Goal: Task Accomplishment & Management: Manage account settings

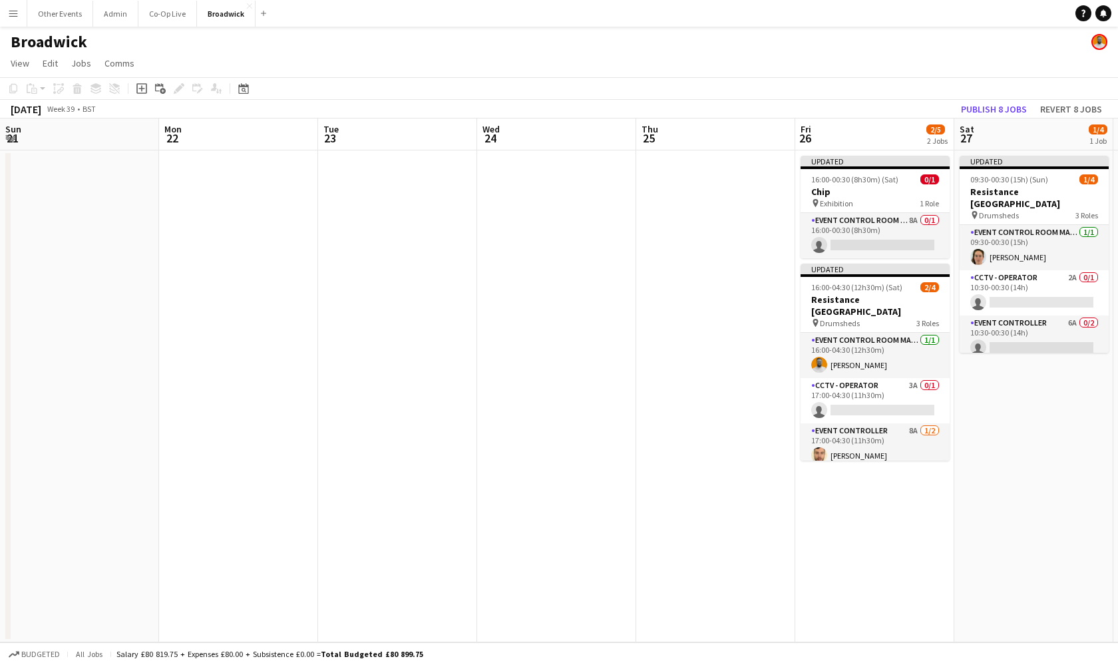
scroll to position [0, 421]
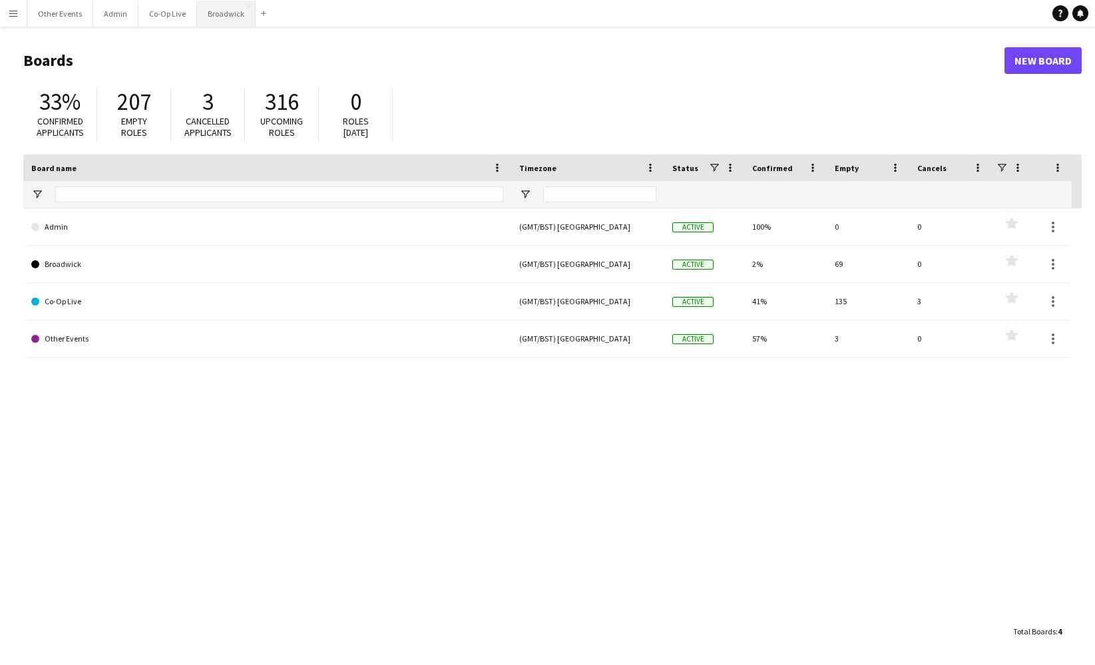
click at [222, 16] on button "Broadwick Close" at bounding box center [226, 14] width 59 height 26
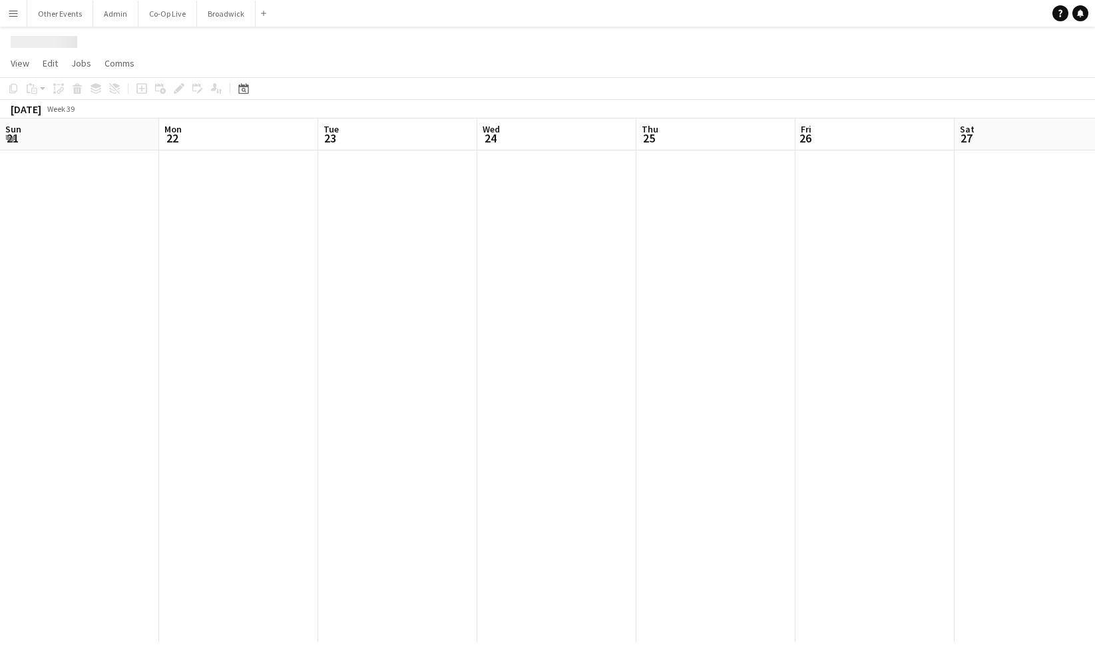
scroll to position [0, 421]
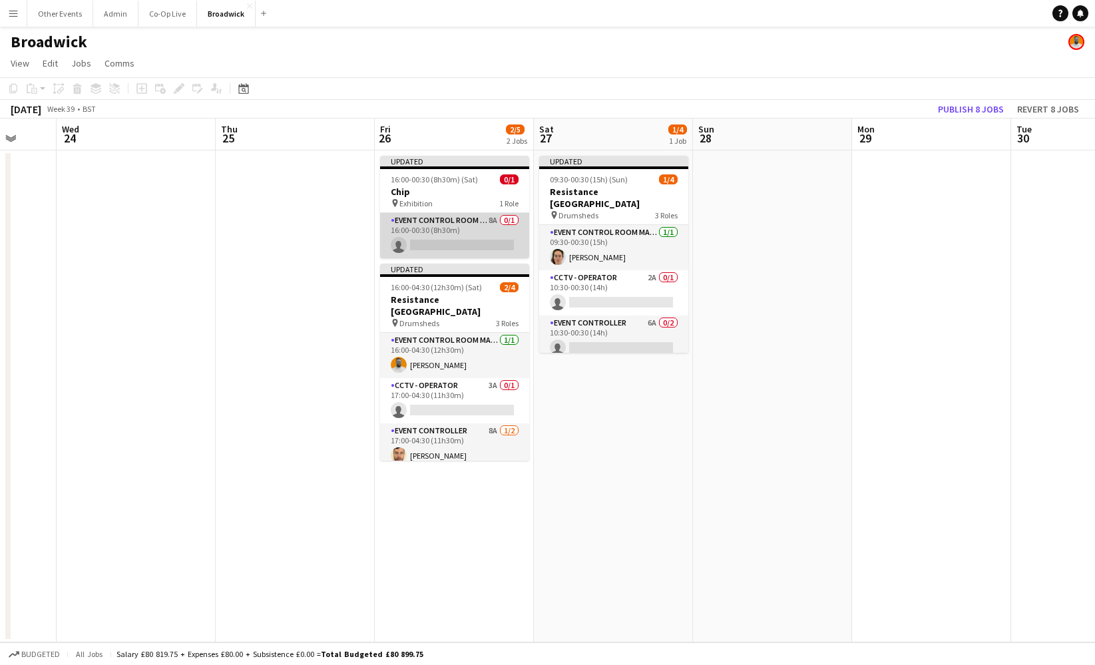
click at [452, 234] on app-card-role "Event Control Room Manager 8A 0/1 16:00-00:30 (8h30m) single-neutral-actions" at bounding box center [454, 235] width 149 height 45
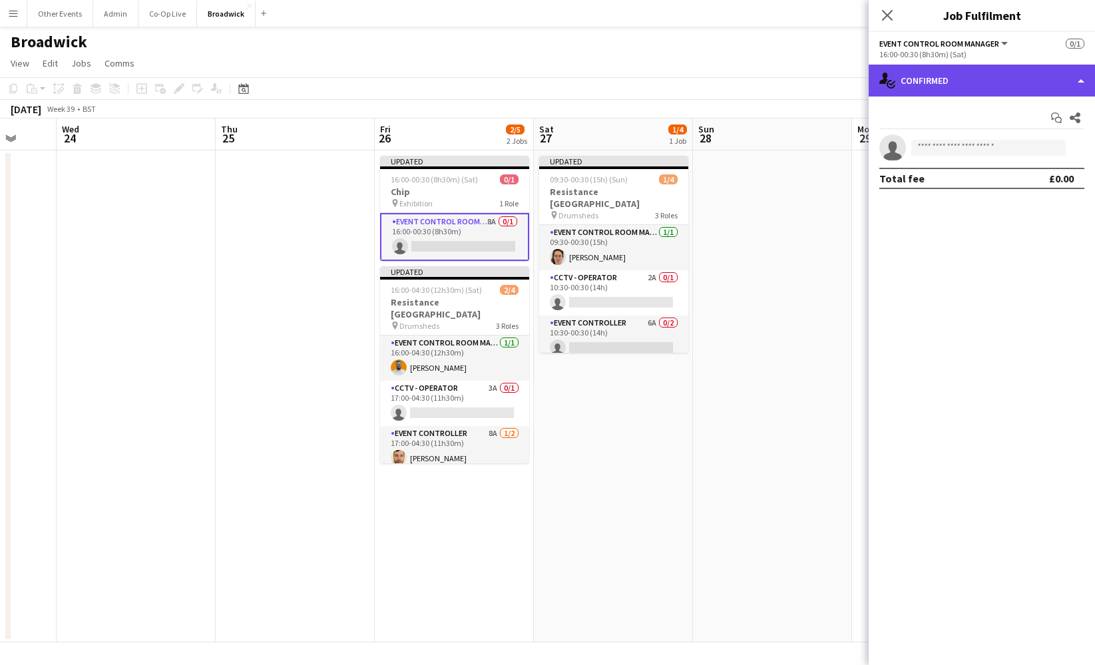
click at [986, 77] on div "single-neutral-actions-check-2 Confirmed" at bounding box center [982, 81] width 226 height 32
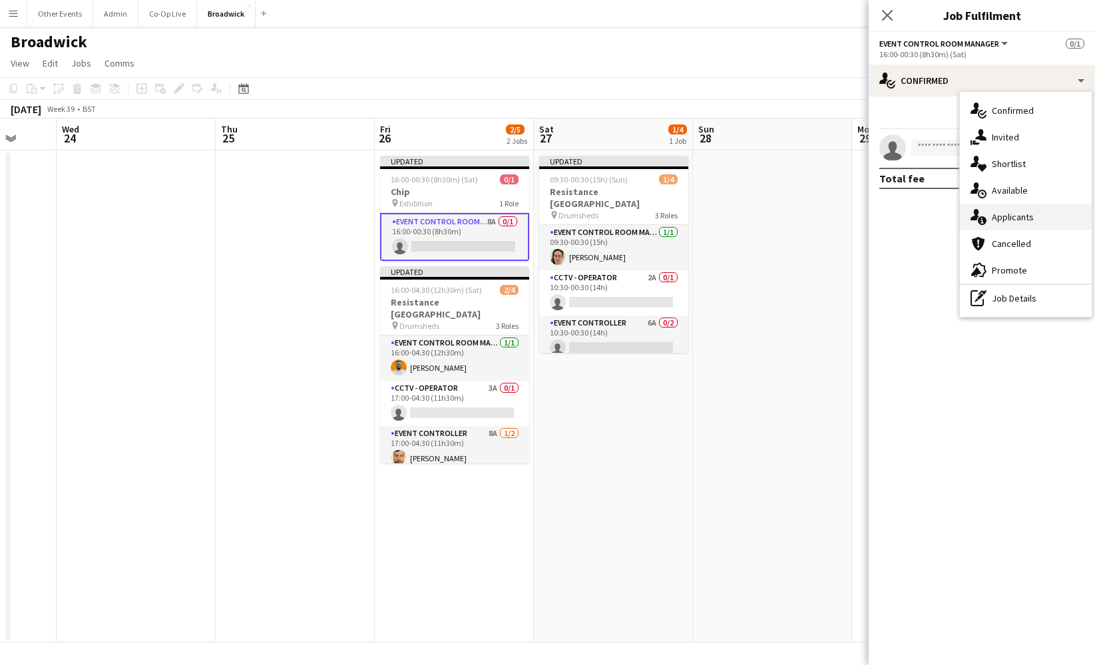
click at [1015, 220] on span "Applicants" at bounding box center [1013, 217] width 42 height 12
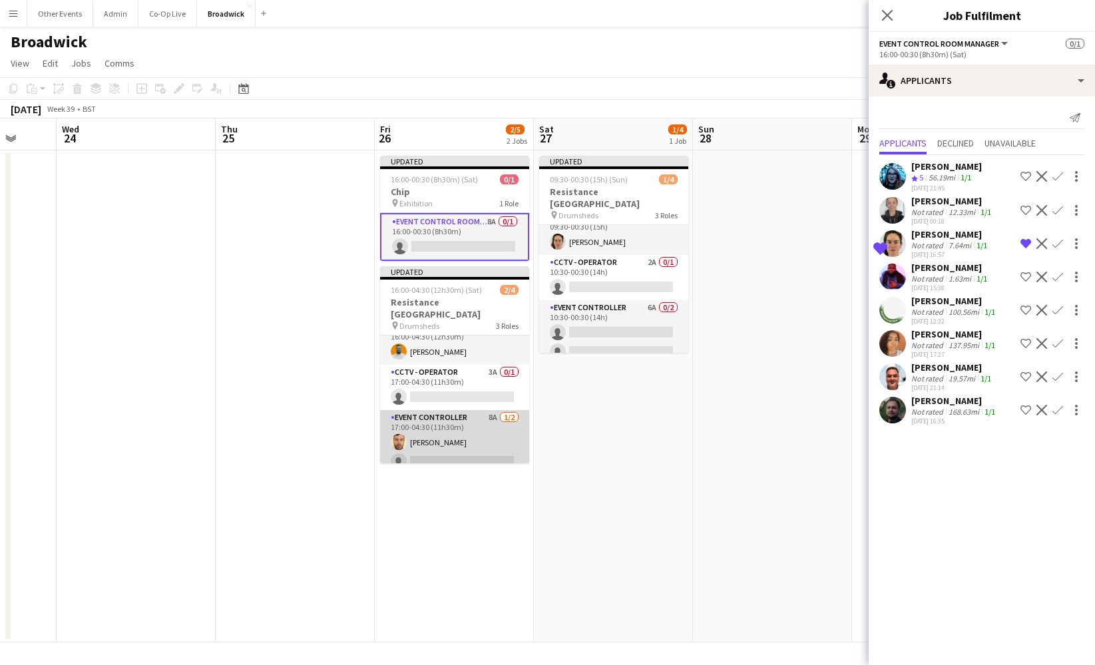
scroll to position [15, 0]
click at [889, 11] on icon "Close pop-in" at bounding box center [887, 15] width 13 height 13
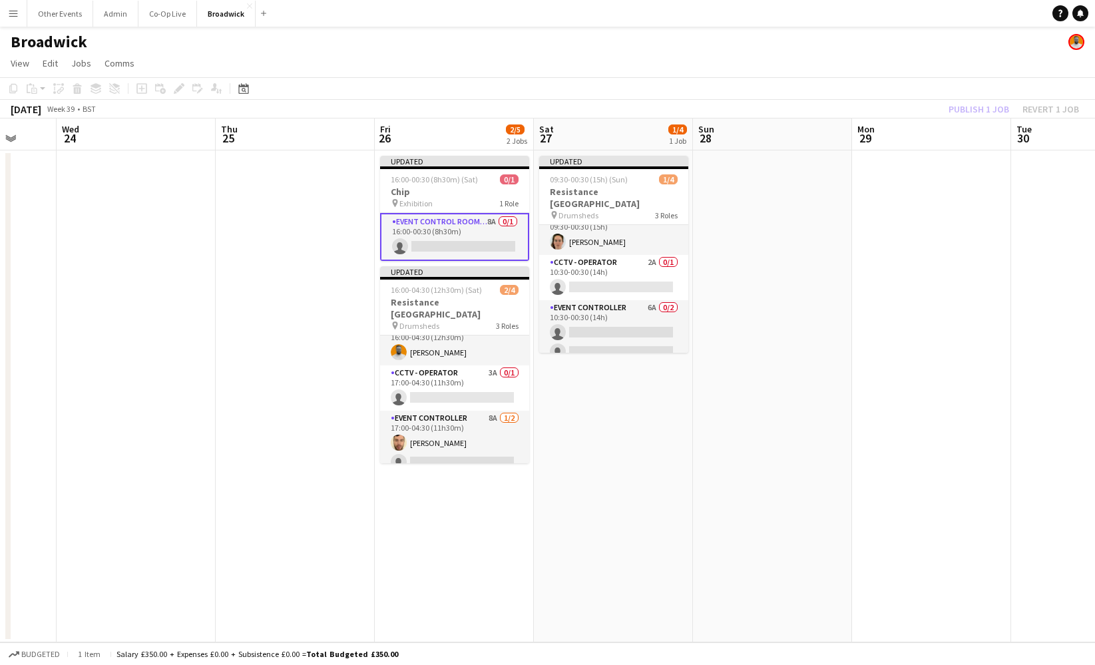
click at [594, 87] on app-toolbar "Copy Paste Paste Command V Paste with crew Command Shift V Paste linked Job [GE…" at bounding box center [547, 88] width 1095 height 23
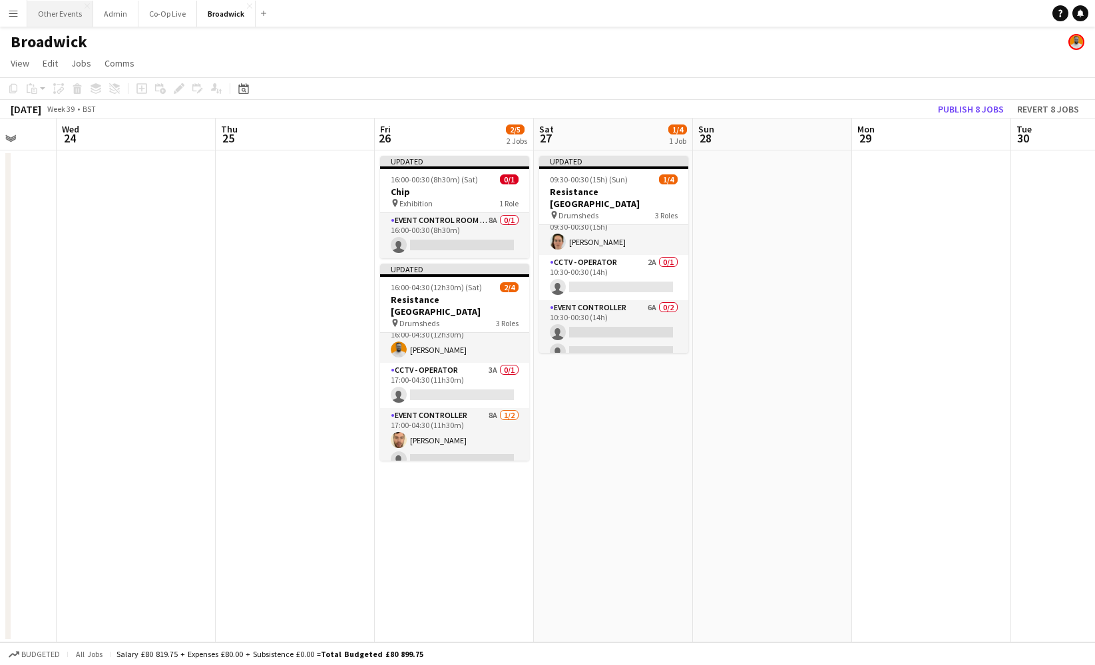
click at [67, 21] on button "Other Events Close" at bounding box center [60, 14] width 66 height 26
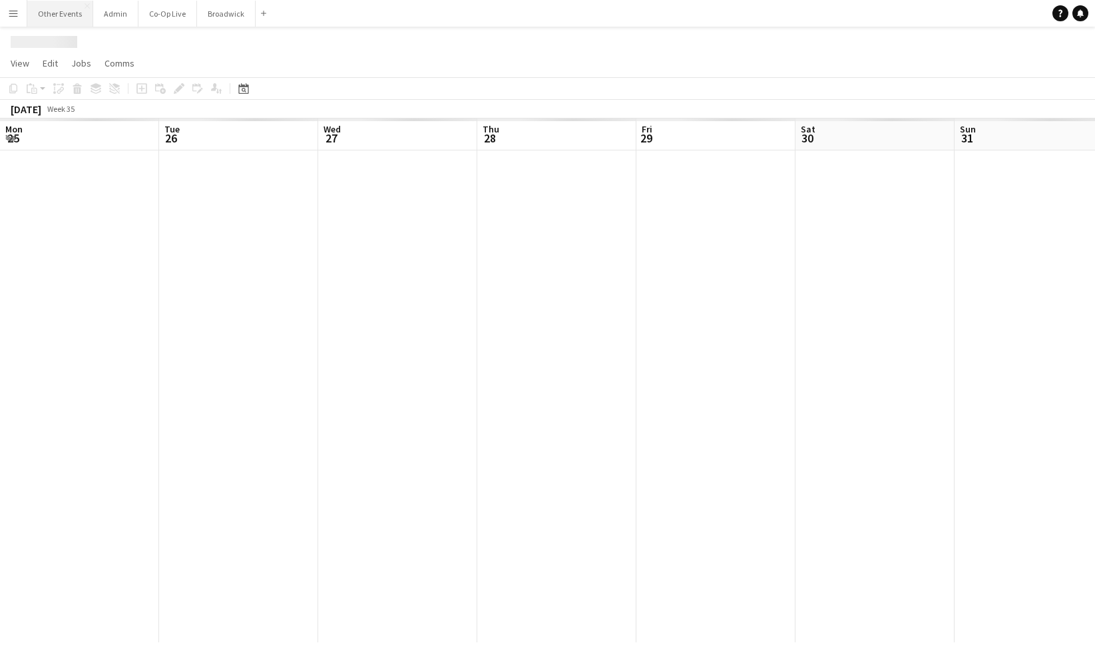
scroll to position [0, 377]
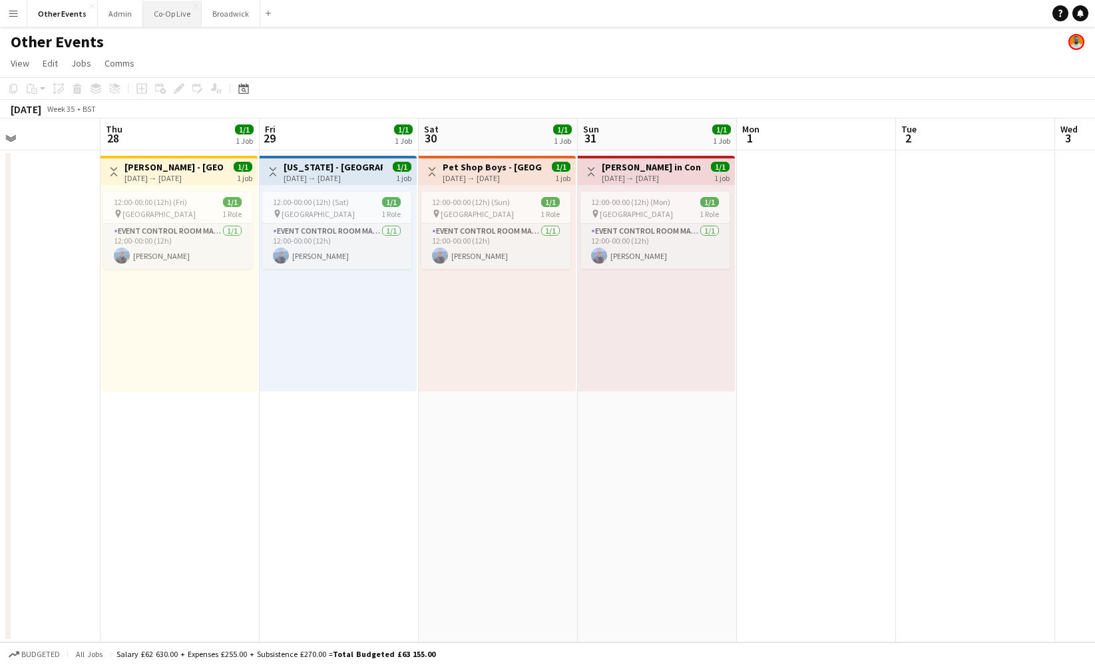
click at [160, 25] on button "Co-Op Live Close" at bounding box center [172, 14] width 59 height 26
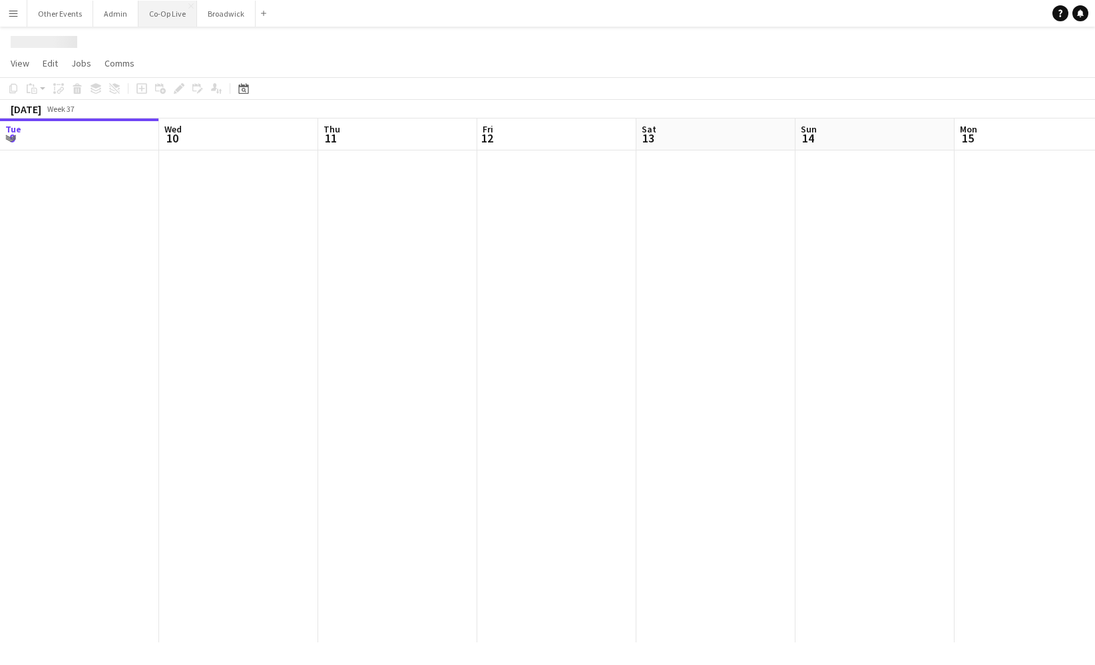
scroll to position [0, 333]
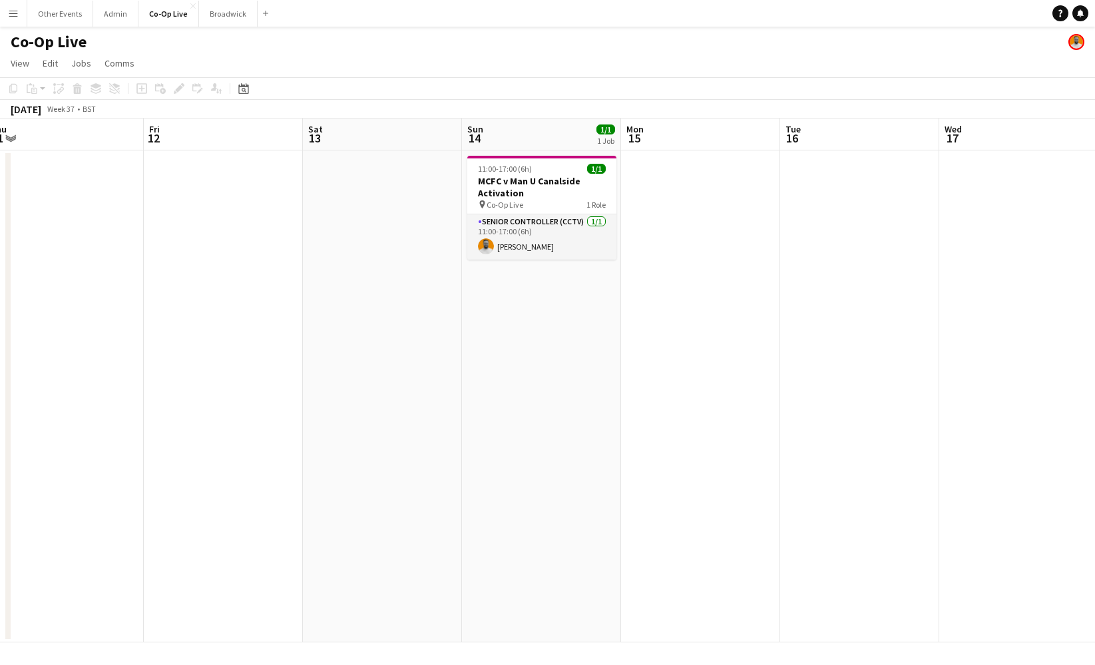
click at [561, 314] on app-date-cell "11:00-17:00 (6h) 1/1 MCFC v Man U Canalside Activation pin Co-Op Live 1 Role Se…" at bounding box center [541, 396] width 159 height 492
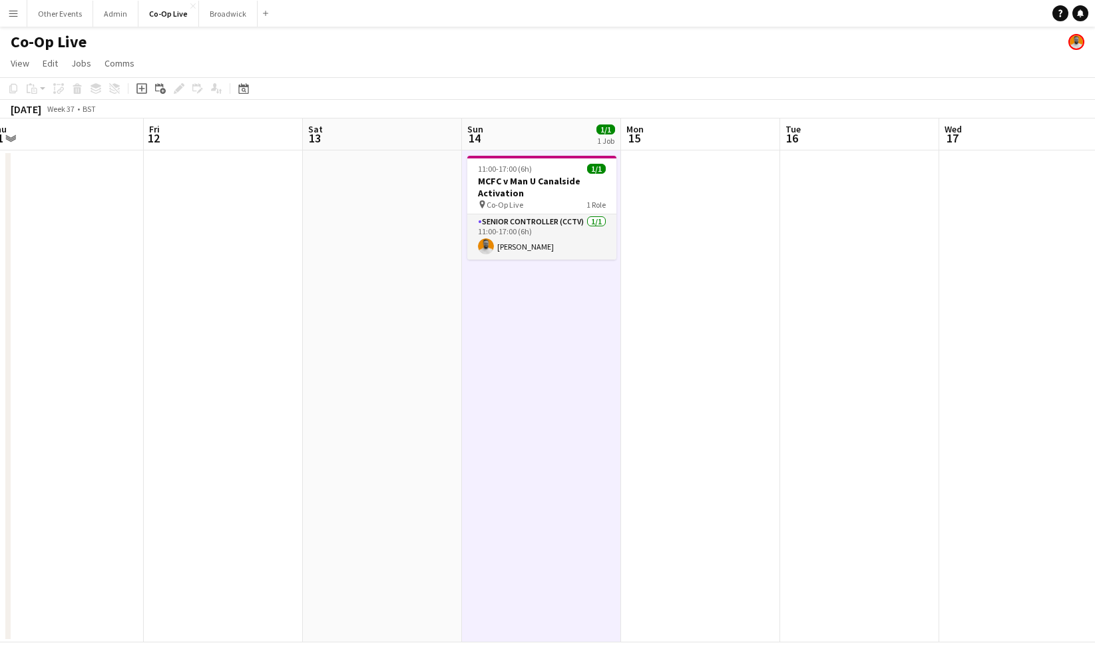
click at [411, 326] on app-date-cell at bounding box center [382, 396] width 159 height 492
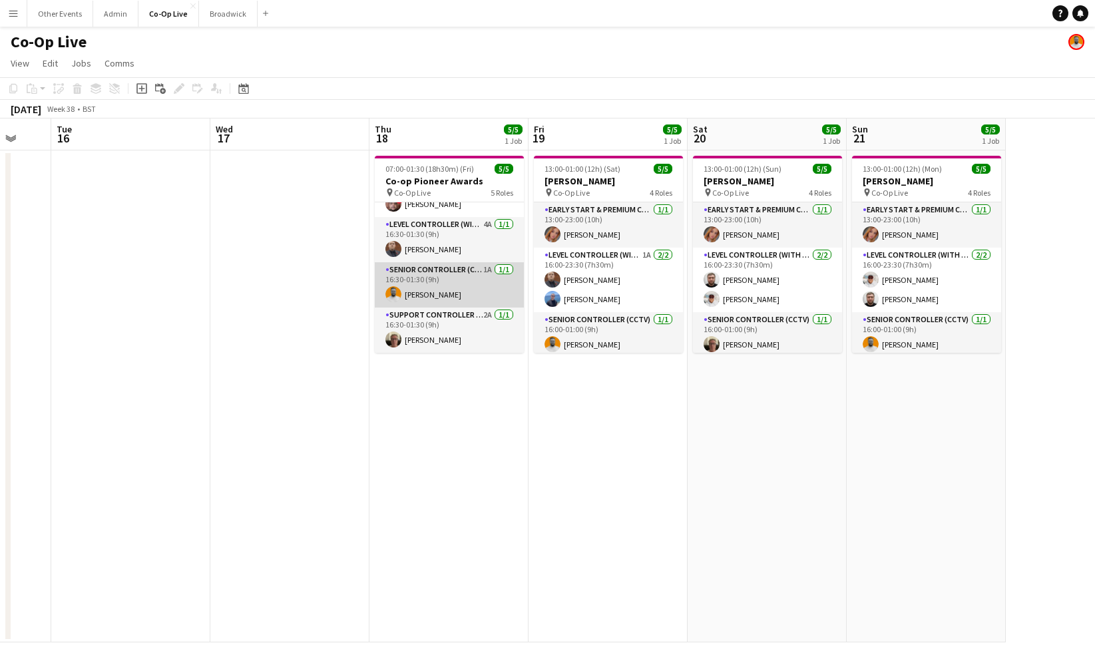
scroll to position [76, 0]
click at [472, 290] on app-card-role "Senior Controller (CCTV) 1A [DATE] 16:30-01:30 (9h) [PERSON_NAME]" at bounding box center [449, 284] width 149 height 45
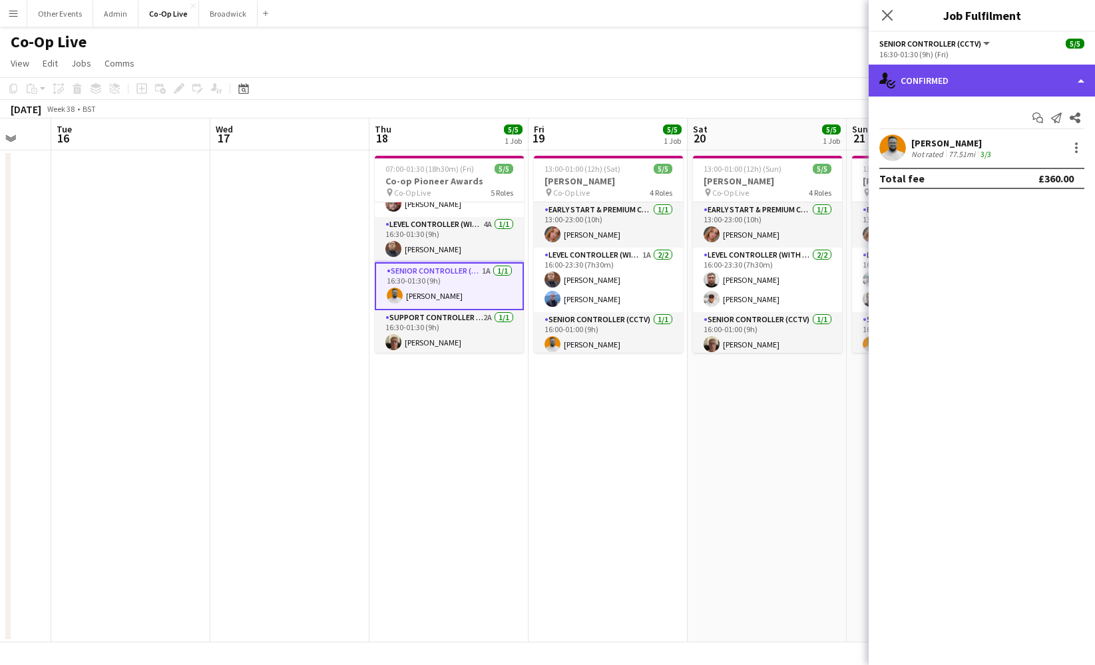
click at [1042, 80] on div "single-neutral-actions-check-2 Confirmed" at bounding box center [982, 81] width 226 height 32
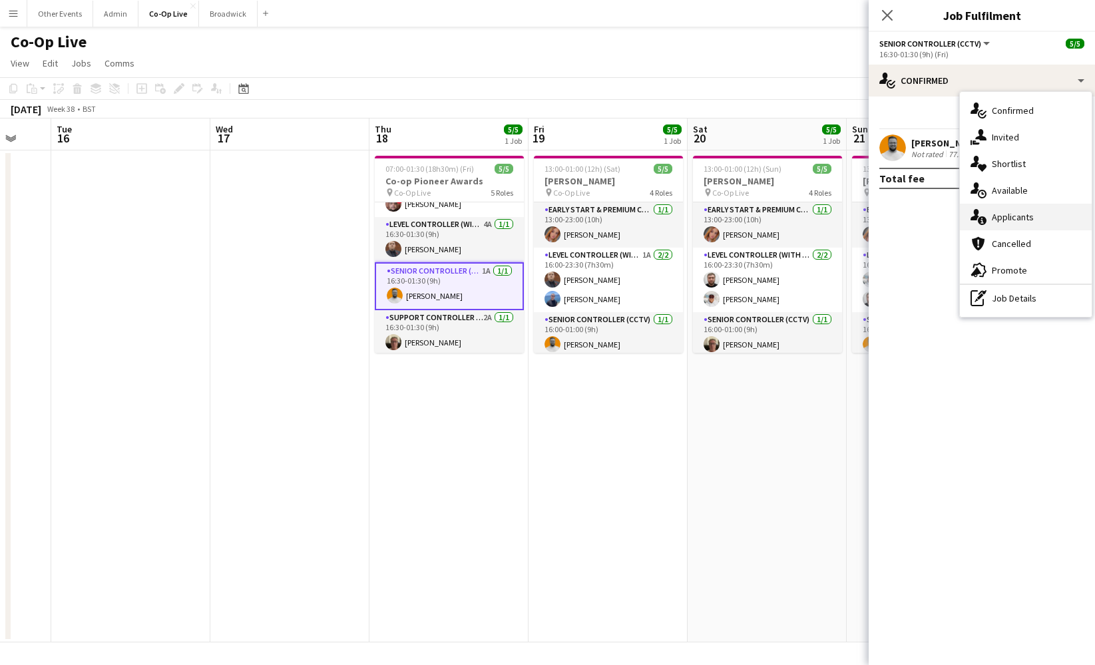
click at [1033, 226] on div "single-neutral-actions-information Applicants" at bounding box center [1026, 217] width 132 height 27
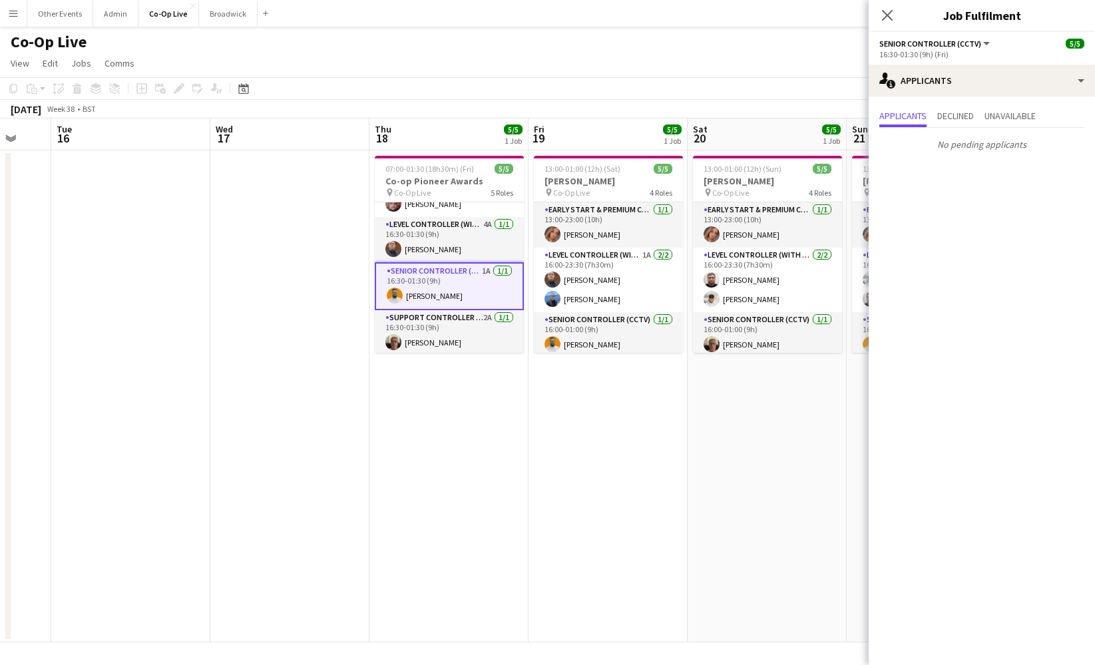
click at [1028, 128] on div "No pending applicants" at bounding box center [982, 142] width 226 height 28
click at [1024, 118] on span "Unavailable" at bounding box center [1010, 115] width 51 height 9
click at [967, 108] on span "Declined" at bounding box center [955, 117] width 37 height 20
click at [473, 343] on app-card-role "Support Controller (with CCTV) 2A [DATE] 16:30-01:30 (9h) [PERSON_NAME]" at bounding box center [449, 332] width 149 height 45
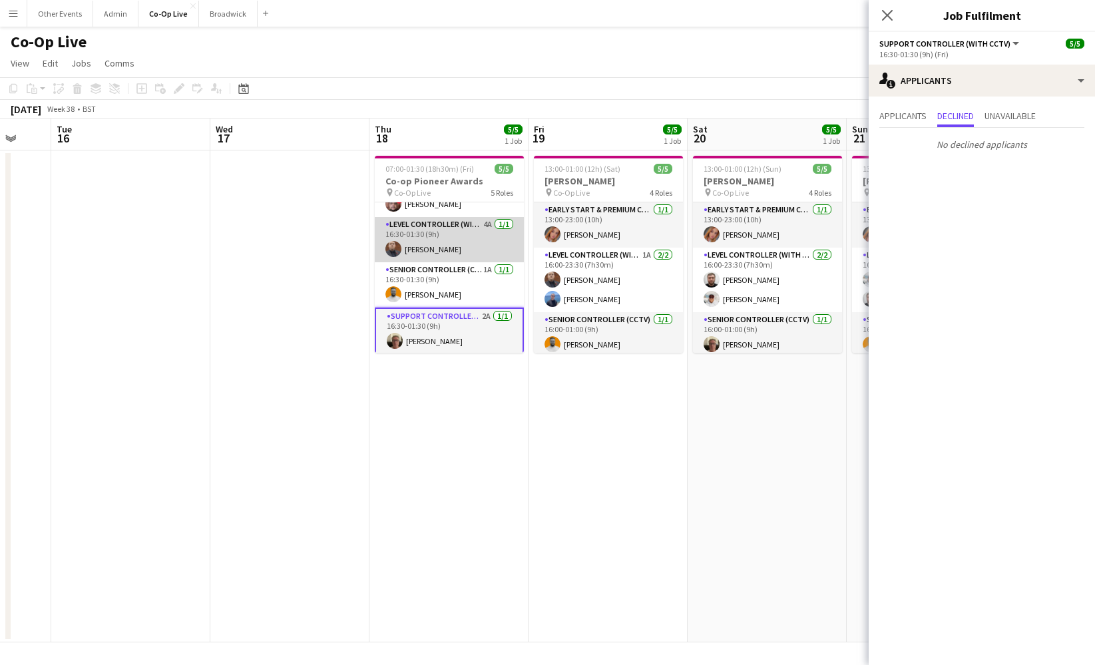
click at [462, 228] on app-card-role "Level Controller (with CCTV) 4A [DATE] 16:30-01:30 (9h) [PERSON_NAME]" at bounding box center [449, 239] width 149 height 45
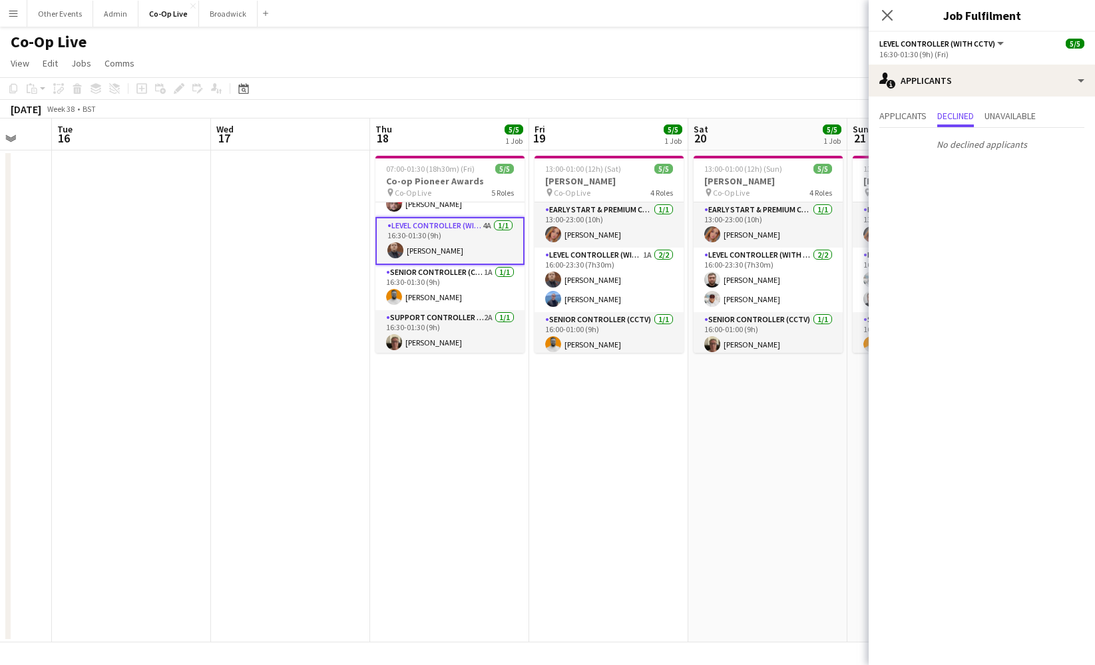
scroll to position [25, 0]
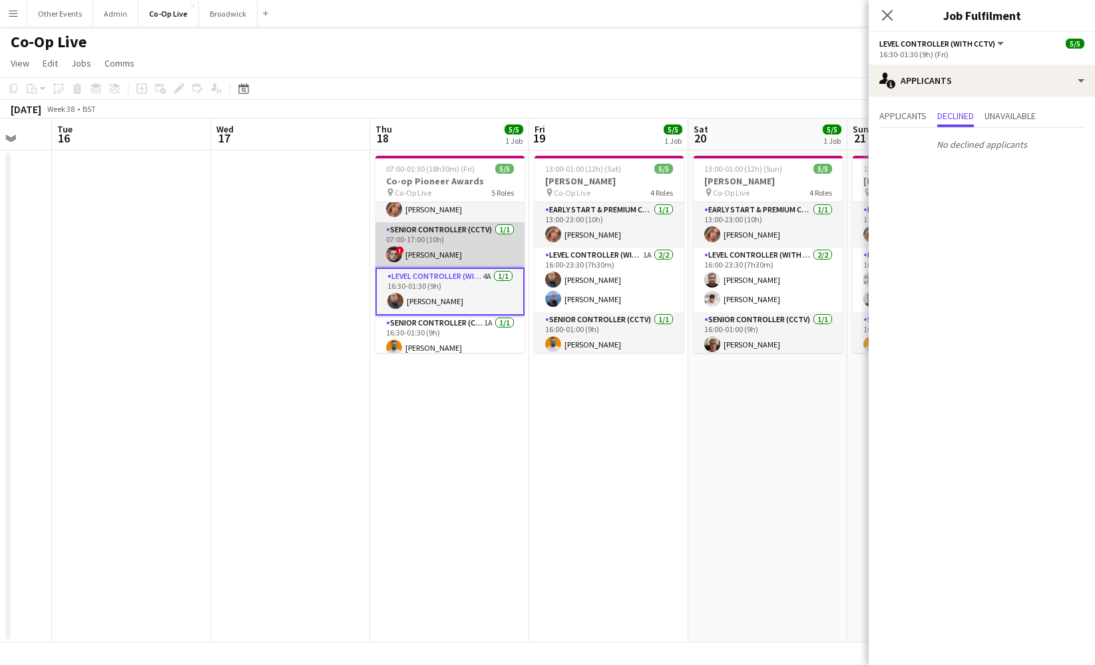
click at [462, 228] on app-card-role "Senior Controller (CCTV) [DATE] 07:00-17:00 (10h) ! [PERSON_NAME]" at bounding box center [449, 244] width 149 height 45
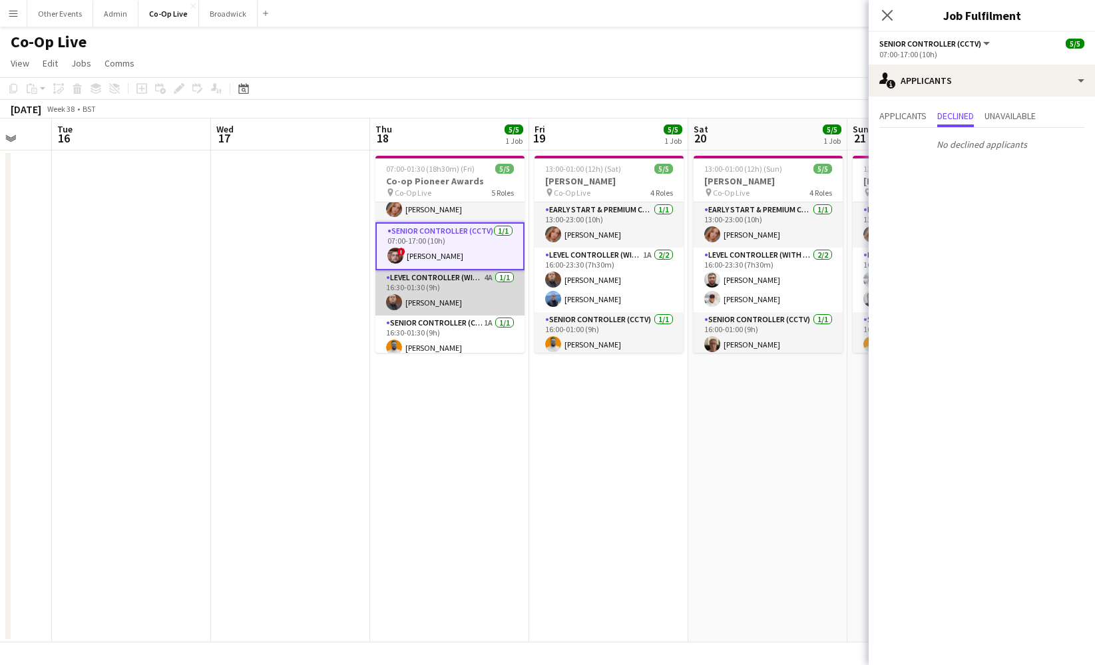
click at [477, 293] on app-card-role "Level Controller (with CCTV) 4A [DATE] 16:30-01:30 (9h) [PERSON_NAME]" at bounding box center [449, 292] width 149 height 45
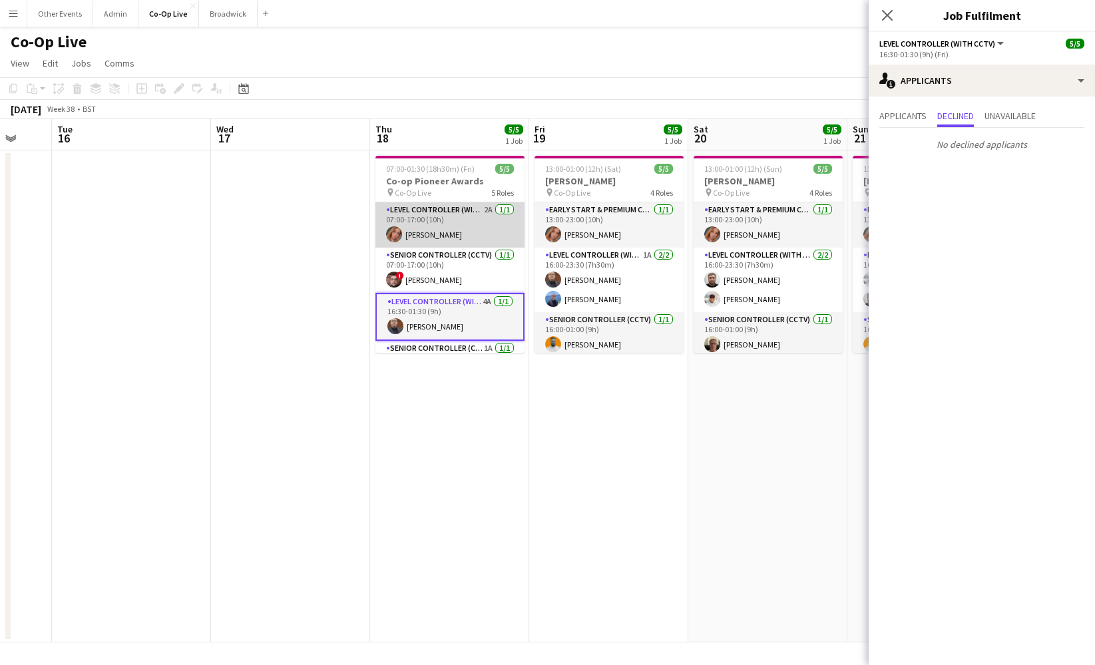
scroll to position [0, 0]
click at [487, 225] on app-card-role "Level Controller (with CCTV) 2A [DATE] 07:00-17:00 (10h) [PERSON_NAME]" at bounding box center [449, 224] width 149 height 45
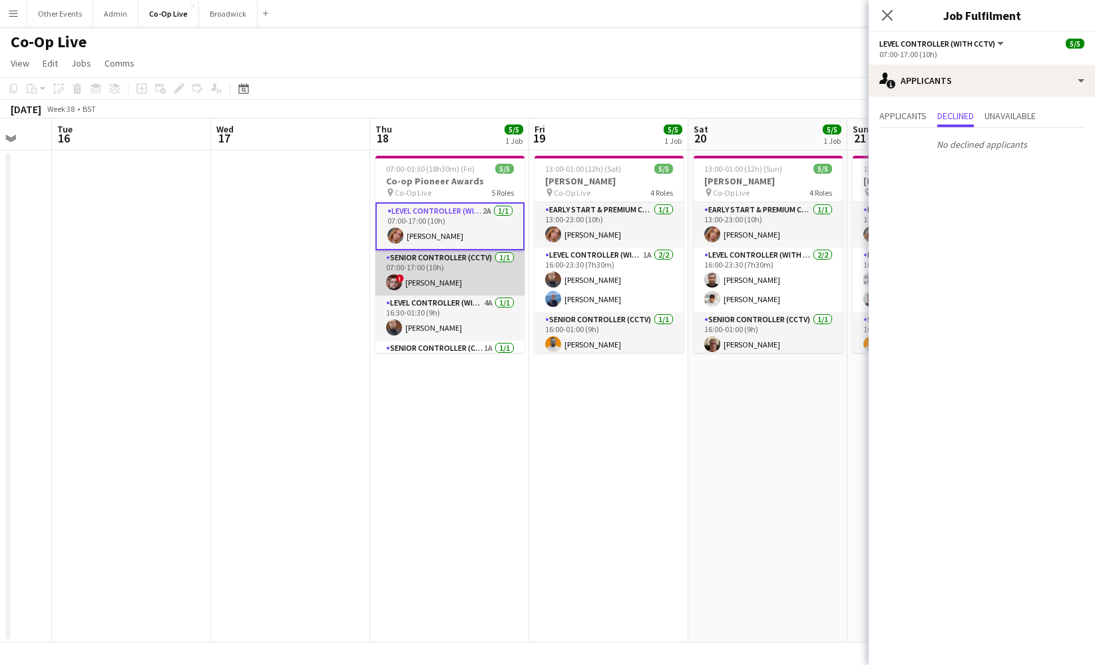
click at [479, 289] on app-card-role "Senior Controller (CCTV) [DATE] 07:00-17:00 (10h) ! [PERSON_NAME]" at bounding box center [449, 272] width 149 height 45
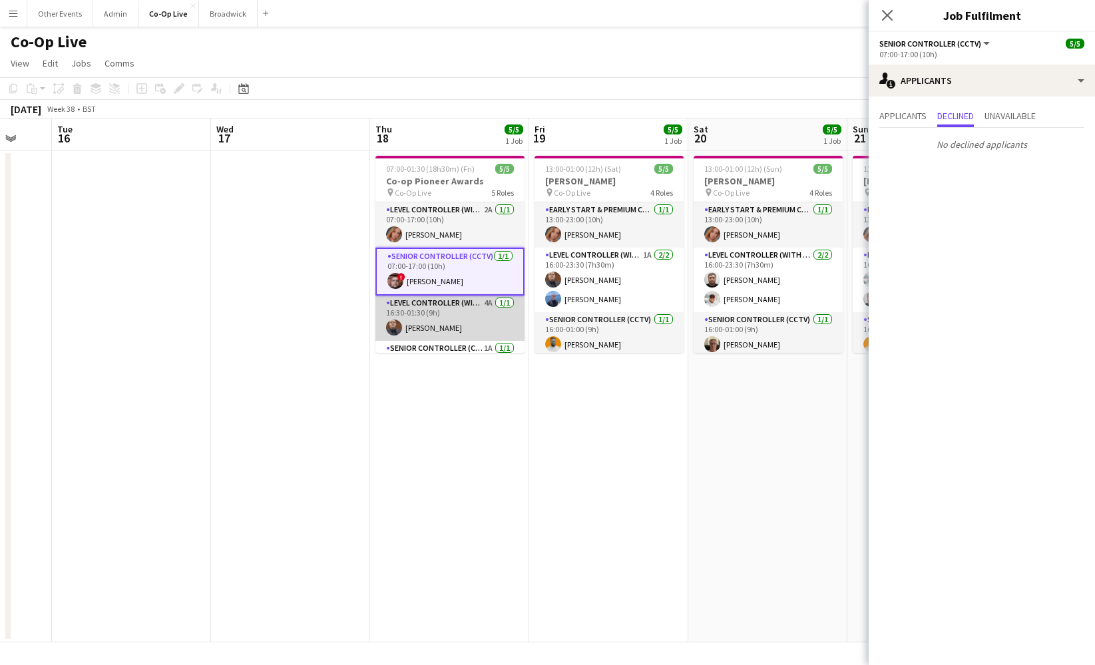
click at [475, 312] on app-card-role "Level Controller (with CCTV) 4A [DATE] 16:30-01:30 (9h) [PERSON_NAME]" at bounding box center [449, 318] width 149 height 45
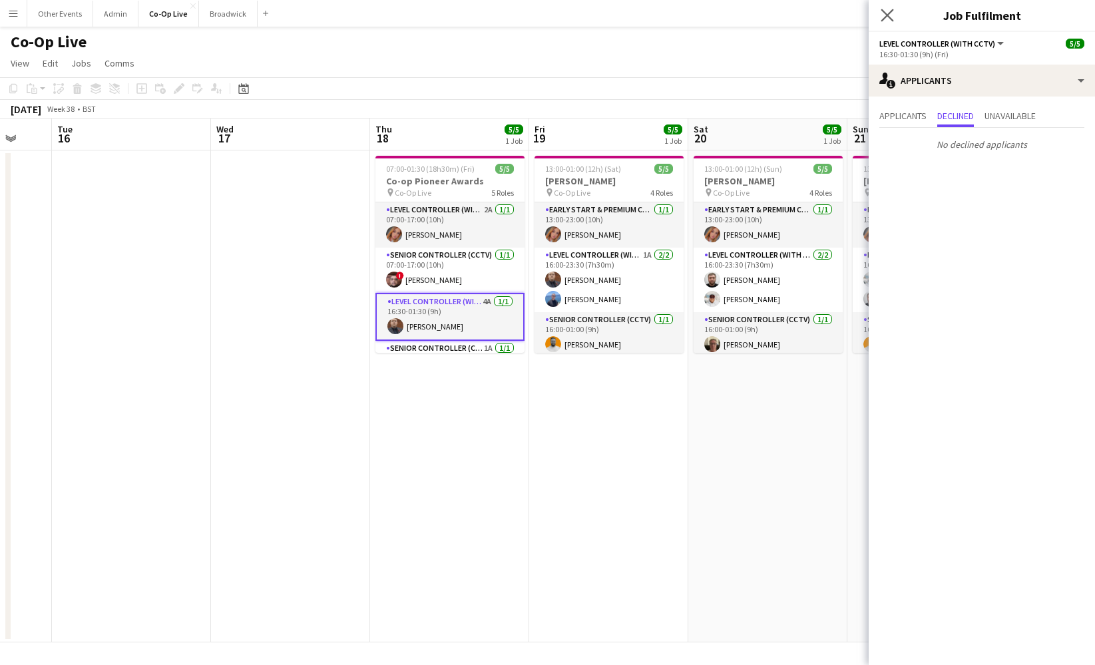
click at [897, 14] on app-icon "Close pop-in" at bounding box center [887, 15] width 19 height 19
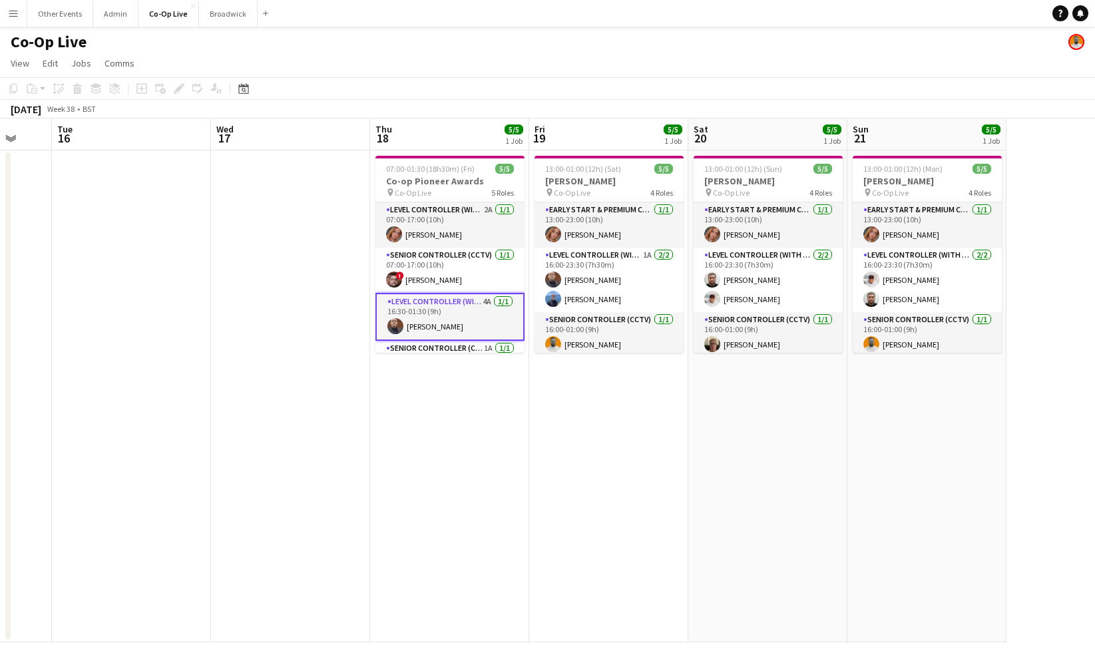
click at [735, 479] on app-date-cell "13:00-01:00 (12h) (Sun) 5/5 [PERSON_NAME] pin Co-Op Live 4 Roles Early Start & …" at bounding box center [767, 396] width 159 height 492
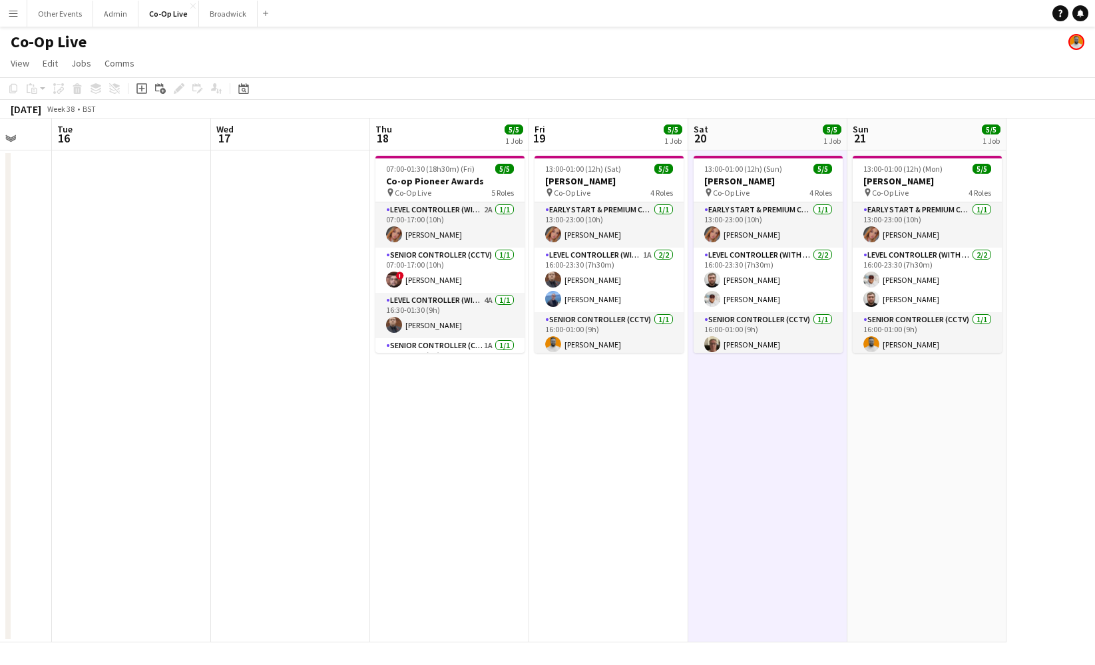
click at [634, 476] on app-date-cell "13:00-01:00 (12h) (Sat) 5/5 [PERSON_NAME] pin Co-Op Live 4 Roles Early Start & …" at bounding box center [608, 396] width 159 height 492
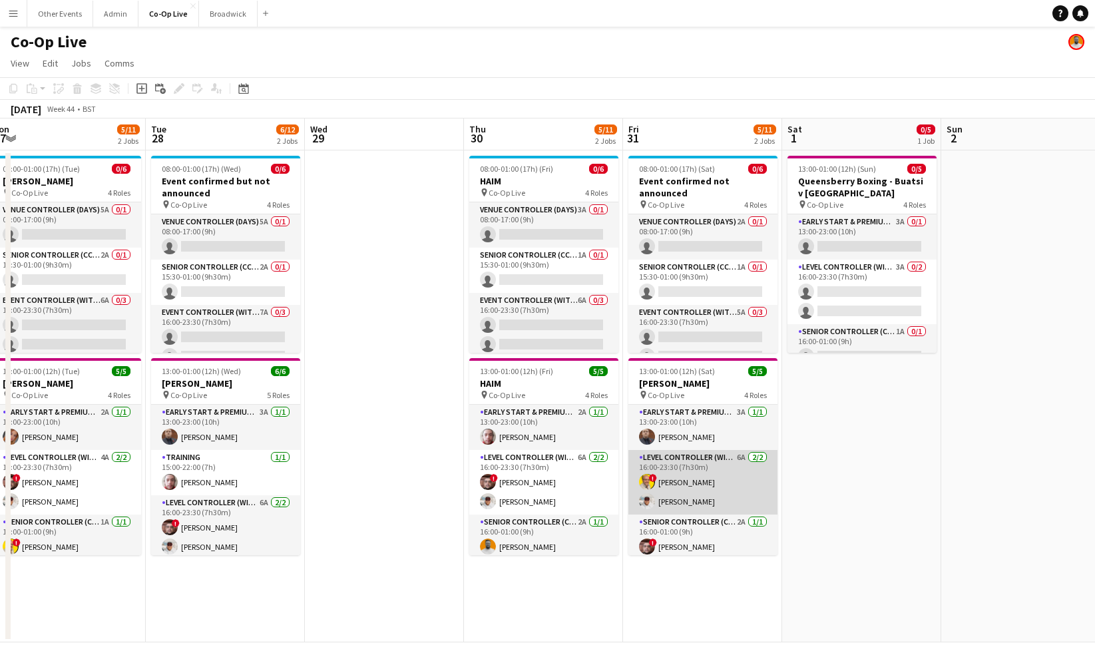
scroll to position [-1, 0]
click at [732, 472] on app-card-role "Level Controller (with CCTV) 6A [DATE] 16:00-23:30 (7h30m) ! [PERSON_NAME] [PER…" at bounding box center [702, 482] width 149 height 65
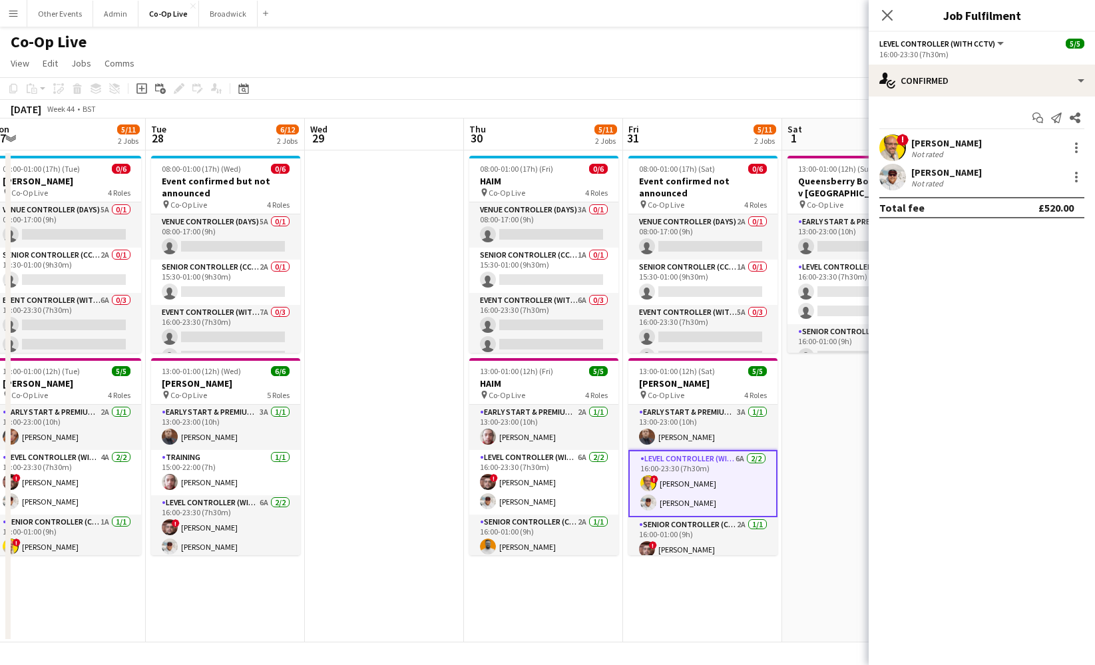
scroll to position [0, 0]
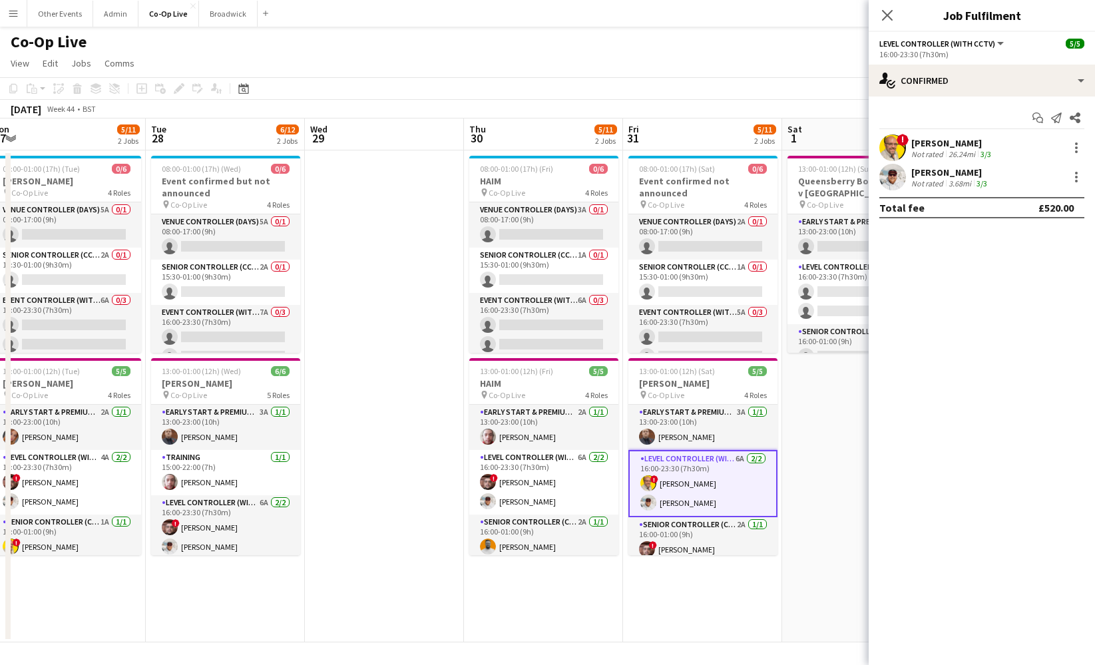
click at [1043, 98] on div "Start chat Send notification Share ! [PERSON_NAME] Not rated 26.24mi 3/3 [PERSO…" at bounding box center [982, 163] width 226 height 132
click at [1043, 89] on div "single-neutral-actions-check-2 Confirmed" at bounding box center [982, 81] width 226 height 32
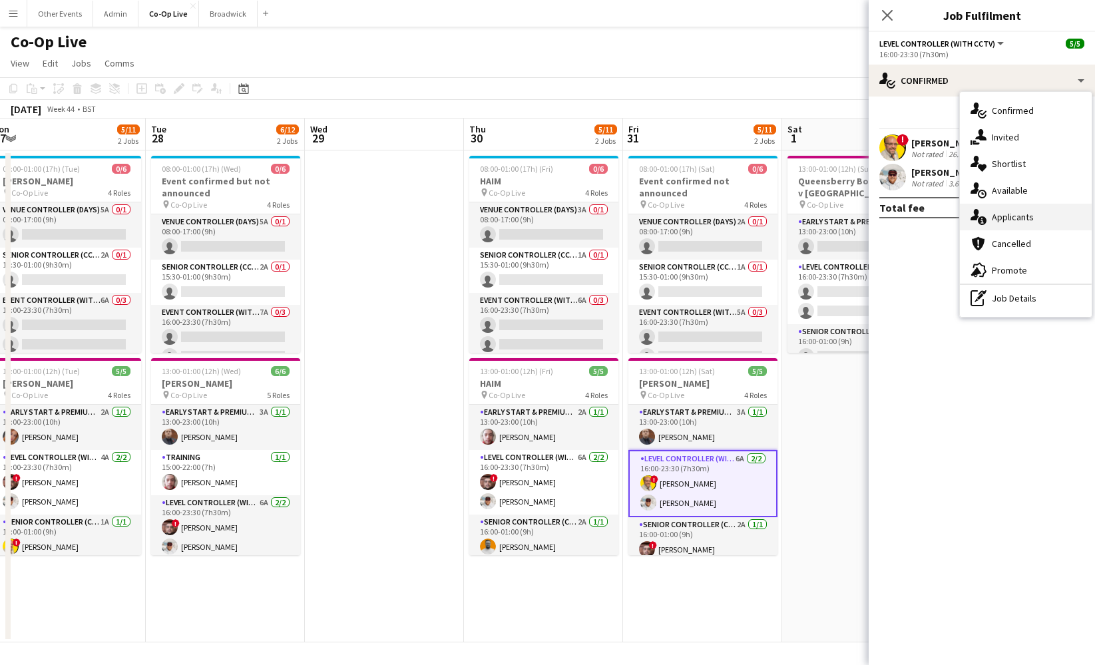
click at [1045, 220] on div "single-neutral-actions-information Applicants" at bounding box center [1026, 217] width 132 height 27
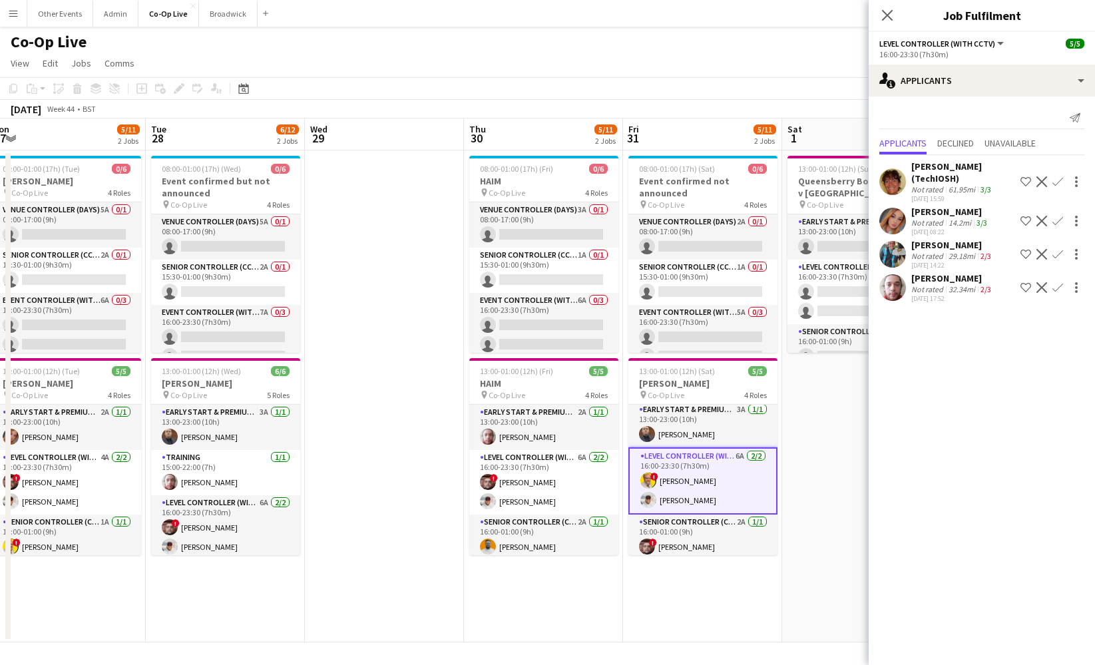
click at [973, 371] on mat-expansion-panel "users2 Applicants Send notification Applicants Declined Unavailable [PERSON_NAM…" at bounding box center [982, 381] width 226 height 568
click at [1029, 369] on mat-expansion-panel "users2 Applicants Send notification Applicants Declined Unavailable [PERSON_NAM…" at bounding box center [982, 381] width 226 height 568
click at [953, 87] on div "single-neutral-actions-information Applicants" at bounding box center [982, 81] width 226 height 32
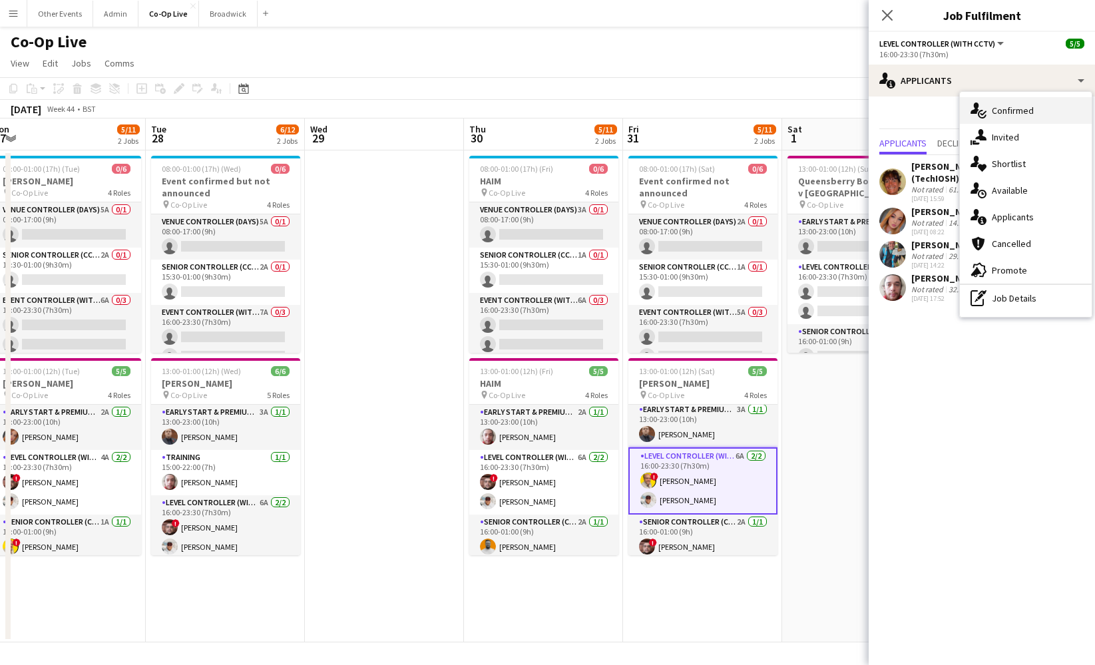
click at [1026, 104] on div "single-neutral-actions-check-2 Confirmed" at bounding box center [1026, 110] width 132 height 27
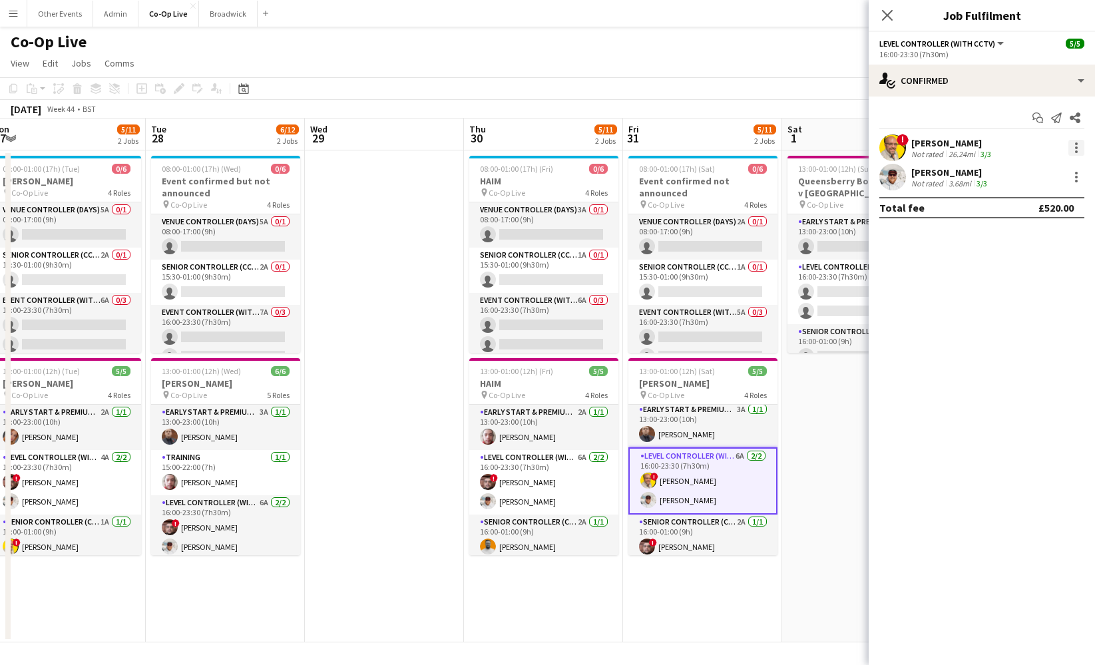
click at [1076, 147] on div at bounding box center [1076, 147] width 3 height 3
click at [1034, 290] on button "Remove" at bounding box center [1033, 300] width 104 height 32
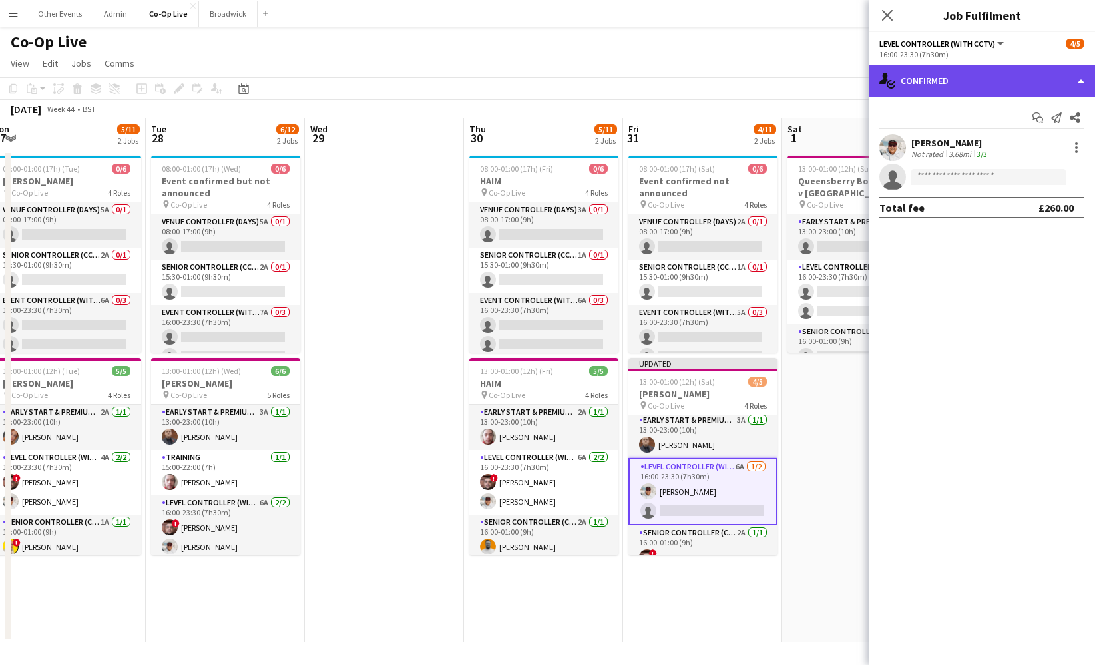
click at [967, 75] on div "single-neutral-actions-check-2 Confirmed" at bounding box center [982, 81] width 226 height 32
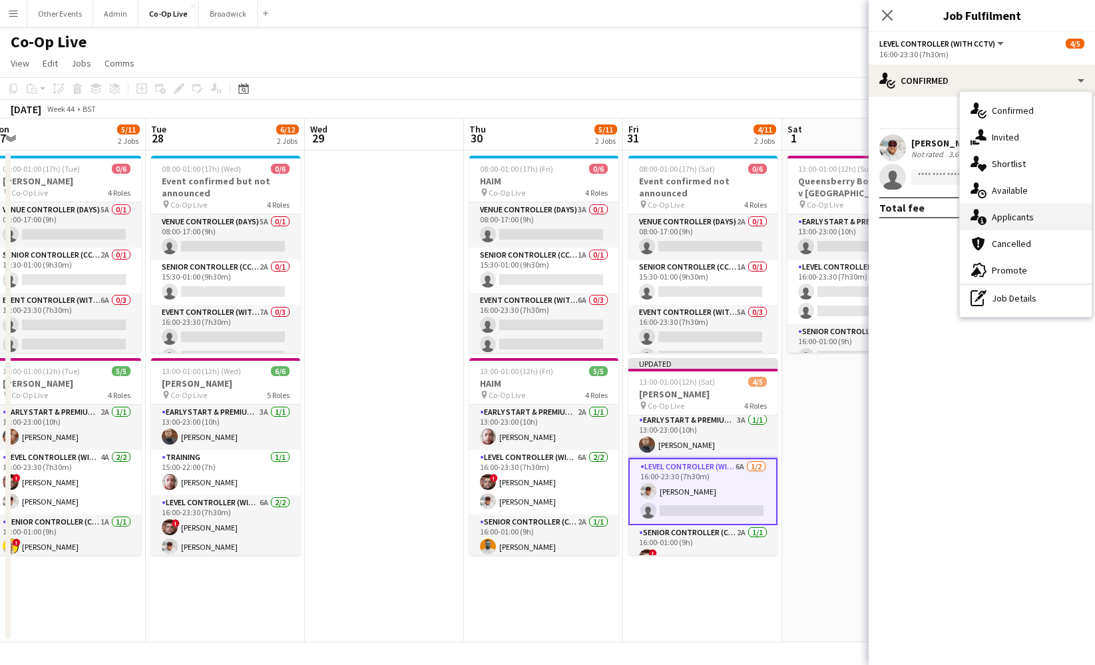
click at [1028, 209] on div "single-neutral-actions-information Applicants" at bounding box center [1026, 217] width 132 height 27
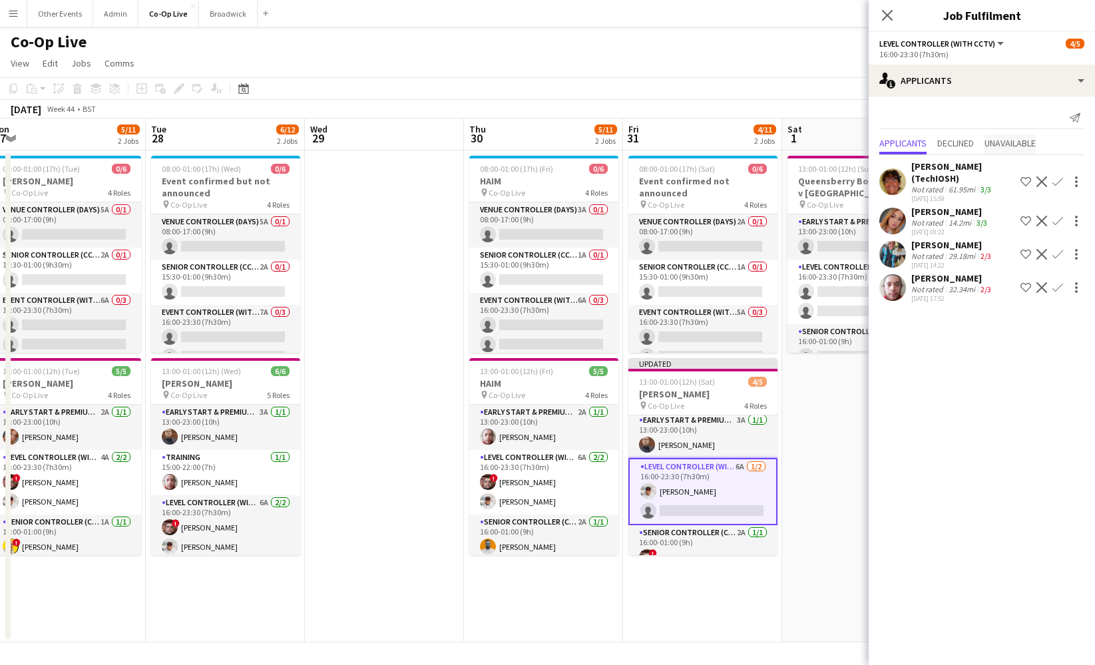
click at [1010, 145] on span "Unavailable" at bounding box center [1010, 142] width 51 height 9
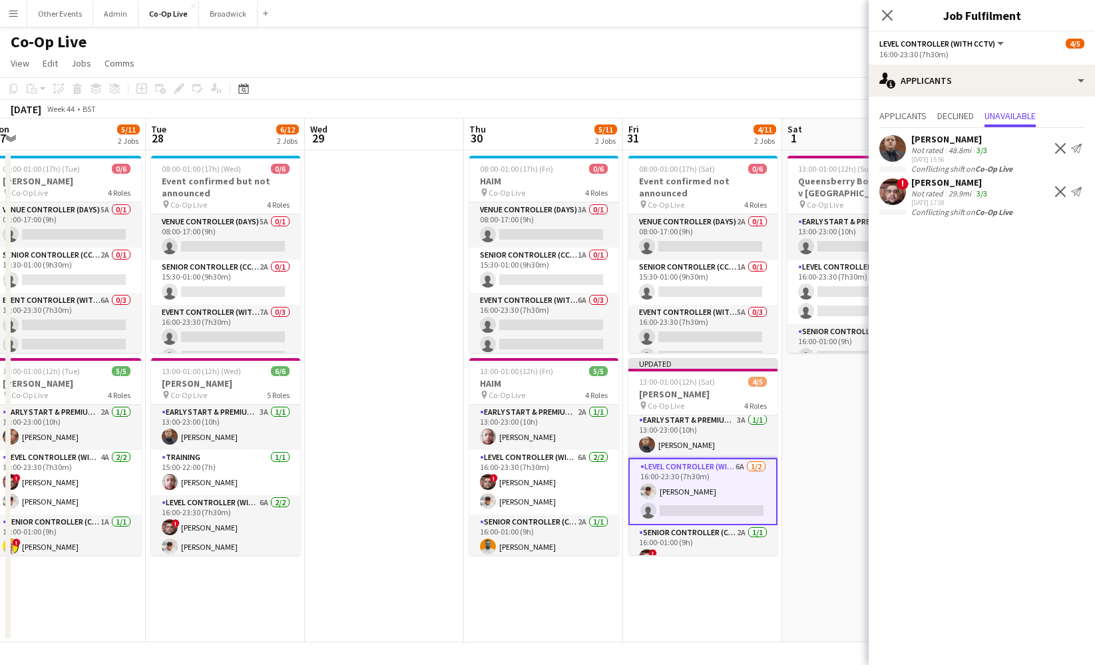
click at [965, 105] on div "Applicants Declined Unavailable [PERSON_NAME] Not rated 48.8mi 3/3 [DATE] 15:56…" at bounding box center [982, 164] width 226 height 134
click at [926, 111] on span "Applicants" at bounding box center [902, 115] width 47 height 9
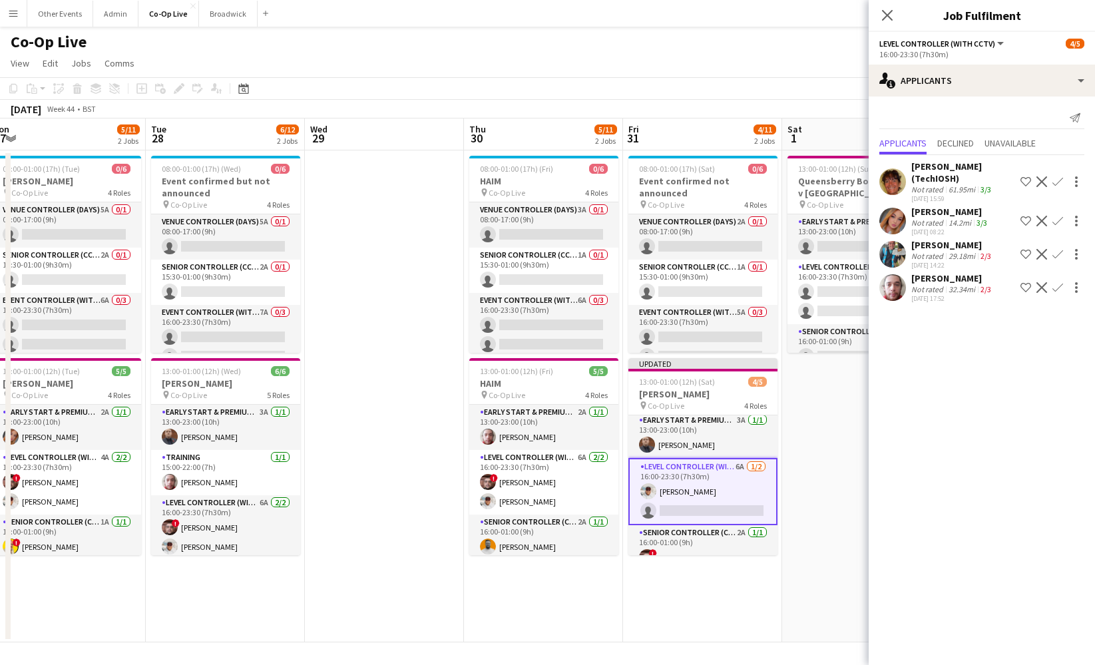
click at [844, 466] on app-date-cell "13:00-01:00 (12h) (Sun) 0/5 Queensberry Boxing - Buatsi v [PERSON_NAME] pin Co-…" at bounding box center [861, 396] width 159 height 492
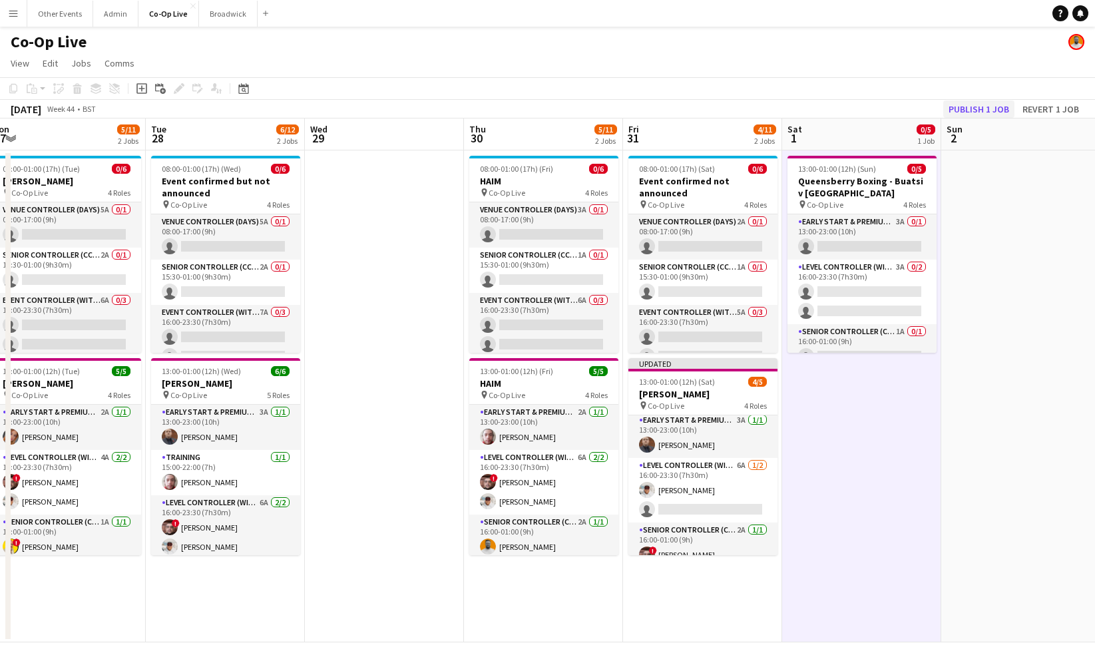
click at [985, 102] on button "Publish 1 job" at bounding box center [978, 109] width 71 height 17
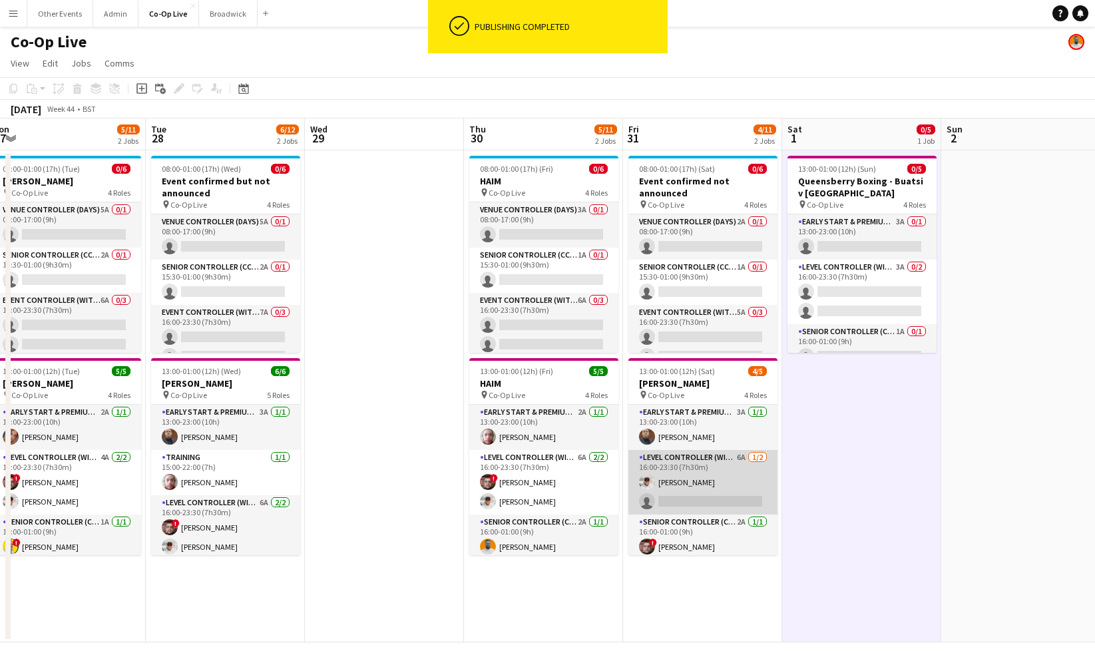
click at [721, 495] on app-card-role "Level Controller (with CCTV) 6A [DATE] 16:00-23:30 (7h30m) [PERSON_NAME] single…" at bounding box center [702, 482] width 149 height 65
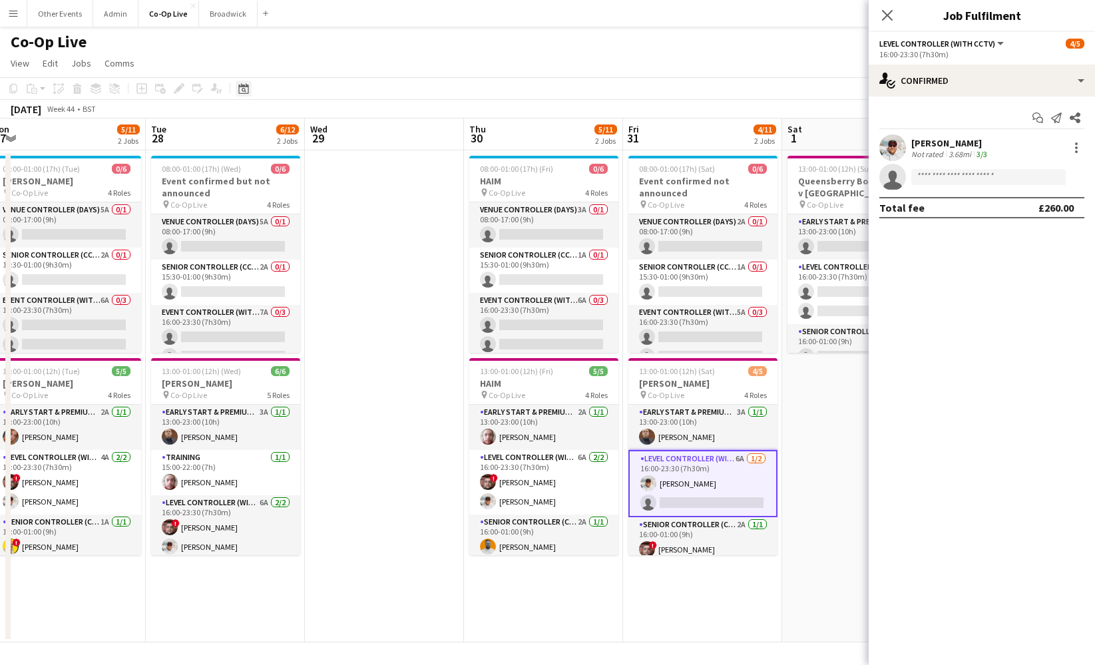
click at [243, 91] on icon "Date picker" at bounding box center [243, 88] width 11 height 11
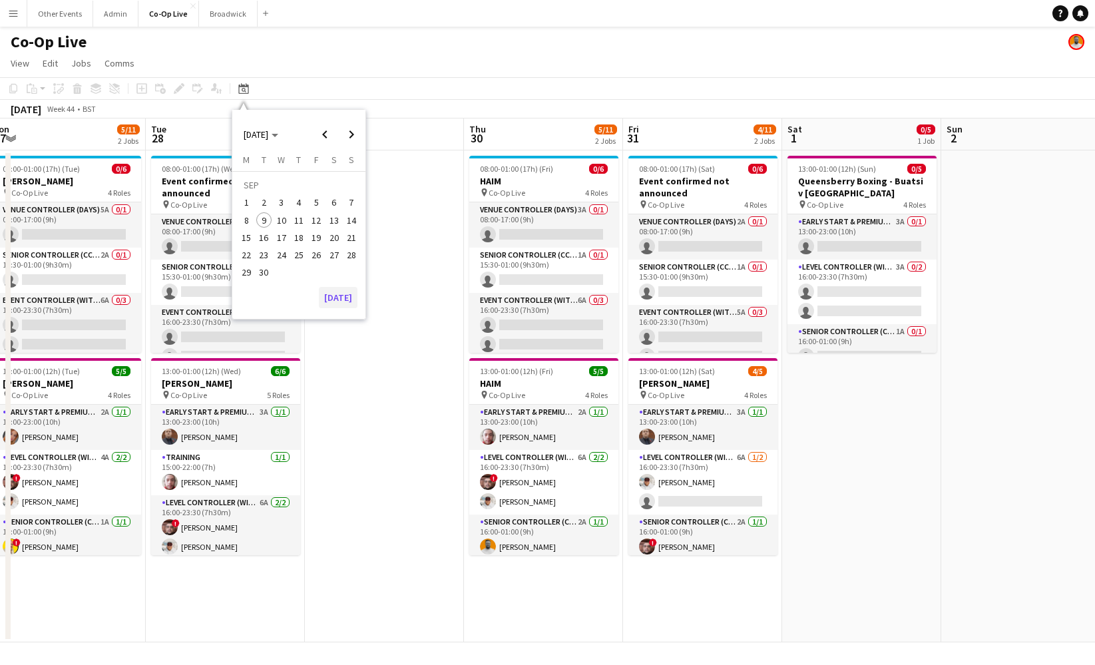
click at [331, 291] on button "[DATE]" at bounding box center [338, 297] width 39 height 21
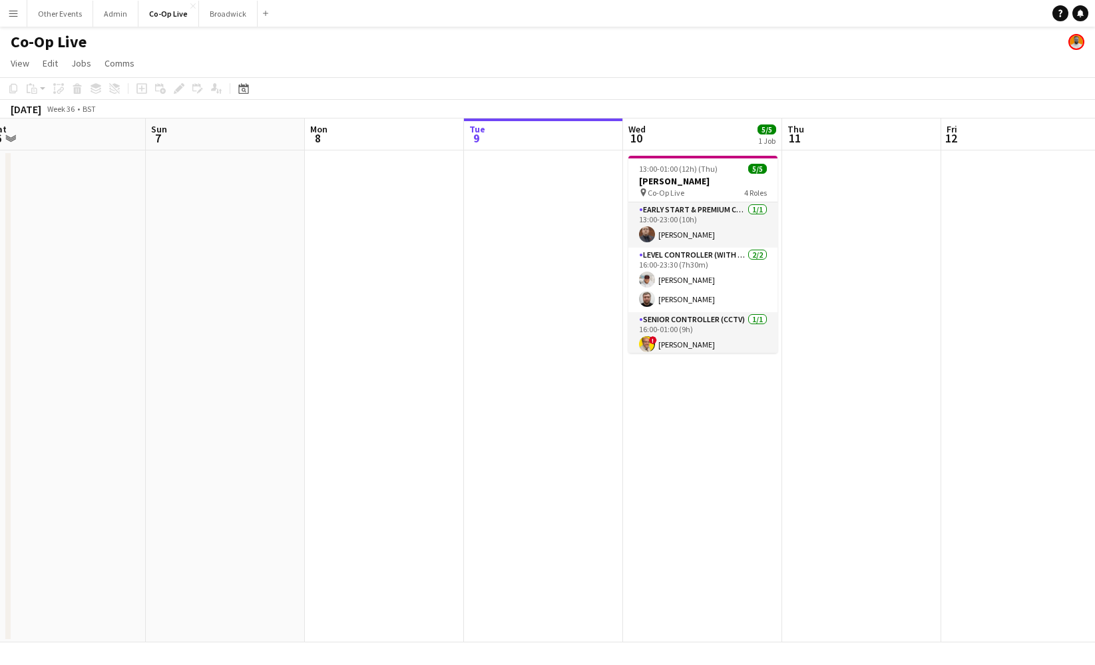
scroll to position [0, 457]
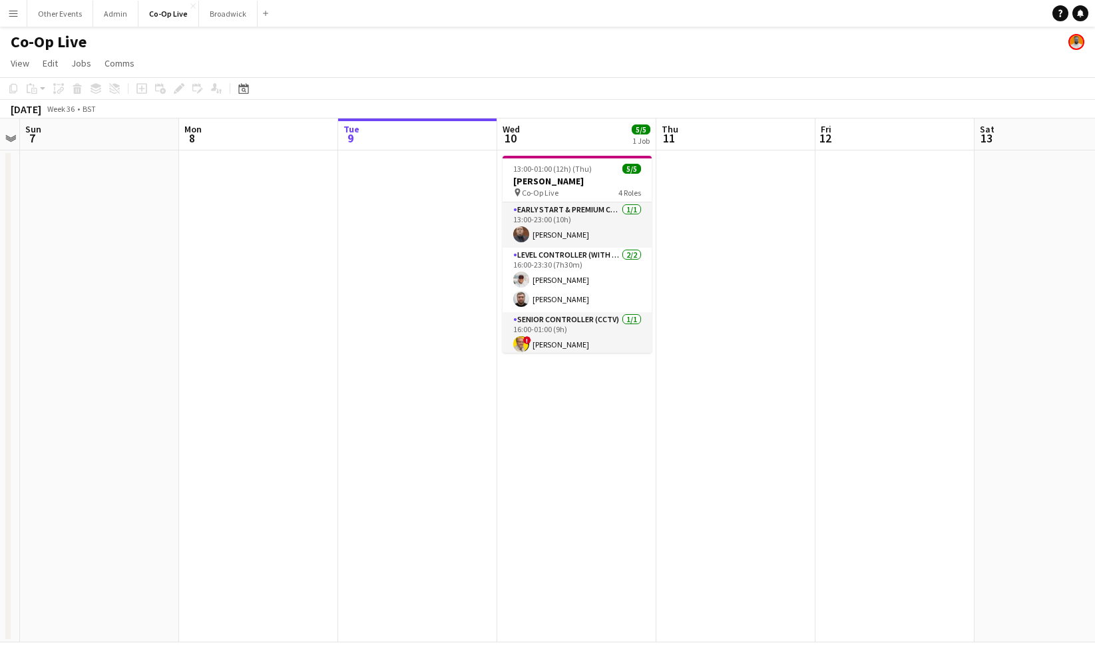
click at [706, 497] on app-date-cell at bounding box center [735, 396] width 159 height 492
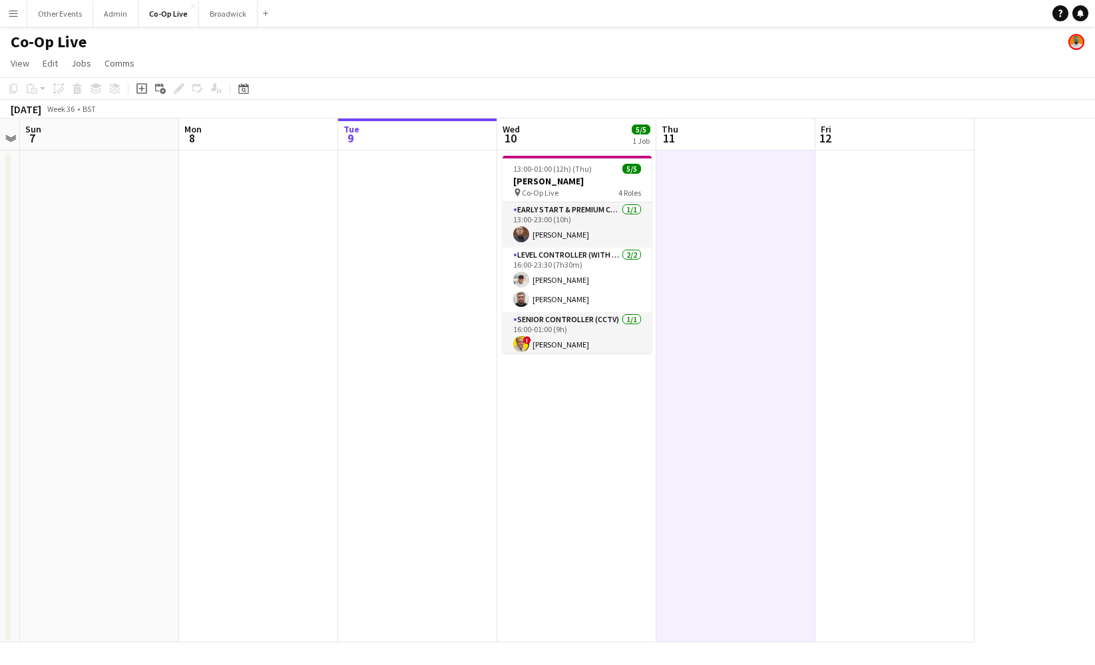
click at [736, 388] on app-date-cell at bounding box center [735, 396] width 159 height 492
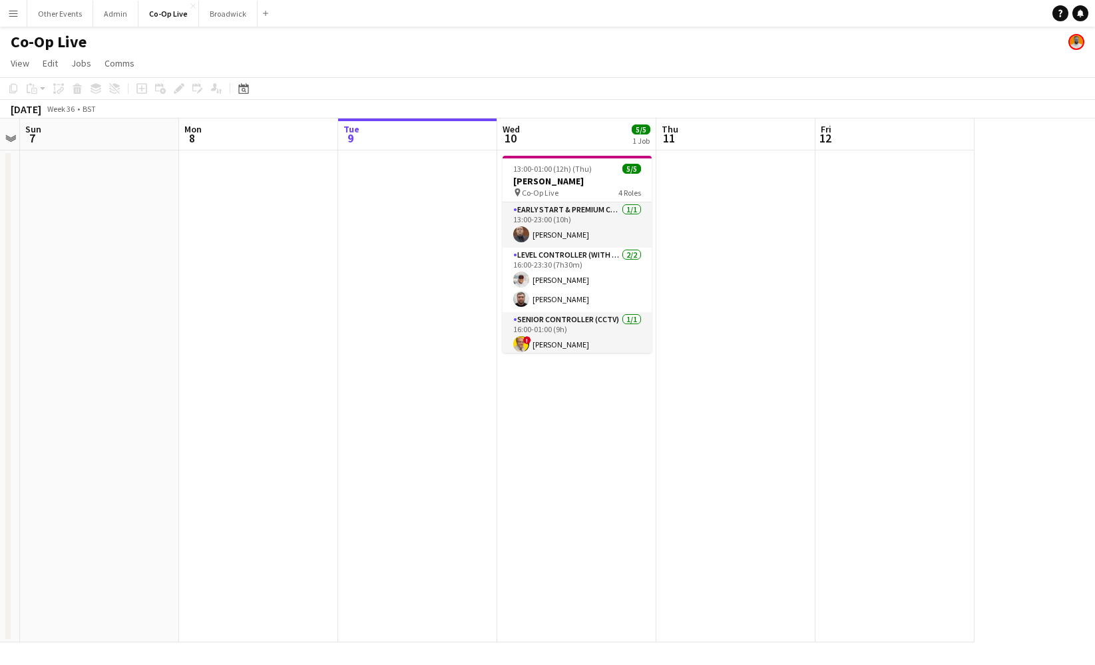
click at [726, 457] on app-date-cell at bounding box center [735, 396] width 159 height 492
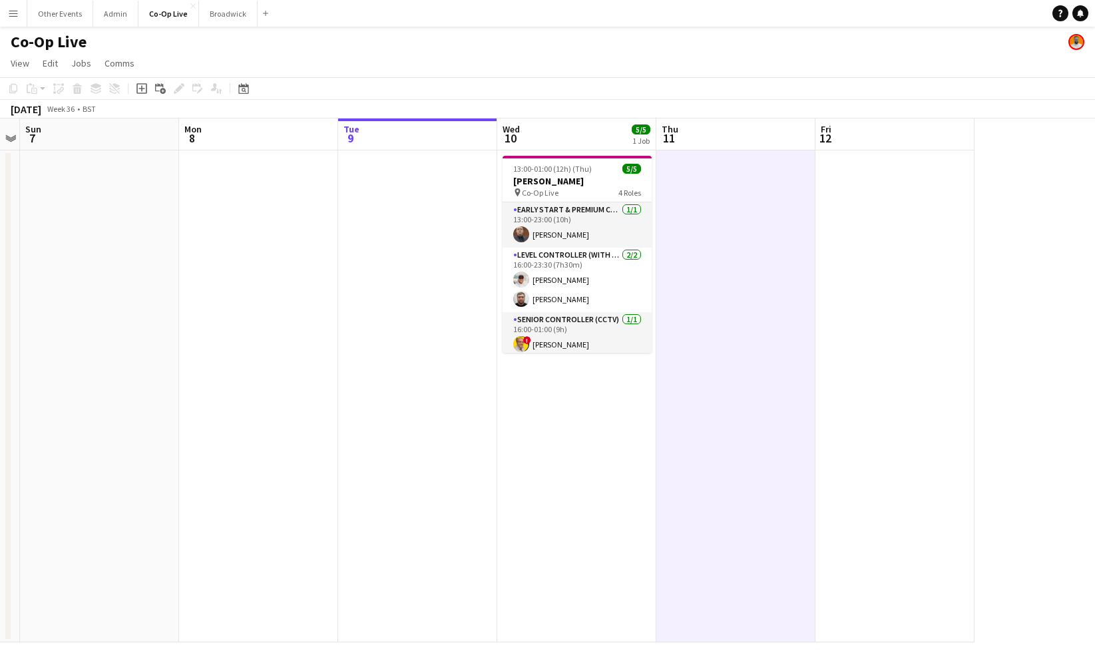
click at [728, 268] on app-date-cell at bounding box center [735, 396] width 159 height 492
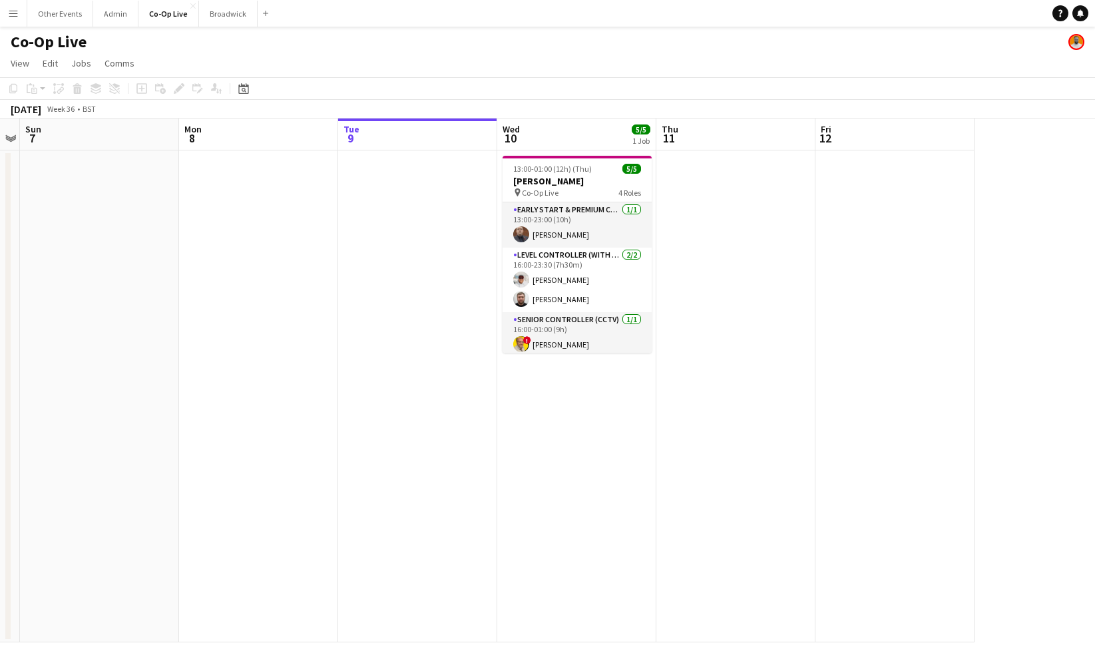
click at [724, 216] on app-date-cell at bounding box center [735, 396] width 159 height 492
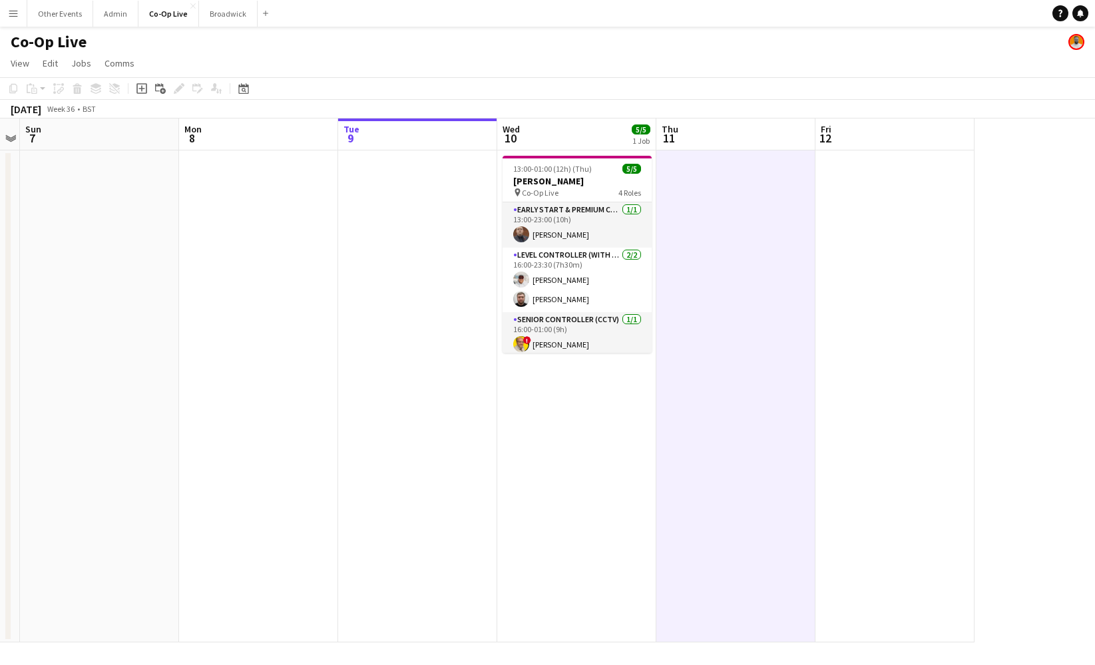
click at [726, 270] on app-date-cell at bounding box center [735, 396] width 159 height 492
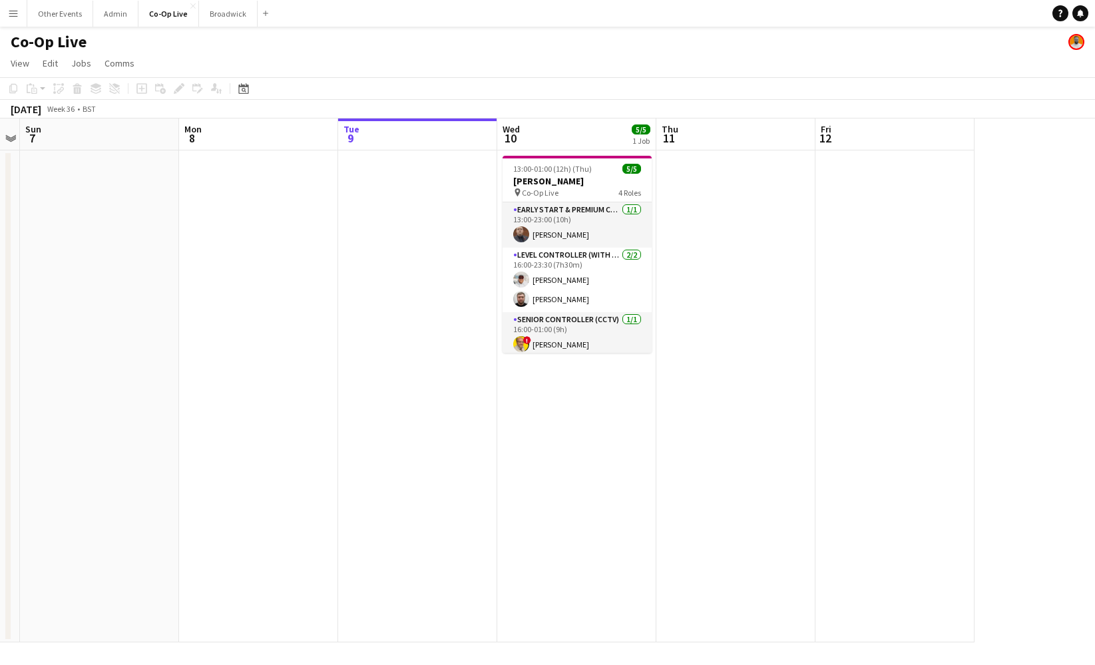
click at [726, 256] on app-date-cell at bounding box center [735, 396] width 159 height 492
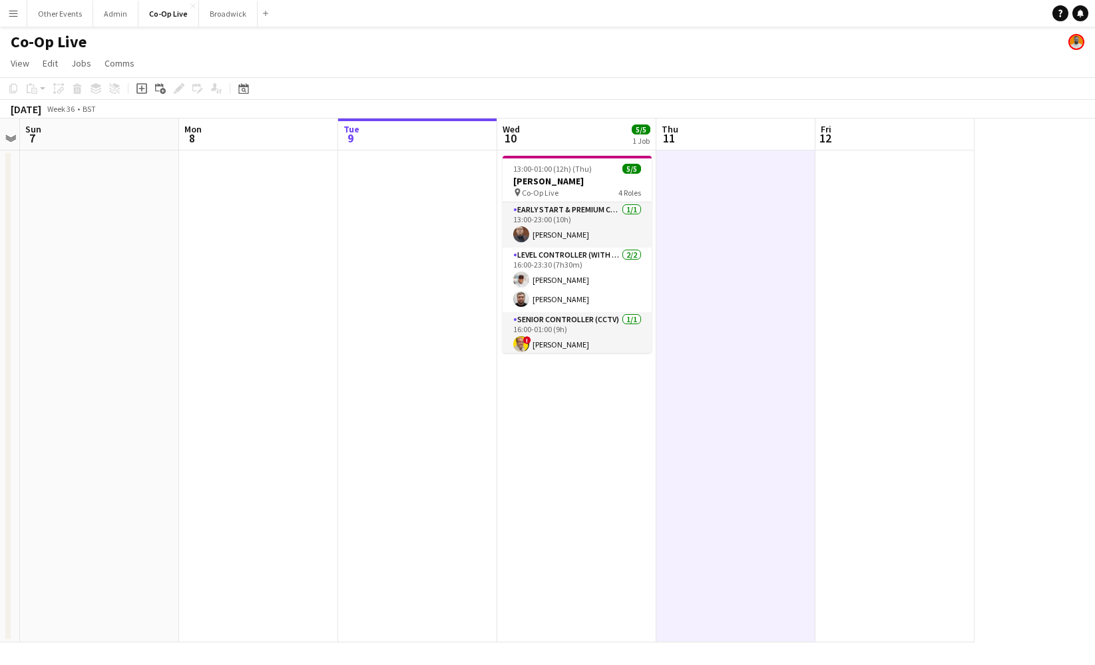
click at [726, 248] on app-date-cell at bounding box center [735, 396] width 159 height 492
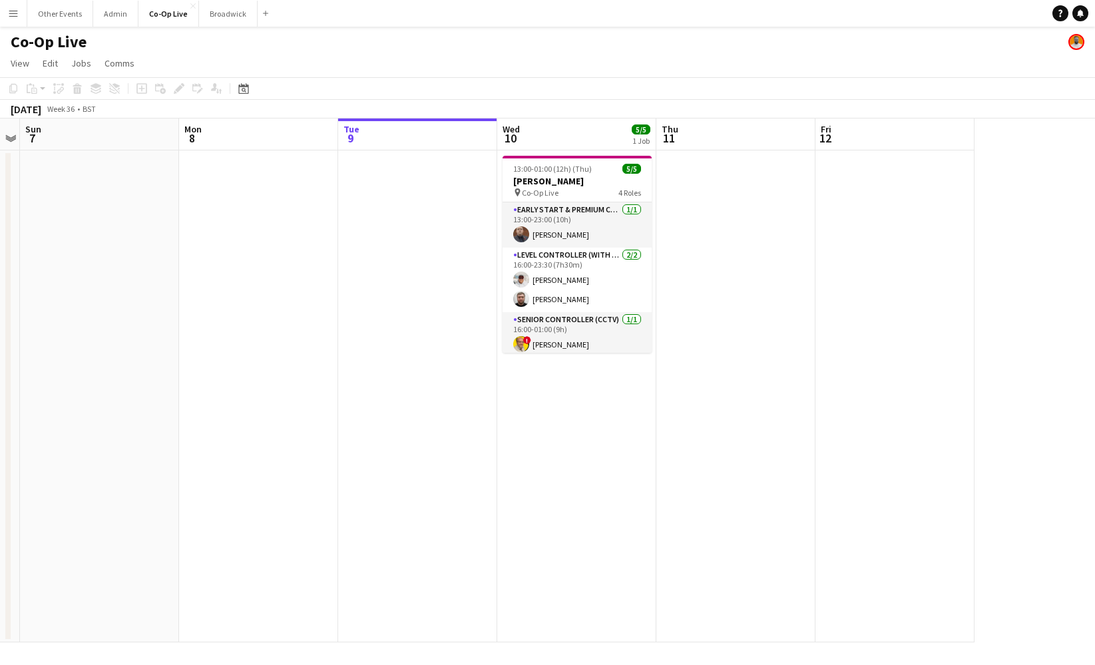
click at [726, 271] on app-date-cell at bounding box center [735, 396] width 159 height 492
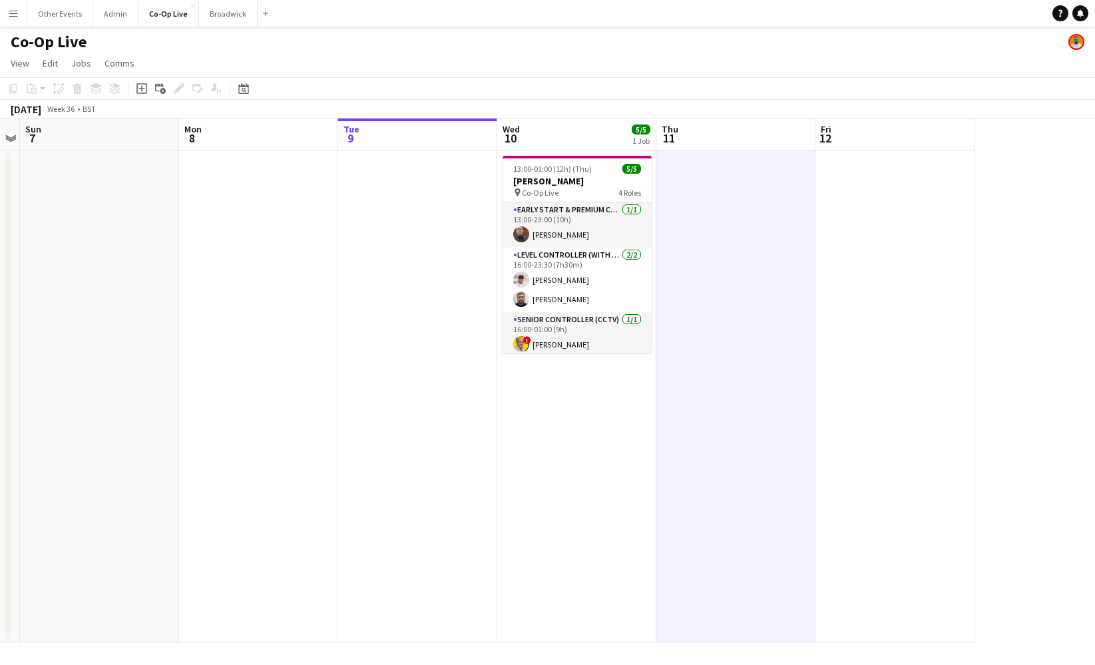
click at [726, 271] on app-date-cell at bounding box center [735, 396] width 159 height 492
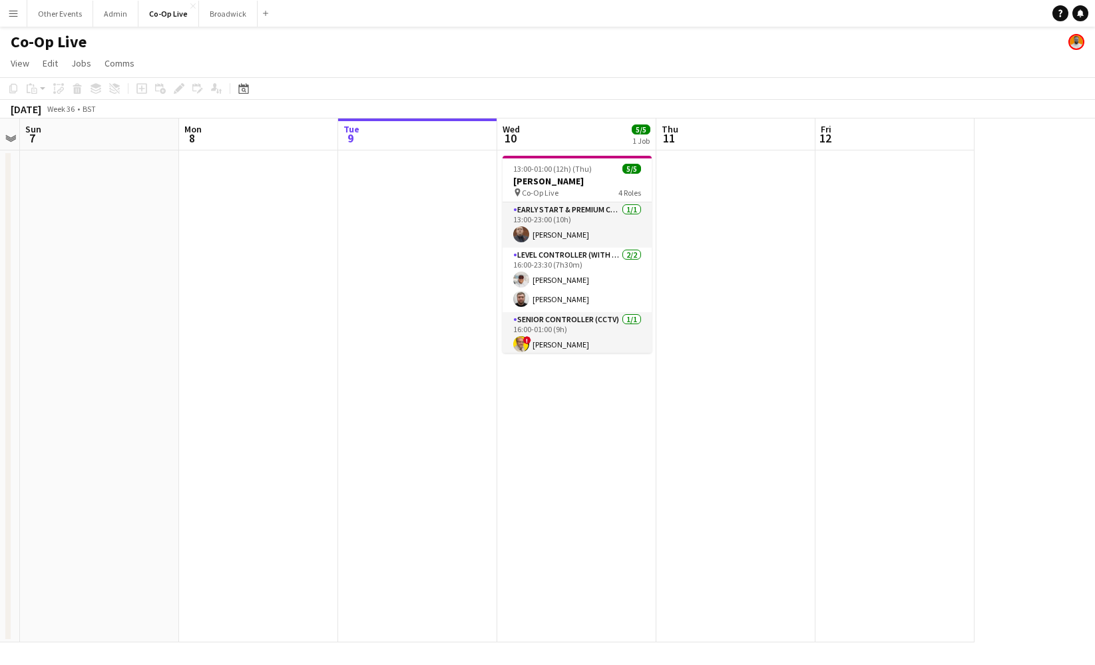
click at [598, 479] on app-date-cell "13:00-01:00 (12h) (Thu) 5/5 [PERSON_NAME] pin Co-Op Live 4 Roles Early Start & …" at bounding box center [576, 396] width 159 height 492
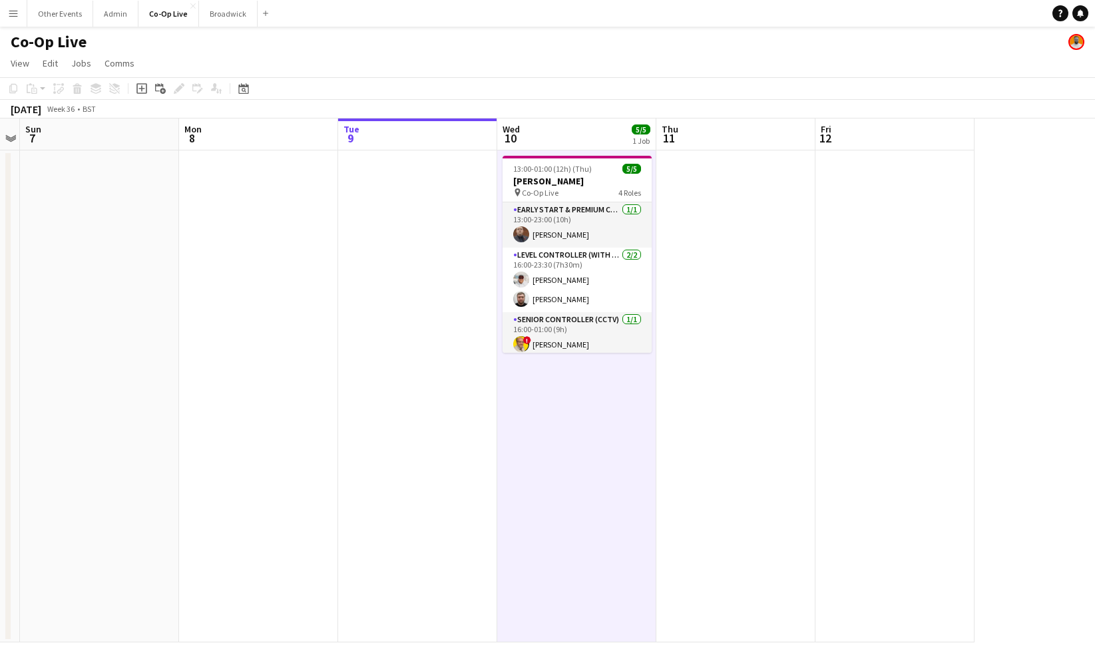
click at [583, 445] on app-date-cell "13:00-01:00 (12h) (Thu) 5/5 [PERSON_NAME] pin Co-Op Live 4 Roles Early Start & …" at bounding box center [576, 396] width 159 height 492
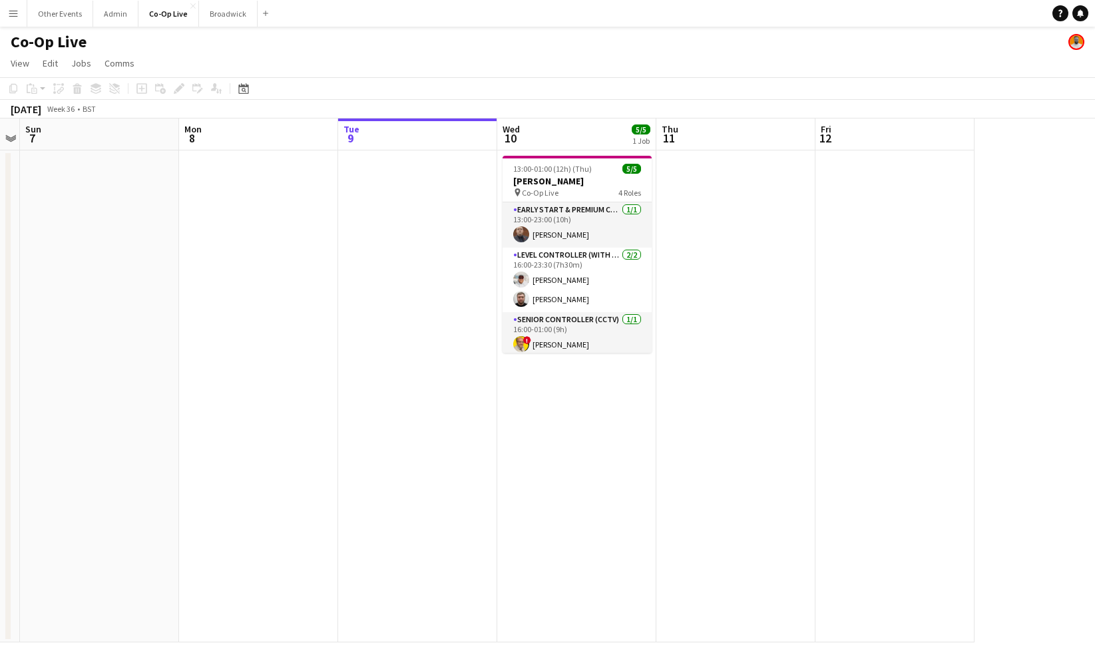
click at [566, 427] on app-date-cell "13:00-01:00 (12h) (Thu) 5/5 [PERSON_NAME] pin Co-Op Live 4 Roles Early Start & …" at bounding box center [576, 396] width 159 height 492
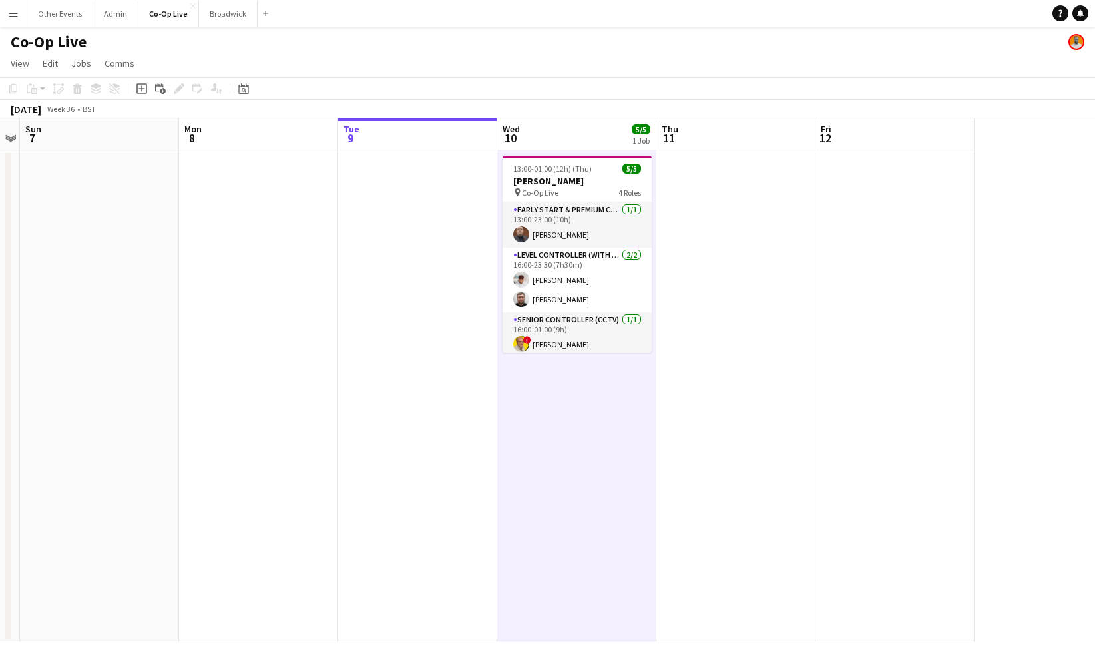
click at [576, 74] on app-page-menu "View Day view expanded Day view collapsed Month view Date picker Jump to [DATE]…" at bounding box center [547, 64] width 1095 height 25
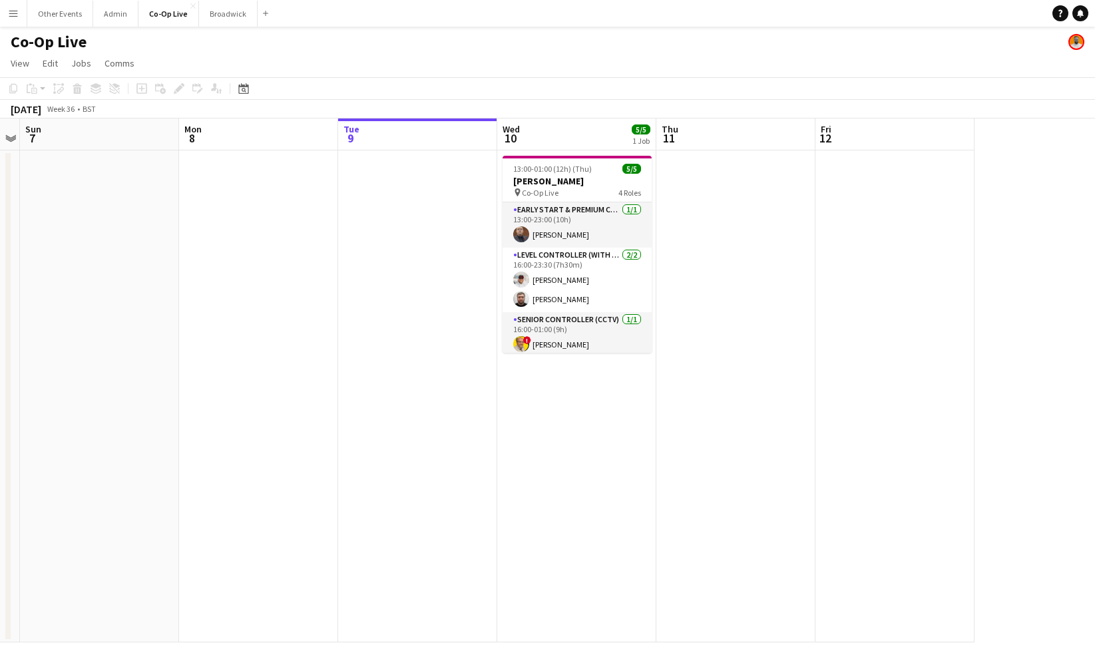
click at [554, 19] on app-navbar "Menu Boards Boards Boards All jobs Status Workforce Workforce My Workforce Recr…" at bounding box center [547, 13] width 1095 height 27
click at [548, 19] on app-navbar "Menu Boards Boards Boards All jobs Status Workforce Workforce My Workforce Recr…" at bounding box center [547, 13] width 1095 height 27
click at [836, 266] on app-date-cell at bounding box center [894, 396] width 159 height 492
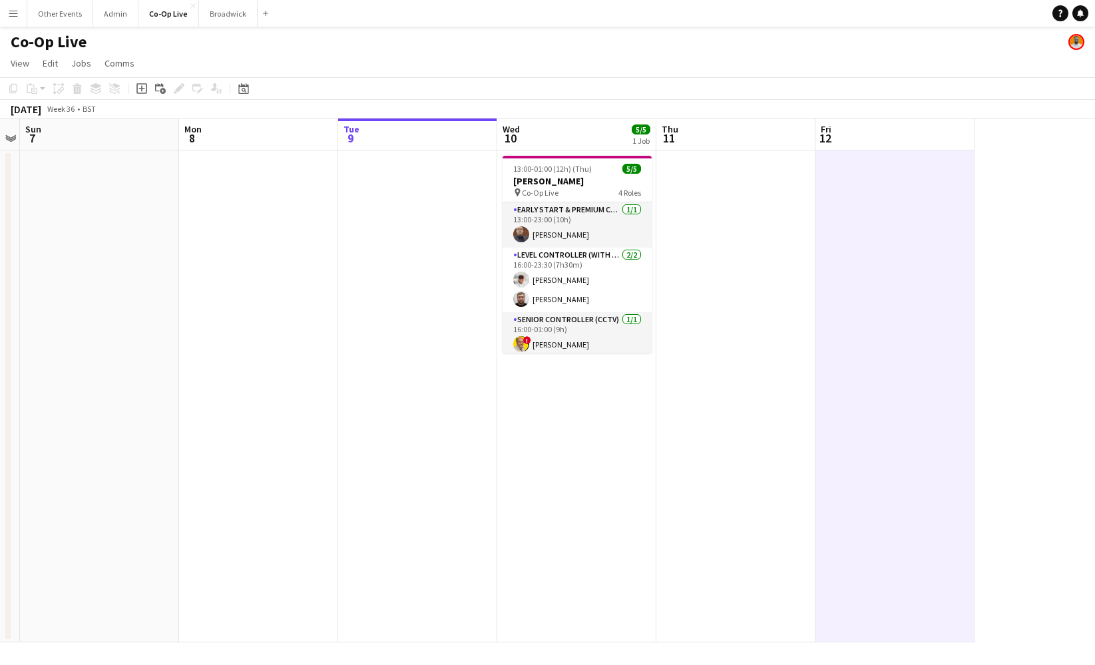
click at [408, 250] on app-date-cell at bounding box center [417, 396] width 159 height 492
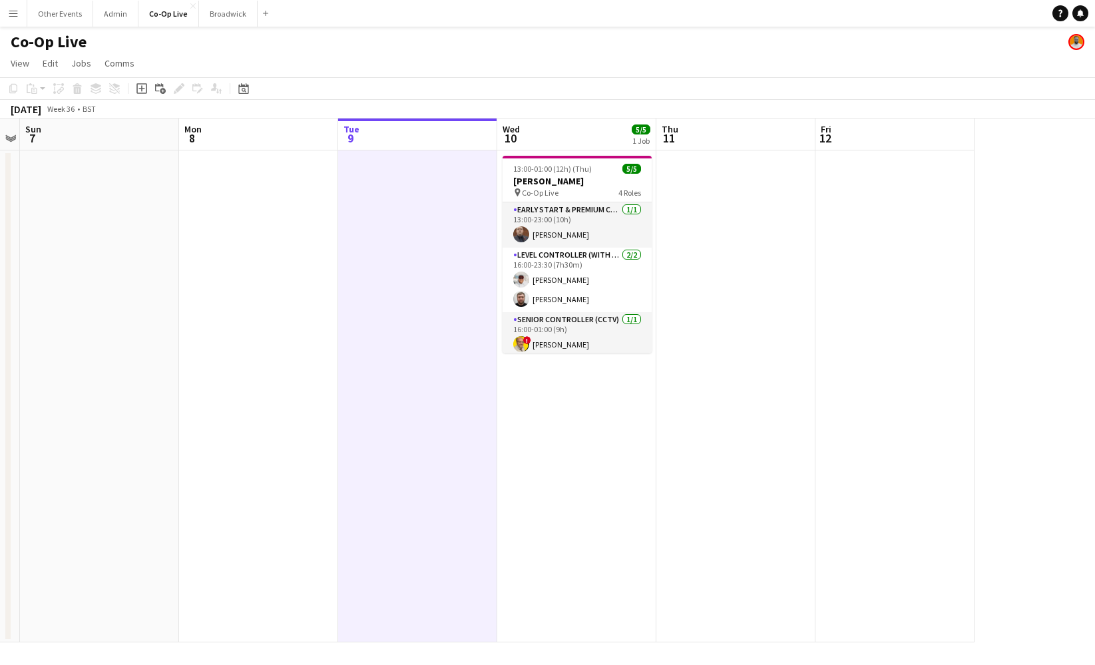
click at [700, 239] on app-date-cell at bounding box center [735, 396] width 159 height 492
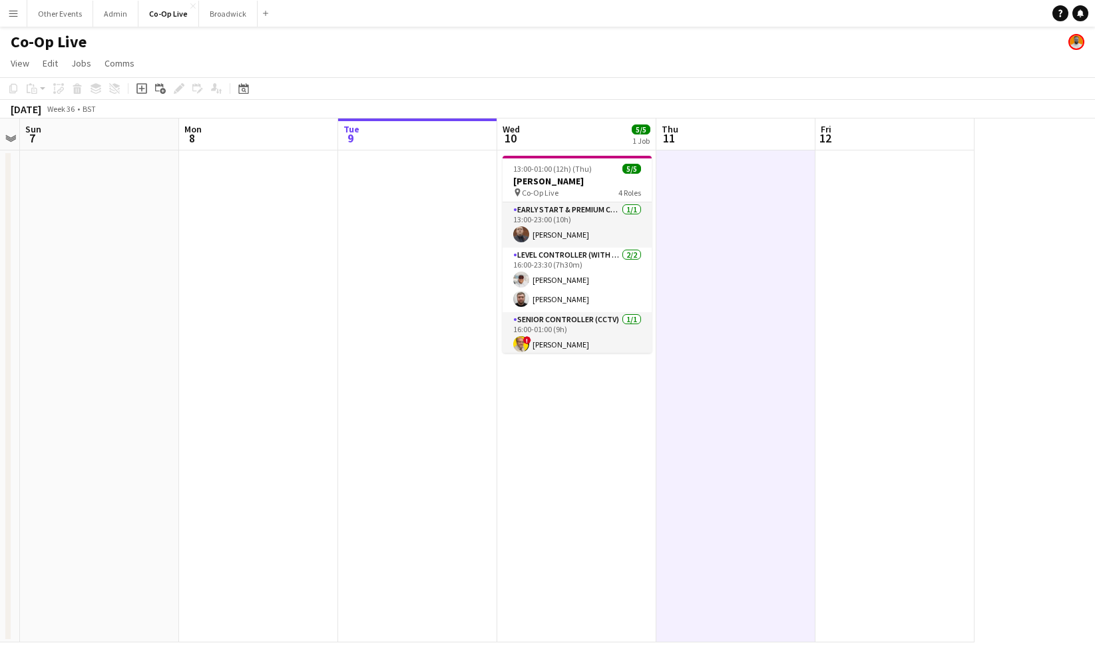
click at [579, 445] on app-date-cell "13:00-01:00 (12h) (Thu) 5/5 [PERSON_NAME] pin Co-Op Live 4 Roles Early Start & …" at bounding box center [576, 396] width 159 height 492
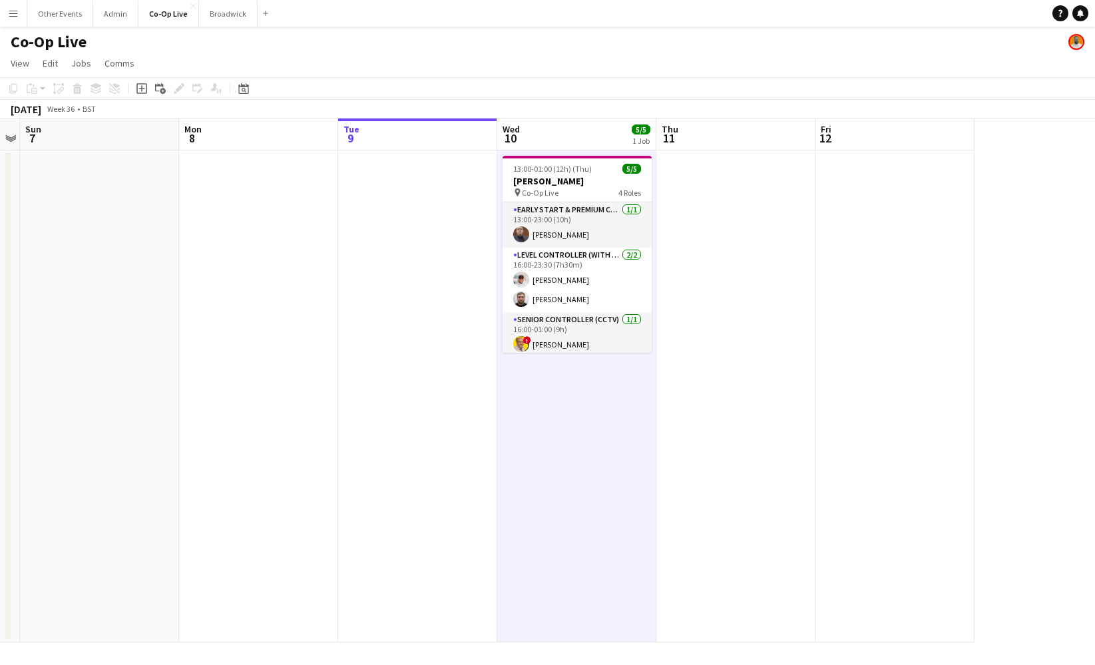
click at [572, 133] on app-board-header-date "Wed 10 5/5 1 Job" at bounding box center [576, 134] width 159 height 32
click at [770, 124] on app-board-header-date "Thu 11" at bounding box center [735, 134] width 159 height 32
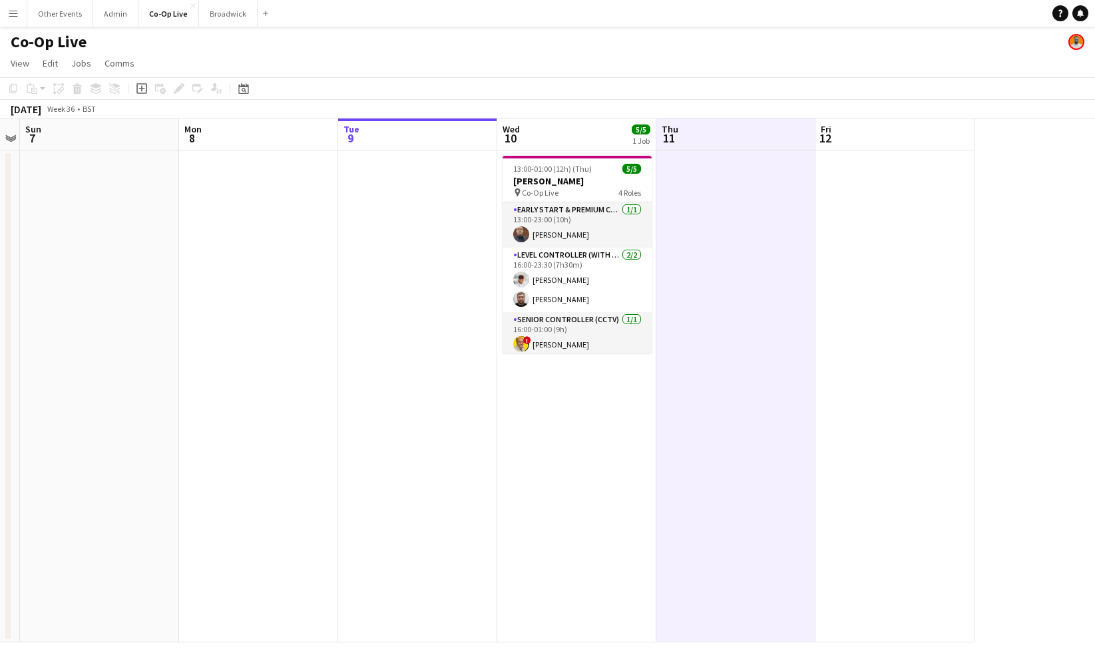
click at [419, 138] on app-board-header-date "Tue 9" at bounding box center [417, 134] width 159 height 32
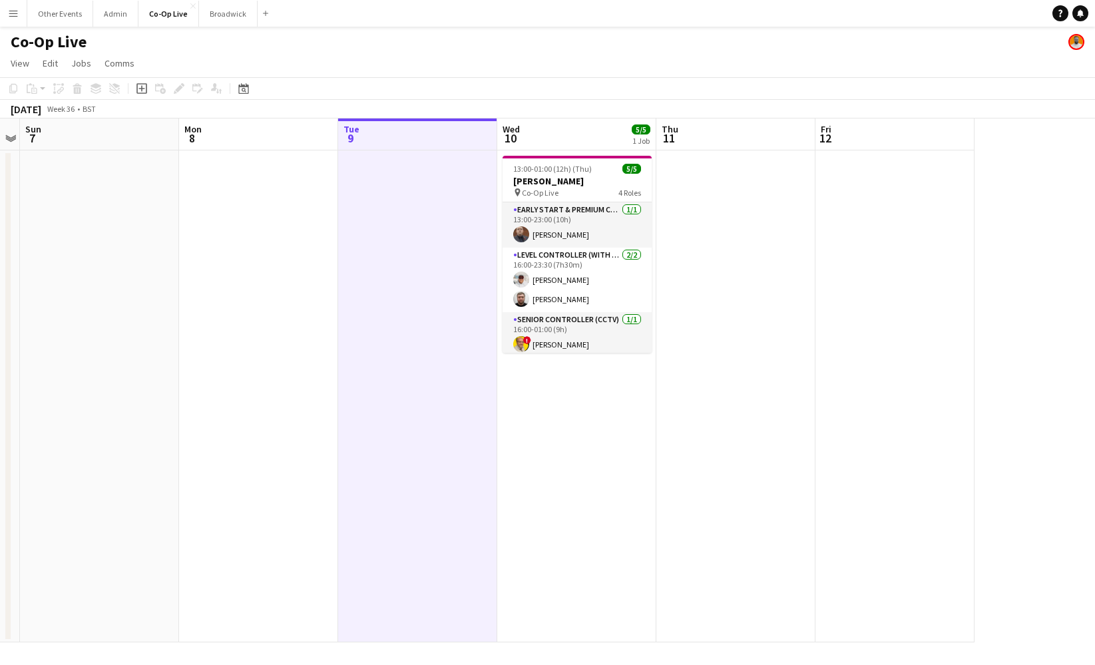
click at [570, 136] on app-board-header-date "Wed 10 5/5 1 Job" at bounding box center [576, 134] width 159 height 32
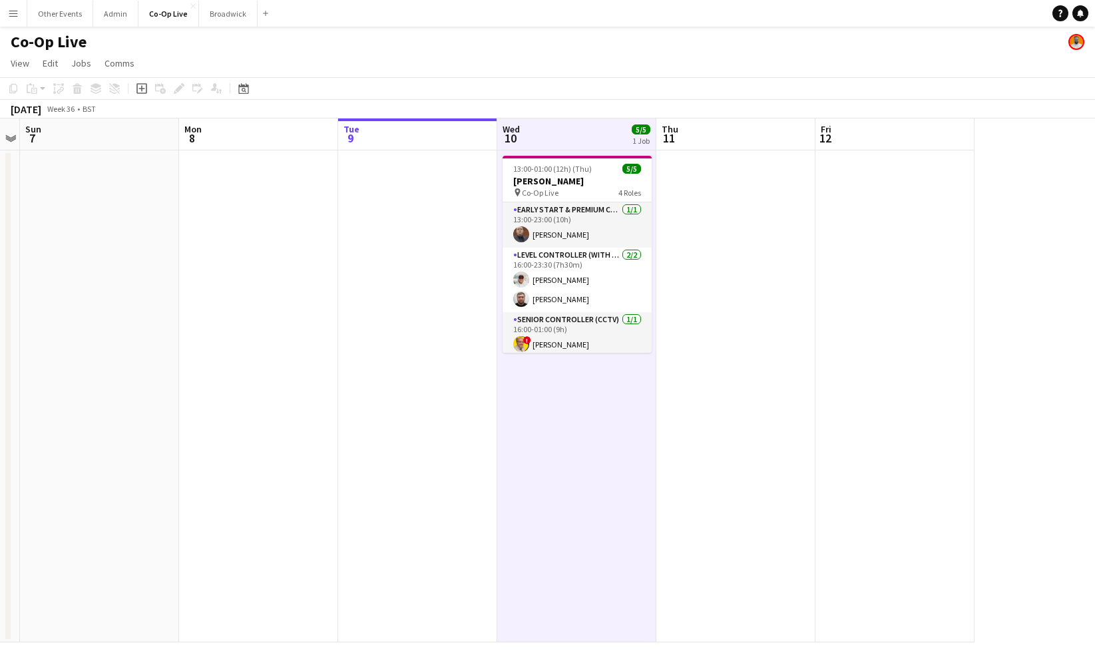
click at [713, 135] on app-board-header-date "Thu 11" at bounding box center [735, 134] width 159 height 32
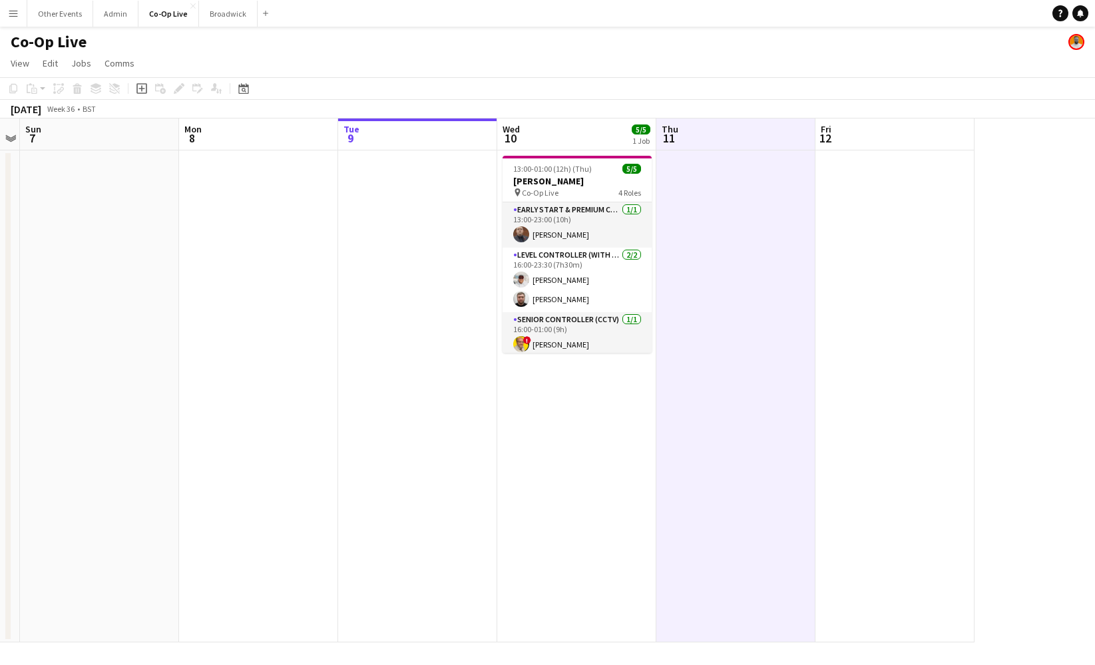
click at [560, 132] on app-board-header-date "Wed 10 5/5 1 Job" at bounding box center [576, 134] width 159 height 32
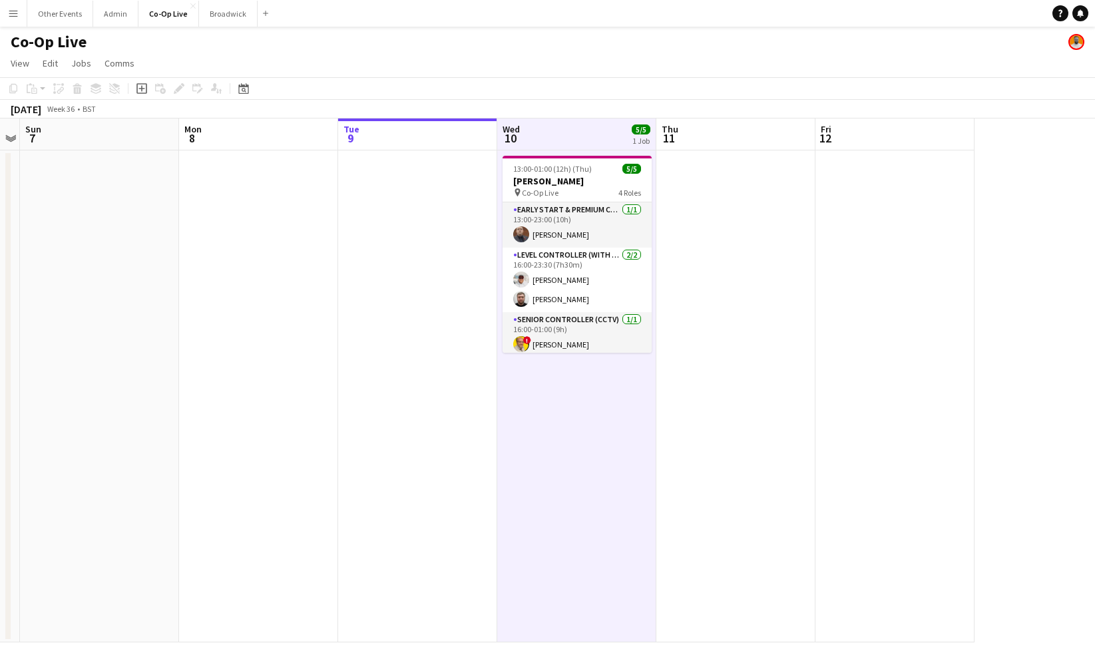
click at [444, 140] on app-board-header-date "Tue 9" at bounding box center [417, 134] width 159 height 32
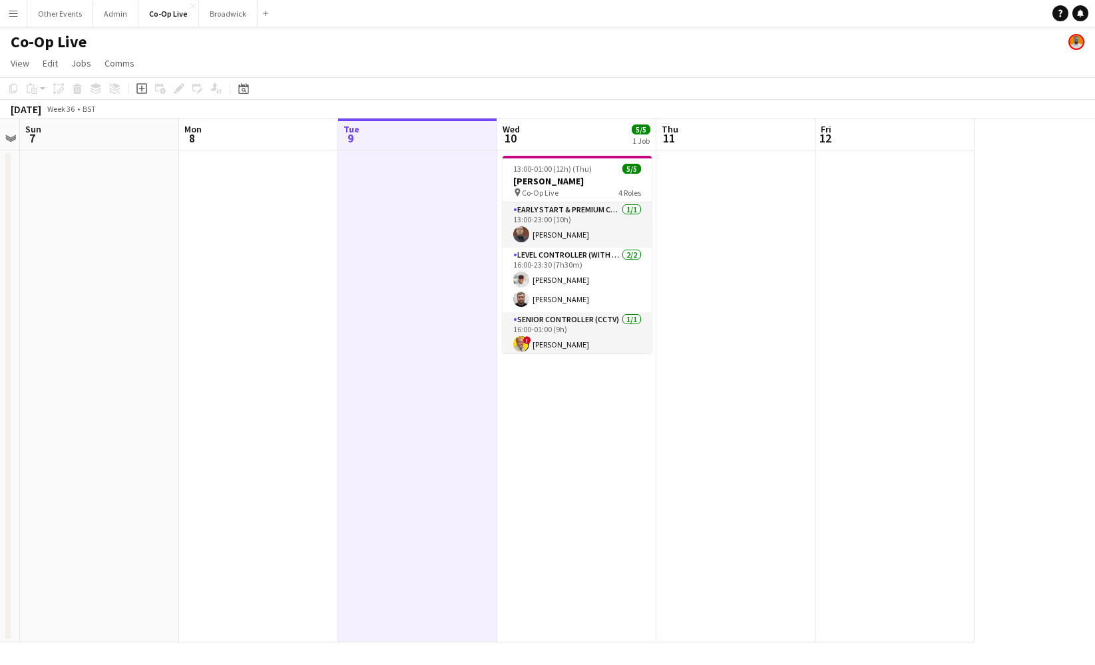
click at [568, 138] on app-board-header-date "Wed 10 5/5 1 Job" at bounding box center [576, 134] width 159 height 32
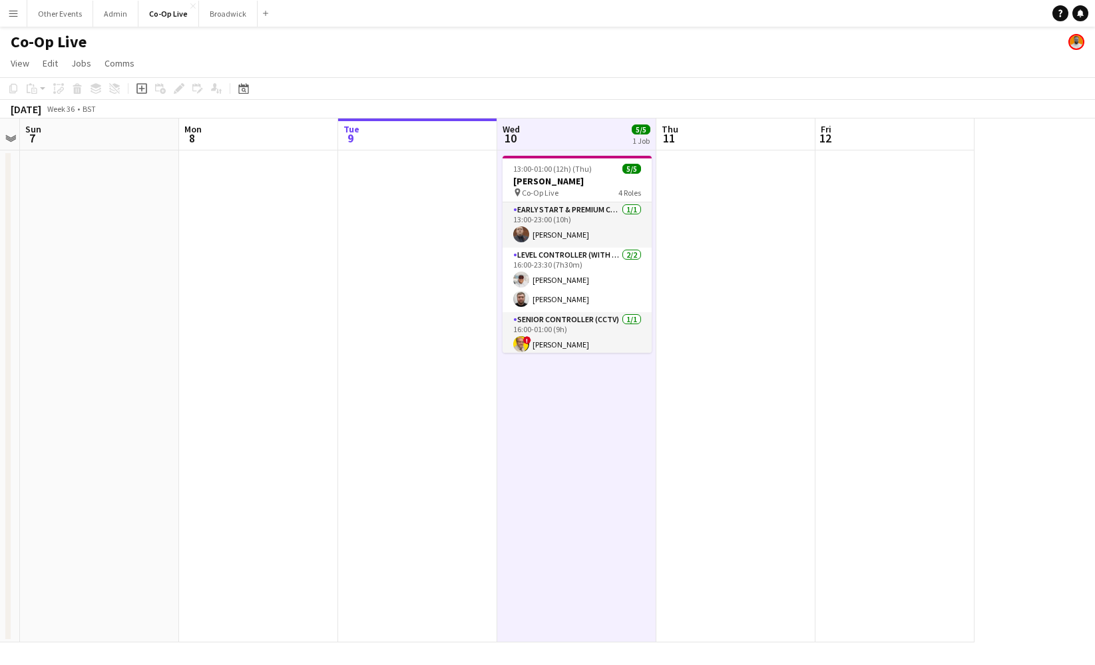
click at [5, 9] on button "Menu" at bounding box center [13, 13] width 27 height 27
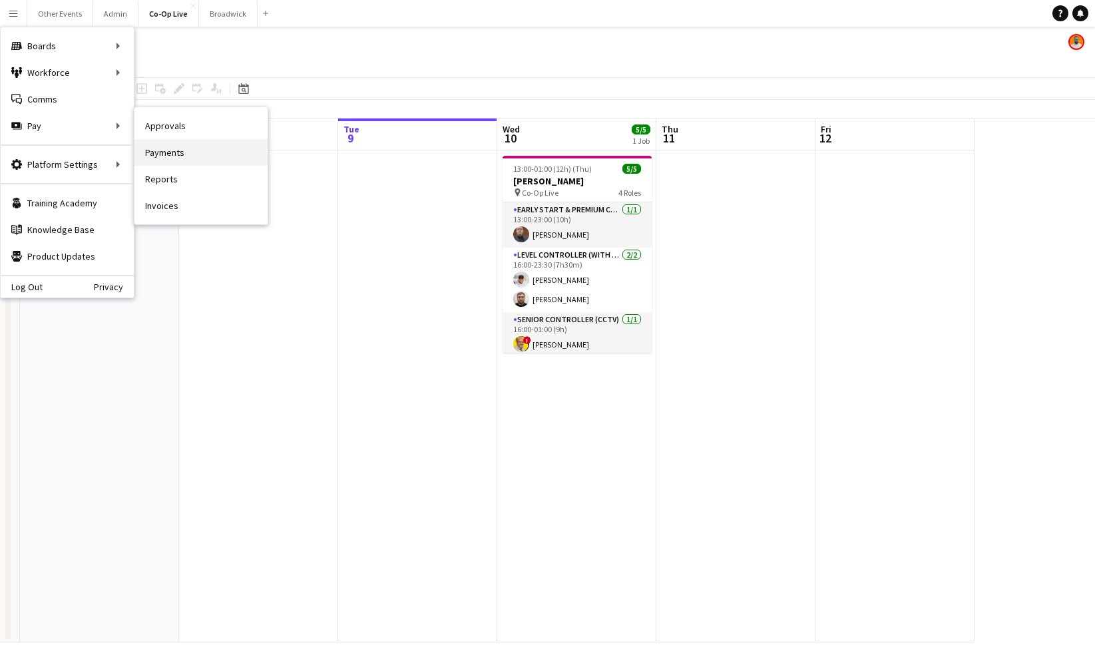
click at [194, 160] on link "Payments" at bounding box center [200, 152] width 133 height 27
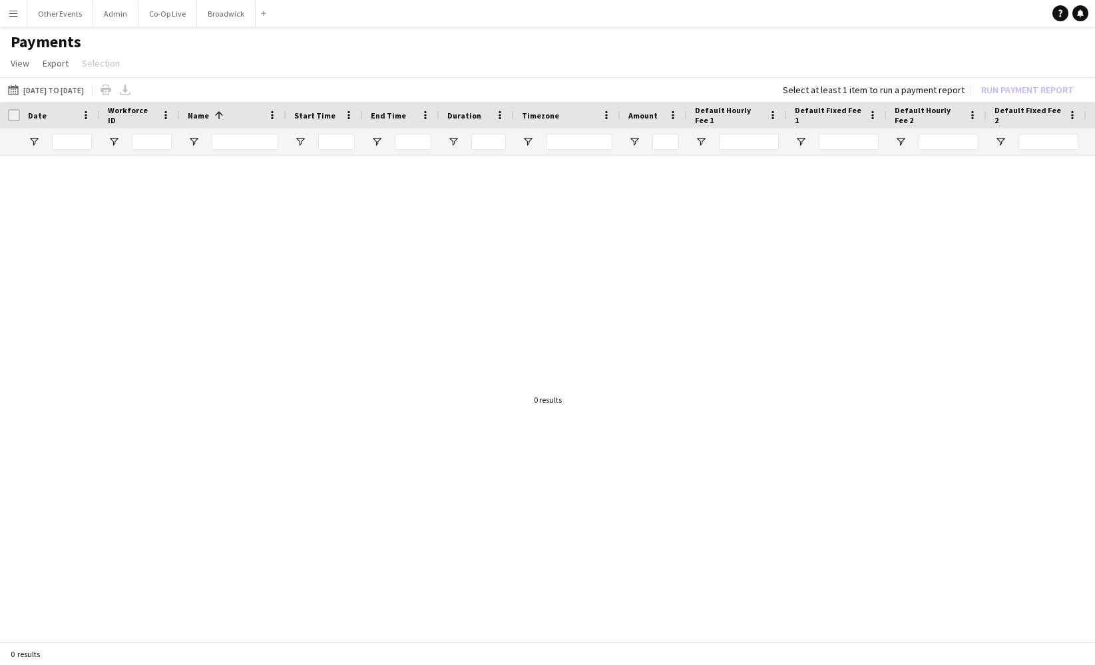
click at [21, 25] on button "Menu" at bounding box center [13, 13] width 27 height 27
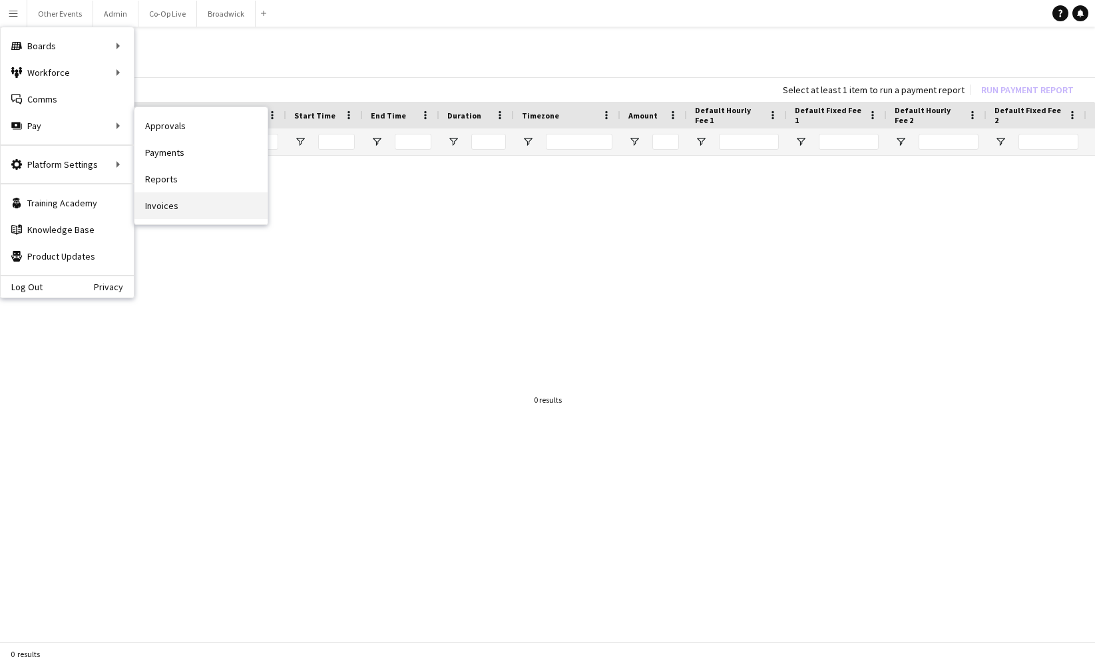
click at [174, 206] on link "Invoices" at bounding box center [200, 205] width 133 height 27
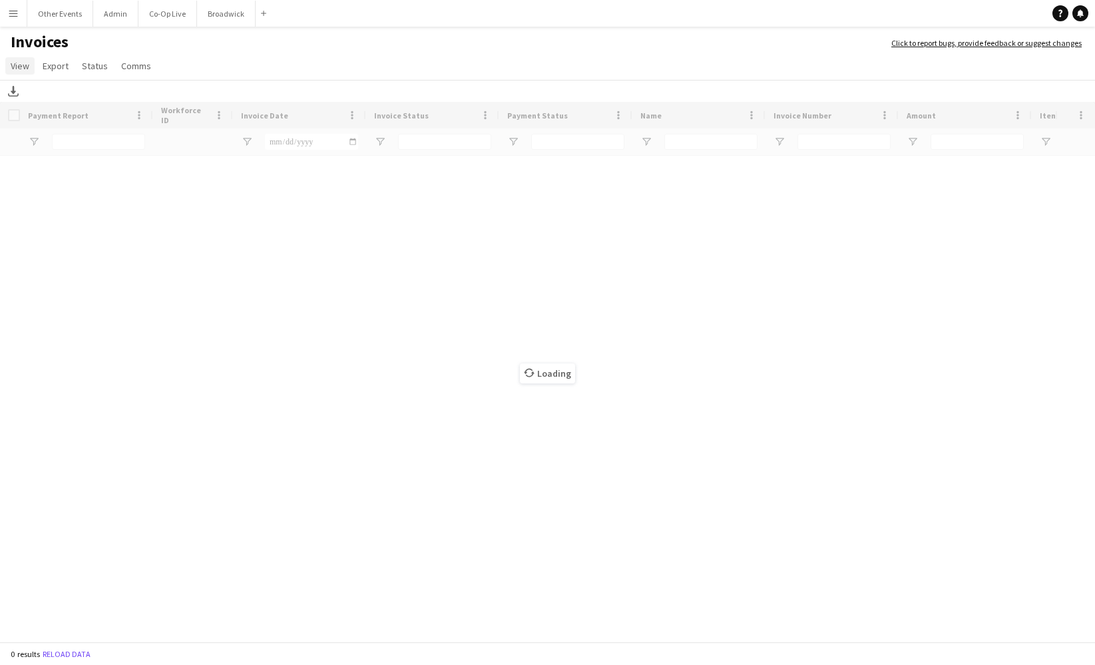
click at [23, 65] on span "View" at bounding box center [20, 66] width 19 height 12
click at [57, 126] on span "Customise filters" at bounding box center [51, 122] width 69 height 12
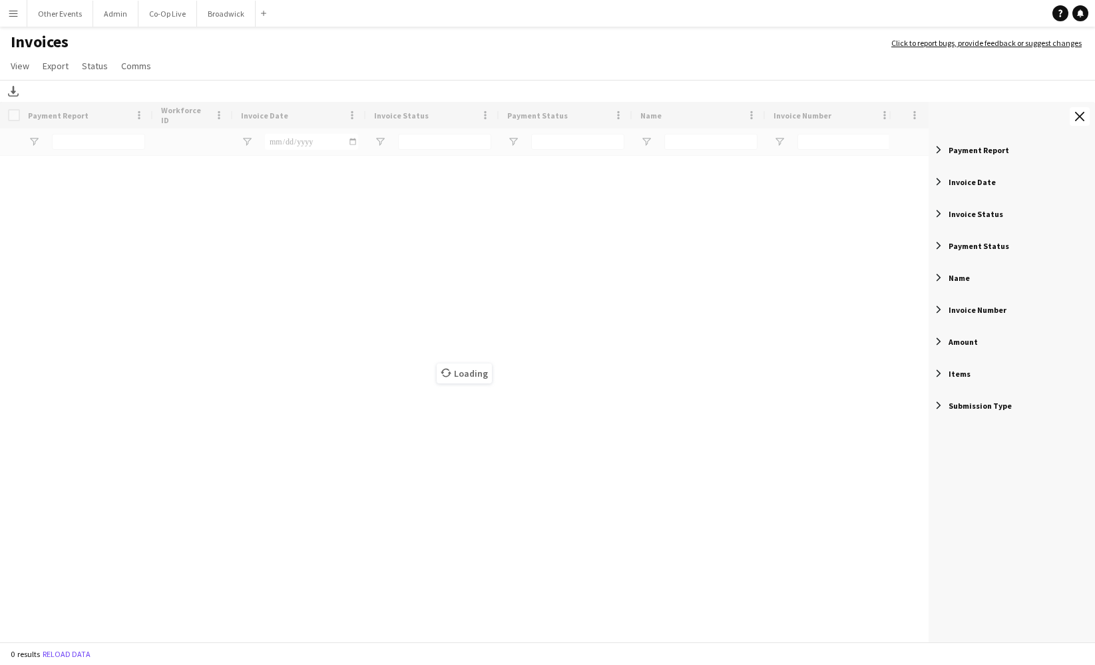
click at [964, 246] on span "Payment Status" at bounding box center [979, 246] width 61 height 10
click at [962, 210] on span "Invoice Status" at bounding box center [976, 214] width 55 height 10
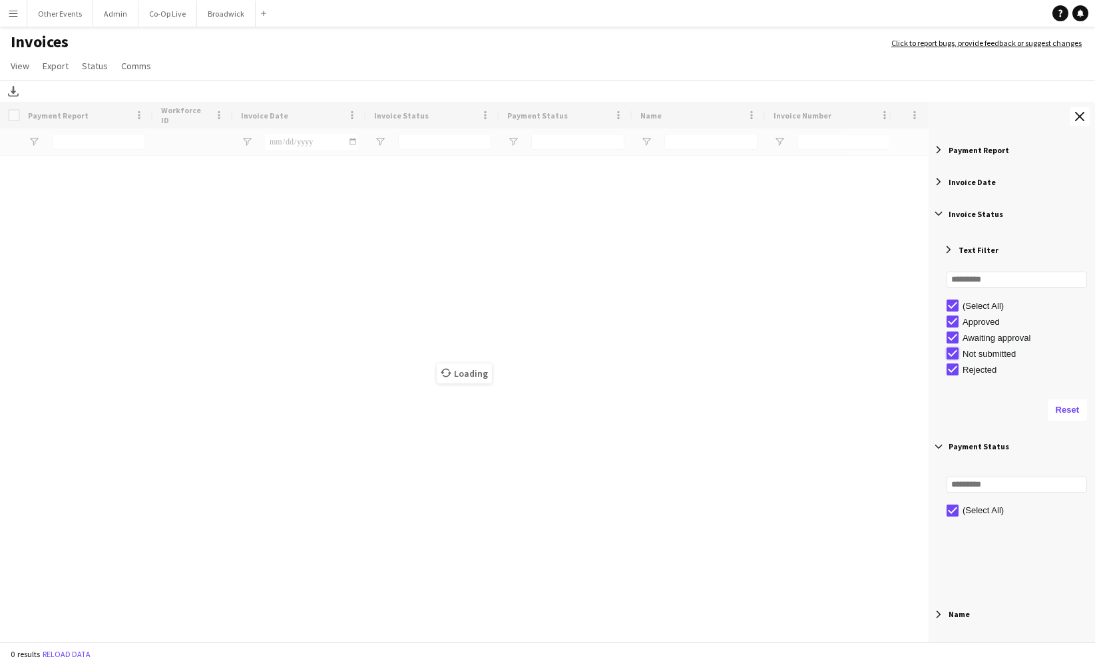
type input "**********"
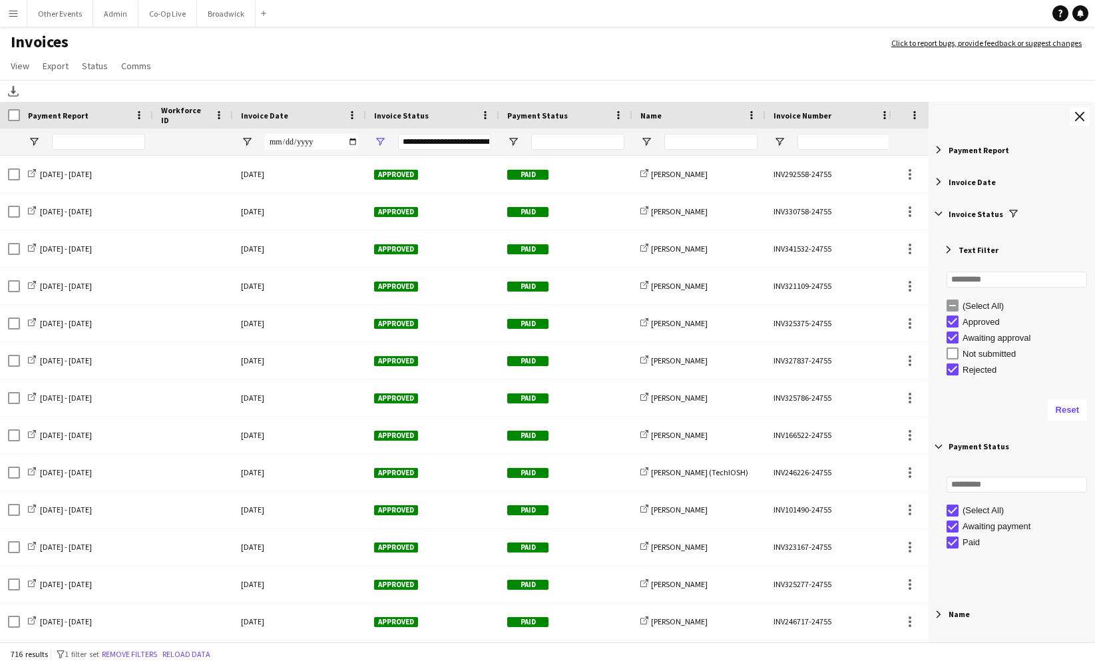
click at [944, 218] on span "Filter List 9 Filters" at bounding box center [939, 214] width 12 height 12
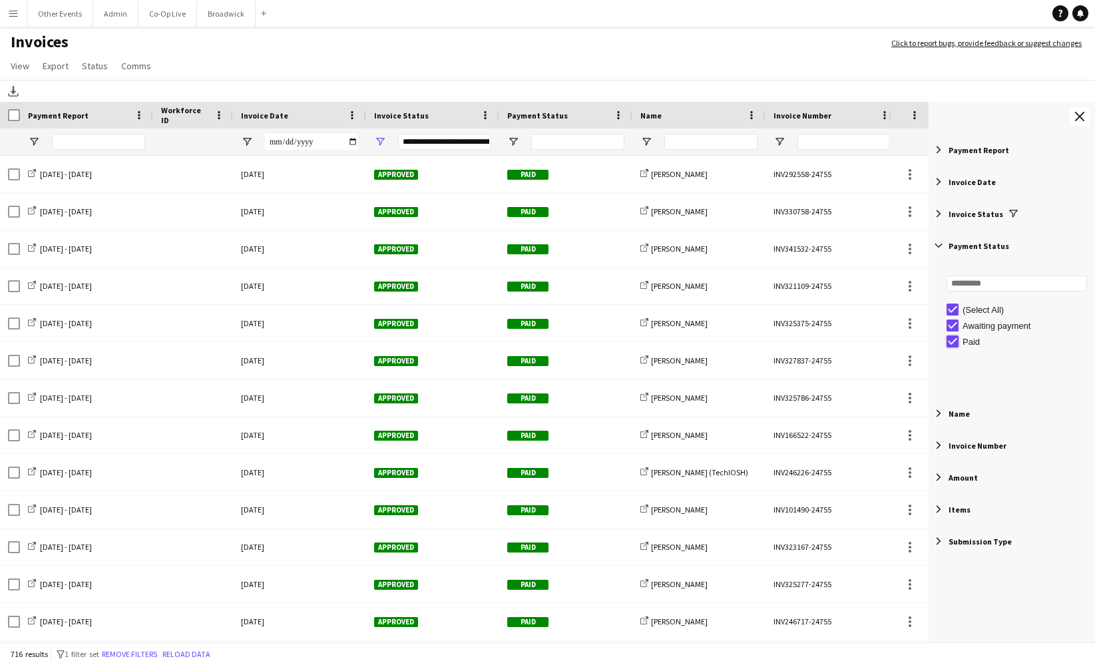
type input "**********"
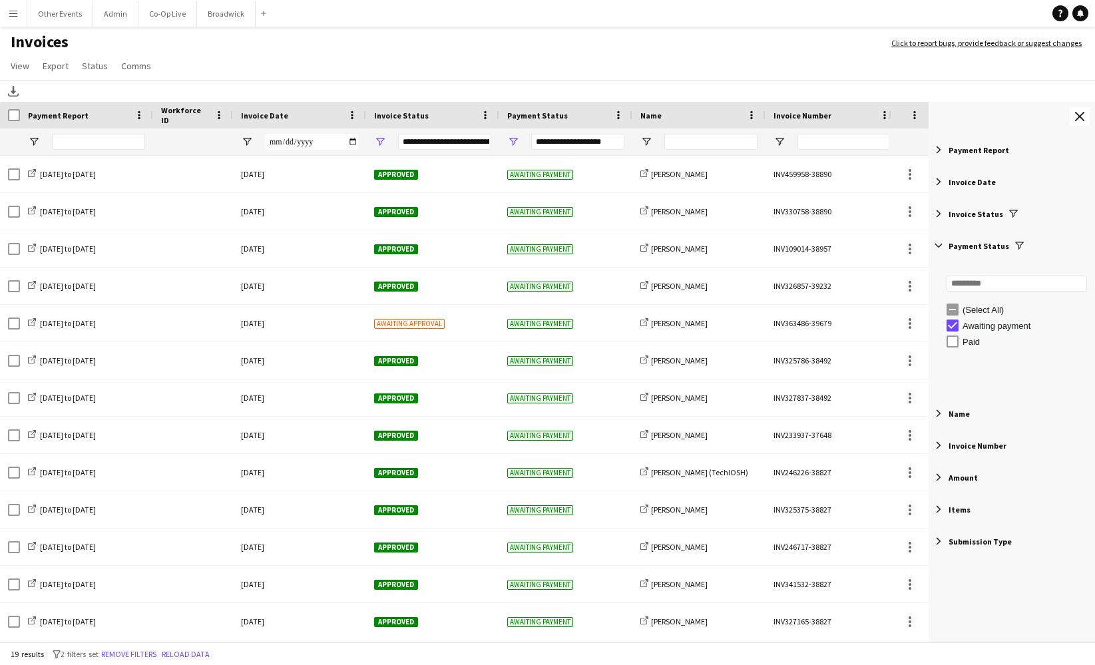
click at [297, 115] on div "Invoice Date" at bounding box center [291, 115] width 101 height 20
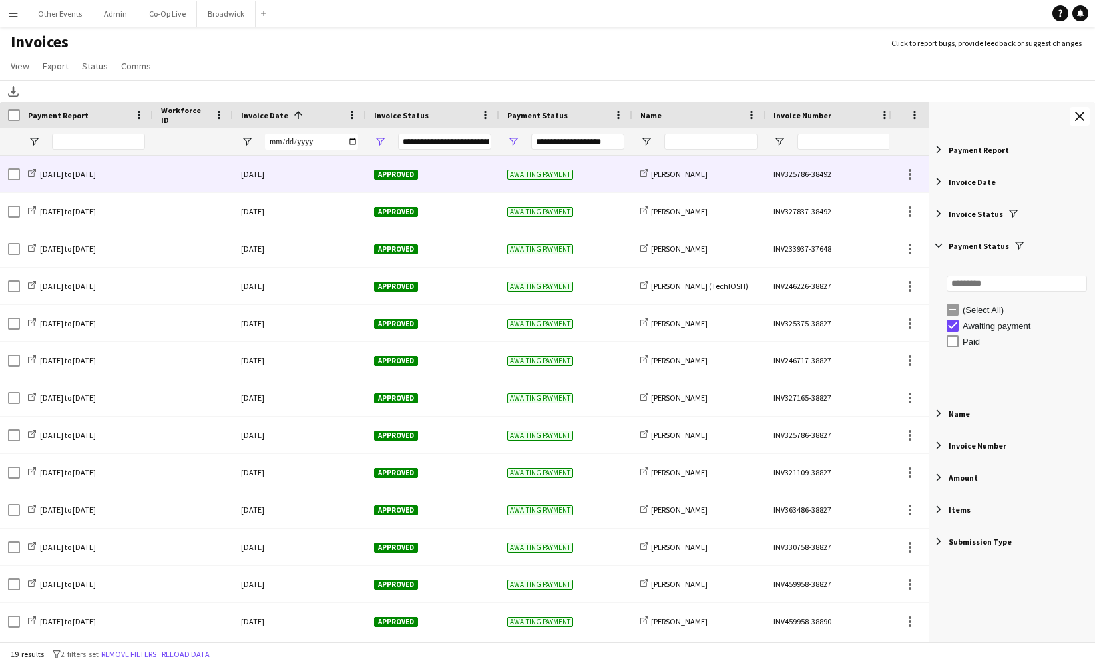
click at [317, 181] on div "[DATE]" at bounding box center [299, 174] width 133 height 37
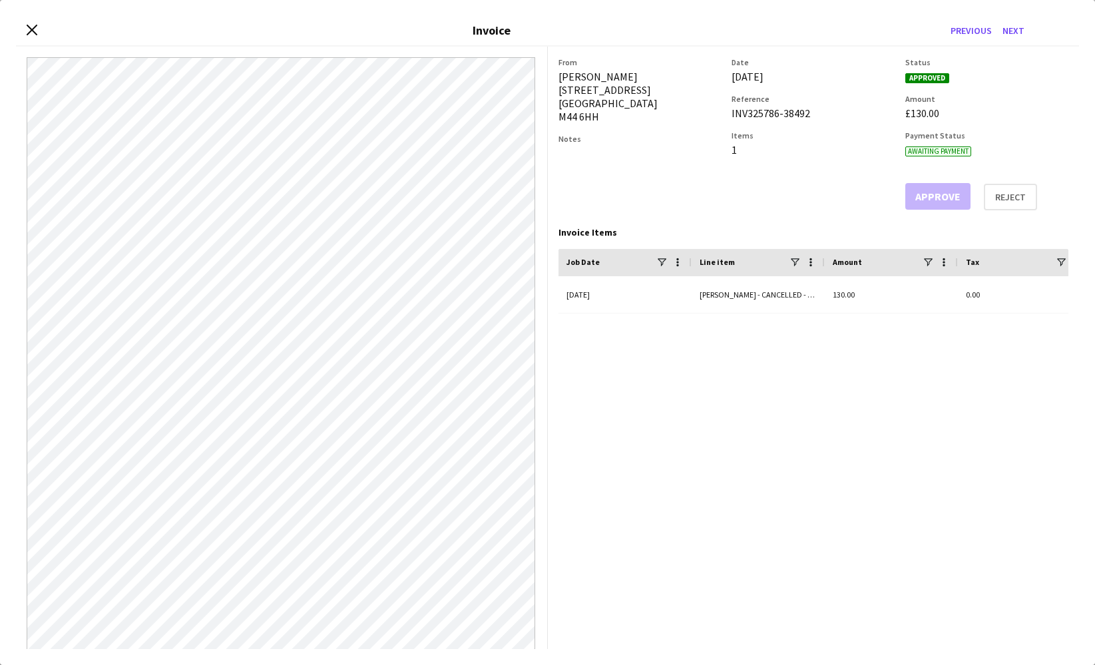
click at [26, 37] on div "Close invoice dialog Invoice Previous Next" at bounding box center [547, 31] width 1063 height 31
click at [27, 31] on icon "Close invoice dialog" at bounding box center [31, 29] width 13 height 13
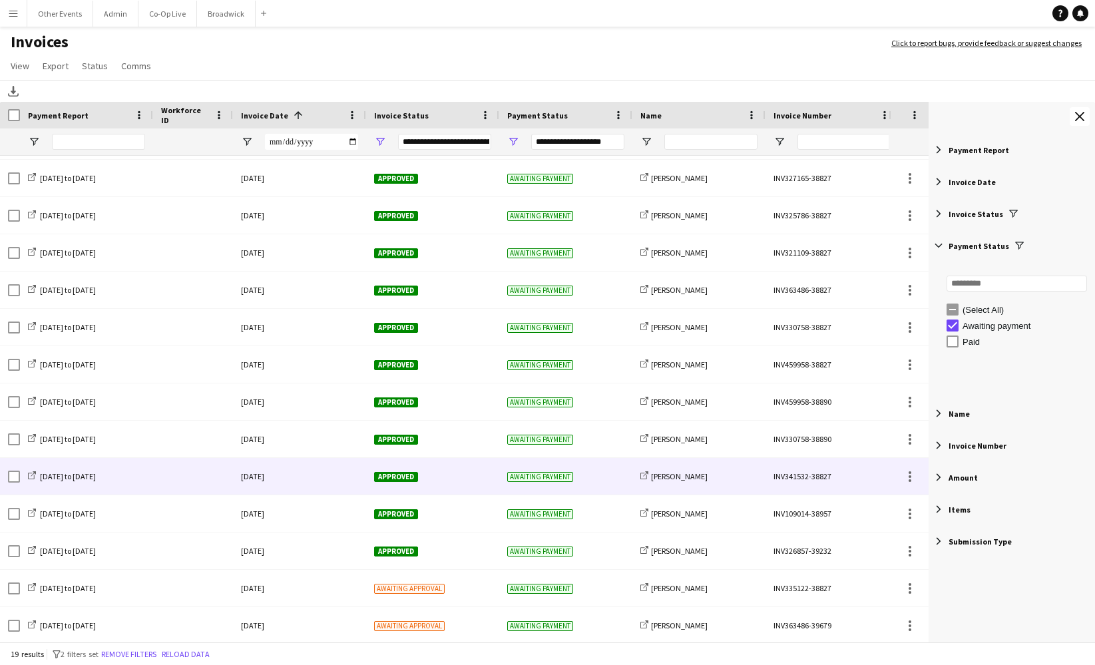
scroll to position [220, 0]
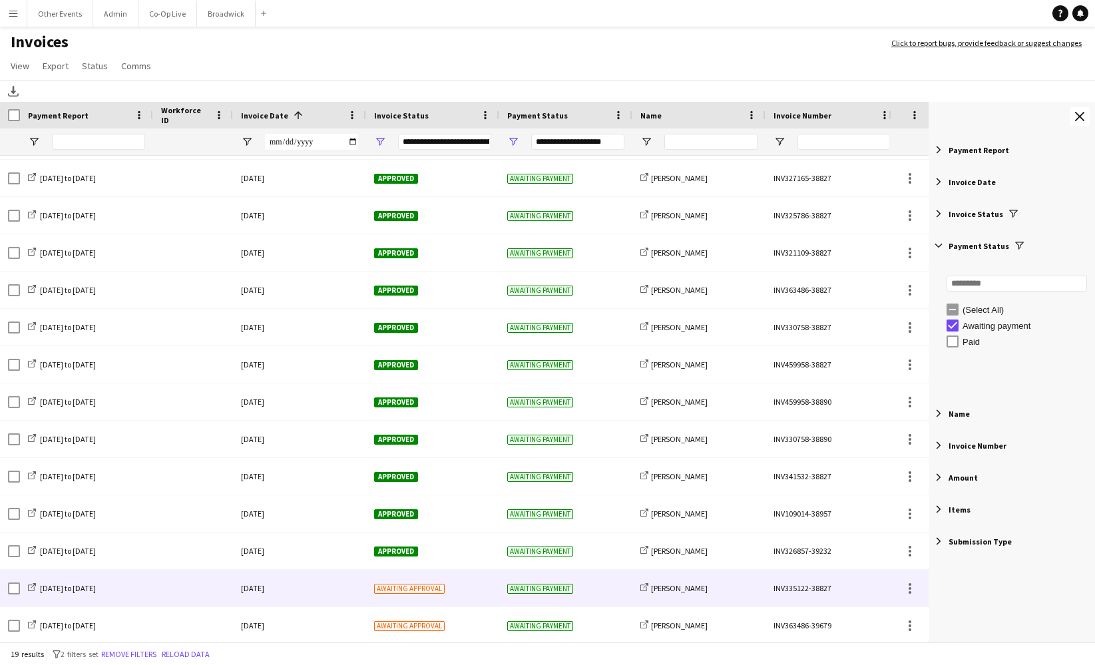
click at [329, 589] on div "[DATE]" at bounding box center [299, 588] width 133 height 37
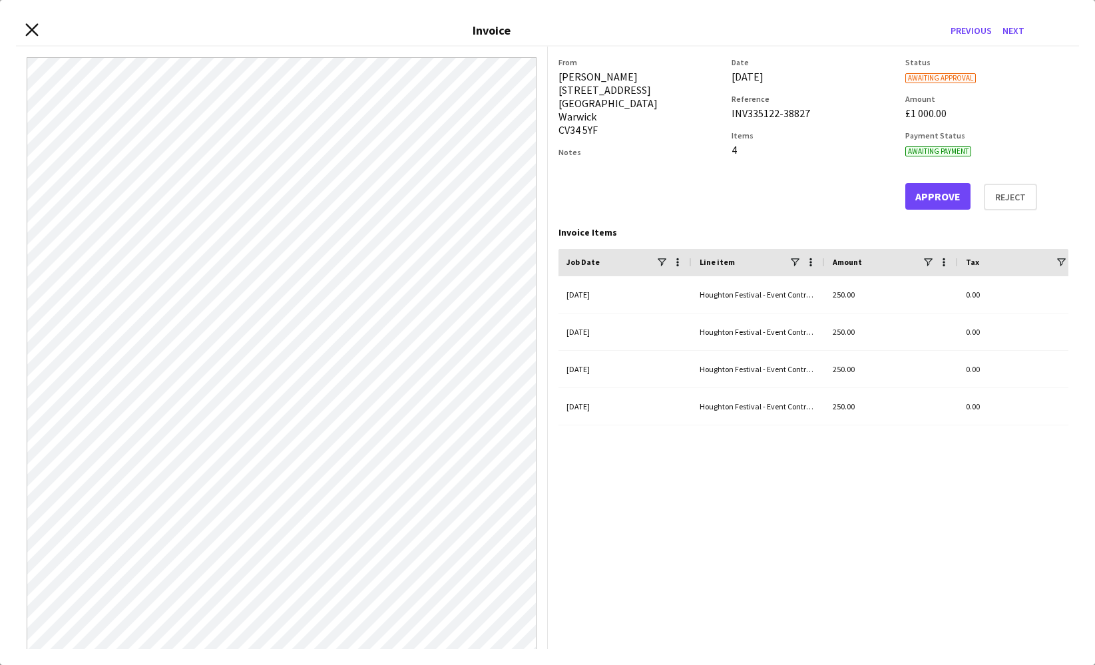
click at [31, 27] on icon "Close invoice dialog" at bounding box center [31, 29] width 13 height 13
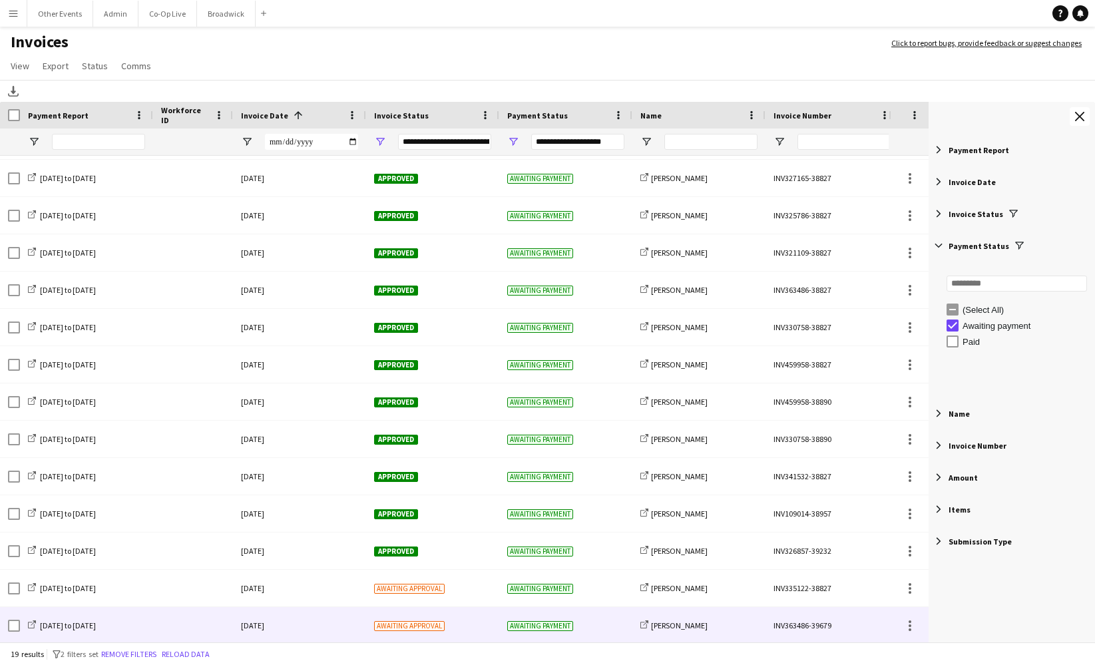
click at [485, 622] on div "Awaiting approval" at bounding box center [432, 625] width 133 height 37
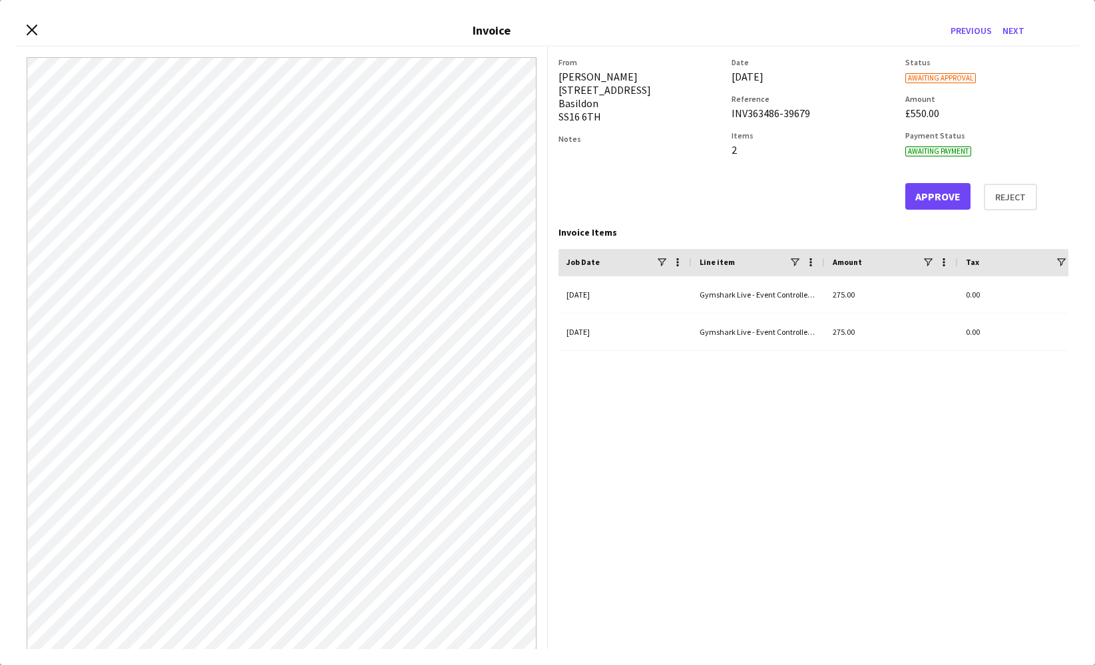
click at [54, 41] on div "Close invoice dialog Invoice Previous Next" at bounding box center [547, 31] width 1063 height 31
click at [38, 37] on div "Close invoice dialog Invoice Previous Next" at bounding box center [547, 31] width 1063 height 31
click at [35, 36] on app-icon "Close invoice dialog" at bounding box center [31, 30] width 13 height 15
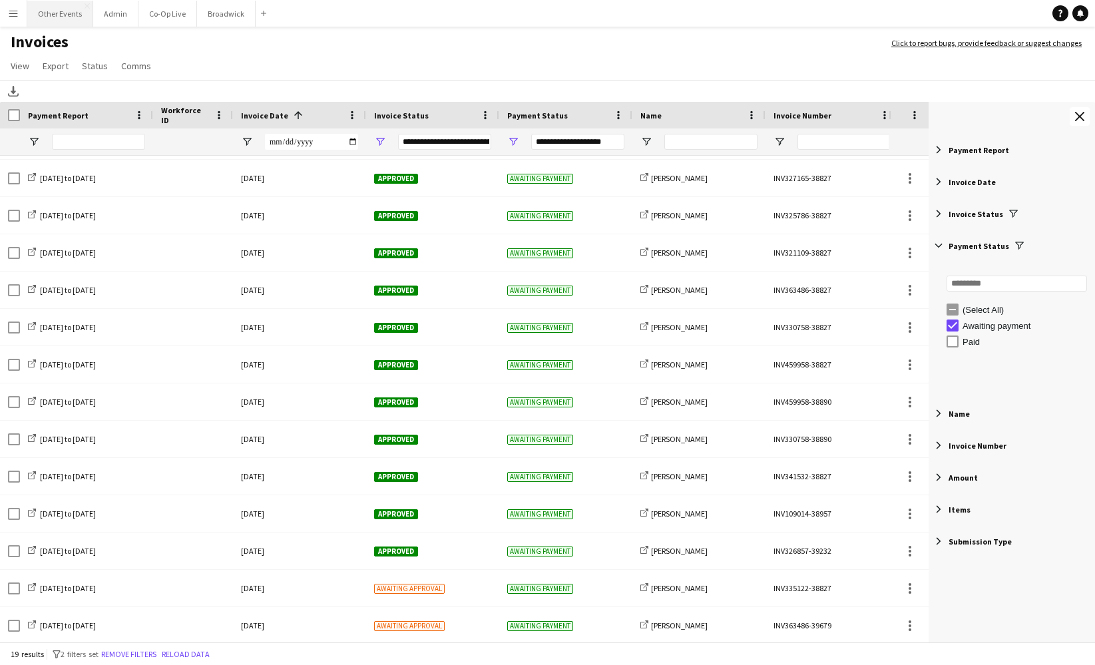
click at [61, 15] on button "Other Events Close" at bounding box center [60, 14] width 66 height 26
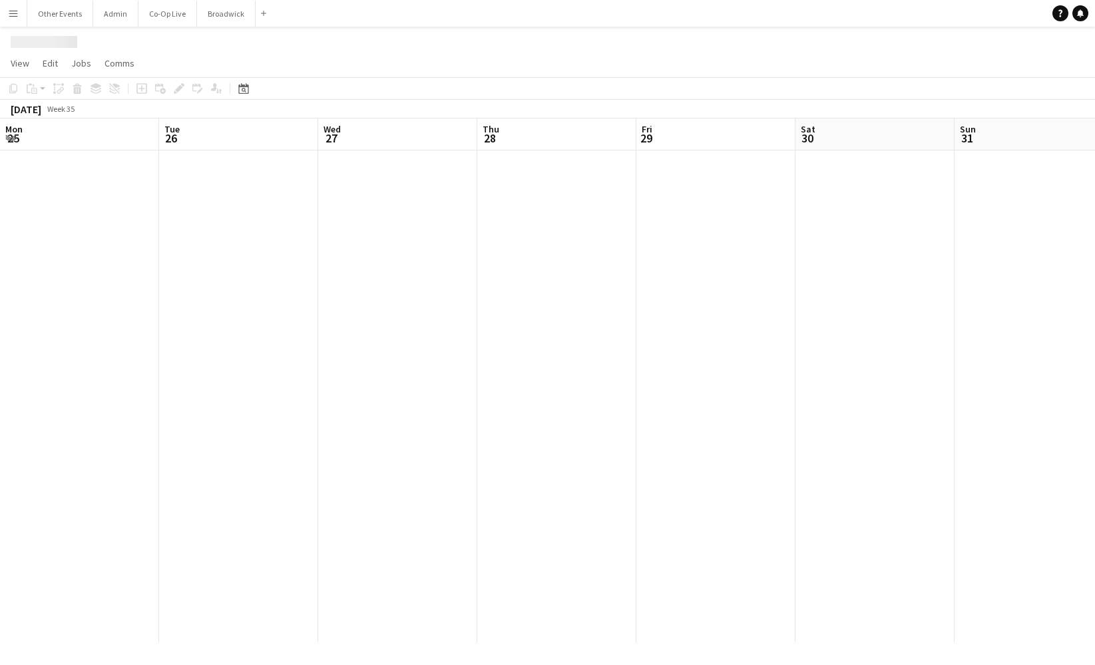
scroll to position [0, 377]
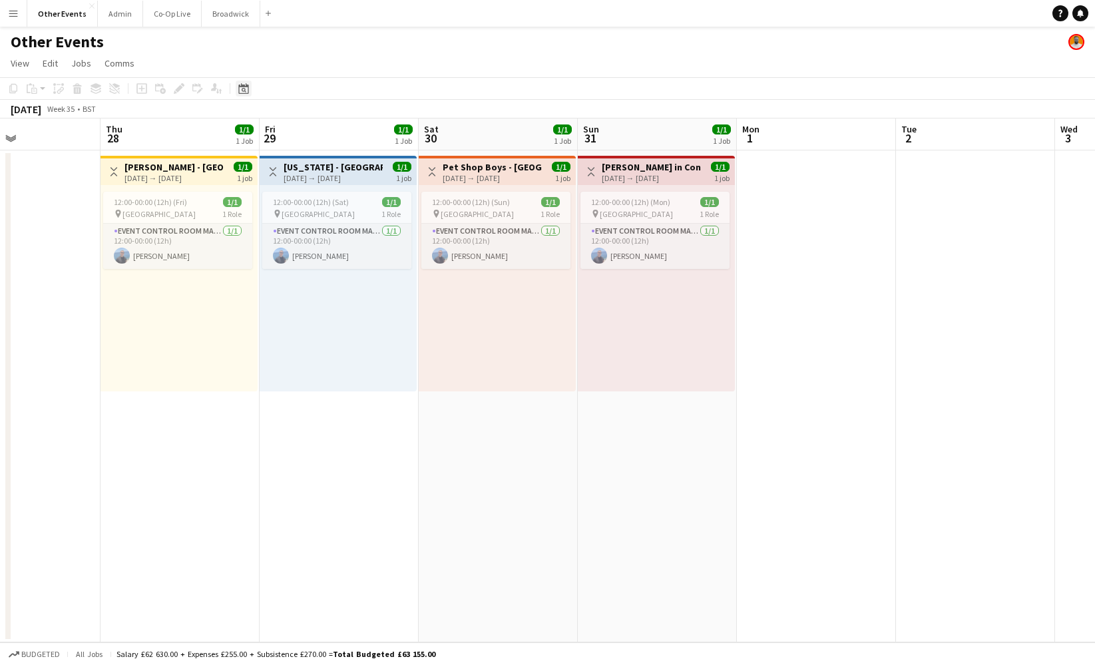
click at [245, 91] on icon at bounding box center [244, 90] width 5 height 5
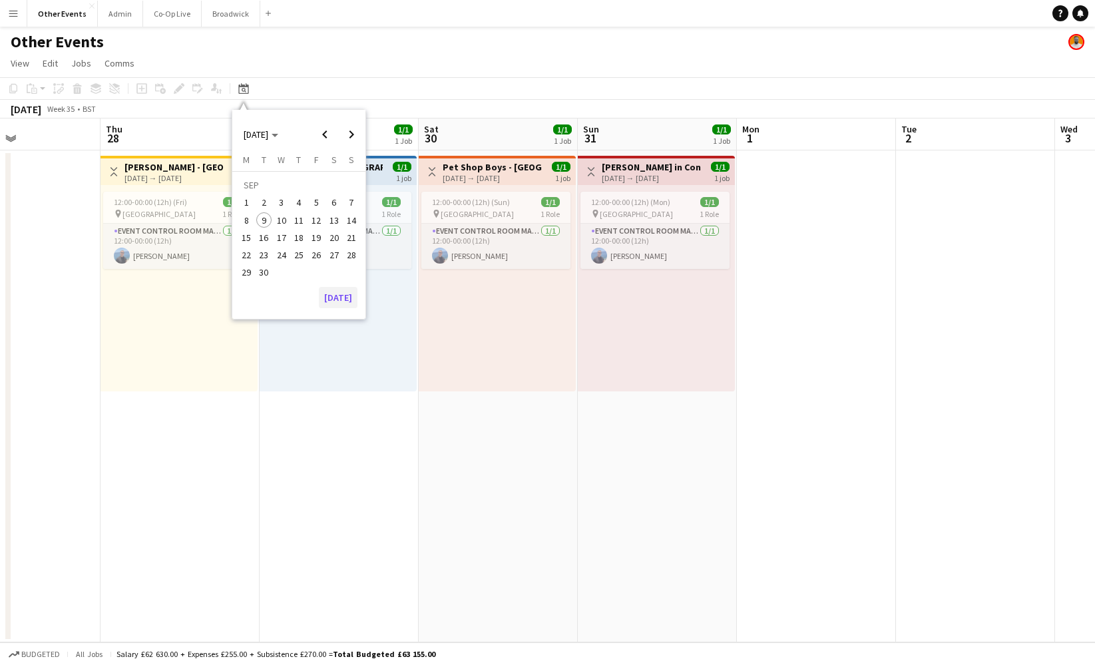
click at [341, 302] on button "[DATE]" at bounding box center [338, 297] width 39 height 21
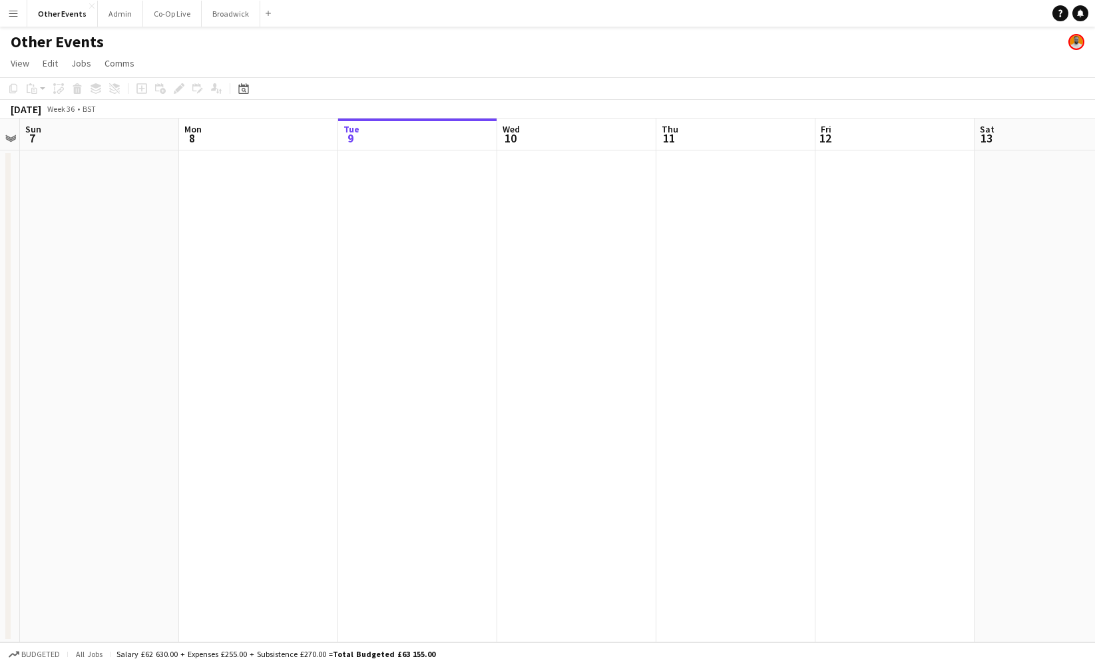
click at [427, 226] on app-date-cell at bounding box center [417, 396] width 159 height 492
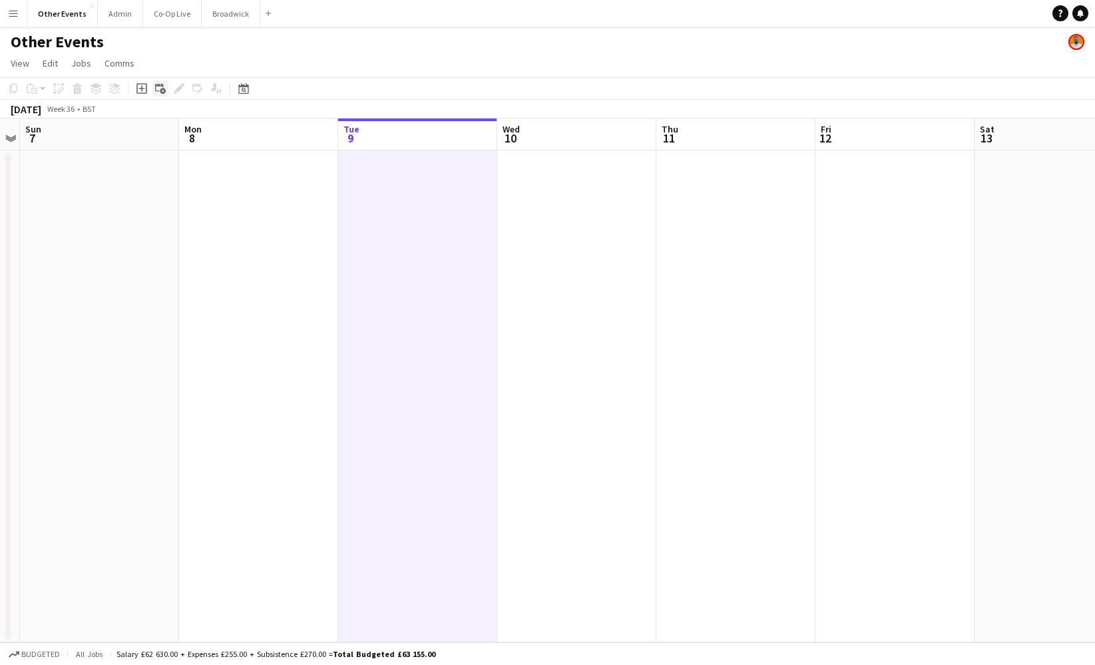
click at [156, 88] on icon at bounding box center [159, 87] width 8 height 8
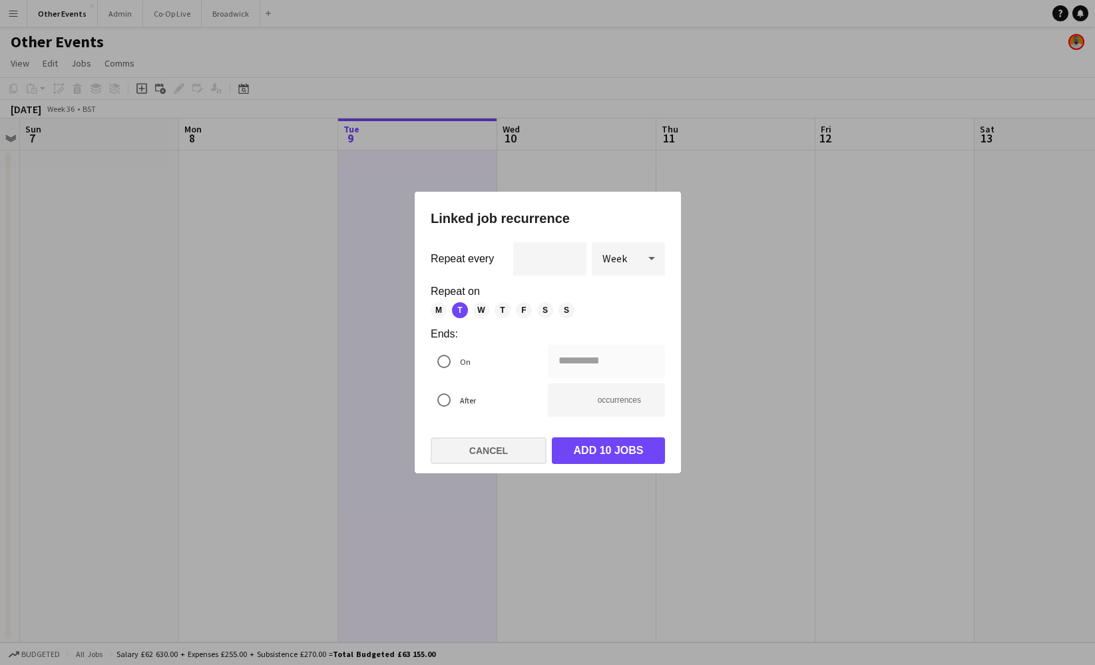
click at [508, 455] on button "Cancel" at bounding box center [489, 450] width 116 height 27
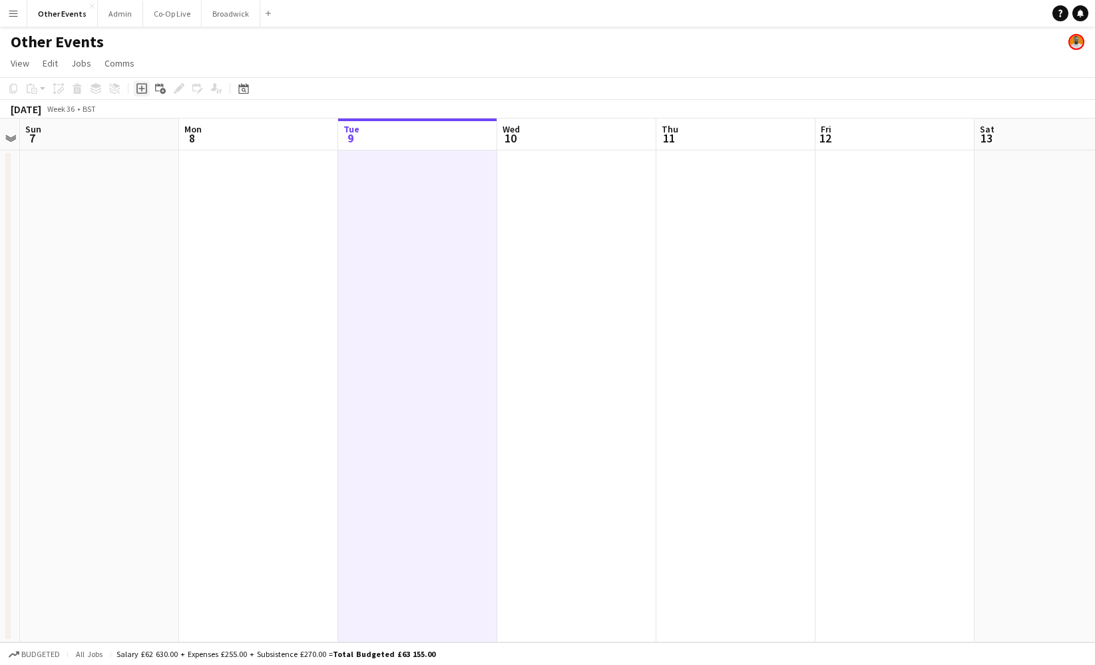
click at [140, 86] on icon "Add job" at bounding box center [141, 88] width 11 height 11
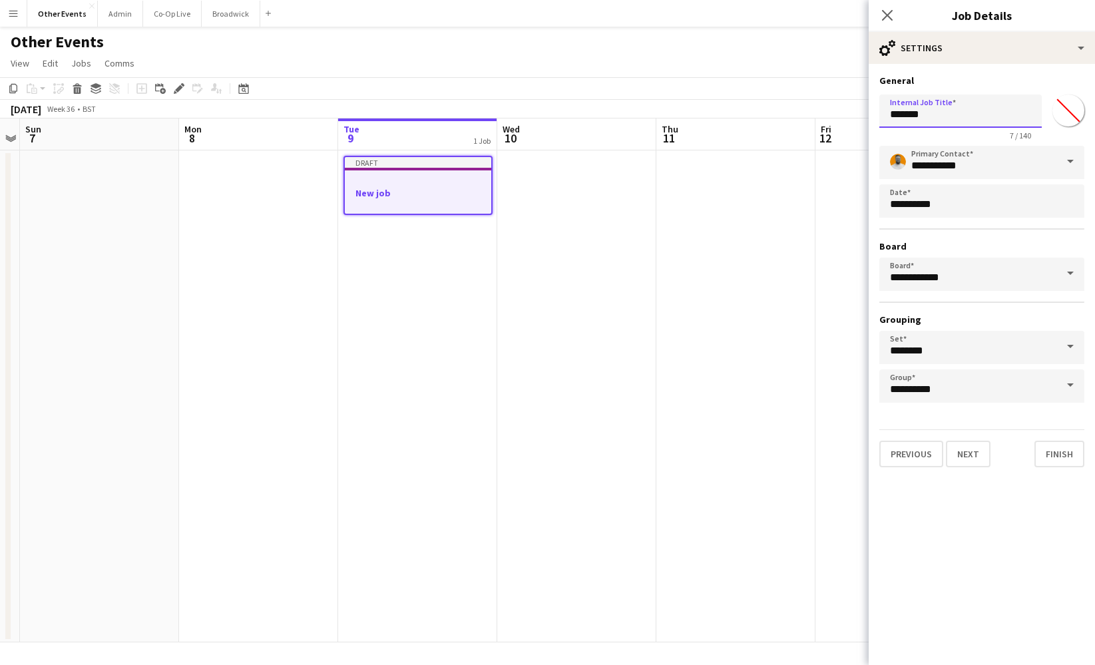
drag, startPoint x: 937, startPoint y: 115, endPoint x: 871, endPoint y: 114, distance: 65.2
click at [871, 114] on form "**********" at bounding box center [982, 271] width 226 height 393
type input "**********"
click at [965, 449] on button "Next" at bounding box center [968, 454] width 45 height 27
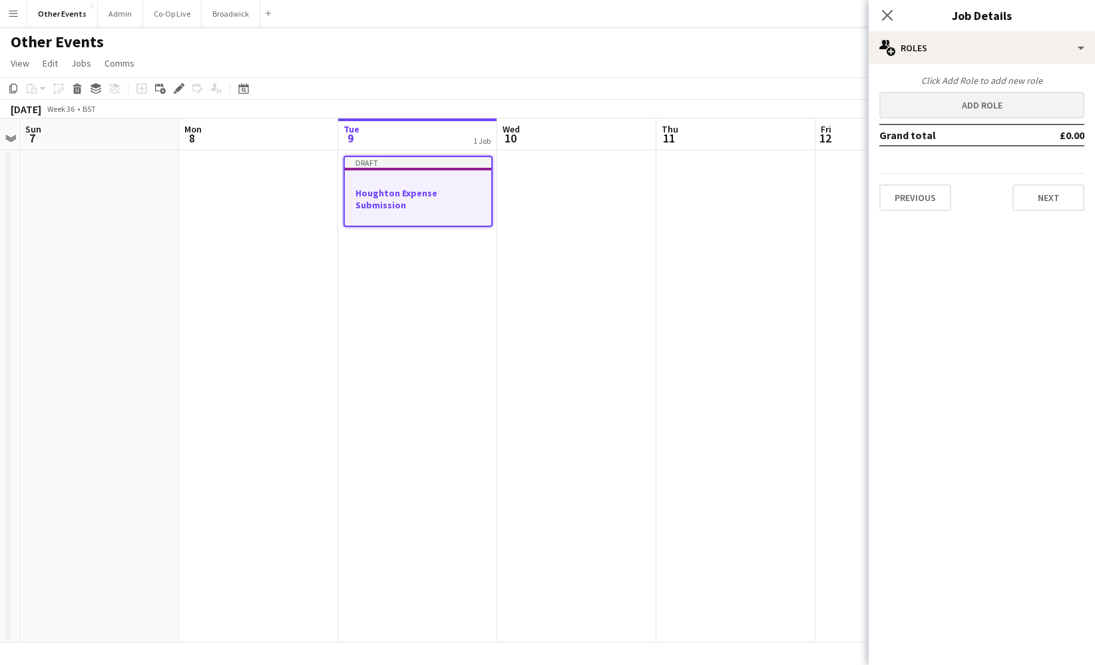
click at [986, 102] on button "Add role" at bounding box center [981, 105] width 205 height 27
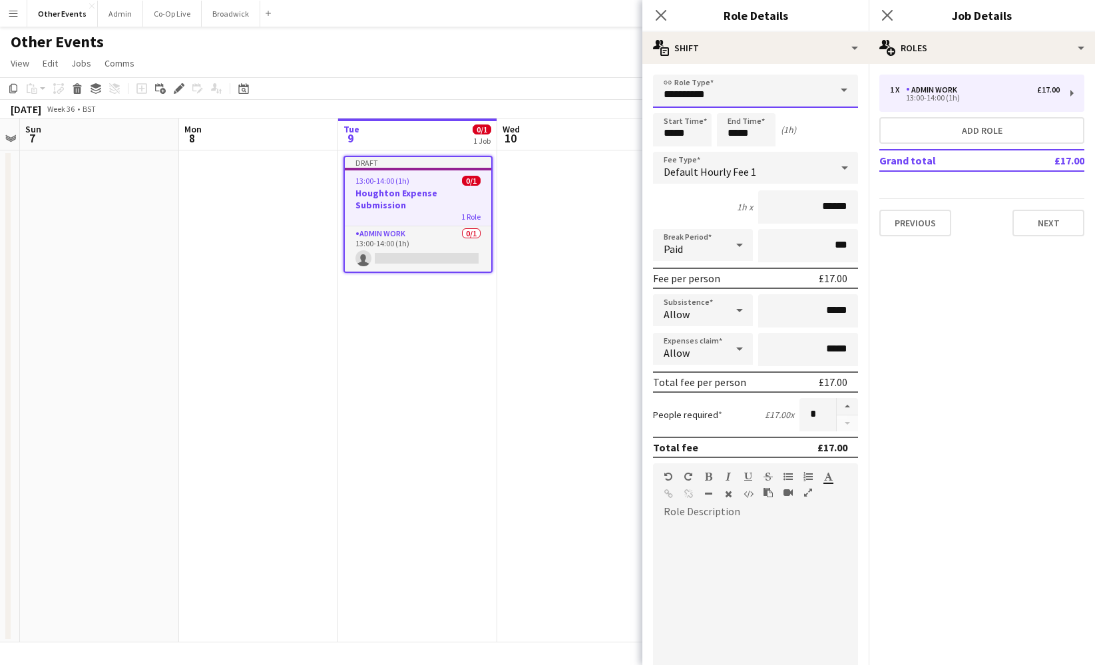
click at [805, 97] on input "**********" at bounding box center [755, 91] width 205 height 33
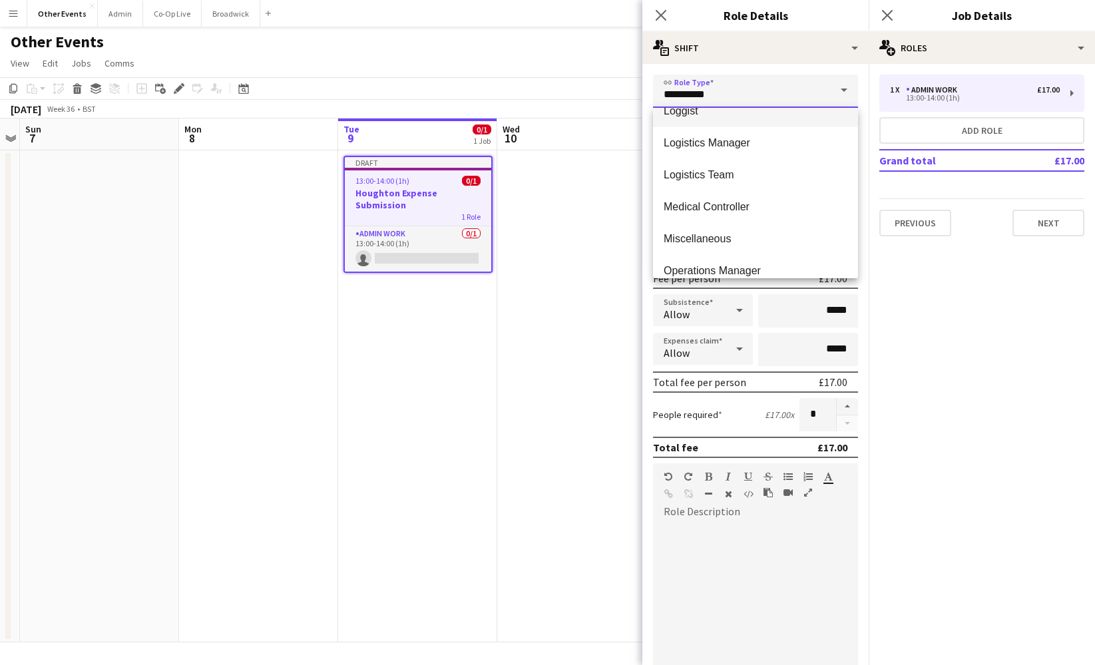
scroll to position [691, 0]
click at [756, 203] on span "Miscellaneous" at bounding box center [756, 204] width 184 height 13
type input "**********"
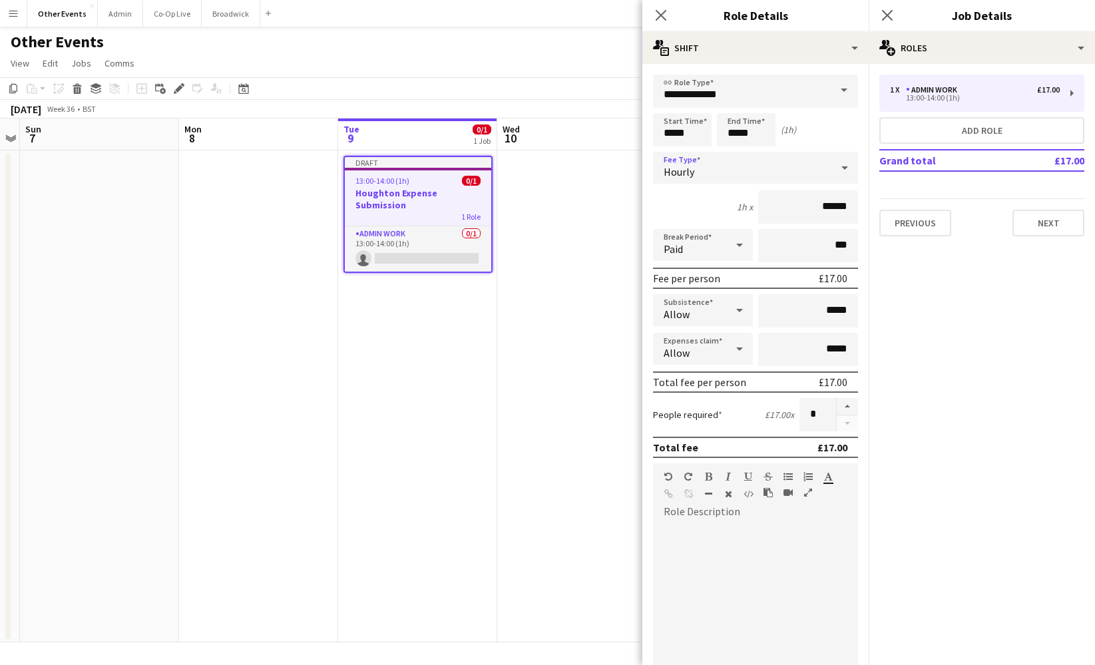
click at [741, 168] on div "Hourly" at bounding box center [742, 168] width 178 height 32
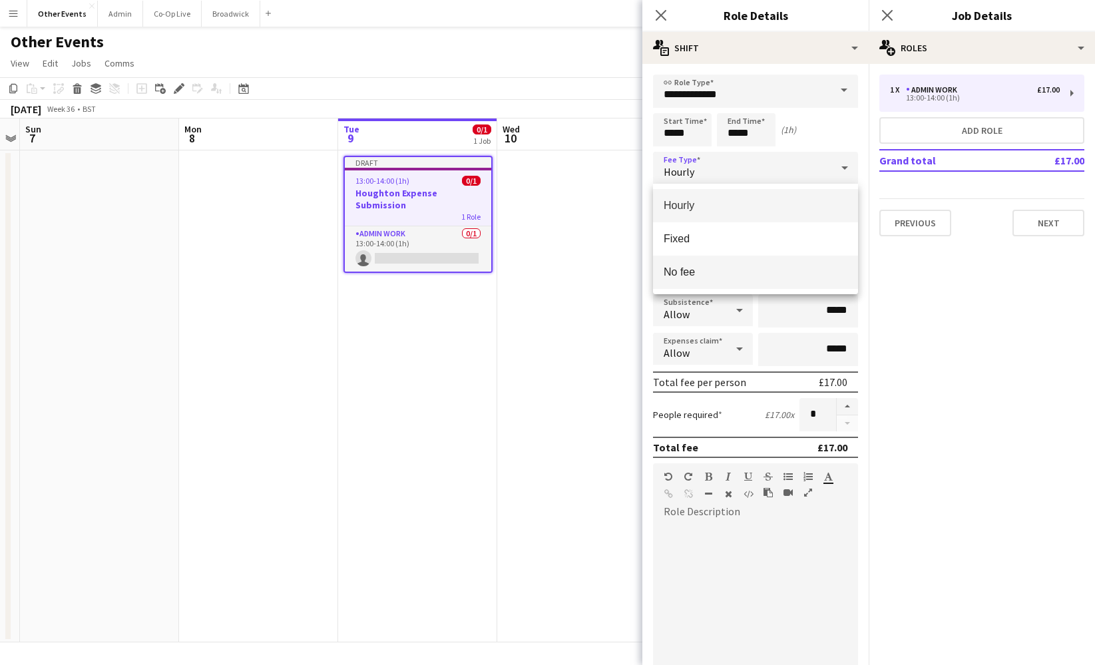
click at [711, 265] on mat-option "No fee" at bounding box center [755, 272] width 205 height 33
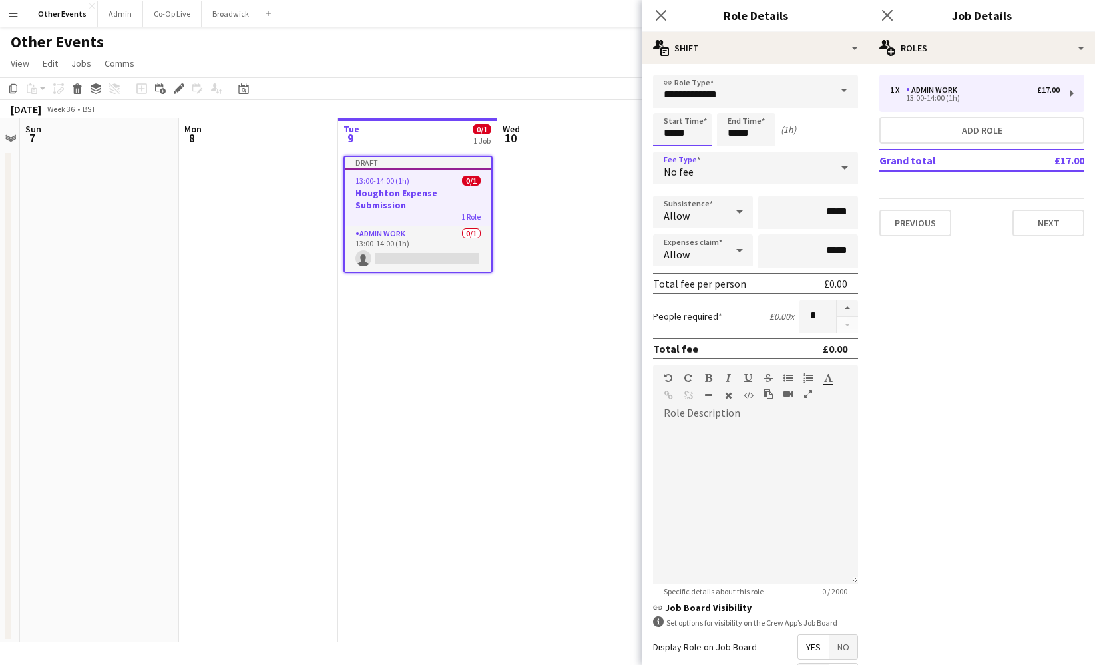
click at [668, 137] on input "*****" at bounding box center [682, 129] width 59 height 33
click at [668, 149] on div at bounding box center [669, 152] width 27 height 13
type input "*****"
click at [668, 149] on div at bounding box center [669, 152] width 27 height 13
click at [725, 144] on input "*****" at bounding box center [746, 129] width 59 height 33
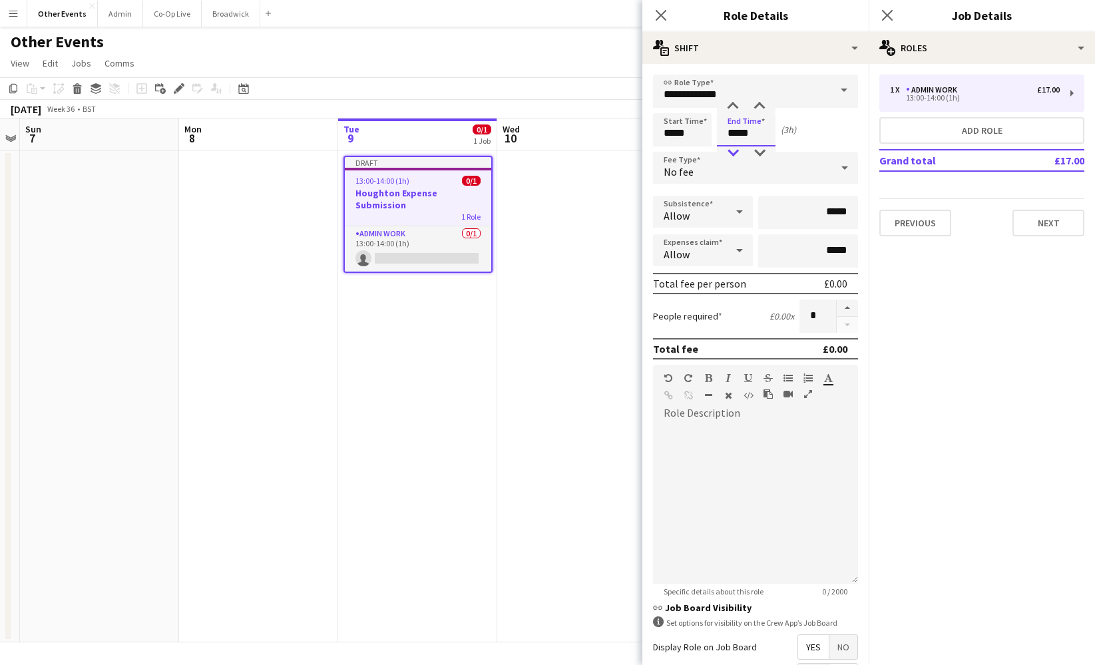
click at [738, 152] on div at bounding box center [733, 152] width 27 height 13
type input "*****"
click at [738, 152] on div at bounding box center [733, 152] width 27 height 13
click at [811, 127] on div "Start Time ***** End Time ***** (1h)" at bounding box center [755, 129] width 205 height 33
click at [722, 218] on div "Allow" at bounding box center [689, 212] width 73 height 32
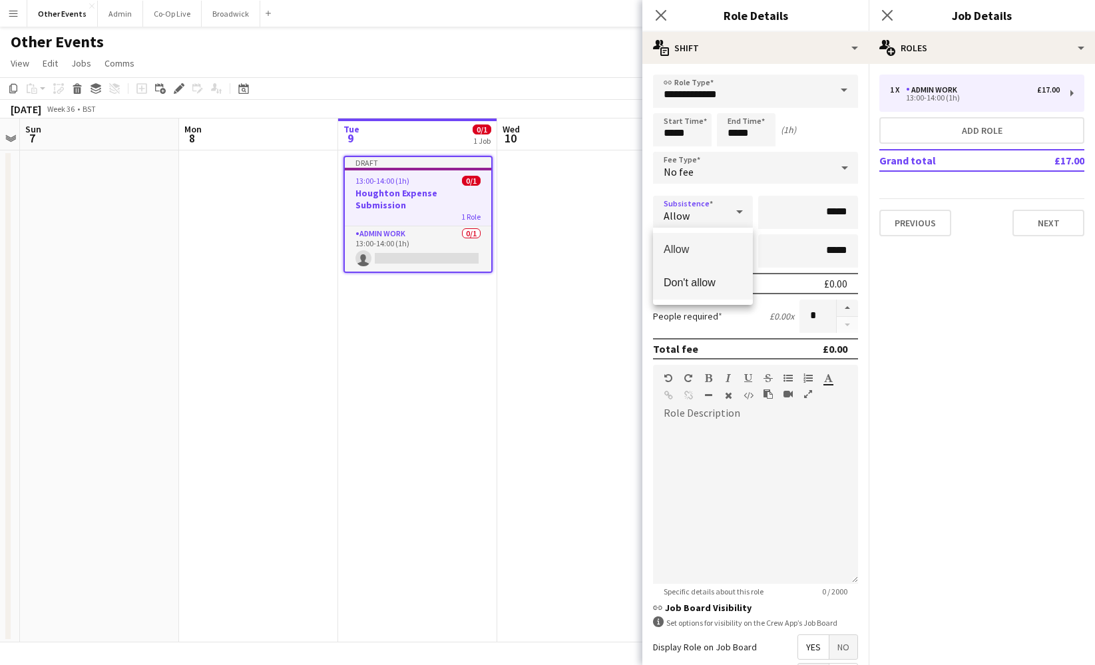
click at [712, 279] on span "Don't allow" at bounding box center [703, 282] width 79 height 13
click at [783, 200] on div "Subsistence Don't allow" at bounding box center [755, 212] width 205 height 33
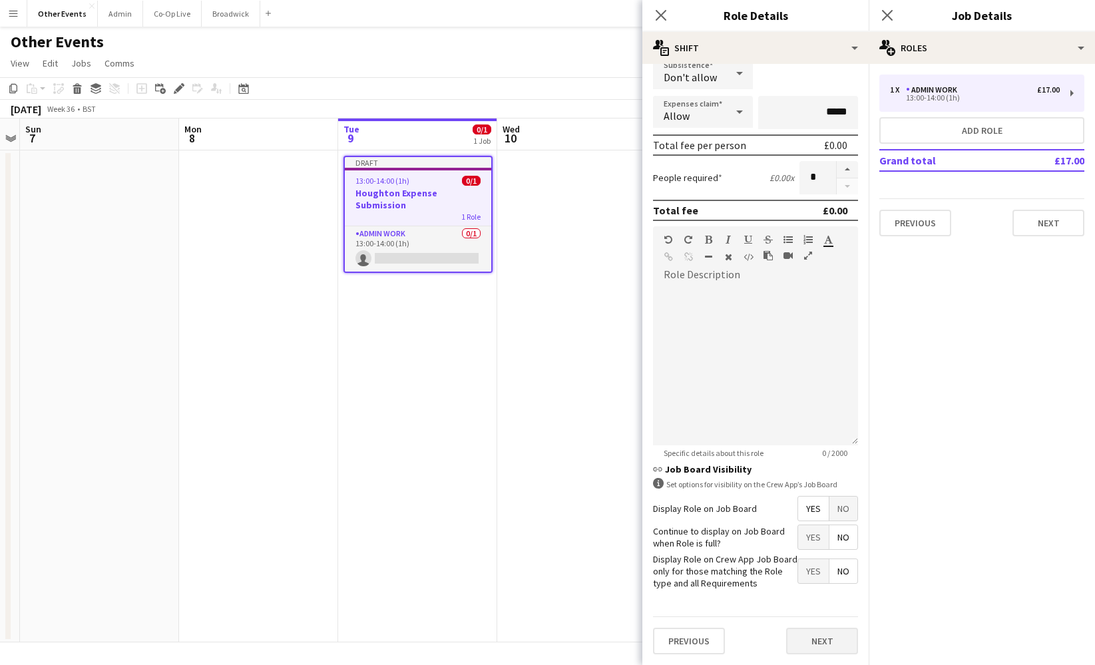
scroll to position [138, 0]
click at [821, 639] on button "Next" at bounding box center [822, 641] width 72 height 27
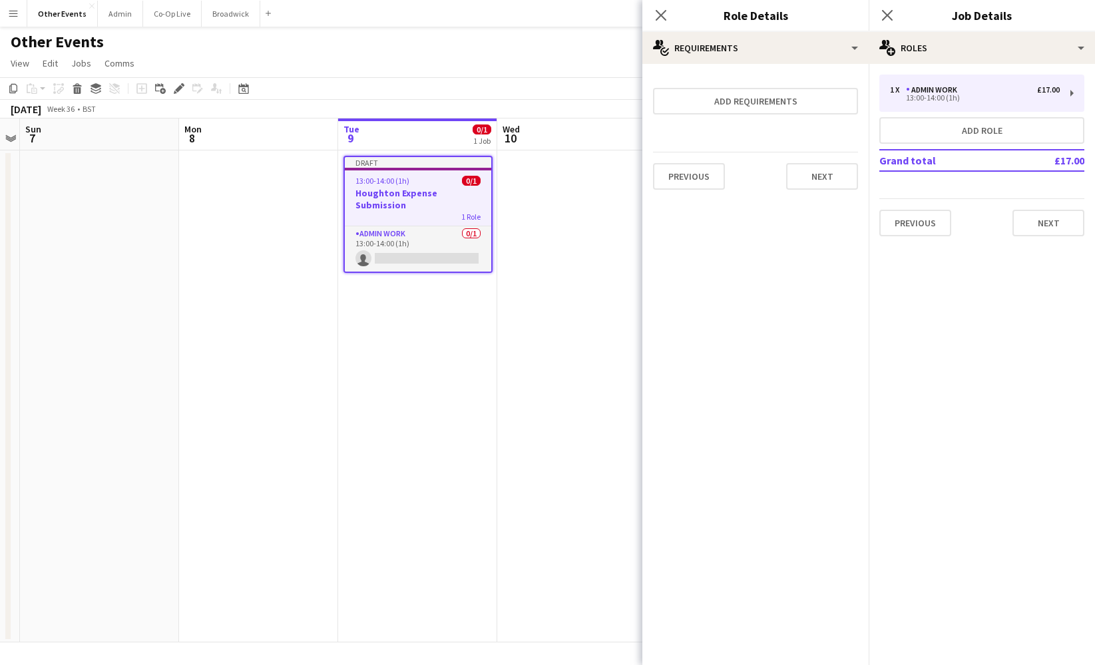
scroll to position [0, 0]
click at [666, 22] on app-icon "Close pop-in" at bounding box center [661, 15] width 19 height 19
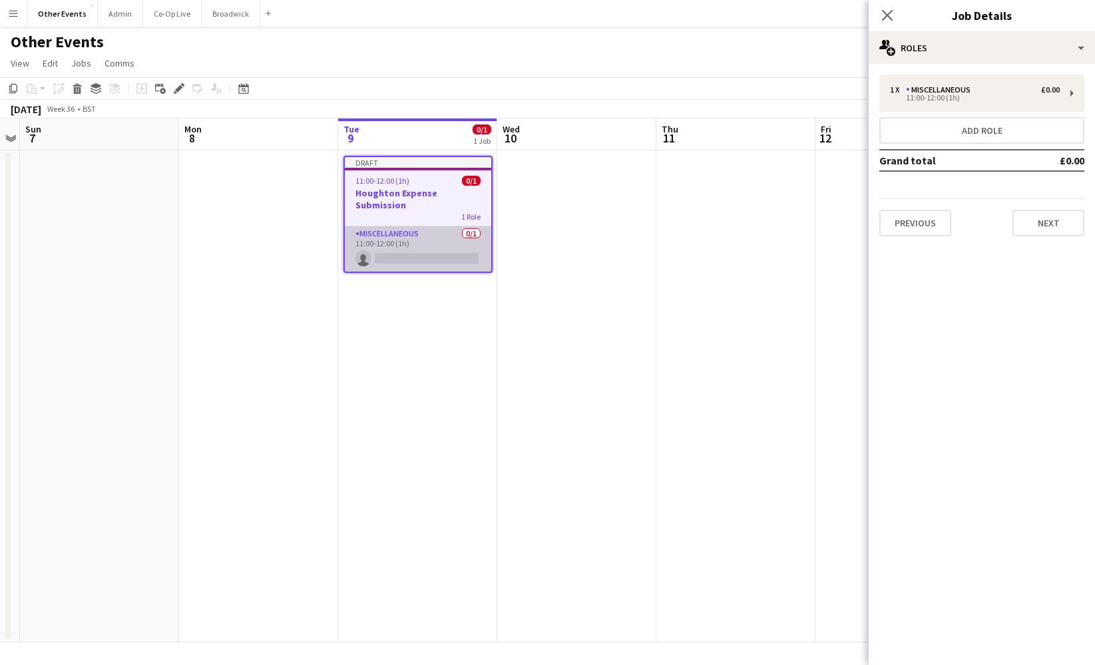
click at [434, 261] on app-card-role "Miscellaneous 0/1 11:00-12:00 (1h) single-neutral-actions" at bounding box center [418, 248] width 146 height 45
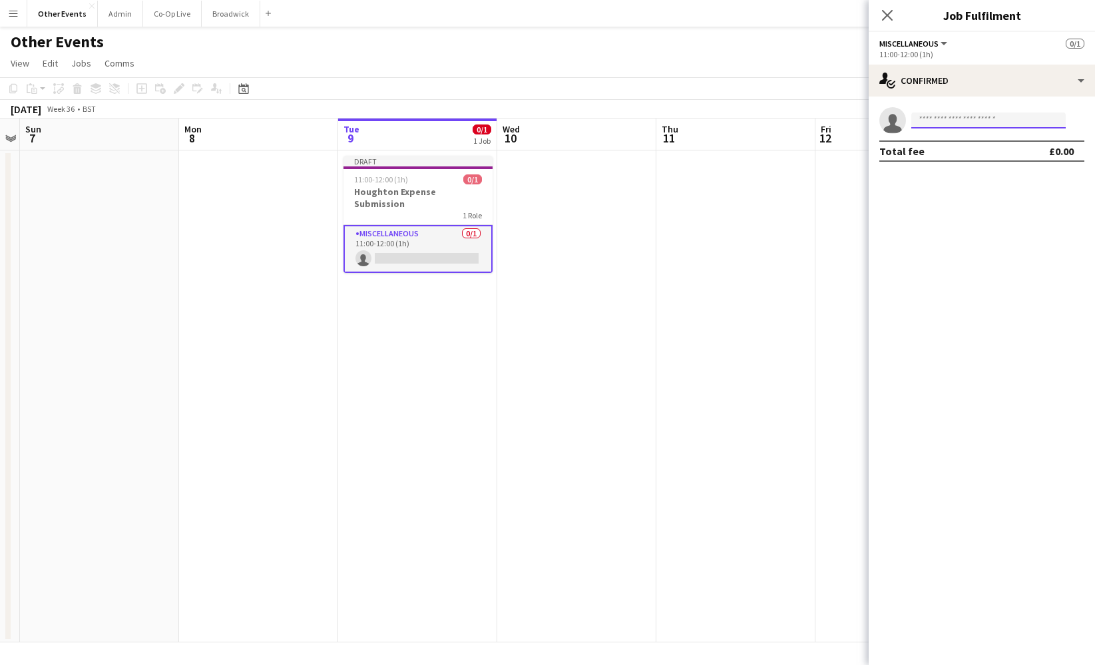
click at [975, 121] on input at bounding box center [988, 120] width 154 height 16
type input "*****"
click at [977, 138] on span "[PERSON_NAME] Active" at bounding box center [988, 139] width 133 height 11
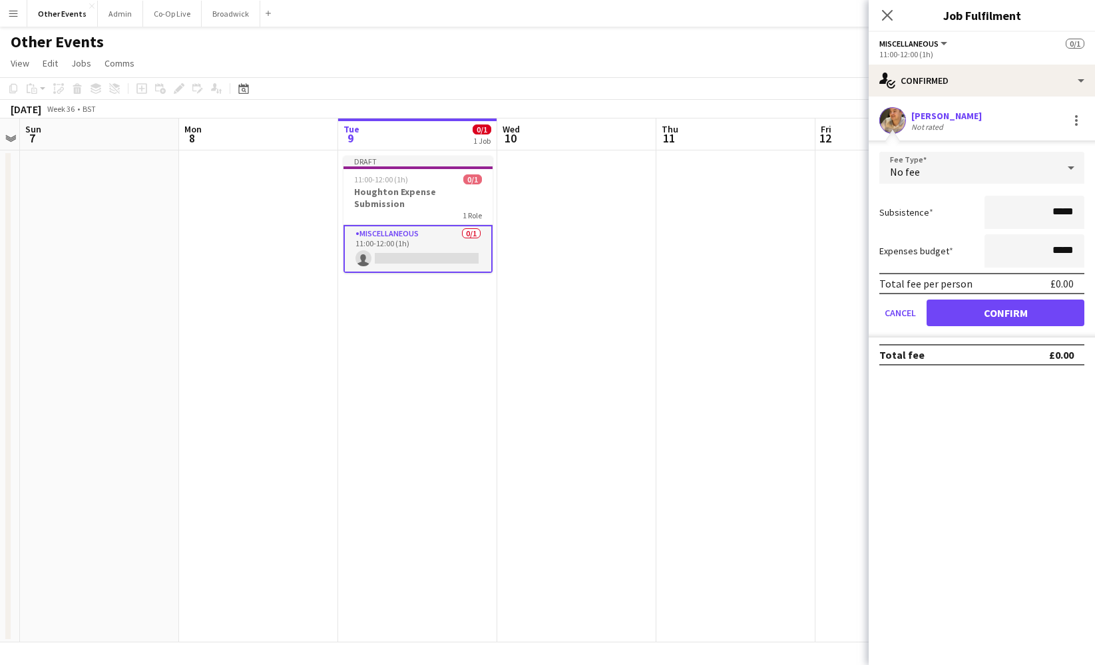
click at [1020, 319] on button "Confirm" at bounding box center [1006, 313] width 158 height 27
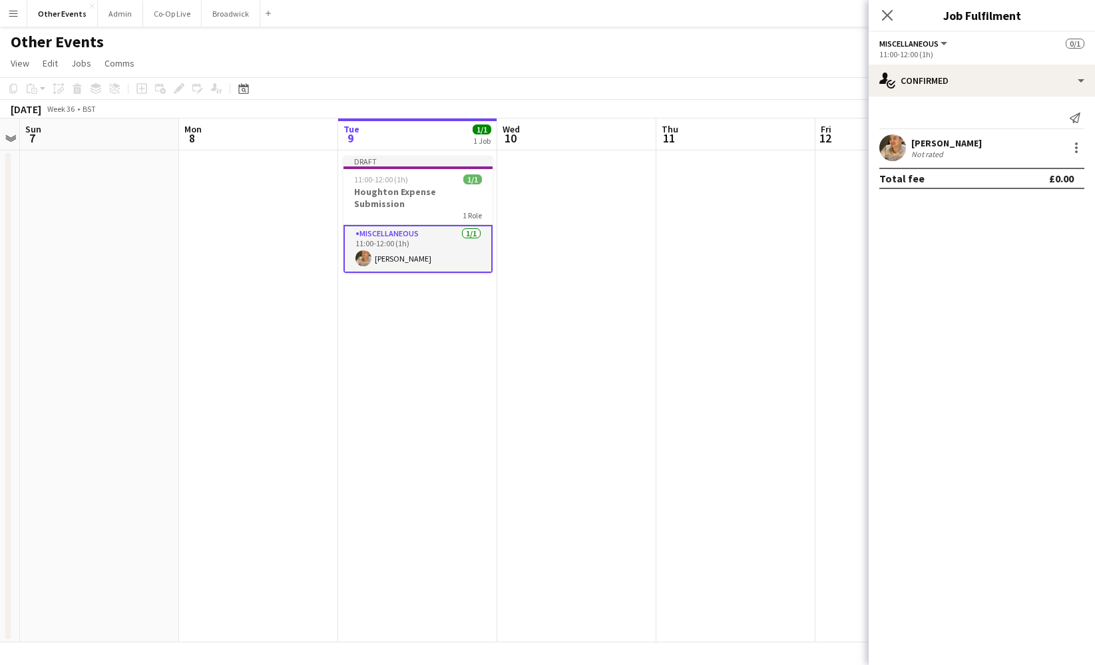
click at [749, 268] on app-date-cell at bounding box center [735, 396] width 159 height 492
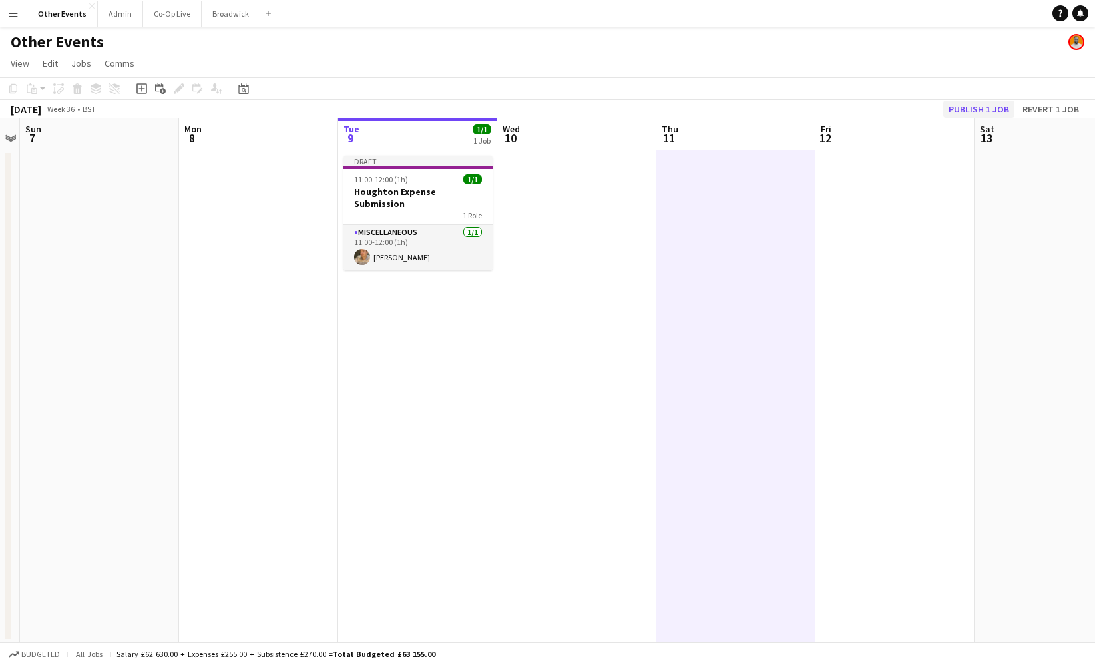
click at [981, 110] on button "Publish 1 job" at bounding box center [978, 109] width 71 height 17
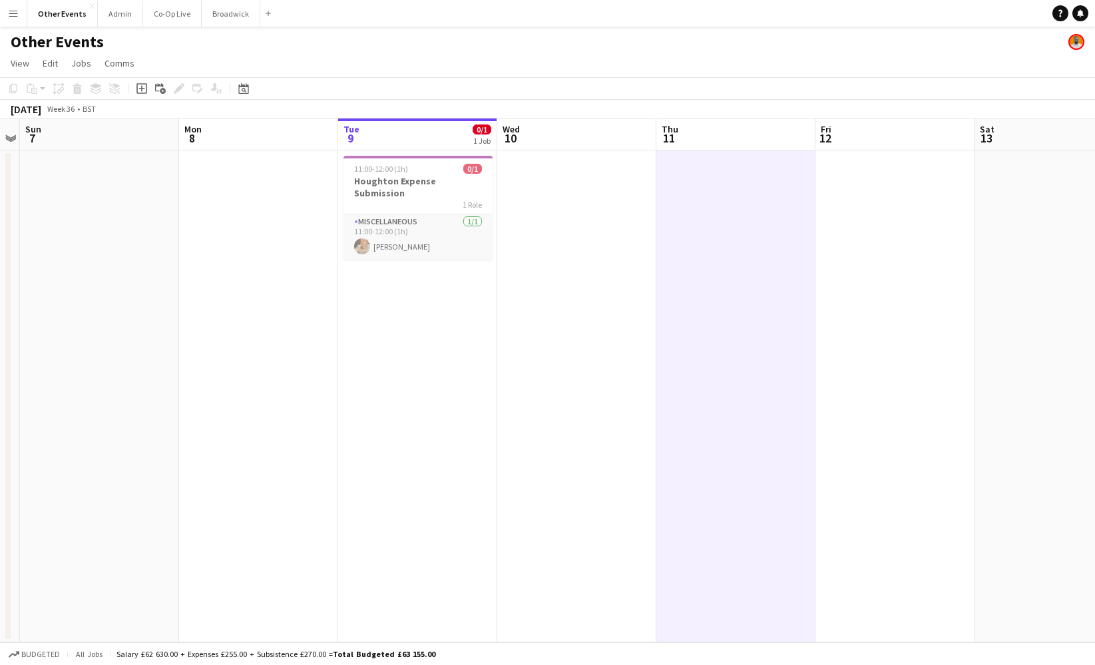
click at [437, 295] on app-date-cell "11:00-12:00 (1h) 0/1 Houghton Expense Submission 1 Role Miscellaneous [DATE] 11…" at bounding box center [417, 396] width 159 height 492
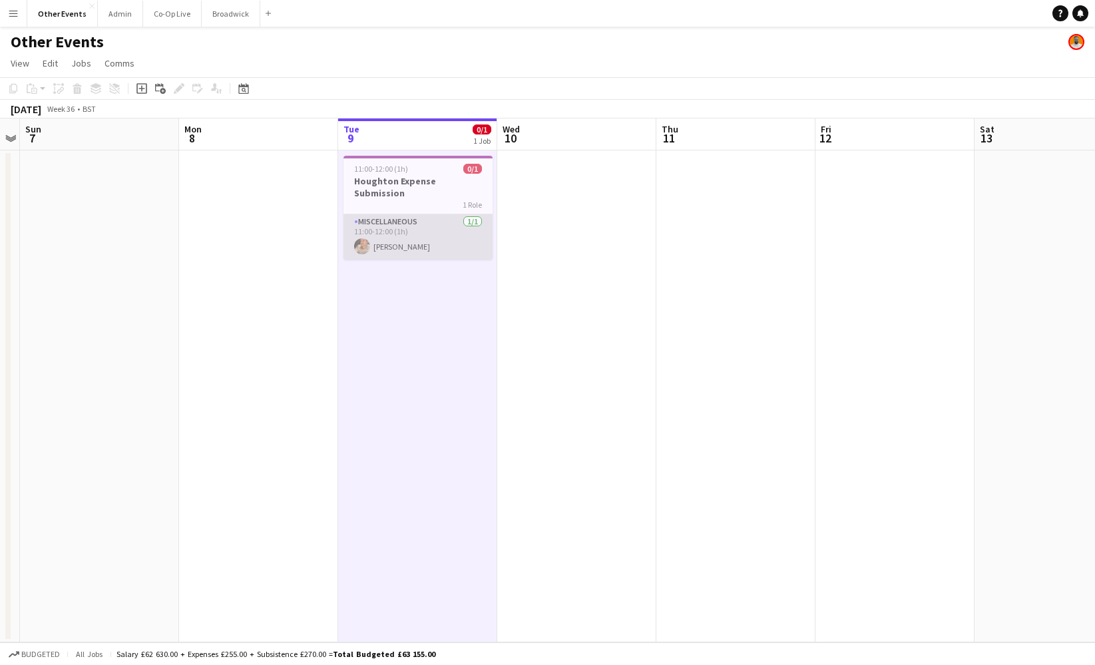
click at [428, 214] on app-card-role "Miscellaneous [DATE] 11:00-12:00 (1h) [PERSON_NAME]" at bounding box center [417, 236] width 149 height 45
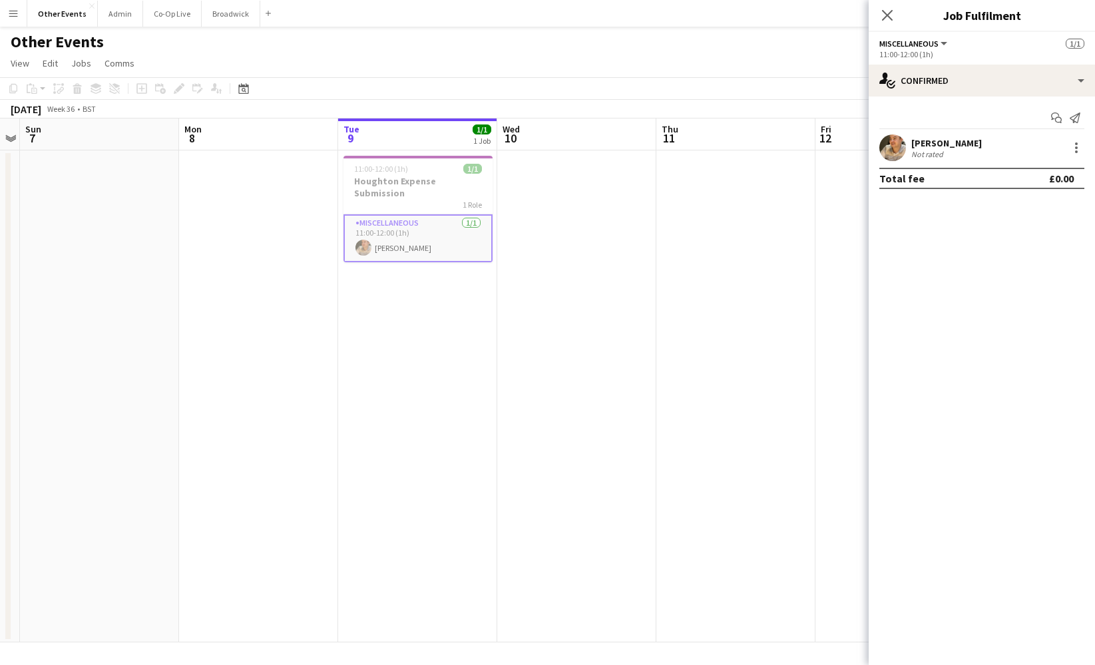
click at [15, 13] on app-icon "Menu" at bounding box center [13, 13] width 11 height 11
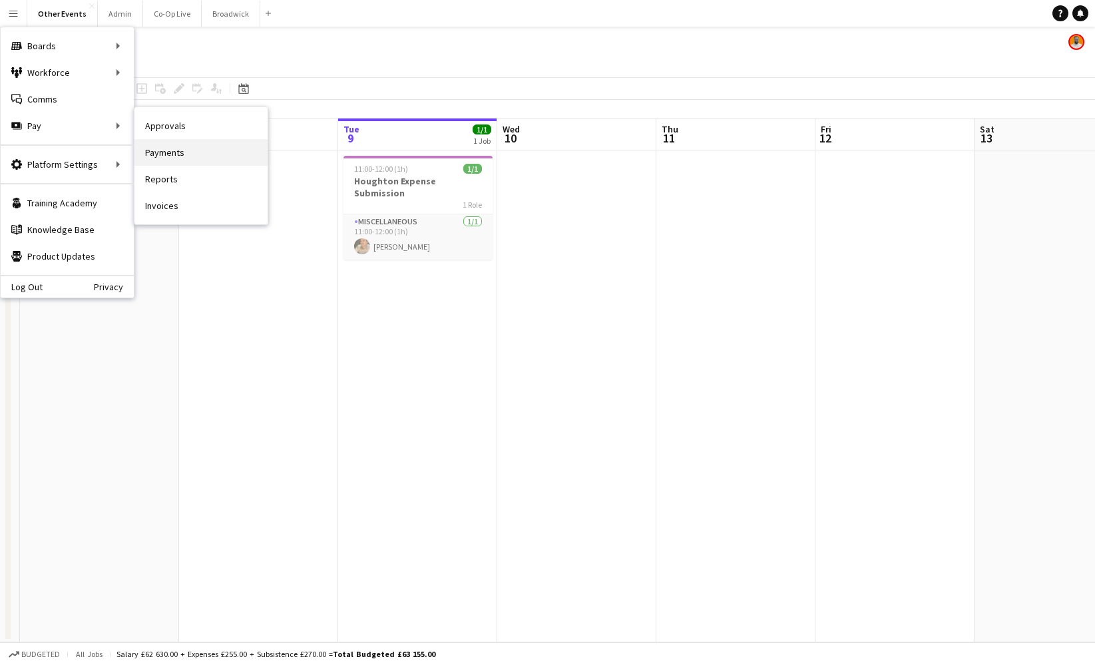
click at [184, 159] on link "Payments" at bounding box center [200, 152] width 133 height 27
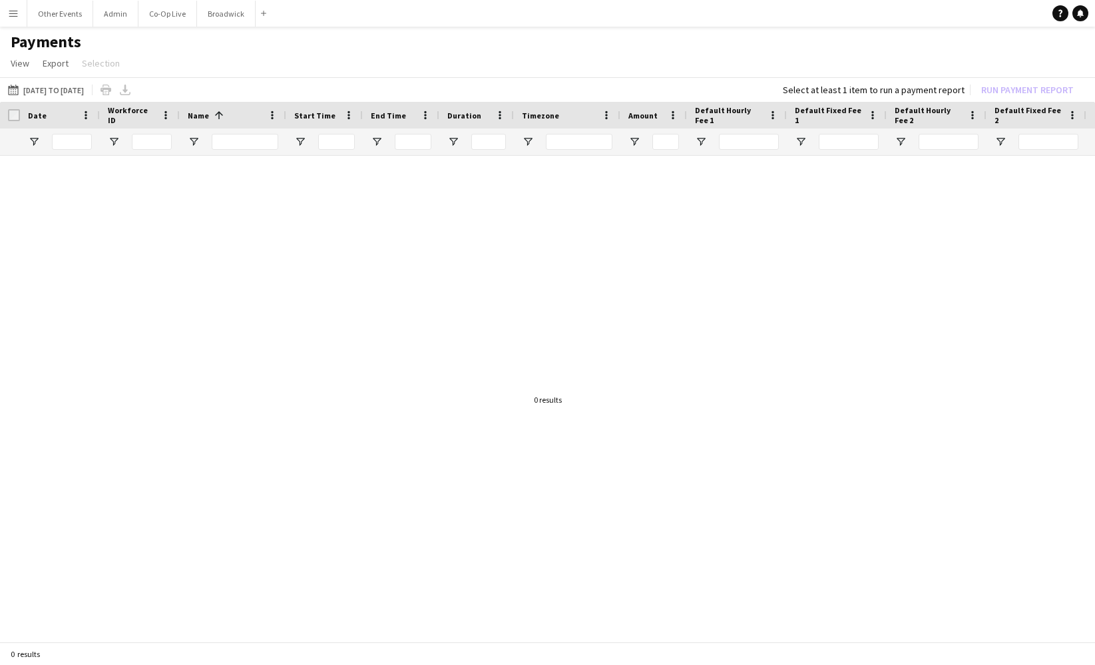
click at [15, 19] on button "Menu" at bounding box center [13, 13] width 27 height 27
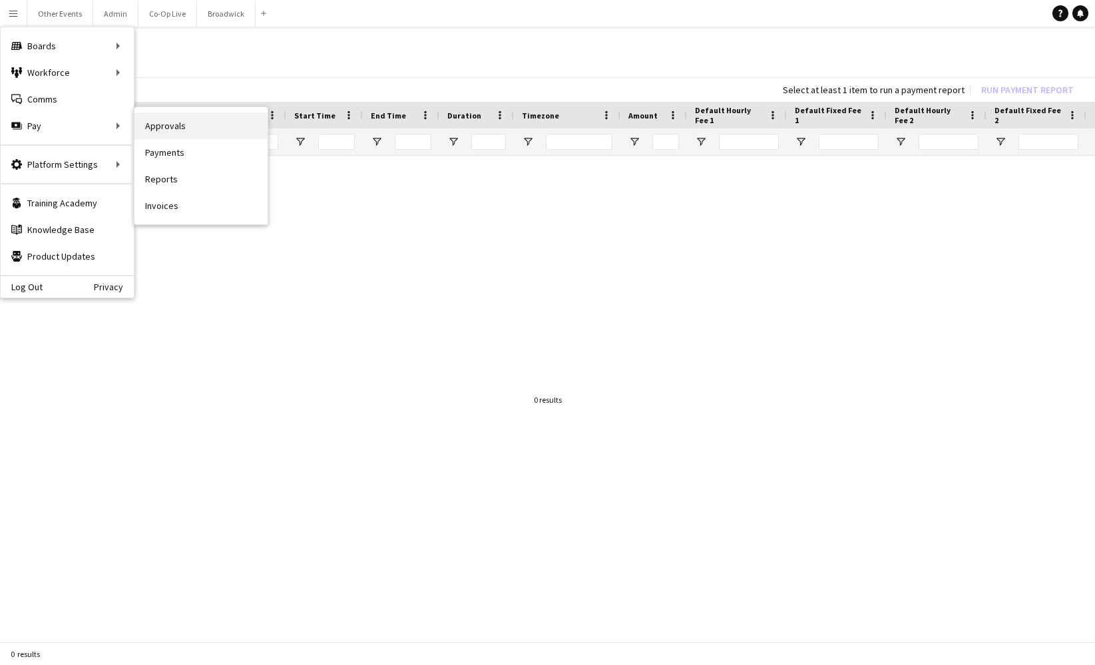
click at [186, 130] on link "Approvals" at bounding box center [200, 125] width 133 height 27
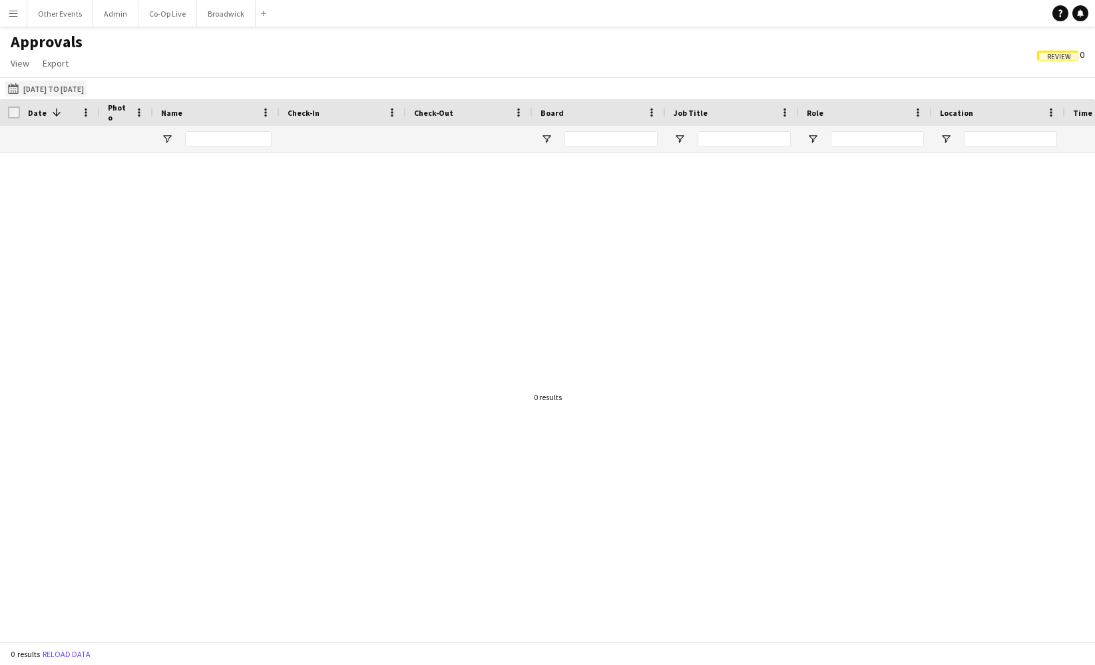
click at [83, 85] on button "[DATE] to [DATE] [DATE] to [DATE]" at bounding box center [45, 89] width 81 height 16
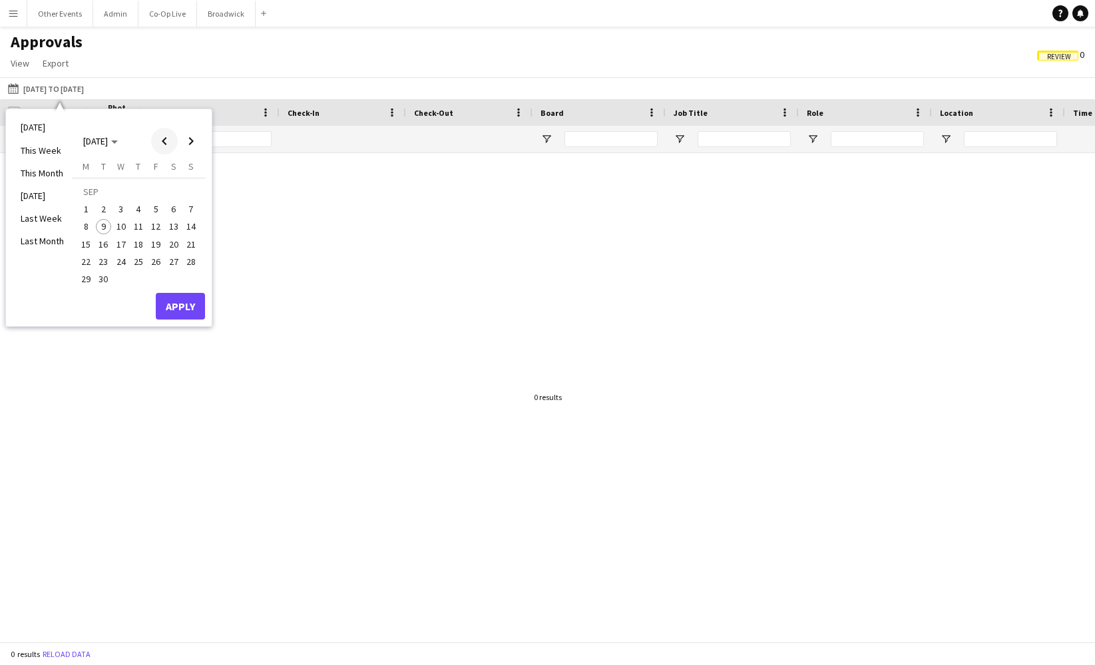
click at [158, 134] on span "Previous month" at bounding box center [164, 141] width 27 height 27
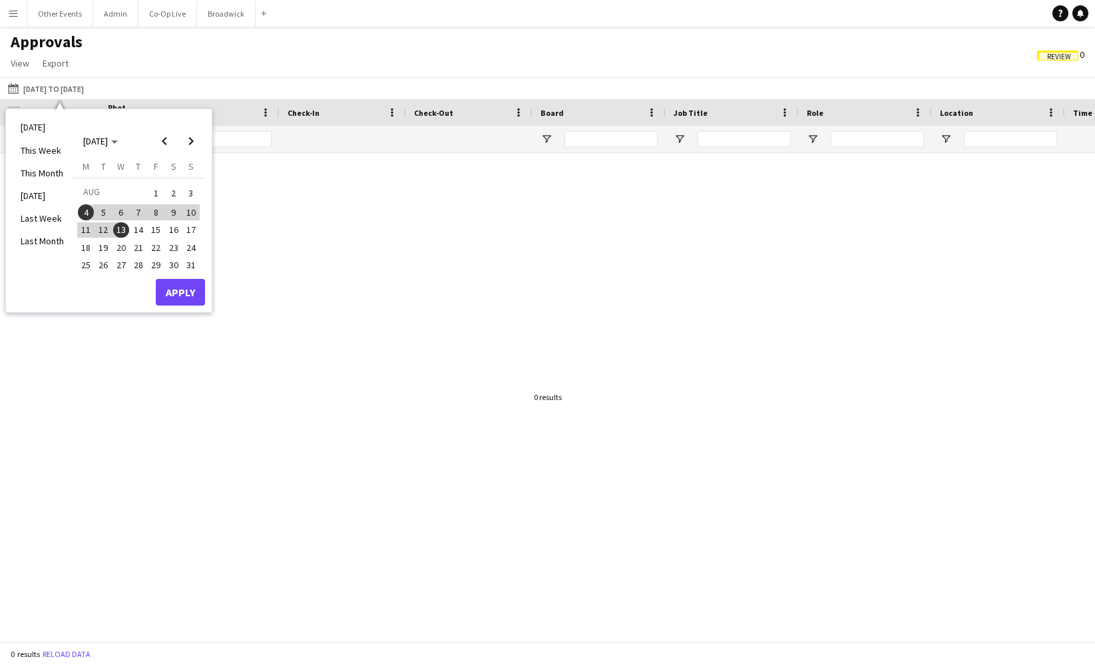
click at [158, 190] on span "1" at bounding box center [156, 193] width 16 height 19
click at [188, 140] on span "Next month" at bounding box center [191, 141] width 27 height 27
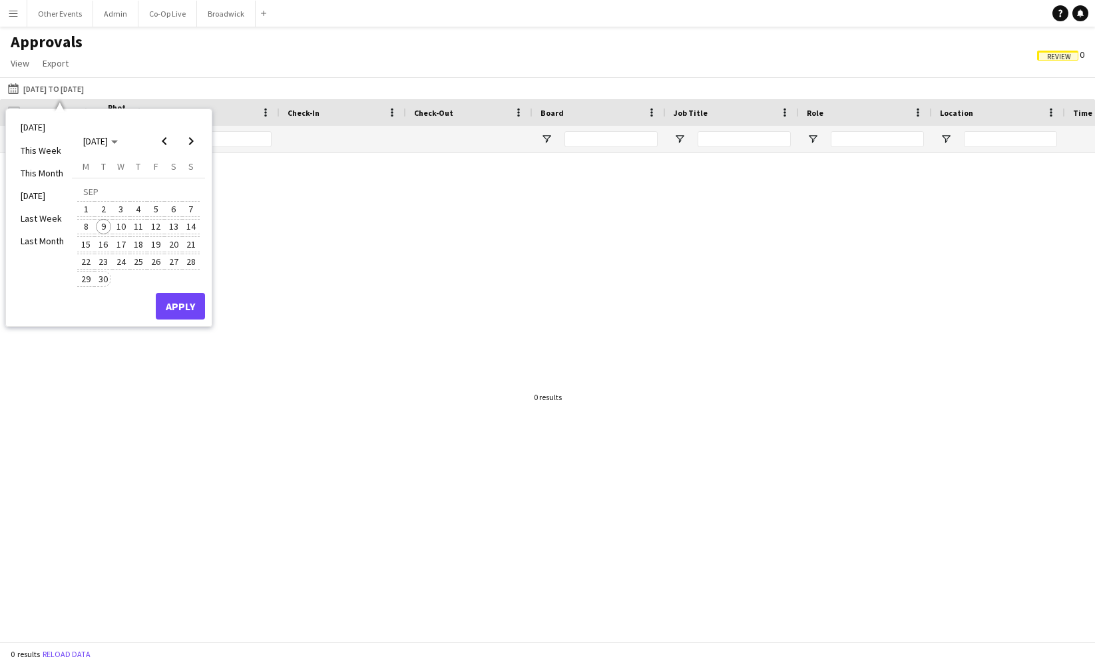
click at [107, 275] on span "30" at bounding box center [104, 279] width 16 height 16
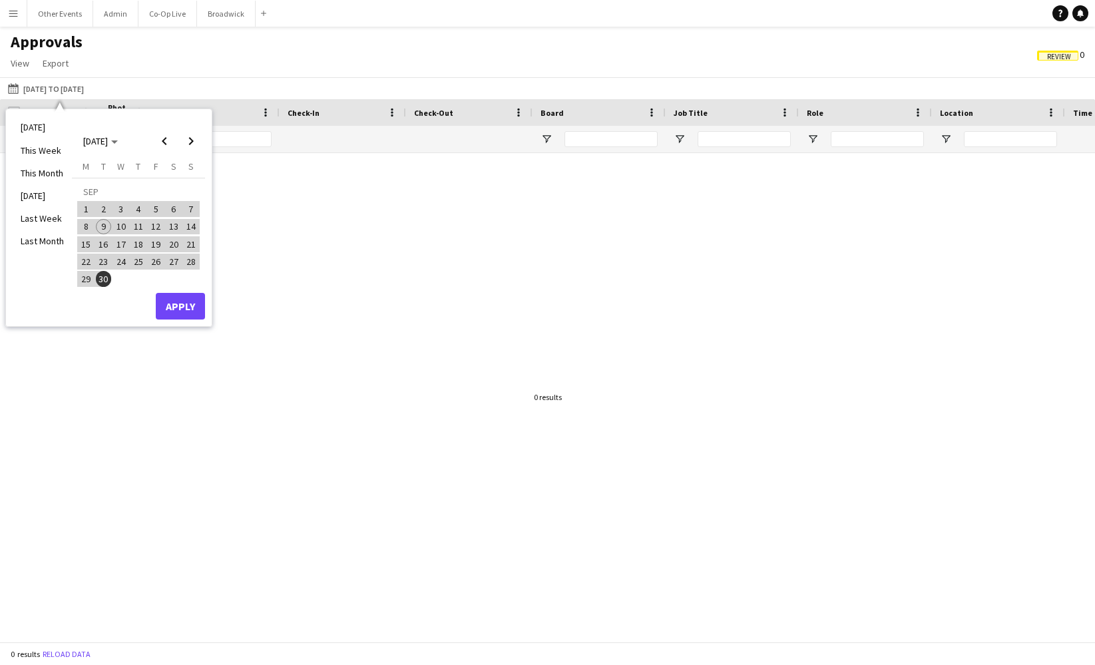
click at [170, 308] on button "Apply" at bounding box center [180, 306] width 49 height 27
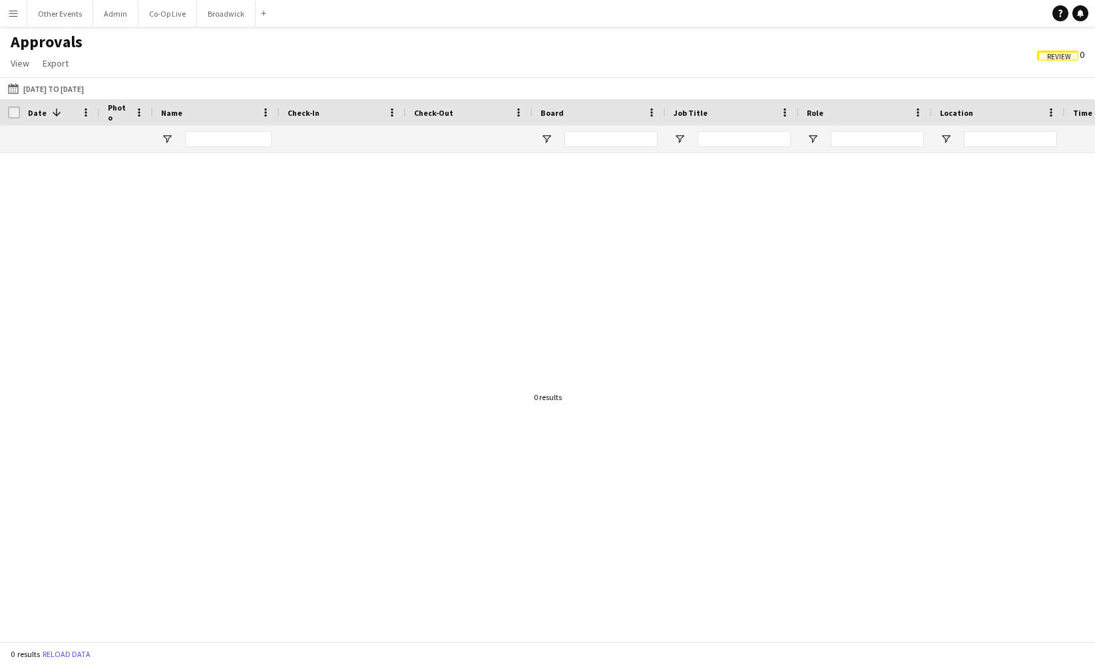
click at [1048, 53] on span "Review" at bounding box center [1059, 57] width 24 height 9
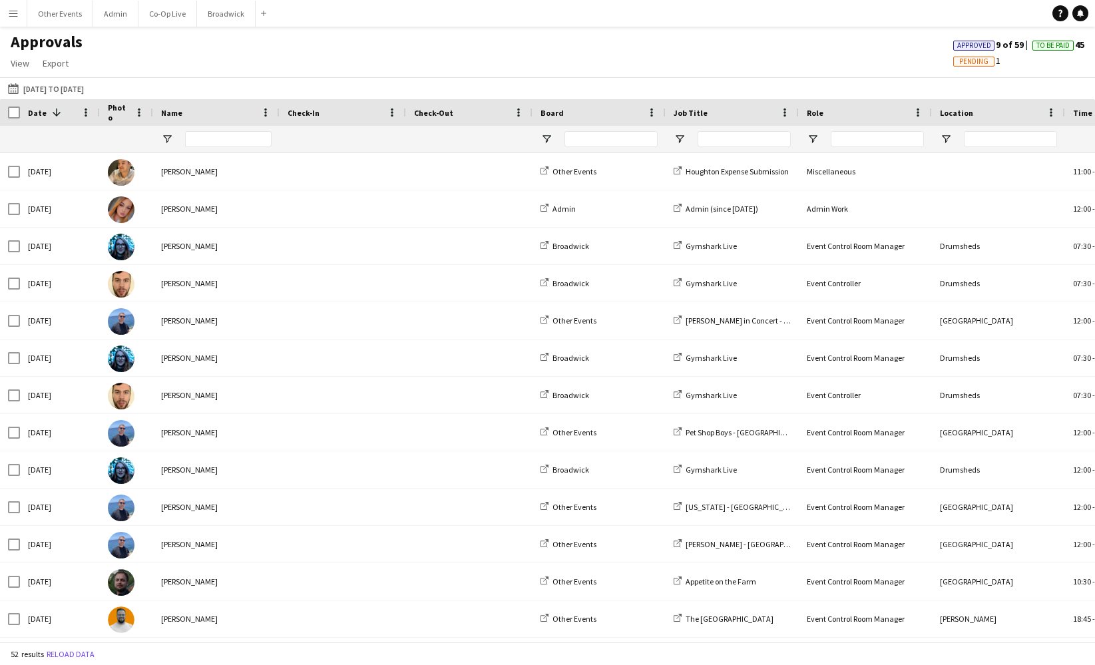
click at [981, 62] on span "Pending" at bounding box center [973, 61] width 29 height 9
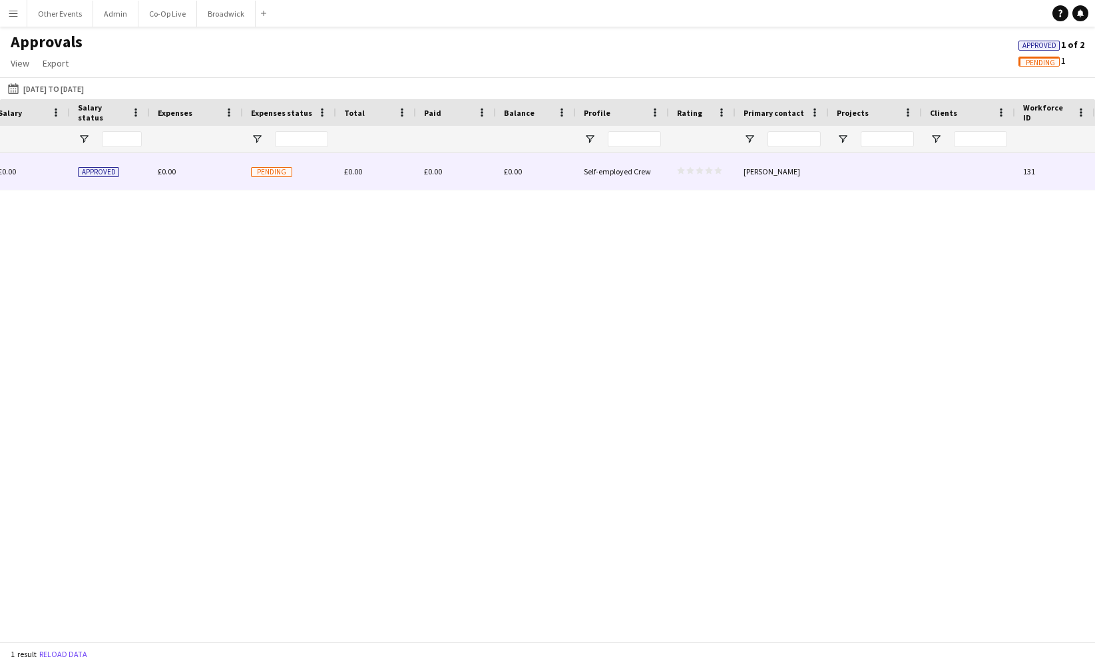
click at [944, 174] on div at bounding box center [968, 171] width 93 height 37
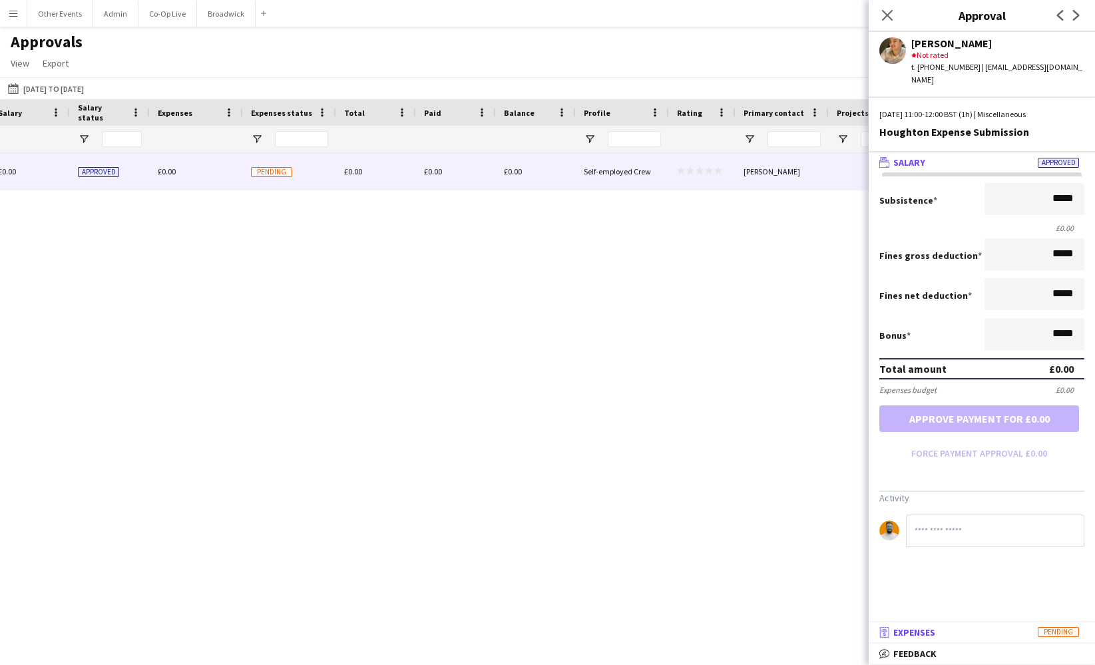
click at [943, 630] on mat-panel-title "receipt Expenses Pending" at bounding box center [979, 632] width 221 height 12
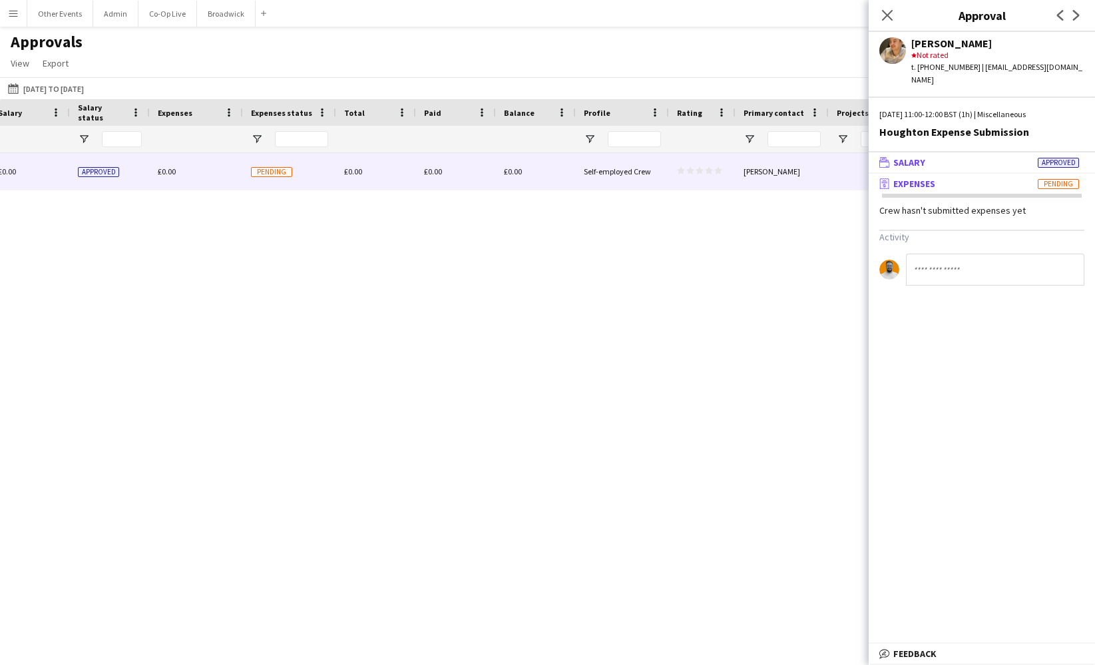
click at [955, 156] on mat-panel-title "wallet Salary Approved" at bounding box center [979, 162] width 221 height 12
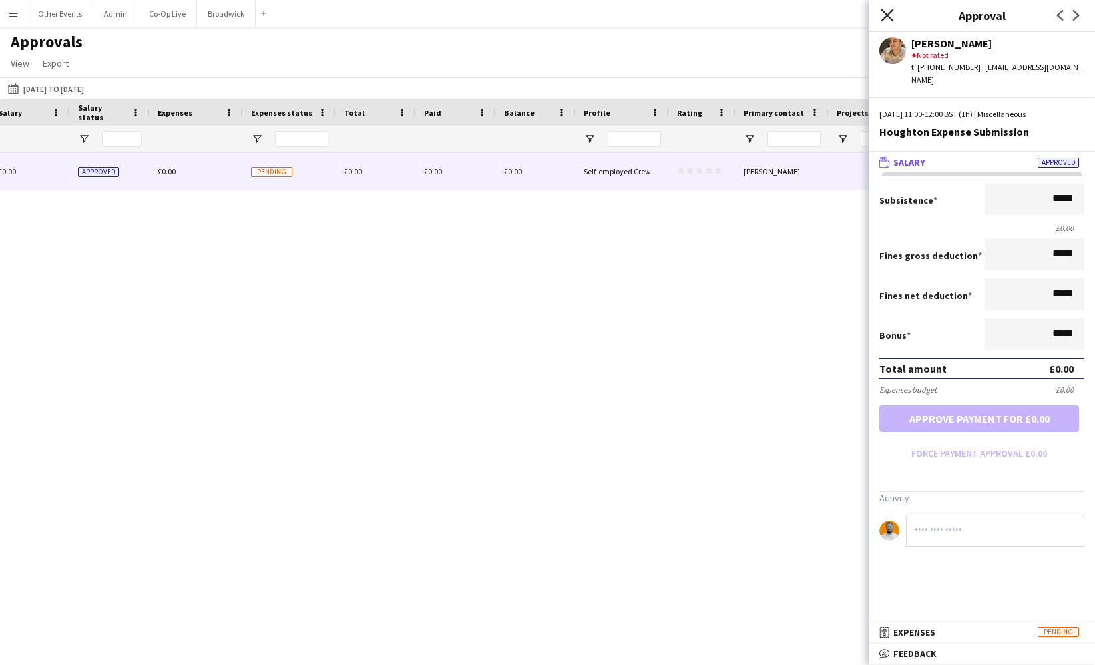
click at [885, 11] on icon "Close pop-in" at bounding box center [887, 15] width 13 height 13
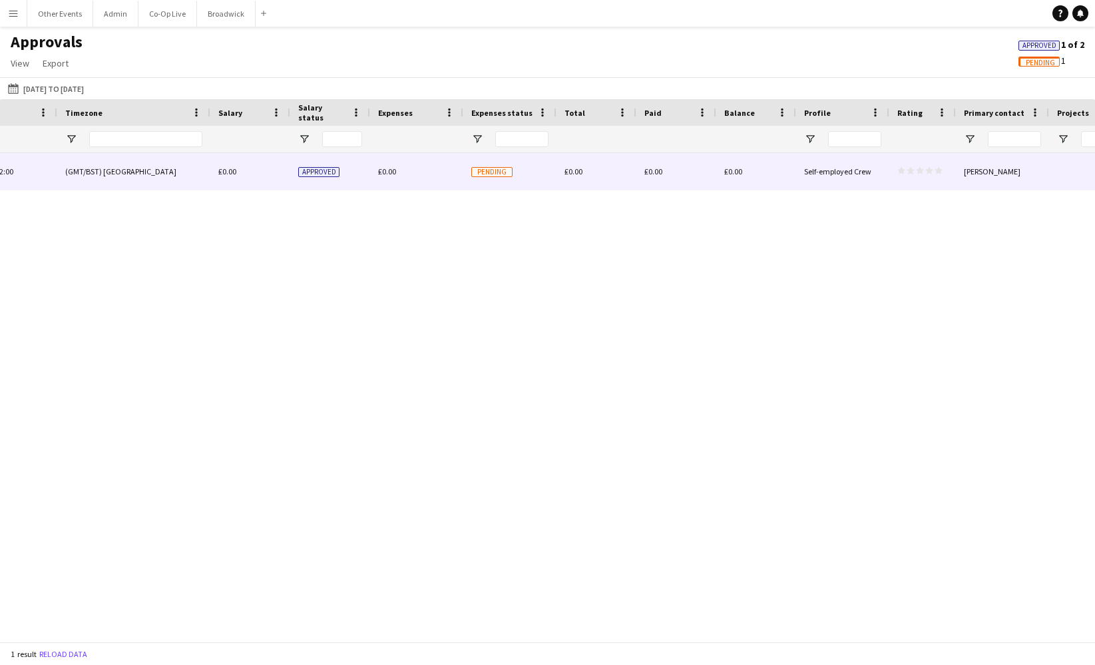
scroll to position [0, 875]
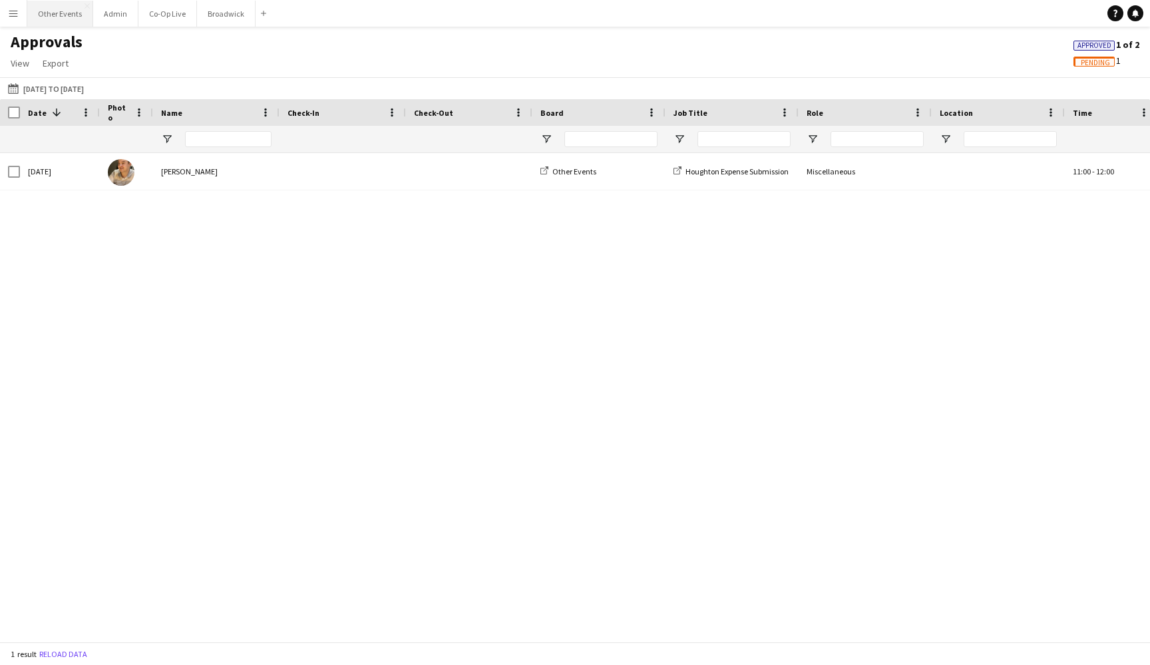
click at [59, 11] on button "Other Events Close" at bounding box center [60, 14] width 66 height 26
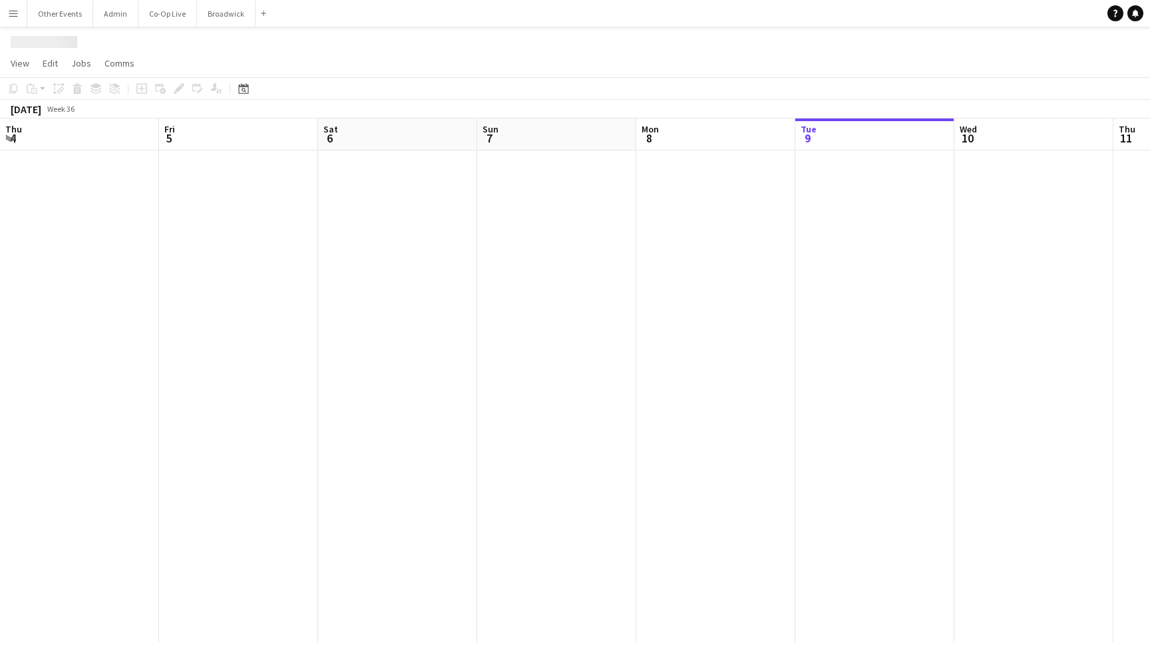
scroll to position [0, 457]
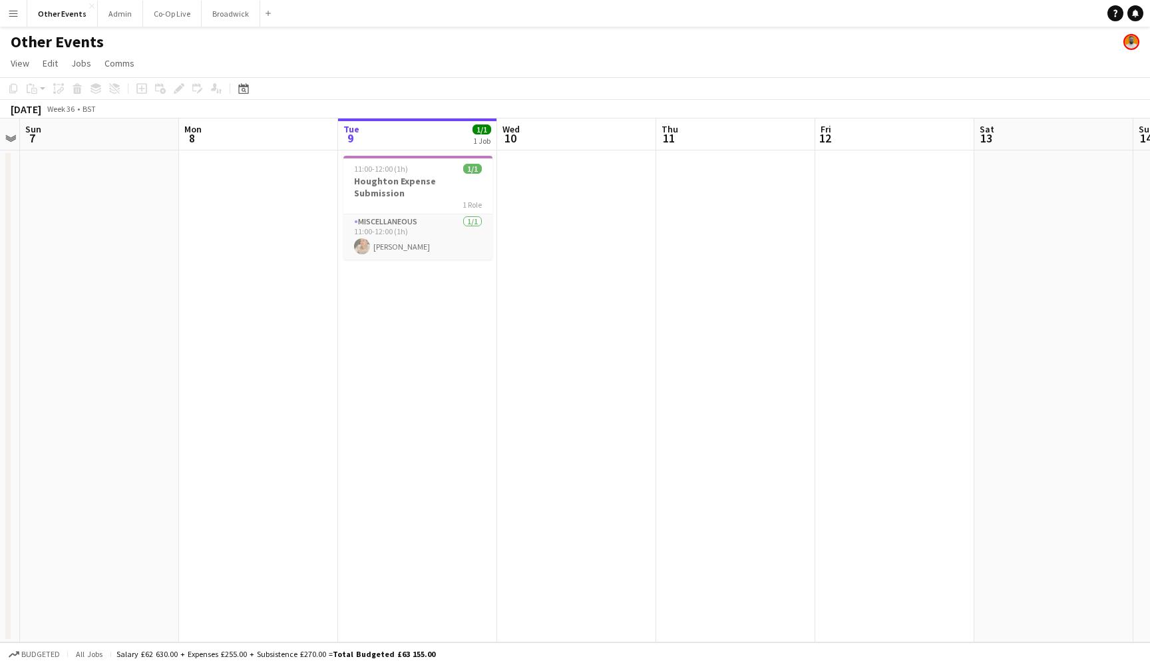
click at [441, 309] on app-date-cell "11:00-12:00 (1h) 1/1 Houghton Expense Submission 1 Role Miscellaneous [DATE] 11…" at bounding box center [417, 396] width 159 height 492
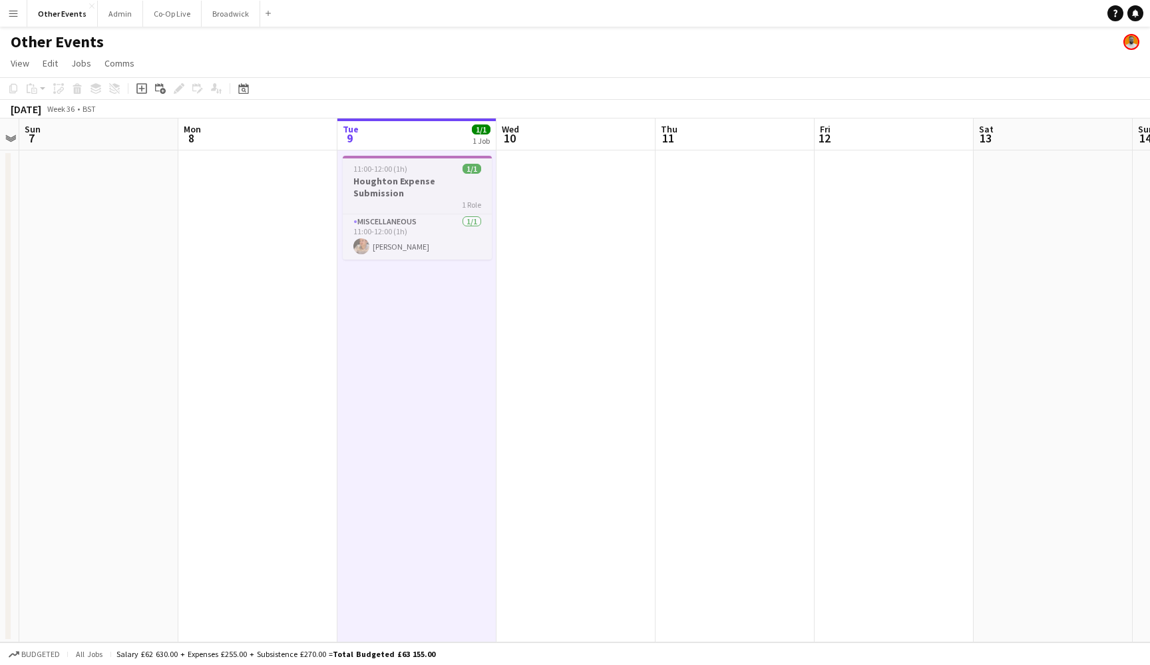
click at [423, 199] on div "1 Role" at bounding box center [417, 204] width 149 height 11
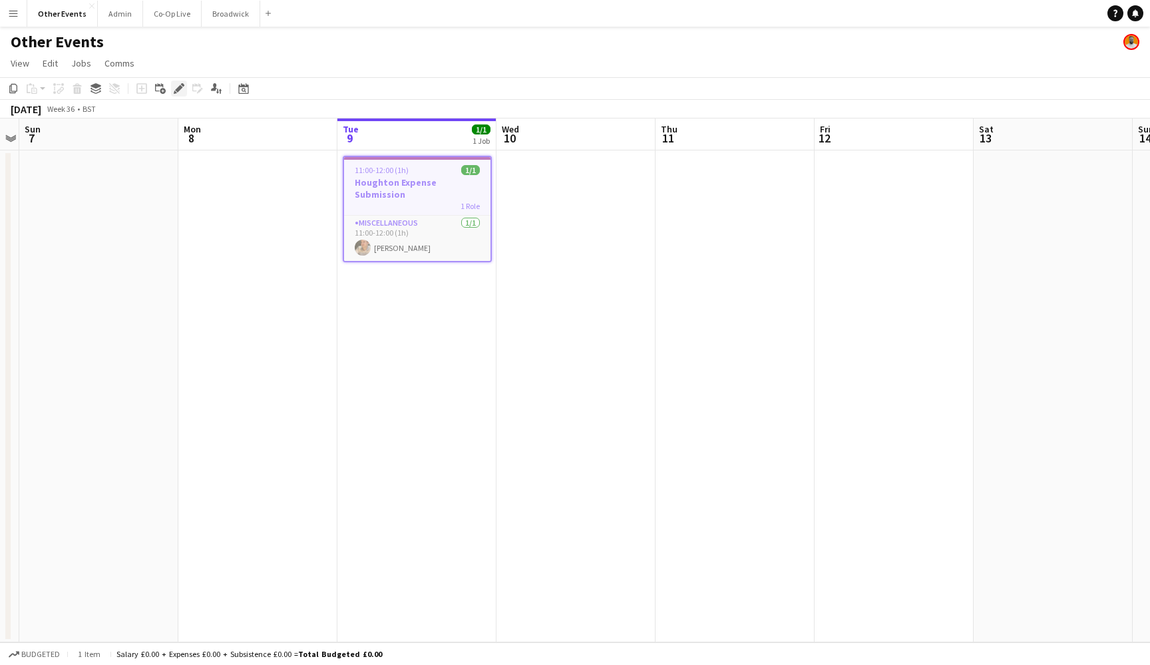
click at [172, 89] on div "Edit" at bounding box center [179, 89] width 16 height 16
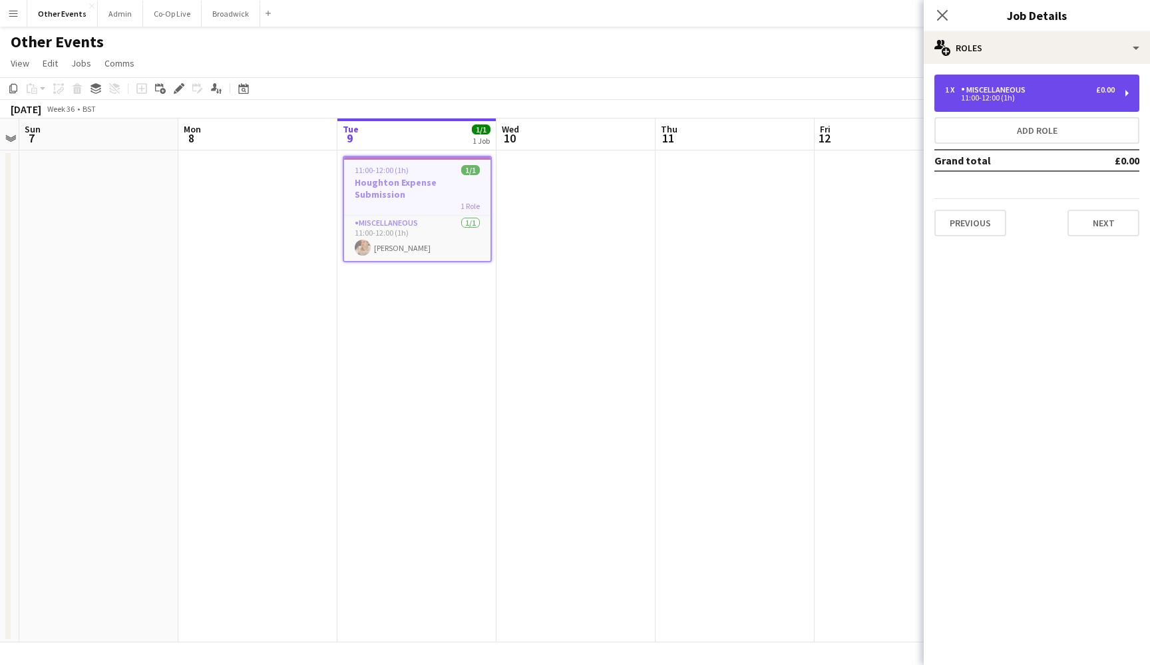
click at [1040, 97] on div "11:00-12:00 (1h)" at bounding box center [1030, 98] width 170 height 7
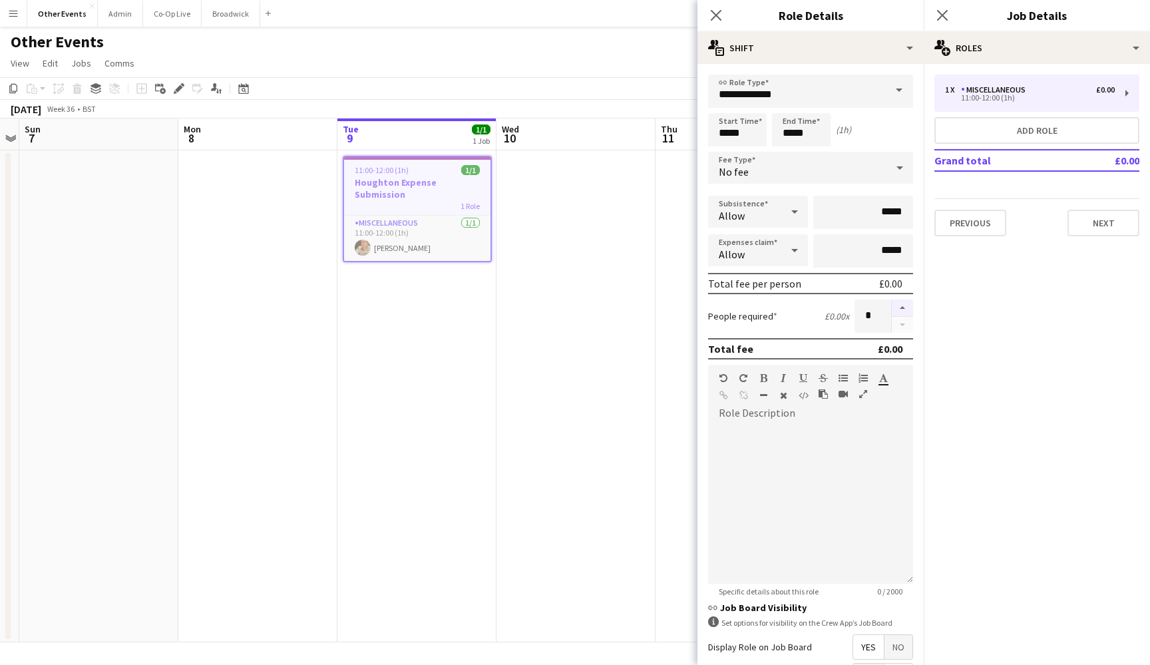
click at [896, 310] on button "button" at bounding box center [902, 308] width 21 height 17
type input "*"
click at [718, 14] on icon at bounding box center [716, 15] width 13 height 13
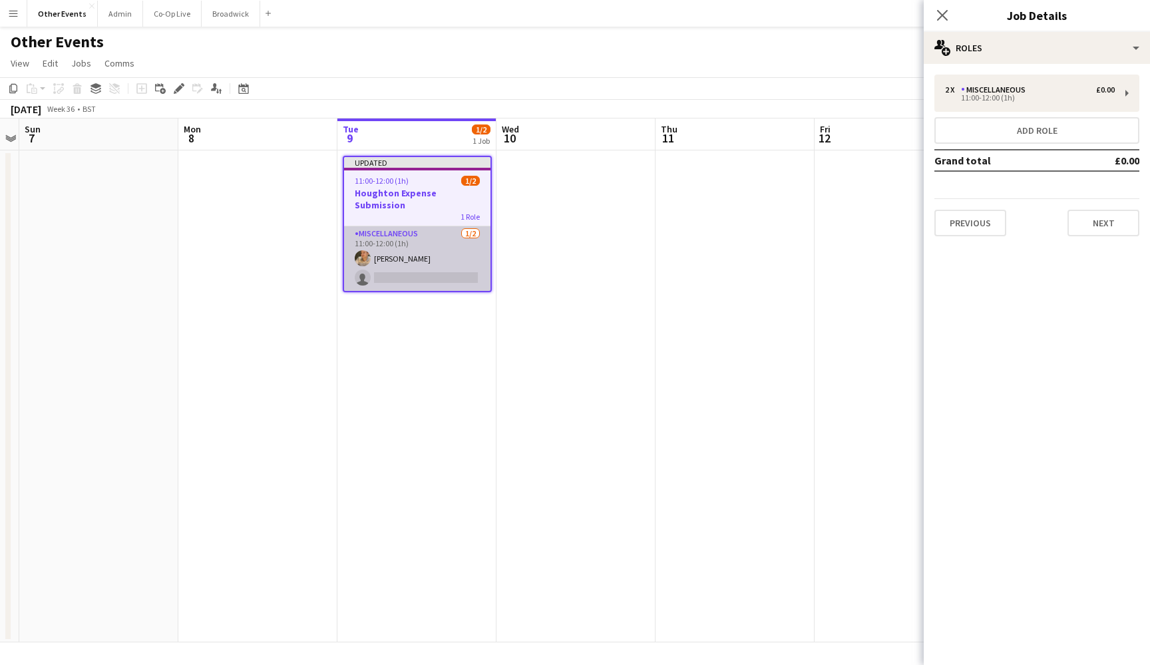
click at [411, 266] on app-card-role "Miscellaneous [DATE] 11:00-12:00 (1h) [PERSON_NAME] single-neutral-actions" at bounding box center [417, 258] width 146 height 65
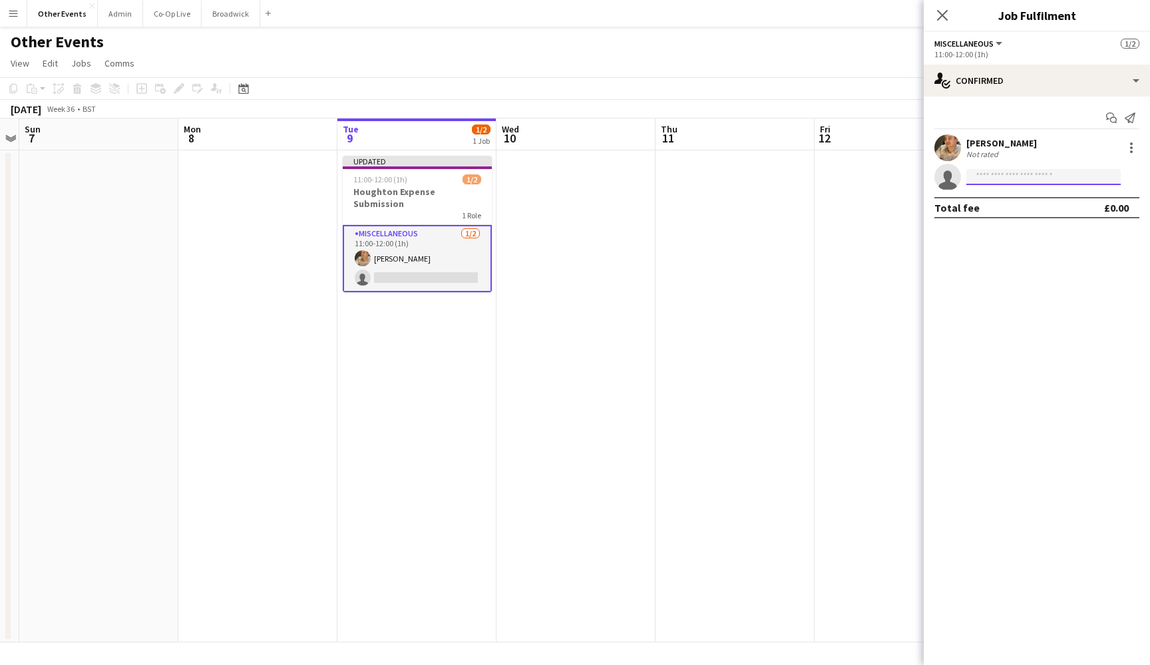
click at [1026, 169] on input at bounding box center [1044, 177] width 154 height 16
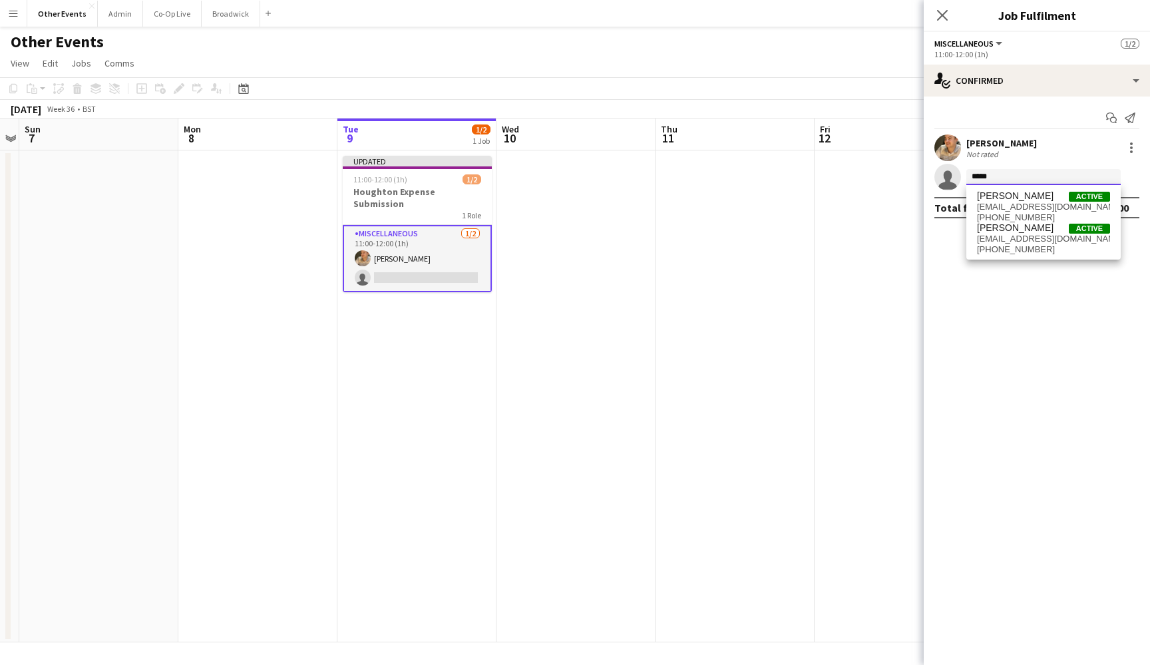
type input "*****"
drag, startPoint x: 1004, startPoint y: 210, endPoint x: 1043, endPoint y: 212, distance: 39.3
click at [1043, 212] on span "[PHONE_NUMBER]" at bounding box center [1043, 217] width 133 height 11
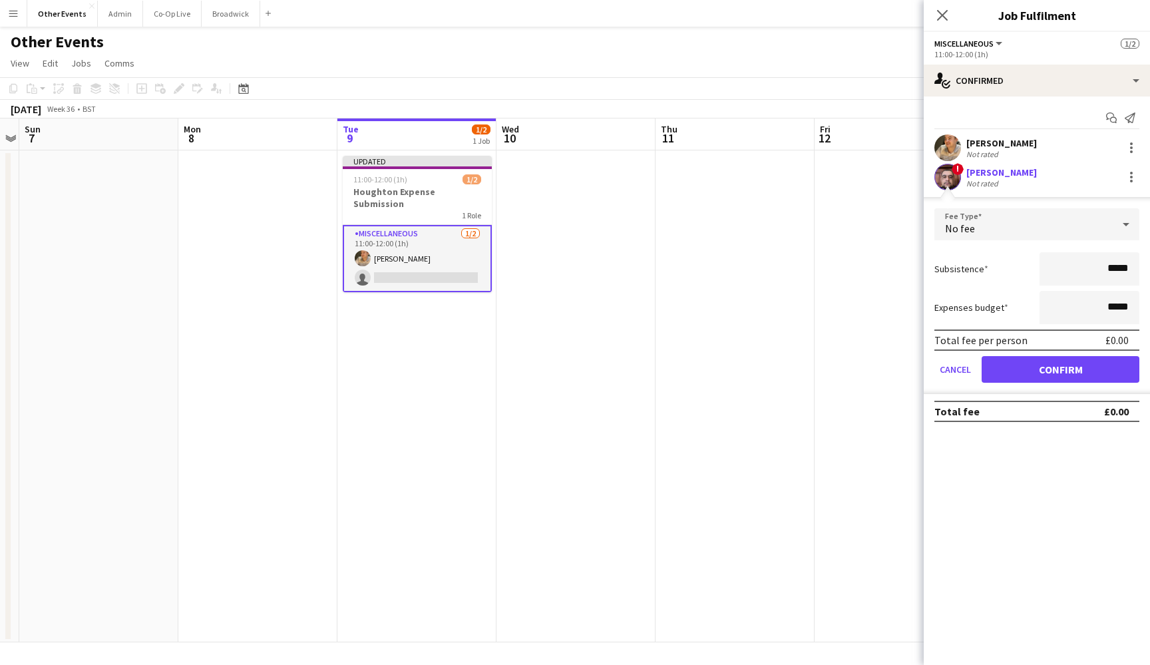
click at [1056, 374] on button "Confirm" at bounding box center [1061, 369] width 158 height 27
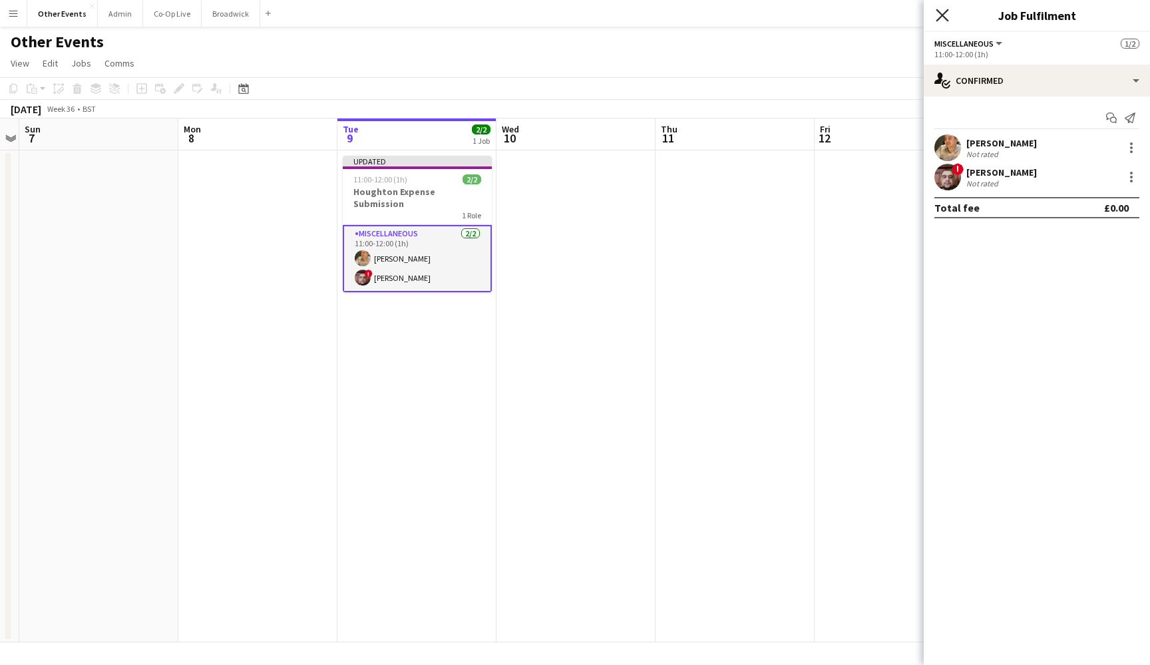
click at [945, 15] on icon "Close pop-in" at bounding box center [942, 15] width 13 height 13
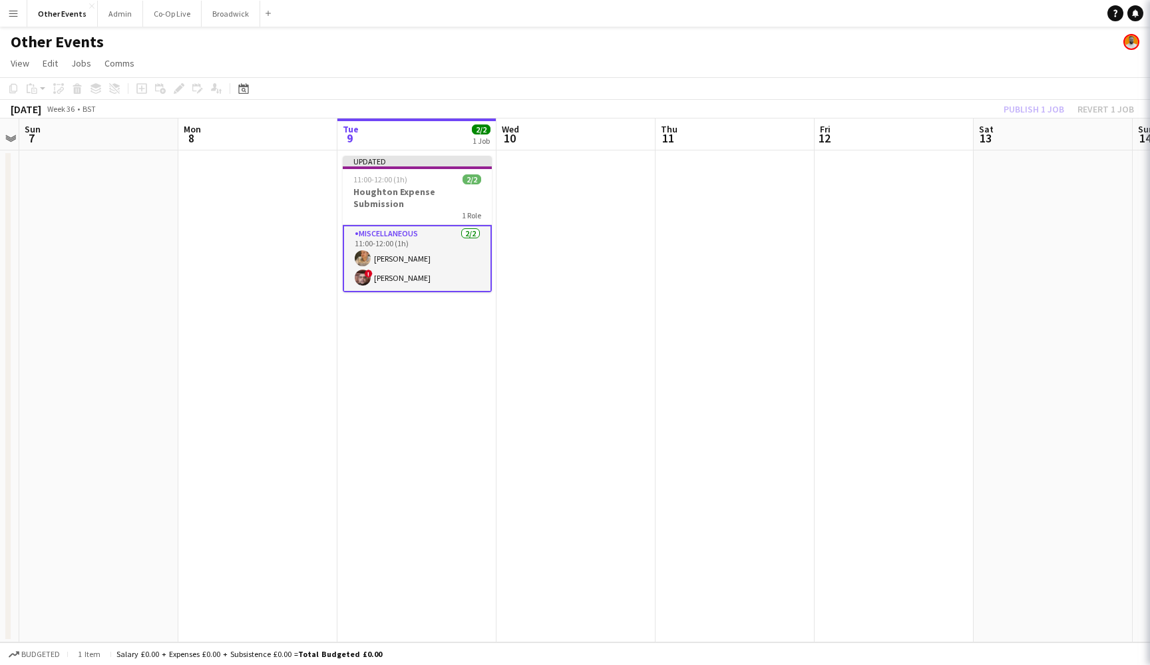
click at [958, 278] on app-date-cell at bounding box center [894, 396] width 159 height 492
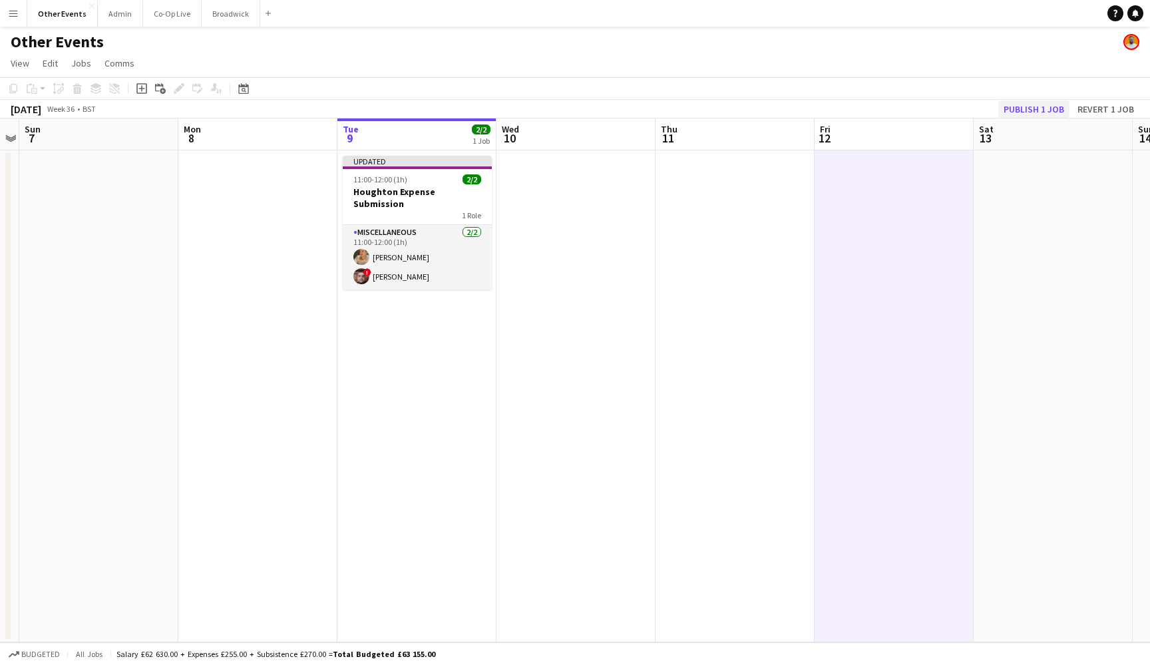
click at [1045, 111] on button "Publish 1 job" at bounding box center [1033, 109] width 71 height 17
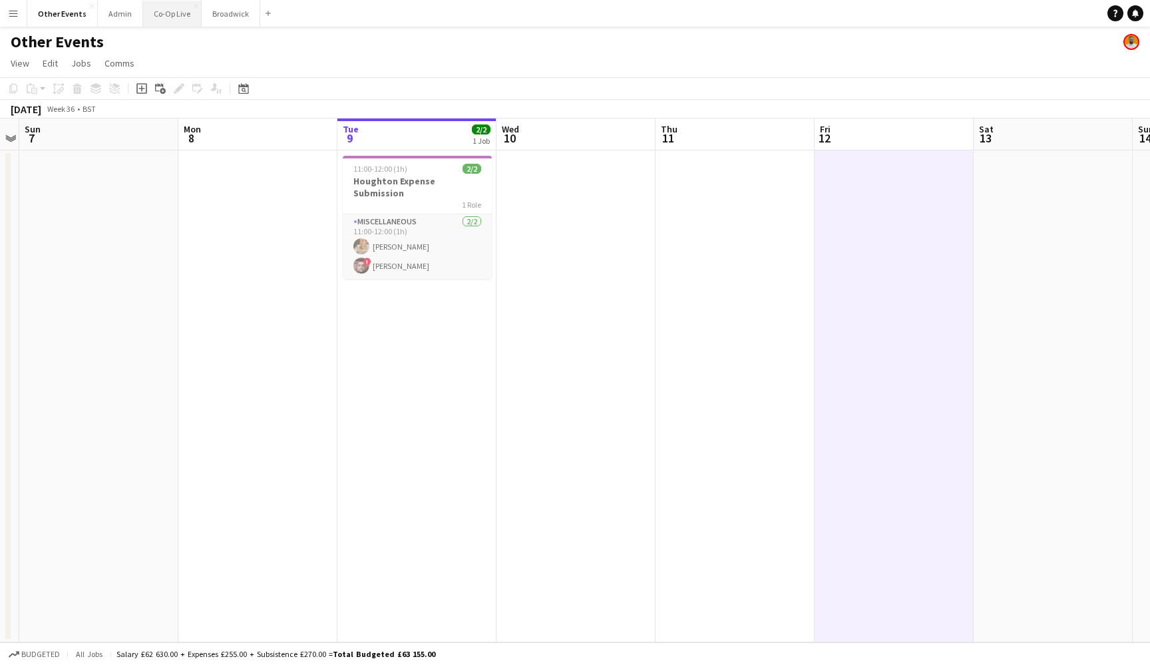
click at [170, 18] on button "Co-Op Live Close" at bounding box center [172, 14] width 59 height 26
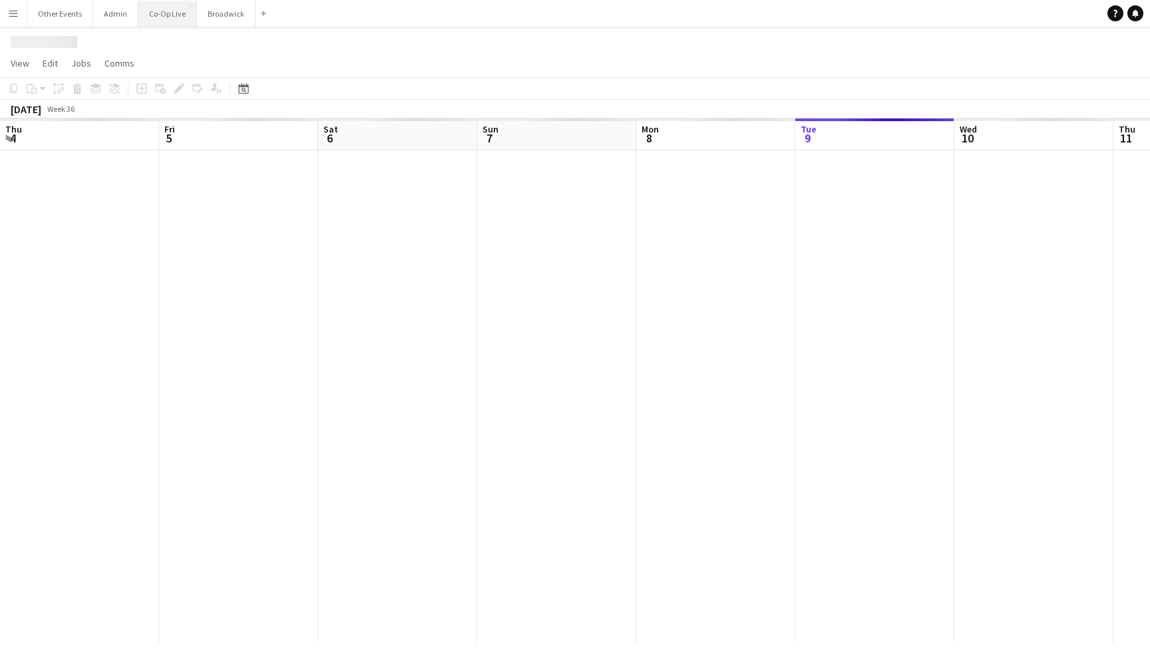
scroll to position [0, 457]
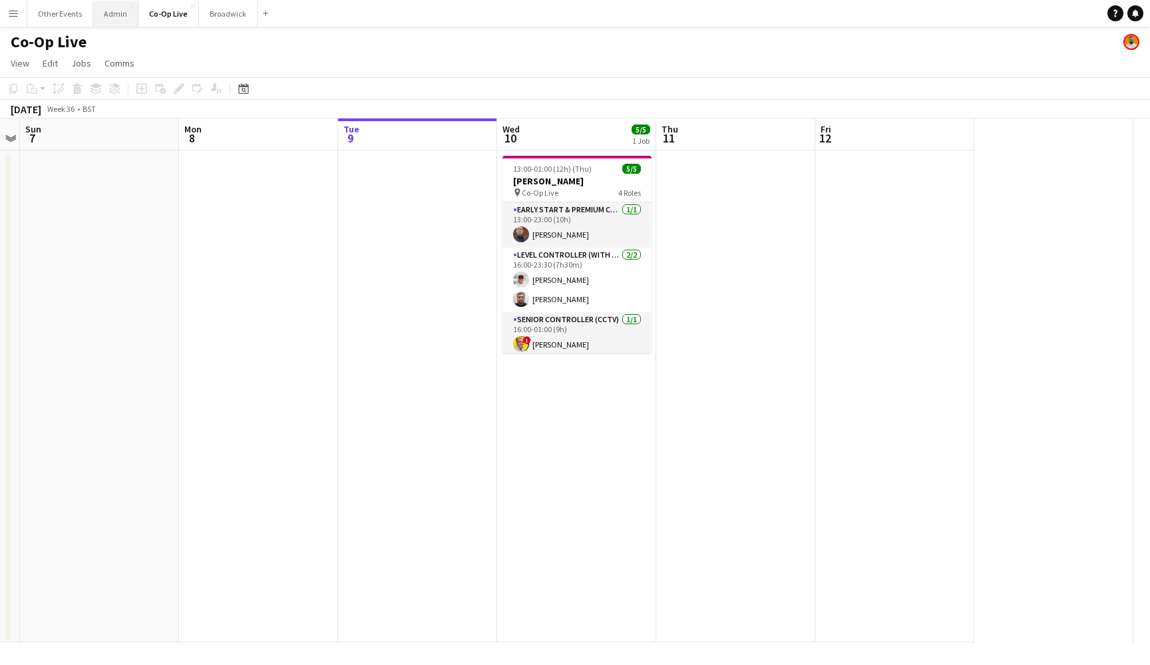
click at [112, 11] on button "Admin Close" at bounding box center [115, 14] width 45 height 26
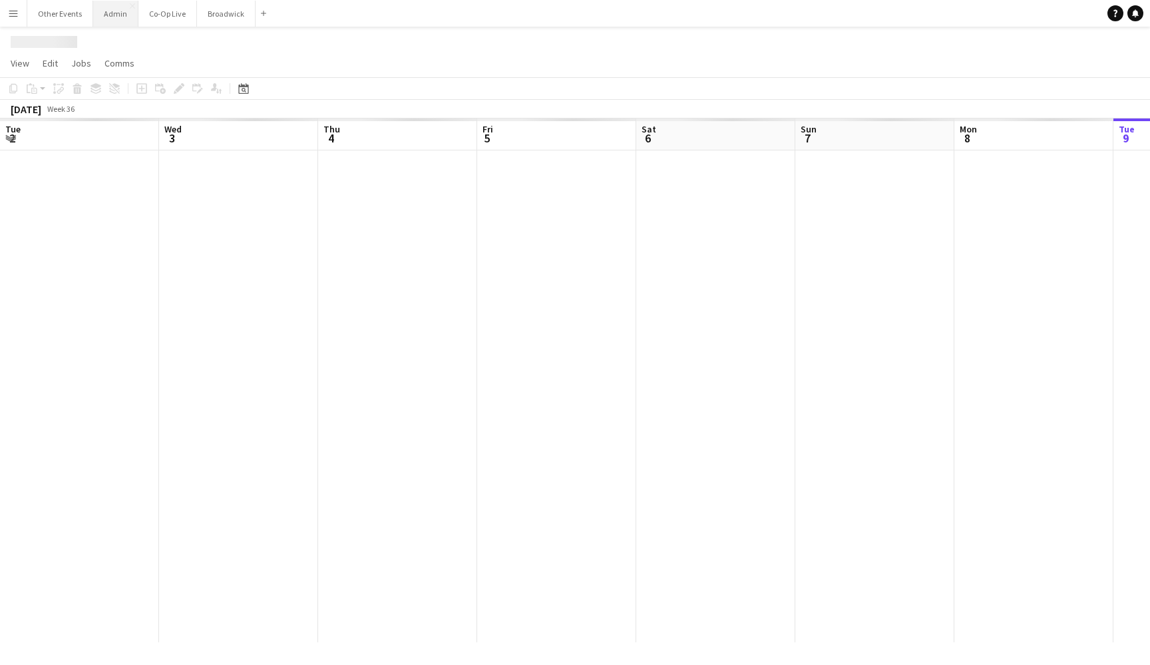
scroll to position [0, 458]
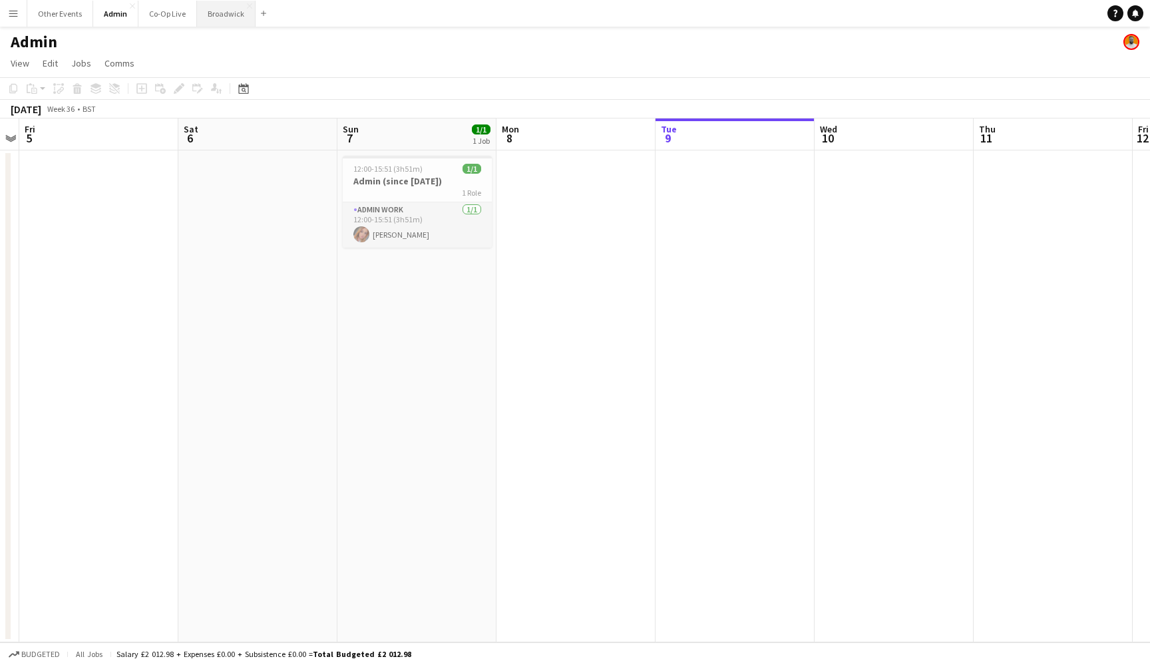
click at [215, 18] on button "Broadwick Close" at bounding box center [226, 14] width 59 height 26
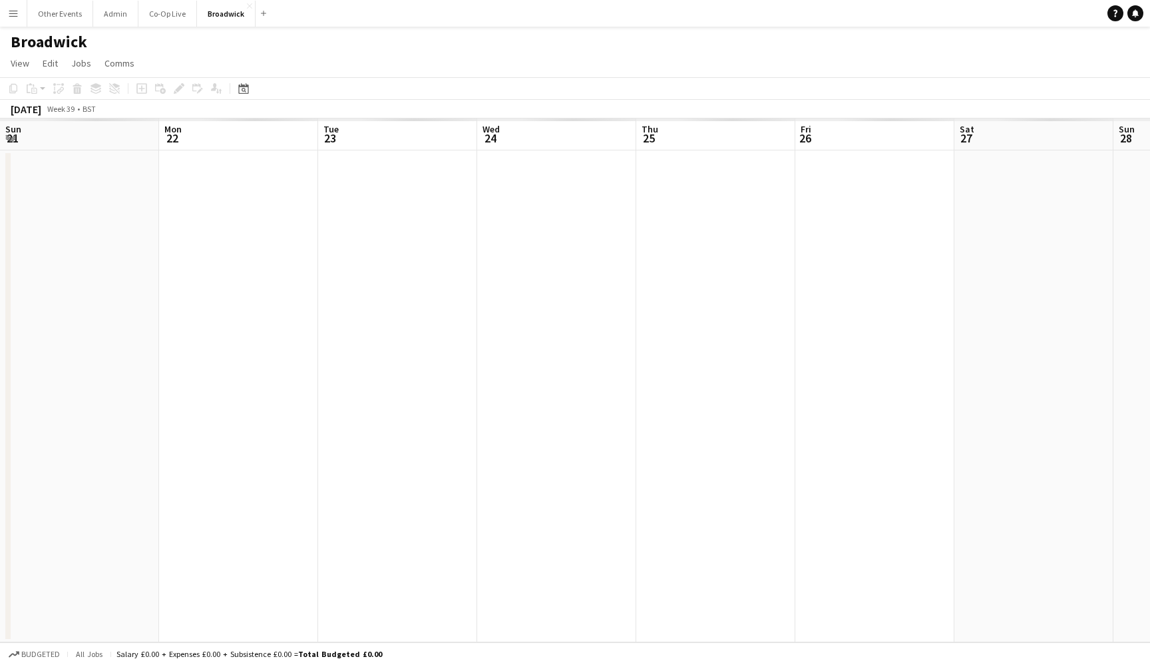
scroll to position [0, 421]
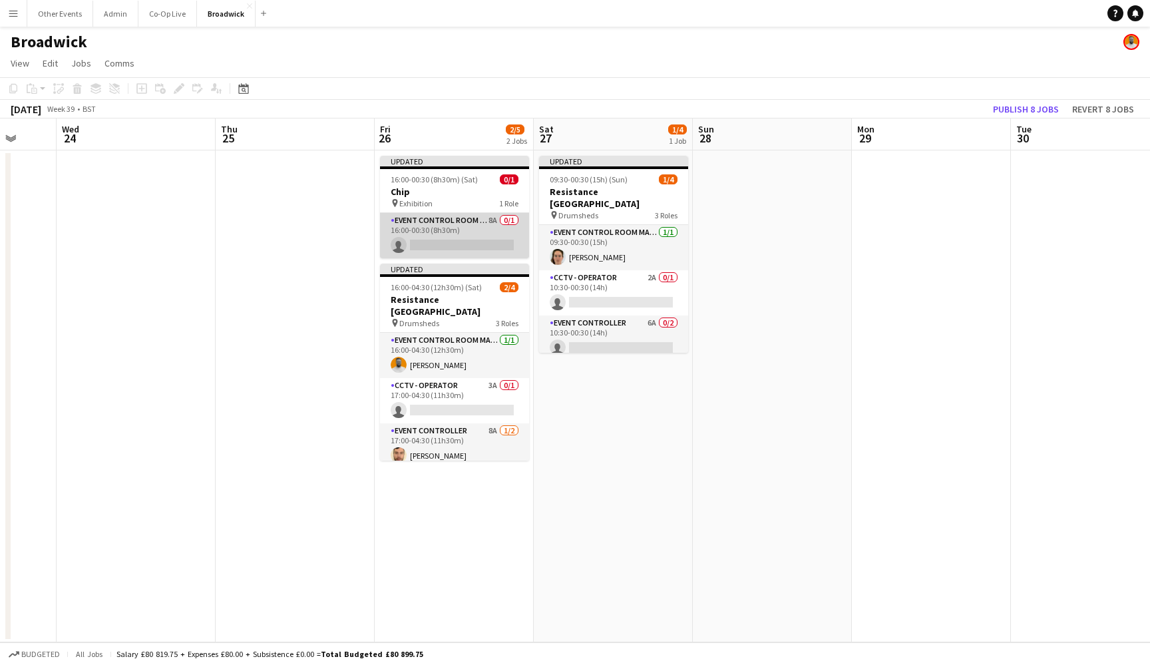
click at [437, 234] on app-card-role "Event Control Room Manager 8A 0/1 16:00-00:30 (8h30m) single-neutral-actions" at bounding box center [454, 235] width 149 height 45
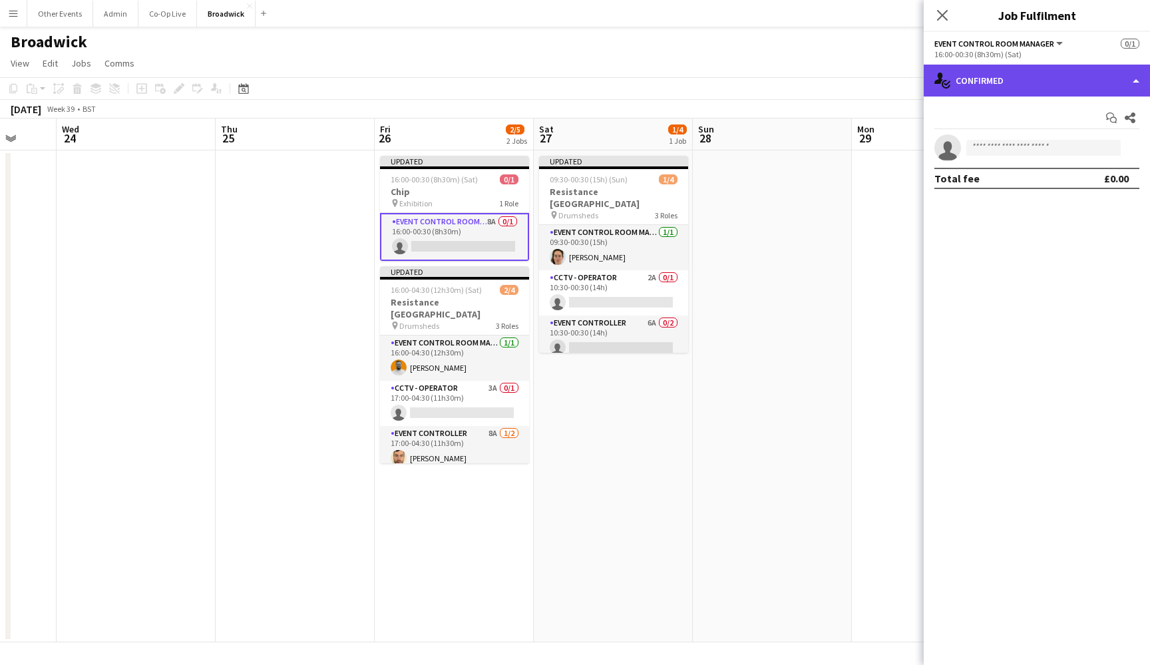
click at [1014, 77] on div "single-neutral-actions-check-2 Confirmed" at bounding box center [1037, 81] width 226 height 32
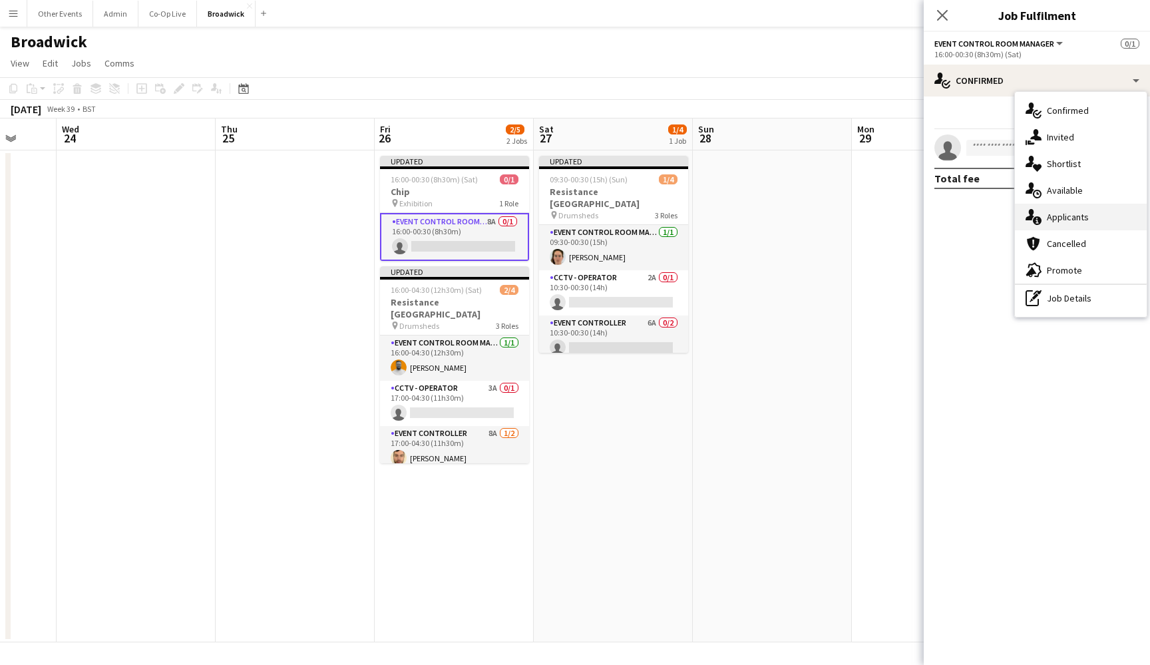
click at [1072, 210] on div "single-neutral-actions-information Applicants" at bounding box center [1081, 217] width 132 height 27
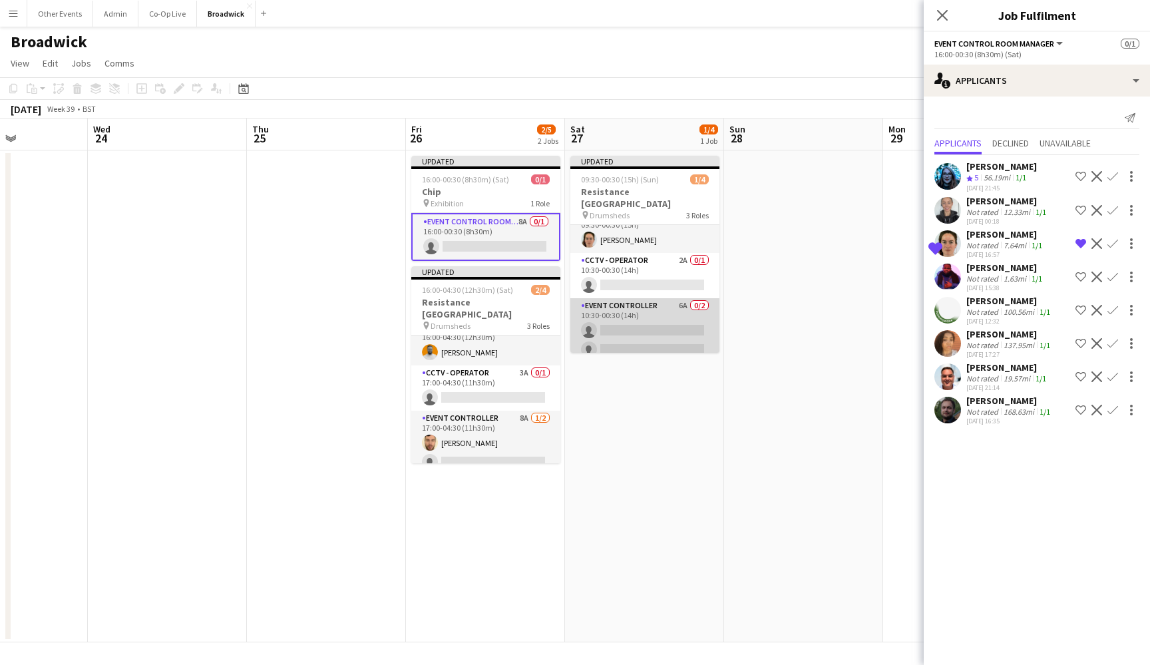
scroll to position [15, 0]
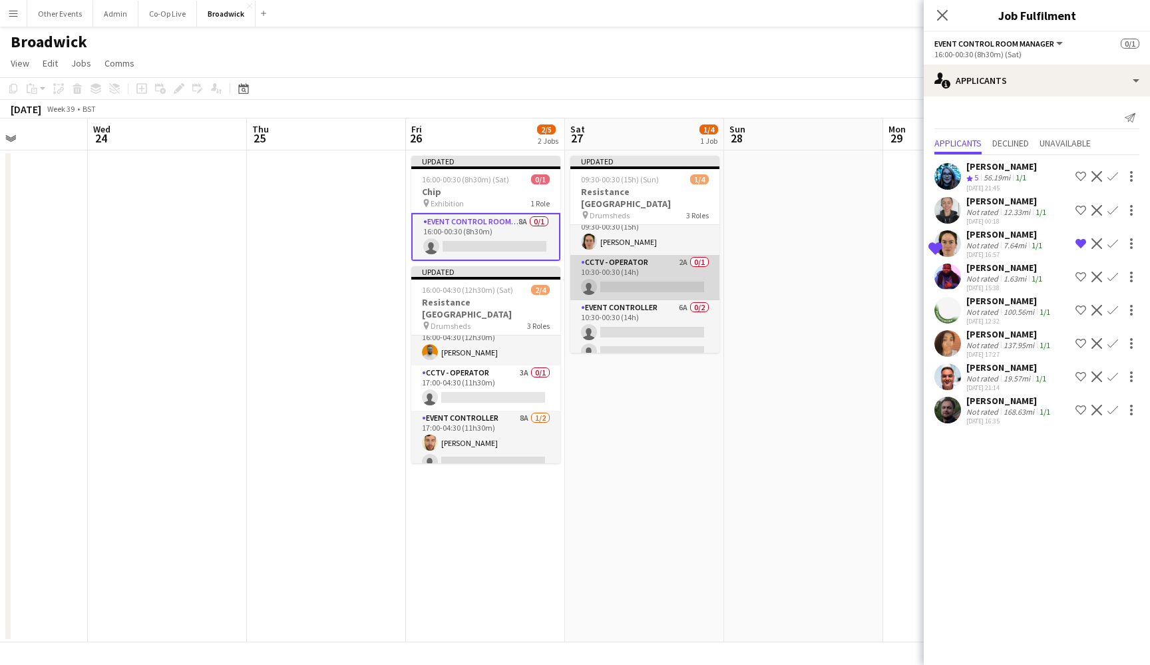
click at [654, 264] on app-card-role "CCTV - Operator 2A 0/1 10:30-00:30 (14h) single-neutral-actions" at bounding box center [644, 277] width 149 height 45
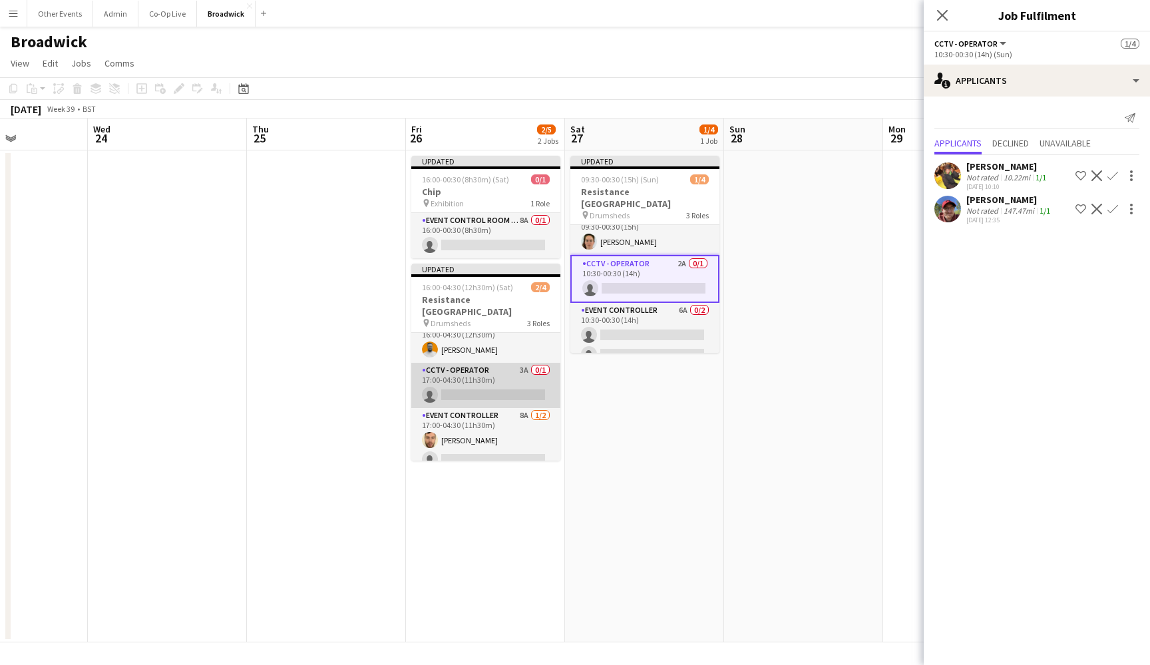
click at [510, 377] on app-card-role "CCTV - Operator 3A 0/1 17:00-04:30 (11h30m) single-neutral-actions" at bounding box center [485, 385] width 149 height 45
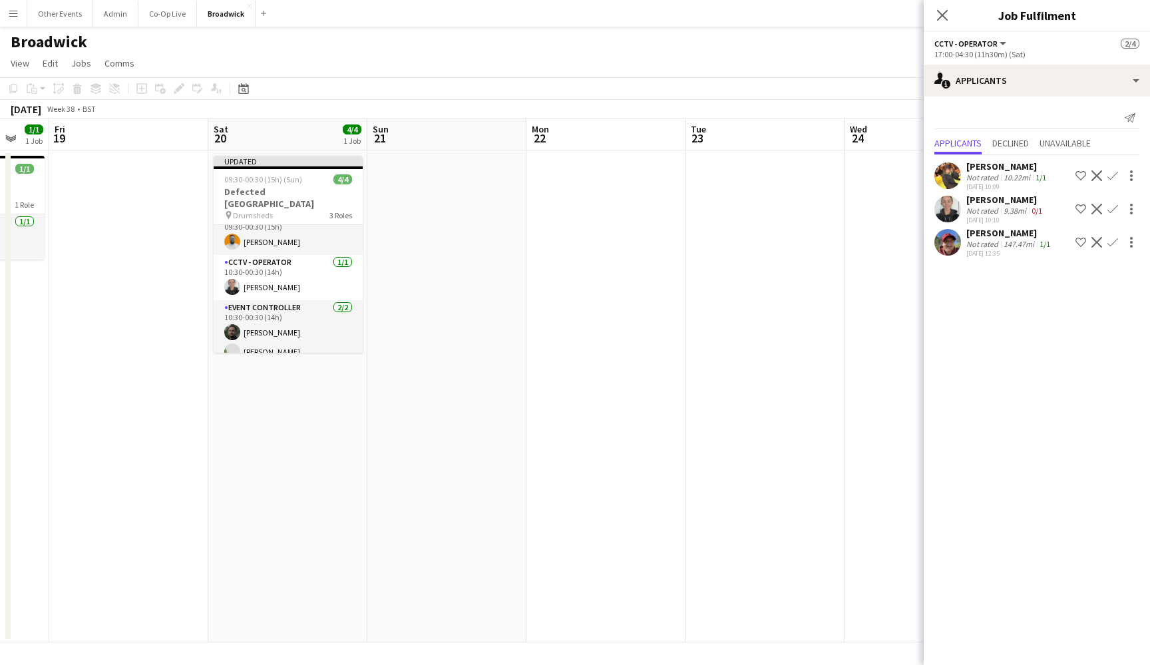
click at [418, 339] on app-date-cell at bounding box center [446, 396] width 159 height 492
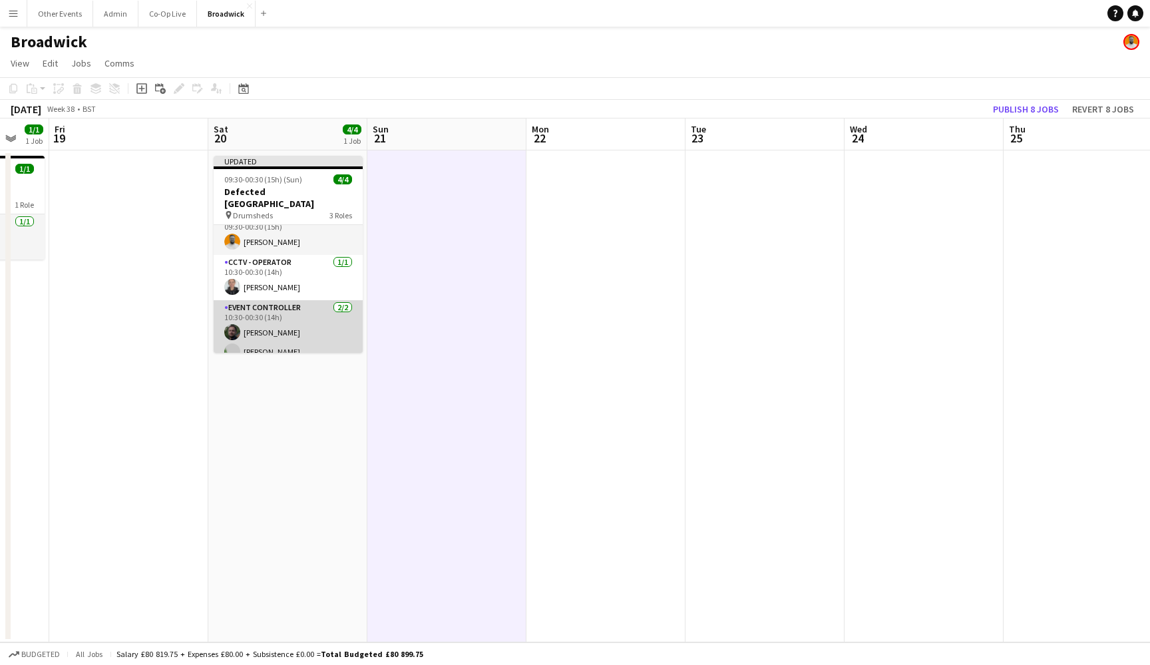
click at [325, 304] on app-card-role "Event Controller [DATE] 10:30-00:30 (14h) [PERSON_NAME] [PERSON_NAME]" at bounding box center [288, 332] width 149 height 65
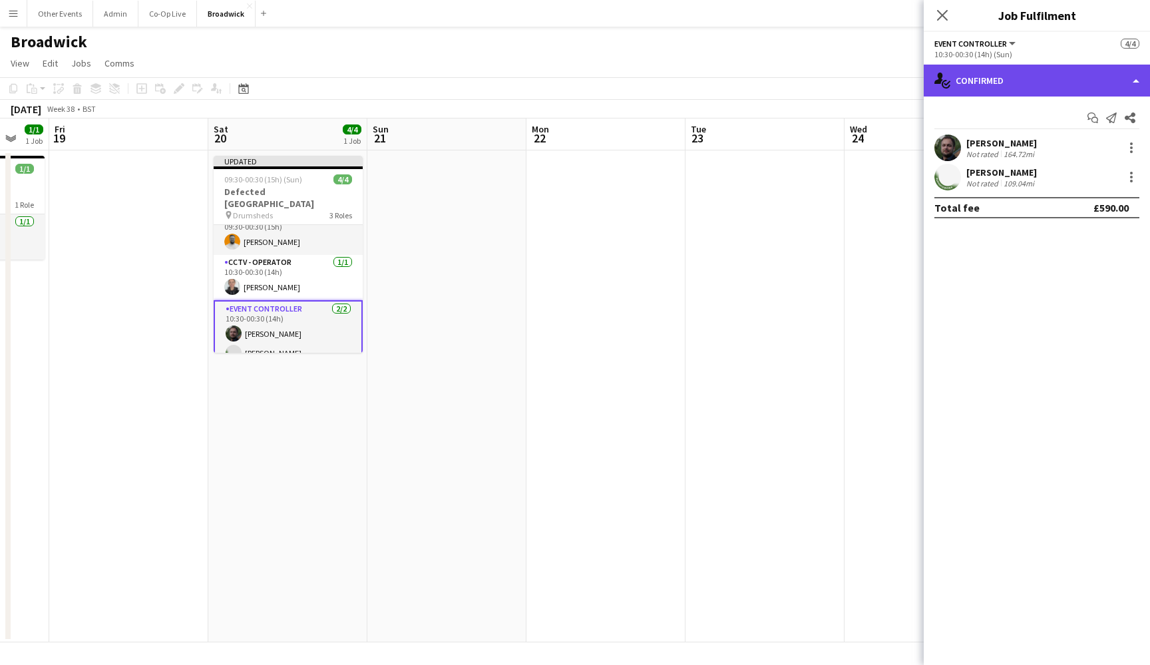
click at [1094, 74] on div "single-neutral-actions-check-2 Confirmed" at bounding box center [1037, 81] width 226 height 32
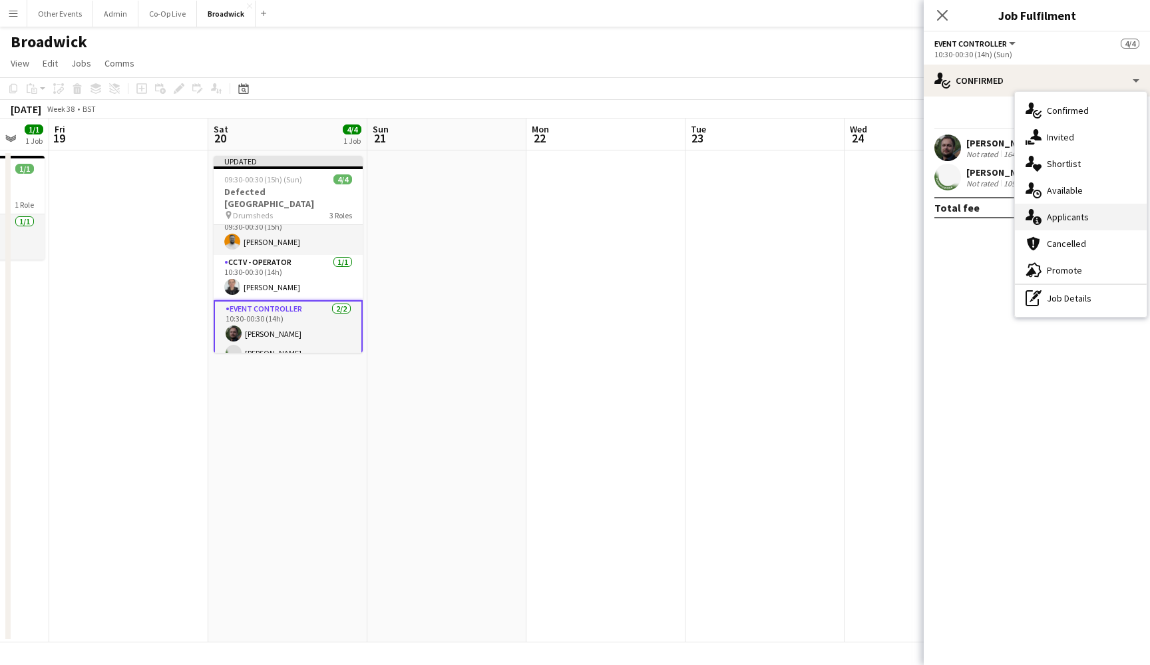
click at [1087, 228] on div "single-neutral-actions-information Applicants" at bounding box center [1081, 217] width 132 height 27
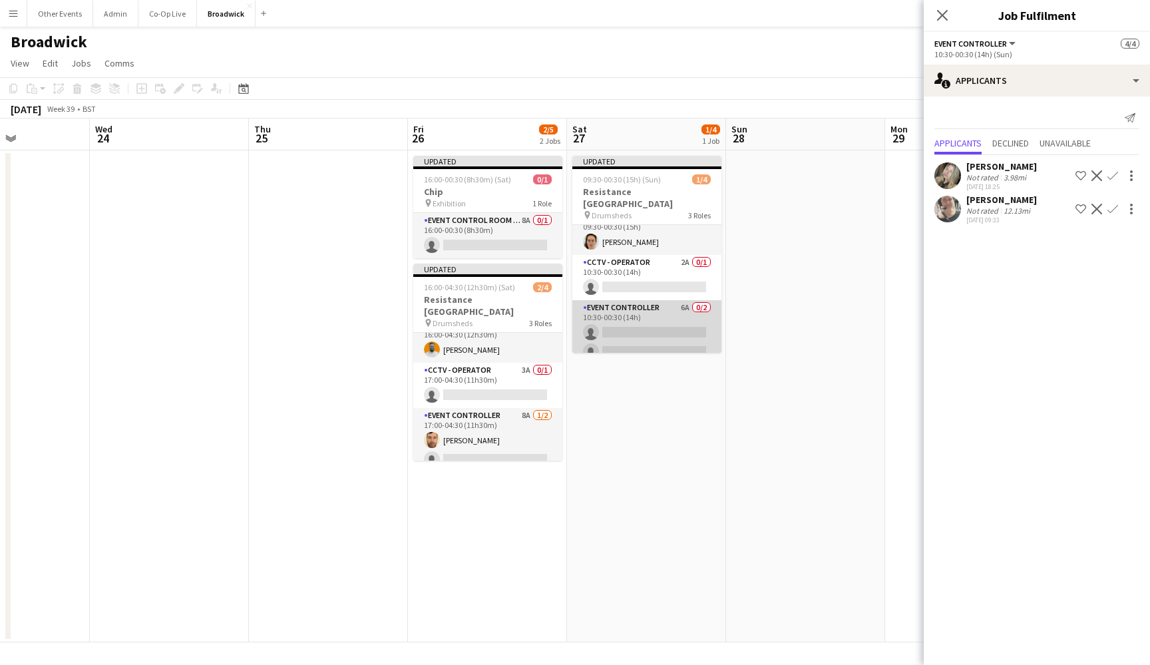
click at [635, 314] on app-card-role "Event Controller 6A 0/2 10:30-00:30 (14h) single-neutral-actions single-neutral…" at bounding box center [646, 332] width 149 height 65
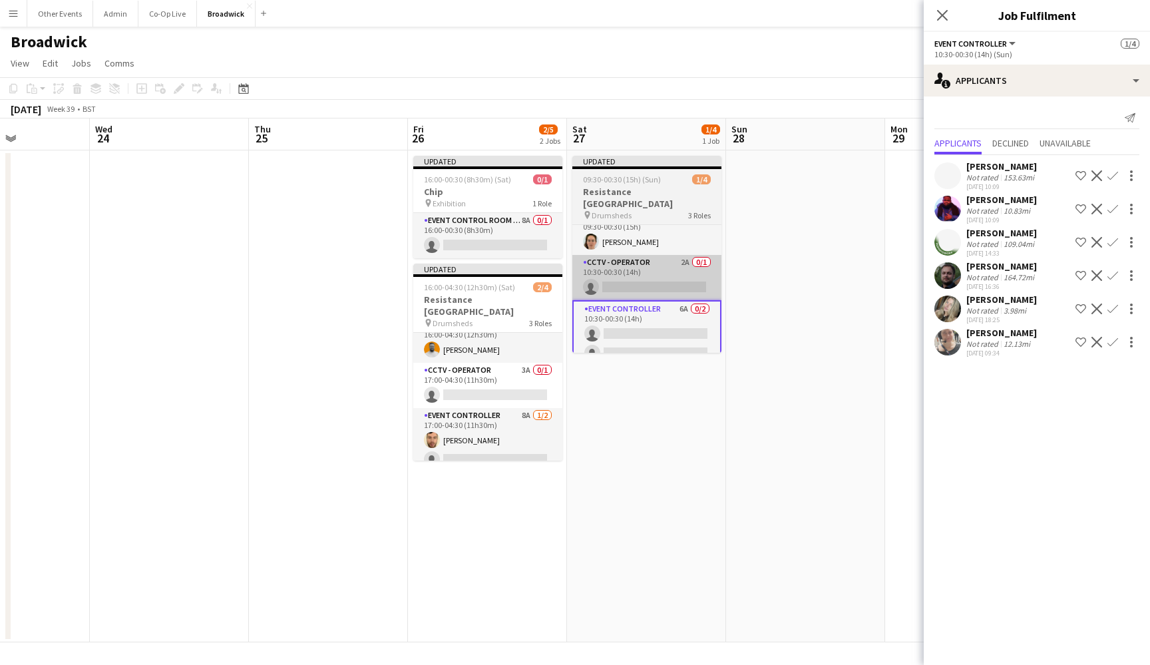
scroll to position [0, 0]
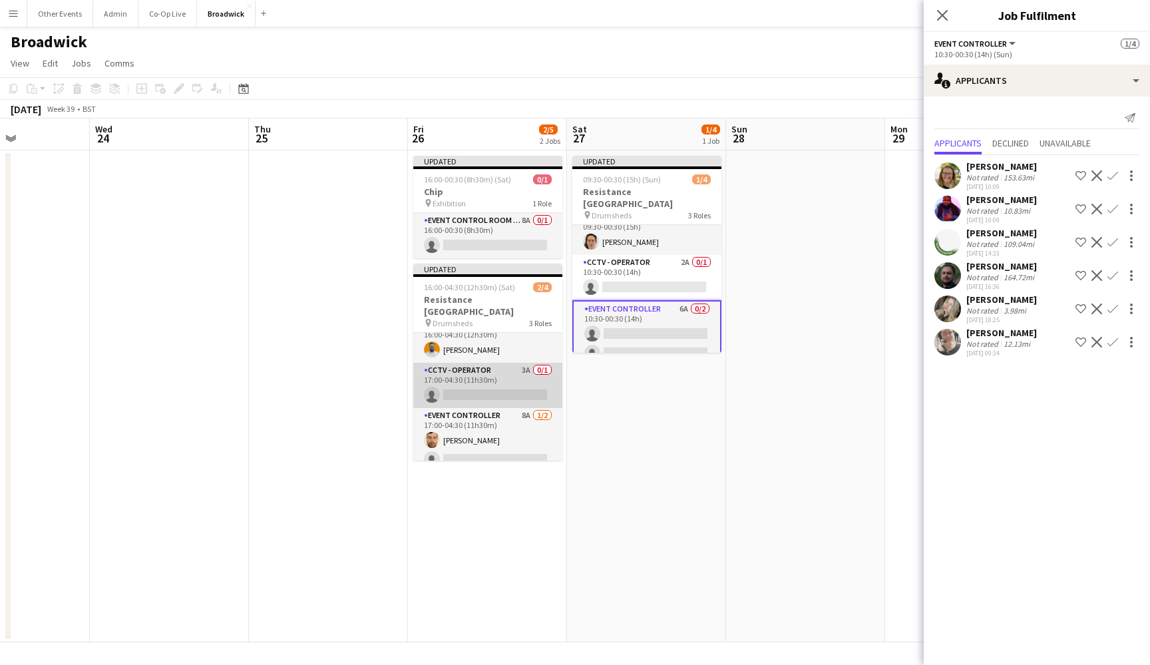
click at [510, 372] on app-card-role "CCTV - Operator 3A 0/1 17:00-04:30 (11h30m) single-neutral-actions" at bounding box center [487, 385] width 149 height 45
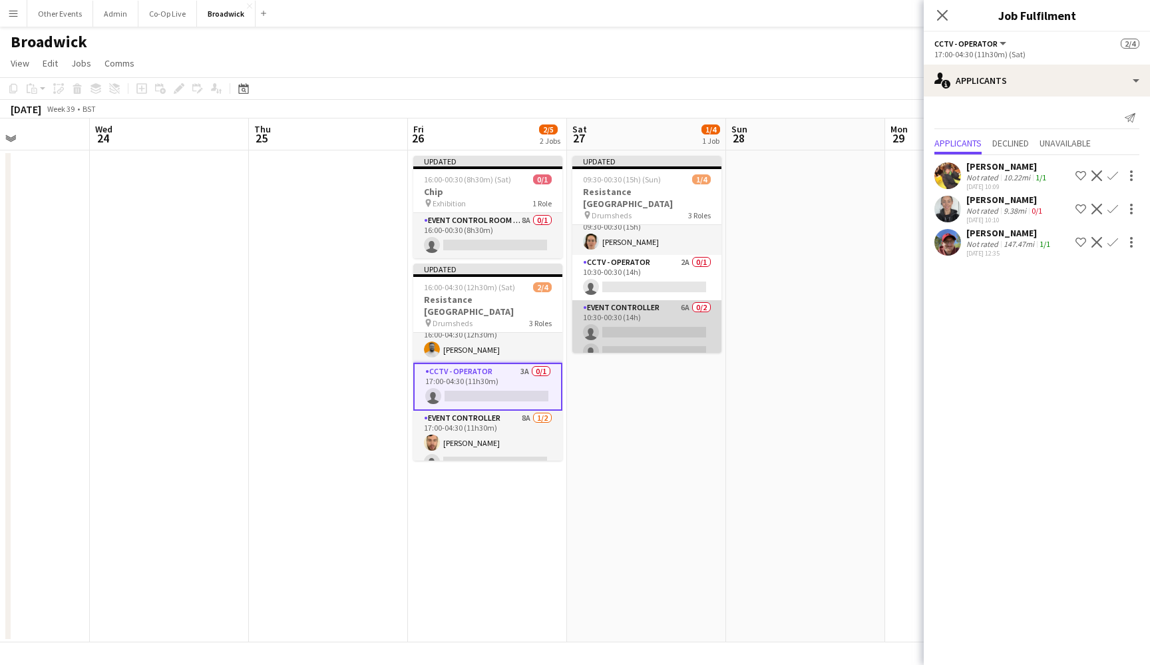
click at [638, 328] on app-card-role "Event Controller 6A 0/2 10:30-00:30 (14h) single-neutral-actions single-neutral…" at bounding box center [646, 332] width 149 height 65
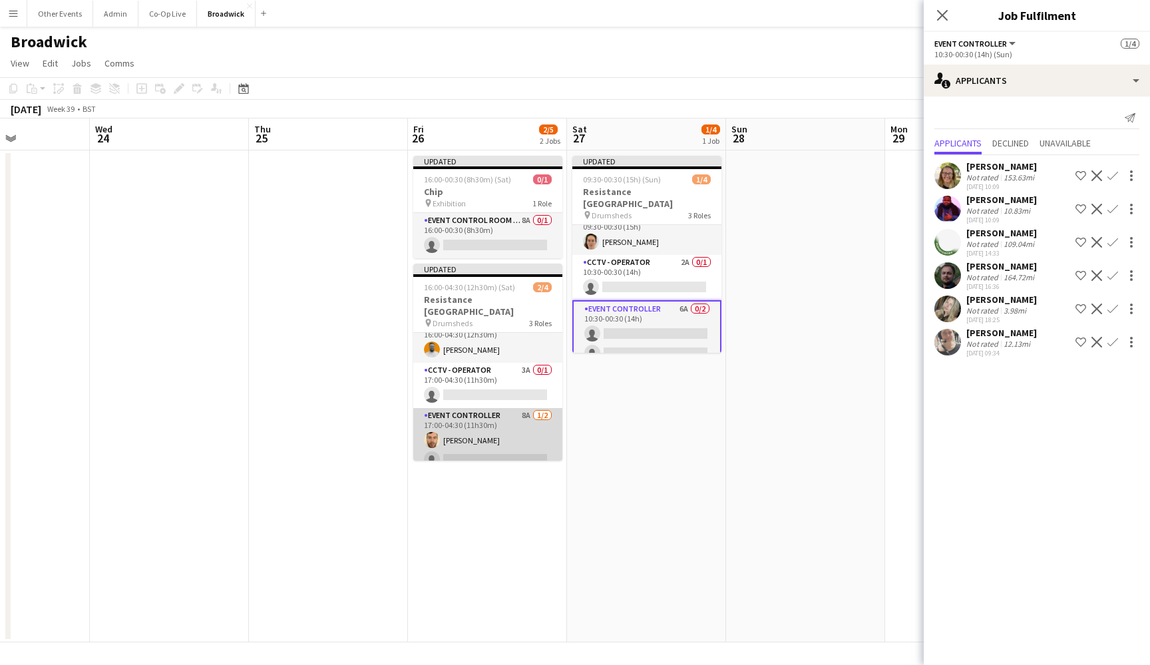
click at [509, 448] on app-card-role "Event Controller 8A [DATE] 17:00-04:30 (11h30m) [PERSON_NAME] single-neutral-ac…" at bounding box center [487, 440] width 149 height 65
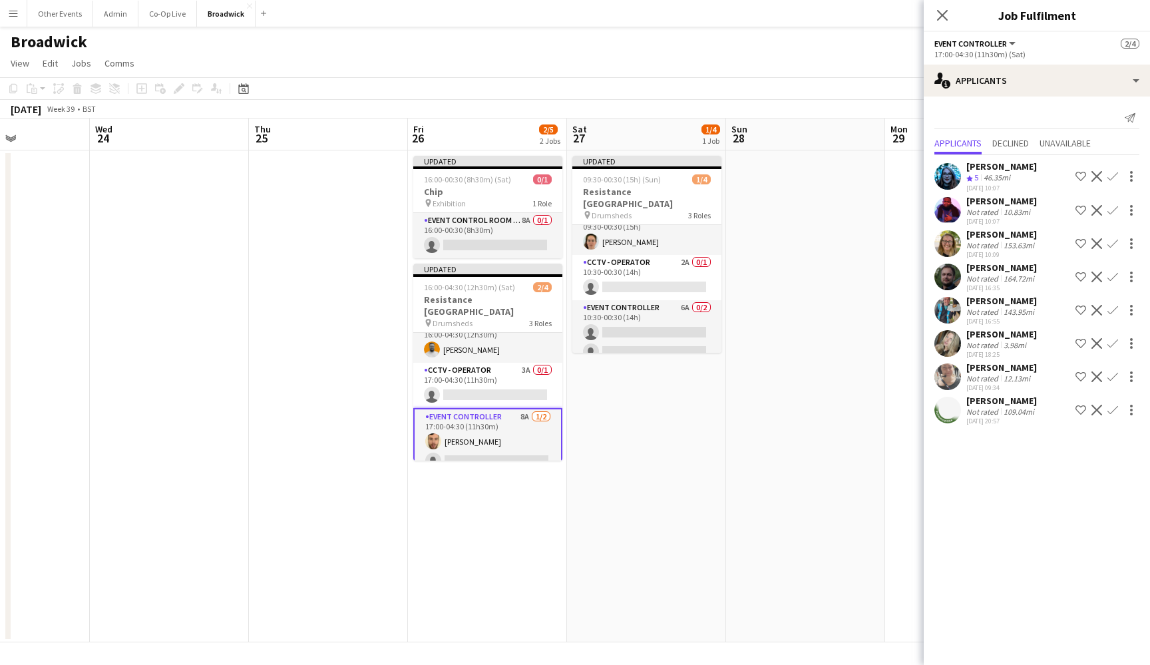
click at [1094, 409] on app-icon "Confirm" at bounding box center [1113, 410] width 11 height 11
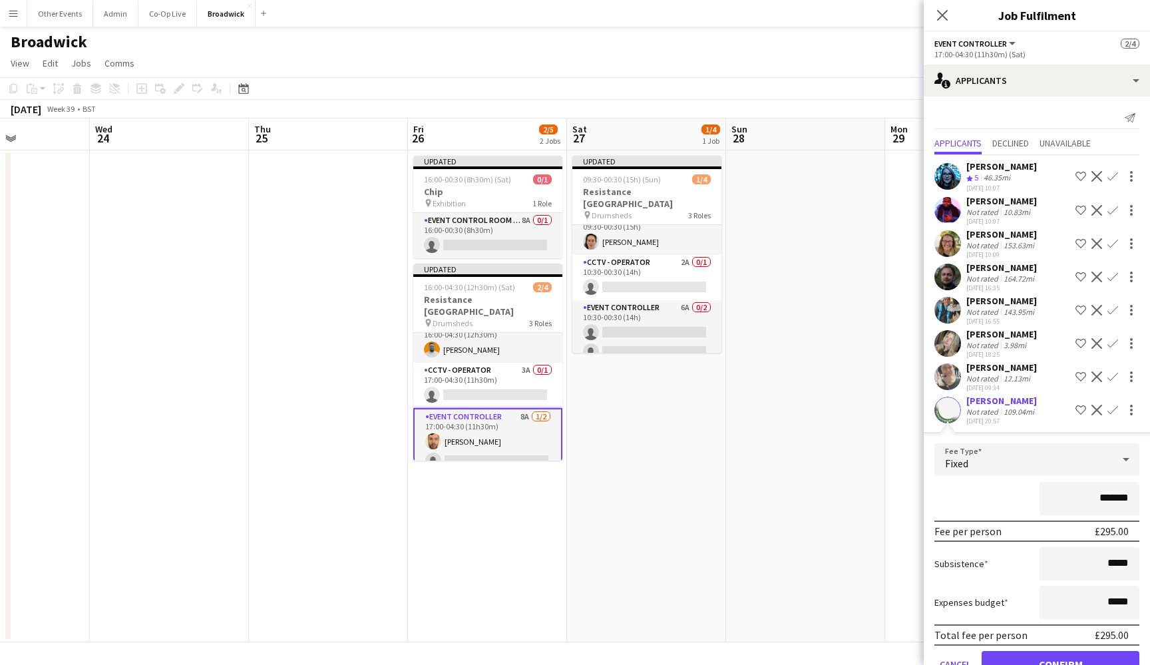
click at [1062, 656] on button "Confirm" at bounding box center [1061, 664] width 158 height 27
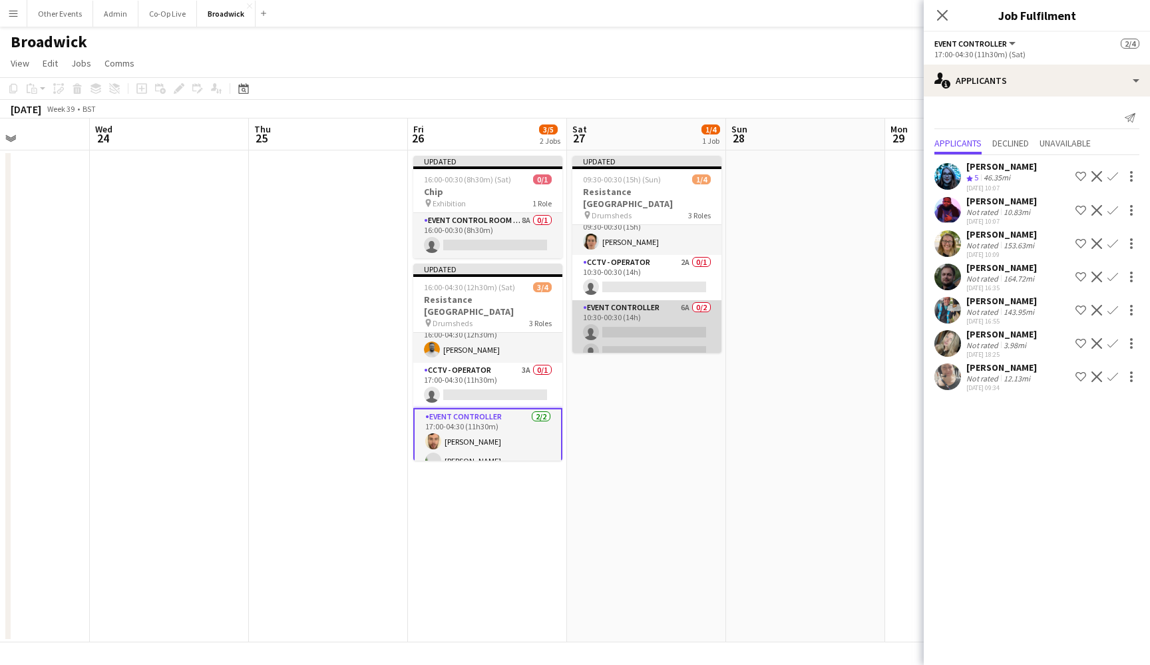
click at [659, 329] on app-card-role "Event Controller 6A 0/2 10:30-00:30 (14h) single-neutral-actions single-neutral…" at bounding box center [646, 332] width 149 height 65
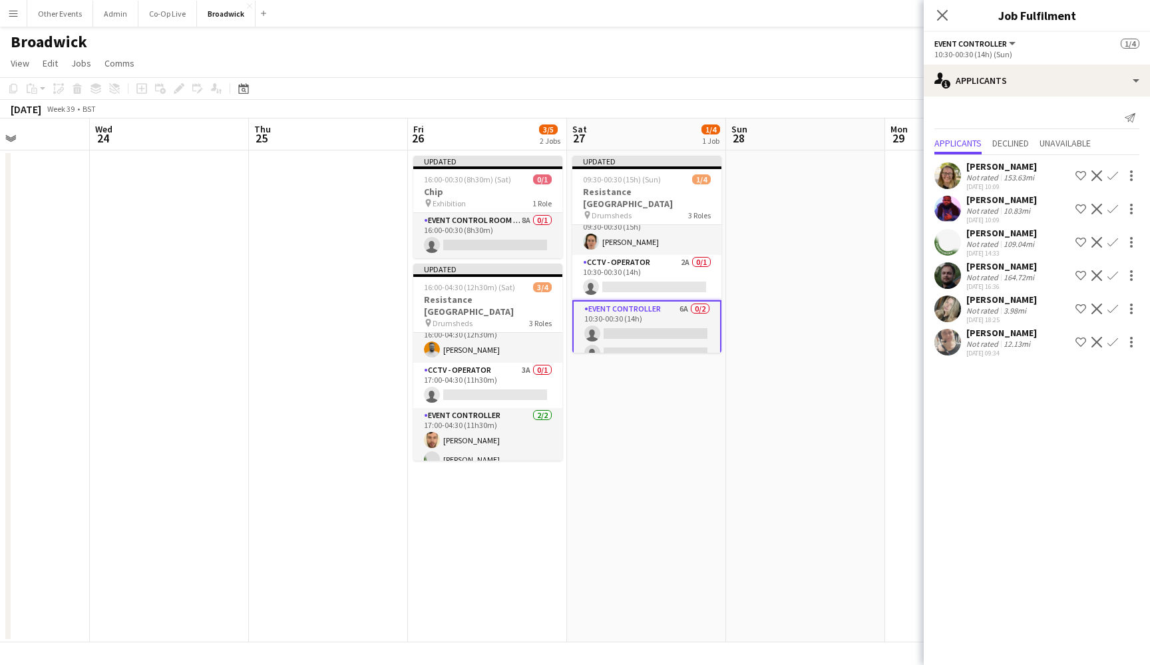
click at [1094, 278] on app-icon "Confirm" at bounding box center [1113, 275] width 11 height 11
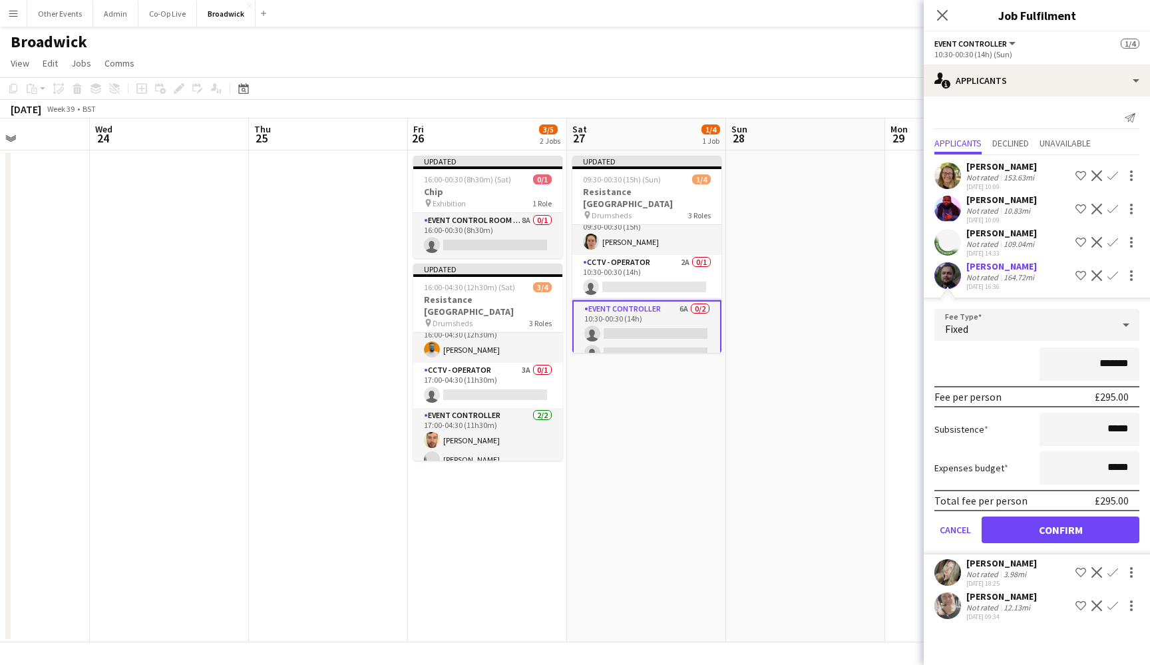
click at [1064, 525] on button "Confirm" at bounding box center [1061, 530] width 158 height 27
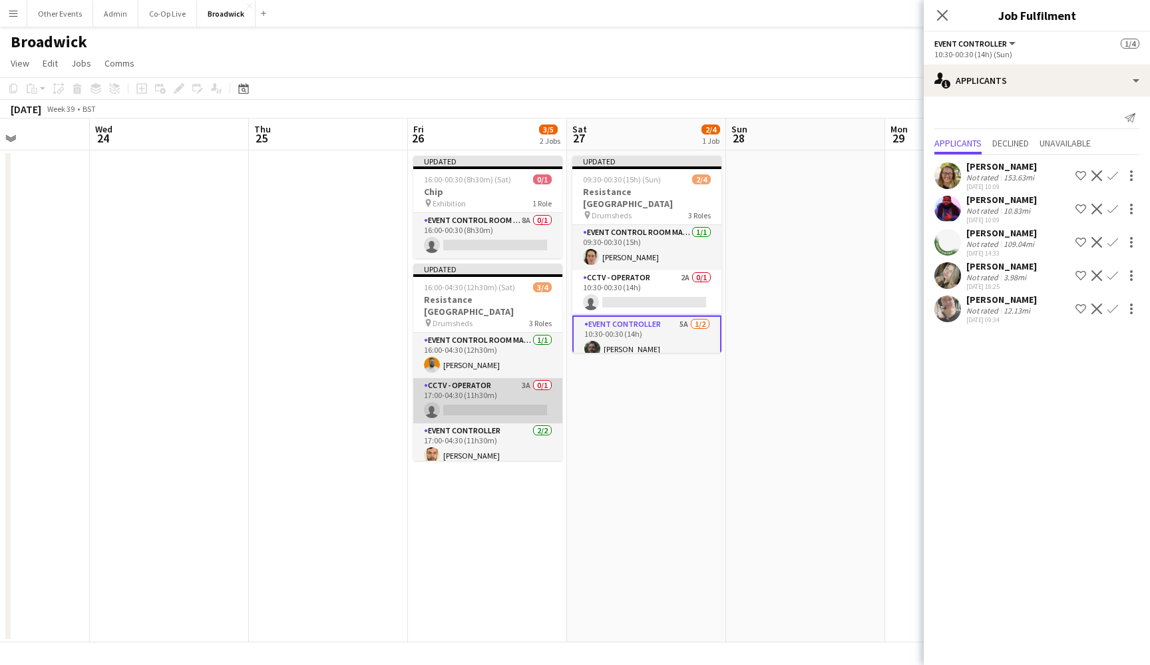
click at [480, 383] on app-card-role "CCTV - Operator 3A 0/1 17:00-04:30 (11h30m) single-neutral-actions" at bounding box center [487, 400] width 149 height 45
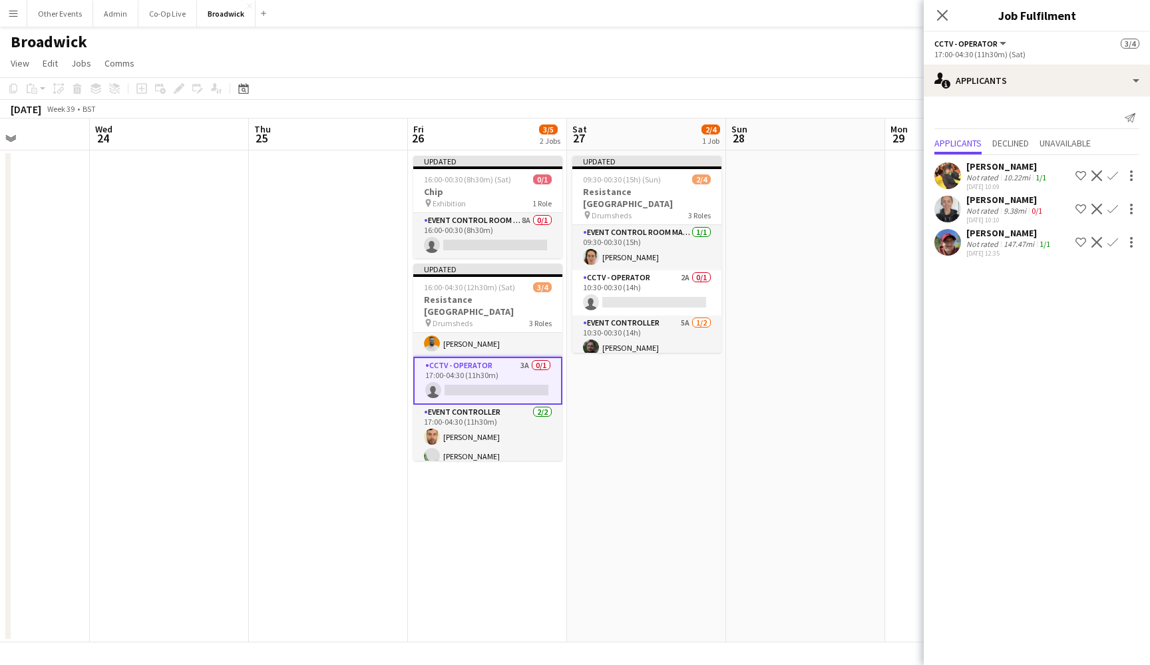
scroll to position [18, 0]
click at [1094, 177] on app-icon "Confirm" at bounding box center [1113, 175] width 11 height 11
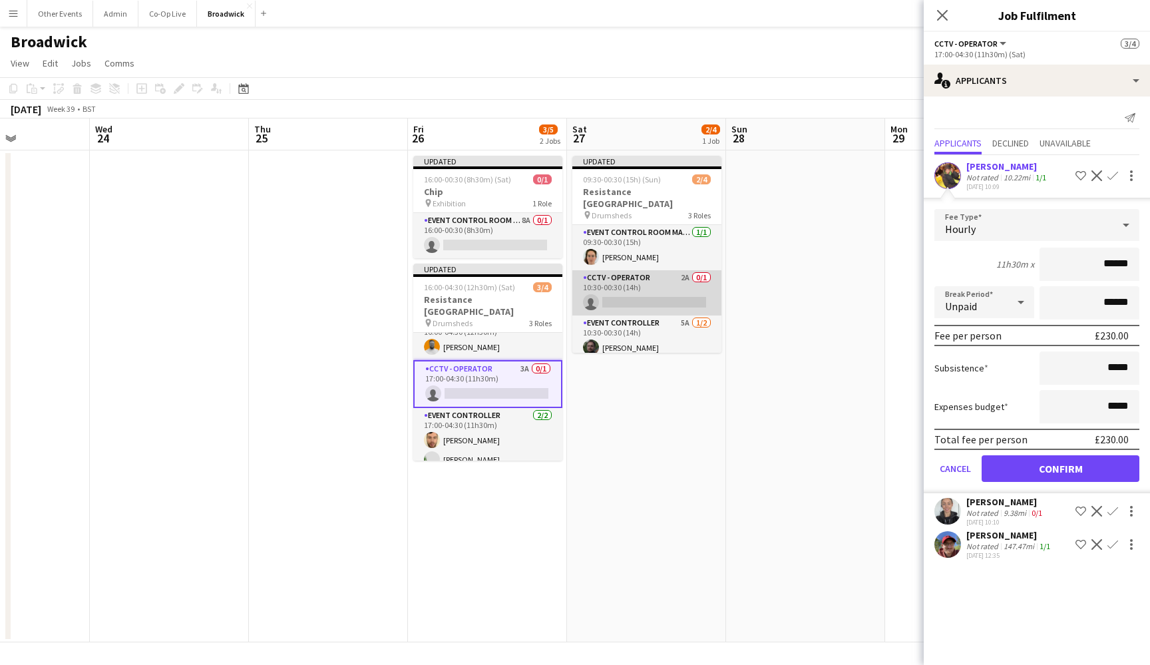
click at [683, 274] on app-card-role "CCTV - Operator 2A 0/1 10:30-00:30 (14h) single-neutral-actions" at bounding box center [646, 292] width 149 height 45
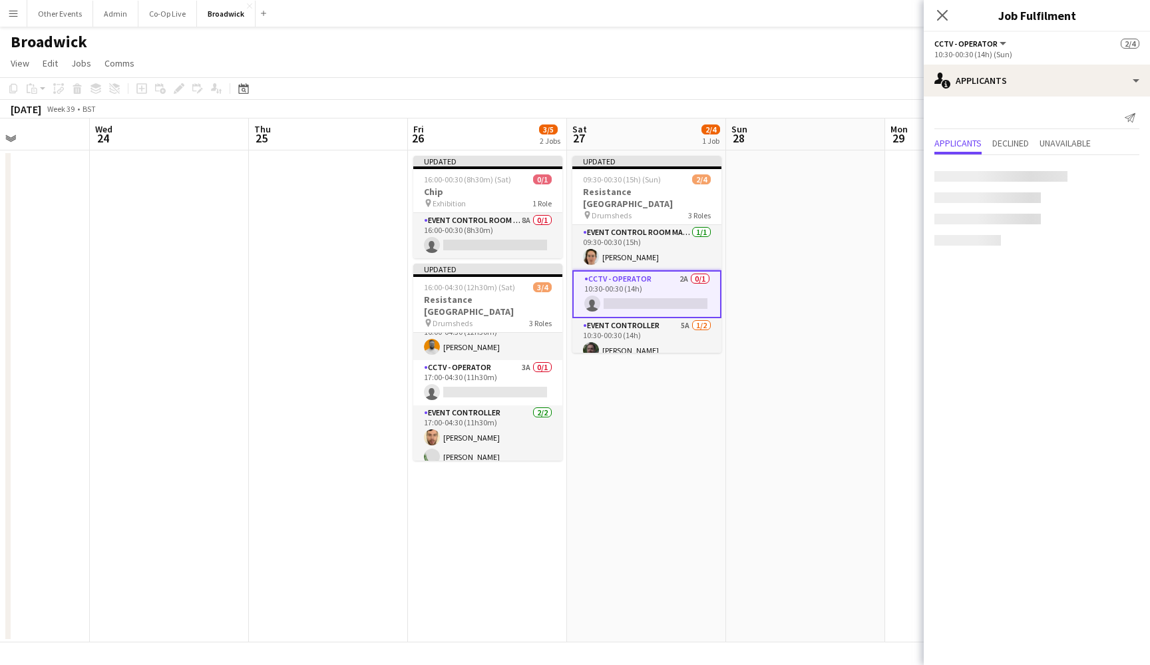
scroll to position [15, 0]
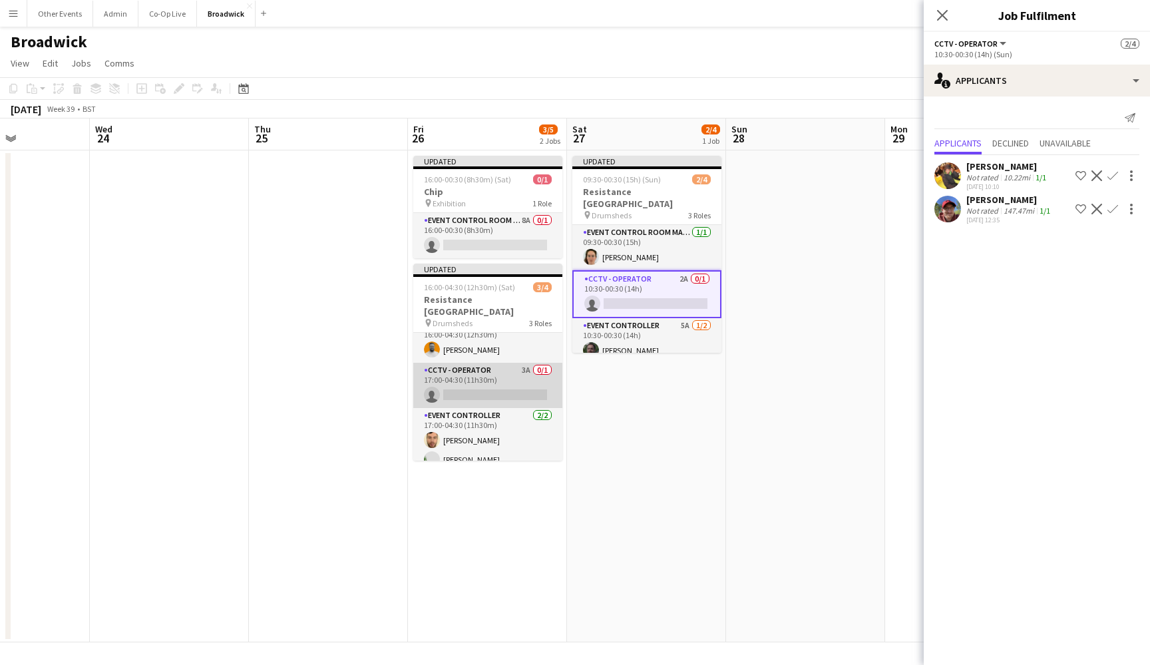
click at [465, 384] on app-card-role "CCTV - Operator 3A 0/1 17:00-04:30 (11h30m) single-neutral-actions" at bounding box center [487, 385] width 149 height 45
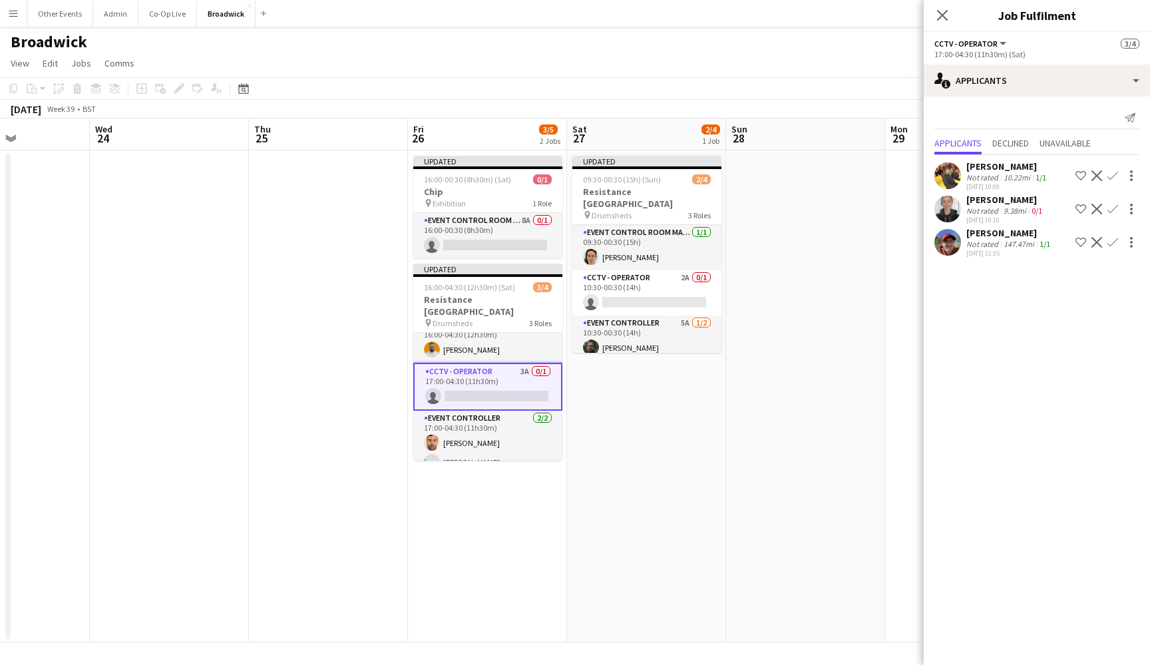
click at [1094, 175] on app-icon "Confirm" at bounding box center [1113, 175] width 11 height 11
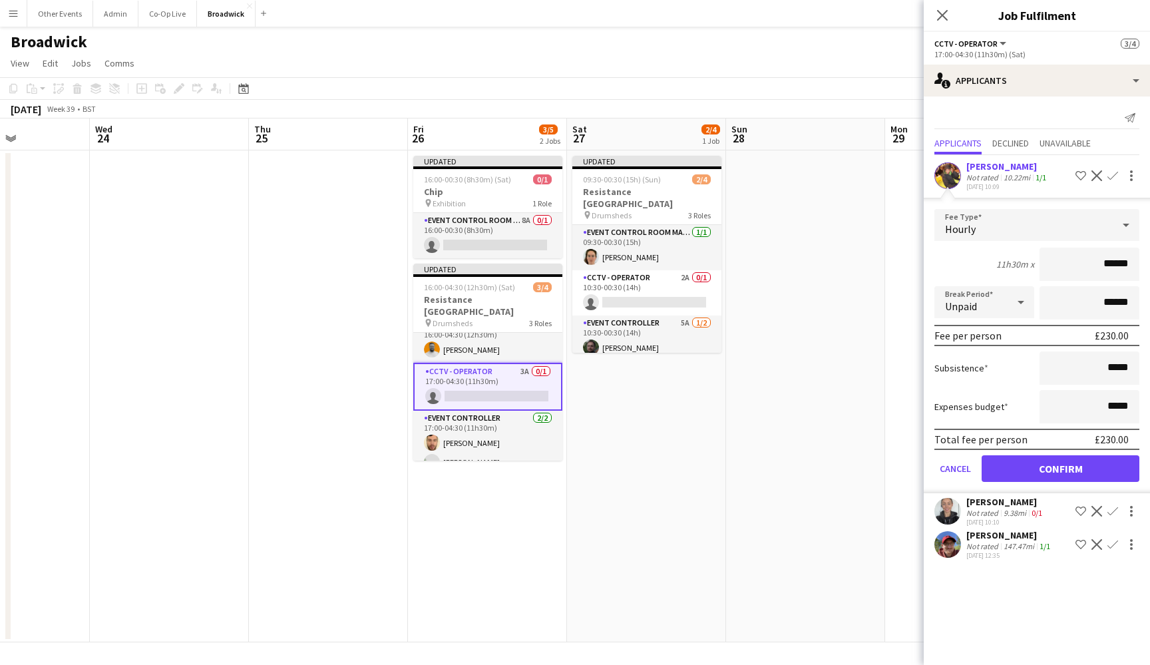
click at [1060, 469] on button "Confirm" at bounding box center [1061, 468] width 158 height 27
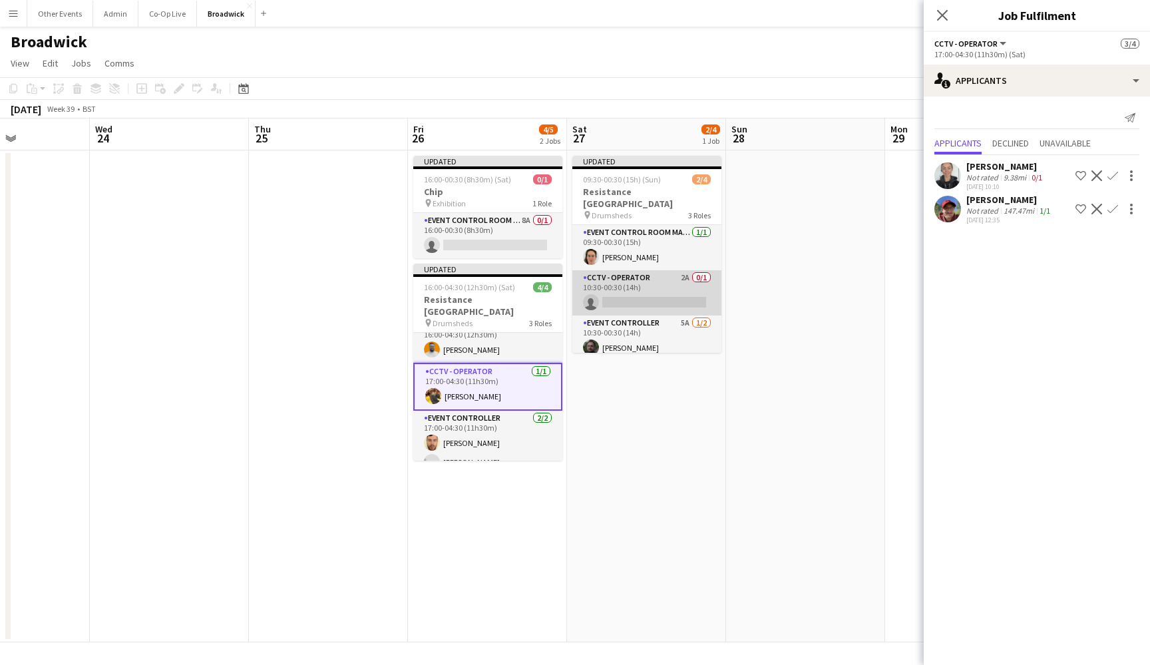
click at [650, 281] on app-card-role "CCTV - Operator 2A 0/1 10:30-00:30 (14h) single-neutral-actions" at bounding box center [646, 292] width 149 height 45
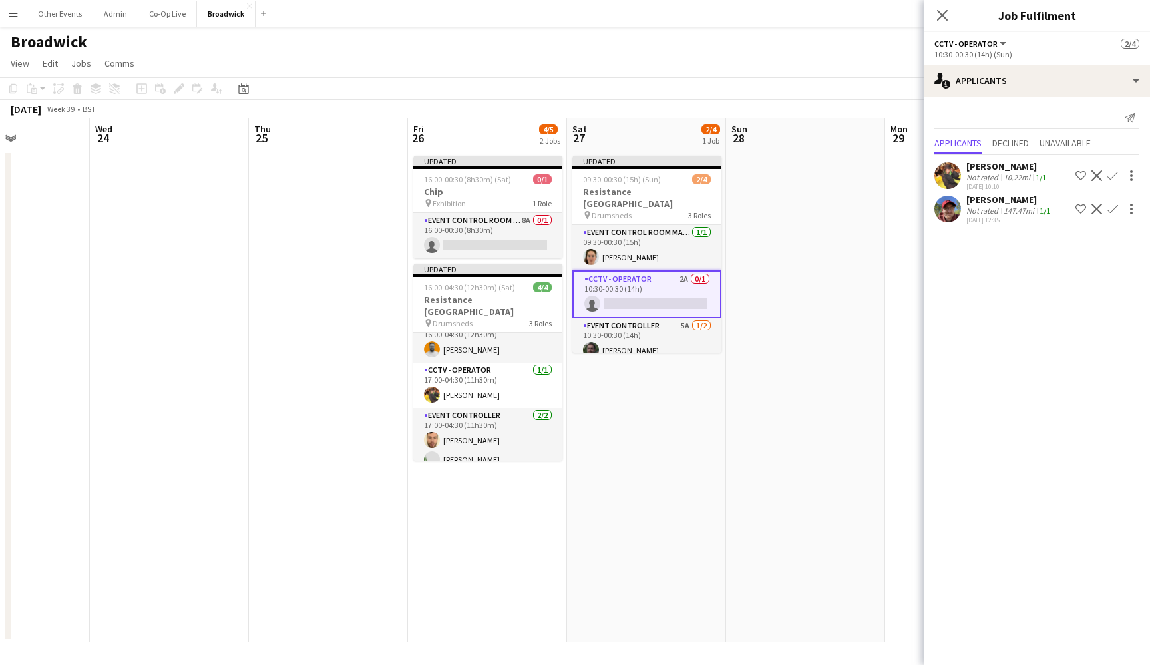
click at [1094, 177] on app-icon "Confirm" at bounding box center [1113, 175] width 11 height 11
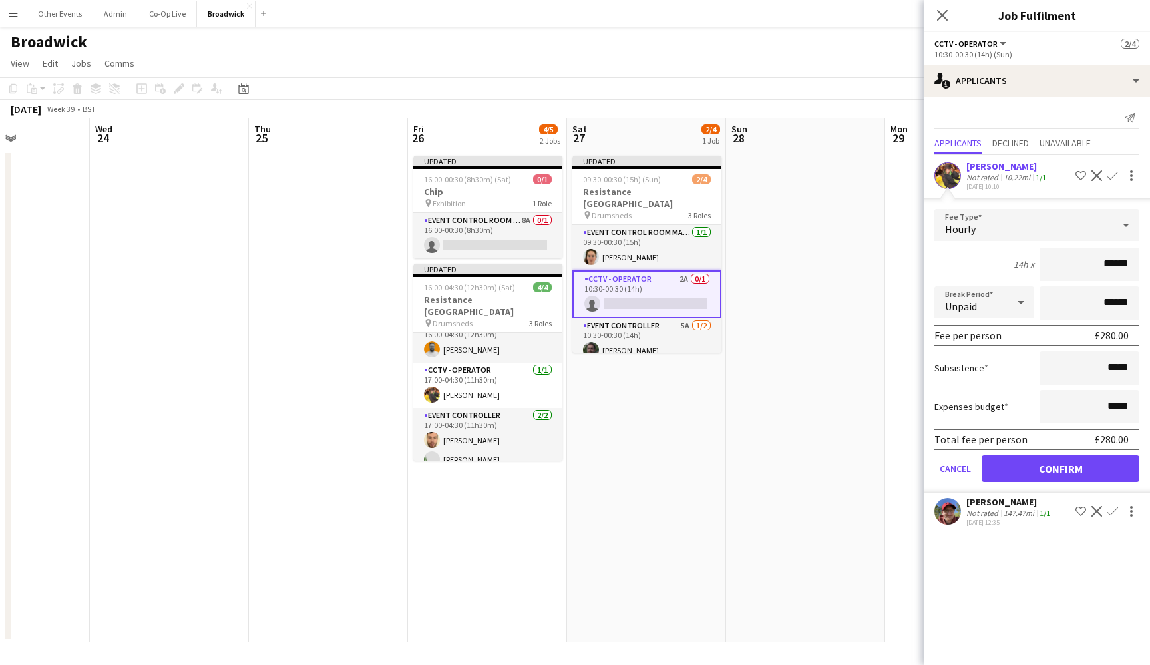
click at [1059, 485] on form "Fee Type Hourly 14h x ****** Break Period Unpaid ****** Fee per person £280.00 …" at bounding box center [1037, 351] width 226 height 284
click at [1059, 466] on button "Confirm" at bounding box center [1061, 468] width 158 height 27
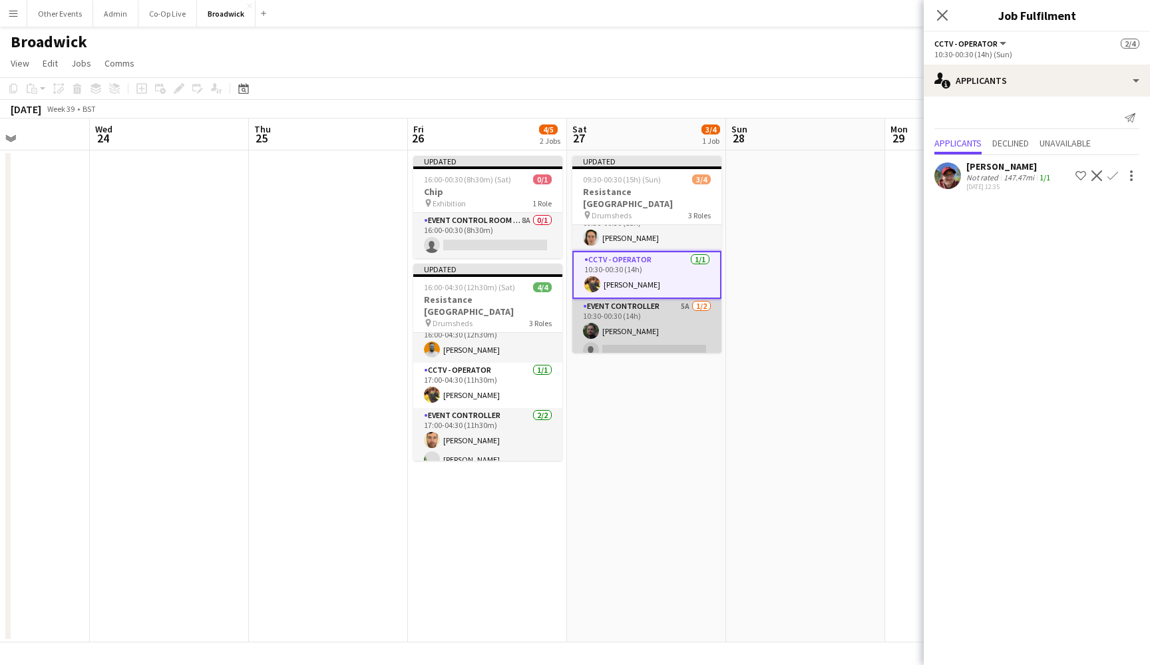
scroll to position [18, 0]
click at [658, 331] on app-card-role "Event Controller 5A [DATE] 10:30-00:30 (14h) [PERSON_NAME] single-neutral-actio…" at bounding box center [646, 332] width 149 height 65
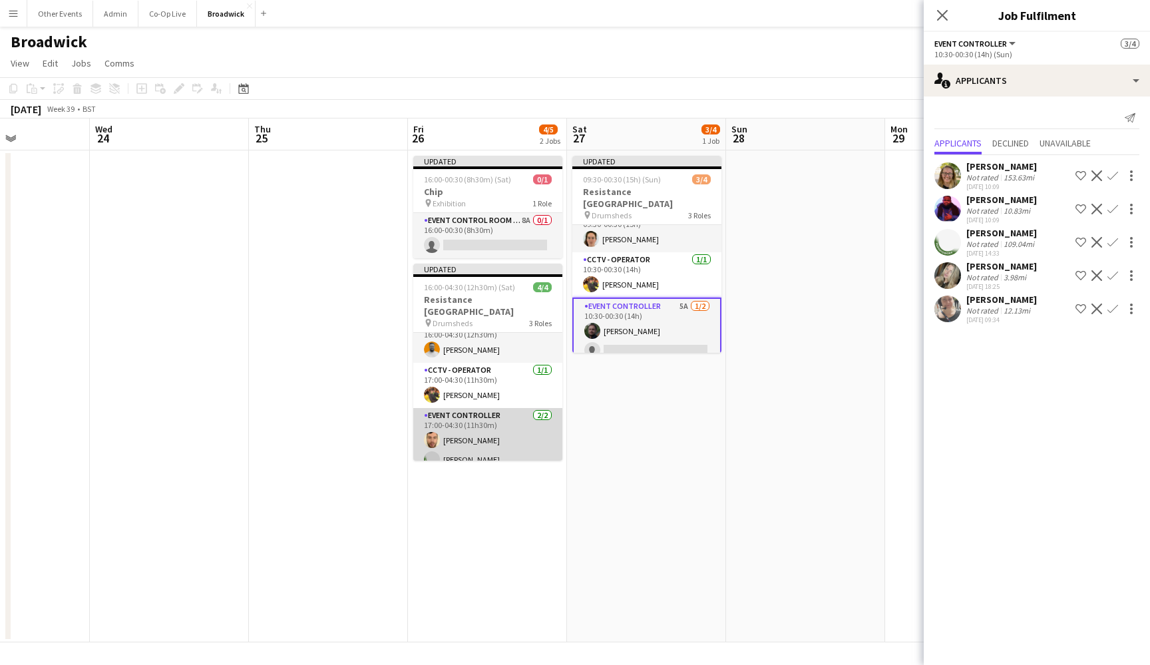
click at [489, 443] on app-card-role "Event Controller [DATE] 17:00-04:30 (11h30m) [PERSON_NAME] [PERSON_NAME]" at bounding box center [487, 440] width 149 height 65
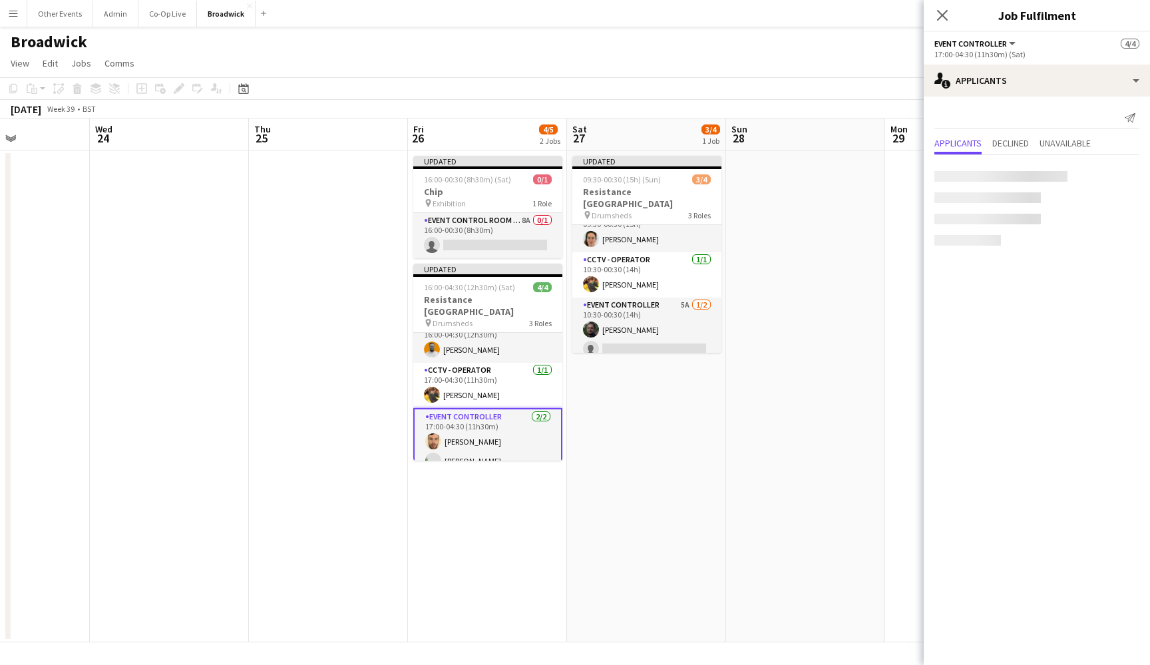
scroll to position [15, 0]
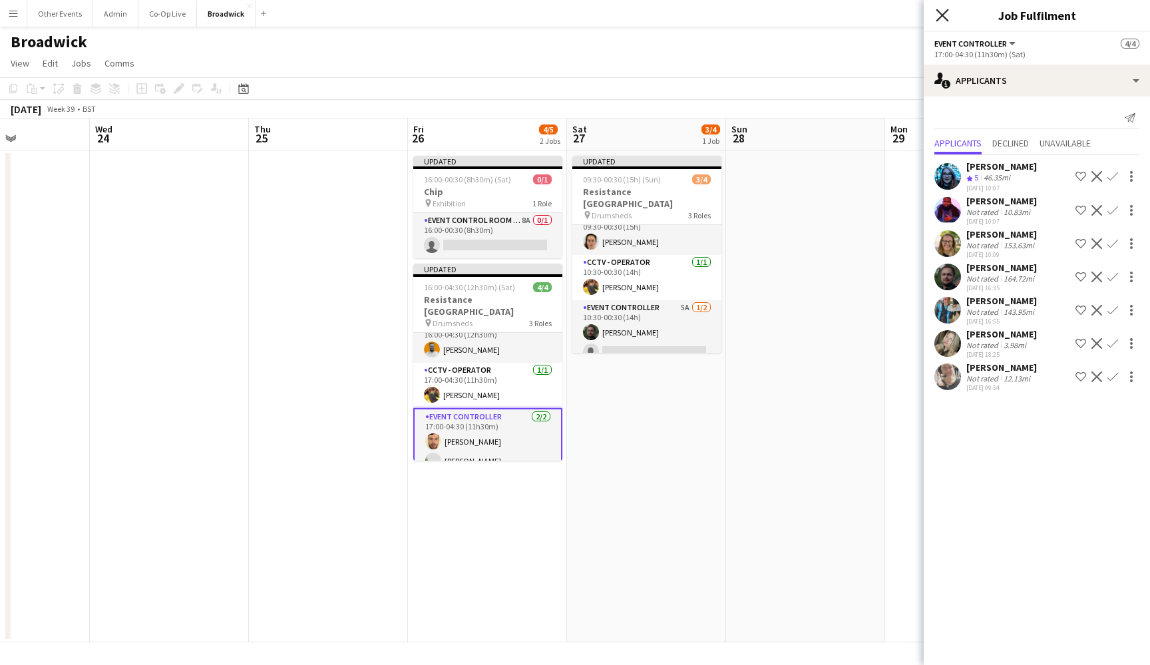
click at [943, 15] on icon at bounding box center [942, 15] width 13 height 13
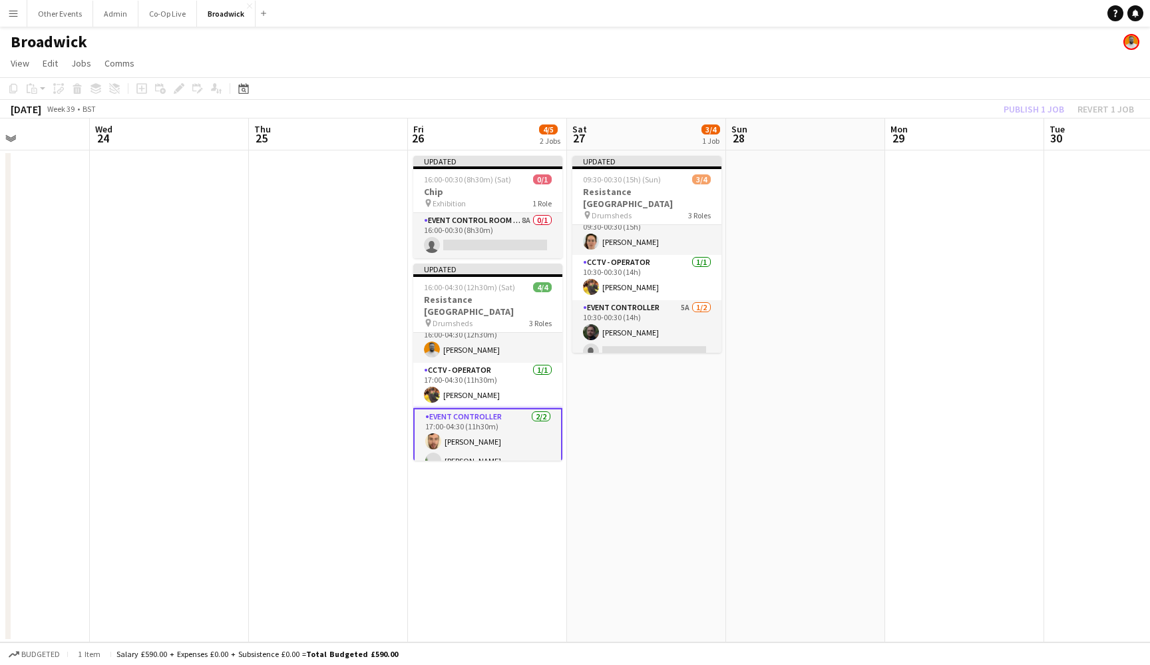
click at [518, 418] on app-card-role "Event Controller [DATE] 17:00-04:30 (11h30m) [PERSON_NAME] [PERSON_NAME]" at bounding box center [487, 441] width 149 height 67
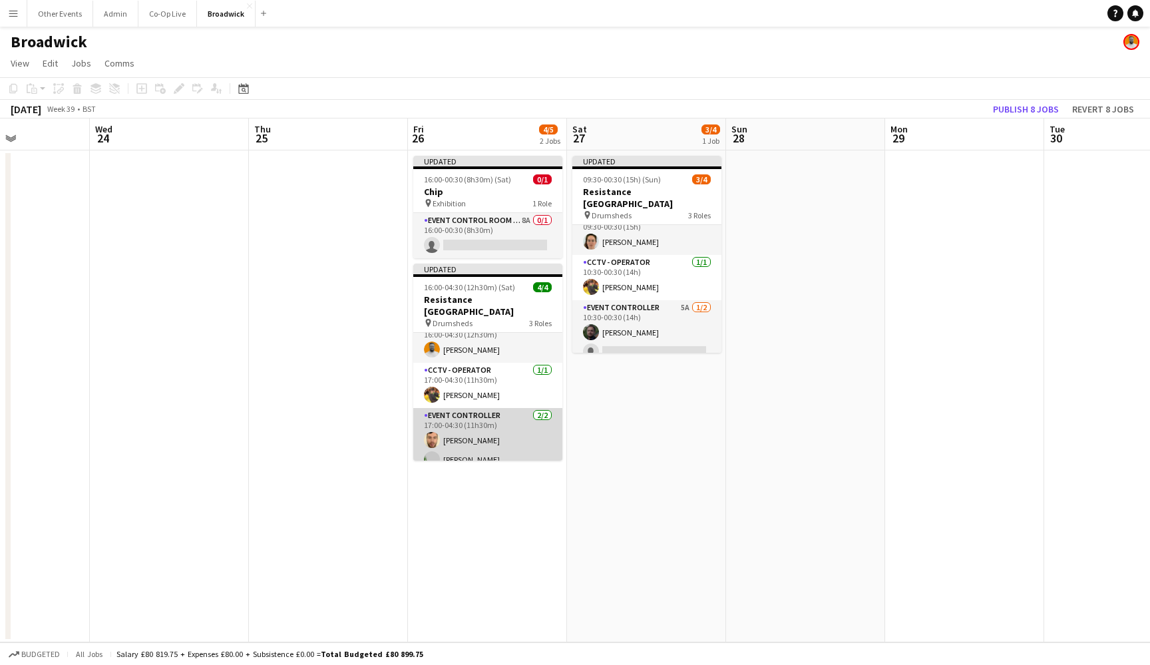
click at [518, 418] on app-card-role "Event Controller [DATE] 17:00-04:30 (11h30m) [PERSON_NAME] [PERSON_NAME]" at bounding box center [487, 440] width 149 height 65
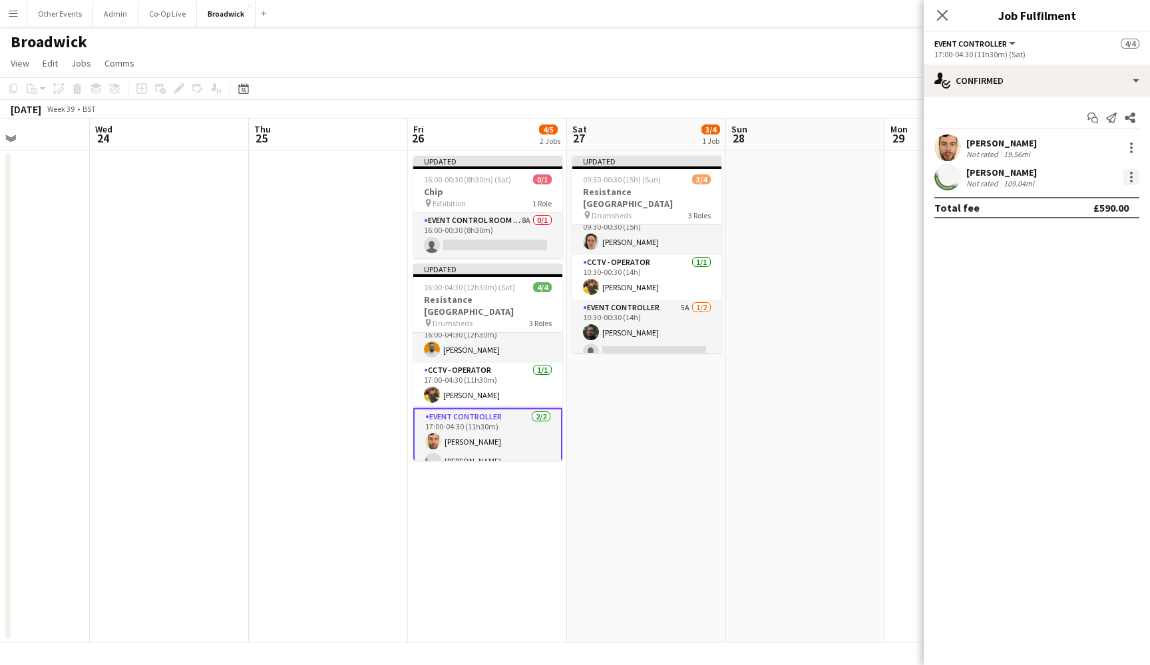
click at [1094, 177] on div at bounding box center [1132, 177] width 16 height 16
click at [1094, 239] on span "Switch crew" at bounding box center [1074, 233] width 57 height 11
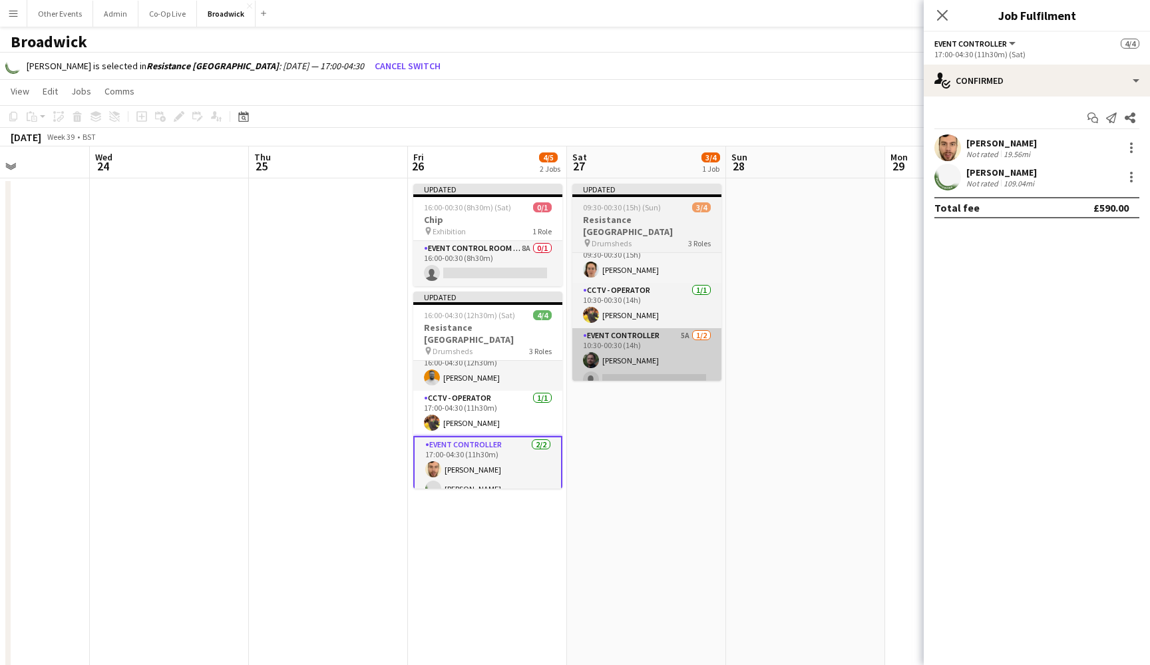
click at [653, 365] on app-card-role "Event Controller 5A [DATE] 10:30-00:30 (14h) [PERSON_NAME] single-neutral-actio…" at bounding box center [646, 360] width 149 height 65
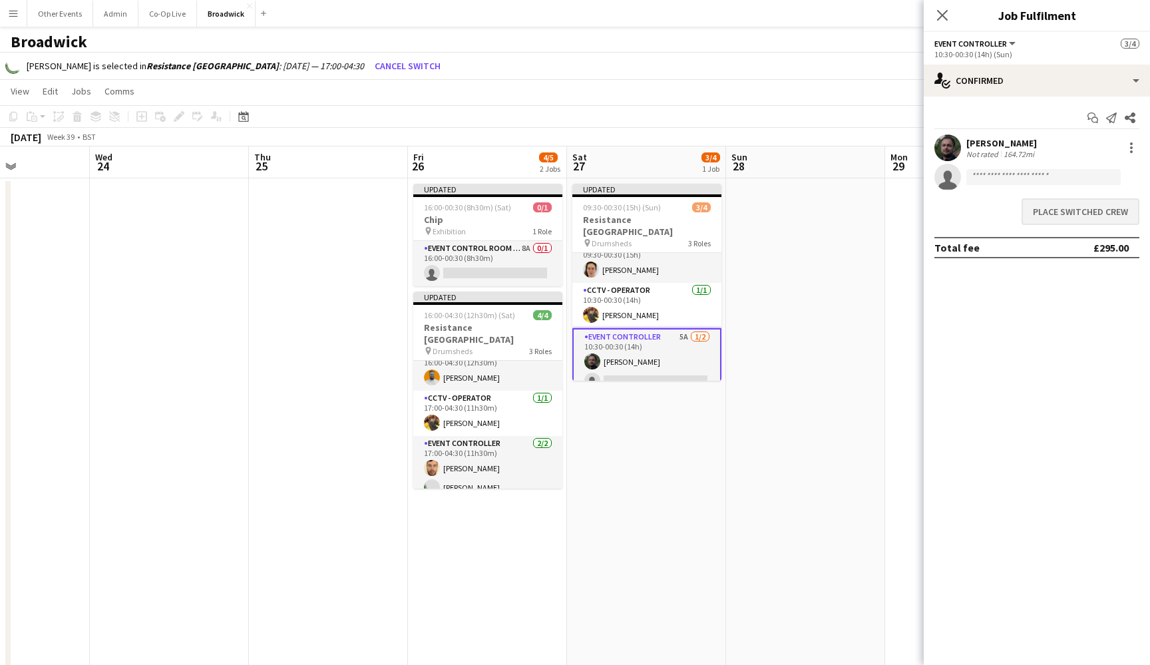
click at [1075, 216] on button "Place switched crew" at bounding box center [1081, 211] width 118 height 27
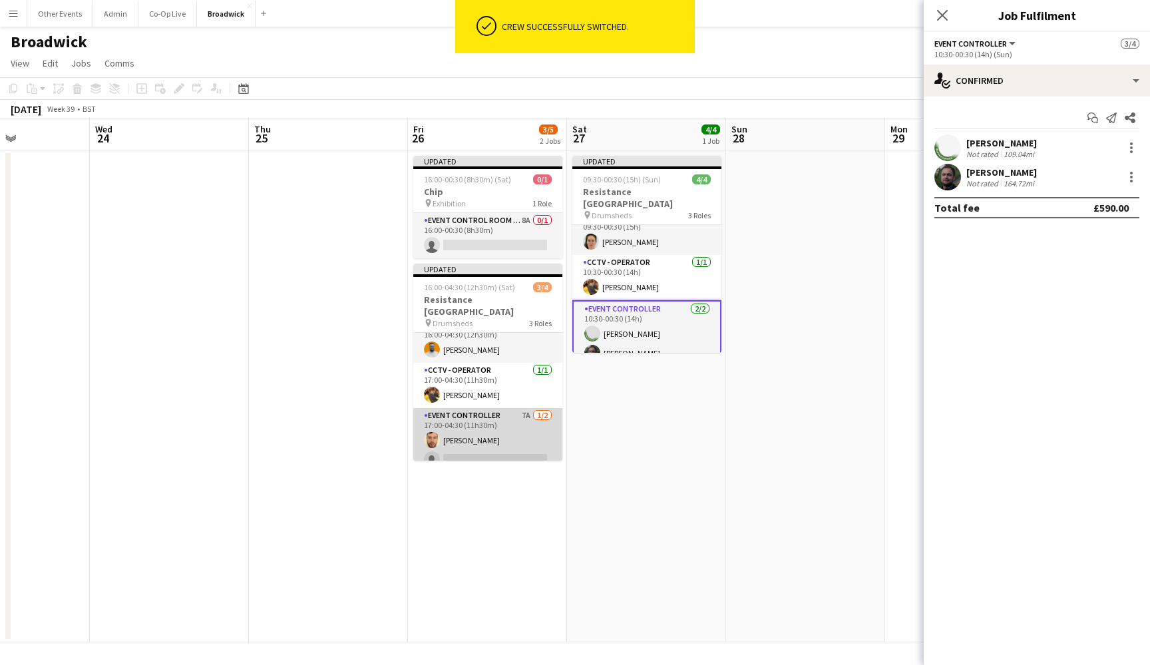
click at [525, 446] on app-card-role "Event Controller 7A [DATE] 17:00-04:30 (11h30m) [PERSON_NAME] single-neutral-ac…" at bounding box center [487, 440] width 149 height 65
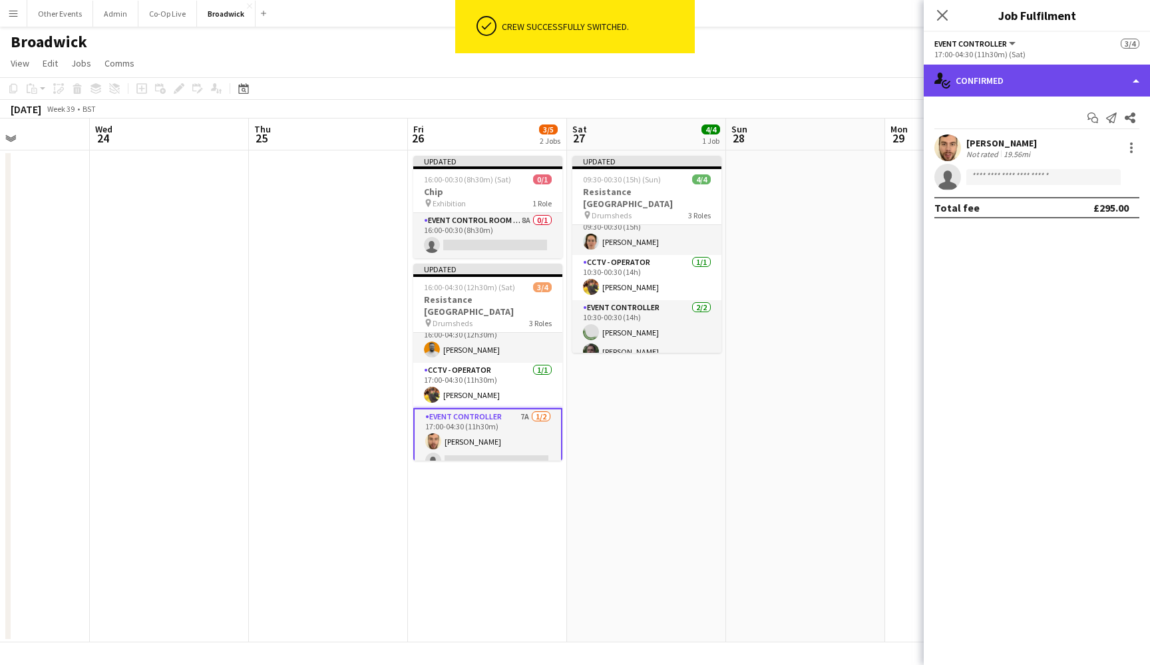
click at [1094, 82] on div "single-neutral-actions-check-2 Confirmed" at bounding box center [1037, 81] width 226 height 32
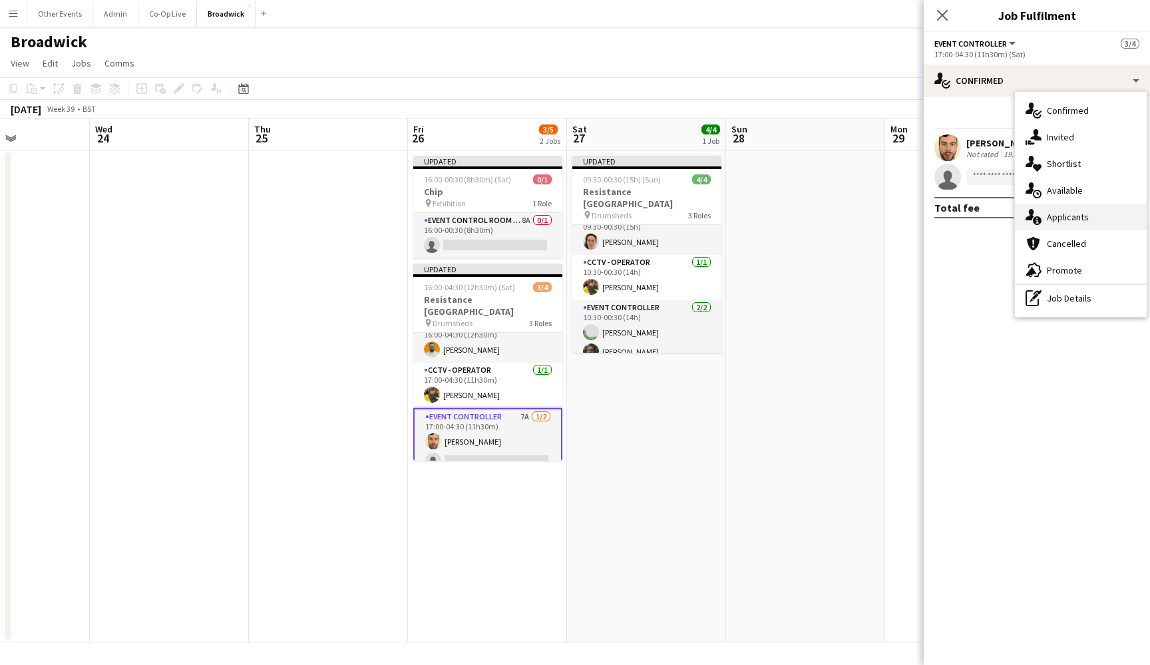
click at [1094, 212] on div "single-neutral-actions-information Applicants" at bounding box center [1081, 217] width 132 height 27
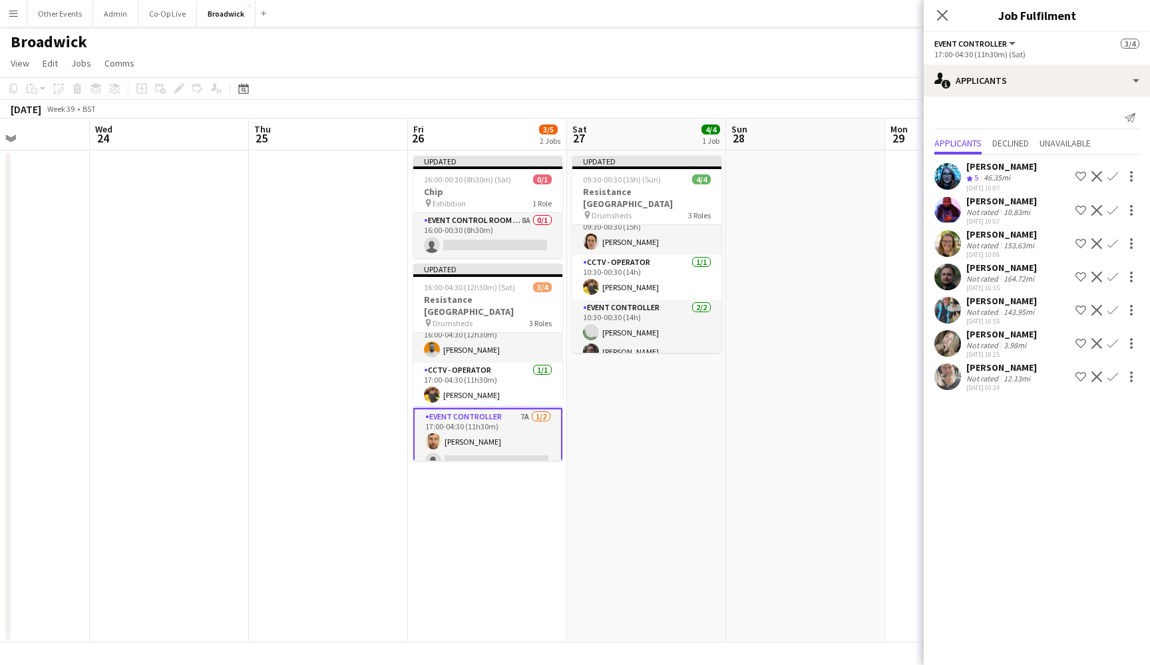
click at [1094, 376] on button "Confirm" at bounding box center [1113, 377] width 16 height 16
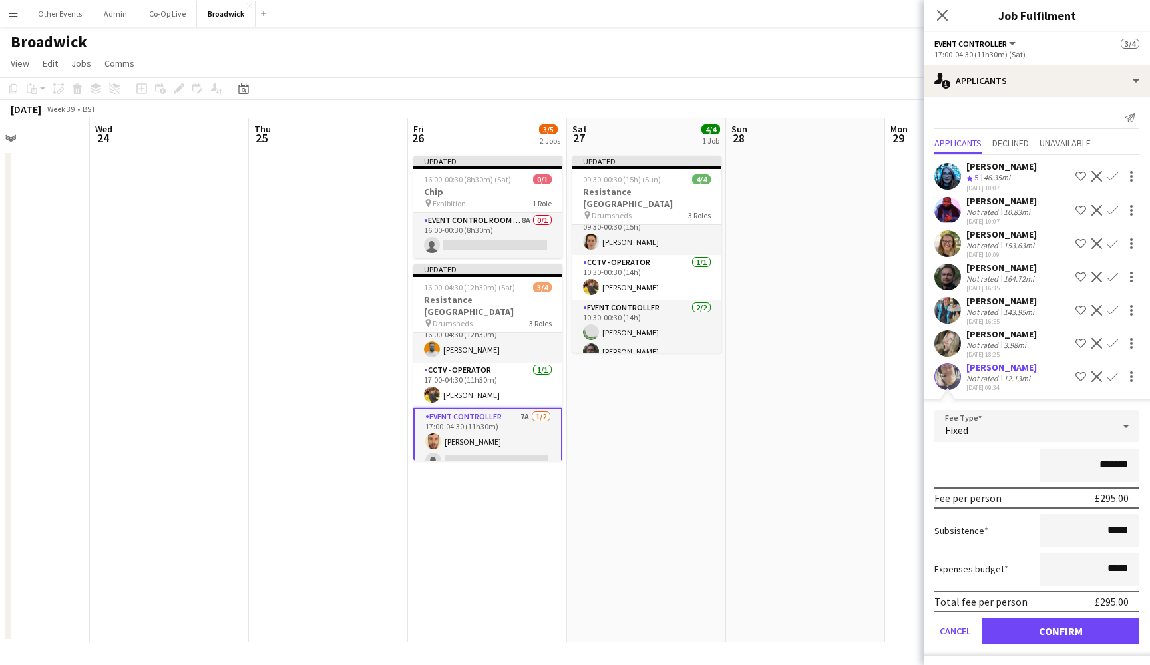
click at [1072, 633] on button "Confirm" at bounding box center [1061, 631] width 158 height 27
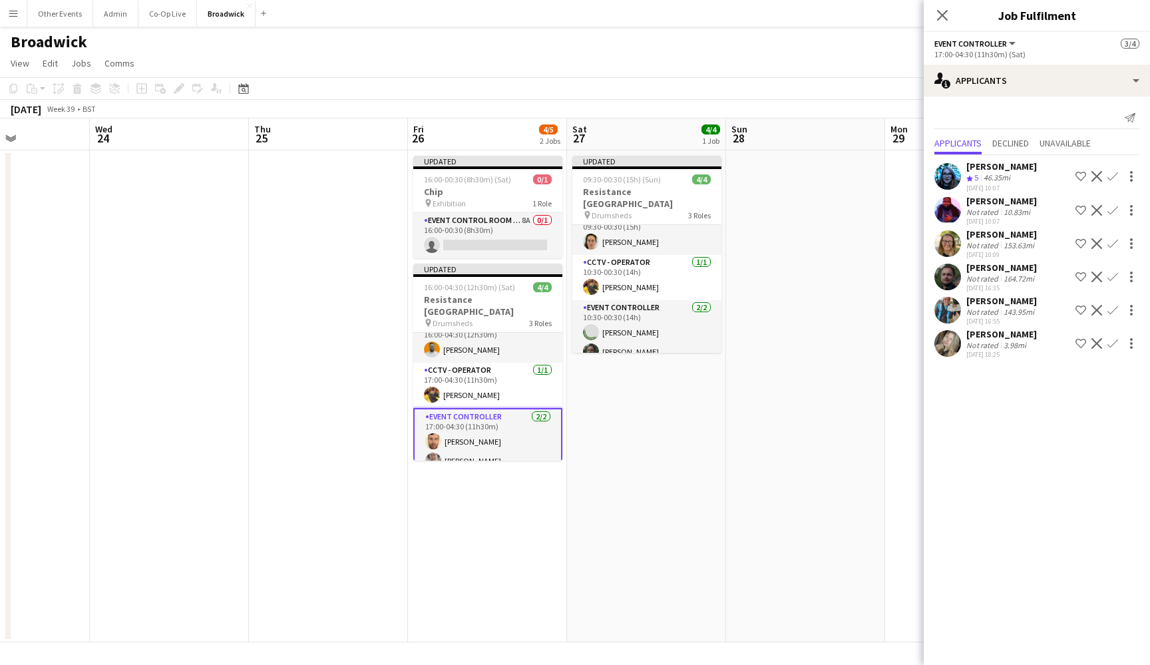
click at [646, 449] on app-date-cell "Updated 09:30-00:30 (15h) (Sun) 4/4 Resistance [GEOGRAPHIC_DATA] pin Drumsheds …" at bounding box center [646, 396] width 159 height 492
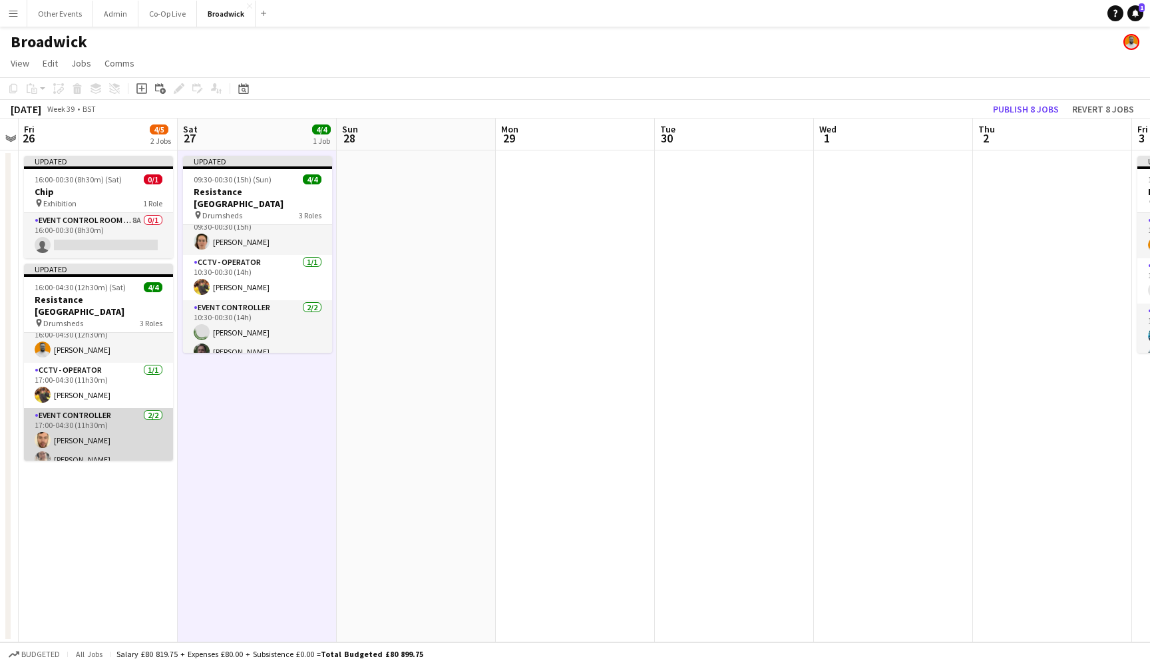
click at [144, 423] on app-card-role "Event Controller [DATE] 17:00-04:30 (11h30m) [PERSON_NAME] [PERSON_NAME]" at bounding box center [98, 440] width 149 height 65
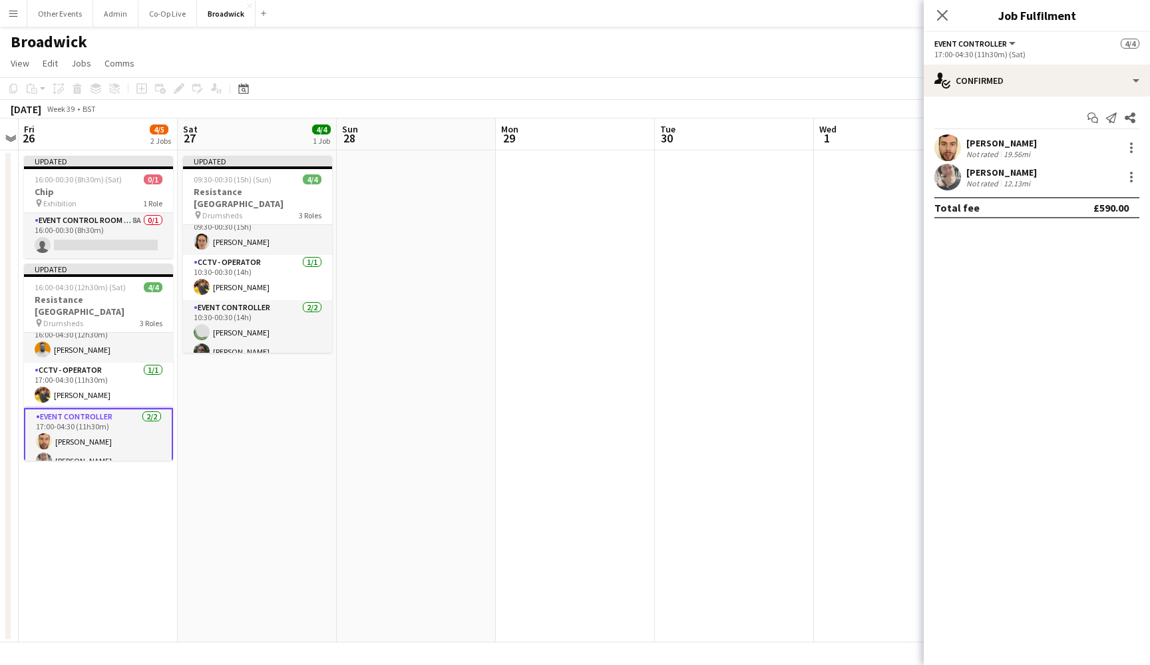
click at [266, 423] on app-date-cell "Updated 09:30-00:30 (15h) (Sun) 4/4 Resistance [GEOGRAPHIC_DATA] pin Drumsheds …" at bounding box center [257, 396] width 159 height 492
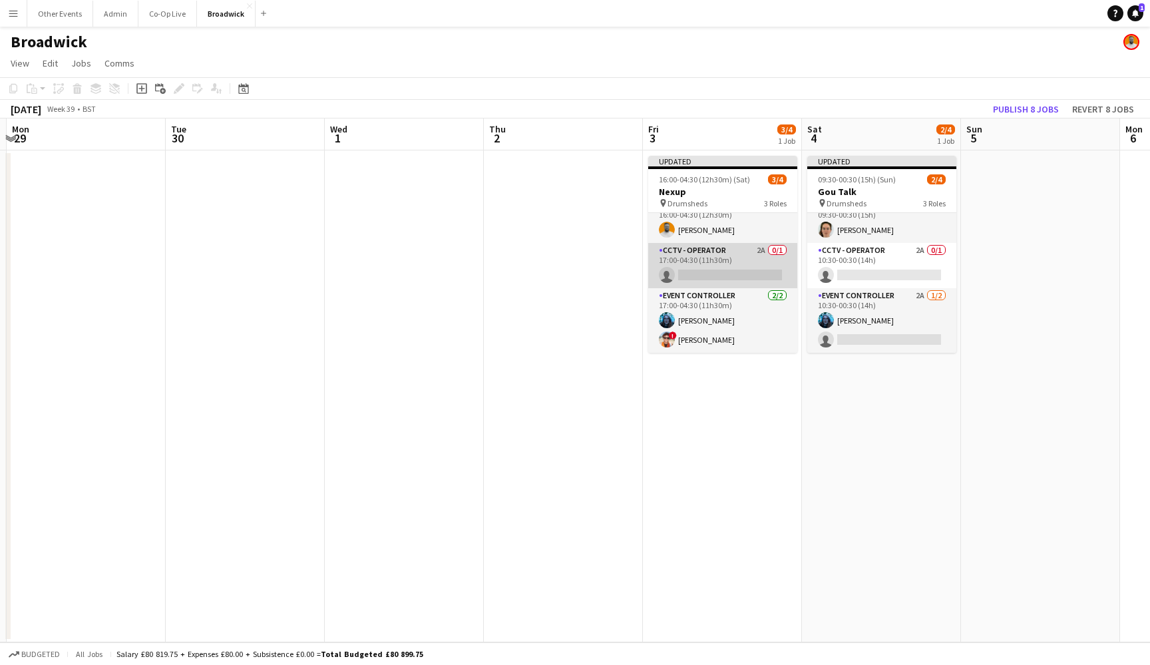
click at [717, 263] on app-card-role "CCTV - Operator 2A 0/1 17:00-04:30 (11h30m) single-neutral-actions" at bounding box center [722, 265] width 149 height 45
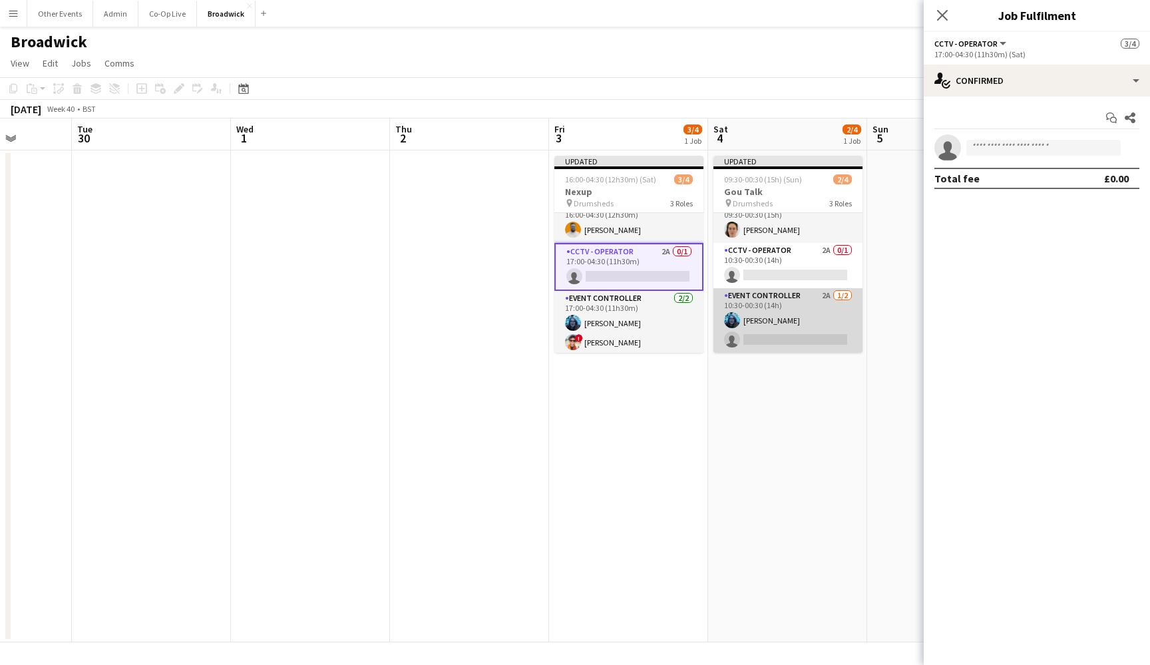
scroll to position [0, 414]
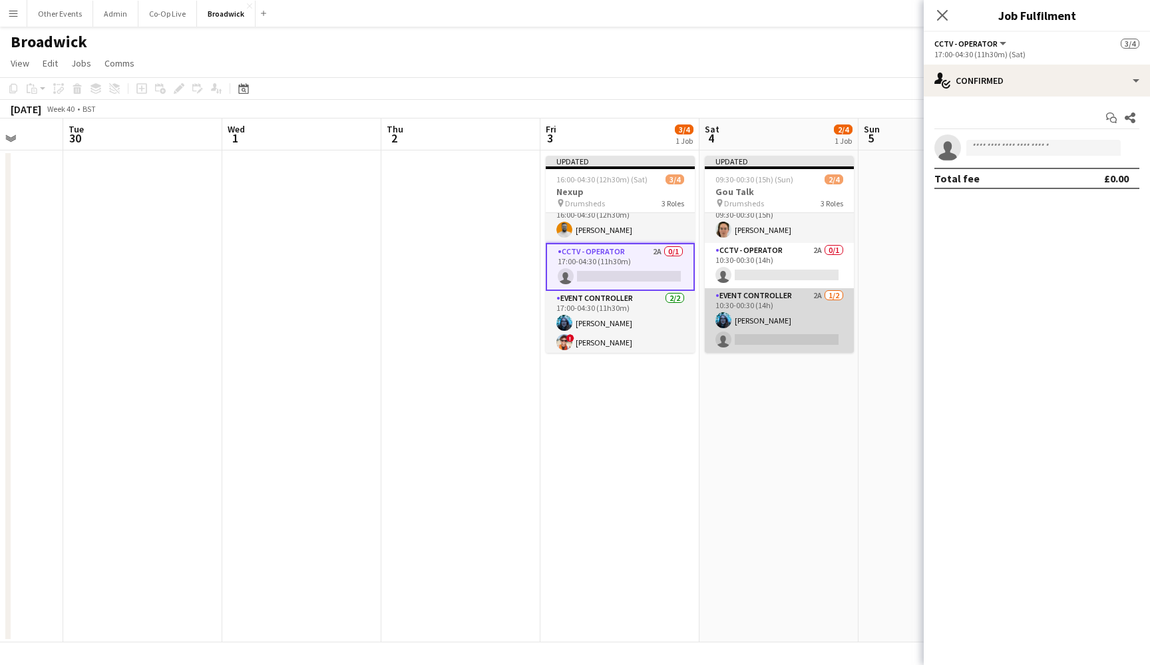
click at [772, 321] on app-card-role "Event Controller 2A [DATE] 10:30-00:30 (14h) [PERSON_NAME] single-neutral-actio…" at bounding box center [779, 320] width 149 height 65
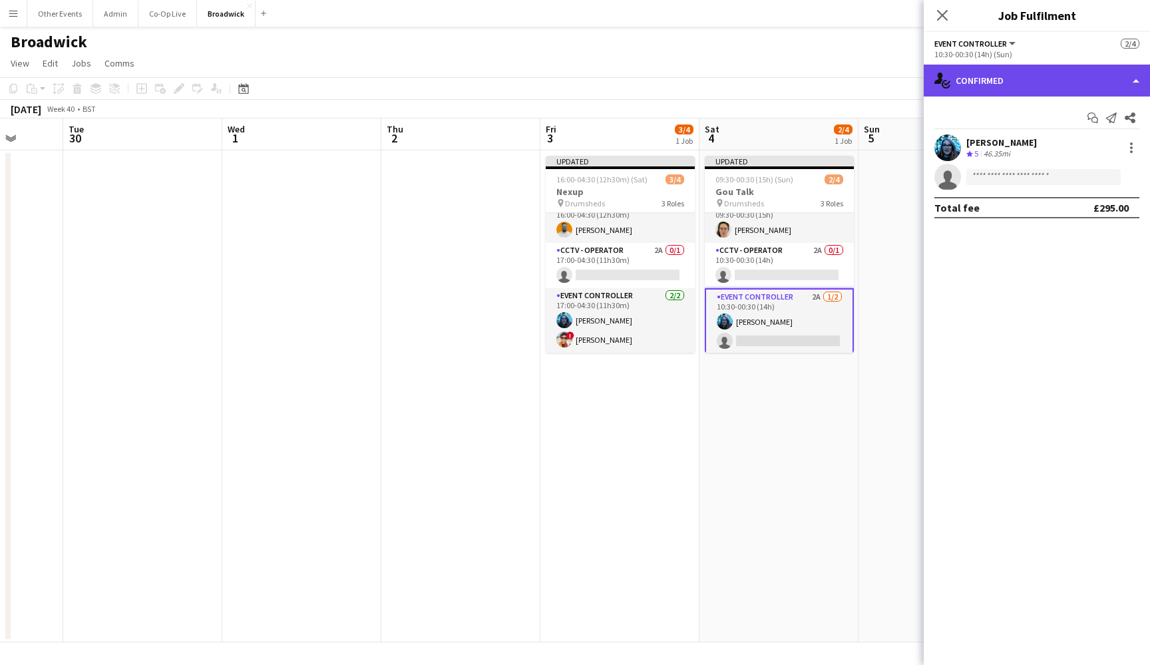
click at [1094, 79] on div "single-neutral-actions-check-2 Confirmed" at bounding box center [1037, 81] width 226 height 32
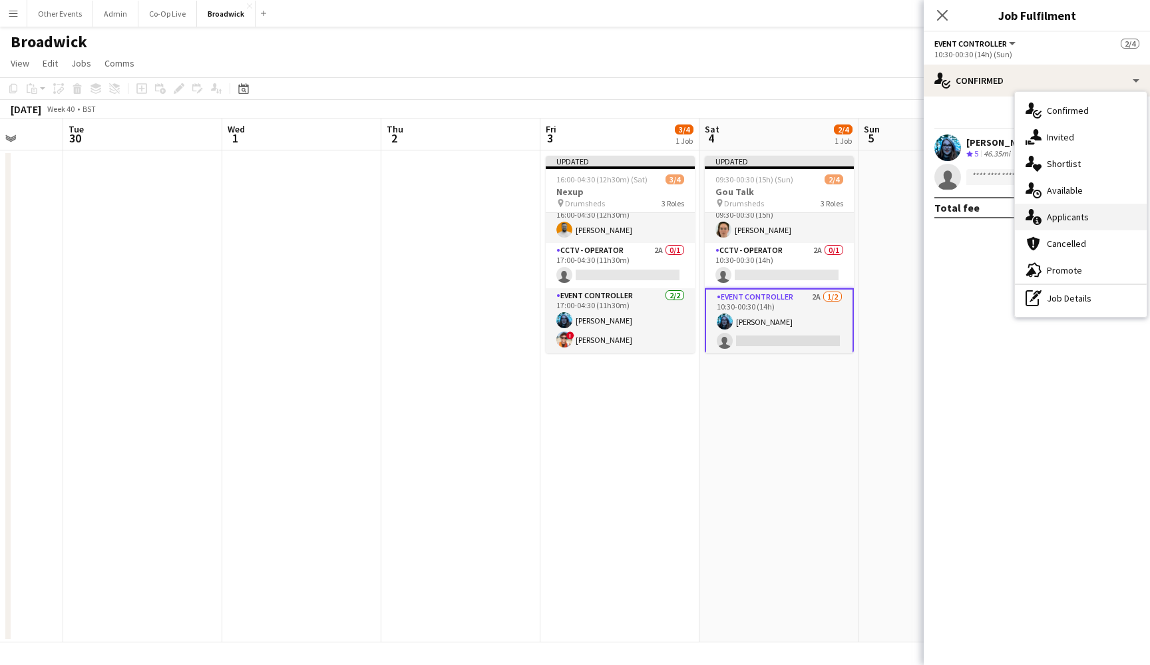
click at [1094, 220] on div "single-neutral-actions-information Applicants" at bounding box center [1081, 217] width 132 height 27
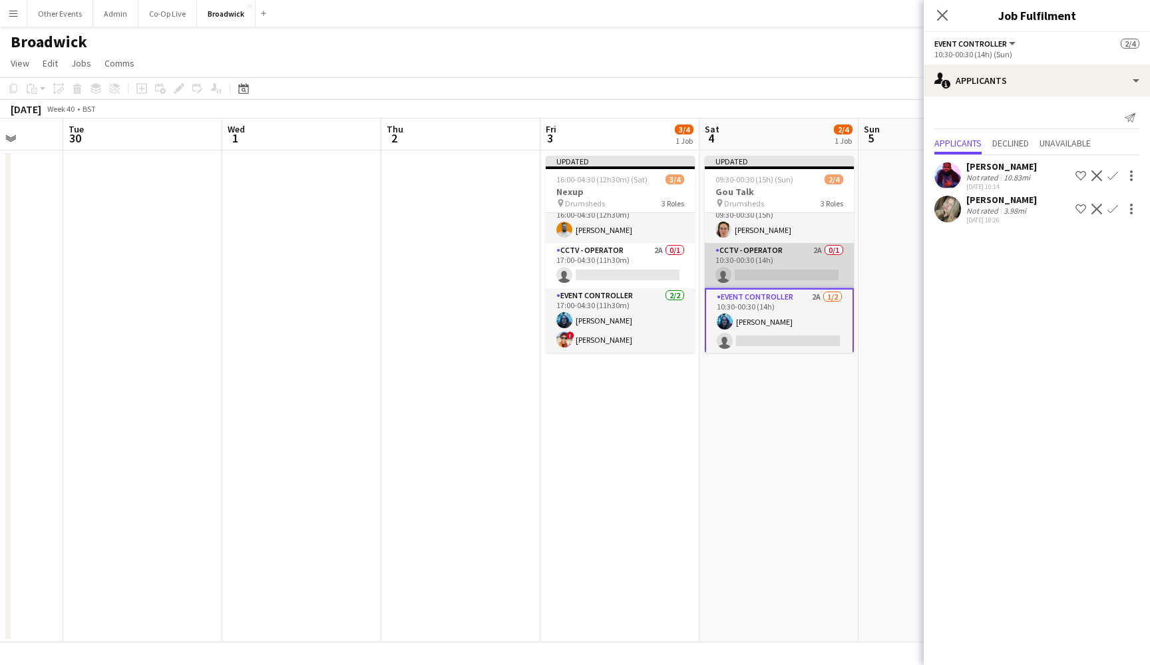
click at [781, 253] on app-card-role "CCTV - Operator 2A 0/1 10:30-00:30 (14h) single-neutral-actions" at bounding box center [779, 265] width 149 height 45
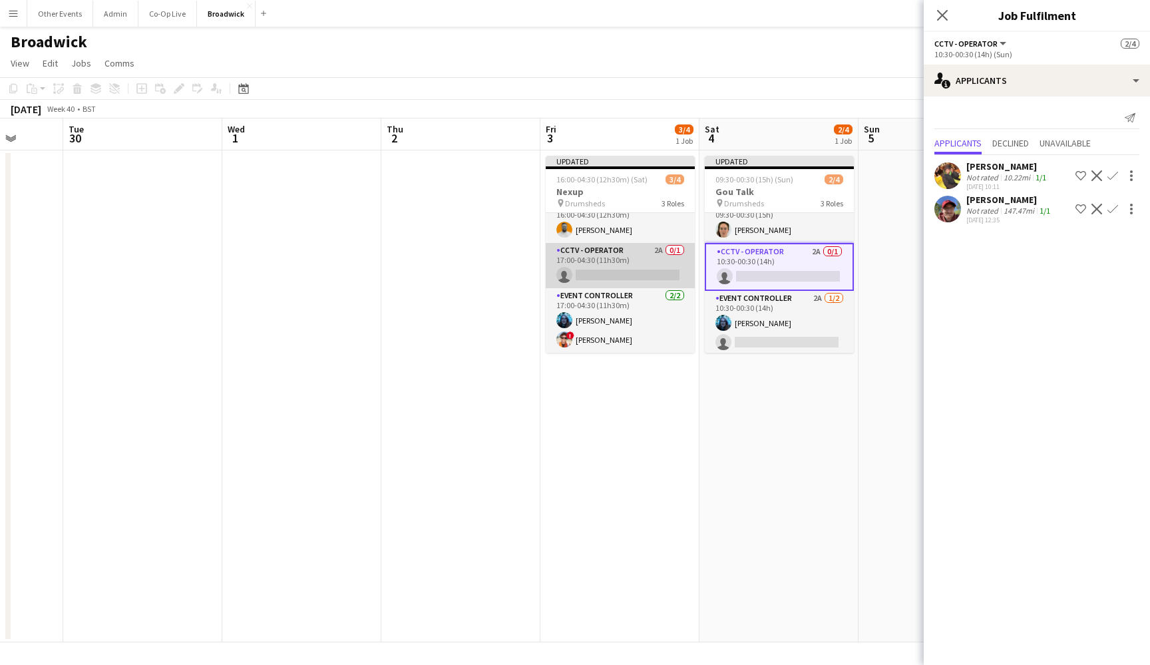
click at [646, 277] on app-card-role "CCTV - Operator 2A 0/1 17:00-04:30 (11h30m) single-neutral-actions" at bounding box center [620, 265] width 149 height 45
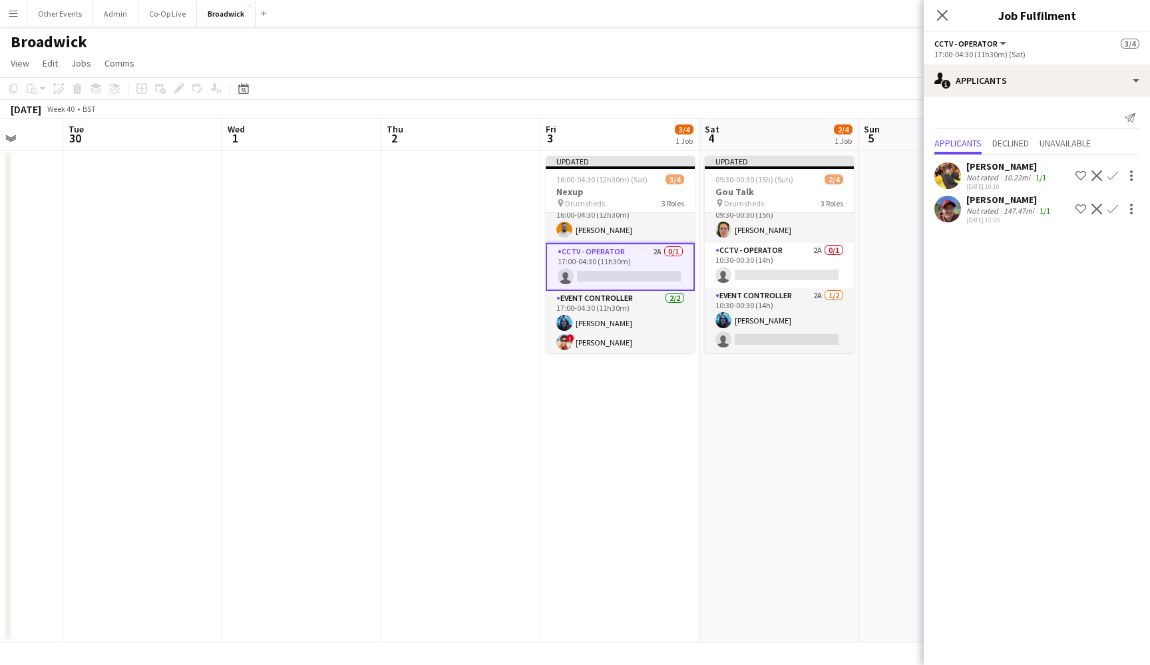
click at [1094, 205] on app-icon "Confirm" at bounding box center [1113, 209] width 11 height 11
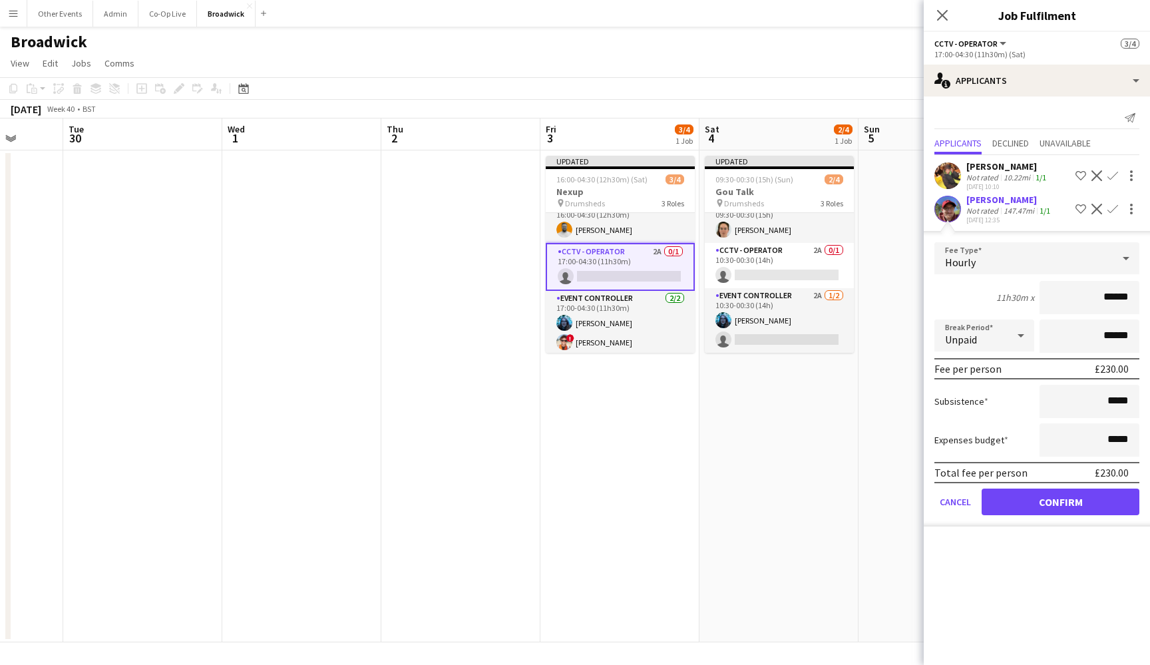
click at [1094, 502] on button "Confirm" at bounding box center [1061, 502] width 158 height 27
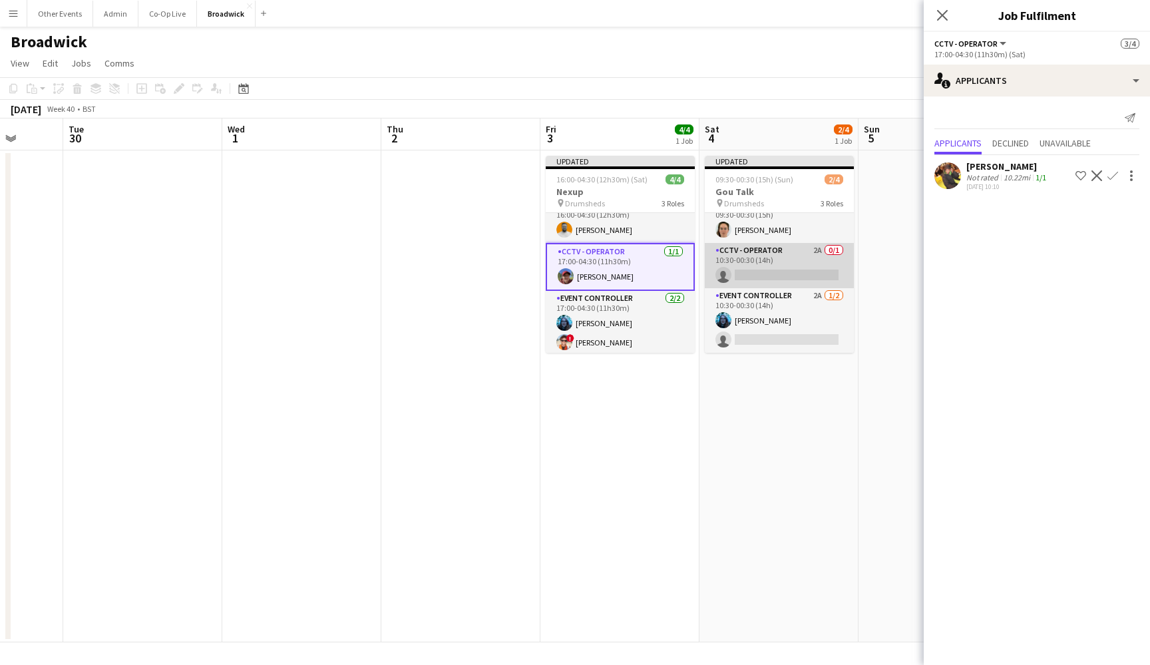
click at [817, 265] on app-card-role "CCTV - Operator 2A 0/1 10:30-00:30 (14h) single-neutral-actions" at bounding box center [779, 265] width 149 height 45
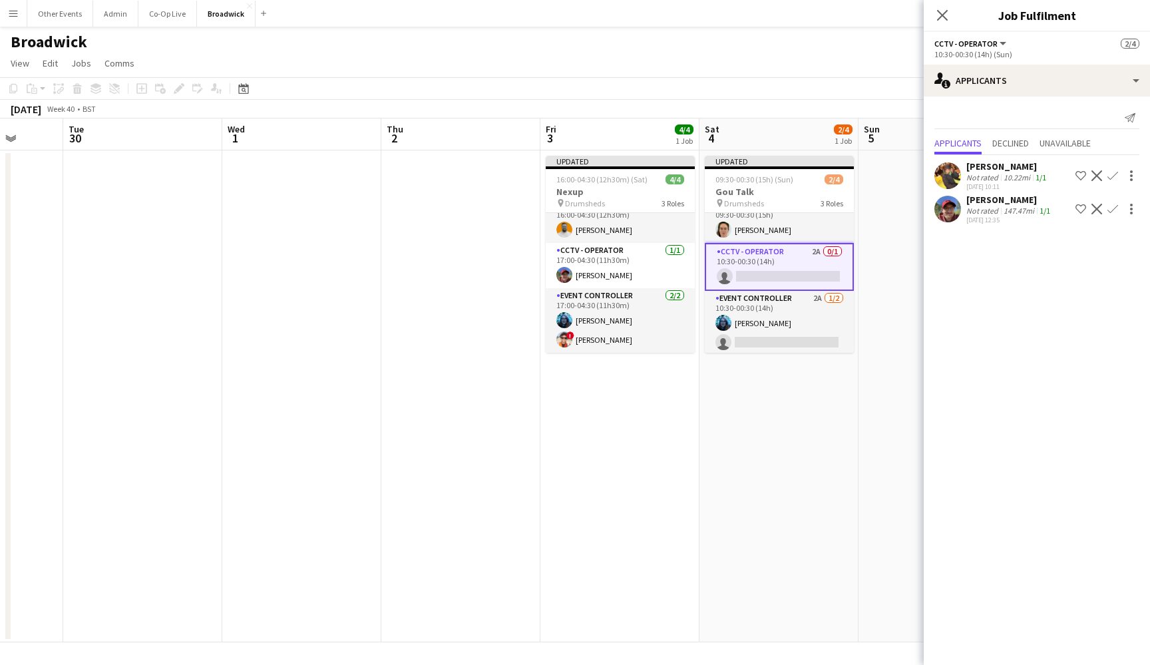
click at [1094, 208] on app-icon "Confirm" at bounding box center [1113, 209] width 11 height 11
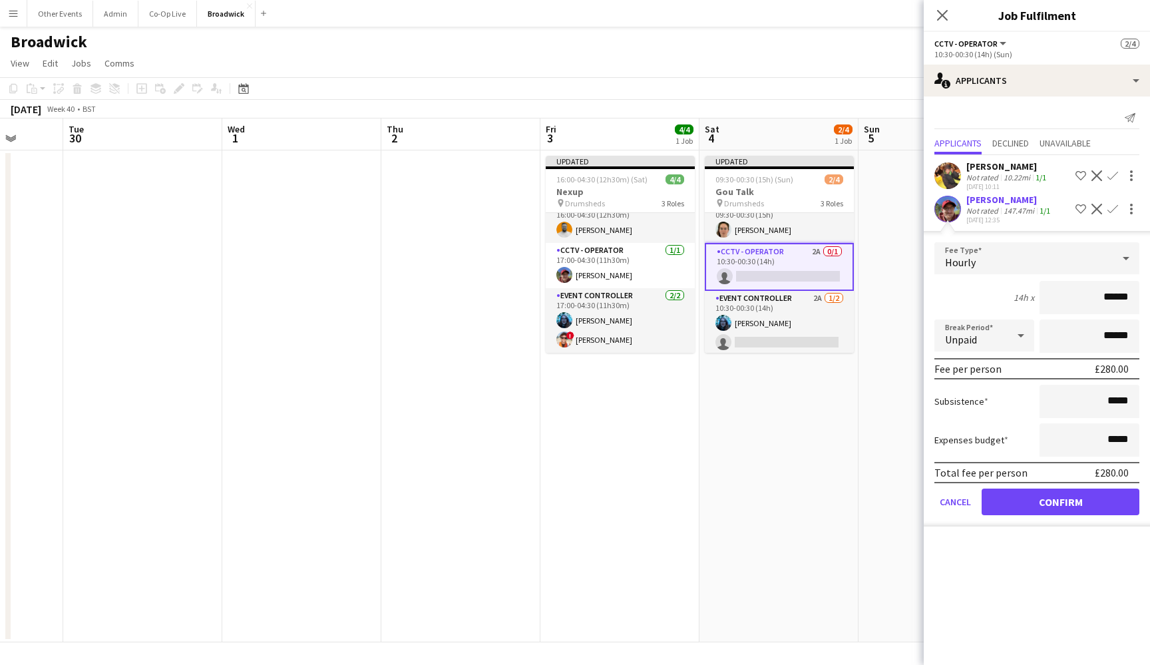
click at [1071, 508] on button "Confirm" at bounding box center [1061, 502] width 158 height 27
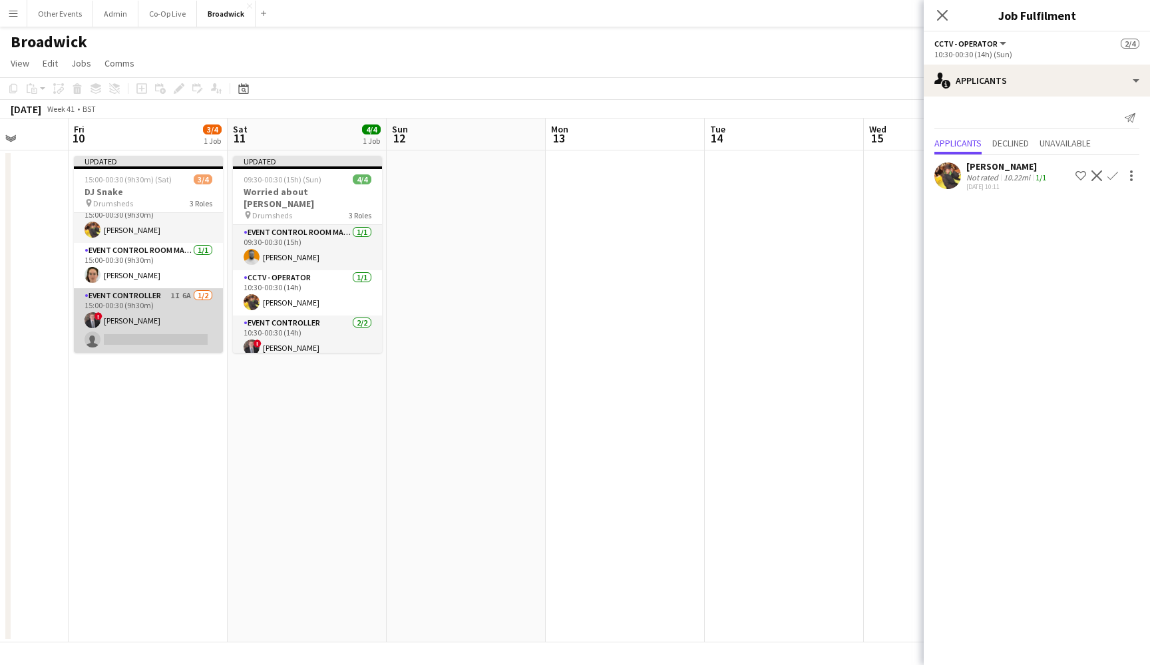
scroll to position [15, 0]
click at [171, 326] on app-card-role "Event Controller 1I 6A [DATE] 15:00-00:30 (9h30m) ! [PERSON_NAME] single-neutra…" at bounding box center [148, 320] width 149 height 65
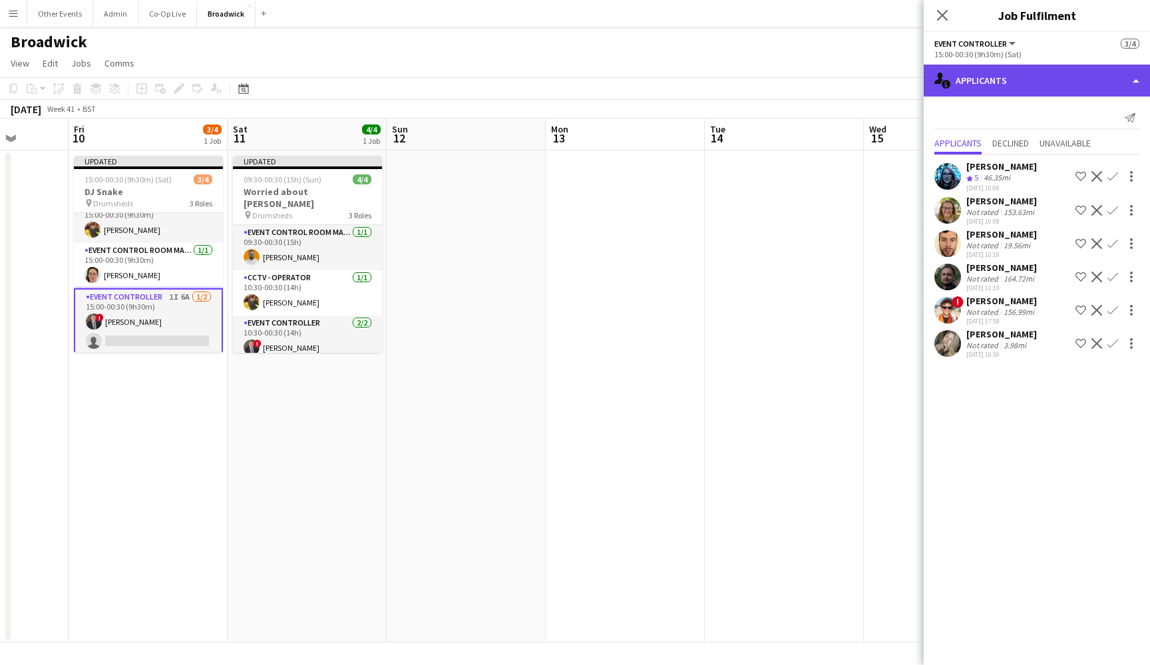
click at [1043, 88] on div "single-neutral-actions-information Applicants" at bounding box center [1037, 81] width 226 height 32
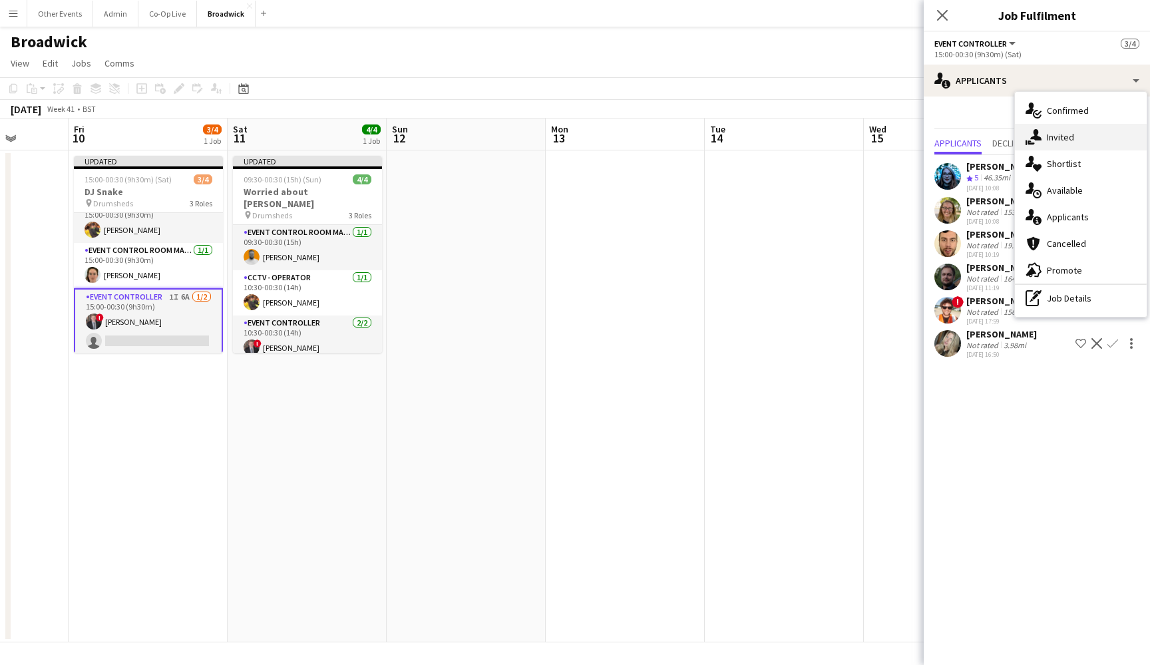
click at [1075, 138] on div "single-neutral-actions-share-1 Invited" at bounding box center [1081, 137] width 132 height 27
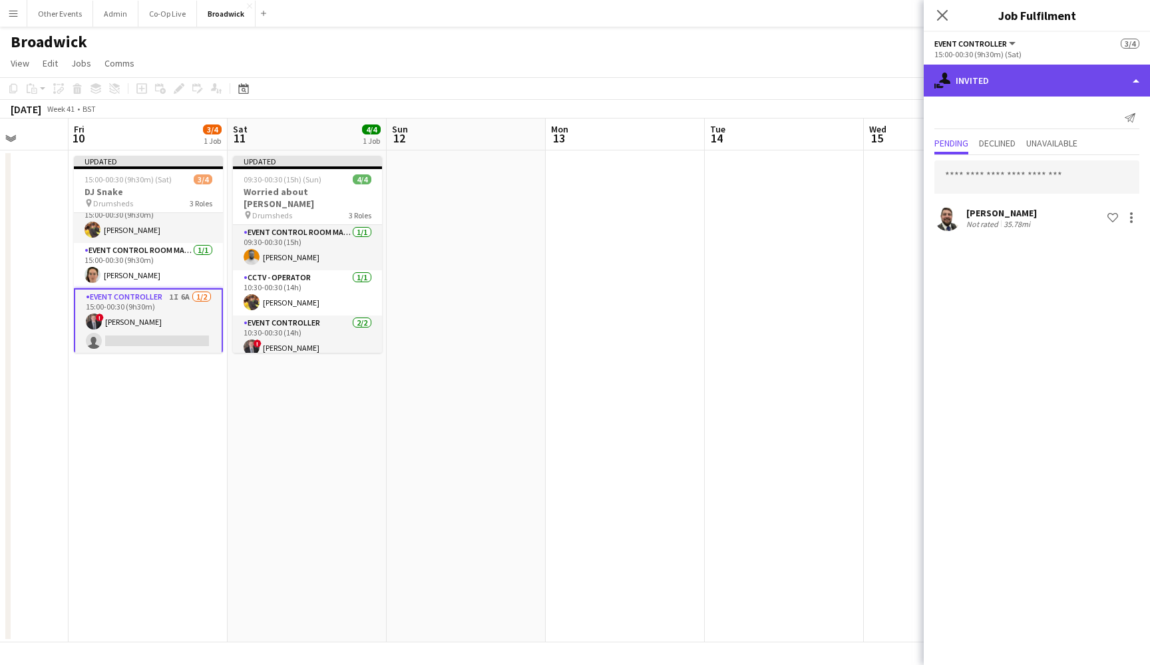
click at [1000, 81] on div "single-neutral-actions-share-1 Invited" at bounding box center [1037, 81] width 226 height 32
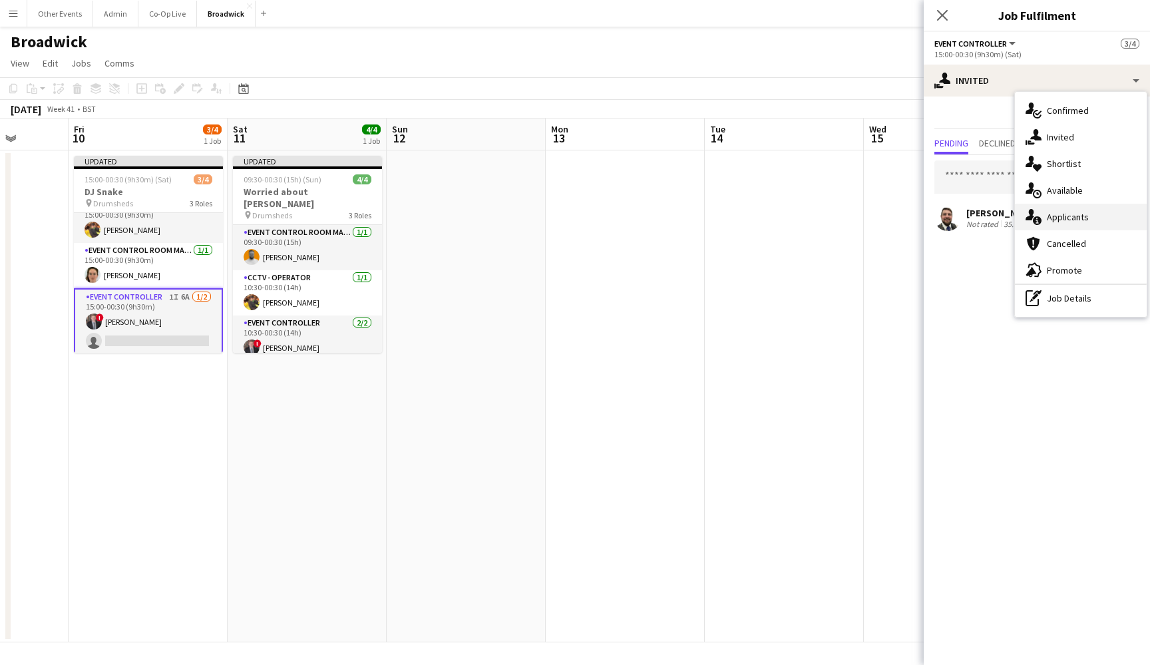
click at [1084, 215] on span "Applicants" at bounding box center [1068, 217] width 42 height 12
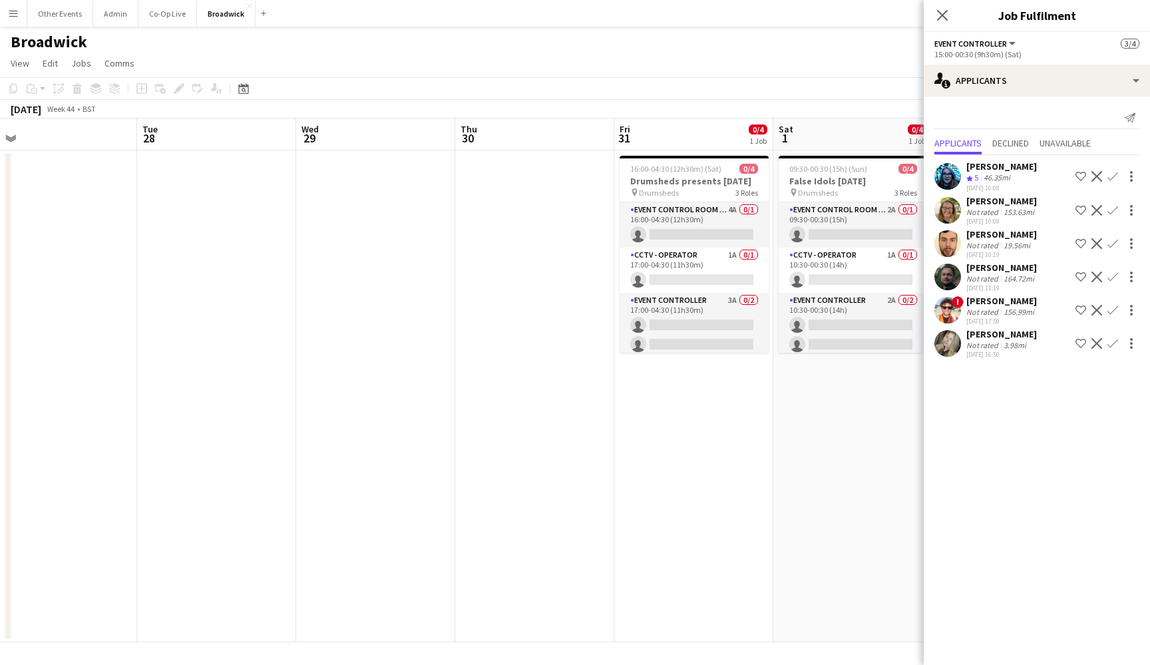
scroll to position [0, 347]
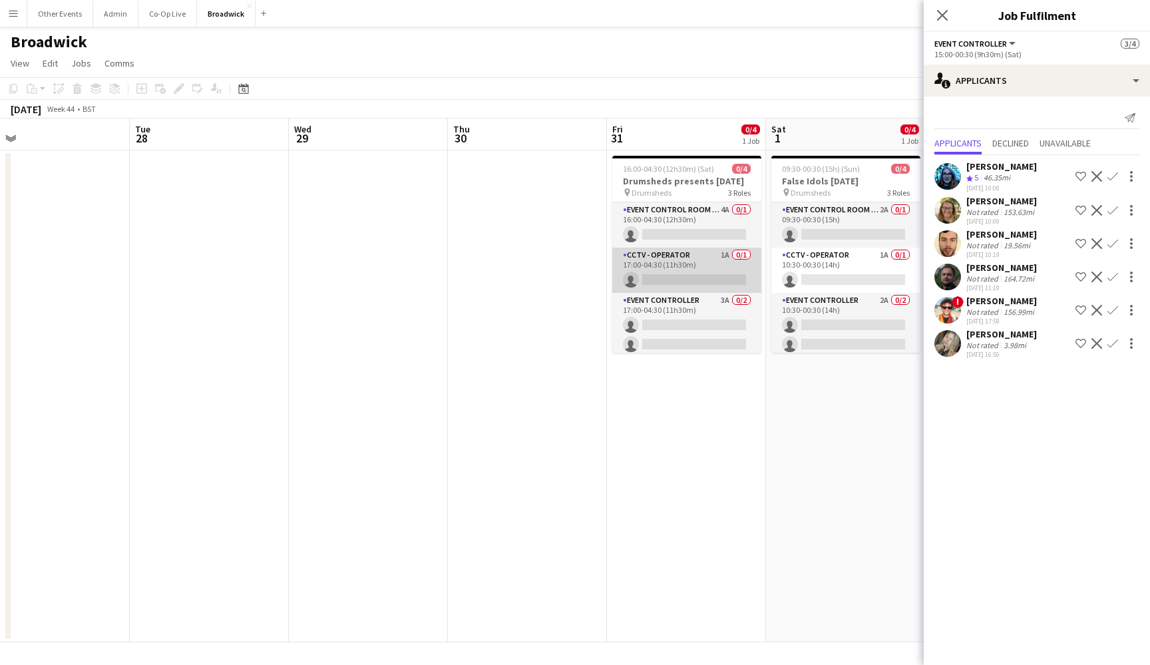
click at [703, 279] on app-card-role "CCTV - Operator 1A 0/1 17:00-04:30 (11h30m) single-neutral-actions" at bounding box center [686, 270] width 149 height 45
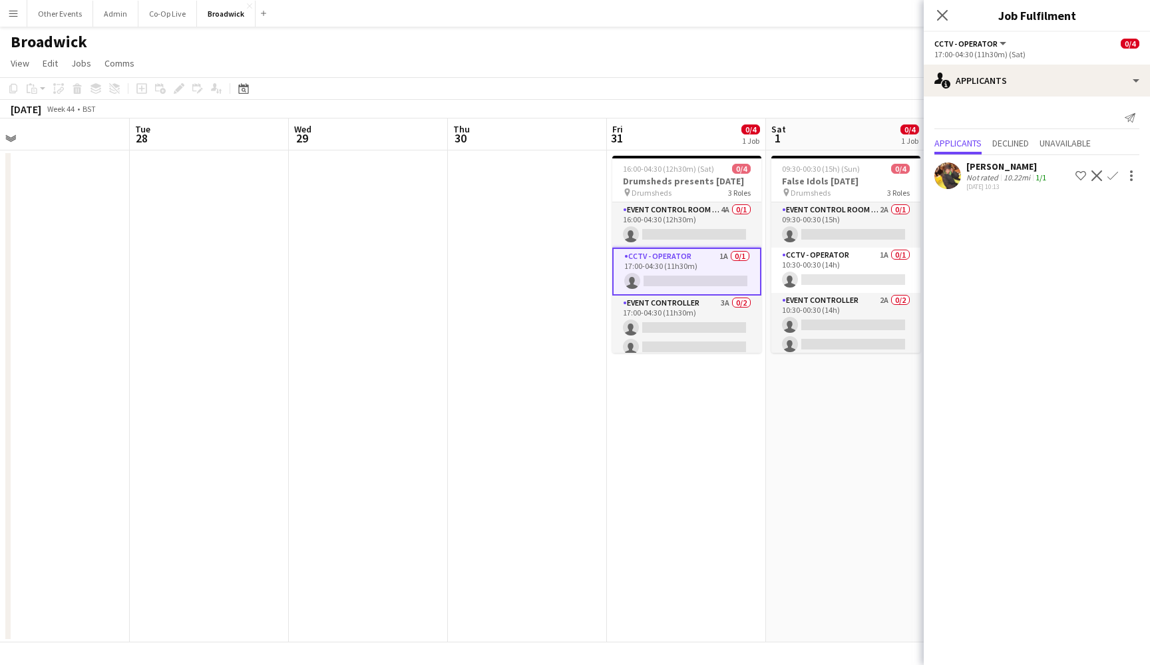
click at [1094, 175] on app-icon "Confirm" at bounding box center [1113, 175] width 11 height 11
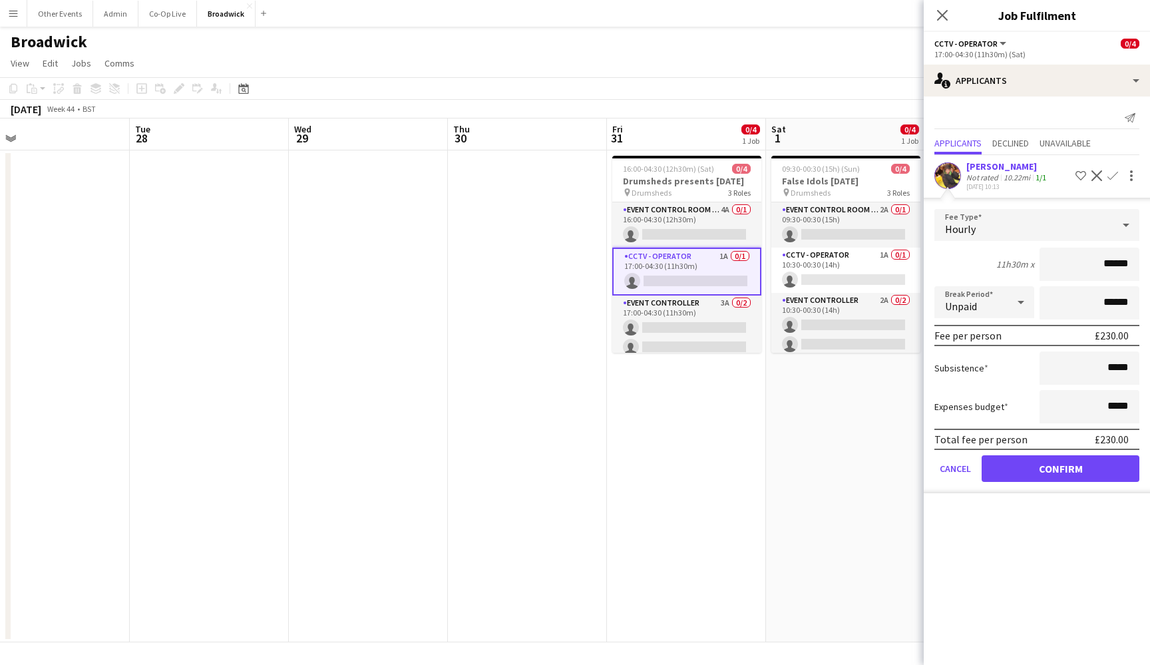
click at [1062, 471] on button "Confirm" at bounding box center [1061, 468] width 158 height 27
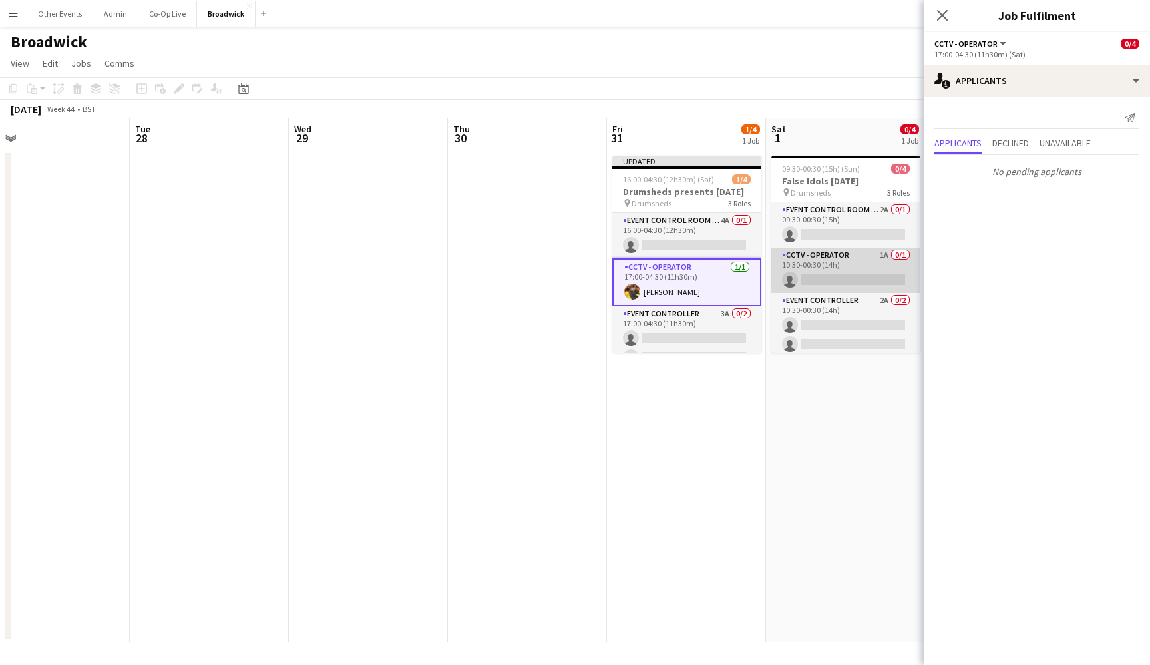
click at [866, 271] on app-card-role "CCTV - Operator 1A 0/1 10:30-00:30 (14h) single-neutral-actions" at bounding box center [845, 270] width 149 height 45
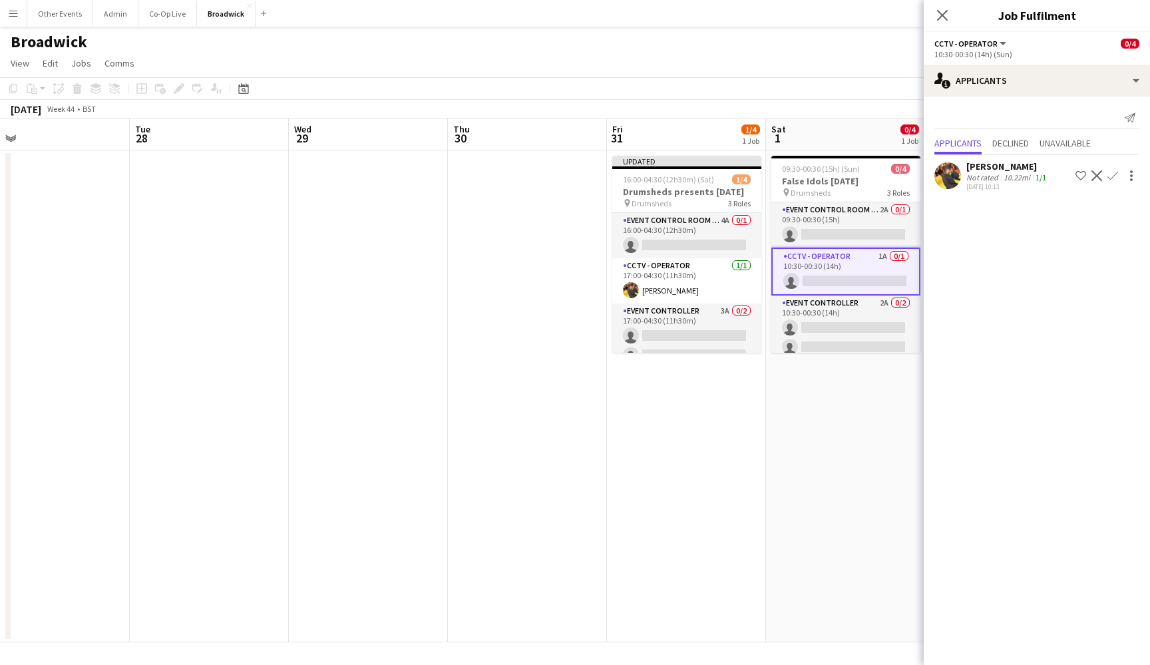
click at [1094, 177] on app-icon "Confirm" at bounding box center [1113, 175] width 11 height 11
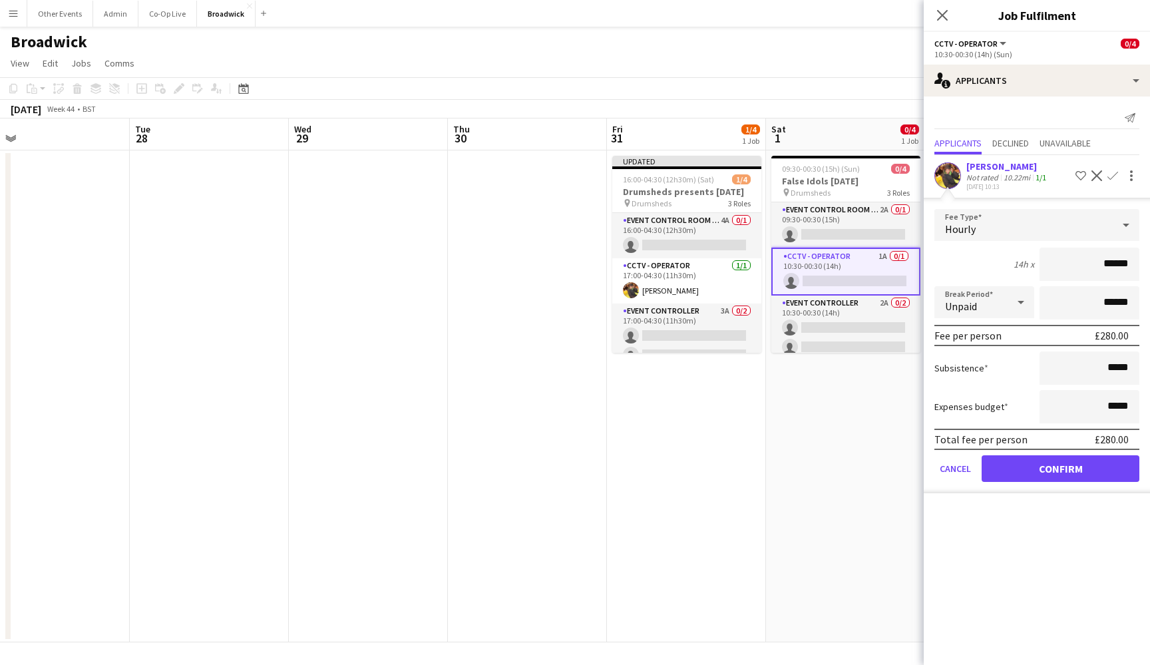
click at [1087, 471] on button "Confirm" at bounding box center [1061, 468] width 158 height 27
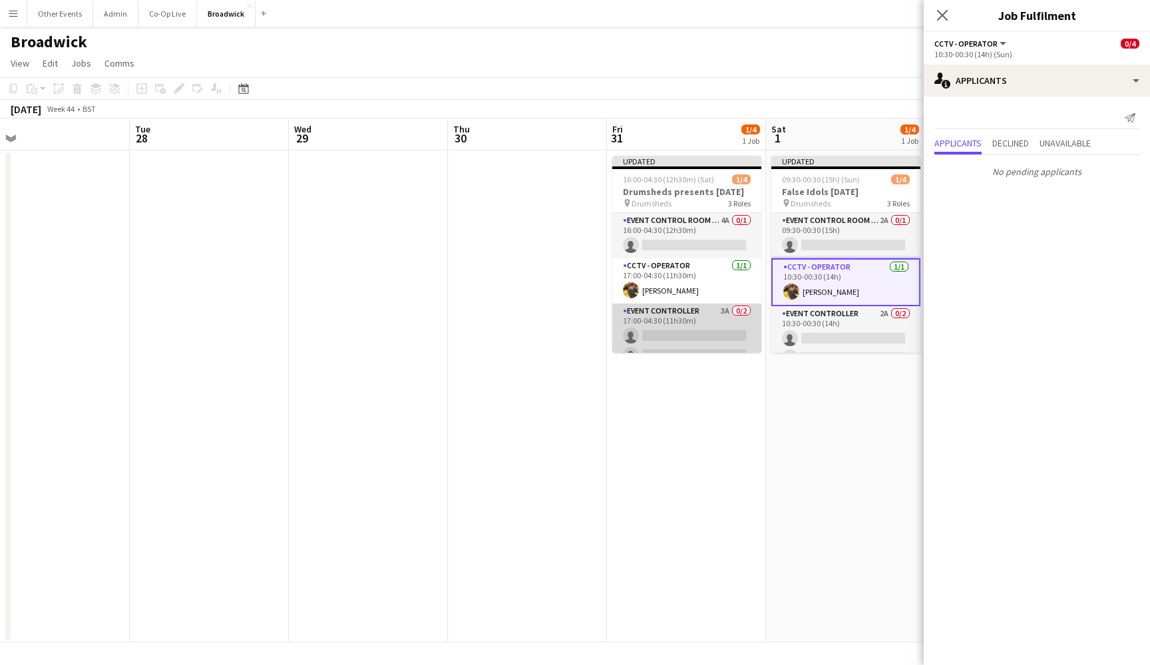
click at [724, 335] on app-card-role "Event Controller 3A 0/2 17:00-04:30 (11h30m) single-neutral-actions single-neut…" at bounding box center [686, 336] width 149 height 65
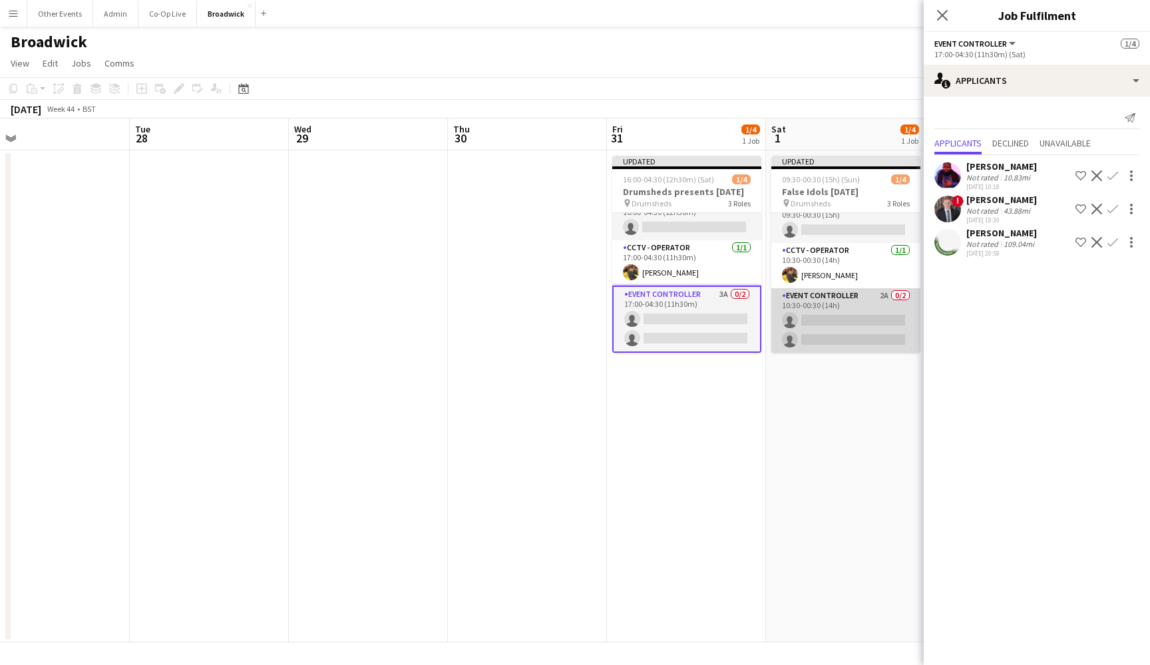
scroll to position [15, 0]
click at [842, 311] on app-card-role "Event Controller 2A 0/2 10:30-00:30 (14h) single-neutral-actions single-neutral…" at bounding box center [845, 320] width 149 height 65
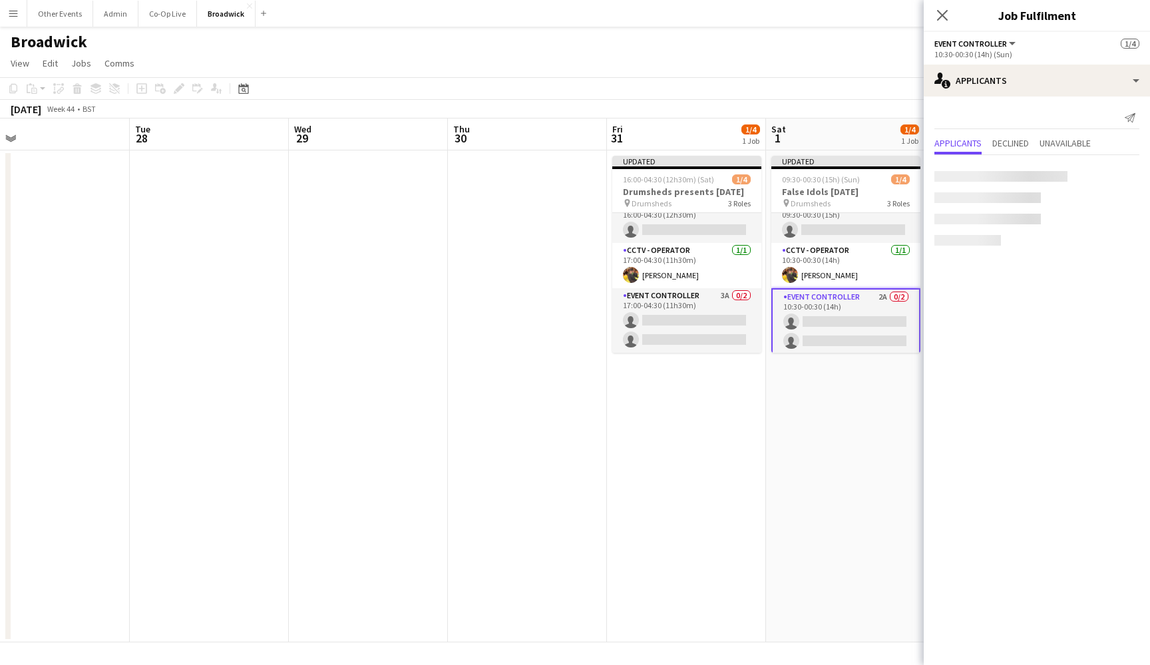
scroll to position [27, 0]
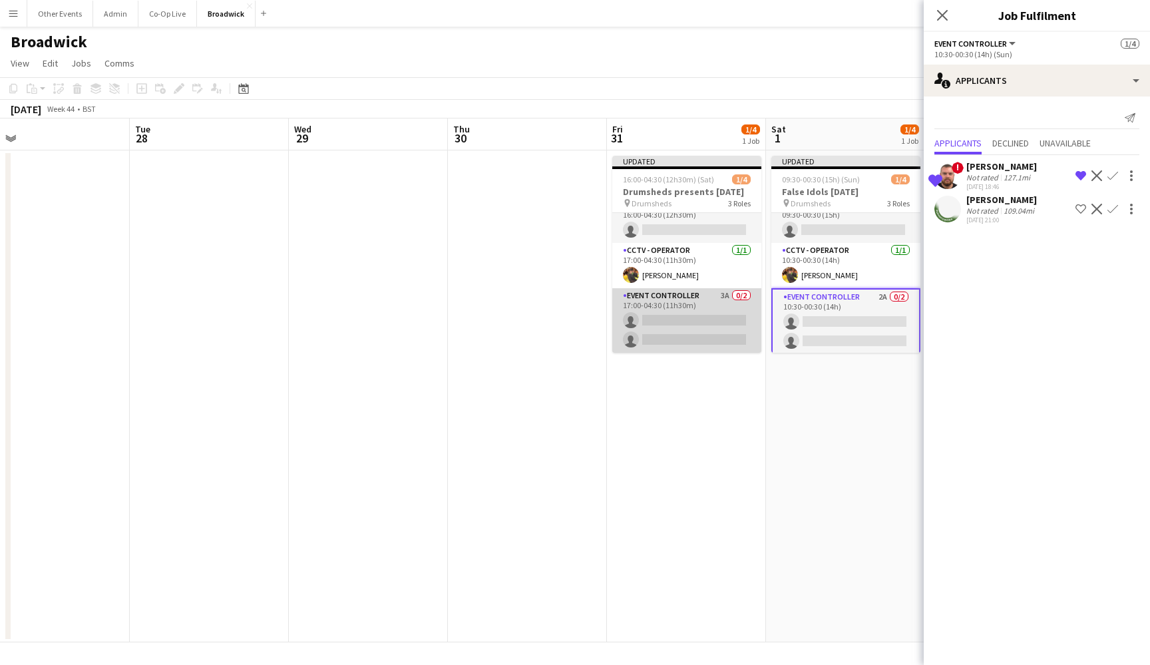
click at [712, 320] on app-card-role "Event Controller 3A 0/2 17:00-04:30 (11h30m) single-neutral-actions single-neut…" at bounding box center [686, 320] width 149 height 65
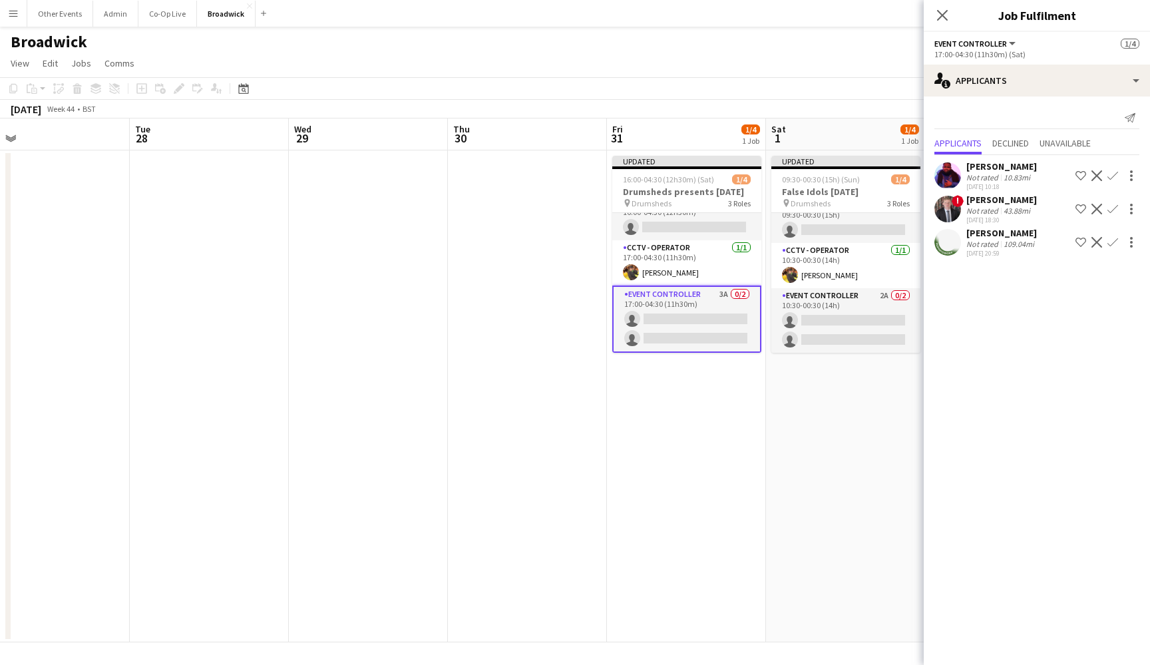
click at [1094, 204] on app-icon "Confirm" at bounding box center [1113, 209] width 11 height 11
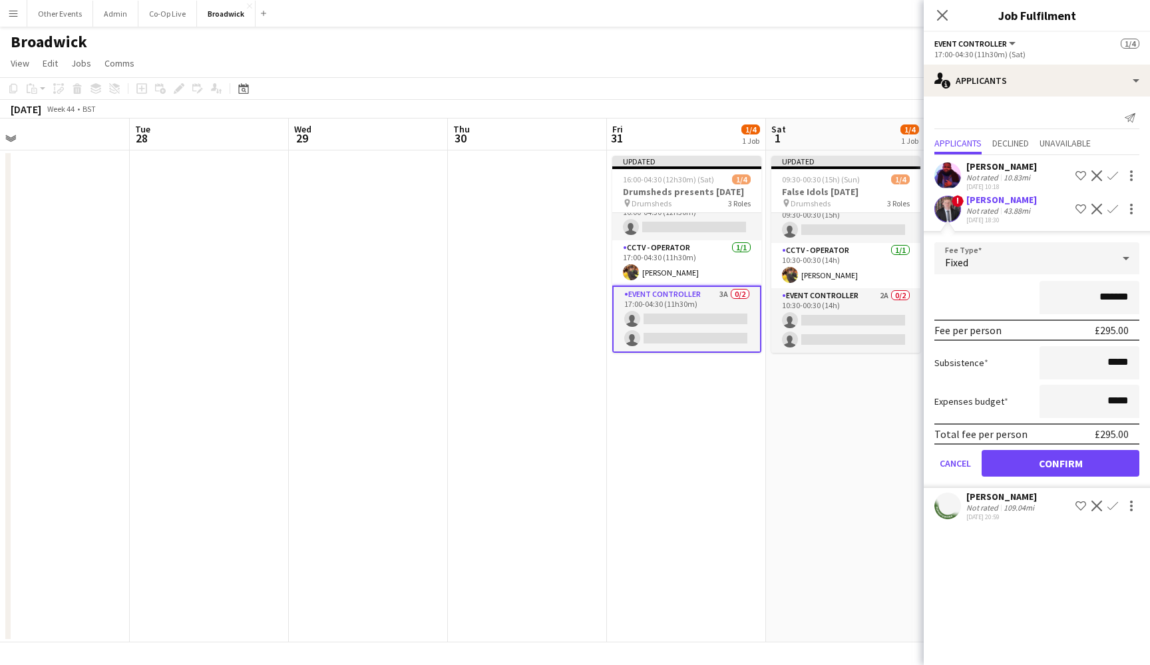
click at [1064, 467] on button "Confirm" at bounding box center [1061, 463] width 158 height 27
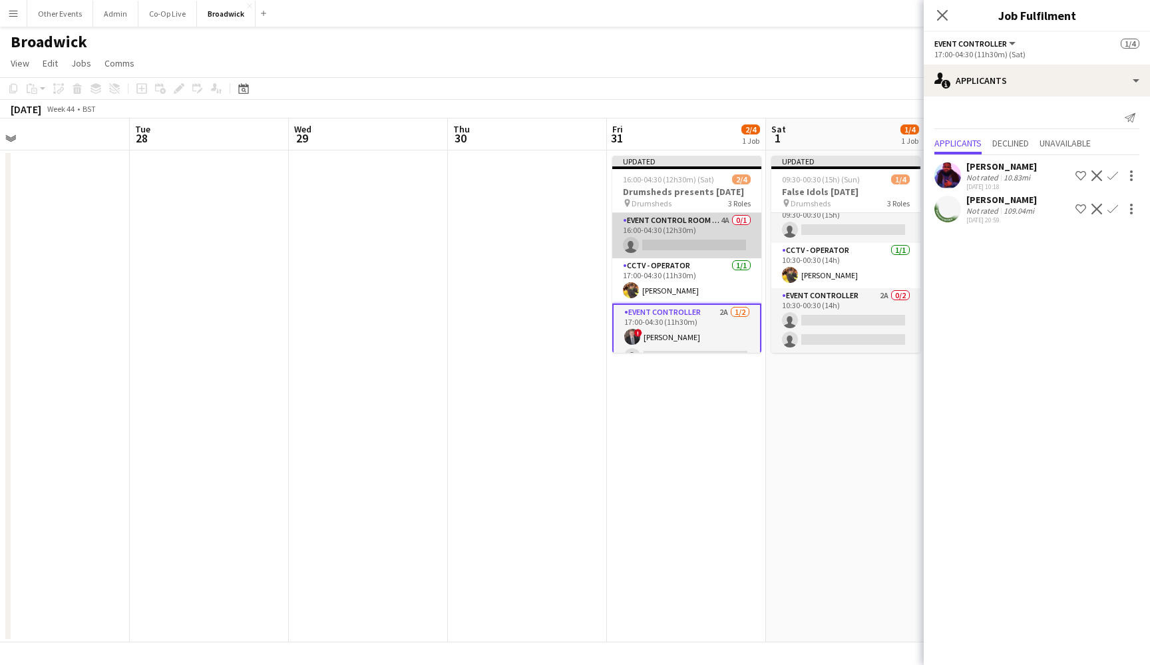
scroll to position [0, 0]
click at [698, 240] on app-card-role "Event Control Room Manager 4A 0/1 16:00-04:30 (12h30m) single-neutral-actions" at bounding box center [686, 235] width 149 height 45
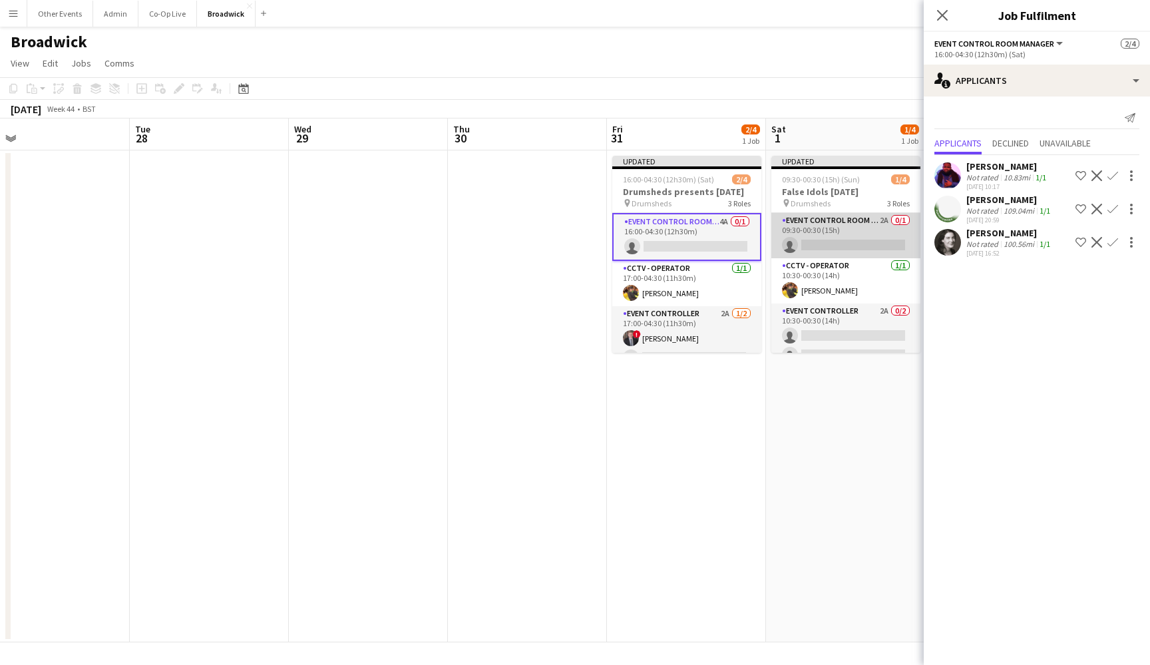
click at [863, 234] on app-card-role "Event Control Room Manager 2A 0/1 09:30-00:30 (15h) single-neutral-actions" at bounding box center [845, 235] width 149 height 45
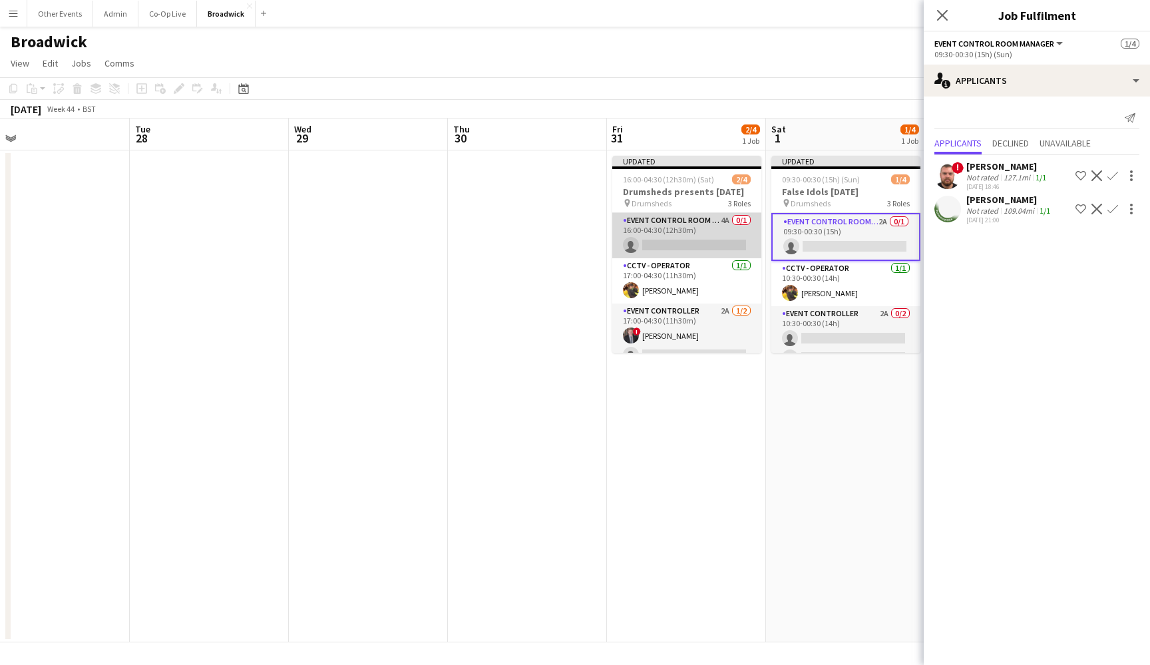
click at [680, 258] on app-card-role "Event Control Room Manager 4A 0/1 16:00-04:30 (12h30m) single-neutral-actions" at bounding box center [686, 235] width 149 height 45
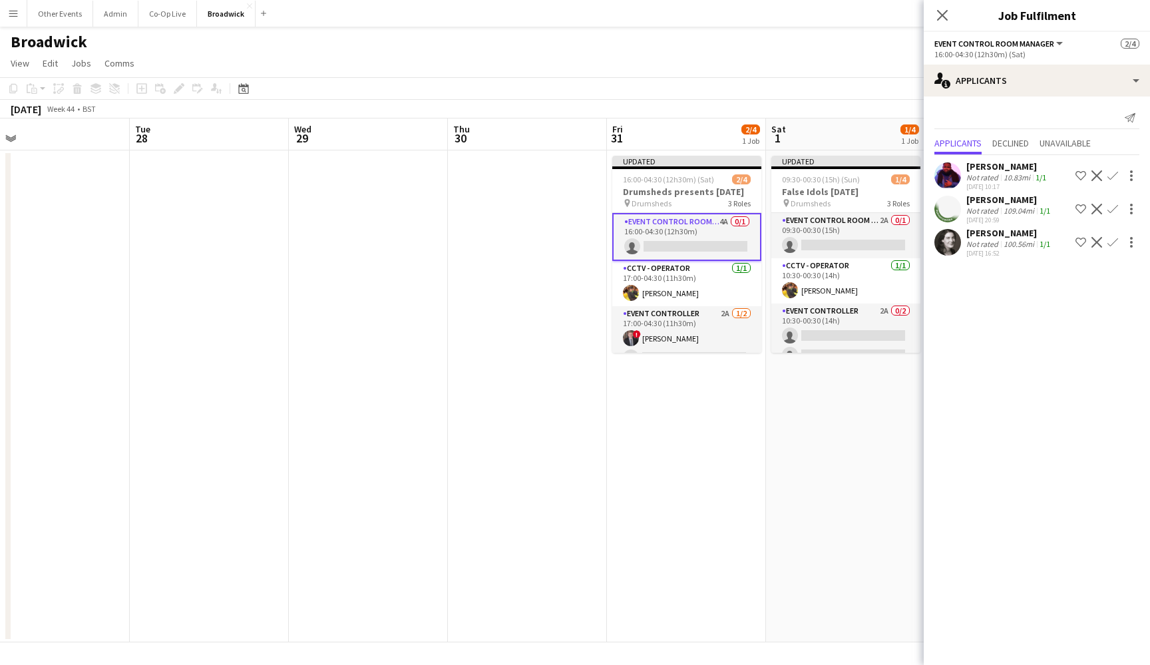
click at [1094, 208] on app-icon "Confirm" at bounding box center [1113, 209] width 11 height 11
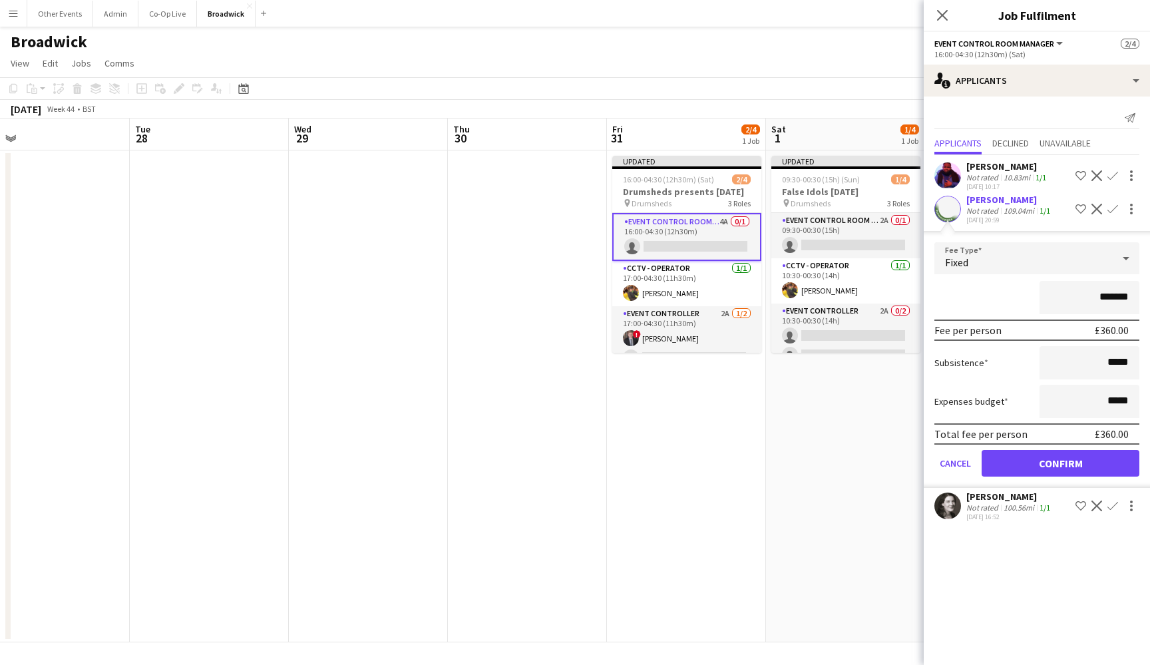
click at [1064, 459] on button "Confirm" at bounding box center [1061, 463] width 158 height 27
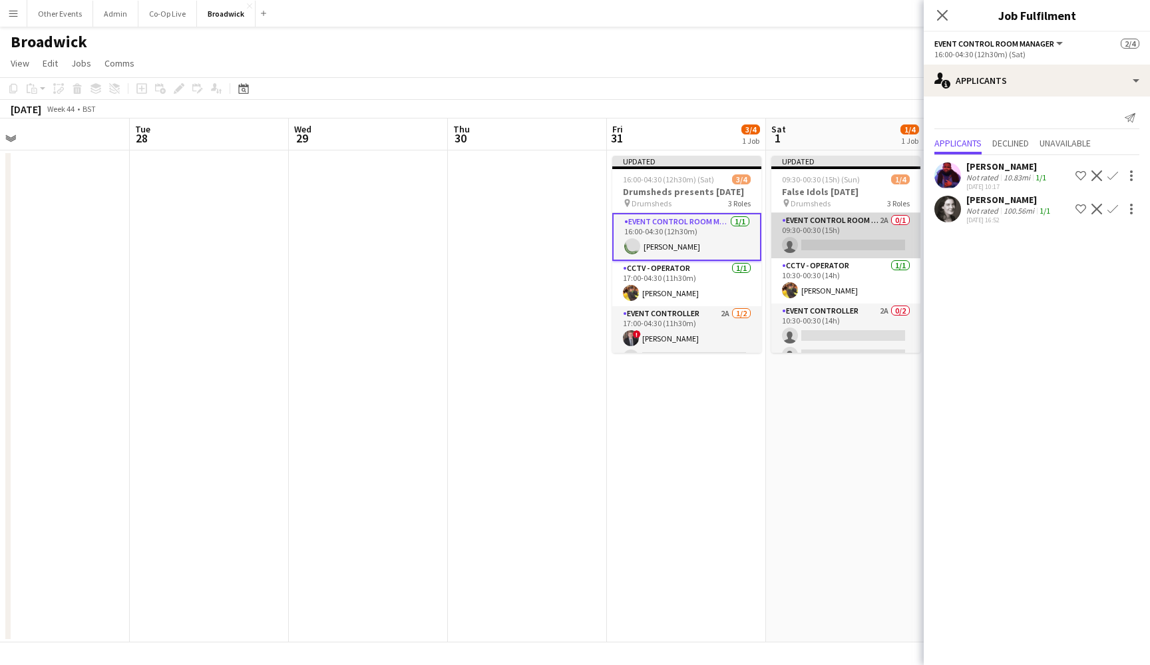
click at [859, 238] on app-card-role "Event Control Room Manager 2A 0/1 09:30-00:30 (15h) single-neutral-actions" at bounding box center [845, 235] width 149 height 45
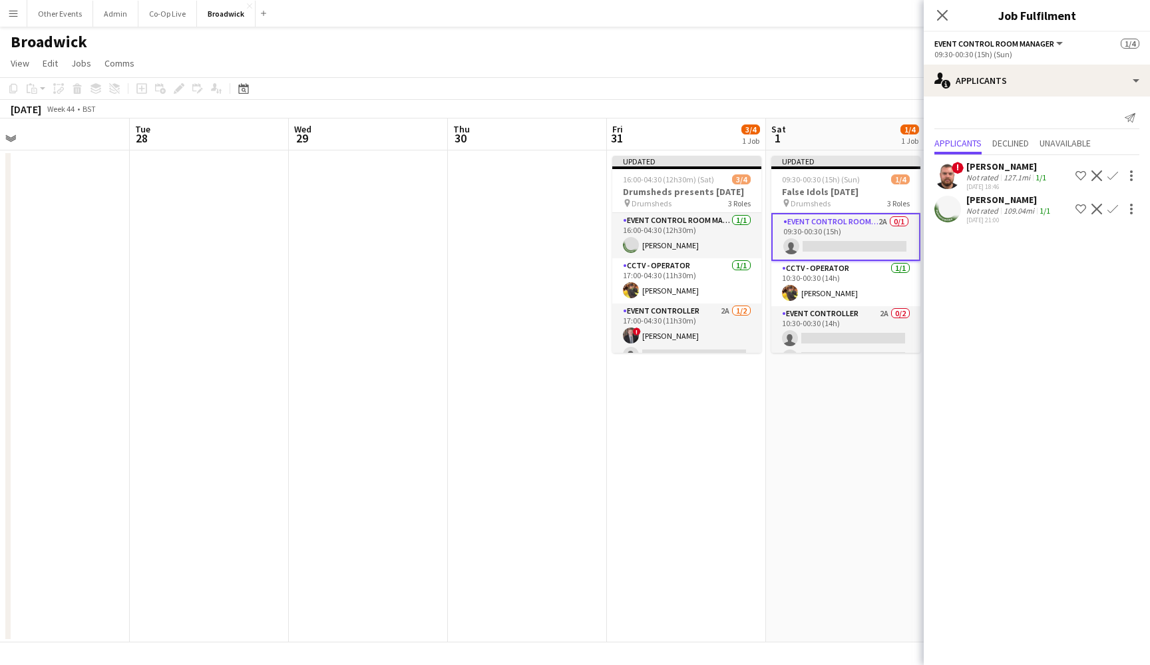
click at [1094, 209] on app-icon "Confirm" at bounding box center [1113, 209] width 11 height 11
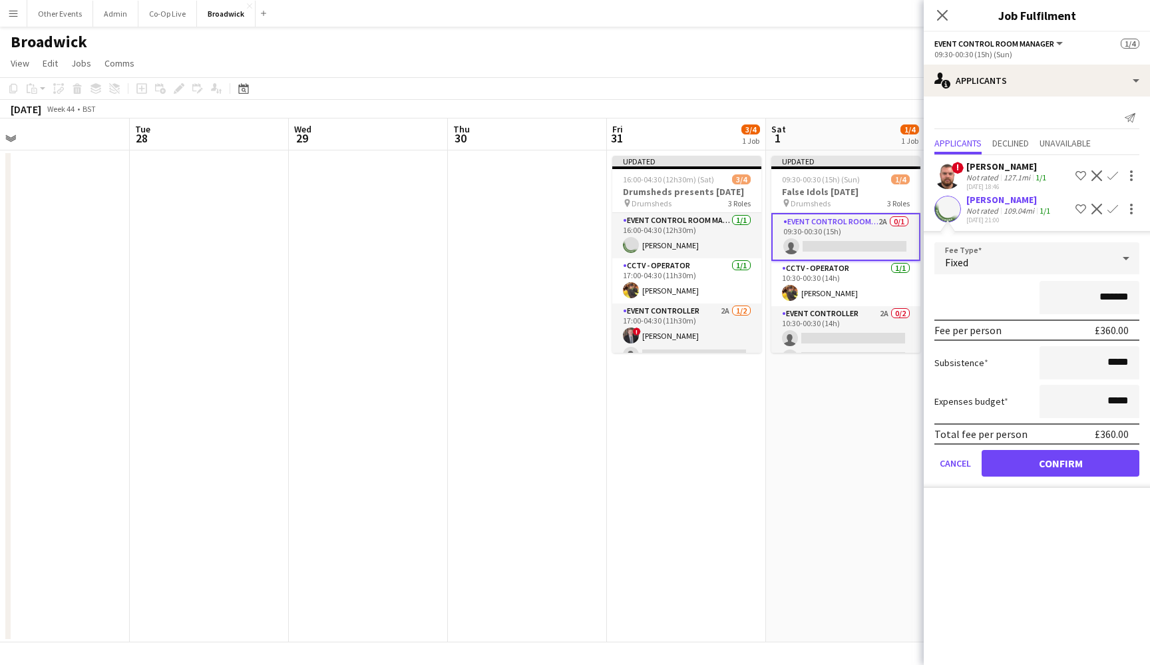
click at [1057, 446] on form "Fee Type Fixed ******* Fee per person £360.00 Subsistence ***** Expenses budget…" at bounding box center [1037, 365] width 226 height 246
click at [1057, 455] on button "Confirm" at bounding box center [1061, 463] width 158 height 27
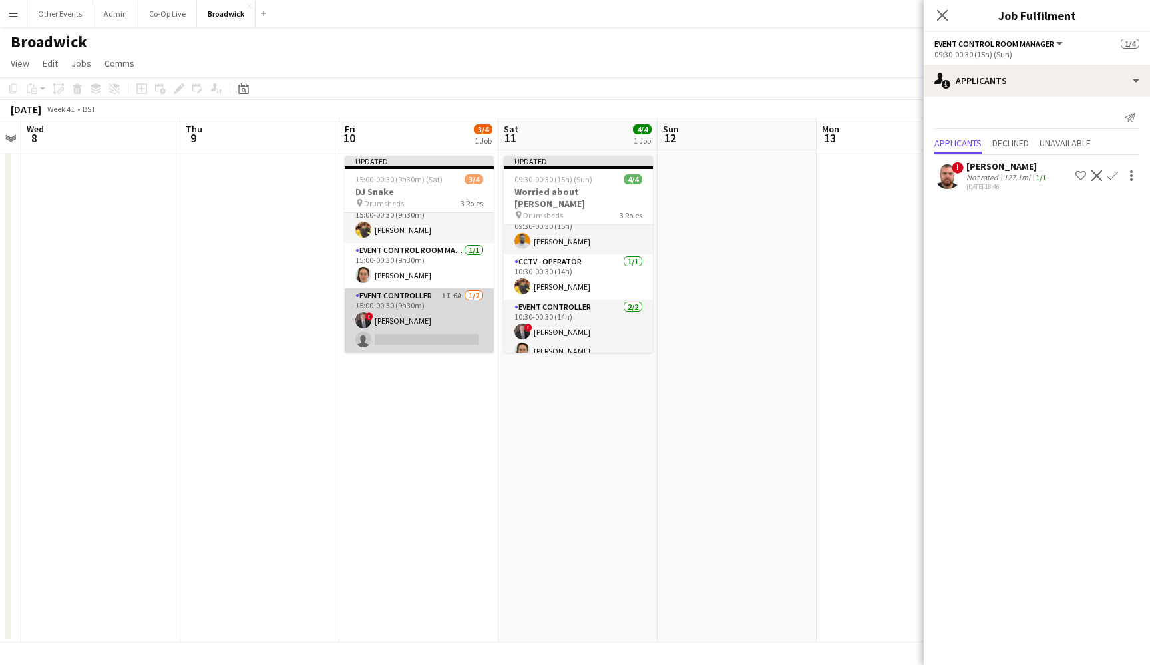
scroll to position [15, 0]
click at [437, 339] on app-card-role "Event Controller 1I 6A [DATE] 15:00-00:30 (9h30m) ! [PERSON_NAME] single-neutra…" at bounding box center [419, 320] width 149 height 65
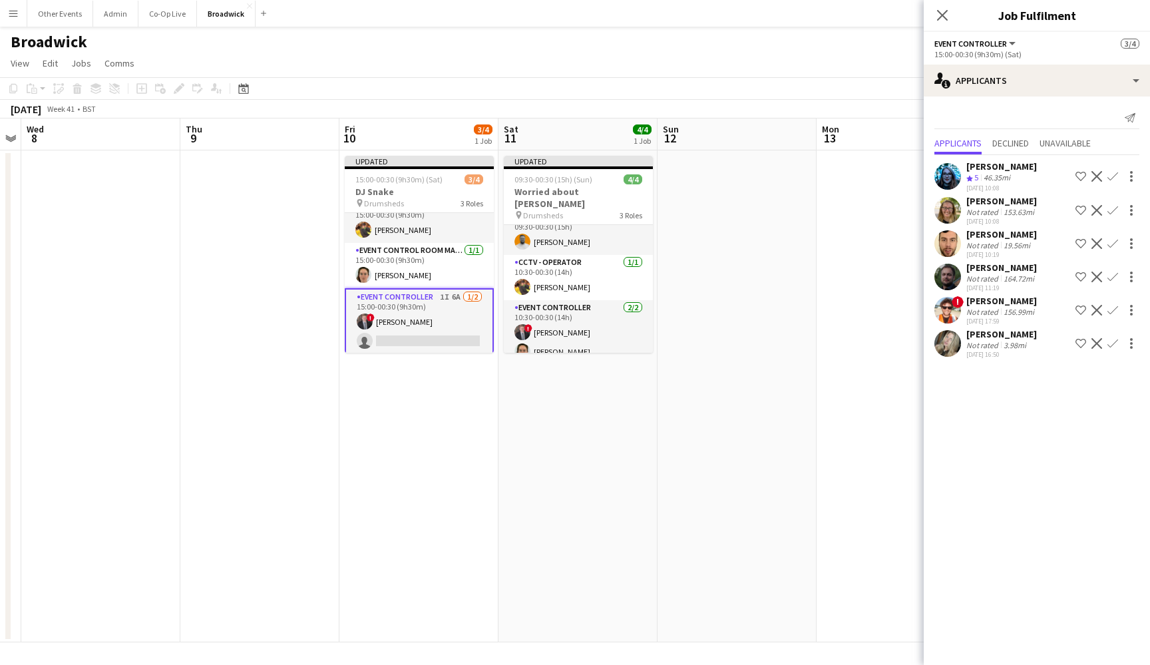
click at [437, 339] on app-card-role "Event Controller 1I 6A [DATE] 15:00-00:30 (9h30m) ! [PERSON_NAME] single-neutra…" at bounding box center [419, 321] width 149 height 67
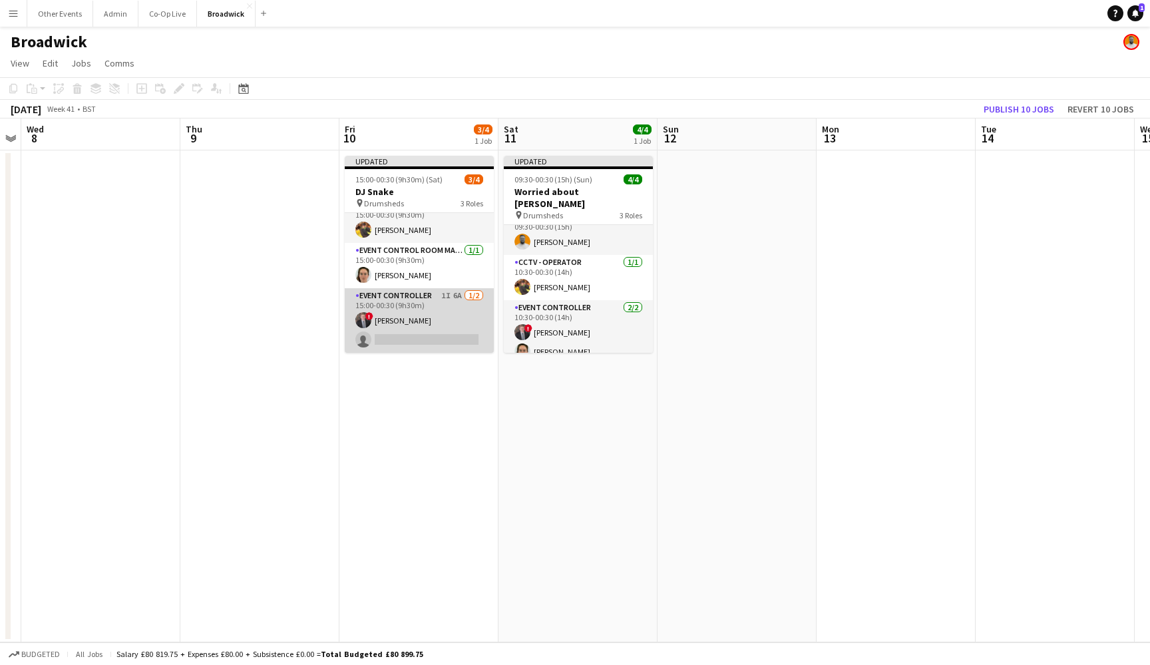
click at [444, 332] on app-card-role "Event Controller 1I 6A [DATE] 15:00-00:30 (9h30m) ! [PERSON_NAME] single-neutra…" at bounding box center [419, 320] width 149 height 65
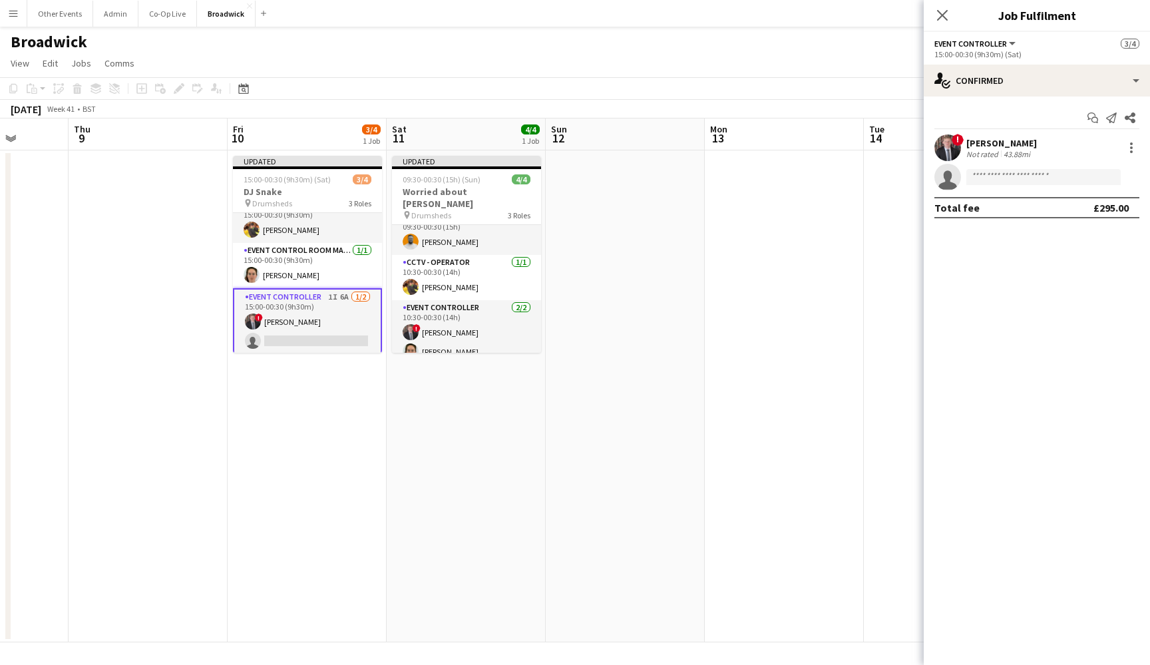
scroll to position [0, 383]
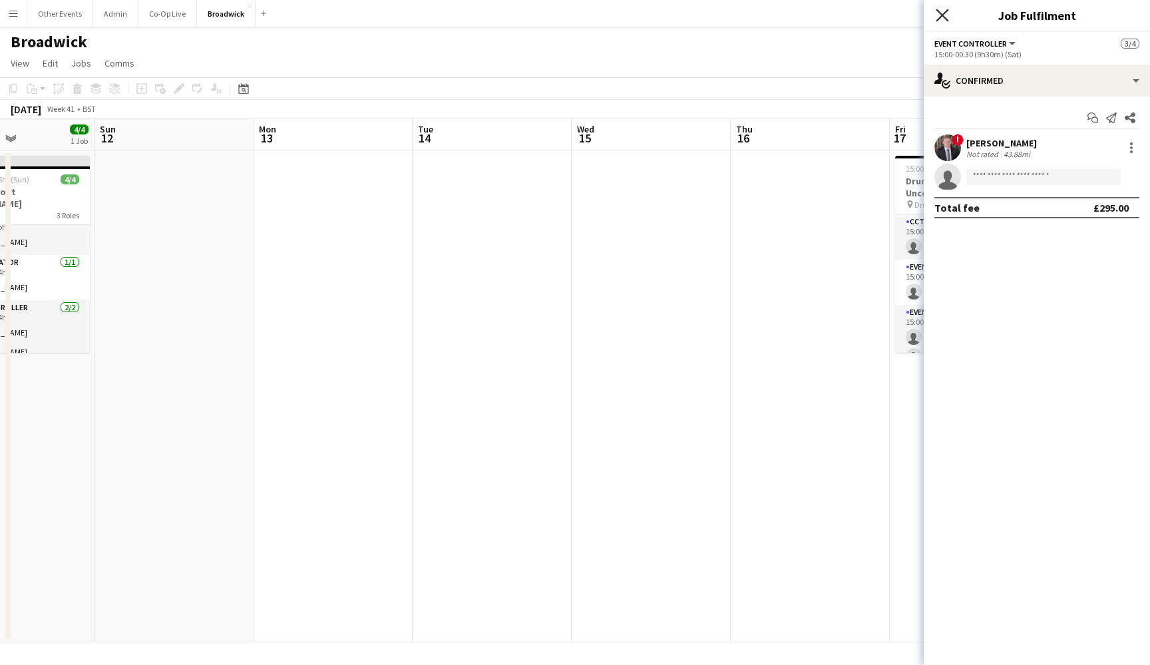
click at [943, 17] on icon "Close pop-in" at bounding box center [942, 15] width 13 height 13
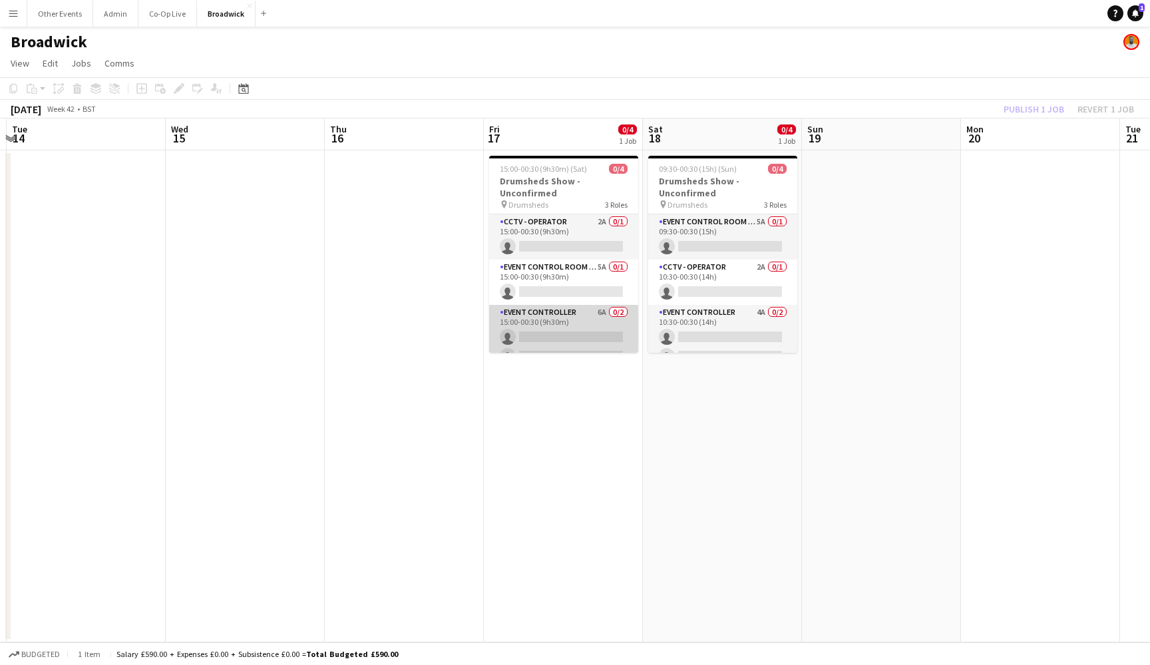
scroll to position [0, 371]
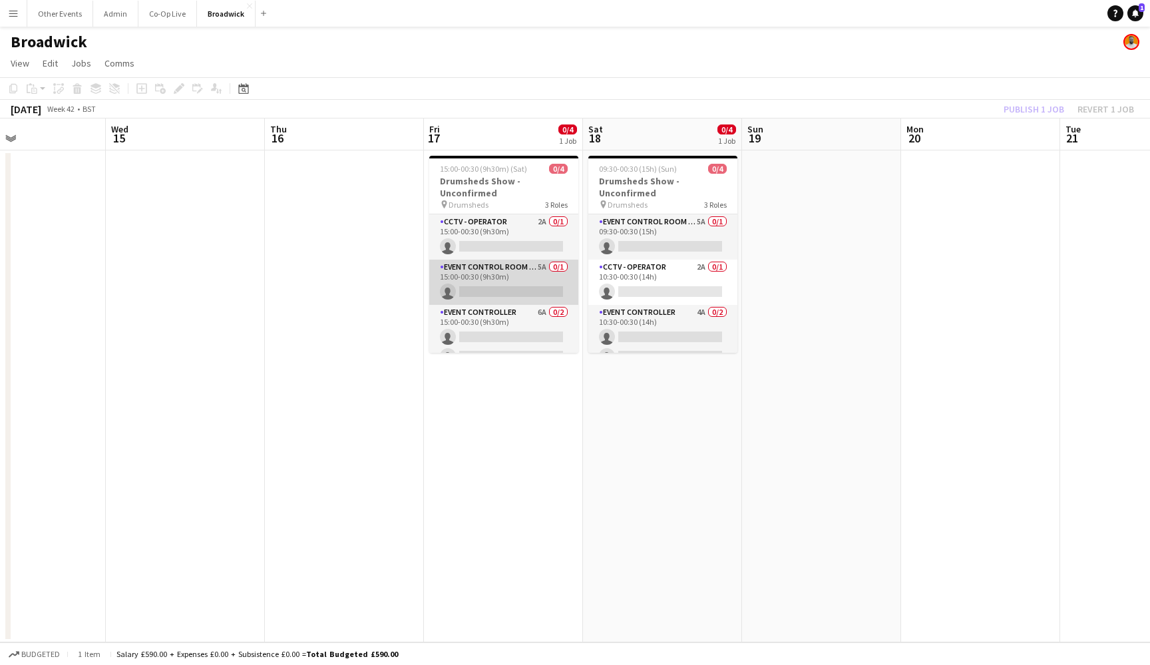
click at [537, 267] on app-card-role "Event Control Room Manager 5A 0/1 15:00-00:30 (9h30m) single-neutral-actions" at bounding box center [503, 282] width 149 height 45
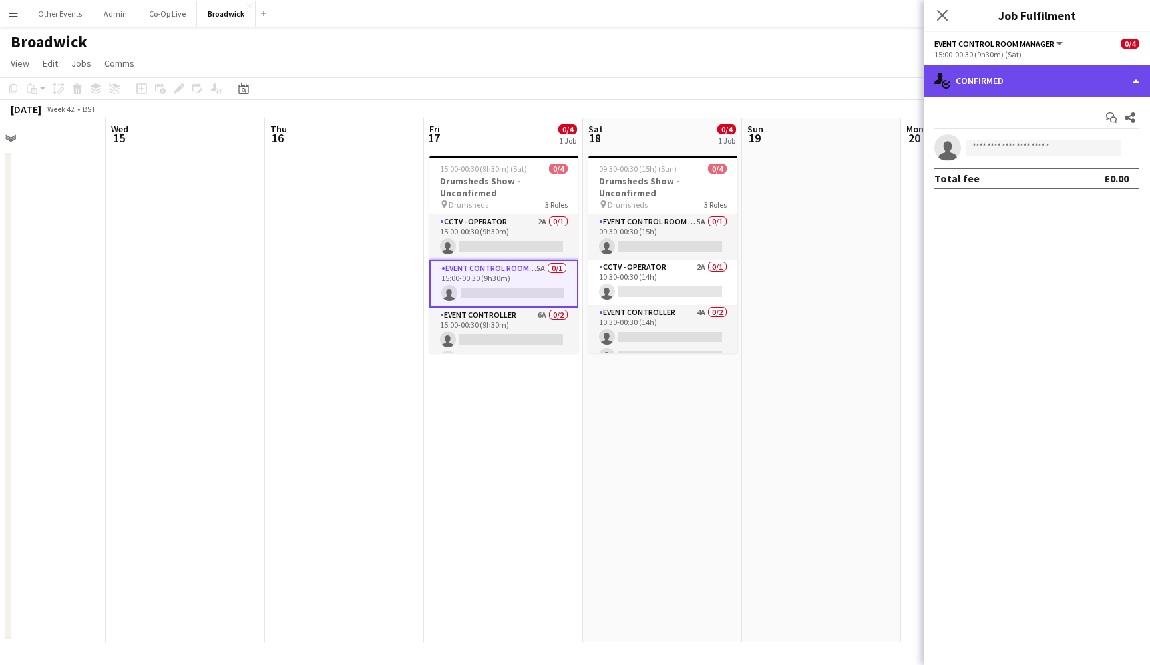
click at [1074, 81] on div "single-neutral-actions-check-2 Confirmed" at bounding box center [1037, 81] width 226 height 32
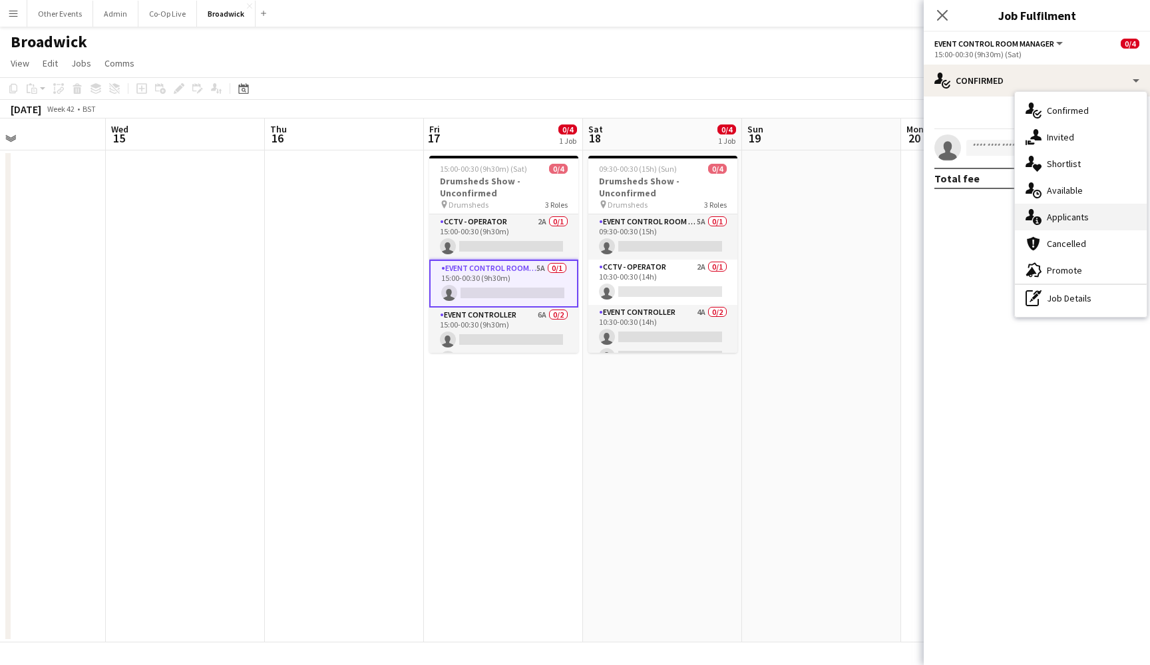
click at [1087, 206] on div "single-neutral-actions-information Applicants" at bounding box center [1081, 217] width 132 height 27
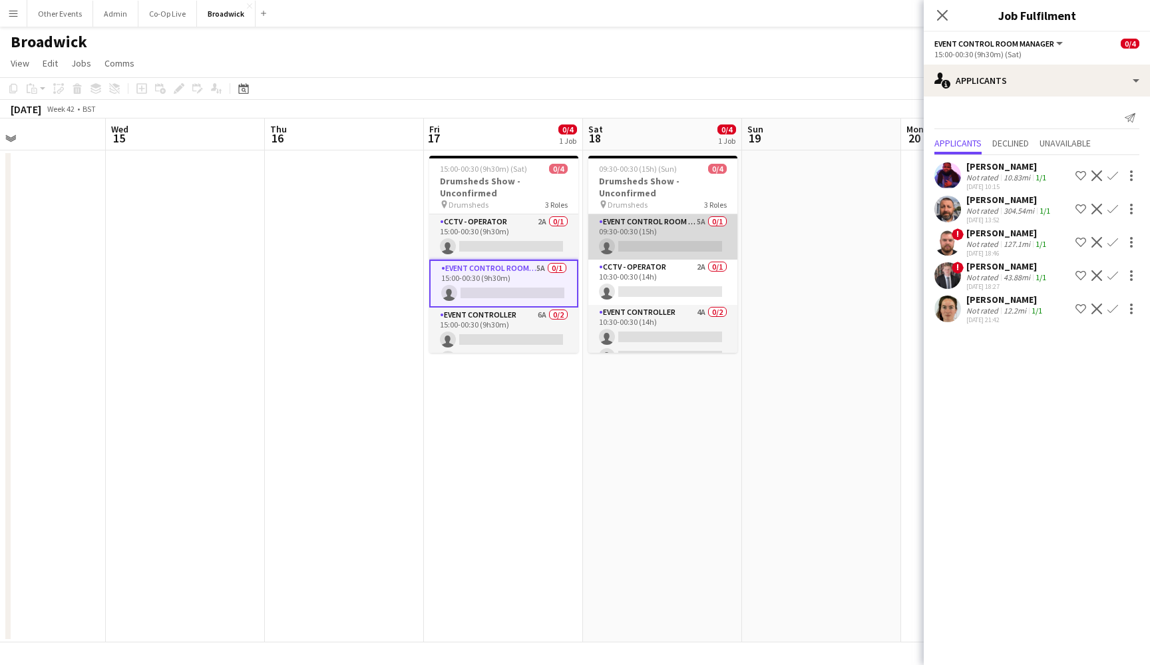
click at [676, 240] on app-card-role "Event Control Room Manager 5A 0/1 09:30-00:30 (15h) single-neutral-actions" at bounding box center [662, 236] width 149 height 45
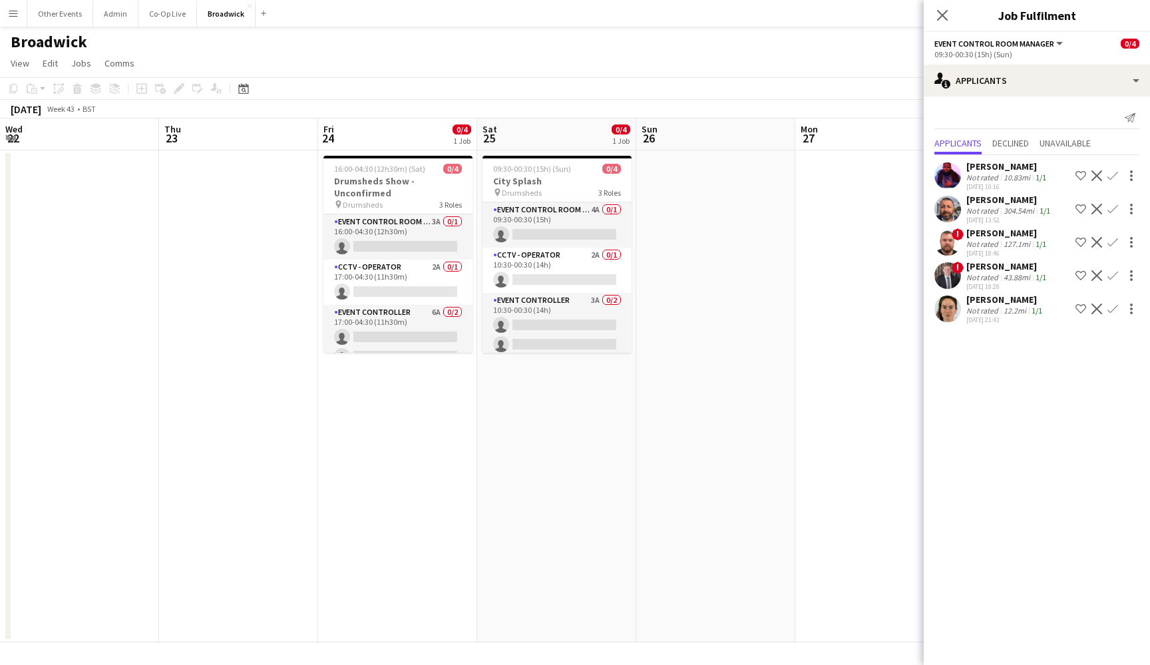
scroll to position [0, 335]
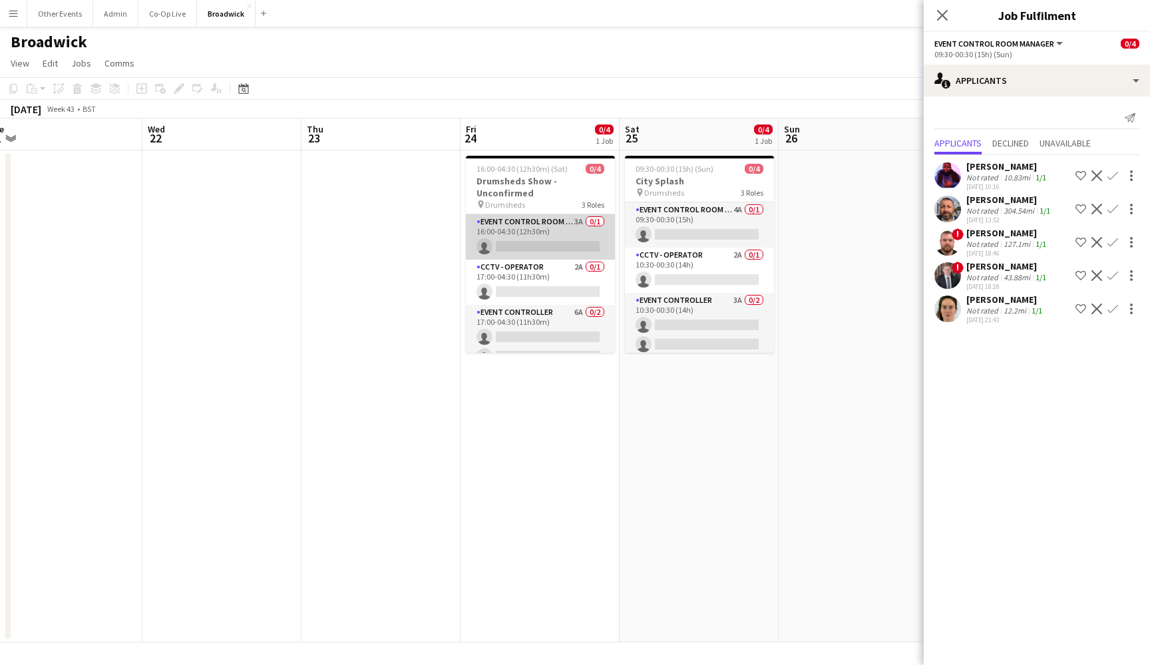
click at [555, 237] on app-card-role "Event Control Room Manager 3A 0/1 16:00-04:30 (12h30m) single-neutral-actions" at bounding box center [540, 236] width 149 height 45
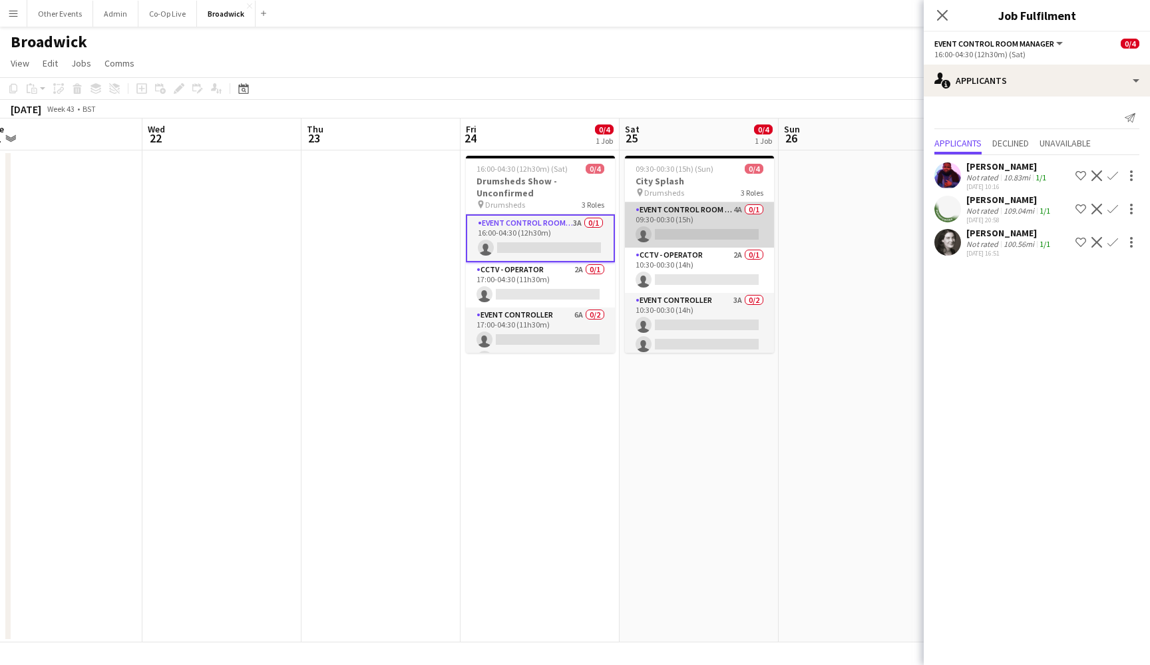
click at [709, 224] on app-card-role "Event Control Room Manager 4A 0/1 09:30-00:30 (15h) single-neutral-actions" at bounding box center [699, 224] width 149 height 45
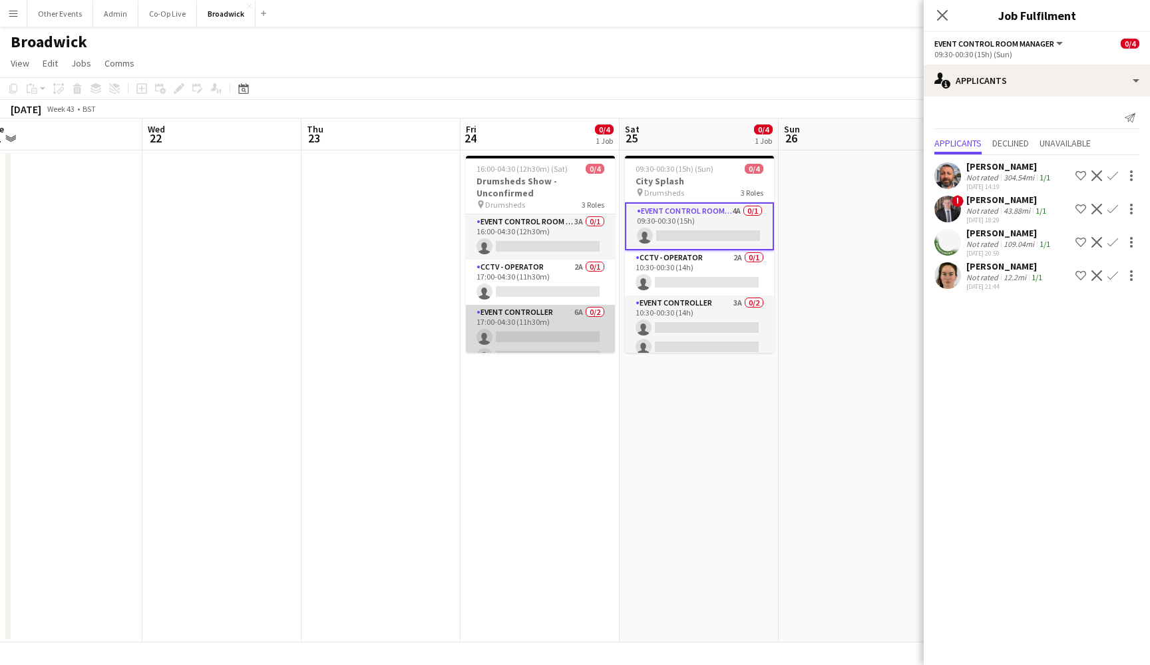
click at [551, 331] on app-card-role "Event Controller 6A 0/2 17:00-04:30 (11h30m) single-neutral-actions single-neut…" at bounding box center [540, 337] width 149 height 65
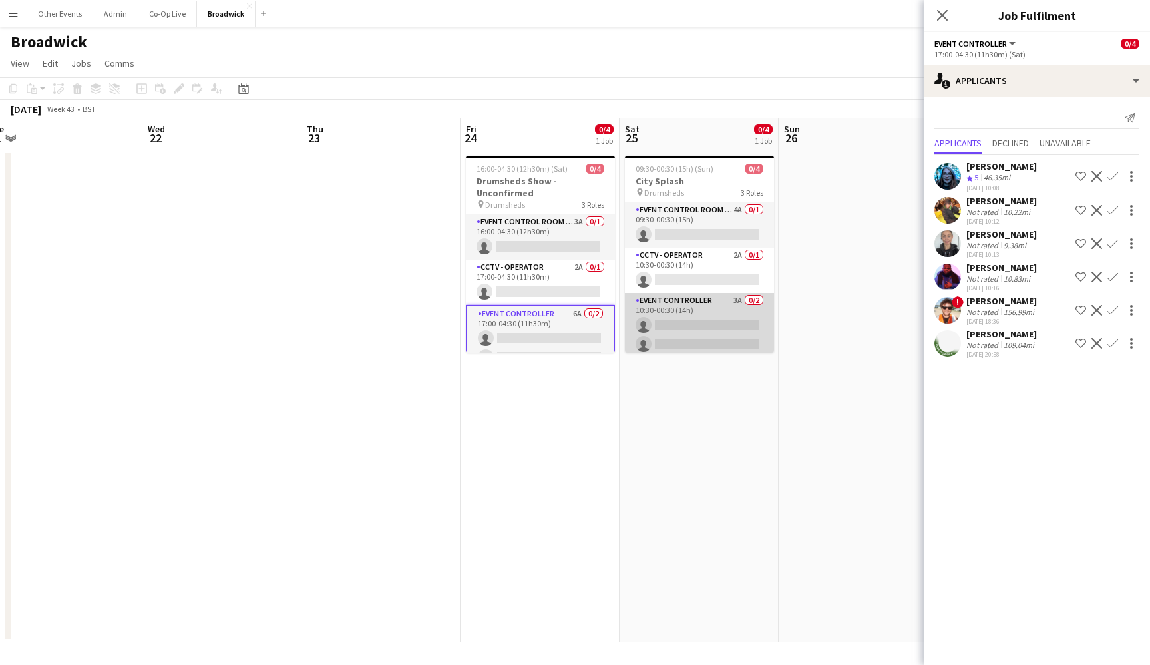
click at [712, 322] on app-card-role "Event Controller 3A 0/2 10:30-00:30 (14h) single-neutral-actions single-neutral…" at bounding box center [699, 325] width 149 height 65
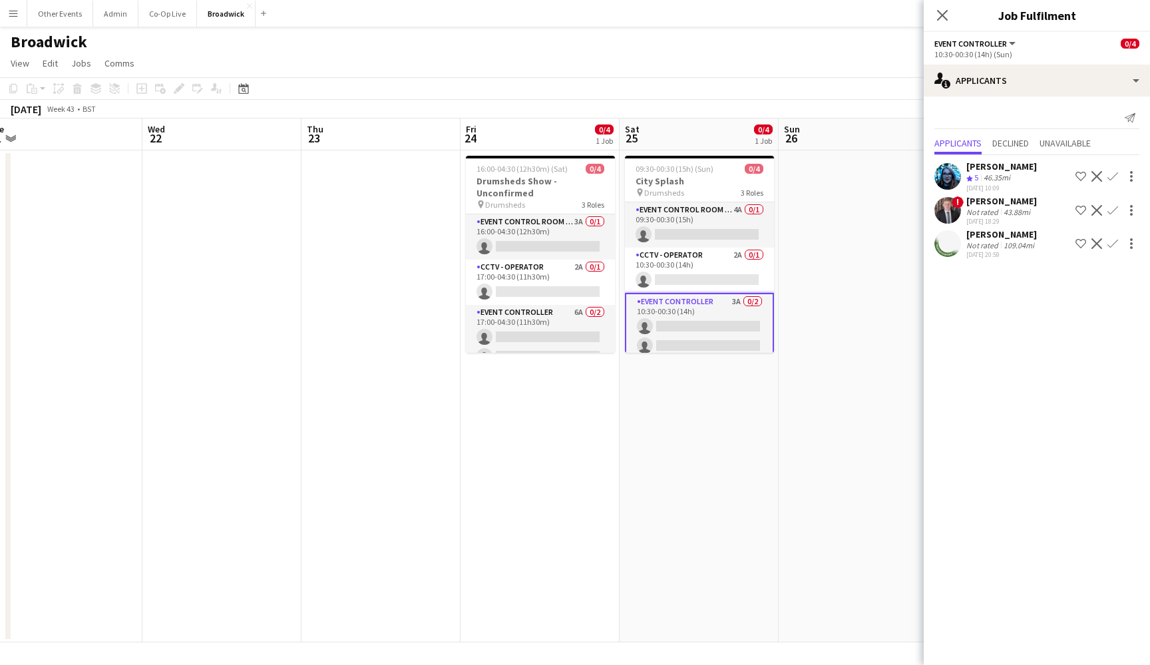
click at [483, 401] on app-date-cell "16:00-04:30 (12h30m) (Sat) 0/4 Drumsheds Show - Unconfirmed pin Drumsheds 3 Rol…" at bounding box center [540, 396] width 159 height 492
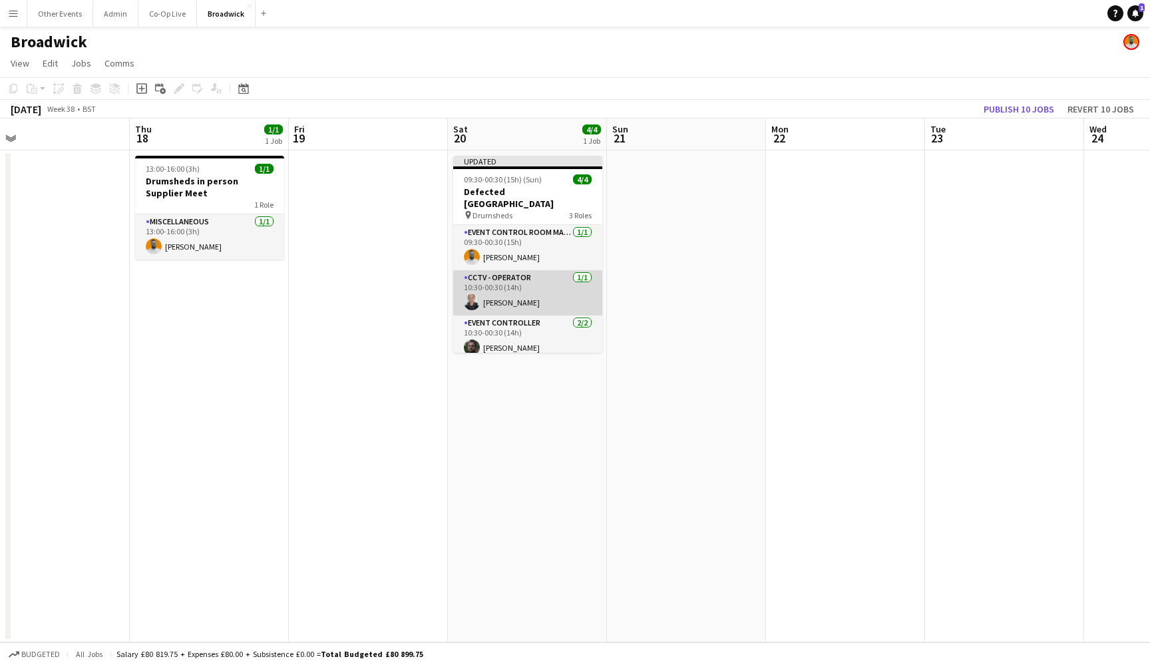
scroll to position [15, 0]
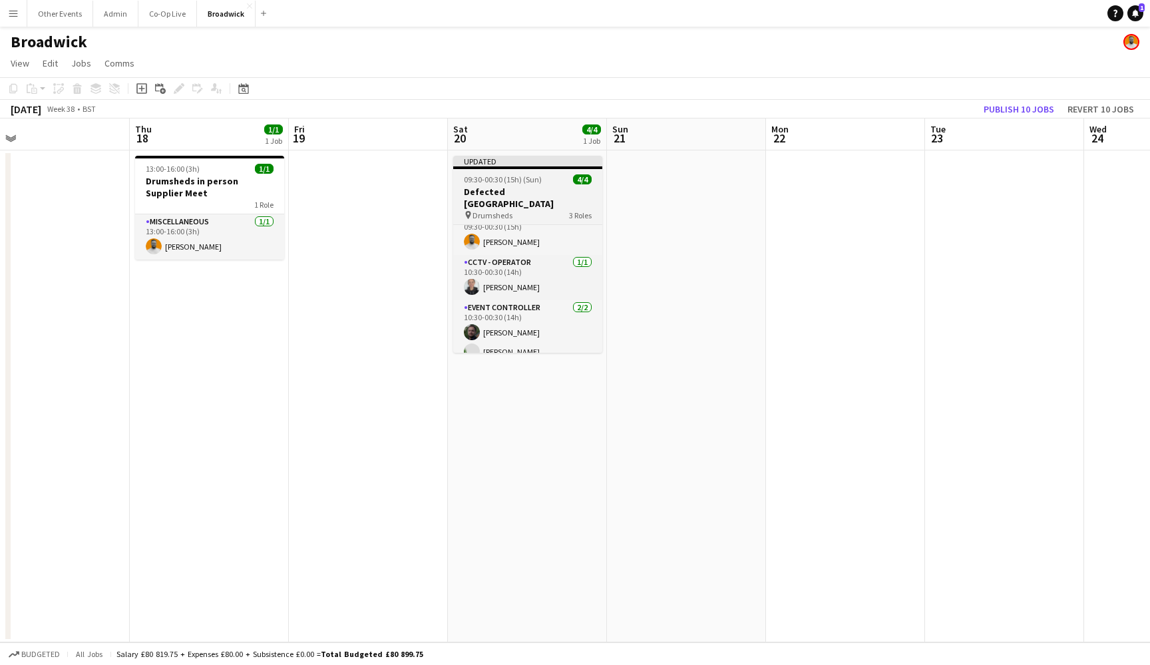
click at [541, 193] on h3 "Defected [GEOGRAPHIC_DATA]" at bounding box center [527, 198] width 149 height 24
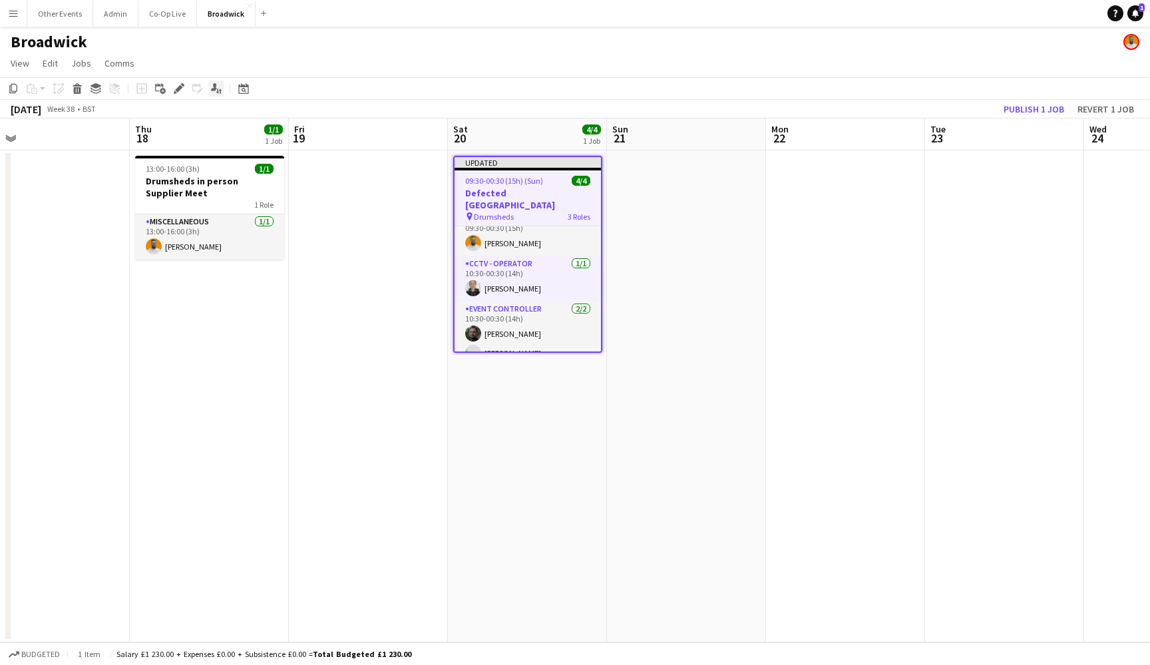
click at [216, 84] on icon at bounding box center [214, 86] width 6 height 7
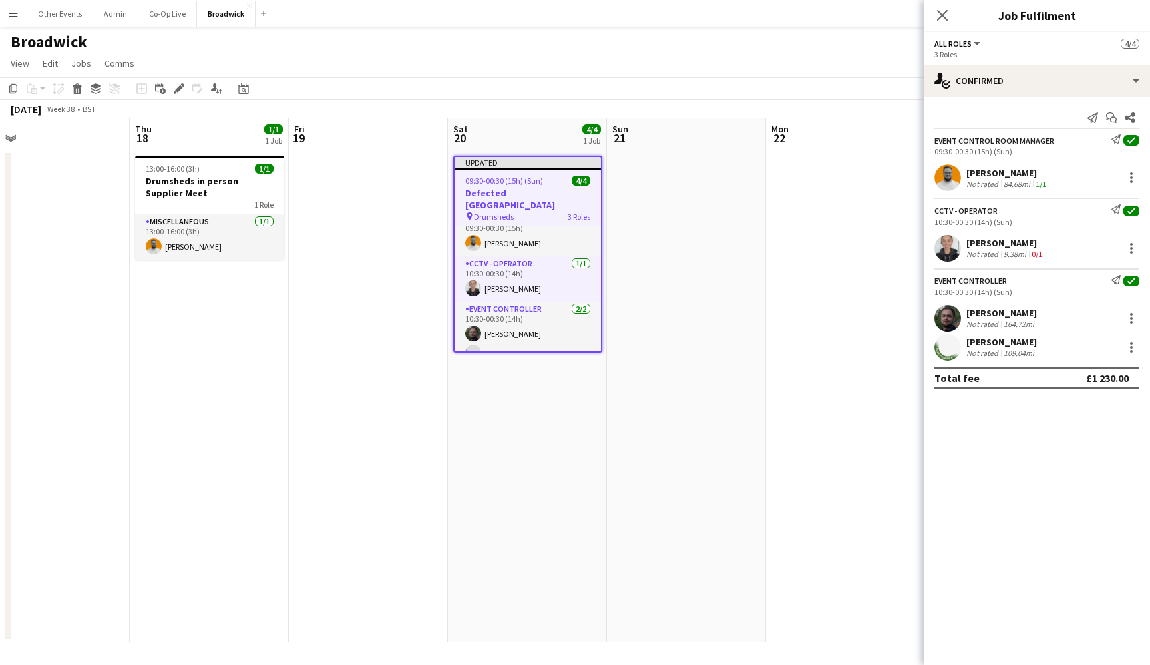
click at [964, 43] on span "All roles" at bounding box center [953, 44] width 37 height 10
click at [981, 65] on li "All roles" at bounding box center [1004, 66] width 116 height 12
click at [961, 39] on span "All roles" at bounding box center [953, 44] width 37 height 10
click at [1064, 442] on mat-expansion-panel "check Confirmed Send notification Start chat Share Event Control Room Manager S…" at bounding box center [1037, 381] width 226 height 568
click at [729, 319] on app-date-cell at bounding box center [686, 396] width 159 height 492
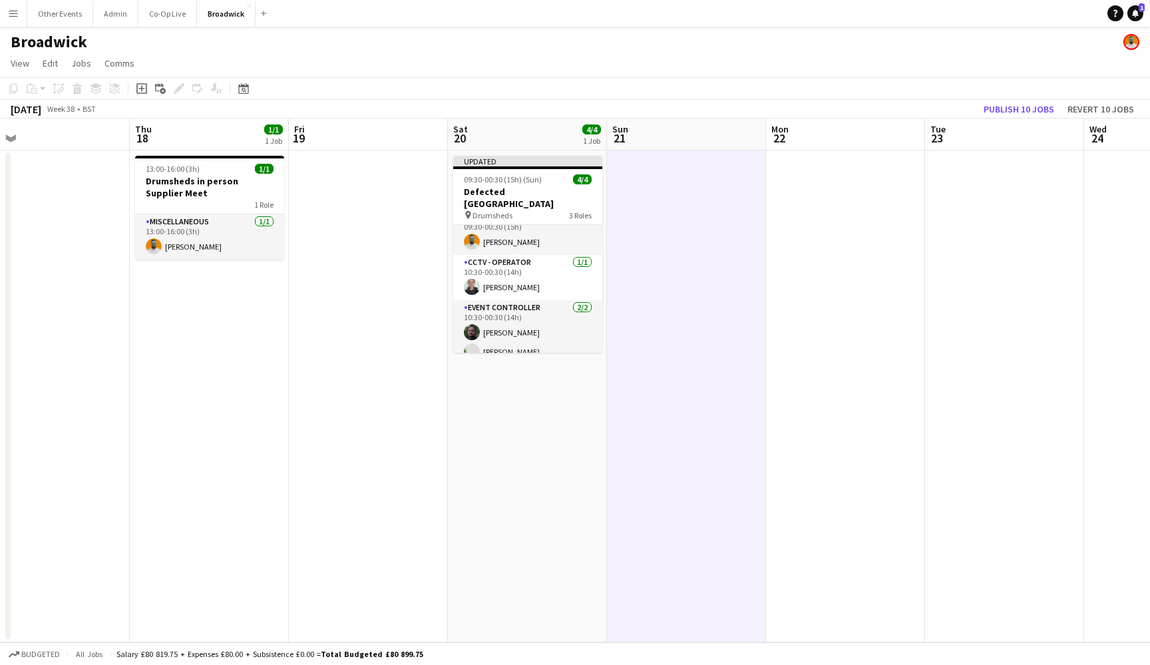
click at [861, 351] on app-date-cell at bounding box center [845, 396] width 159 height 492
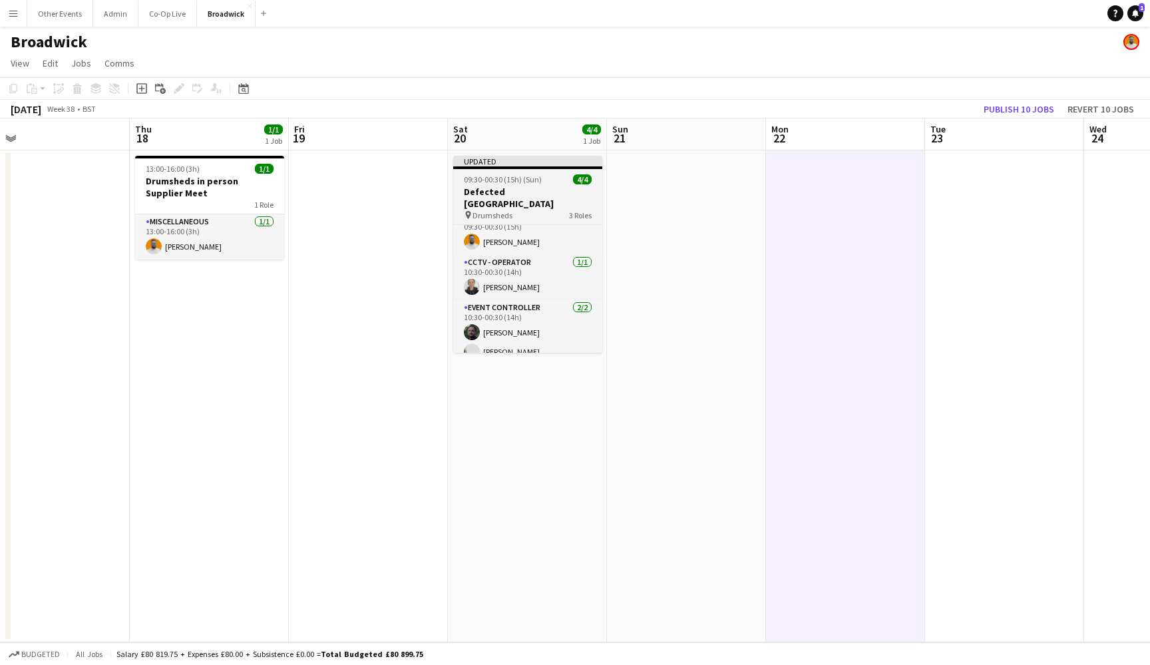
click at [507, 178] on span "09:30-00:30 (15h) (Sun)" at bounding box center [503, 179] width 78 height 10
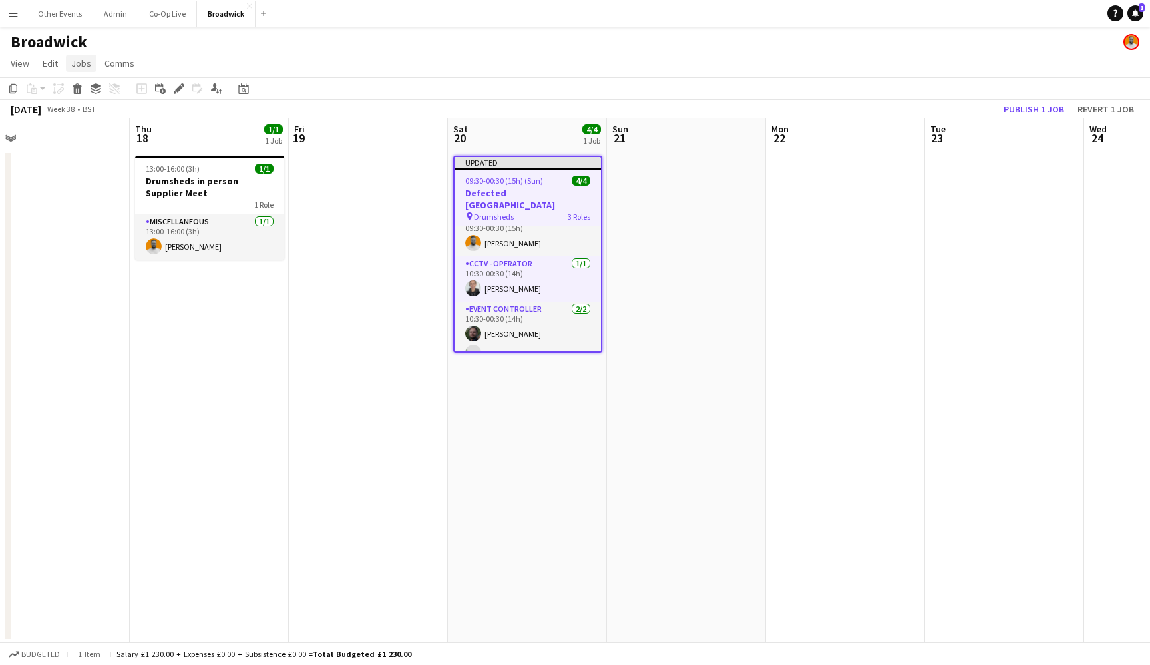
click at [87, 68] on span "Jobs" at bounding box center [81, 63] width 20 height 12
click at [113, 251] on link "Job fulfilment" at bounding box center [113, 244] width 93 height 28
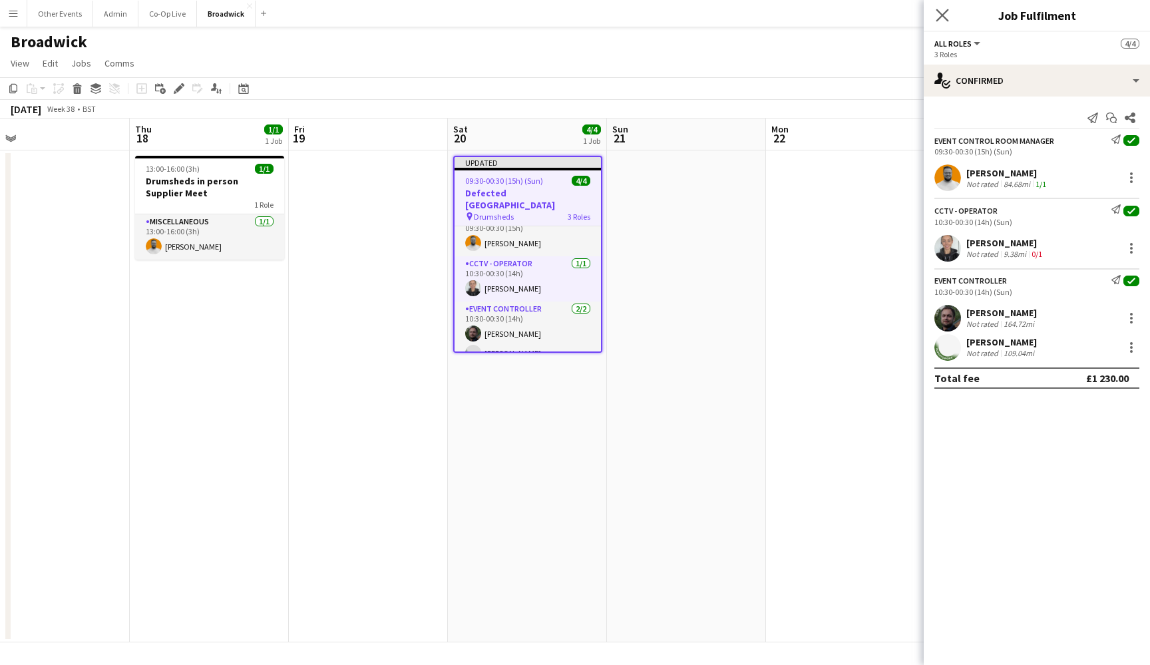
click at [947, 9] on app-icon "Close pop-in" at bounding box center [942, 15] width 19 height 19
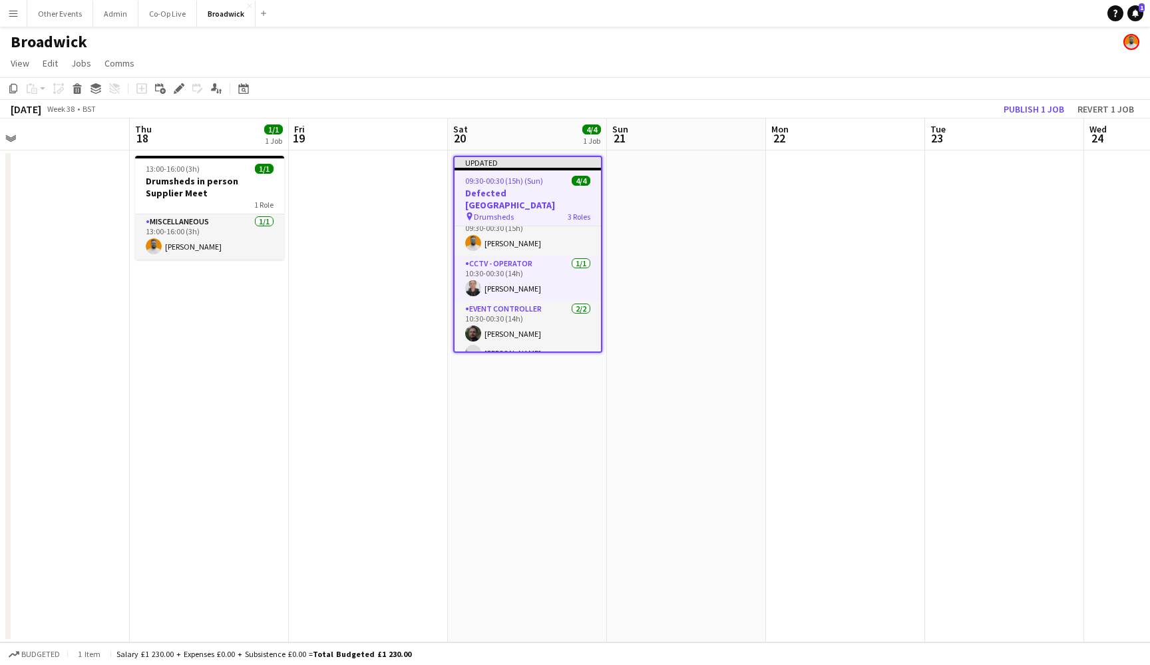
click at [646, 337] on app-date-cell at bounding box center [686, 396] width 159 height 492
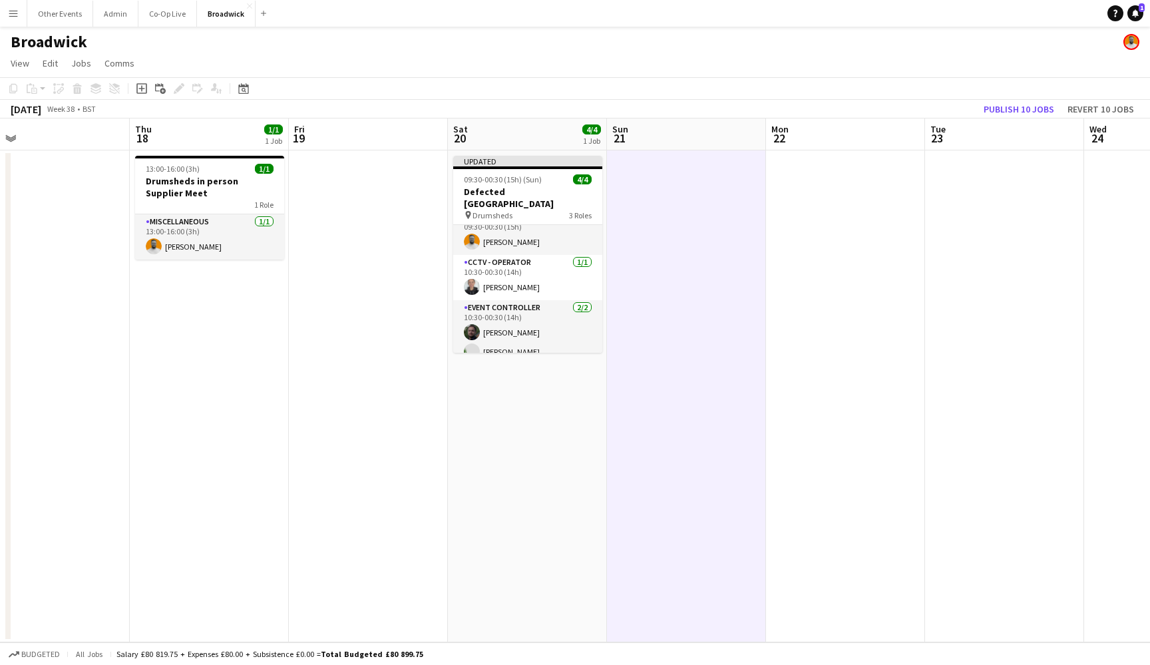
click at [833, 301] on app-date-cell at bounding box center [845, 396] width 159 height 492
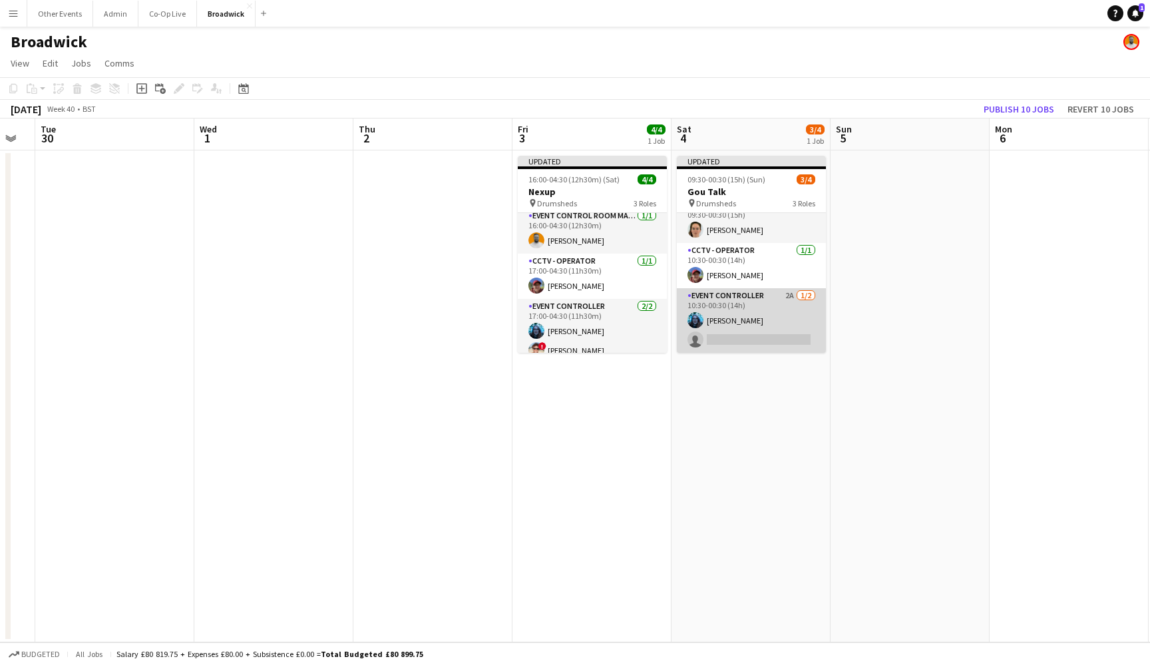
click at [777, 327] on app-card-role "Event Controller 2A [DATE] 10:30-00:30 (14h) [PERSON_NAME] single-neutral-actio…" at bounding box center [751, 320] width 149 height 65
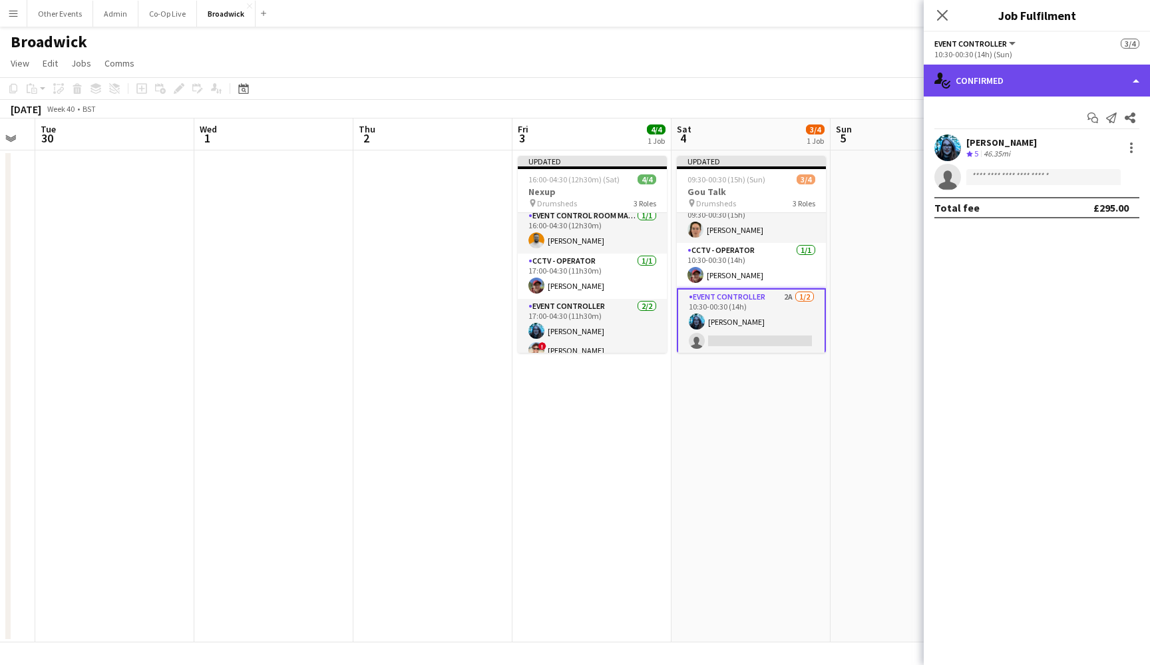
click at [1082, 81] on div "single-neutral-actions-check-2 Confirmed" at bounding box center [1037, 81] width 226 height 32
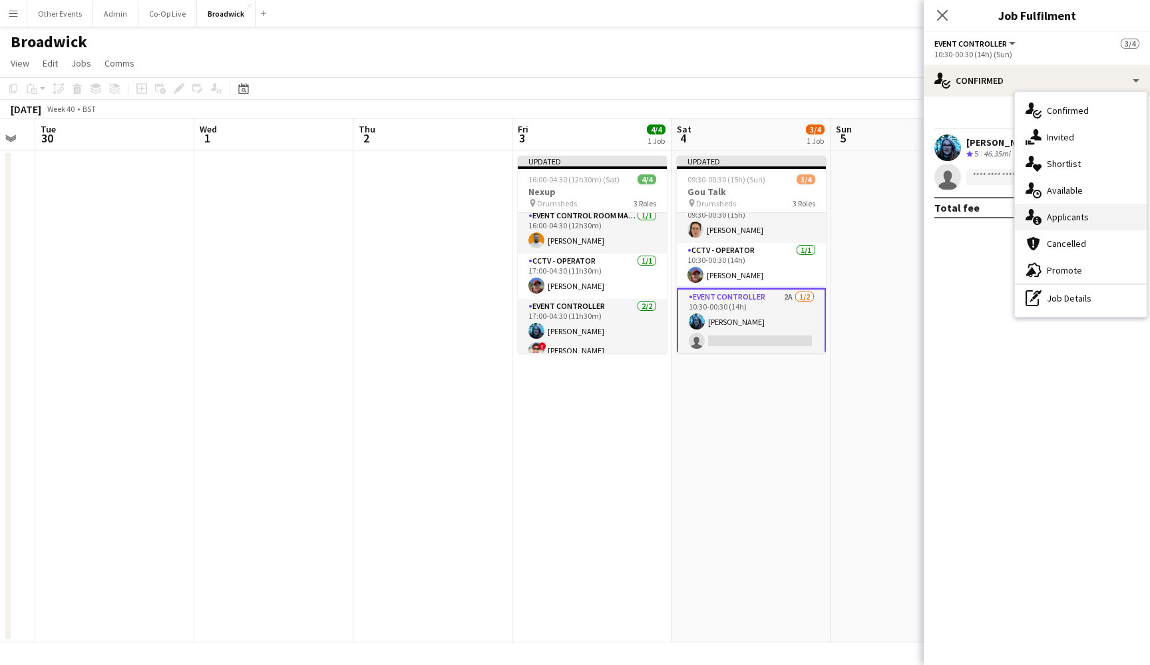
click at [1085, 211] on span "Applicants" at bounding box center [1068, 217] width 42 height 12
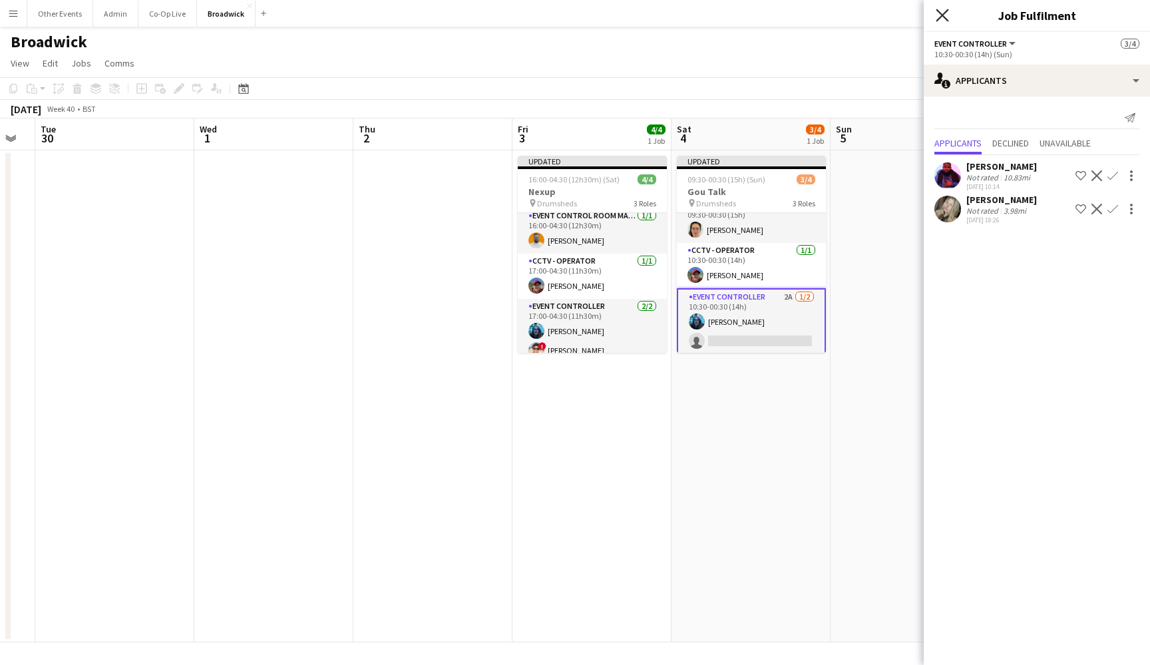
click at [942, 10] on icon "Close pop-in" at bounding box center [942, 15] width 13 height 13
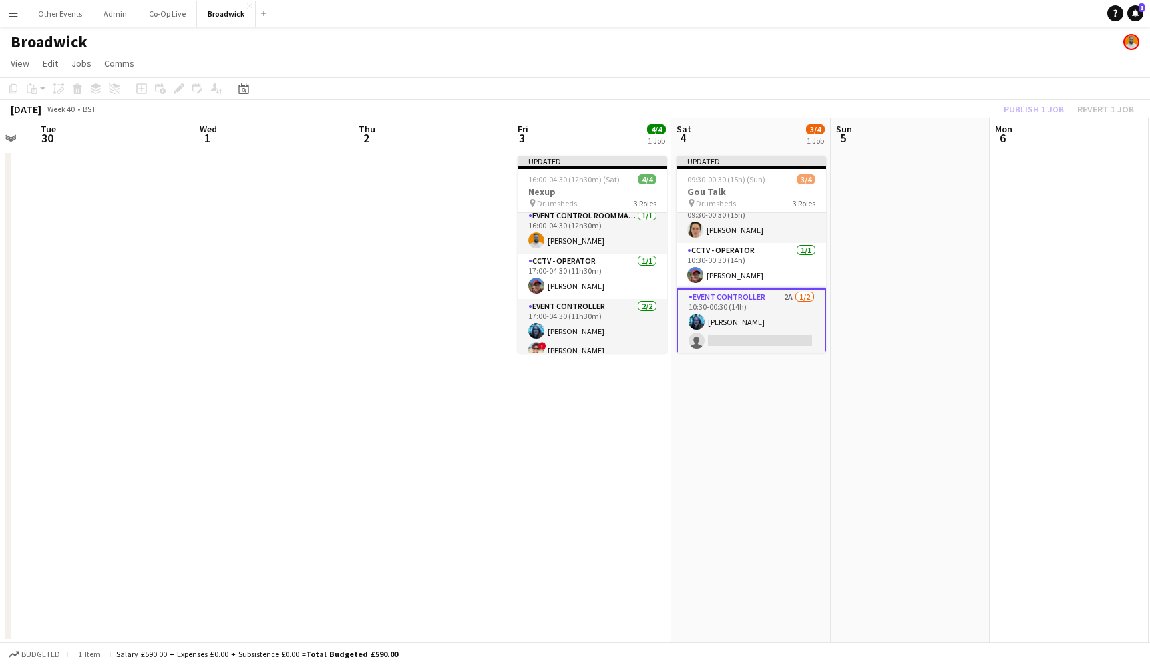
click at [856, 376] on app-date-cell at bounding box center [910, 396] width 159 height 492
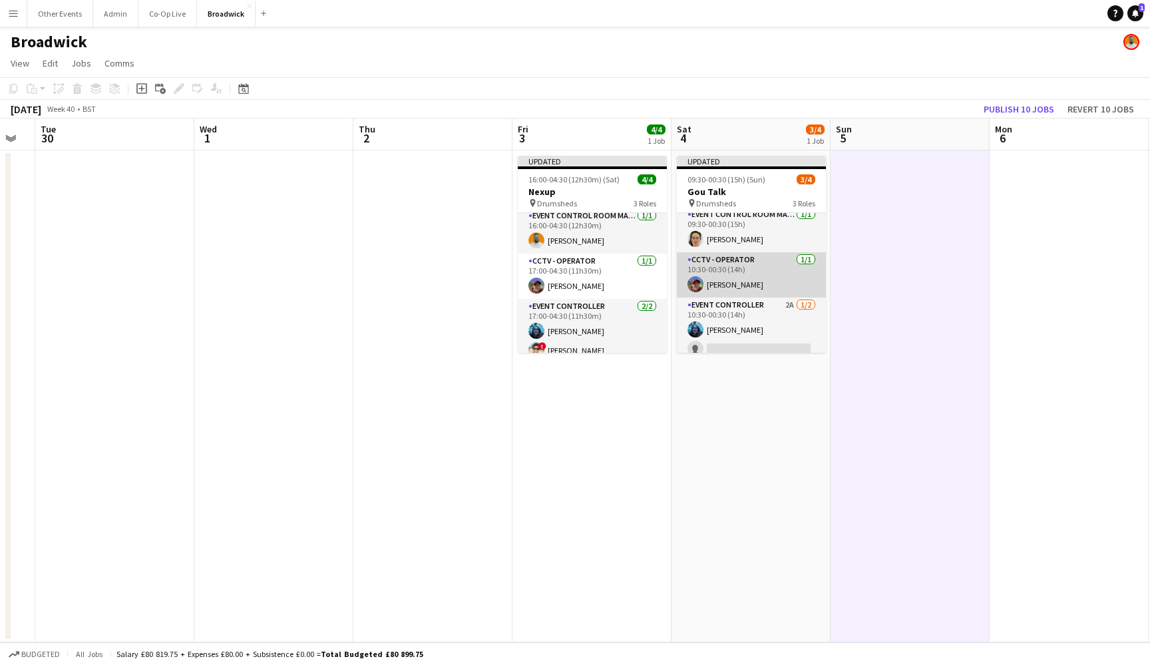
scroll to position [0, 0]
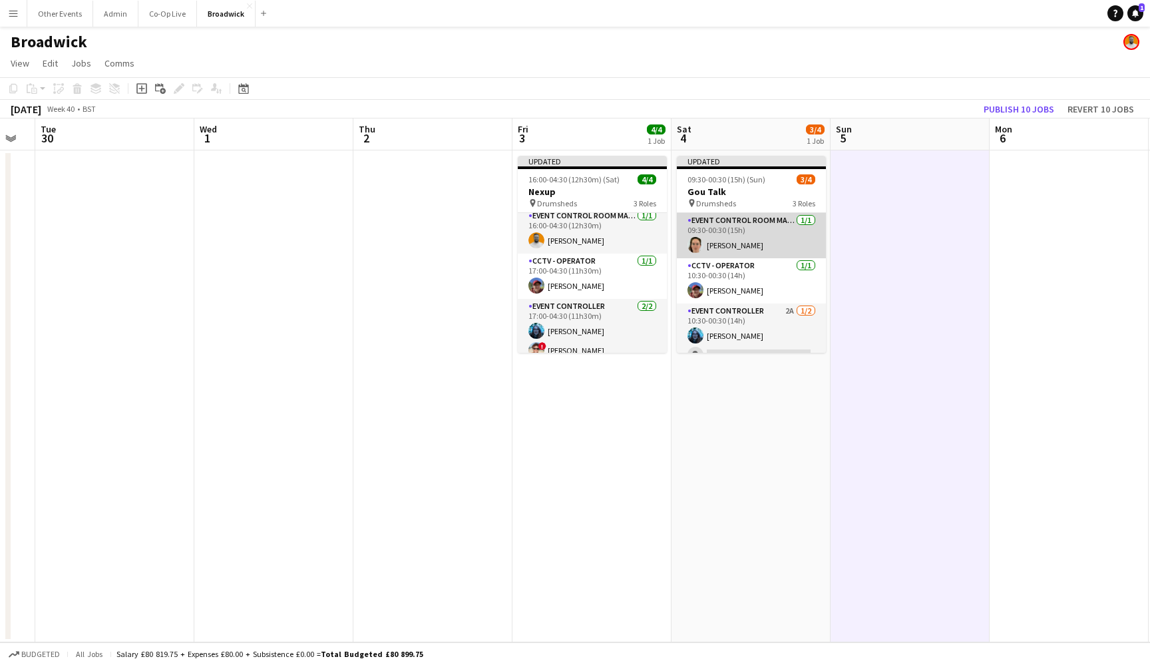
click at [779, 234] on app-card-role "Event Control Room Manager [DATE] 09:30-00:30 (15h) [PERSON_NAME]" at bounding box center [751, 235] width 149 height 45
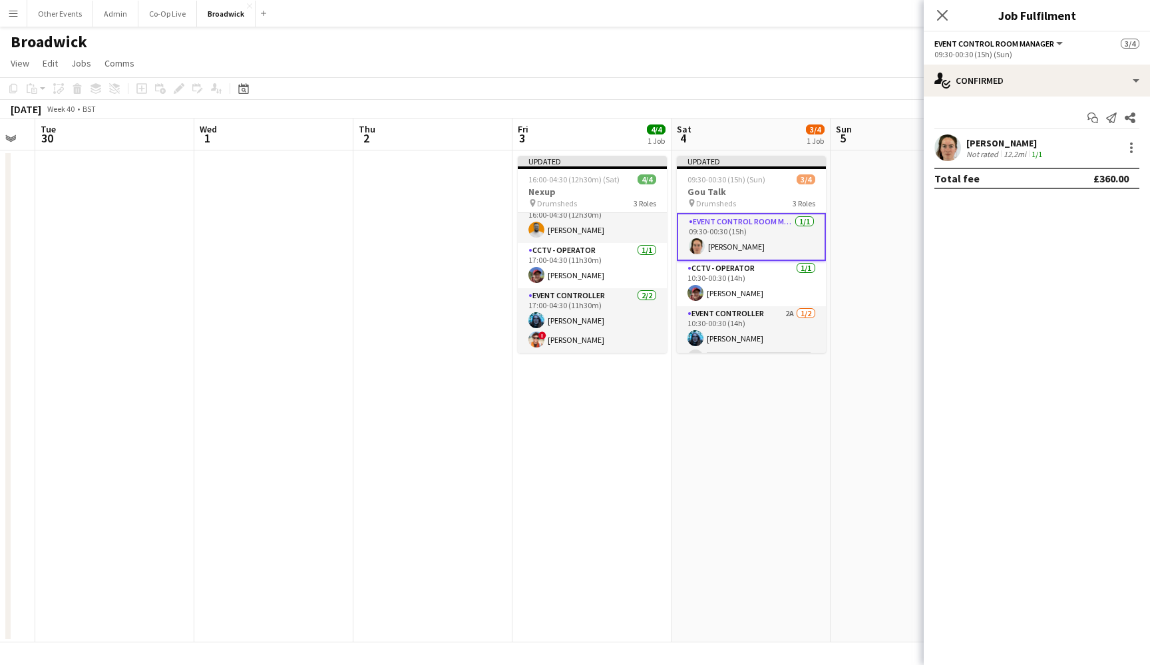
scroll to position [15, 0]
click at [1094, 141] on div at bounding box center [1132, 148] width 16 height 16
click at [1094, 216] on button "Switch crew" at bounding box center [1088, 204] width 104 height 32
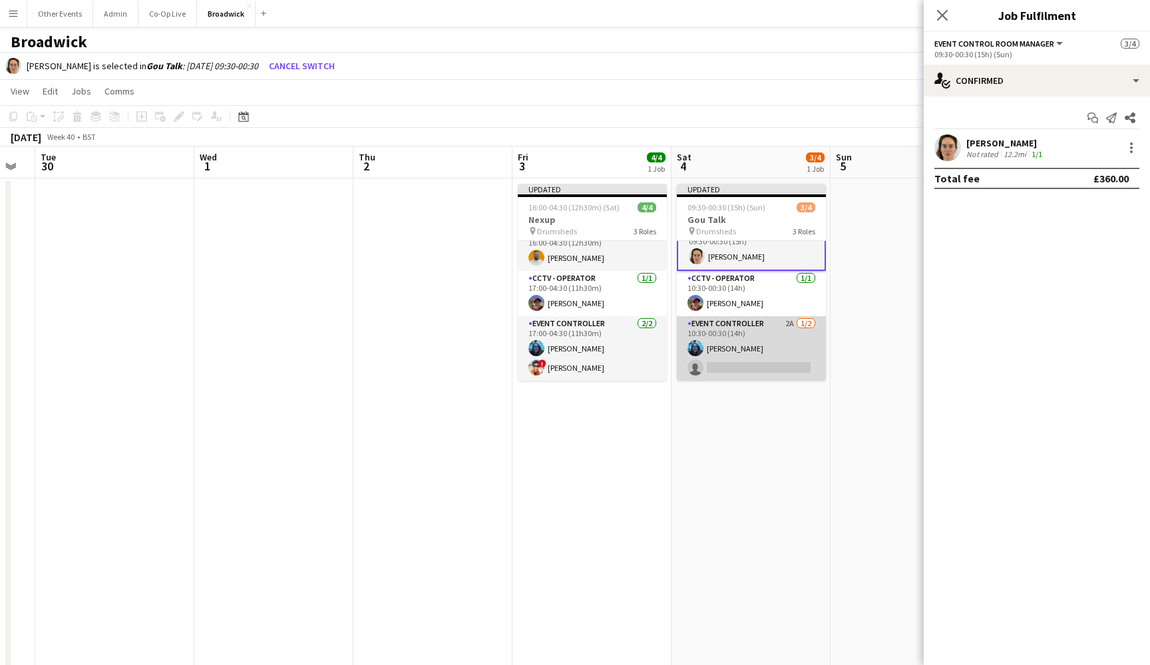
scroll to position [18, 0]
click at [787, 355] on app-card-role "Event Controller 2A [DATE] 10:30-00:30 (14h) [PERSON_NAME] single-neutral-actio…" at bounding box center [751, 348] width 149 height 65
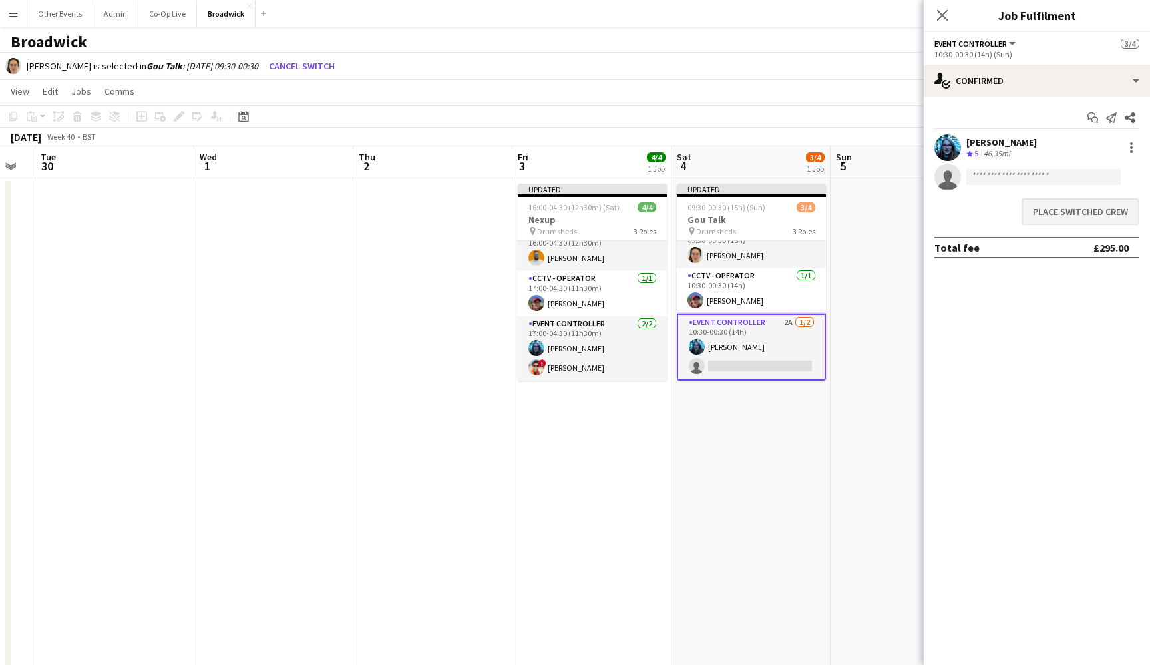
click at [1094, 216] on button "Place switched crew" at bounding box center [1081, 211] width 118 height 27
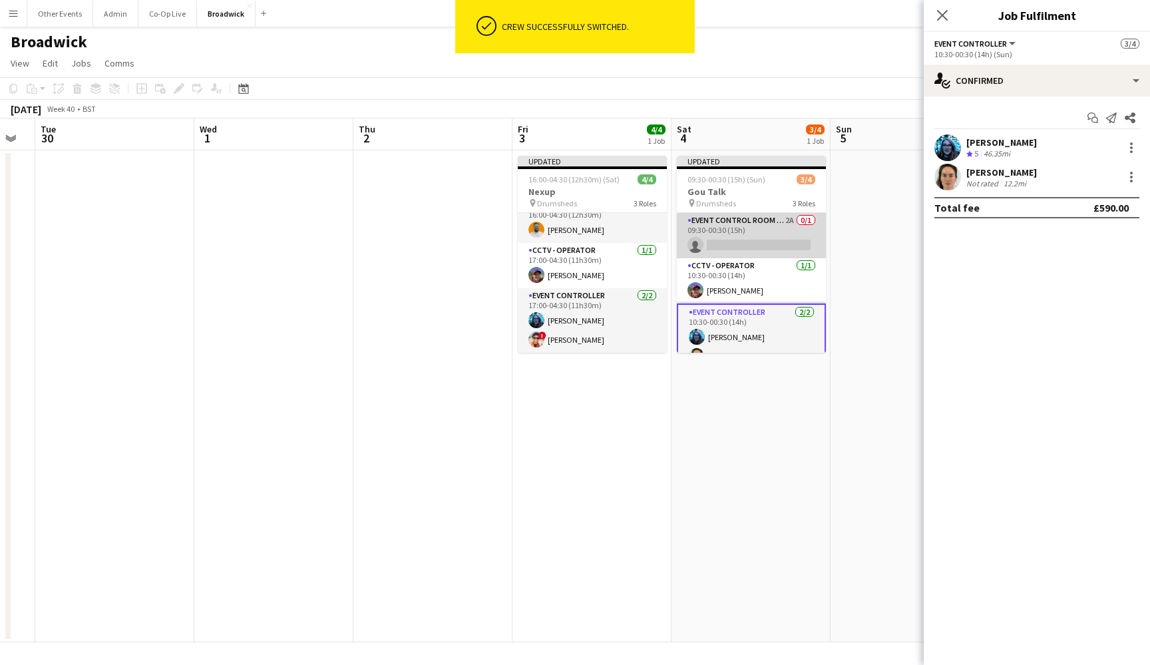
scroll to position [0, 0]
click at [760, 230] on app-card-role "Event Control Room Manager 2A 0/1 09:30-00:30 (15h) single-neutral-actions" at bounding box center [751, 235] width 149 height 45
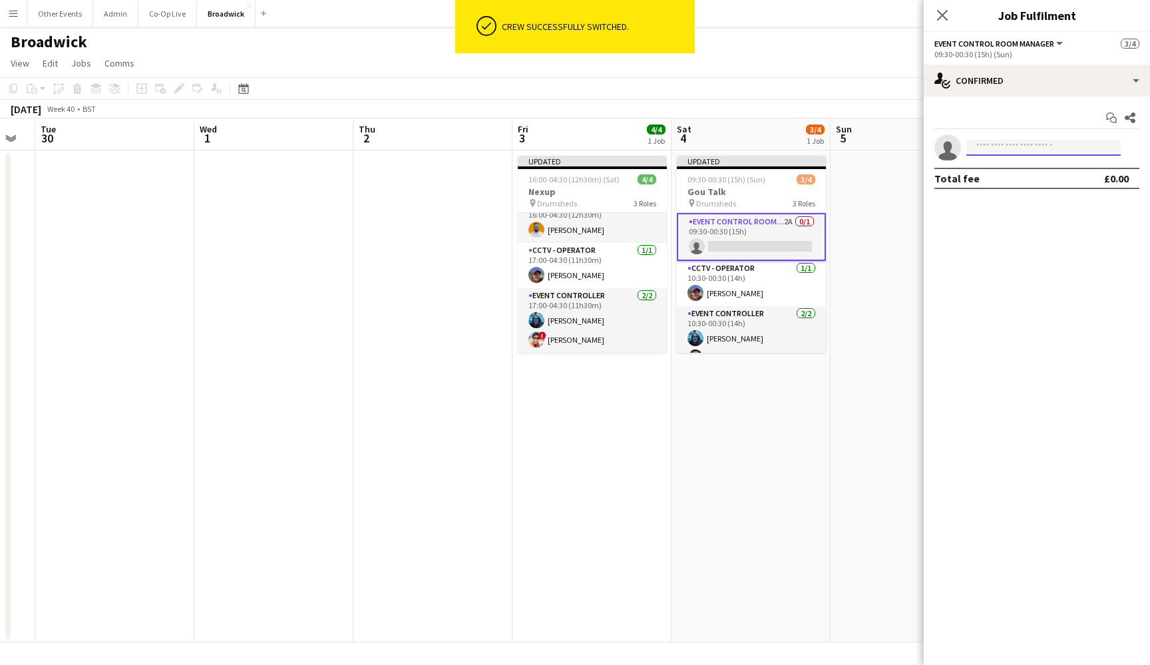
click at [1018, 144] on input at bounding box center [1044, 148] width 154 height 16
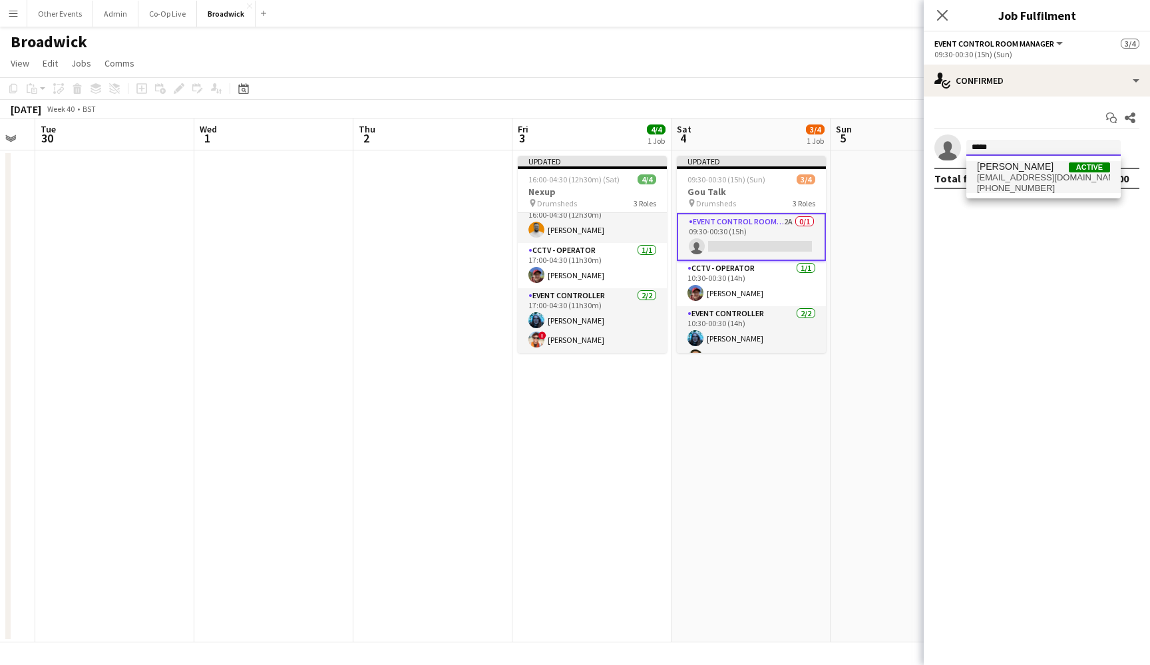
type input "*****"
click at [1025, 184] on span "[PHONE_NUMBER]" at bounding box center [1043, 188] width 133 height 11
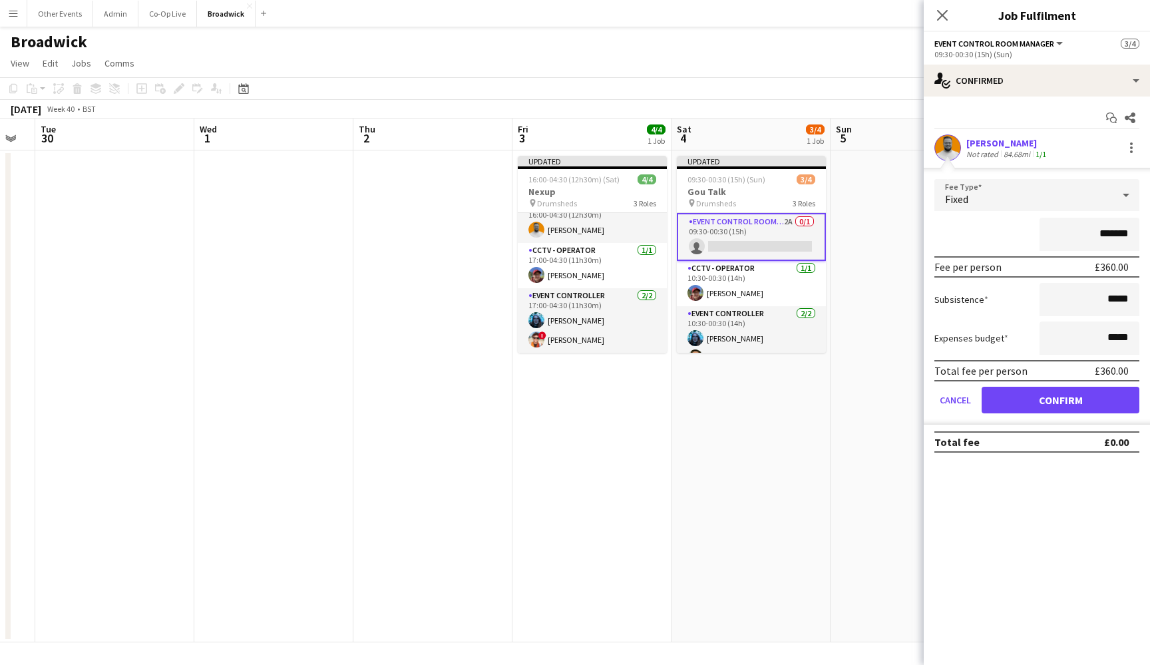
click at [1086, 397] on button "Confirm" at bounding box center [1061, 400] width 158 height 27
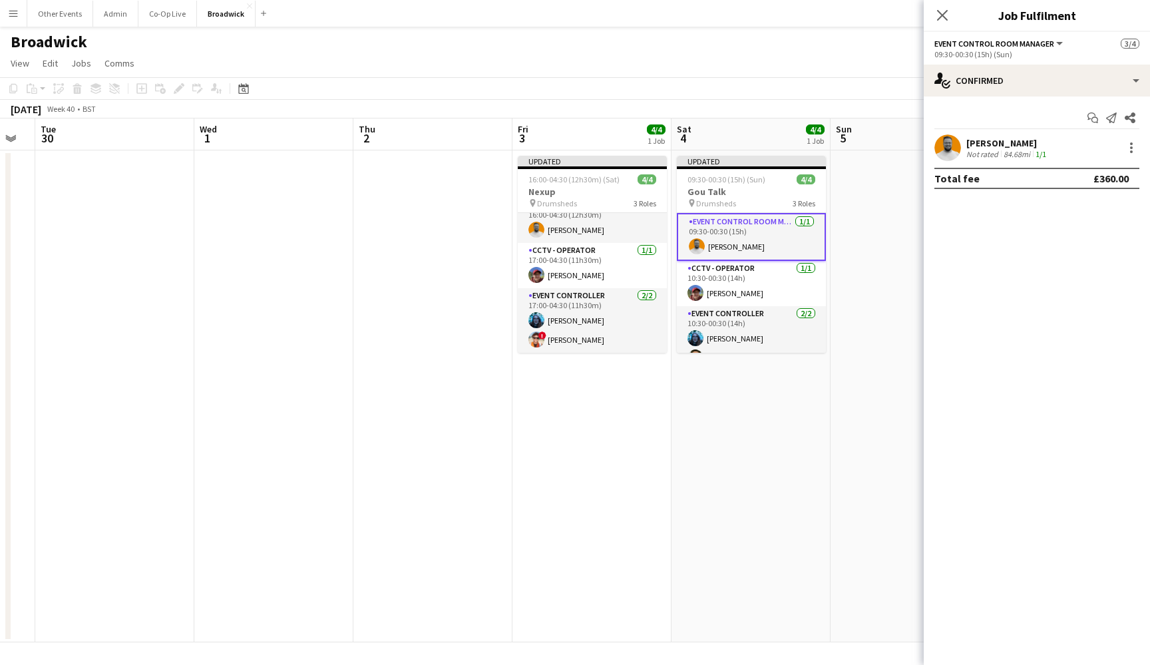
click at [893, 441] on app-date-cell at bounding box center [910, 396] width 159 height 492
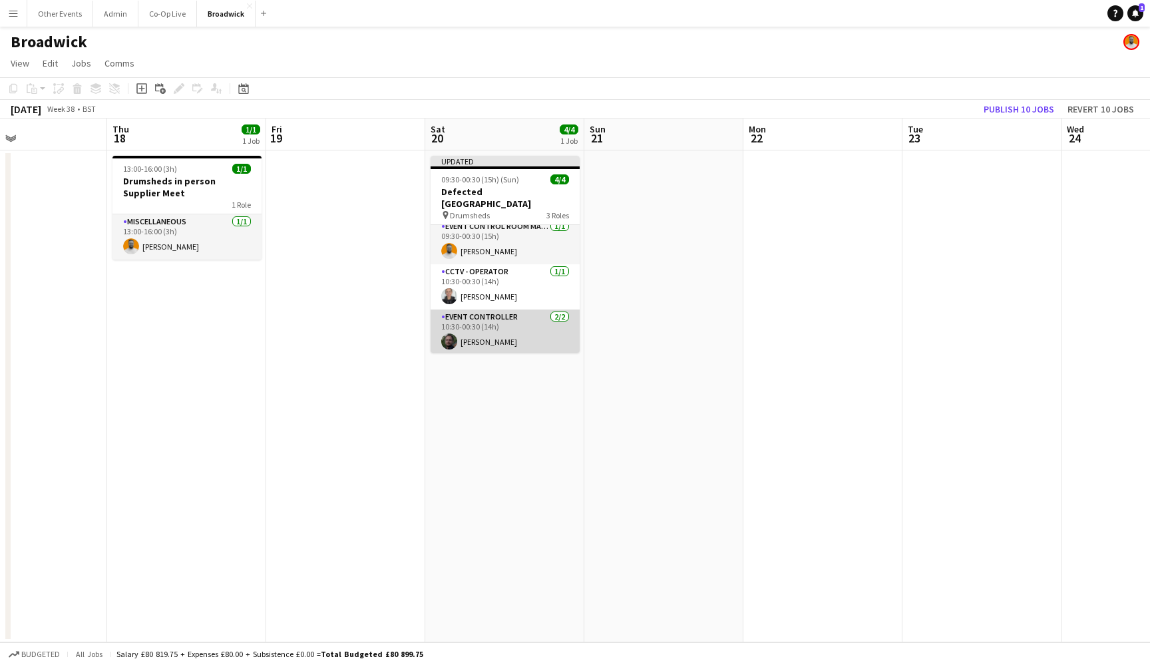
scroll to position [9, 0]
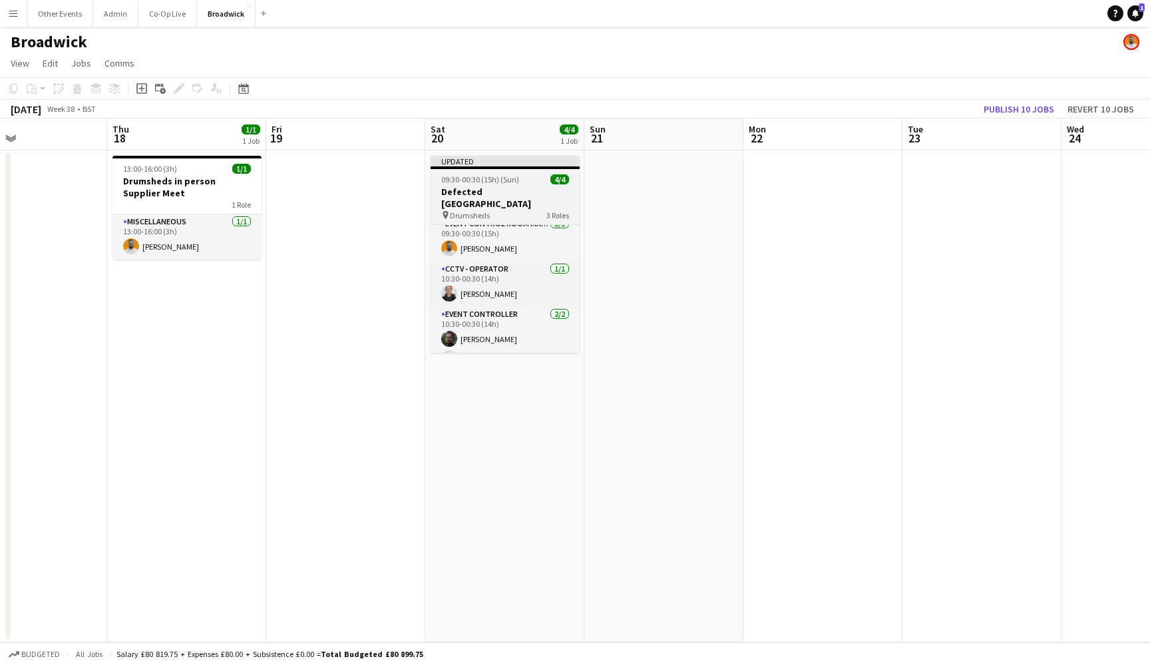
click at [509, 188] on h3 "Defected [GEOGRAPHIC_DATA]" at bounding box center [505, 198] width 149 height 24
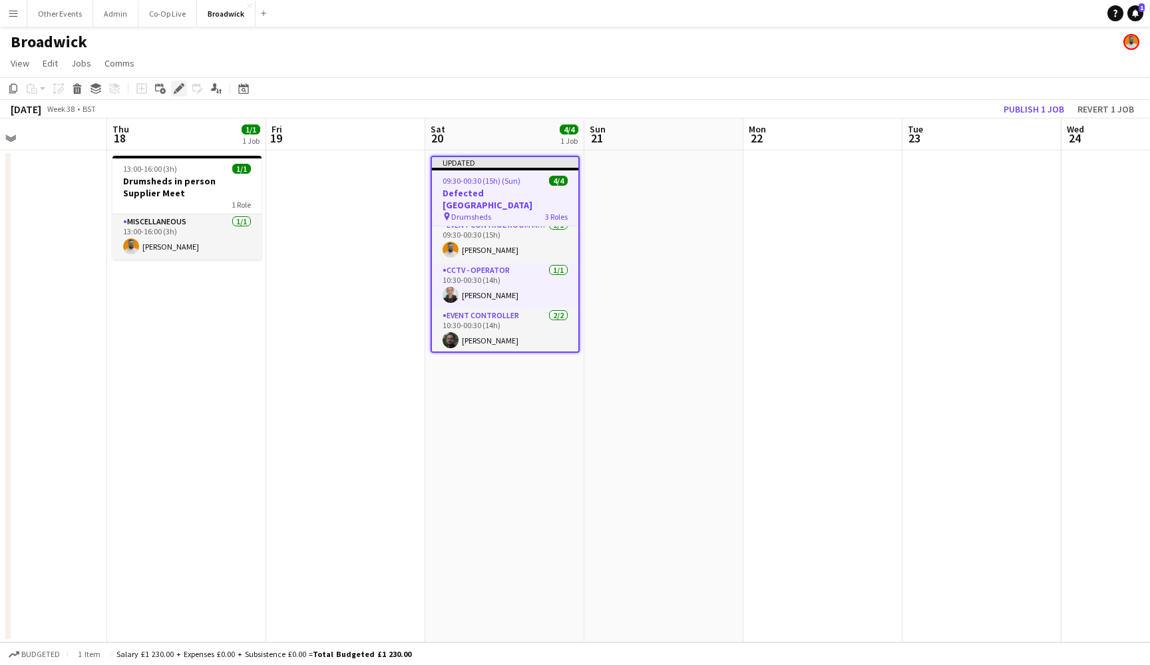
click at [182, 88] on icon "Edit" at bounding box center [179, 88] width 11 height 11
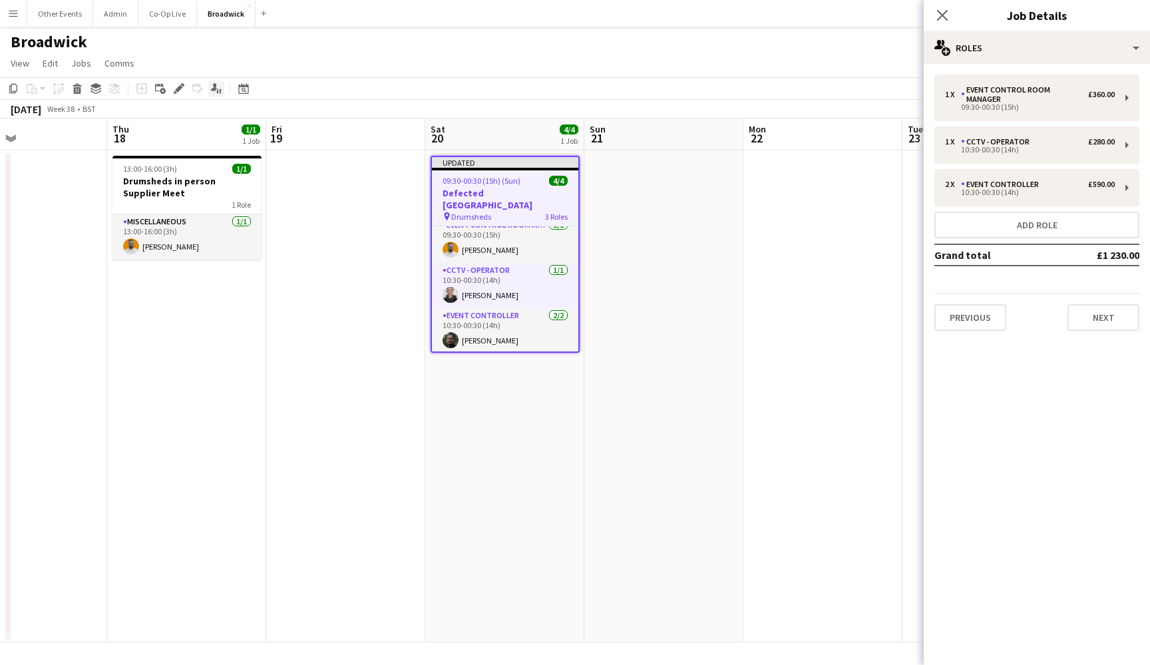
click at [222, 91] on div "Applicants" at bounding box center [216, 89] width 16 height 16
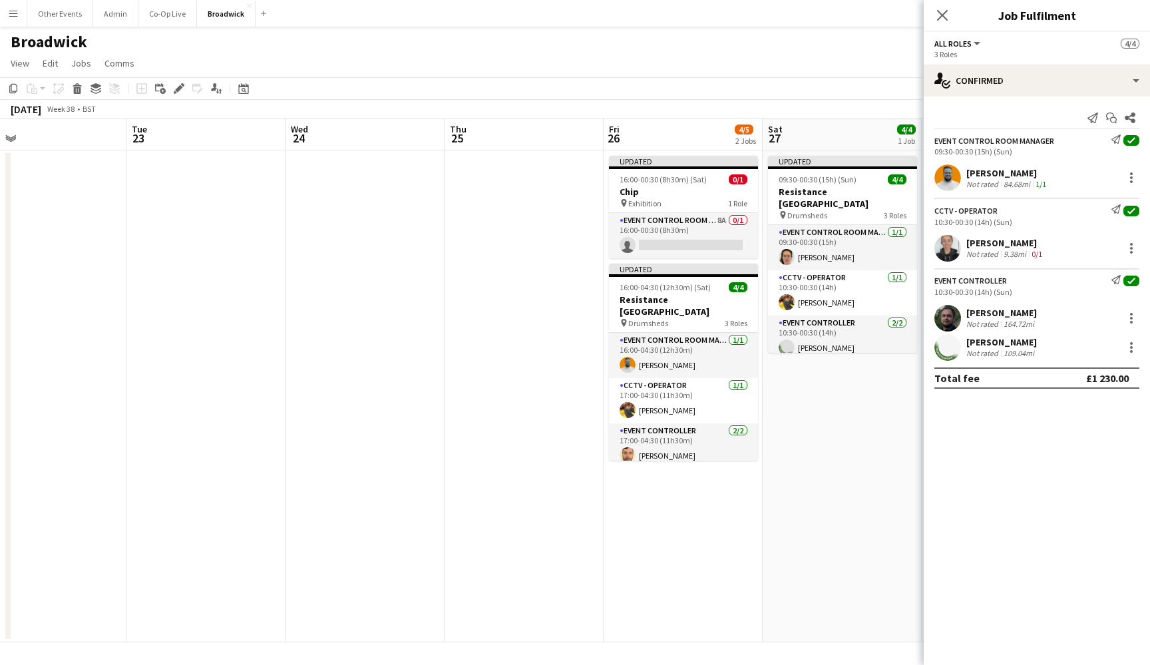
scroll to position [0, 352]
click at [687, 290] on span "16:00-04:30 (12h30m) (Sat)" at bounding box center [663, 287] width 91 height 10
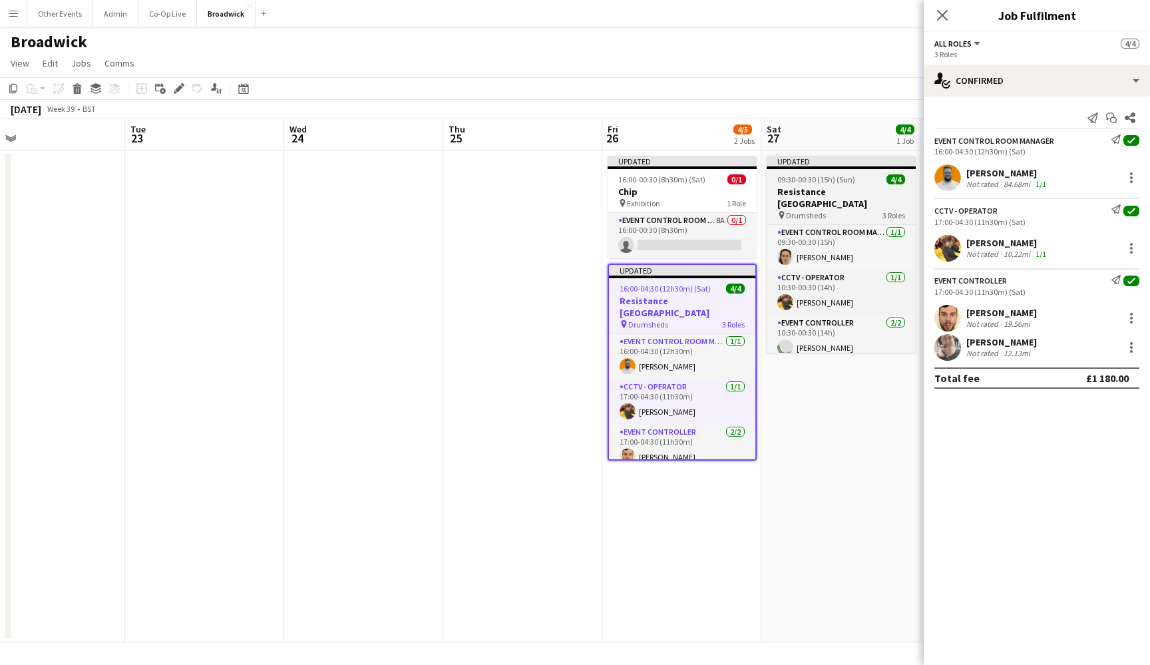
click at [838, 190] on h3 "Resistance [GEOGRAPHIC_DATA]" at bounding box center [841, 198] width 149 height 24
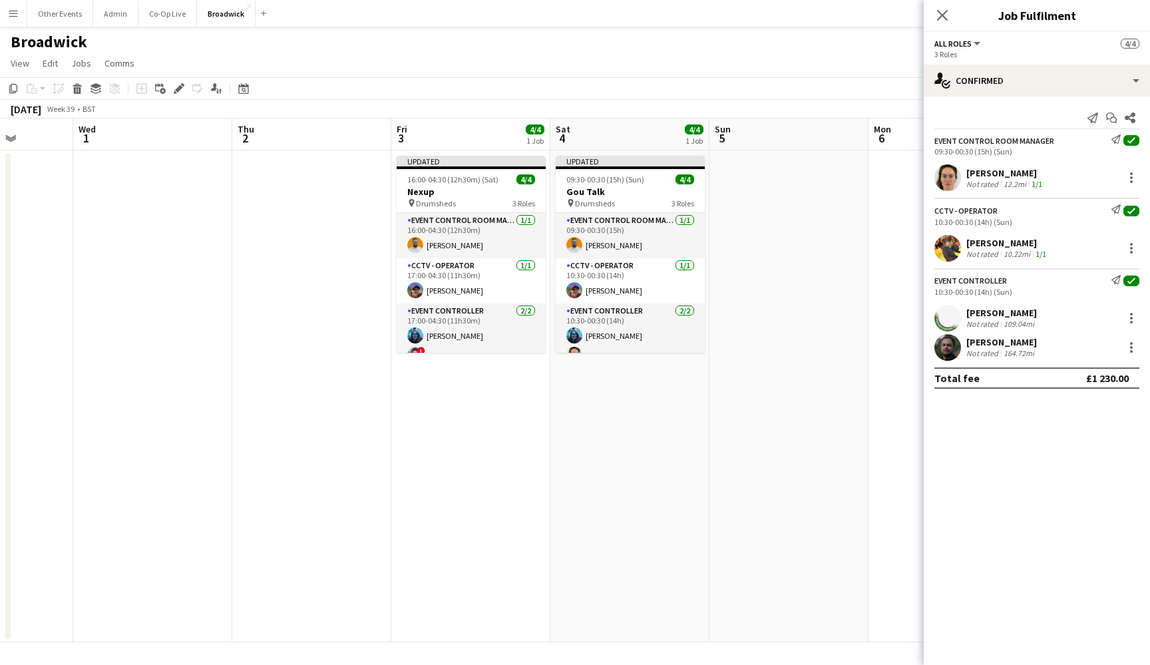
scroll to position [0, 345]
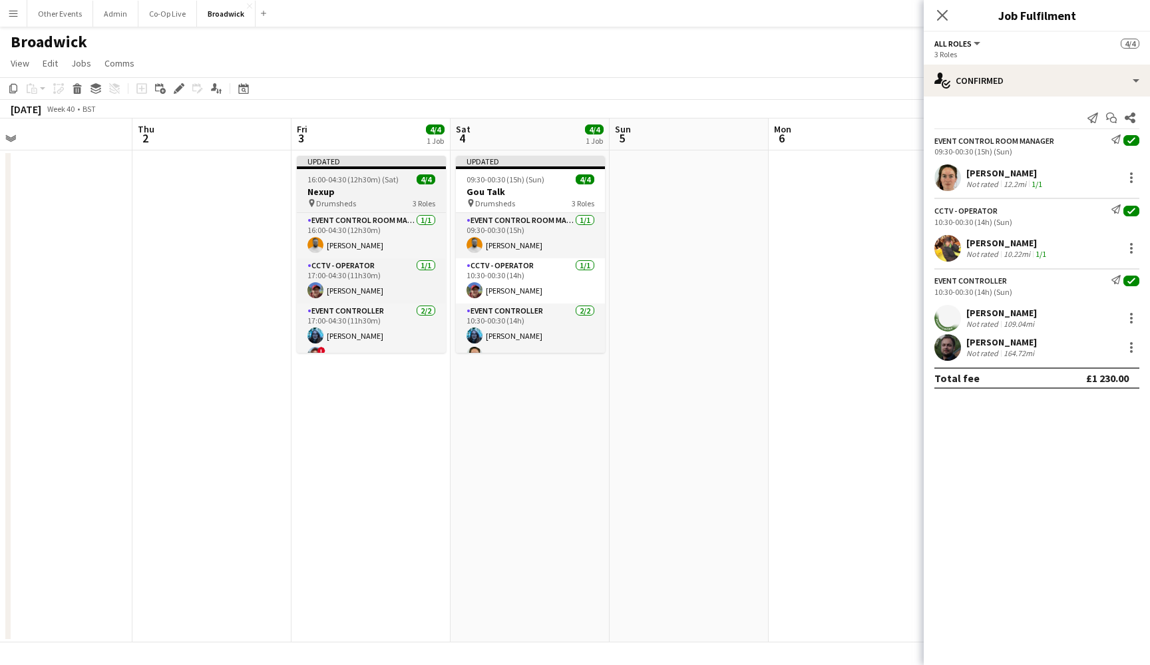
click at [363, 182] on span "16:00-04:30 (12h30m) (Sat)" at bounding box center [353, 179] width 91 height 10
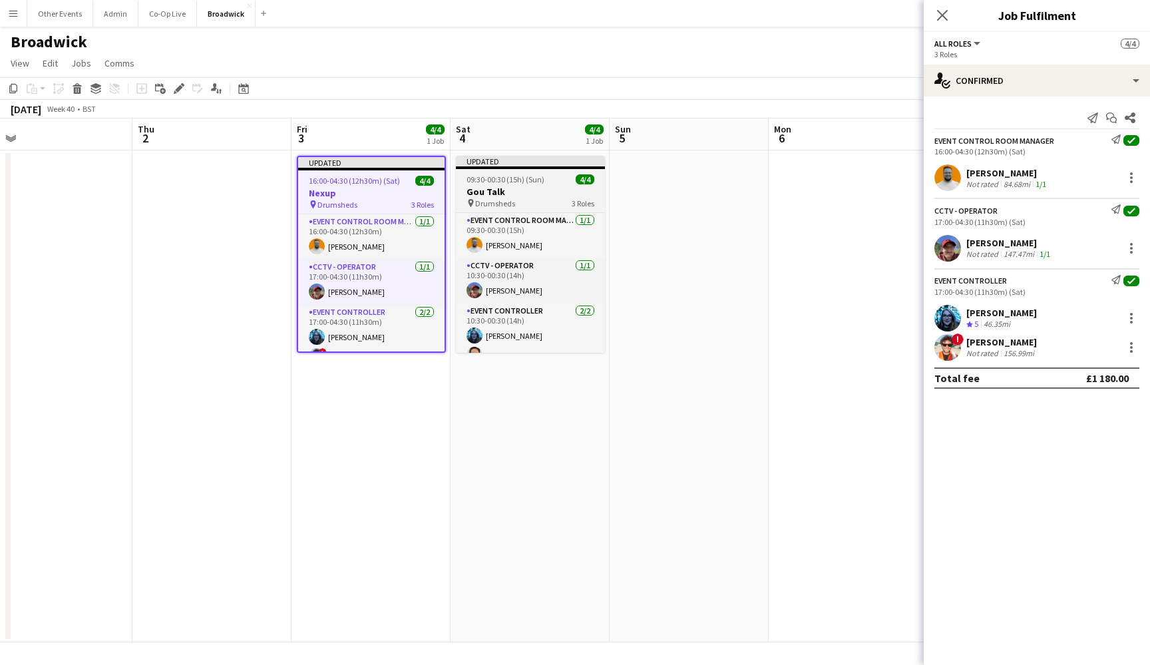
click at [529, 191] on h3 "Gou Talk" at bounding box center [530, 192] width 149 height 12
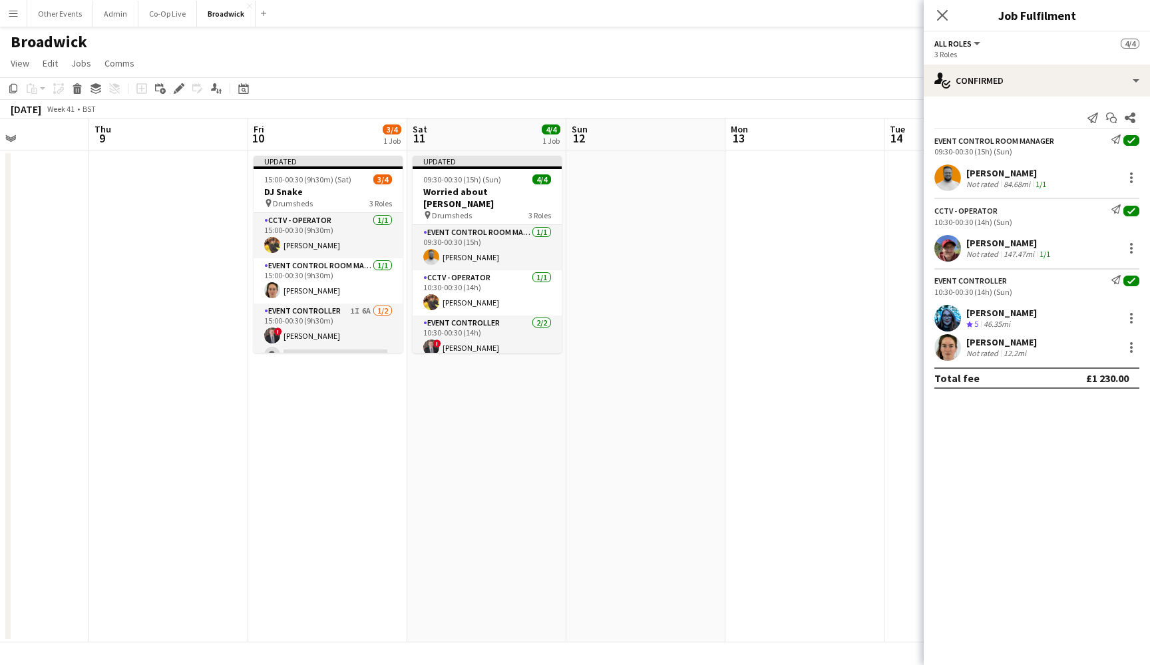
scroll to position [0, 387]
click at [302, 188] on h3 "DJ Snake" at bounding box center [329, 192] width 149 height 12
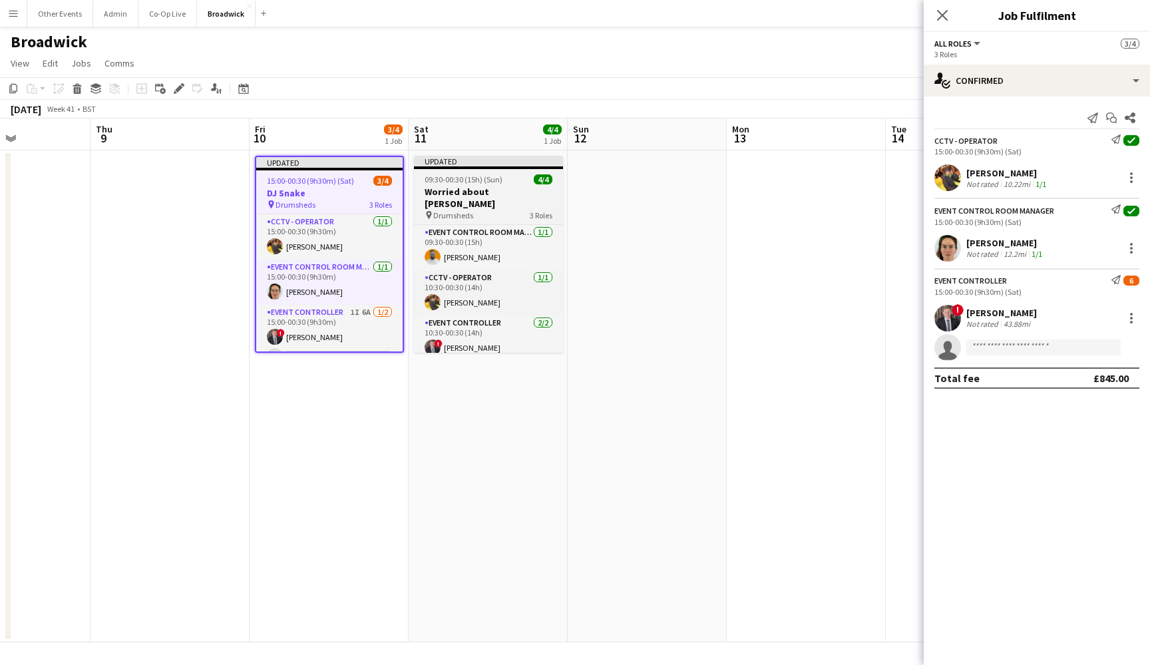
click at [471, 188] on h3 "Worried about [PERSON_NAME]" at bounding box center [488, 198] width 149 height 24
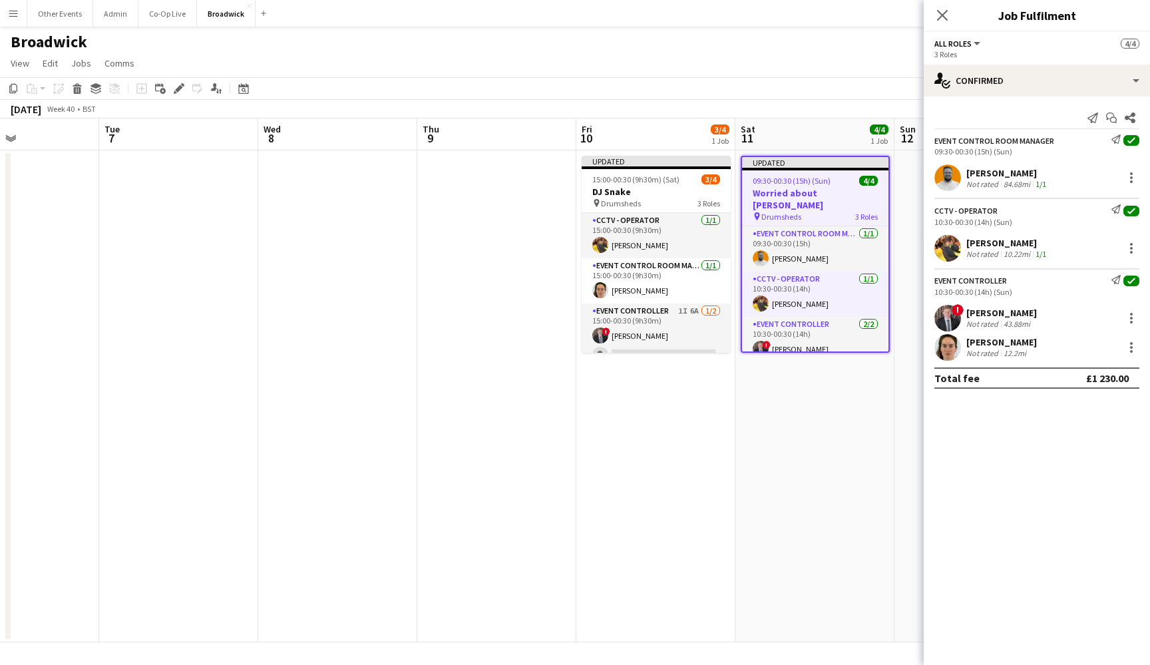
scroll to position [0, 483]
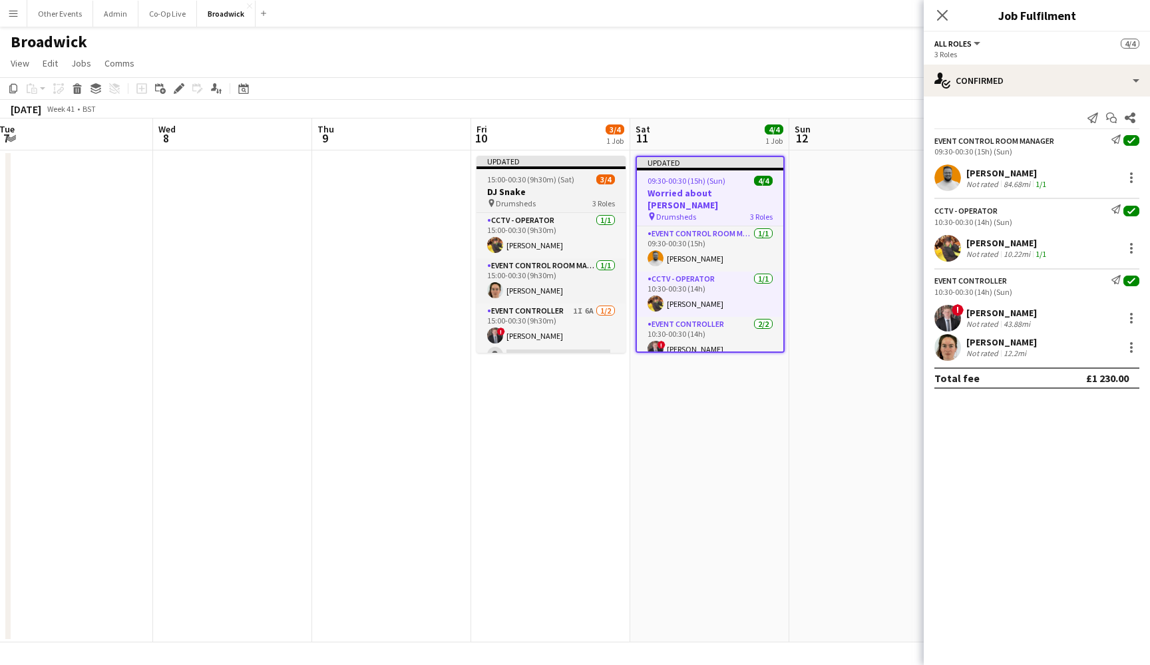
click at [555, 186] on h3 "DJ Snake" at bounding box center [551, 192] width 149 height 12
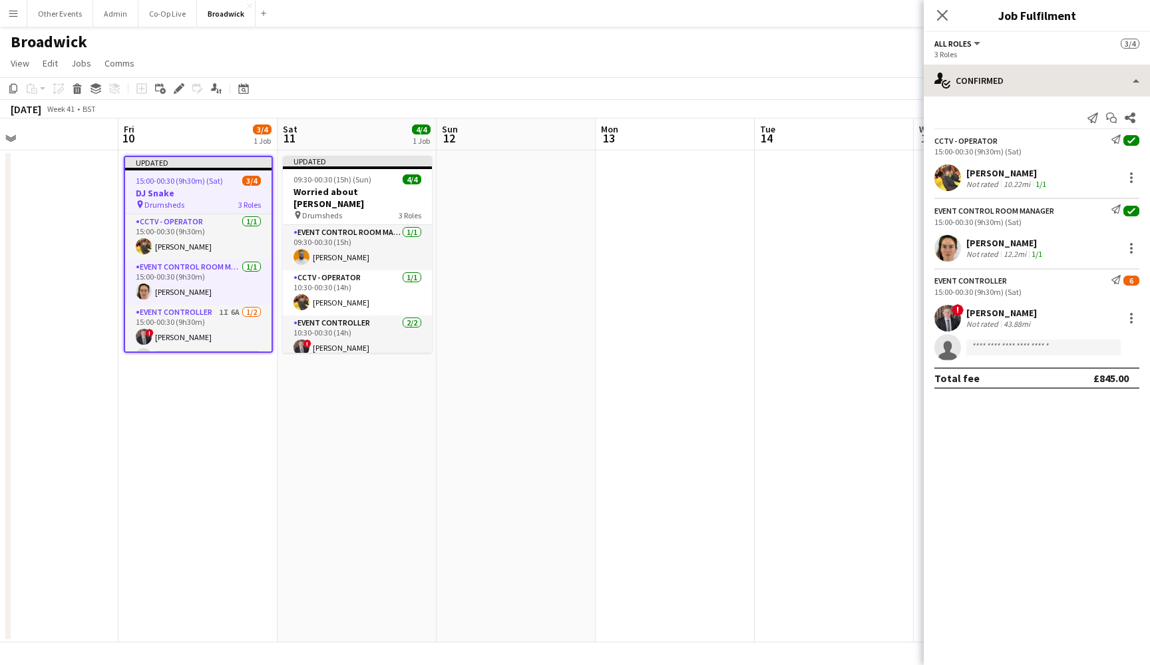
scroll to position [0, 360]
click at [943, 21] on icon "Close pop-in" at bounding box center [942, 15] width 13 height 13
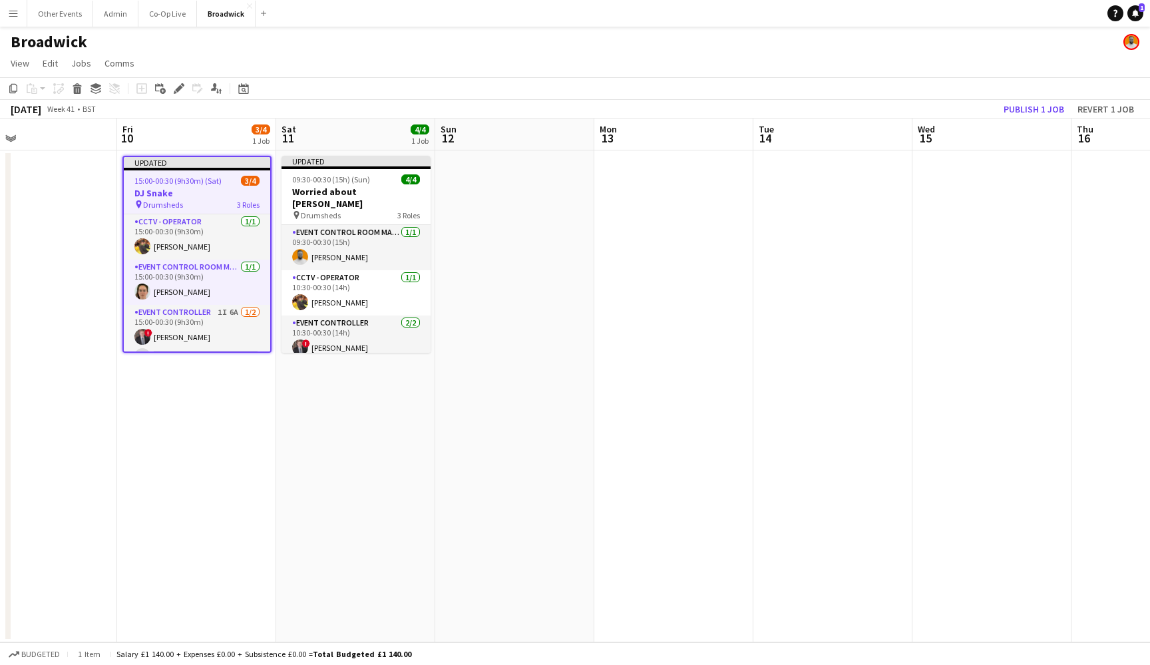
click at [854, 51] on div "Broadwick" at bounding box center [575, 39] width 1150 height 25
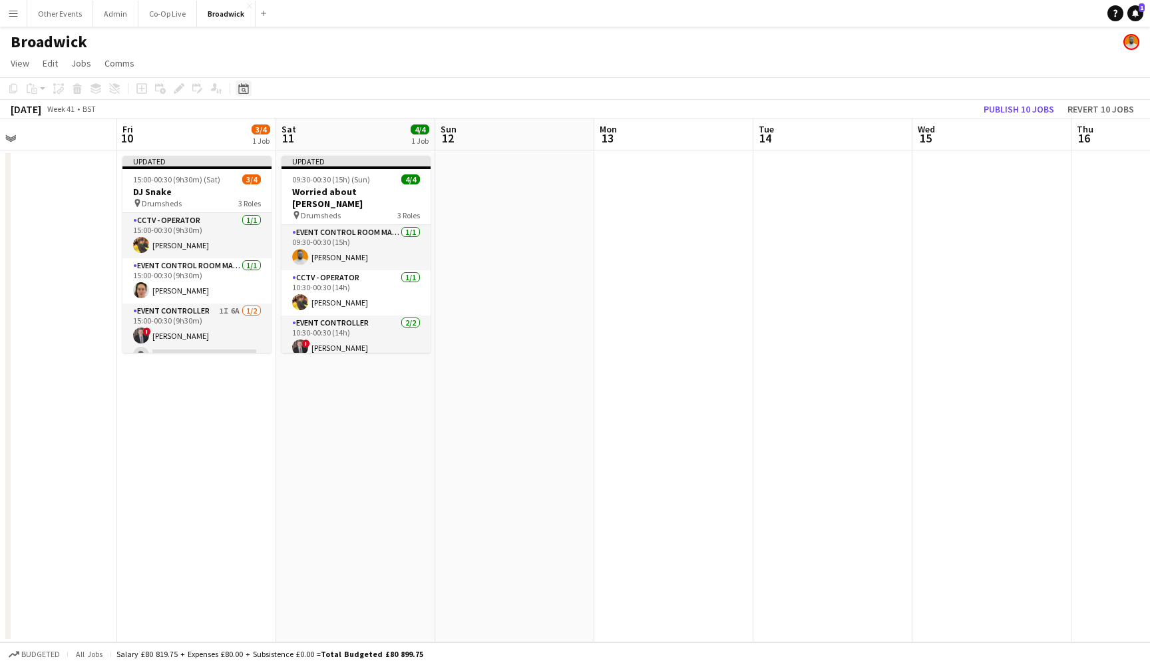
click at [240, 88] on icon "Date picker" at bounding box center [243, 88] width 11 height 11
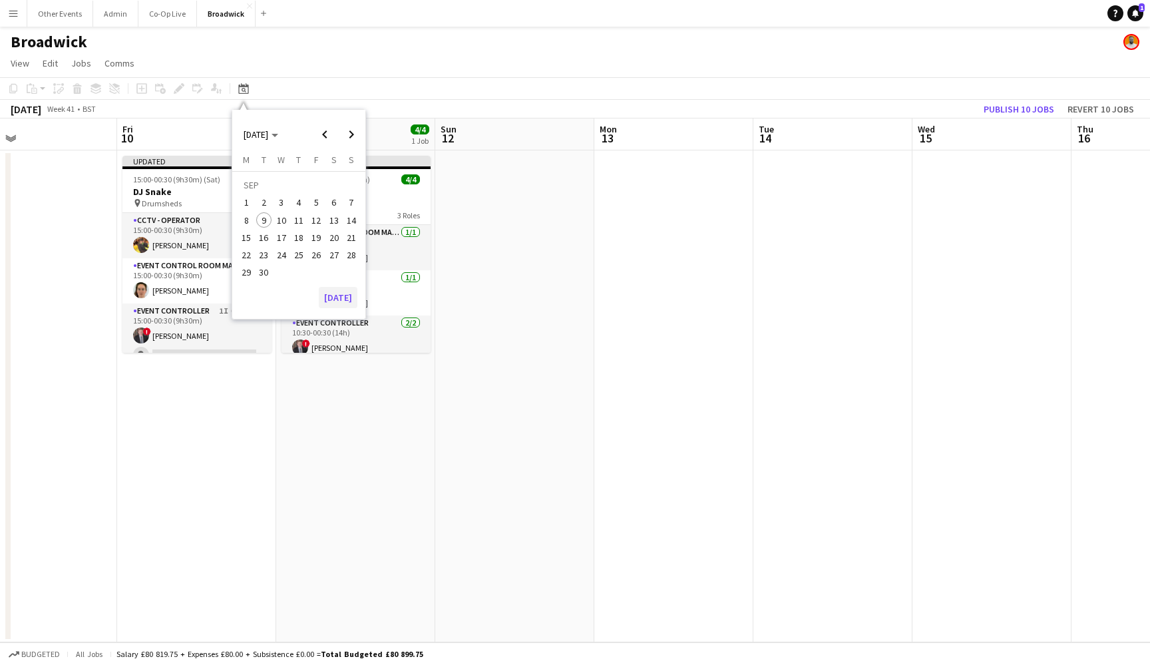
click at [335, 304] on button "[DATE]" at bounding box center [338, 297] width 39 height 21
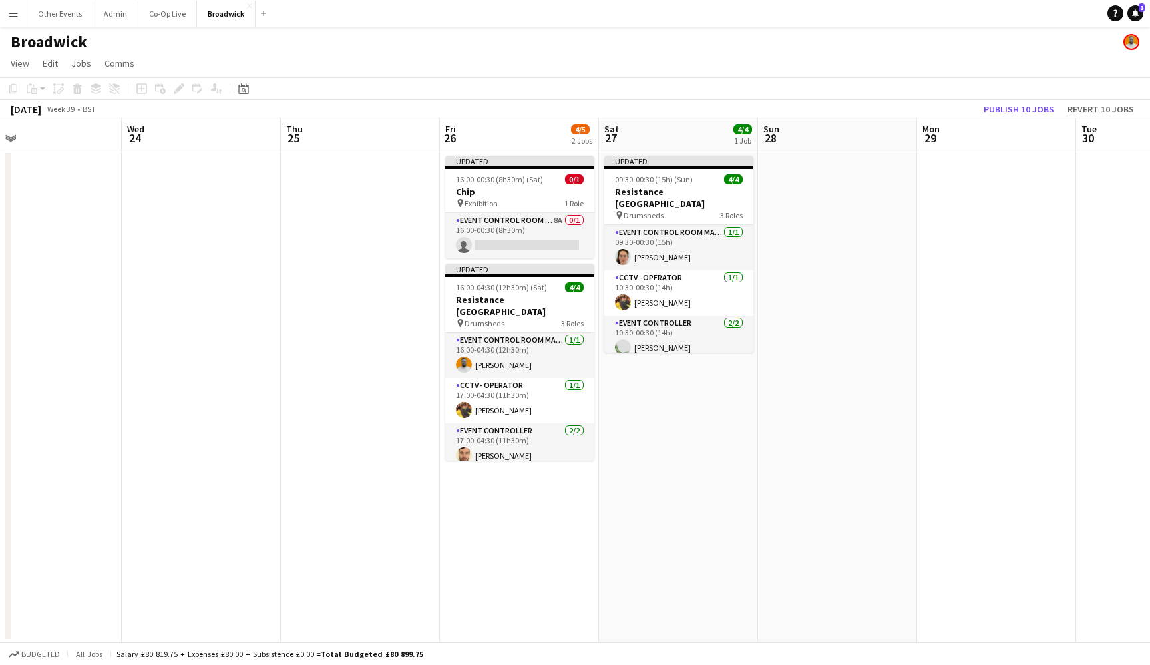
scroll to position [0, 0]
click at [879, 264] on app-date-cell at bounding box center [837, 396] width 159 height 492
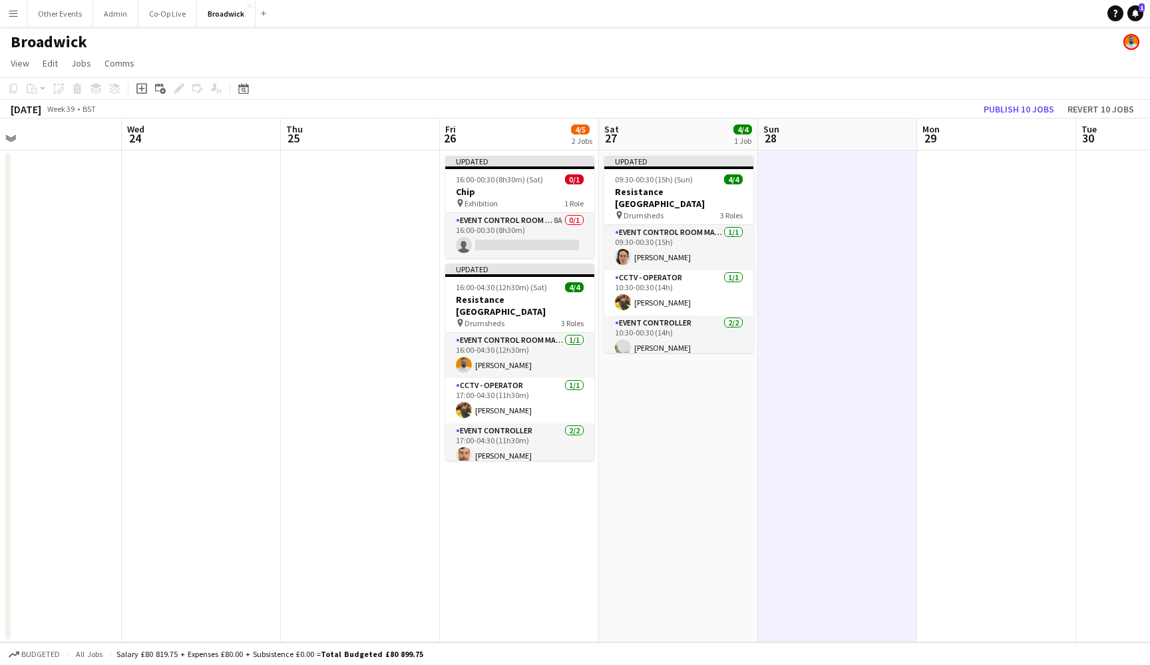
drag, startPoint x: 489, startPoint y: 97, endPoint x: 239, endPoint y: 67, distance: 252.0
click at [445, 94] on app-toolbar "Copy Paste Paste Command V Paste with crew Command Shift V Paste linked Job [GE…" at bounding box center [575, 88] width 1150 height 23
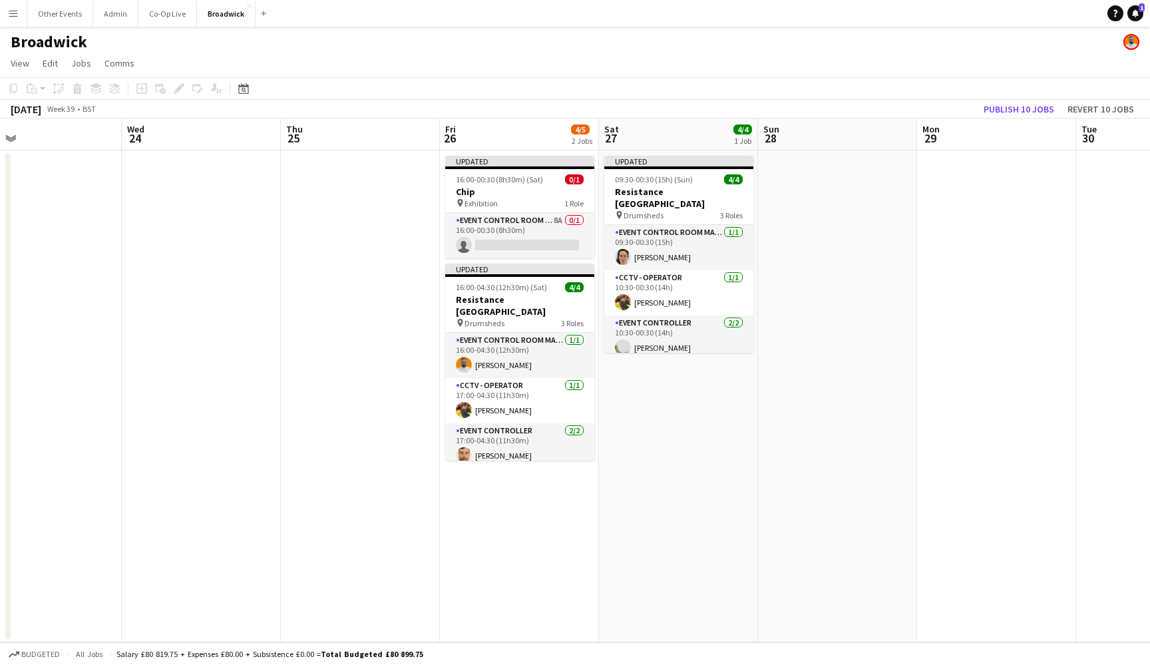
click at [14, 19] on button "Menu" at bounding box center [13, 13] width 27 height 27
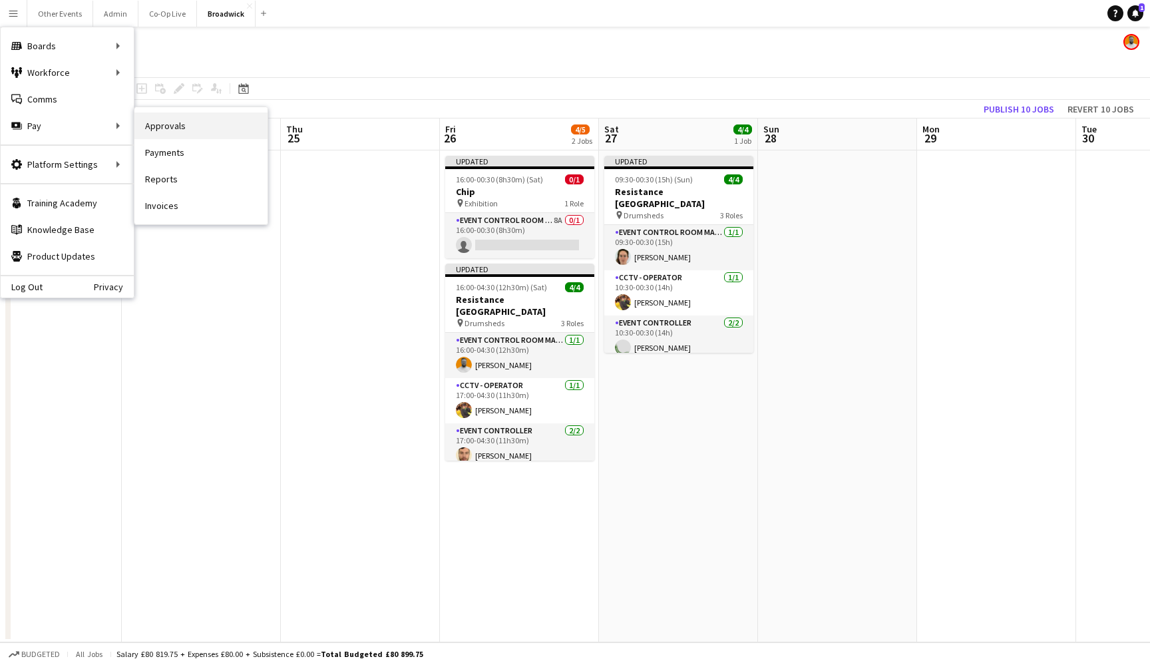
click at [196, 133] on link "Approvals" at bounding box center [200, 125] width 133 height 27
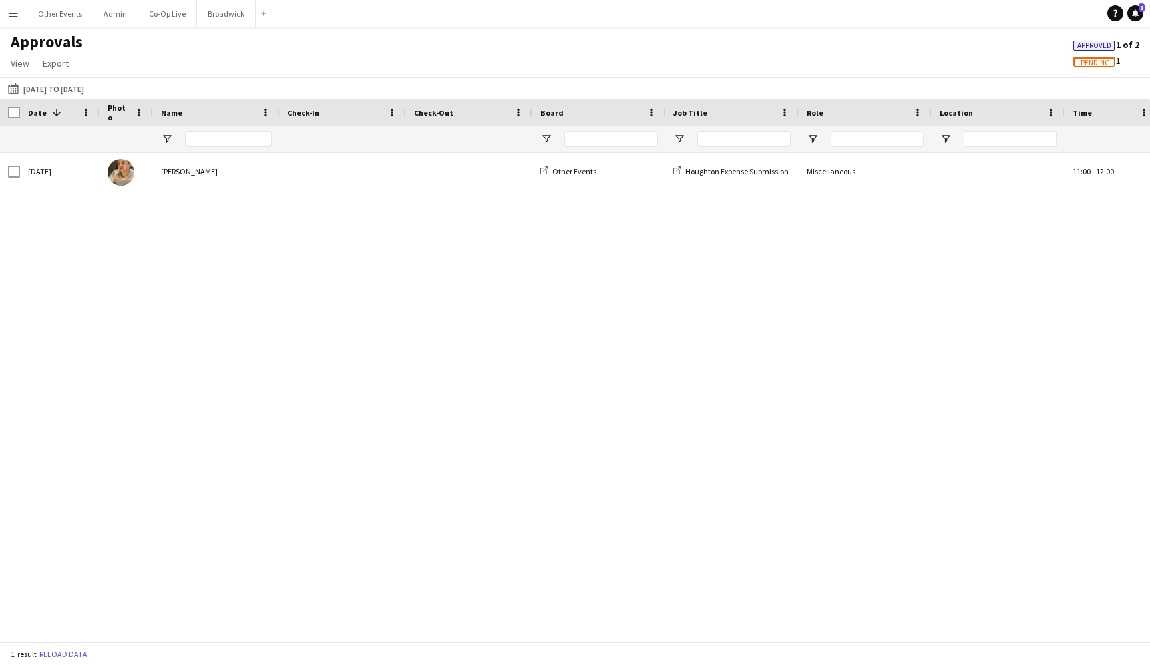
click at [1094, 59] on span "Pending" at bounding box center [1095, 63] width 29 height 9
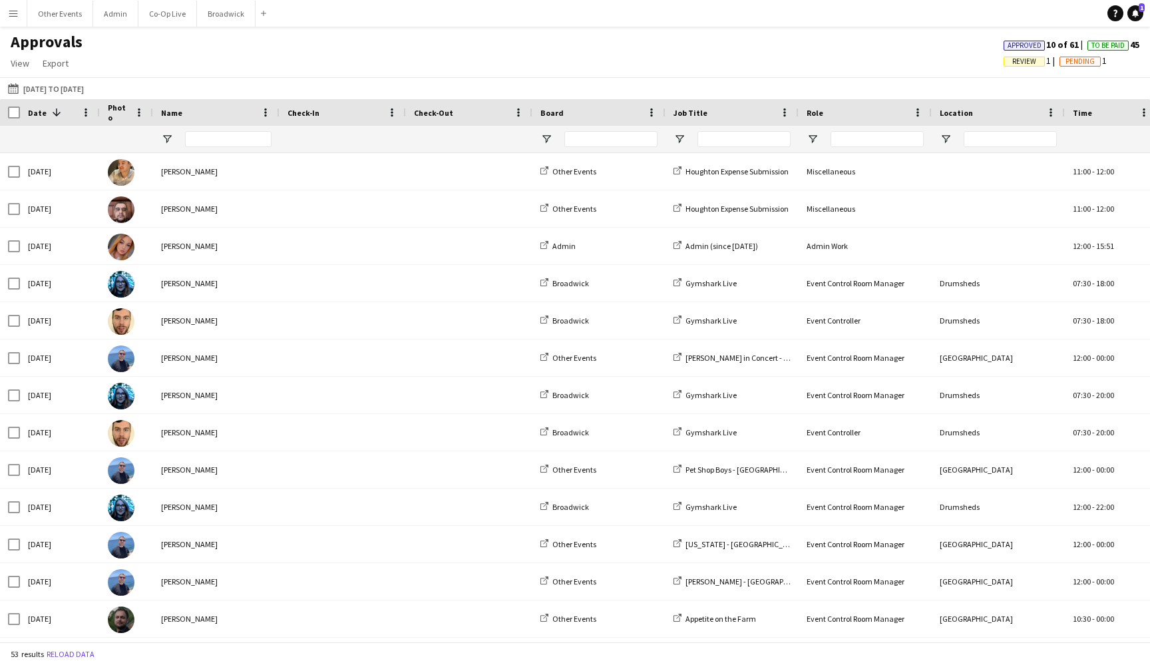
click at [1027, 60] on span "Review" at bounding box center [1024, 61] width 24 height 9
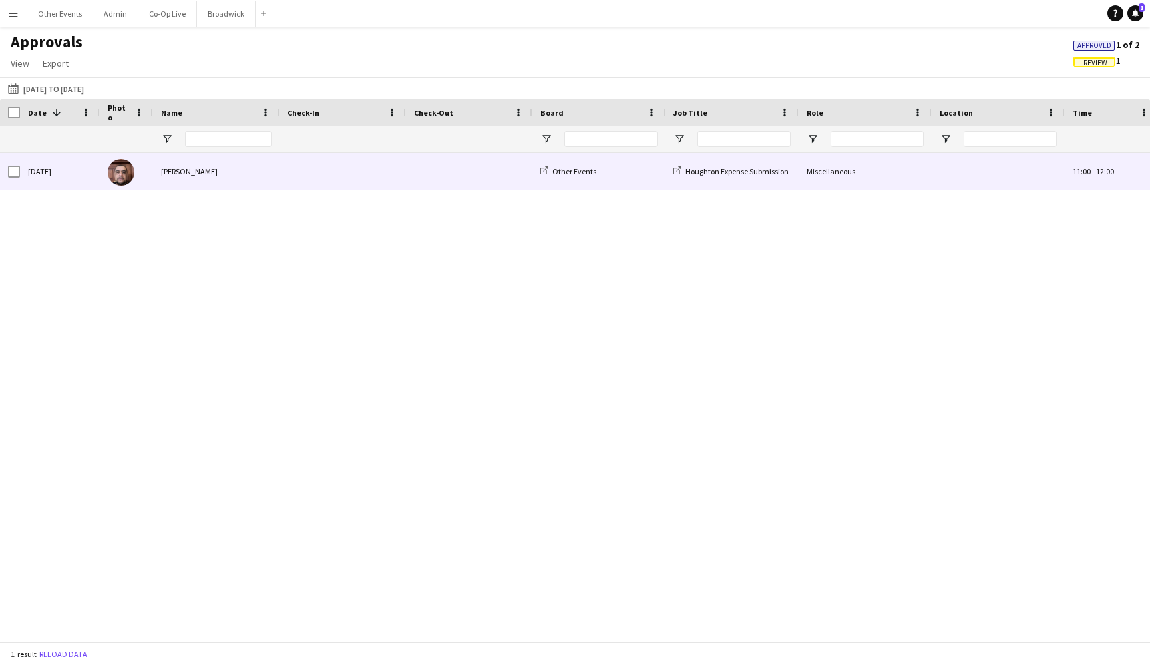
click at [356, 172] on span at bounding box center [343, 171] width 110 height 37
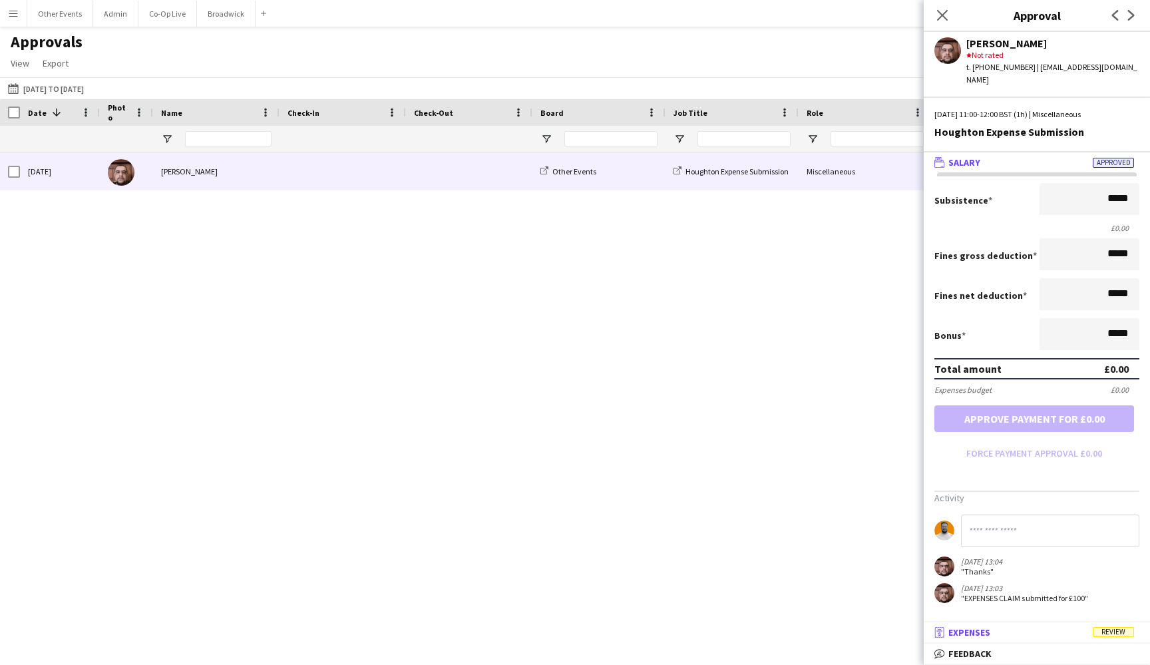
click at [1044, 636] on mat-panel-title "receipt Expenses Review" at bounding box center [1034, 632] width 221 height 12
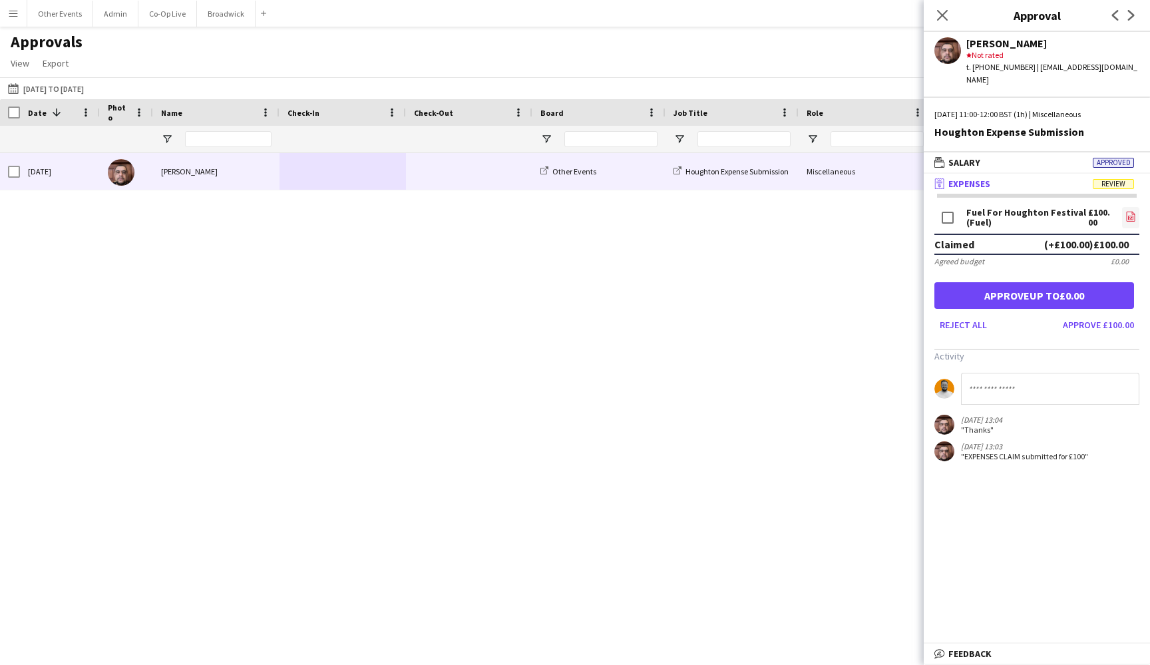
click at [1094, 211] on icon "file-image" at bounding box center [1131, 216] width 11 height 11
click at [1092, 314] on button "Approve £100.00" at bounding box center [1099, 324] width 82 height 21
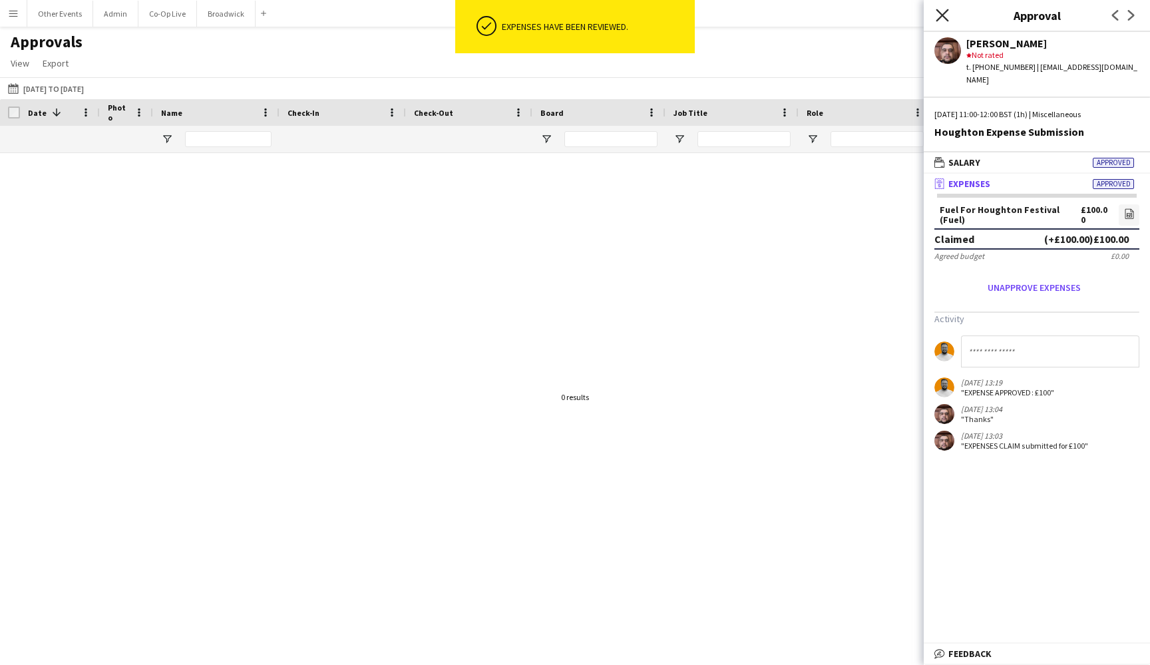
click at [944, 15] on icon at bounding box center [942, 15] width 13 height 13
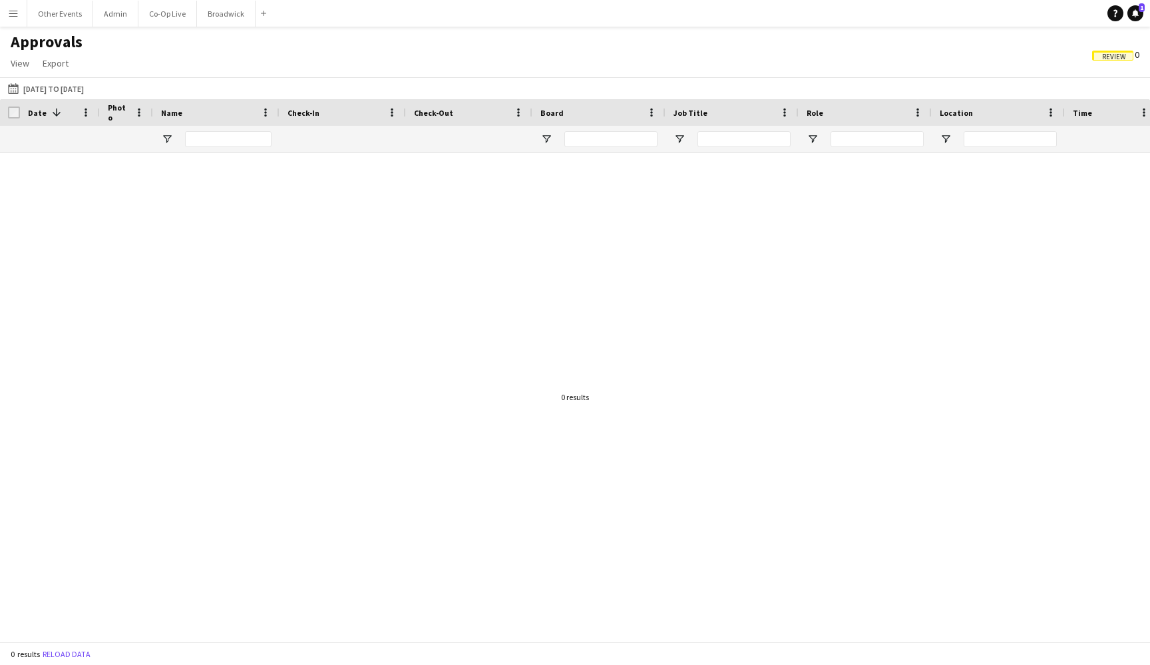
click at [16, 12] on app-icon "Menu" at bounding box center [13, 13] width 11 height 11
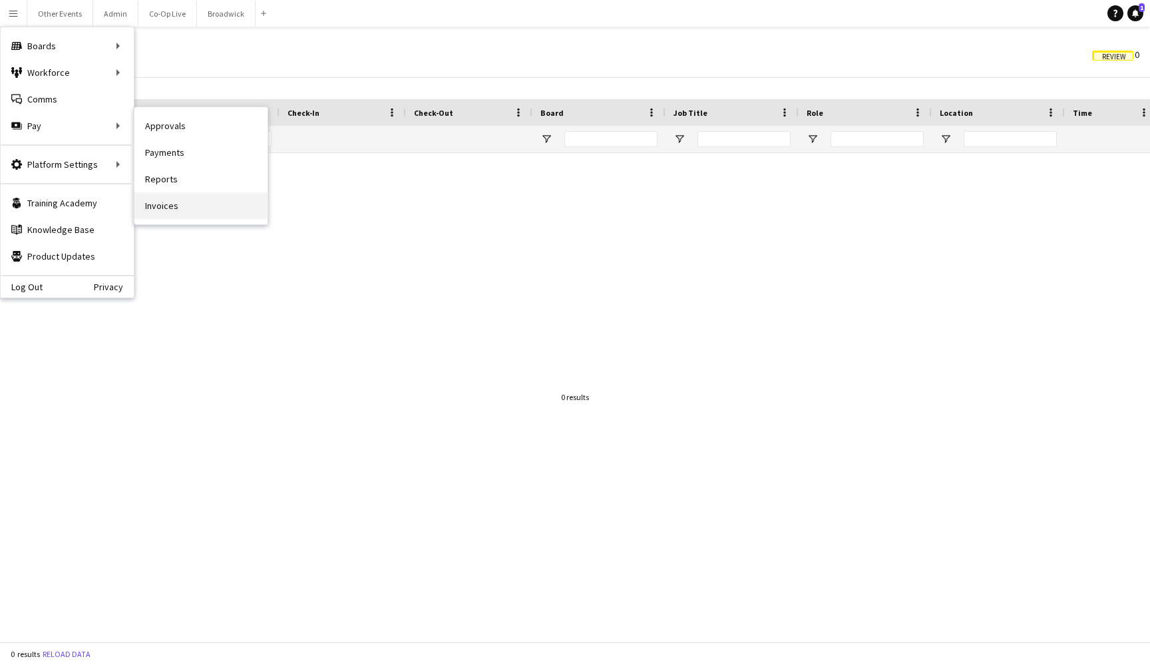
click at [226, 209] on link "Invoices" at bounding box center [200, 205] width 133 height 27
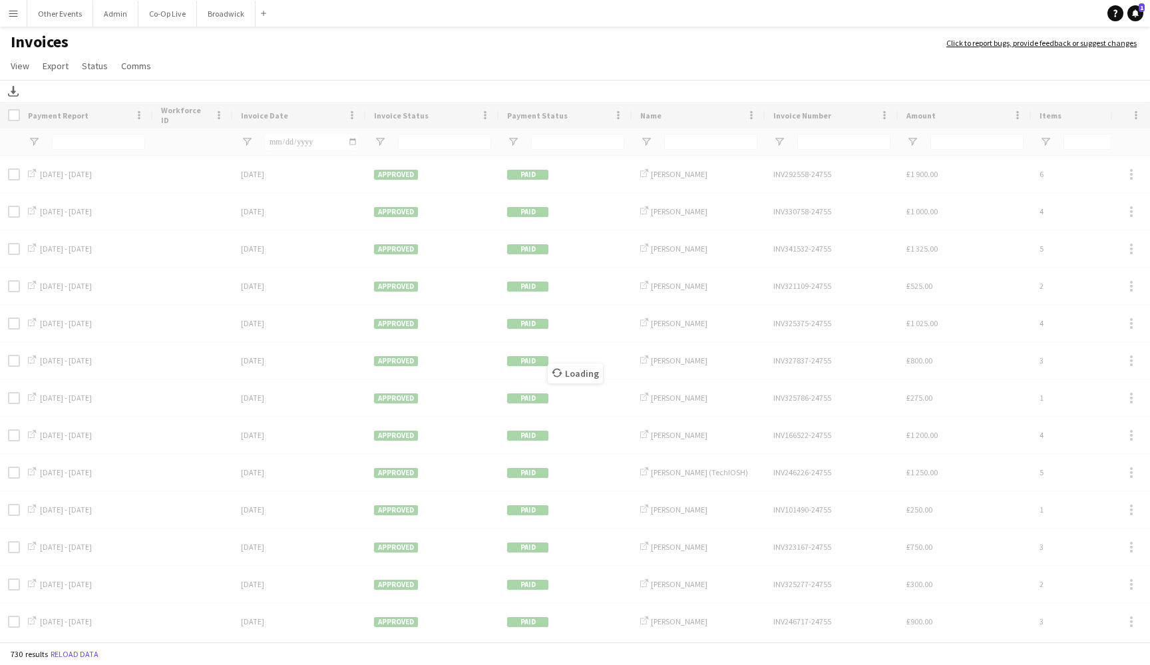
click at [22, 23] on button "Menu" at bounding box center [13, 13] width 27 height 27
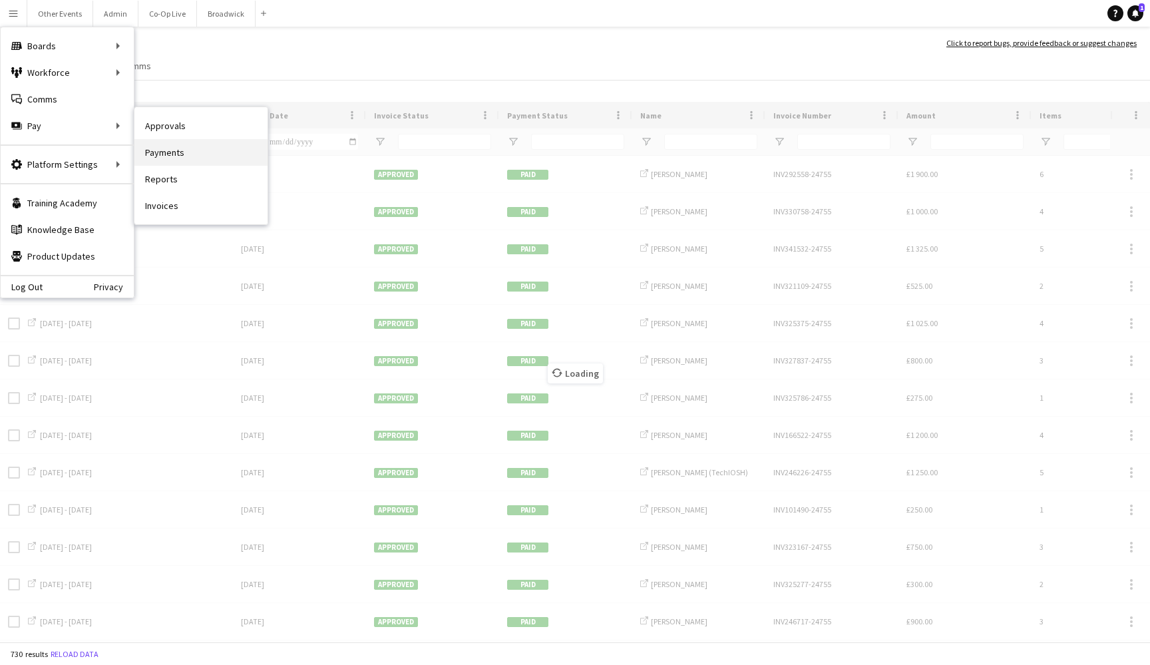
click at [190, 156] on link "Payments" at bounding box center [200, 152] width 133 height 27
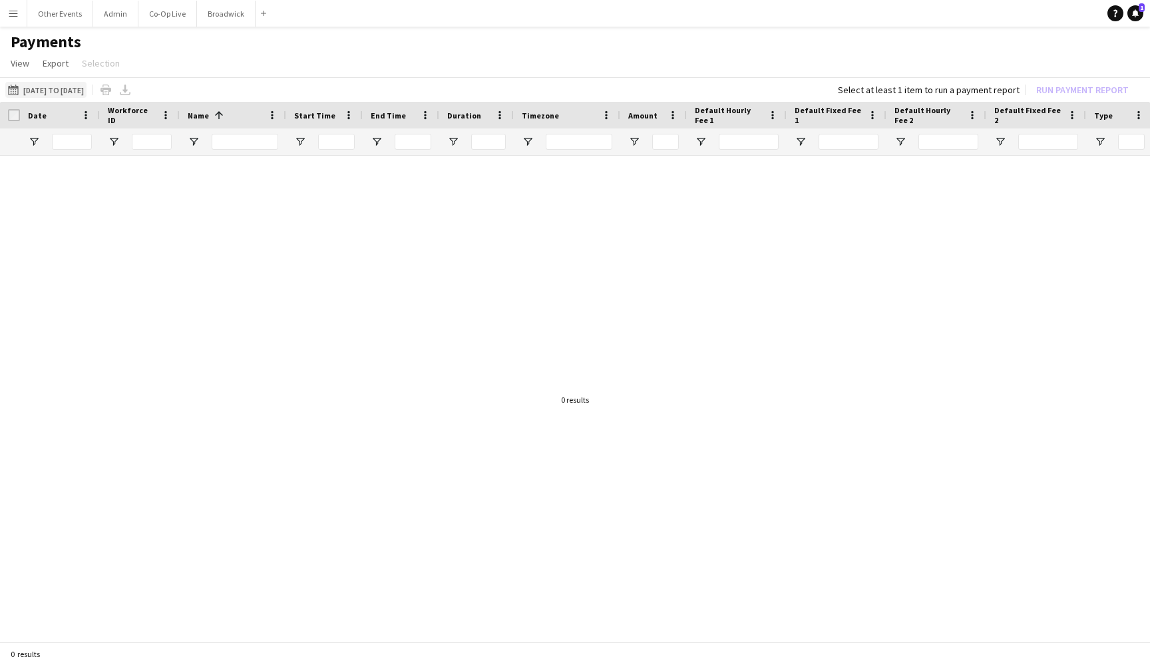
click at [77, 90] on button "[DATE] to [DATE] [DATE] to [DATE]" at bounding box center [45, 90] width 81 height 16
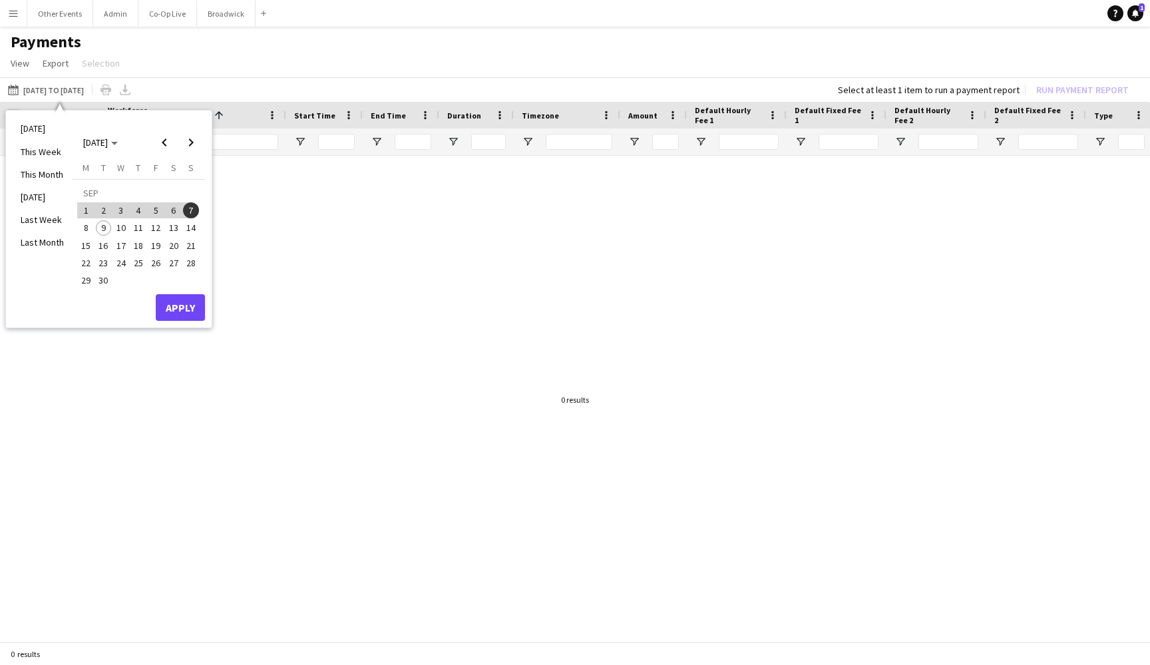
click at [89, 229] on span "8" at bounding box center [86, 228] width 16 height 16
click at [188, 228] on span "14" at bounding box center [191, 228] width 16 height 16
click at [186, 317] on button "Apply" at bounding box center [180, 307] width 49 height 27
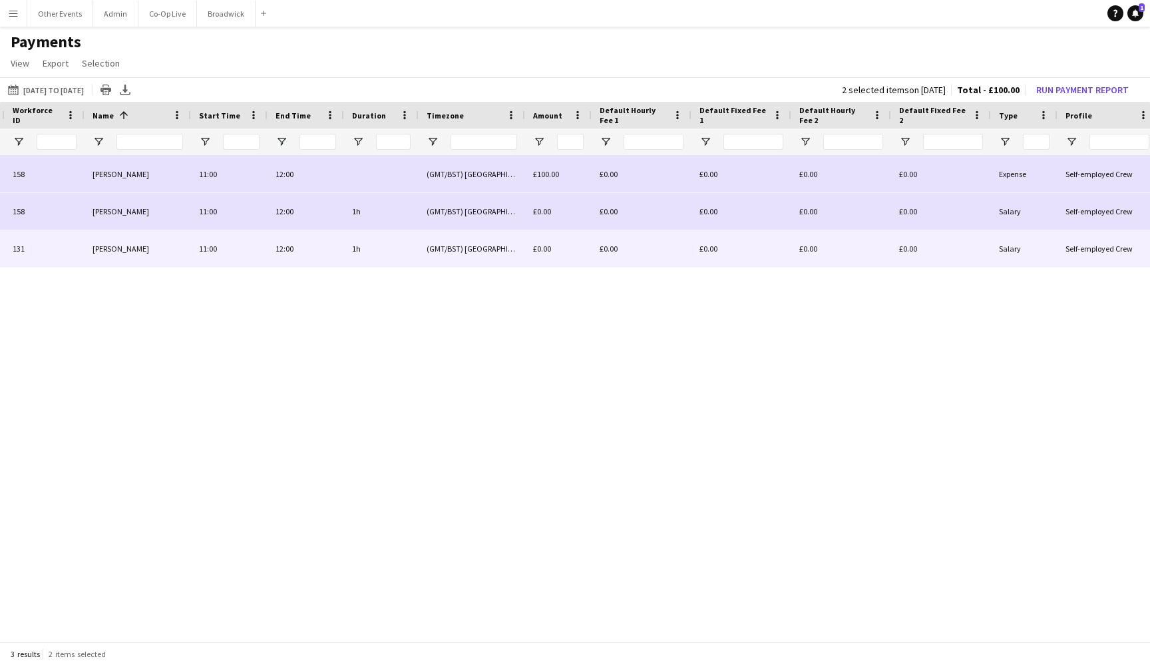
scroll to position [0, 347]
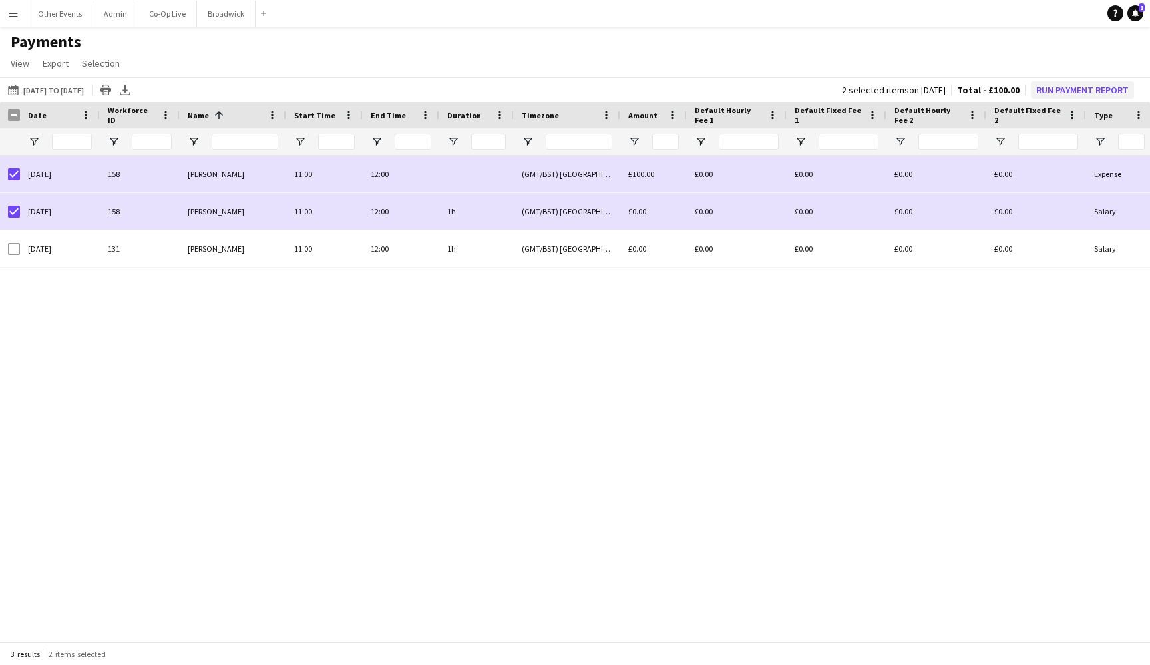
click at [1070, 89] on button "Run Payment Report" at bounding box center [1082, 89] width 103 height 17
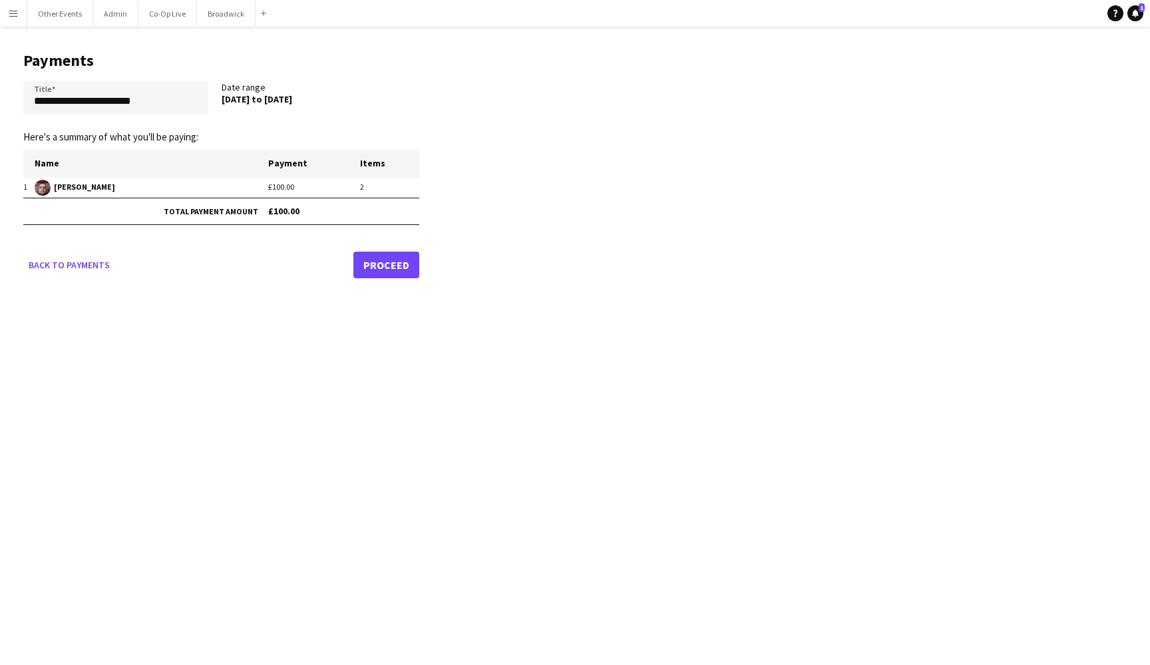
drag, startPoint x: 222, startPoint y: 97, endPoint x: 322, endPoint y: 97, distance: 100.5
click at [322, 97] on div "[DATE] to [DATE]" at bounding box center [314, 99] width 185 height 12
copy div "[DATE] to [DATE]"
click at [150, 88] on input "**********" at bounding box center [115, 97] width 185 height 33
paste input "text"
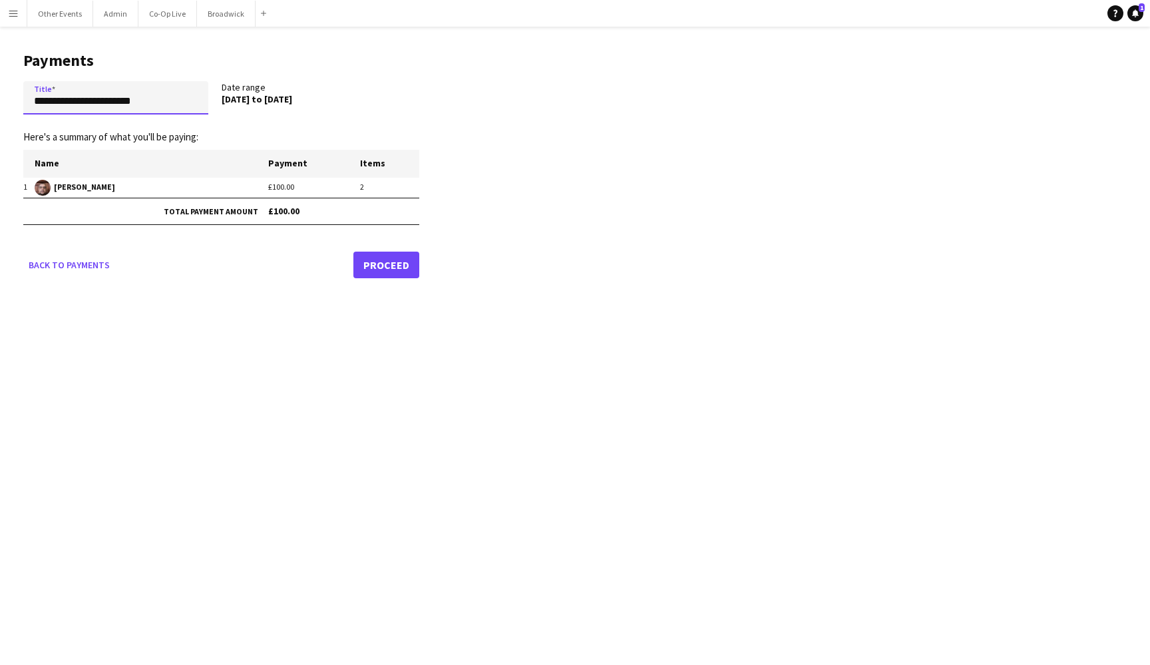
type input "**********"
click at [381, 270] on link "Proceed" at bounding box center [386, 265] width 66 height 27
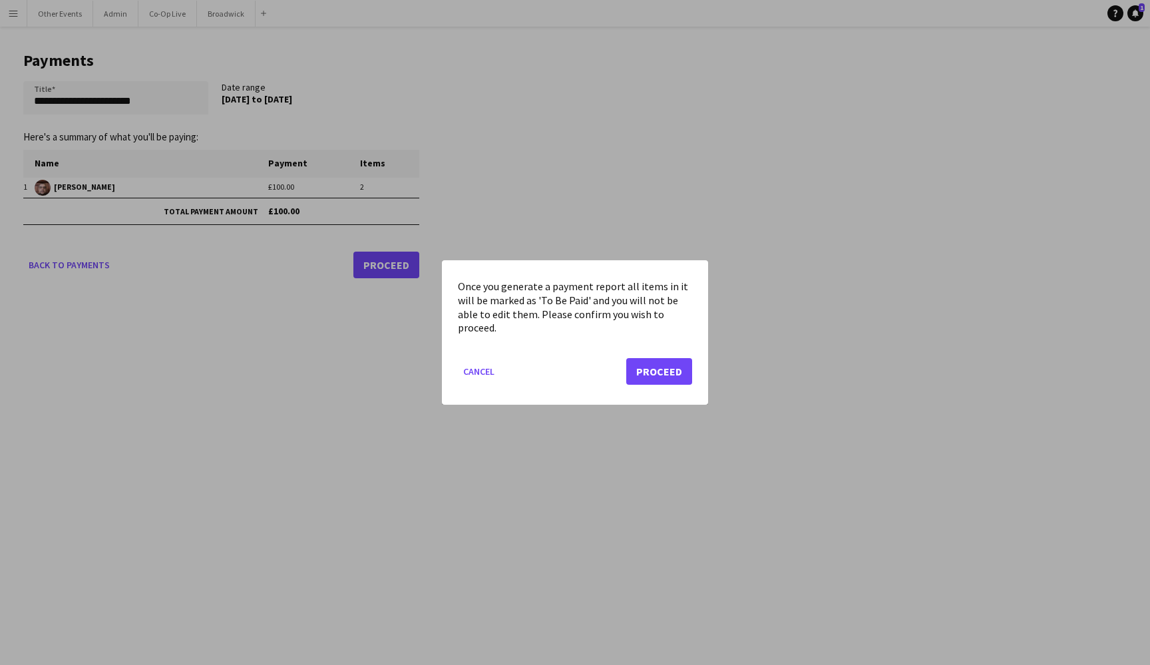
click at [655, 381] on button "Proceed" at bounding box center [659, 371] width 66 height 27
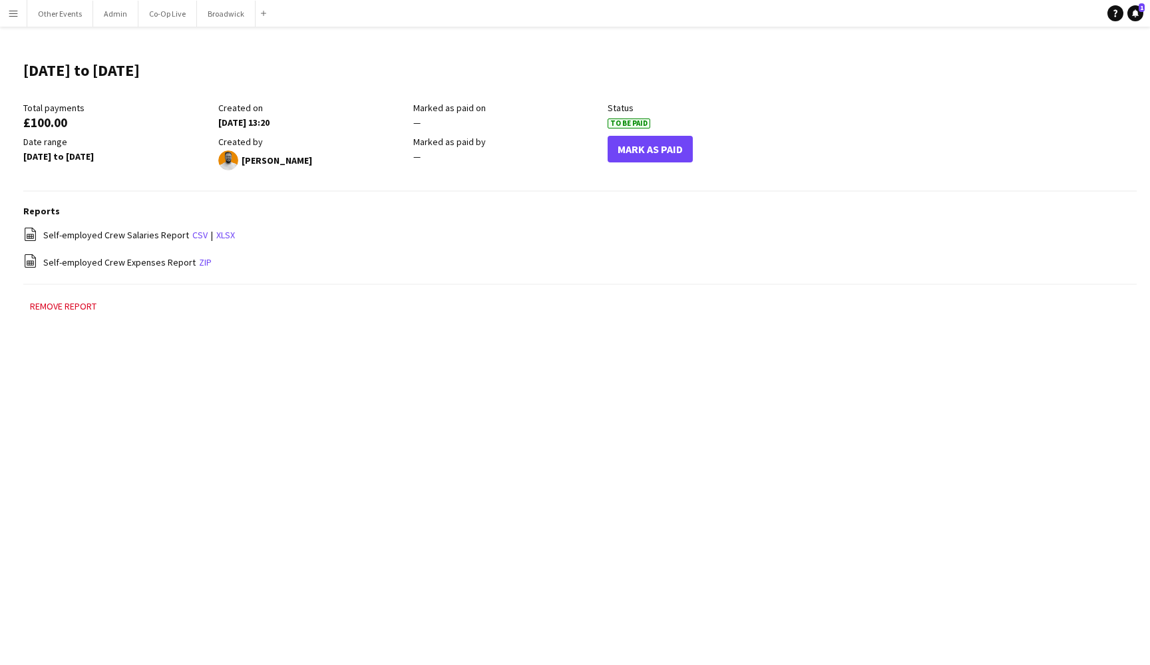
click at [2, 9] on button "Menu" at bounding box center [13, 13] width 27 height 27
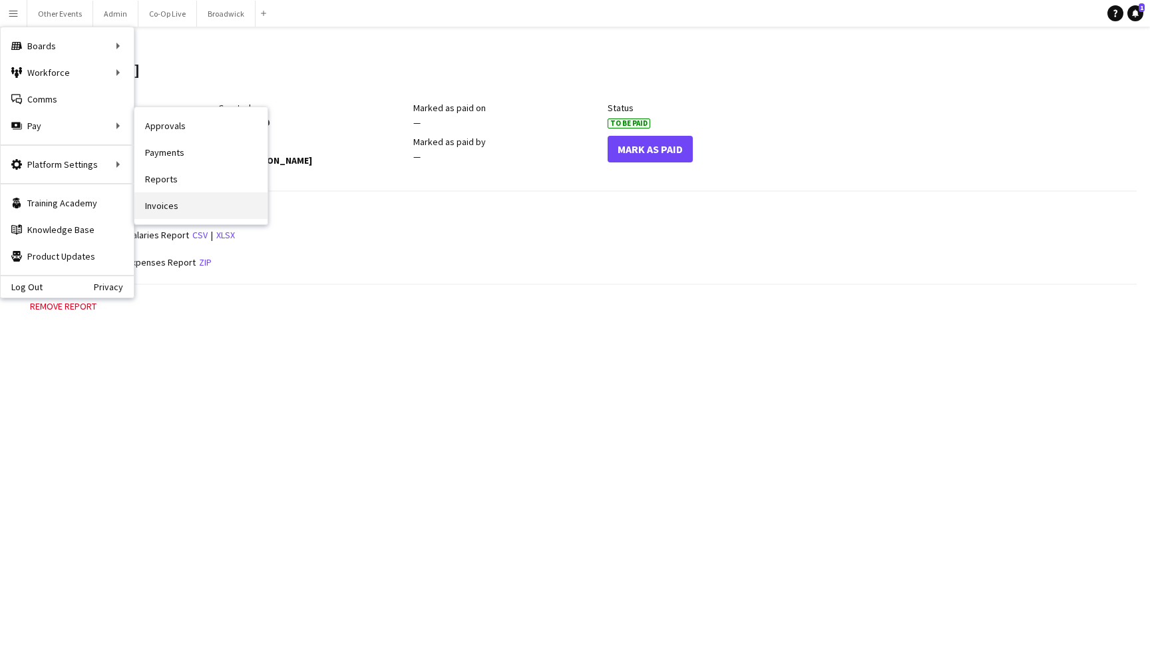
click at [173, 196] on link "Invoices" at bounding box center [200, 205] width 133 height 27
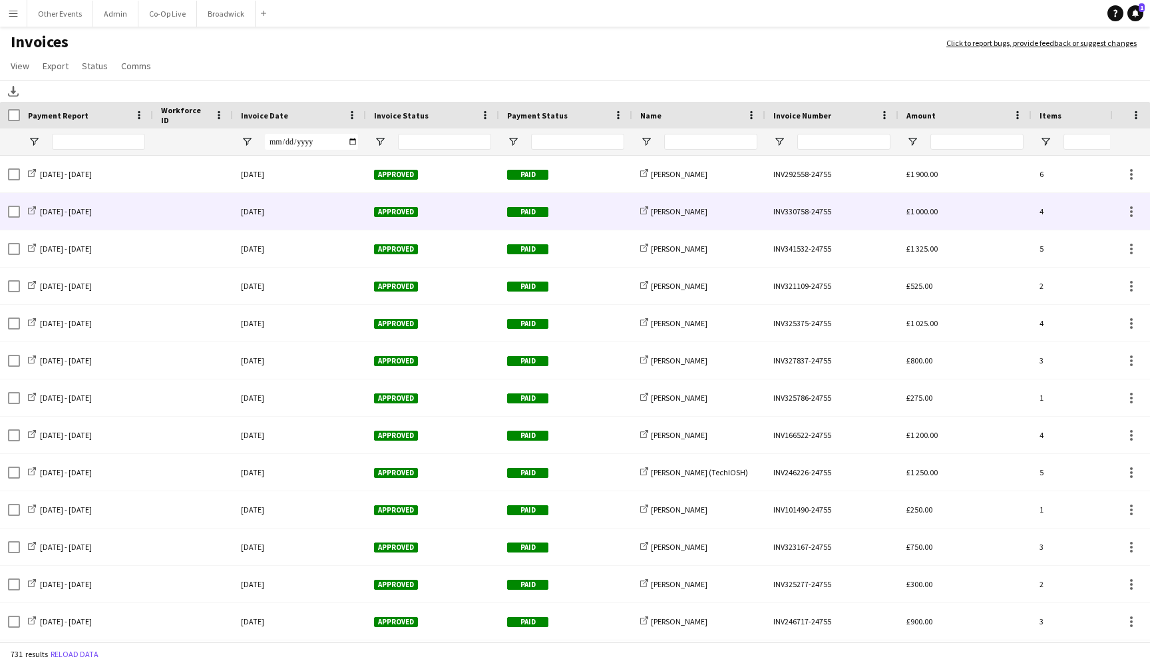
click at [180, 209] on div at bounding box center [193, 211] width 80 height 37
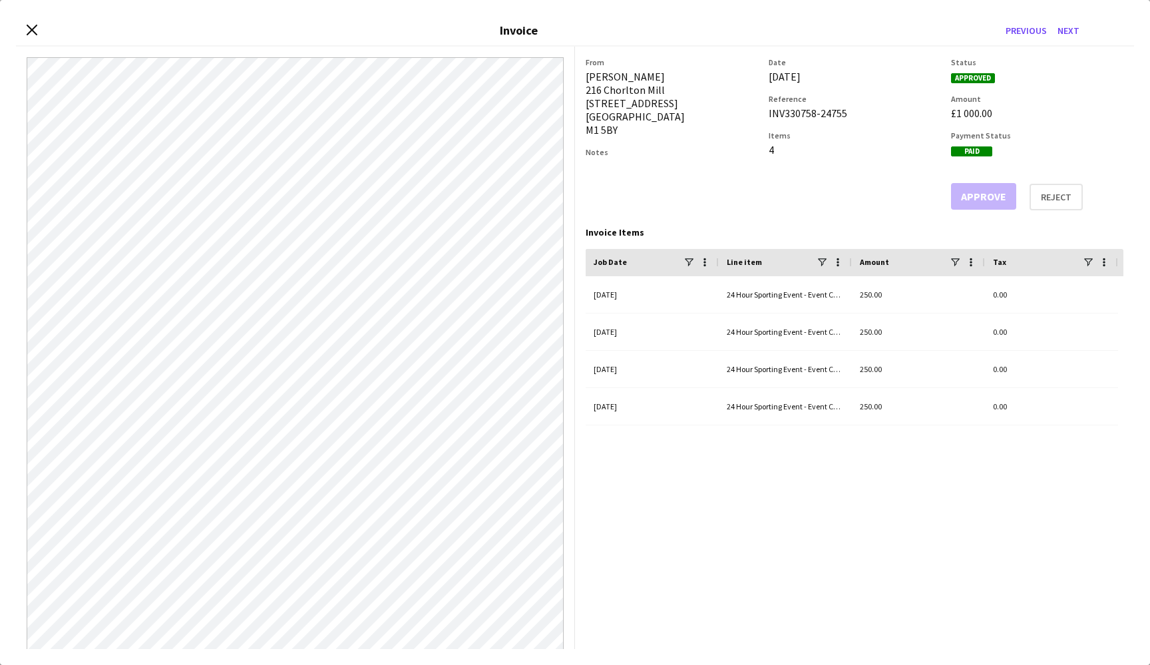
click at [24, 33] on div "Close invoice dialog Invoice Previous Next" at bounding box center [575, 31] width 1118 height 31
click at [31, 33] on icon "Close invoice dialog" at bounding box center [31, 29] width 13 height 13
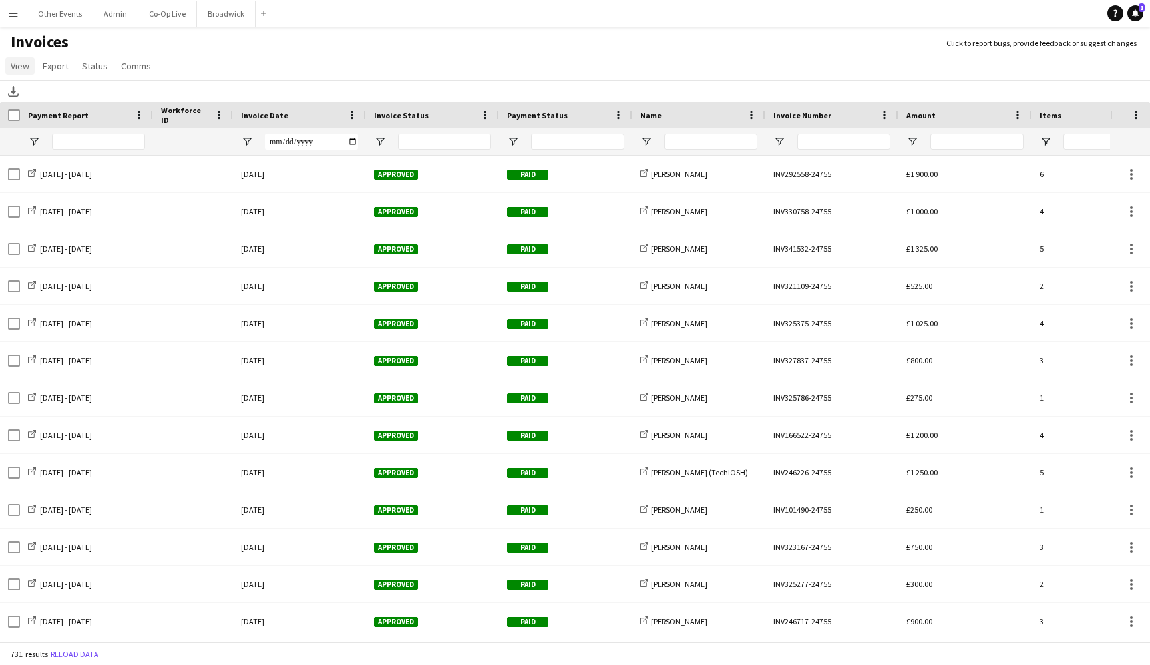
click at [17, 65] on span "View" at bounding box center [20, 66] width 19 height 12
click at [69, 124] on span "Customise filters" at bounding box center [51, 122] width 69 height 12
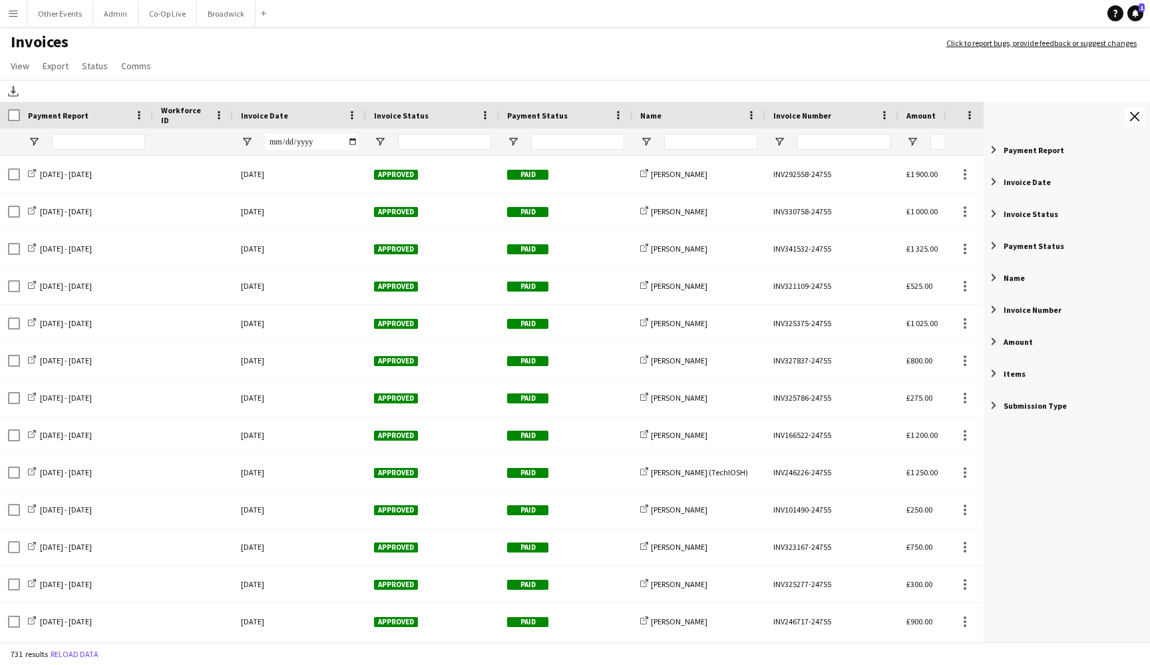
click at [1046, 213] on span "Invoice Status" at bounding box center [1031, 214] width 55 height 10
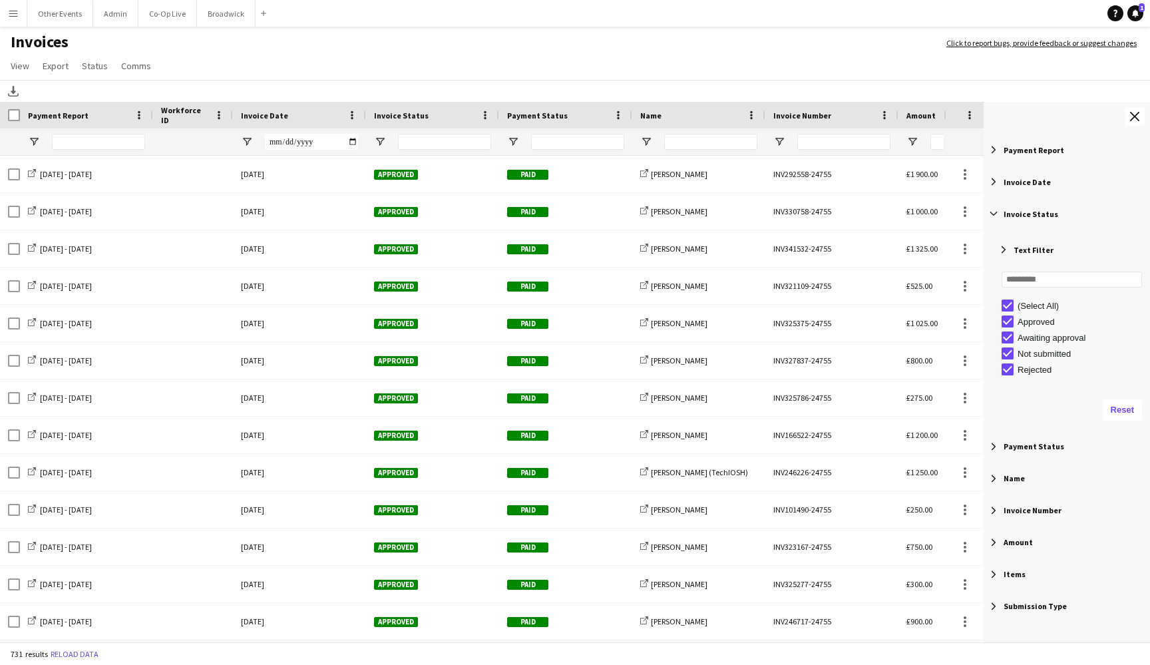
click at [996, 213] on span "Filter List 9 Filters" at bounding box center [994, 214] width 12 height 12
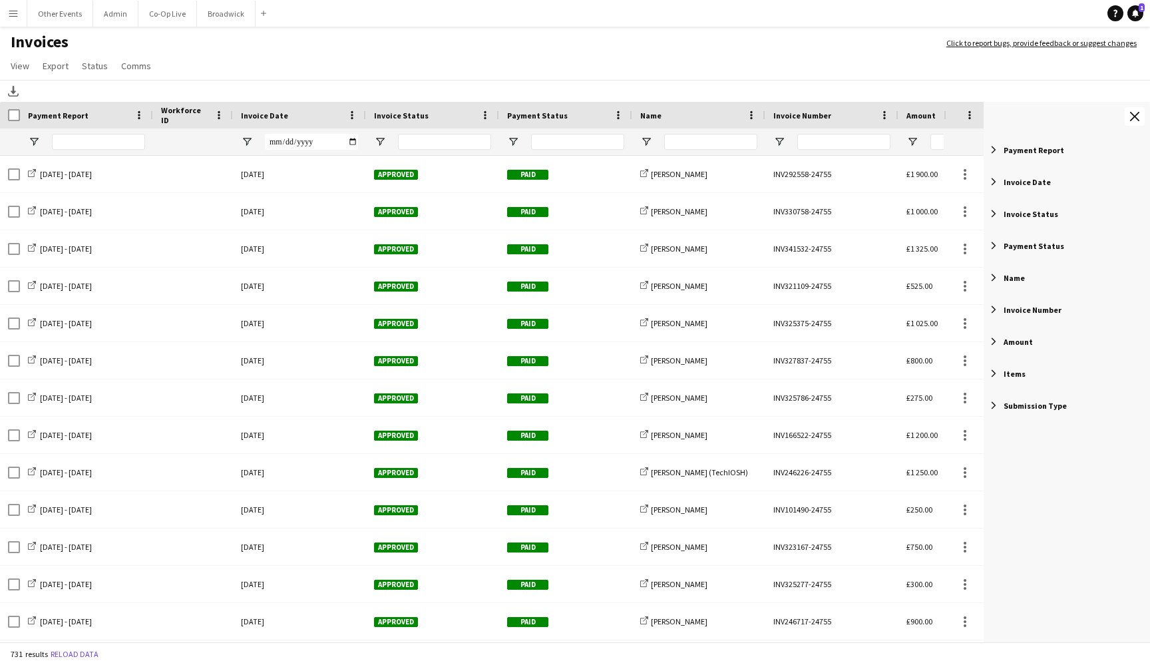
click at [993, 246] on span "Filter List 9 Filters" at bounding box center [994, 246] width 12 height 12
type input "**********"
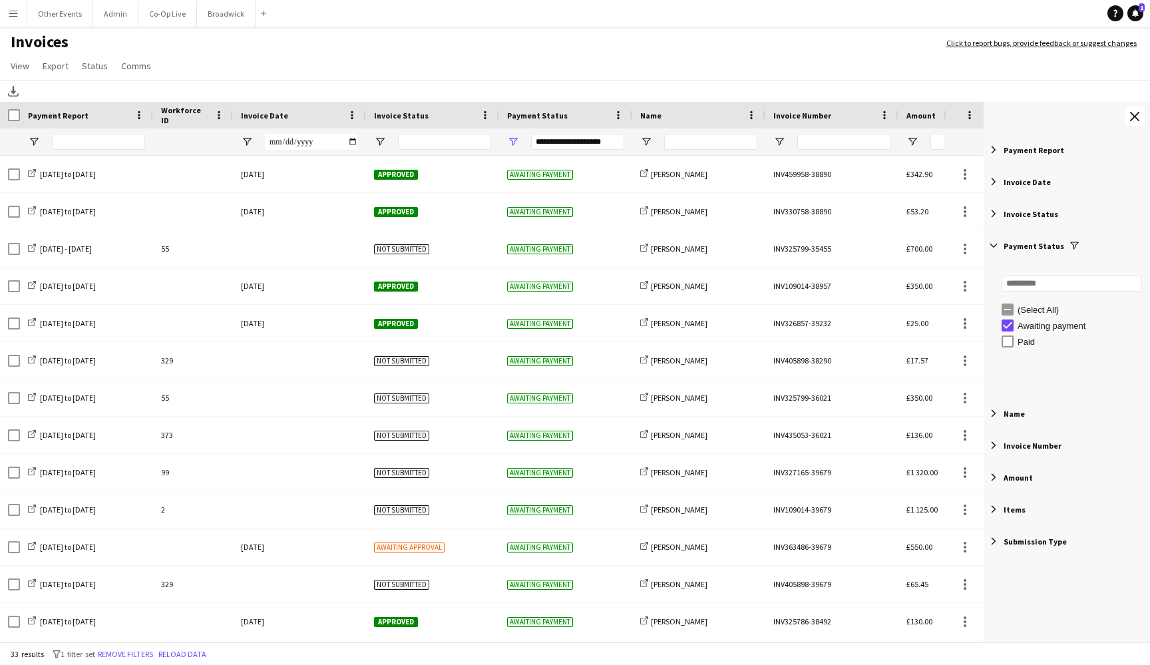
click at [994, 247] on span "Filter List 9 Filters" at bounding box center [994, 246] width 12 height 12
click at [406, 120] on div "Invoice Status" at bounding box center [424, 115] width 101 height 20
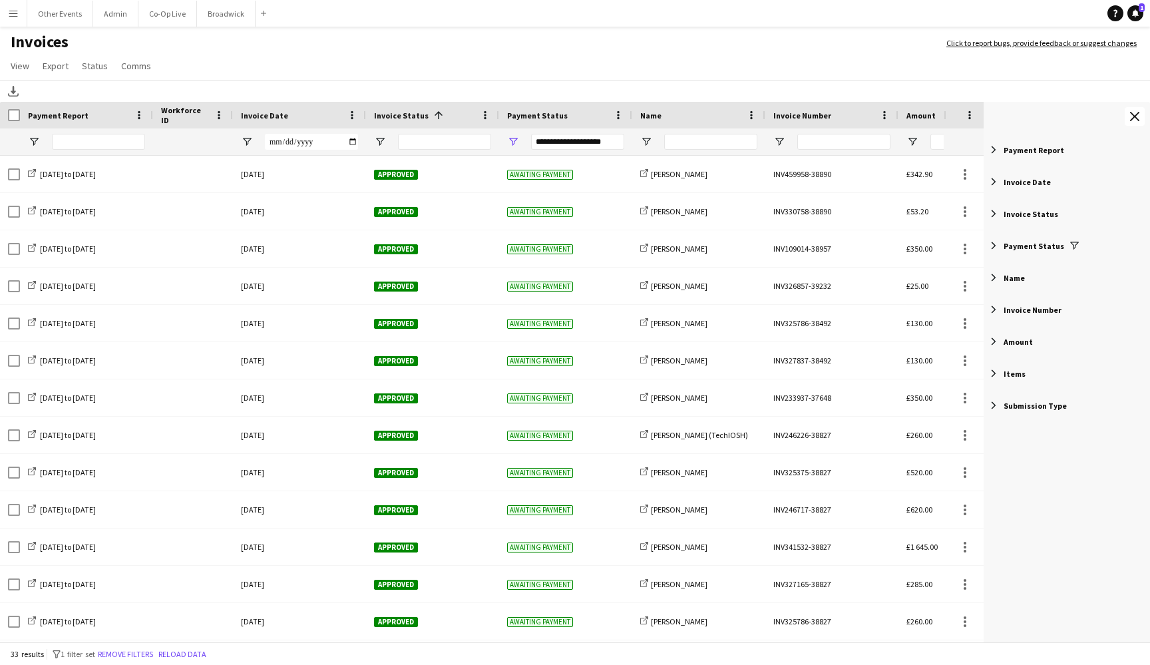
click at [406, 120] on div "Invoice Status 1" at bounding box center [424, 115] width 101 height 20
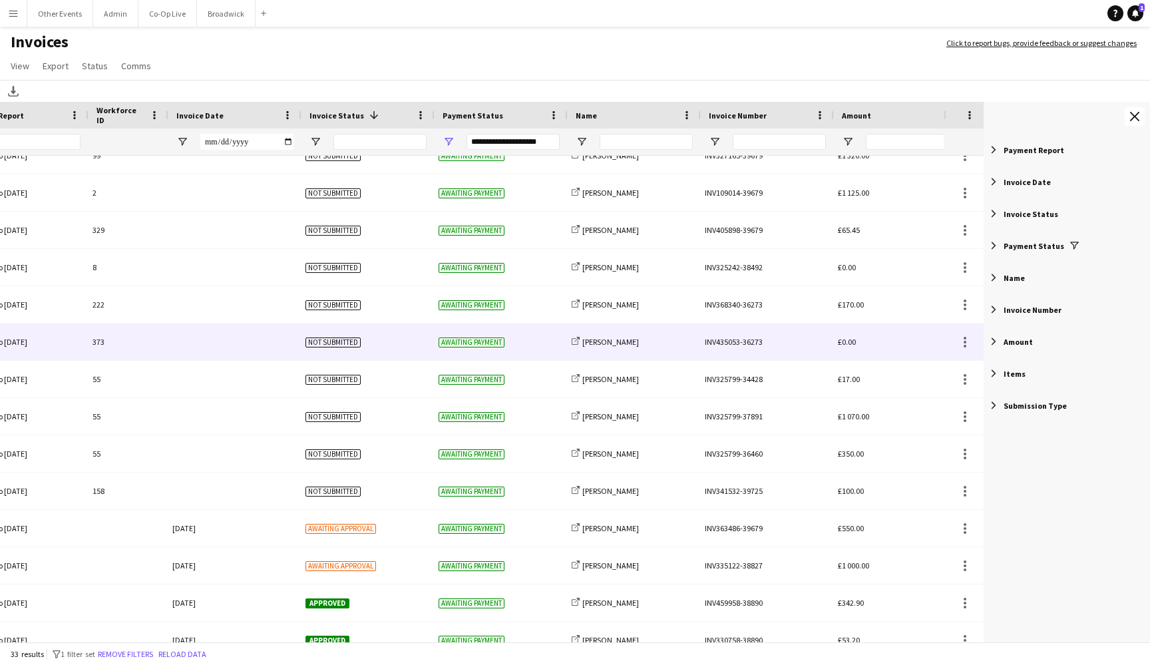
scroll to position [0, 174]
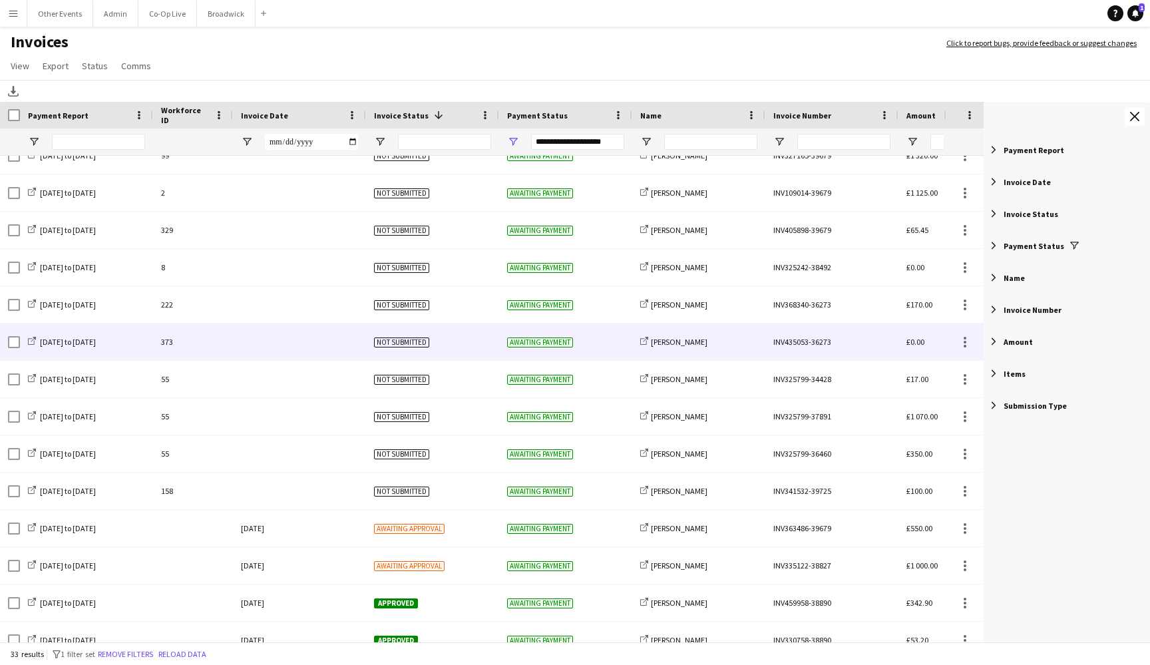
click at [469, 346] on div "Not submitted" at bounding box center [432, 342] width 133 height 37
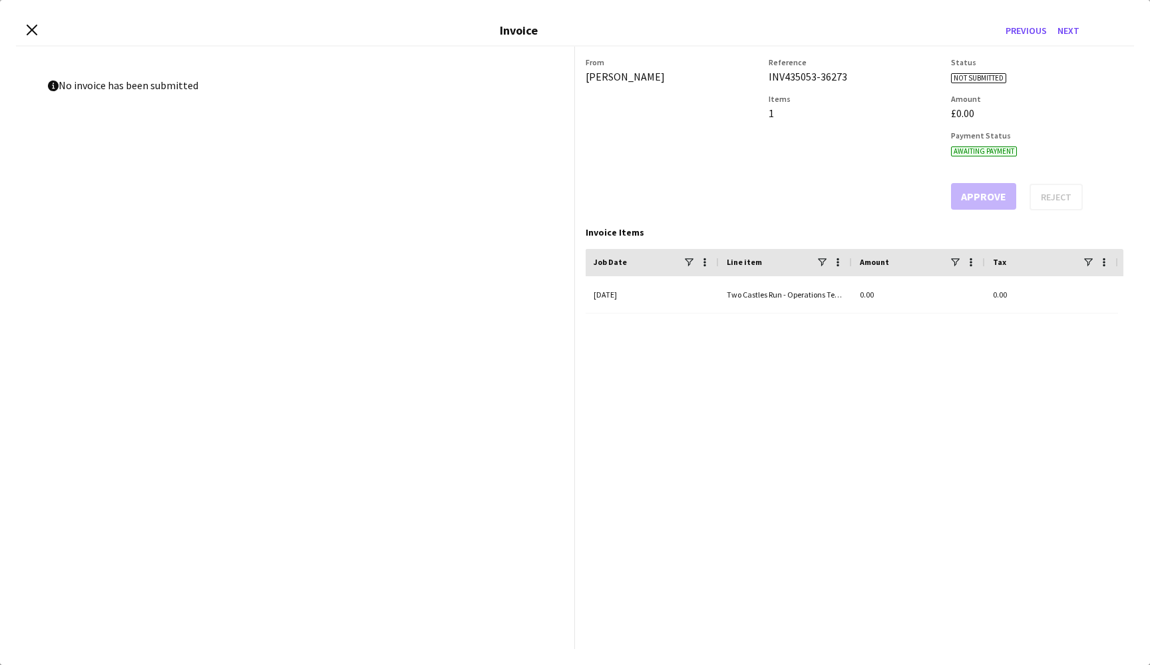
click at [37, 41] on div "Close invoice dialog Invoice Previous Next" at bounding box center [575, 31] width 1118 height 31
click at [30, 31] on icon "Close invoice dialog" at bounding box center [31, 29] width 13 height 13
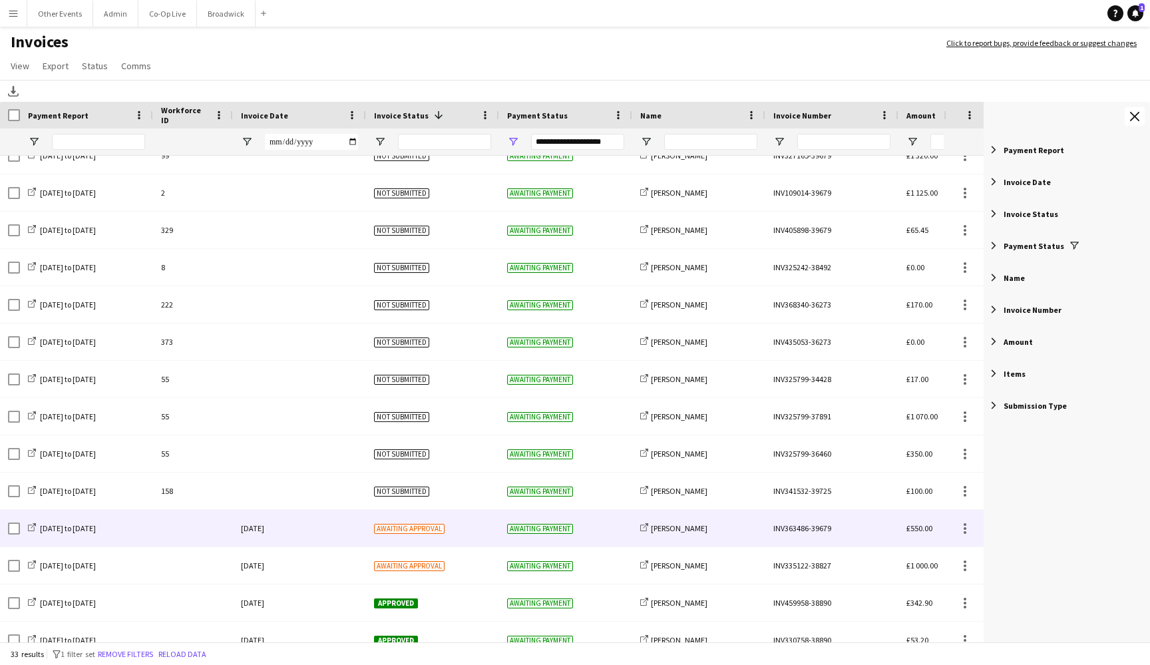
click at [472, 535] on div "Awaiting approval" at bounding box center [432, 528] width 133 height 37
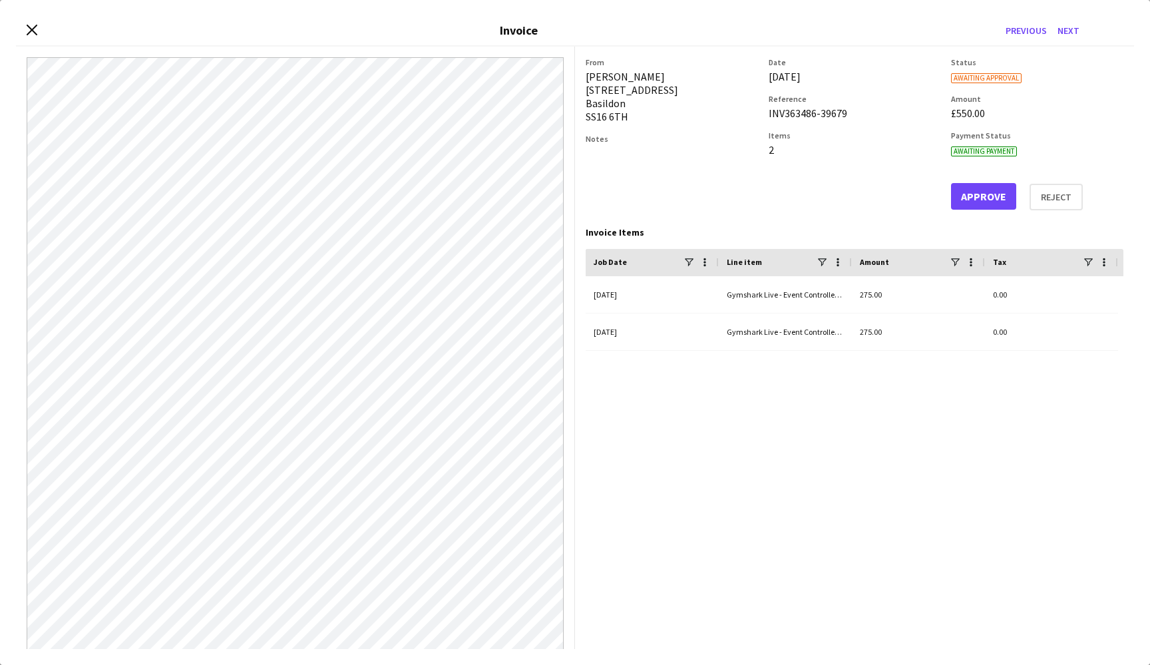
click at [987, 200] on button "Approve" at bounding box center [983, 196] width 65 height 27
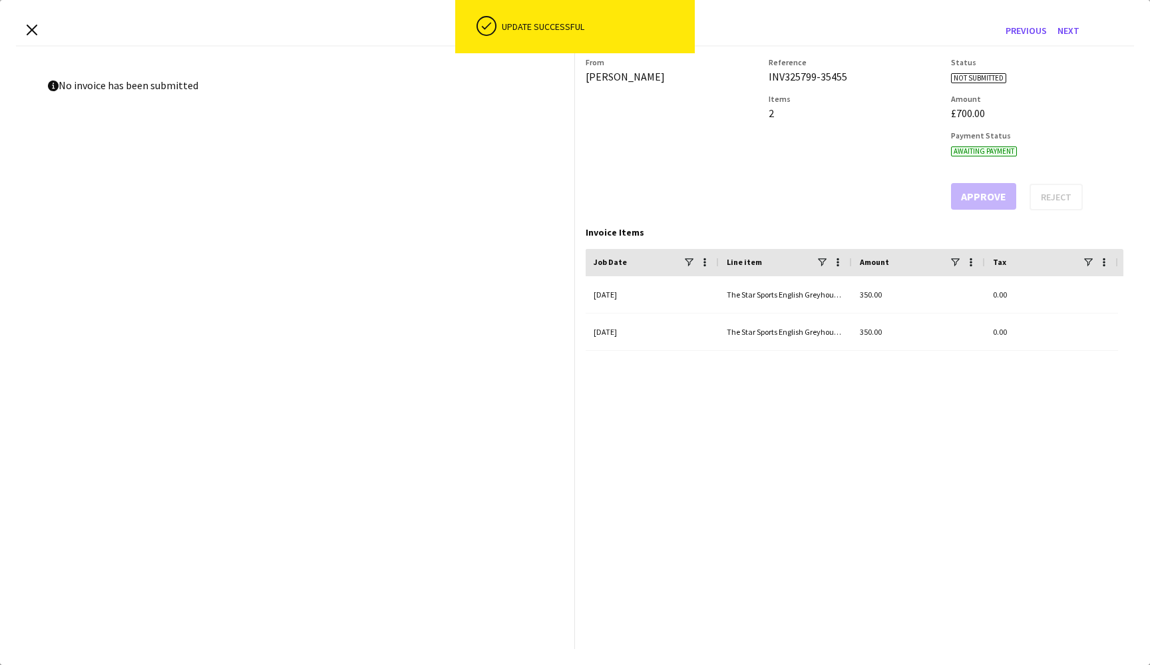
click at [31, 37] on div "Close invoice dialog Invoice Previous Next" at bounding box center [575, 31] width 1118 height 31
click at [31, 31] on icon at bounding box center [31, 29] width 13 height 13
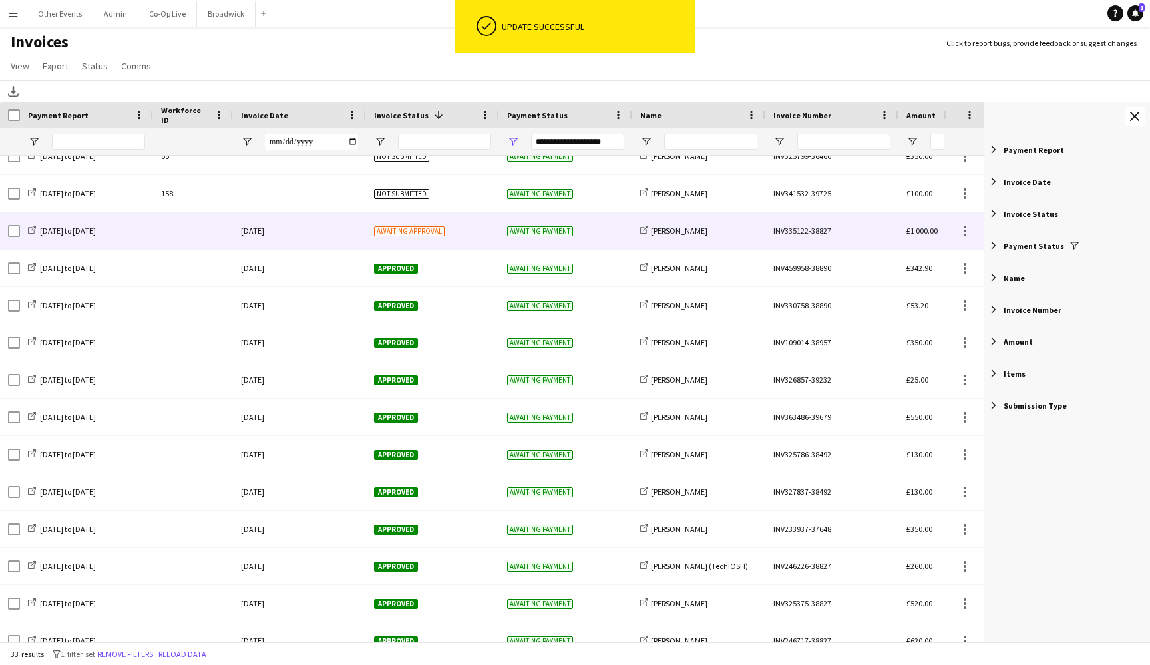
click at [329, 236] on div "[DATE]" at bounding box center [299, 230] width 133 height 37
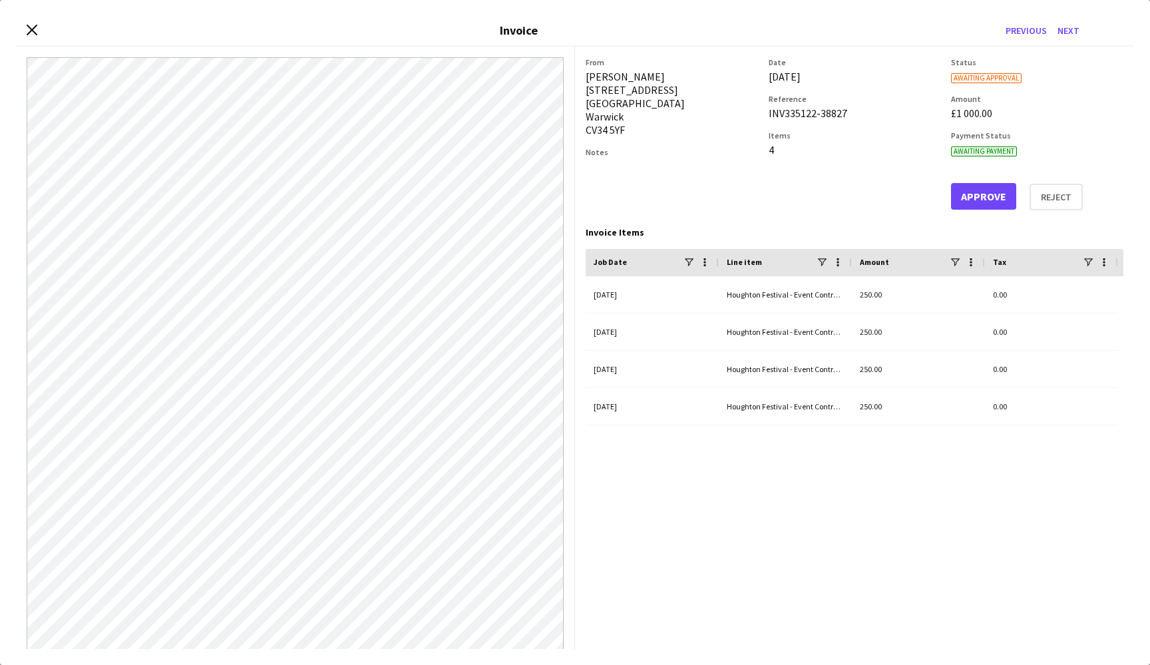
click at [981, 199] on button "Approve" at bounding box center [983, 196] width 65 height 27
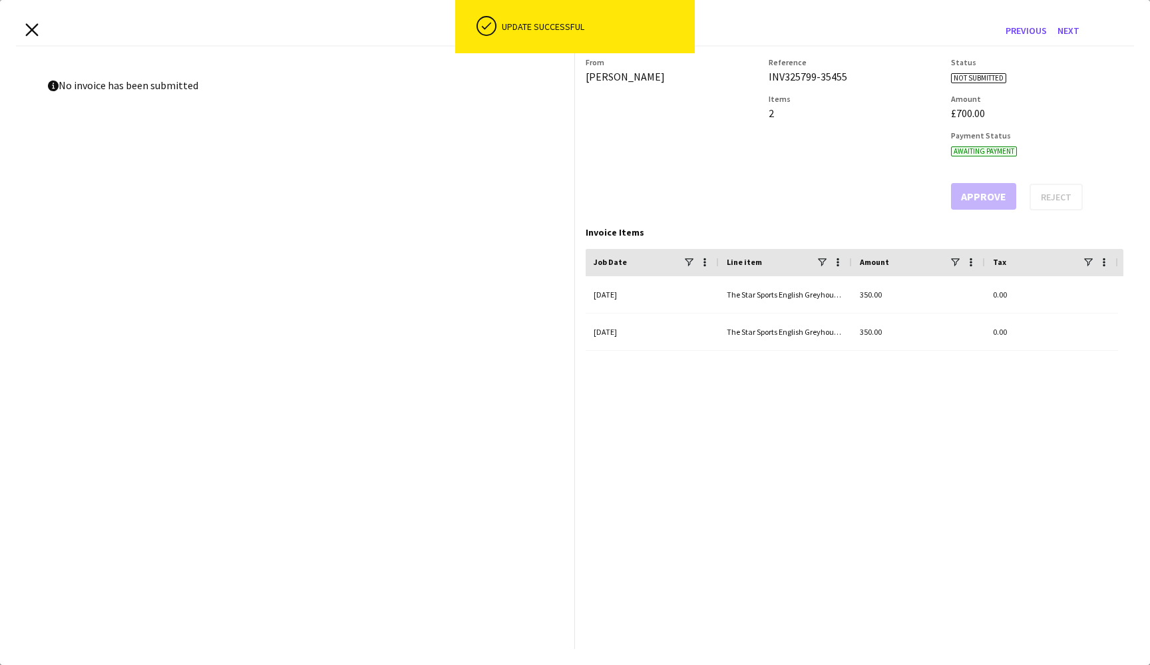
click at [29, 30] on icon "Close invoice dialog" at bounding box center [31, 29] width 13 height 13
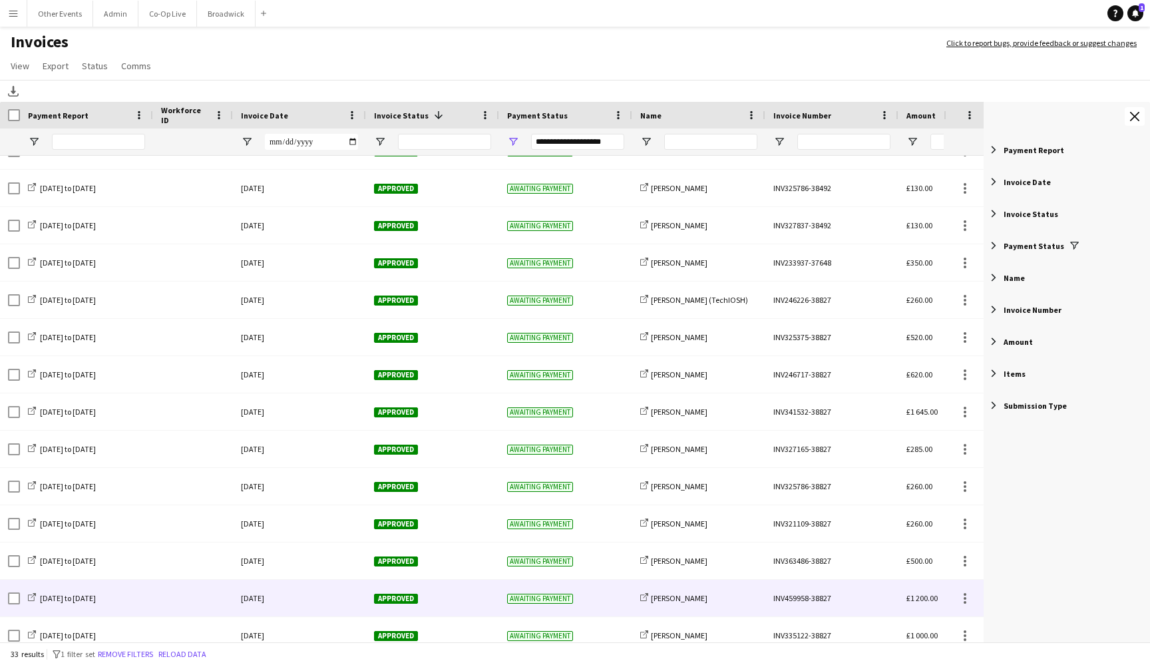
click at [487, 602] on div "Approved" at bounding box center [432, 598] width 133 height 37
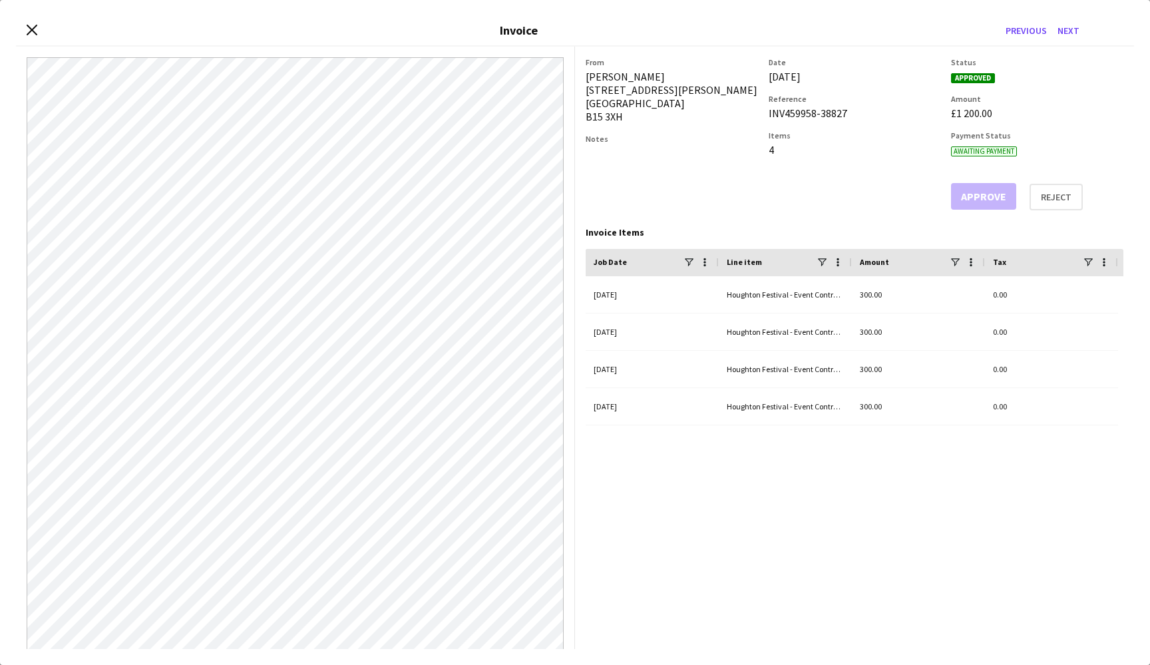
click at [24, 27] on div "Close invoice dialog Invoice Previous Next" at bounding box center [575, 31] width 1118 height 31
click at [28, 27] on icon "Close invoice dialog" at bounding box center [31, 29] width 13 height 13
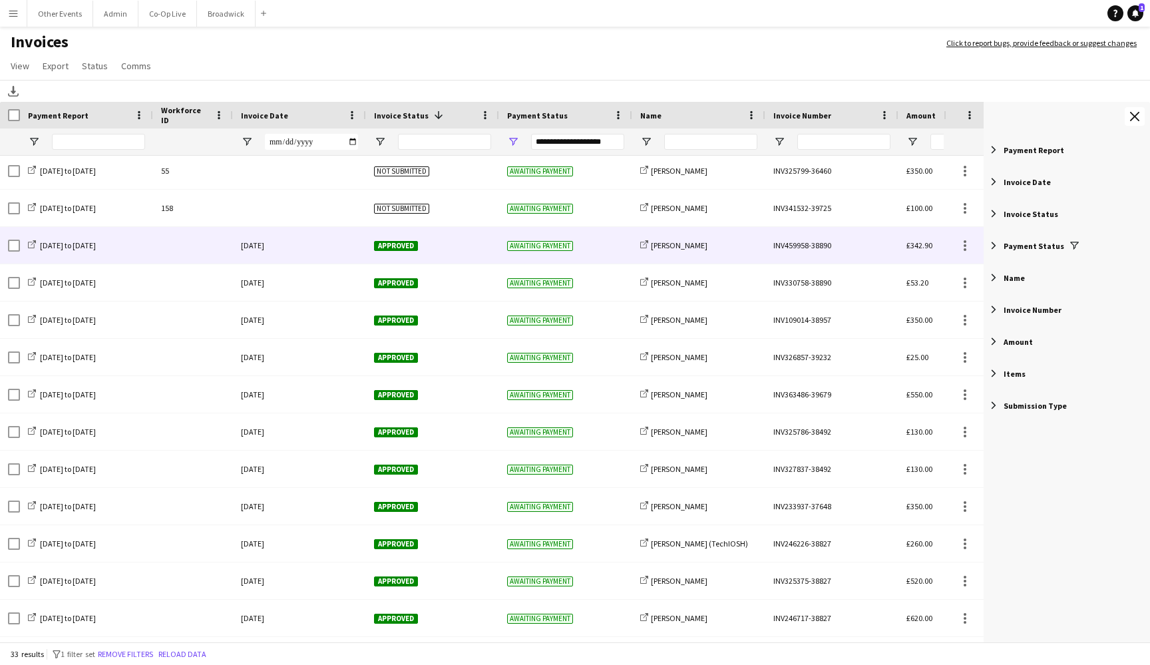
click at [459, 255] on div "Approved" at bounding box center [432, 245] width 133 height 37
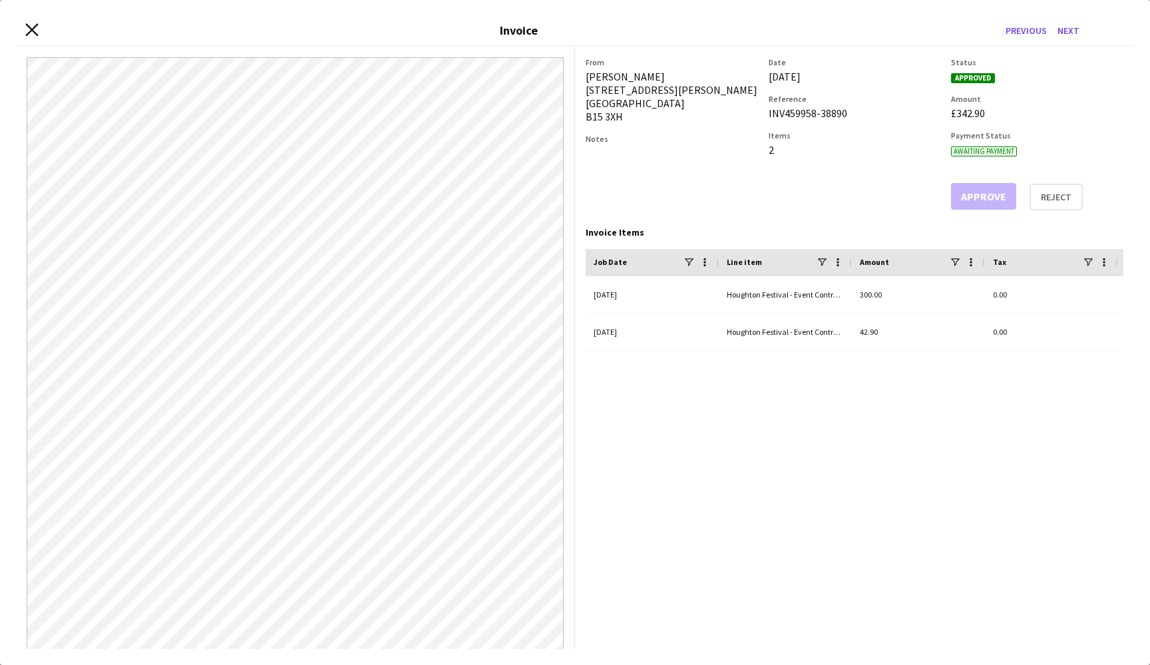
click at [32, 25] on icon "Close invoice dialog" at bounding box center [31, 29] width 13 height 13
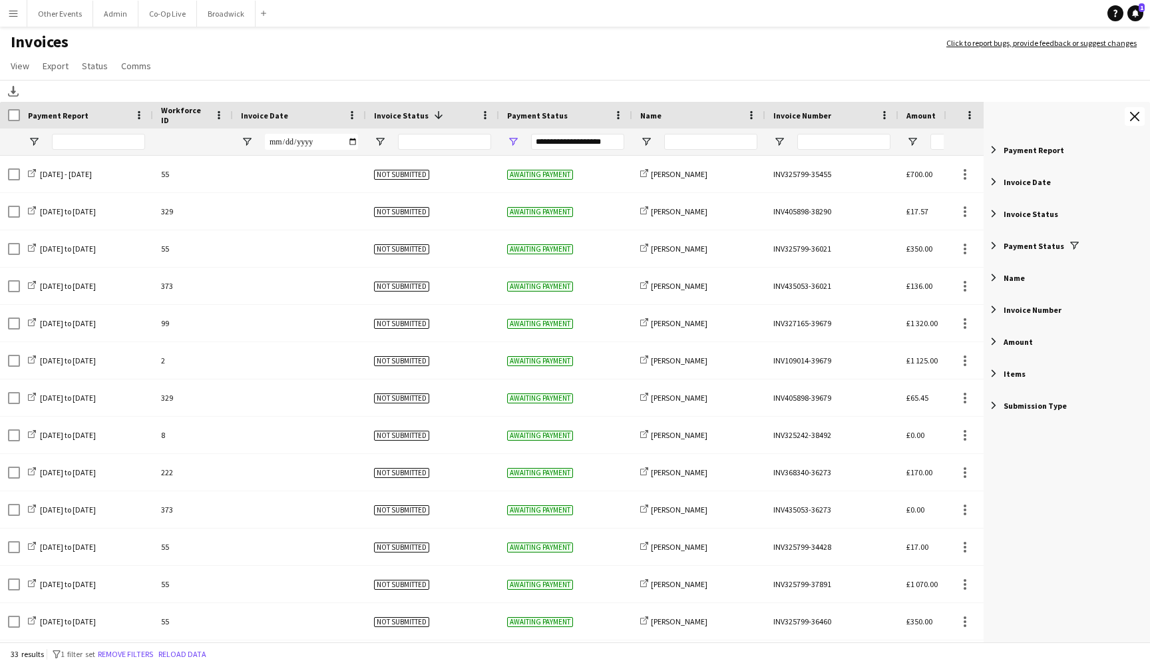
click at [296, 113] on div "Invoice Date" at bounding box center [291, 115] width 101 height 20
click at [296, 114] on span at bounding box center [298, 115] width 12 height 12
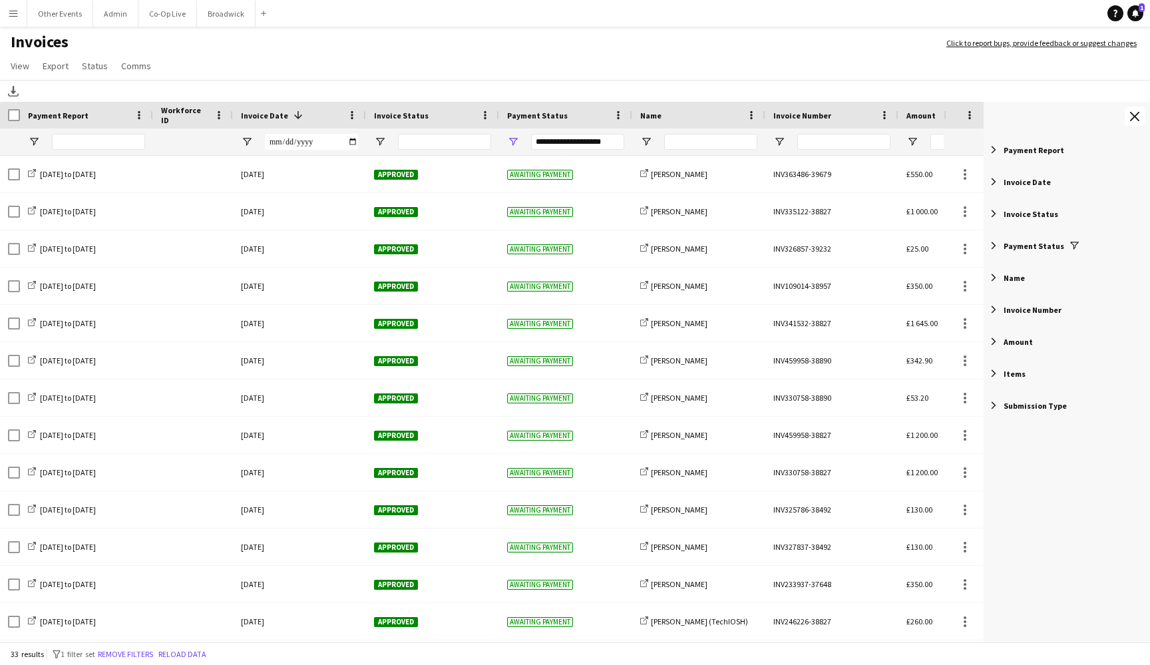
click at [323, 107] on div "Invoice Date 1" at bounding box center [291, 115] width 101 height 20
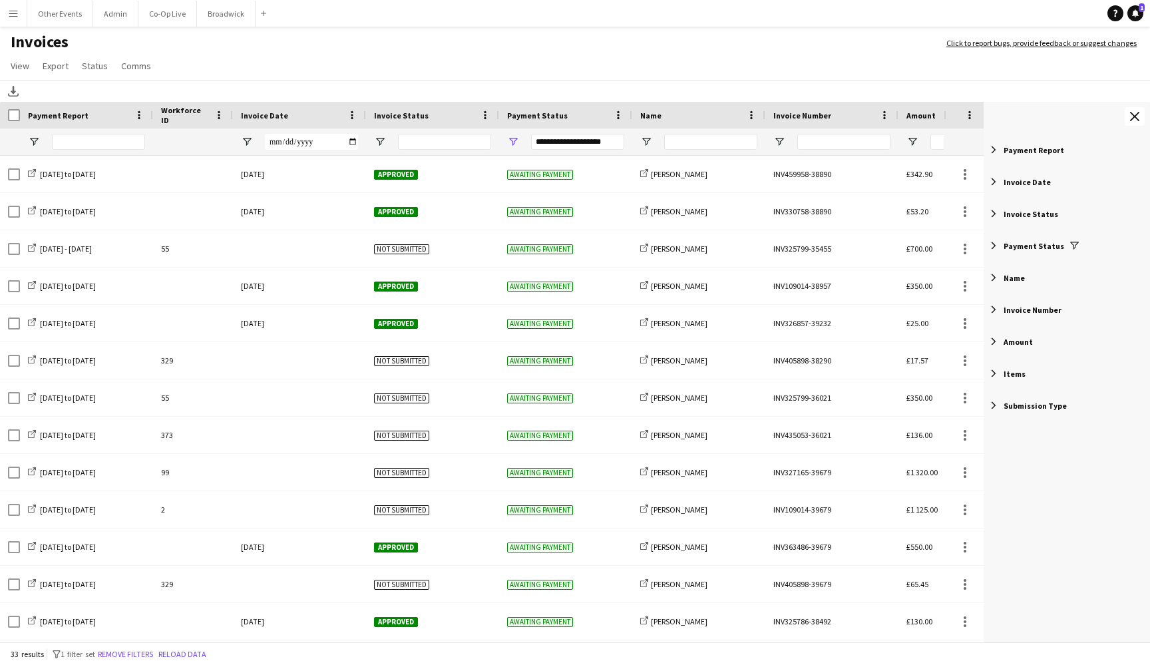
click at [301, 116] on div "Invoice Date" at bounding box center [291, 115] width 101 height 20
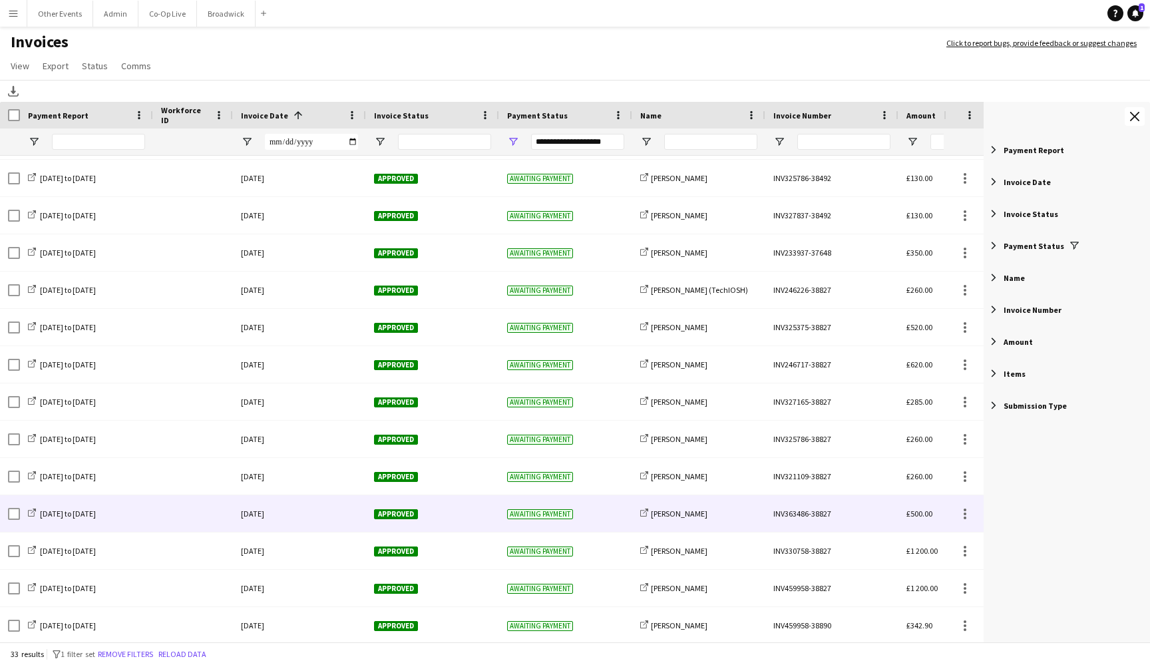
click at [335, 507] on div "[DATE]" at bounding box center [299, 513] width 133 height 37
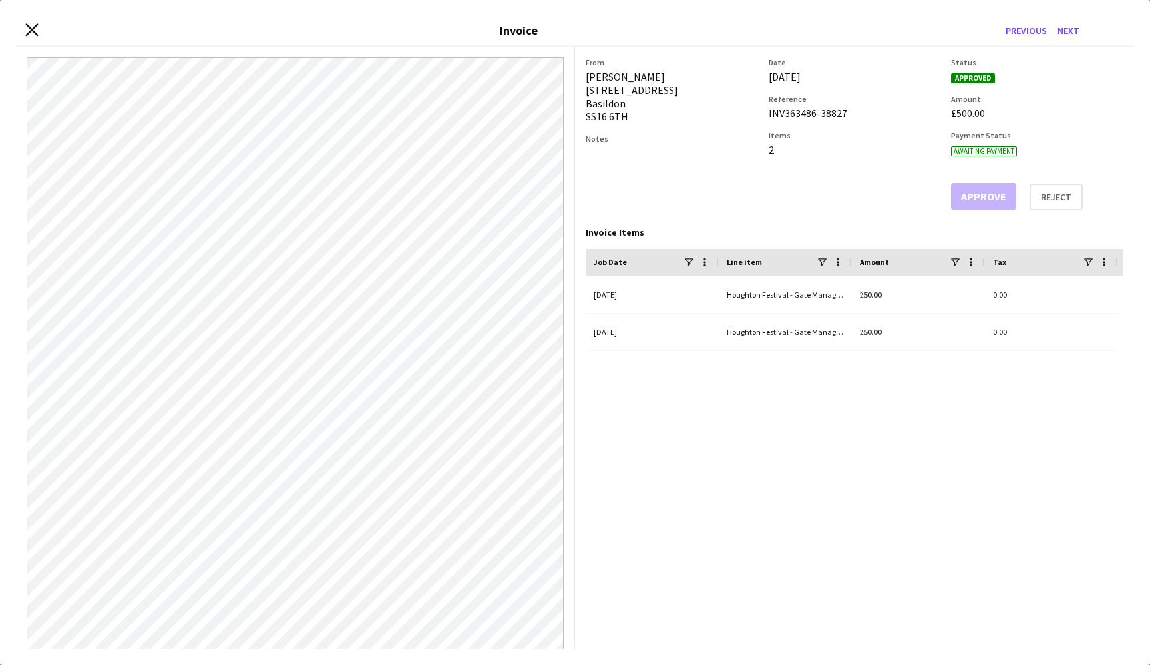
click at [29, 34] on icon "Close invoice dialog" at bounding box center [31, 29] width 13 height 13
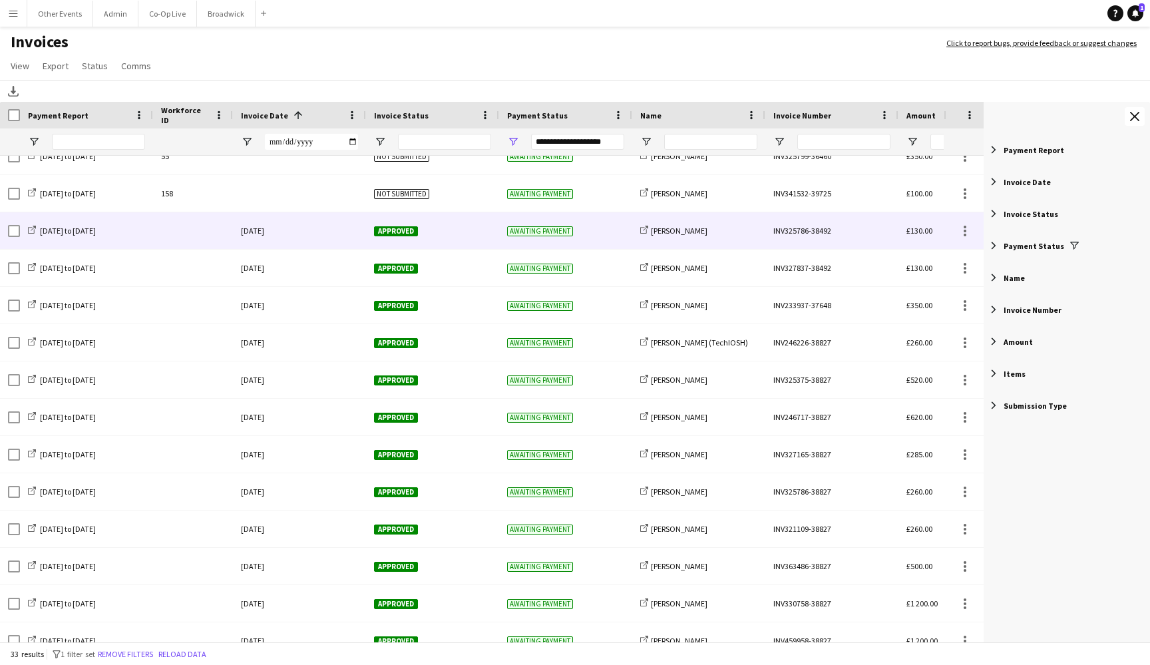
click at [439, 228] on div "Approved" at bounding box center [432, 230] width 133 height 37
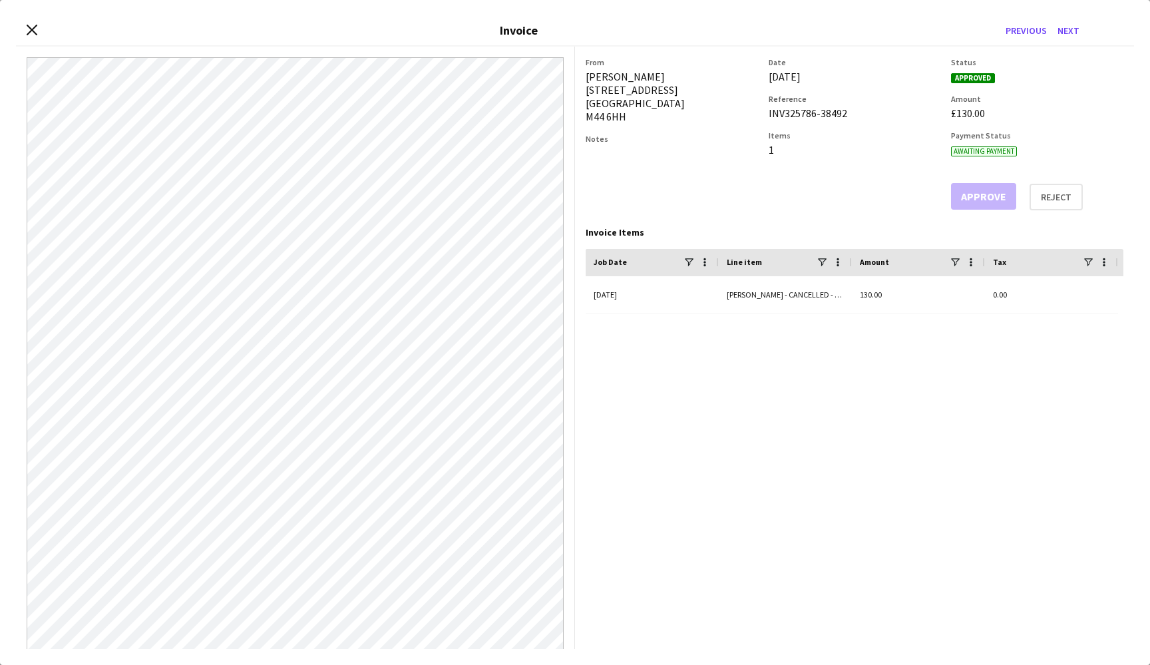
click at [31, 23] on div "Close invoice dialog Invoice Previous Next" at bounding box center [575, 31] width 1118 height 31
click at [32, 29] on icon at bounding box center [31, 29] width 13 height 13
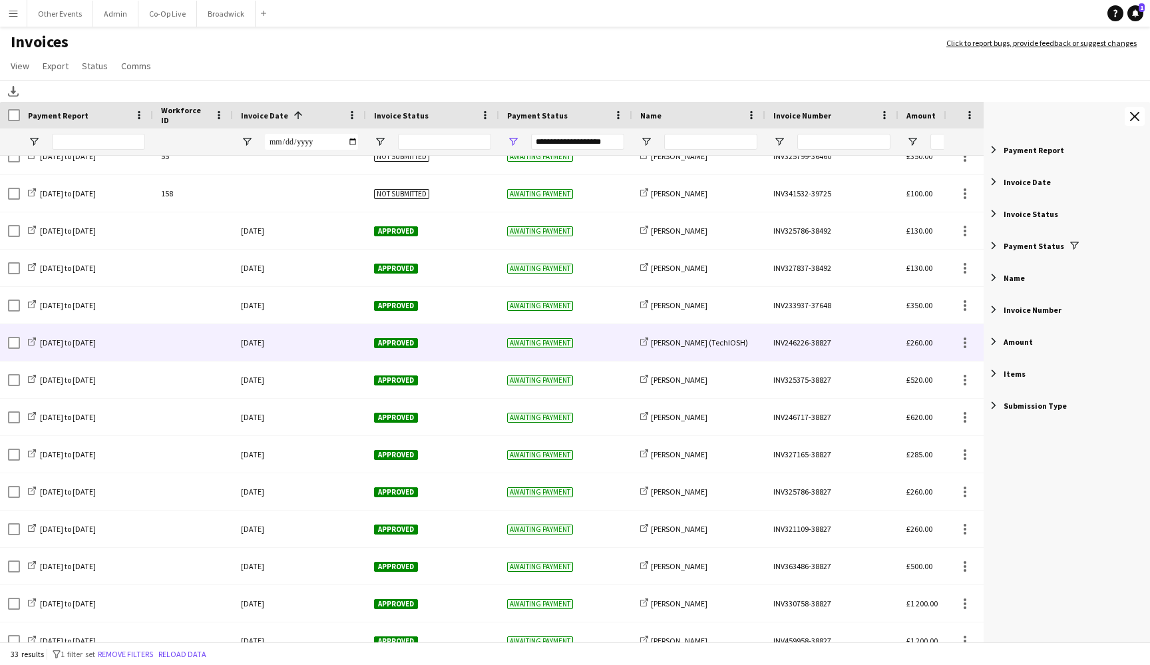
click at [427, 343] on div "Approved" at bounding box center [432, 342] width 133 height 37
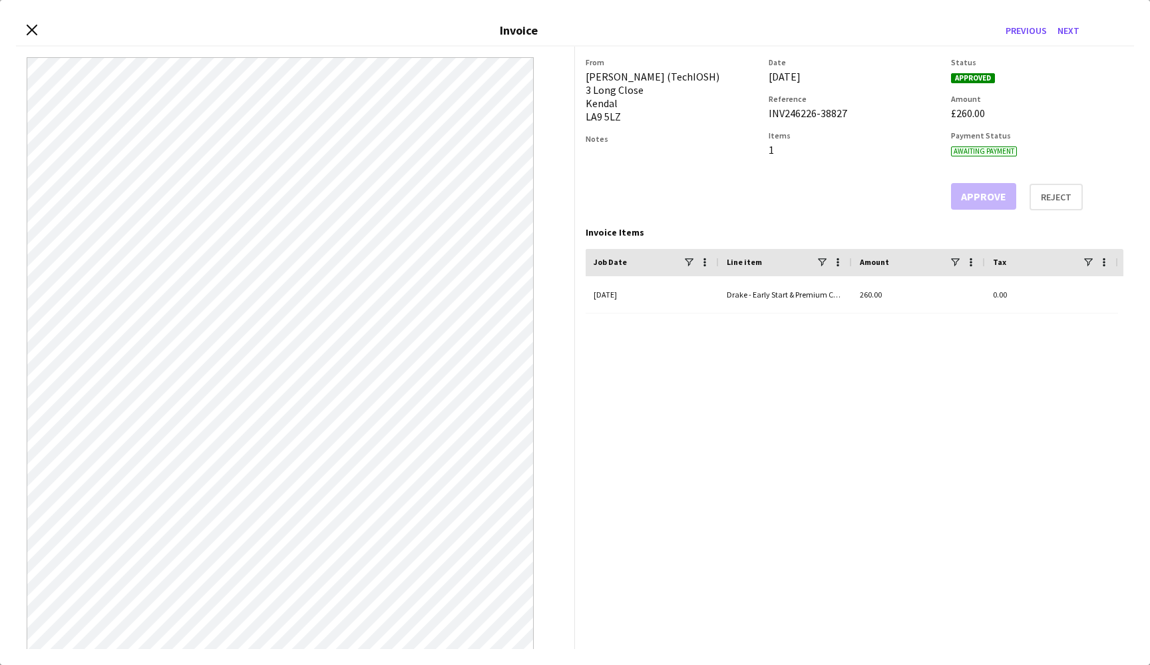
click at [27, 23] on div "Close invoice dialog Invoice Previous Next" at bounding box center [575, 31] width 1118 height 31
click at [31, 28] on icon at bounding box center [31, 29] width 13 height 13
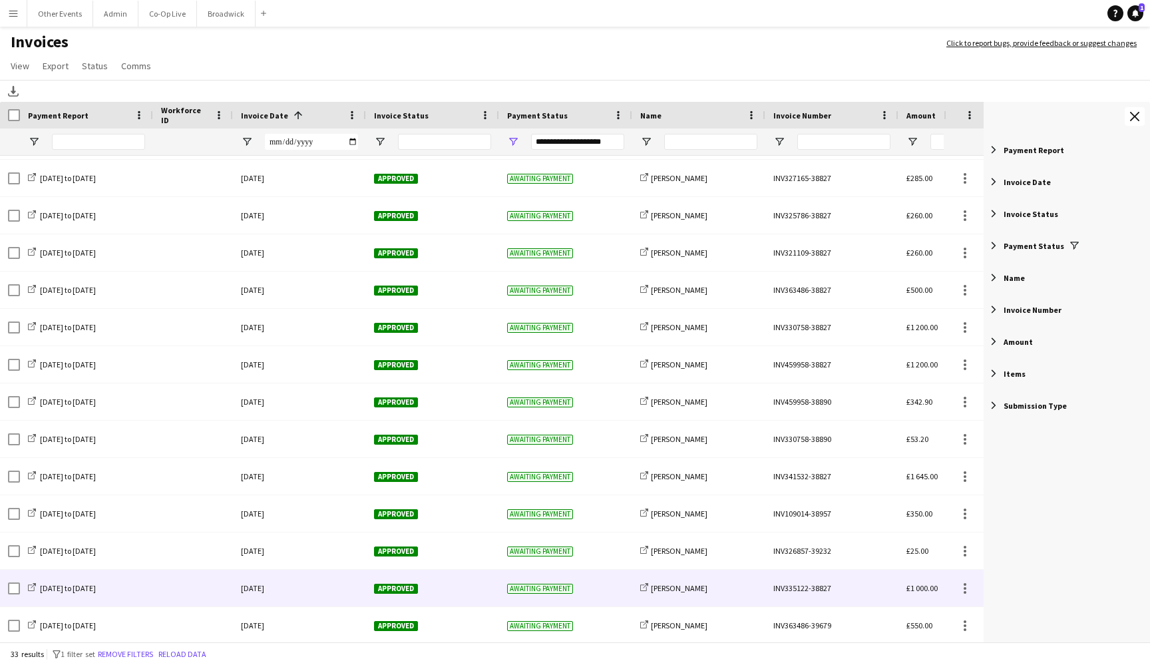
click at [465, 591] on div "Approved" at bounding box center [432, 588] width 133 height 37
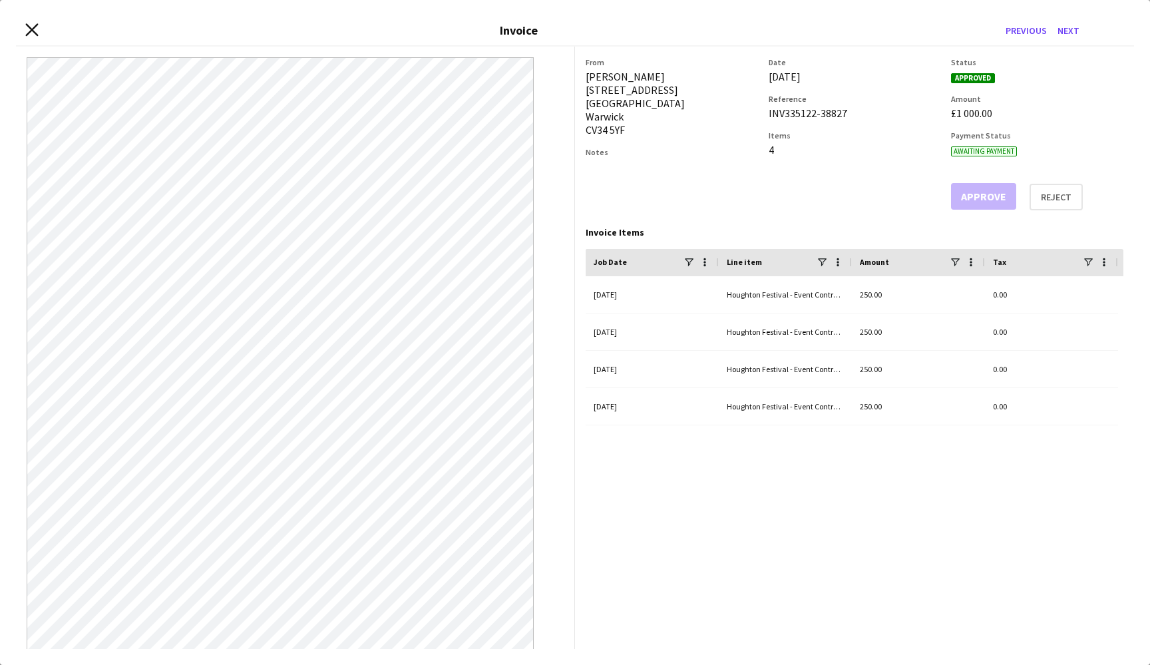
click at [29, 28] on icon "Close invoice dialog" at bounding box center [31, 29] width 13 height 13
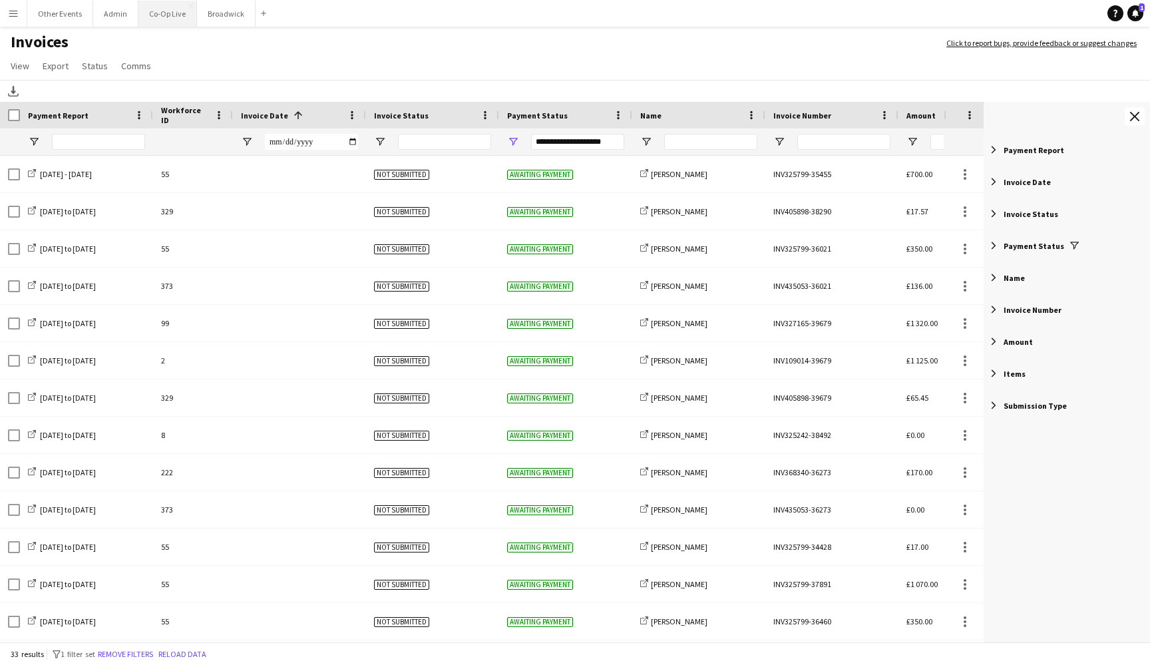
click at [168, 10] on button "Co-Op Live Close" at bounding box center [167, 14] width 59 height 26
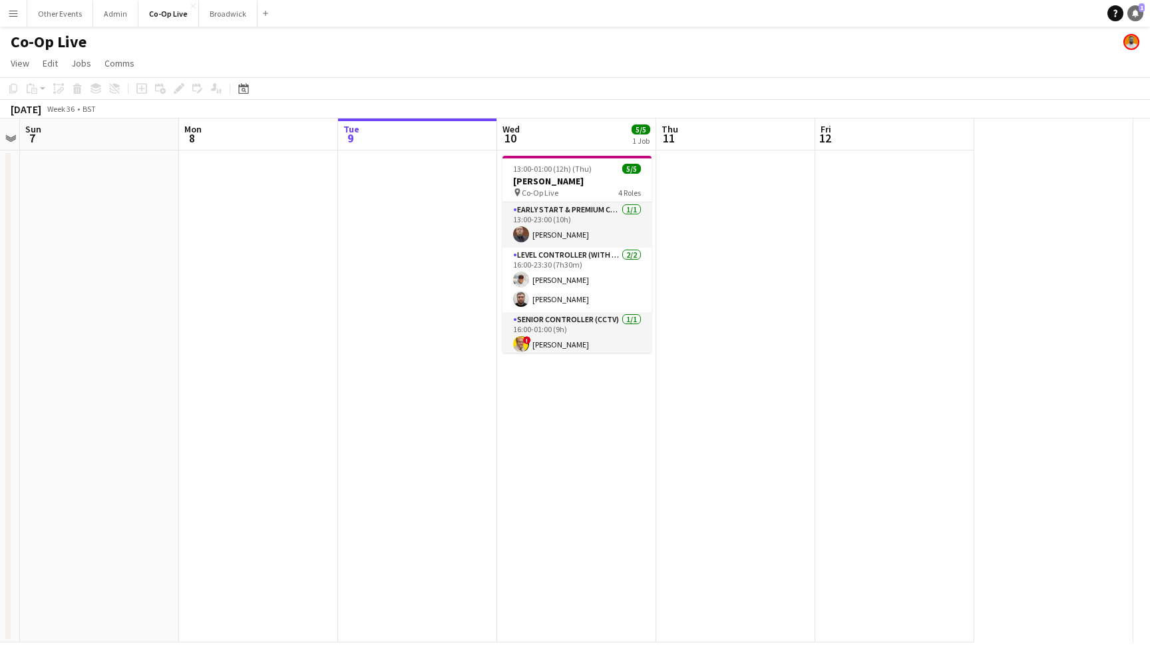
click at [1094, 14] on link "Notifications 1" at bounding box center [1136, 13] width 16 height 16
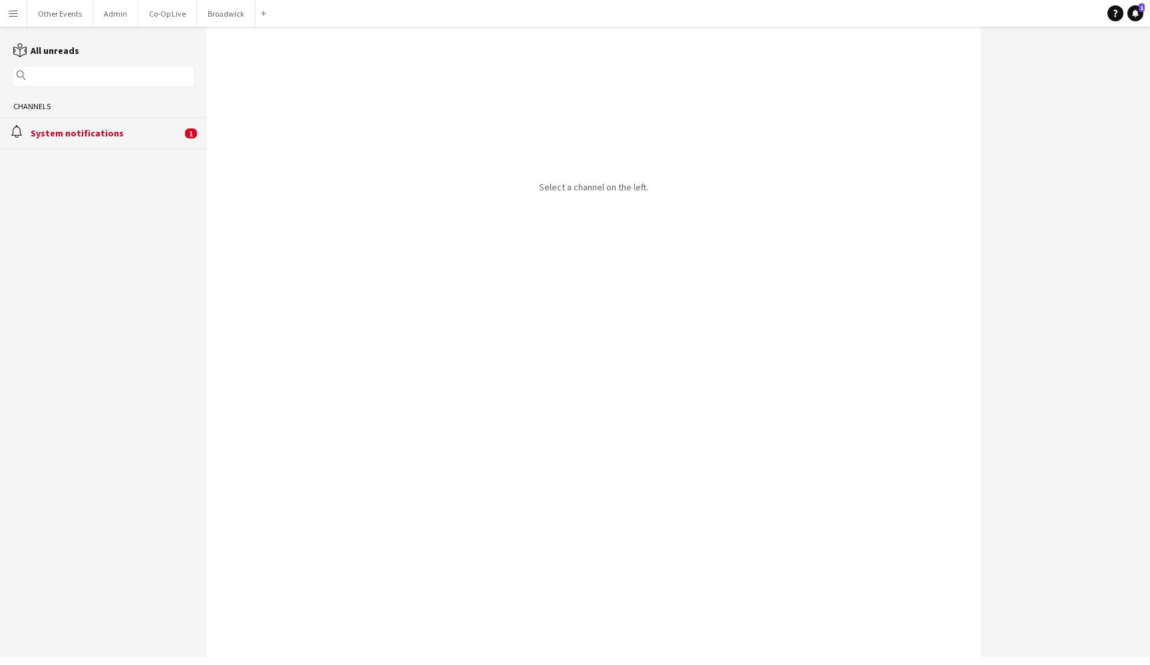
click at [119, 127] on div "alarm System notifications 1" at bounding box center [103, 132] width 207 height 31
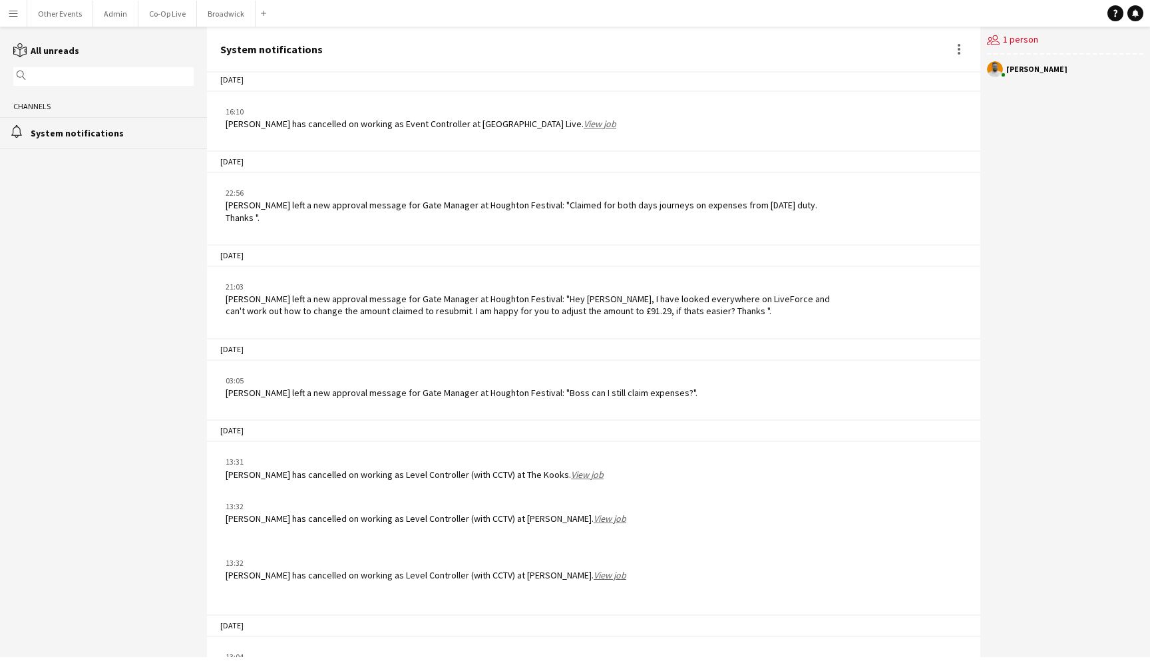
click at [20, 19] on button "Menu" at bounding box center [13, 13] width 27 height 27
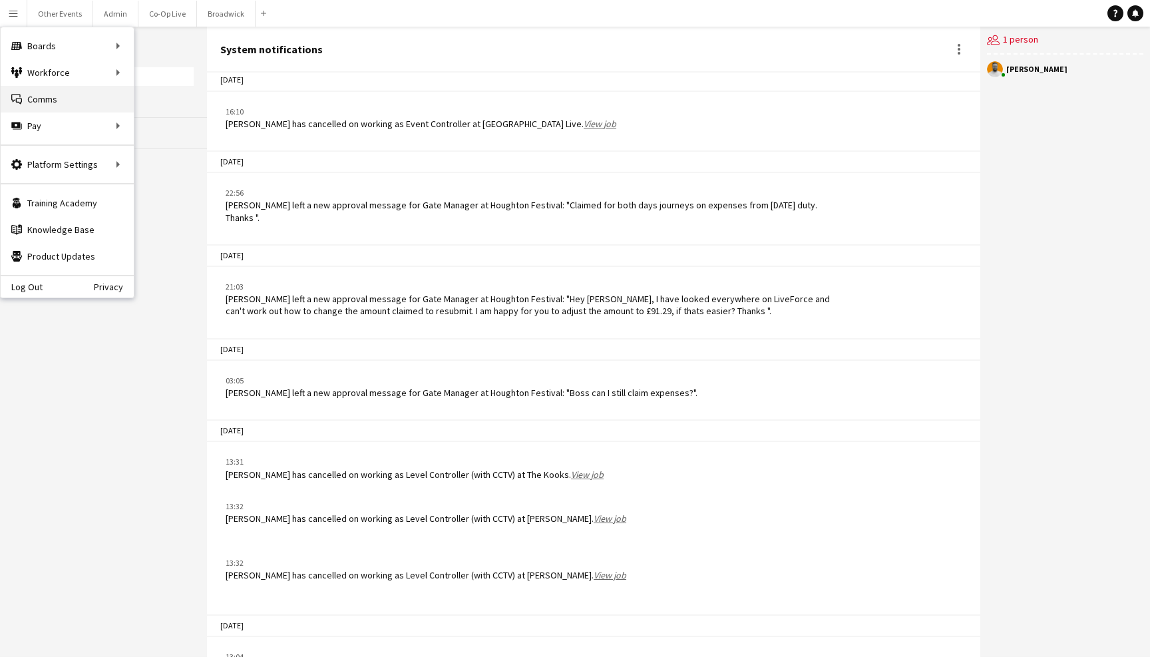
click at [78, 102] on link "Comms Comms" at bounding box center [67, 99] width 133 height 27
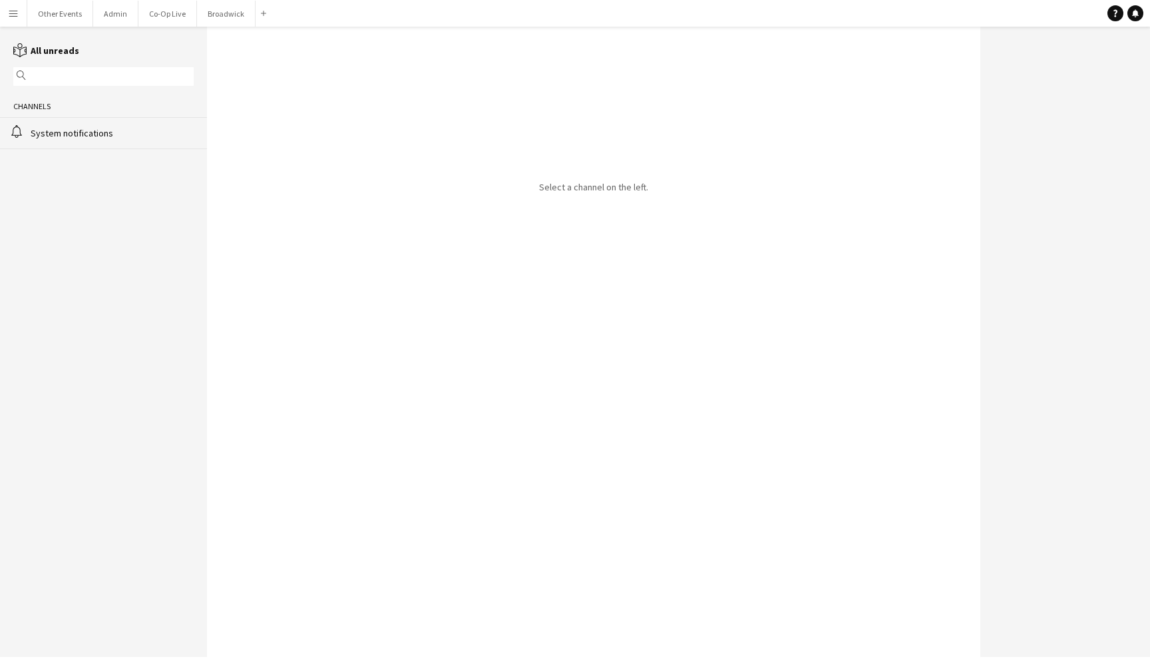
click at [81, 139] on div "System notifications" at bounding box center [112, 133] width 163 height 12
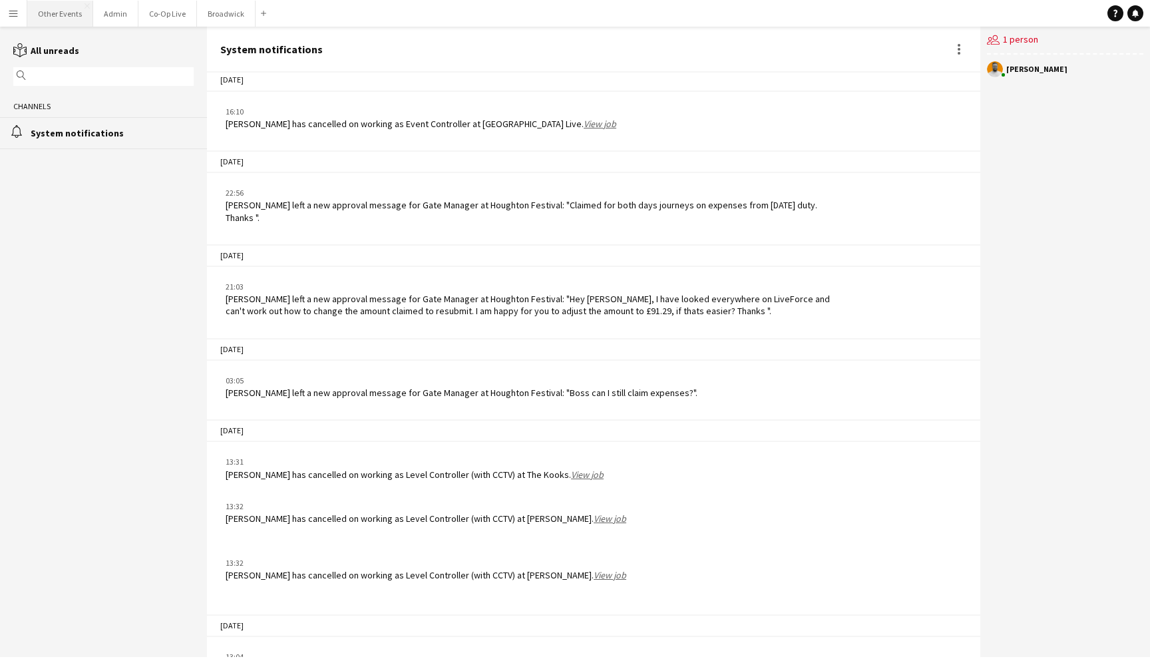
click at [55, 17] on button "Other Events Close" at bounding box center [60, 14] width 66 height 26
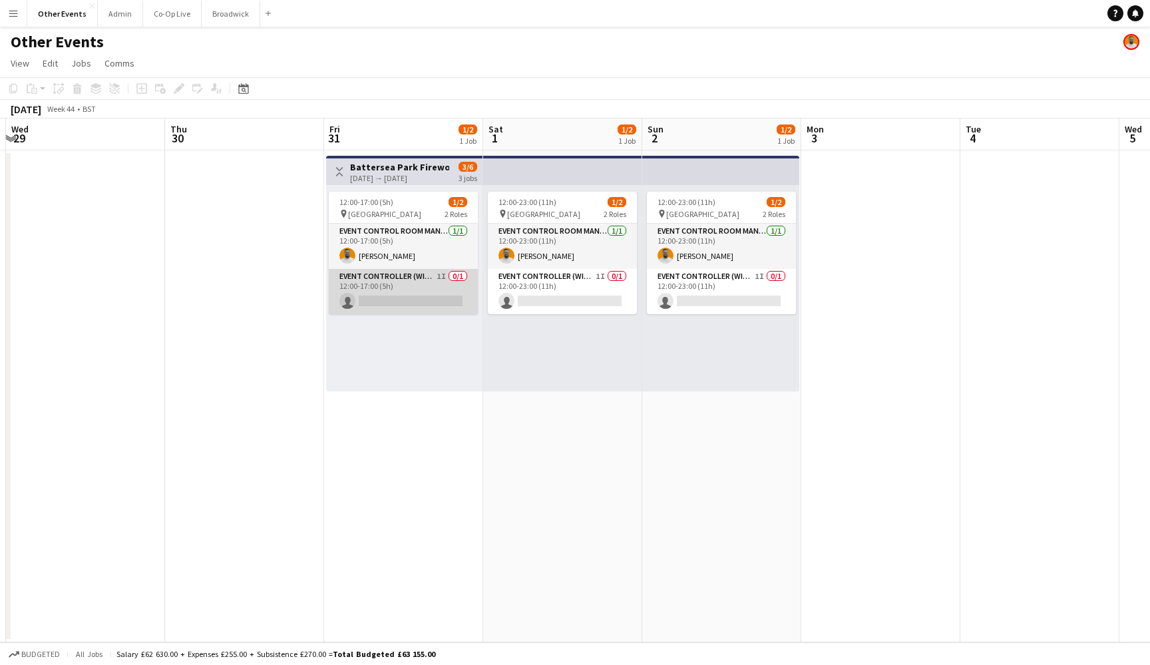
click at [436, 288] on app-card-role "Event Controller (with CCTV) 1I 0/1 12:00-17:00 (5h) single-neutral-actions" at bounding box center [403, 291] width 149 height 45
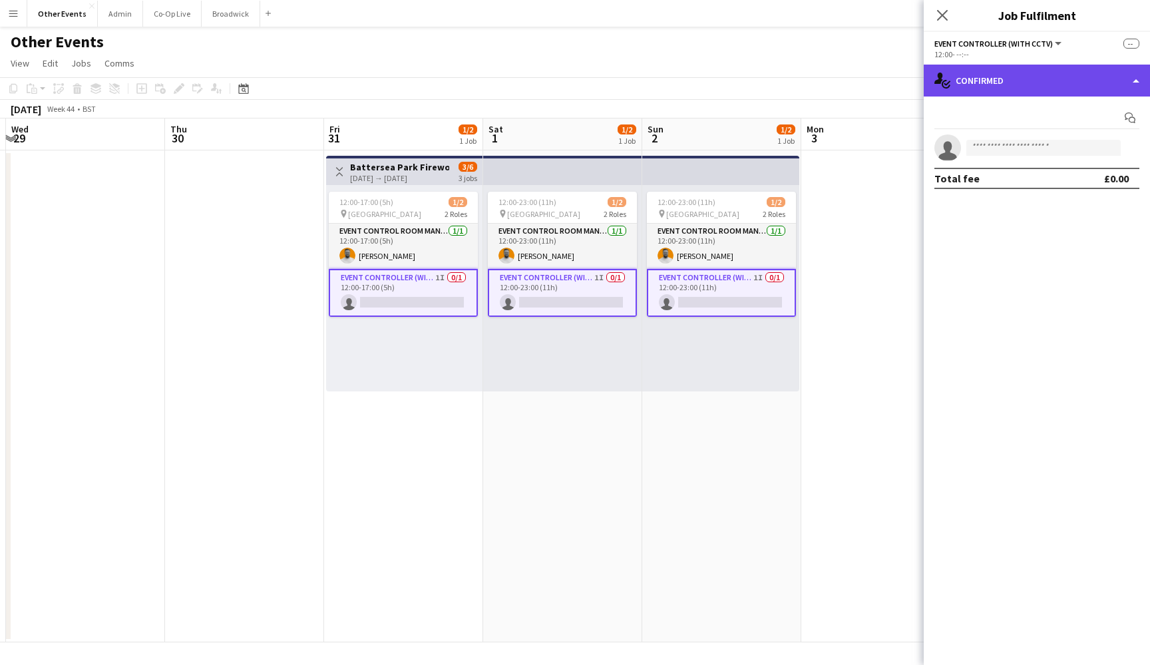
click at [1094, 72] on div "single-neutral-actions-check-2 Confirmed" at bounding box center [1037, 81] width 226 height 32
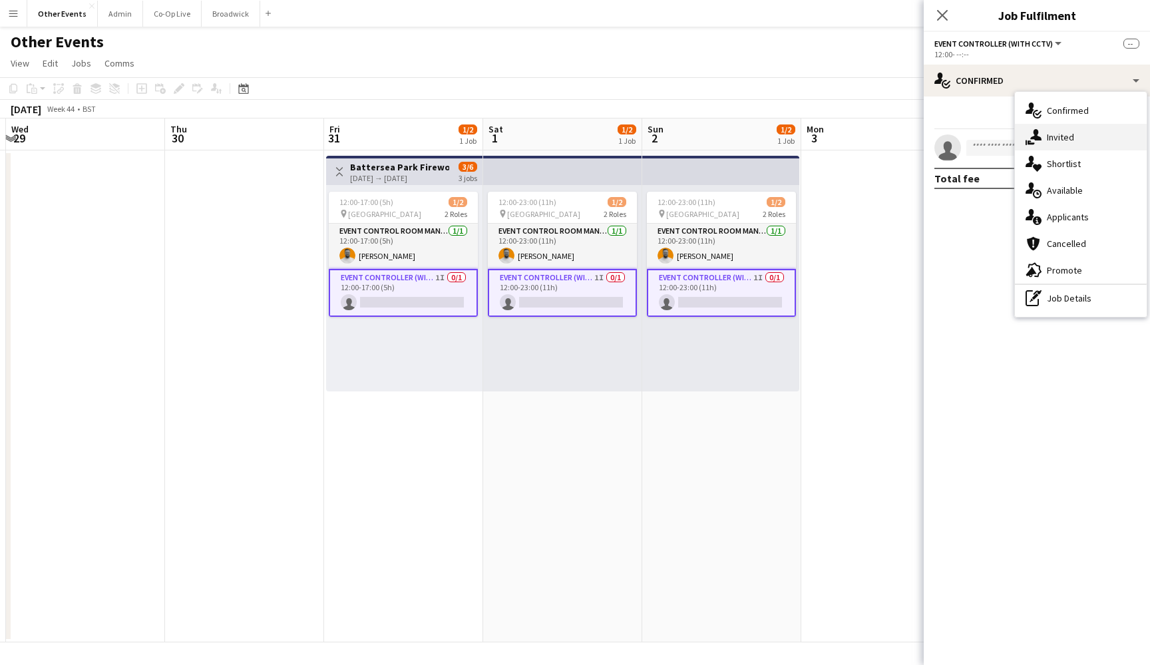
click at [1094, 138] on div "single-neutral-actions-share-1 Invited" at bounding box center [1081, 137] width 132 height 27
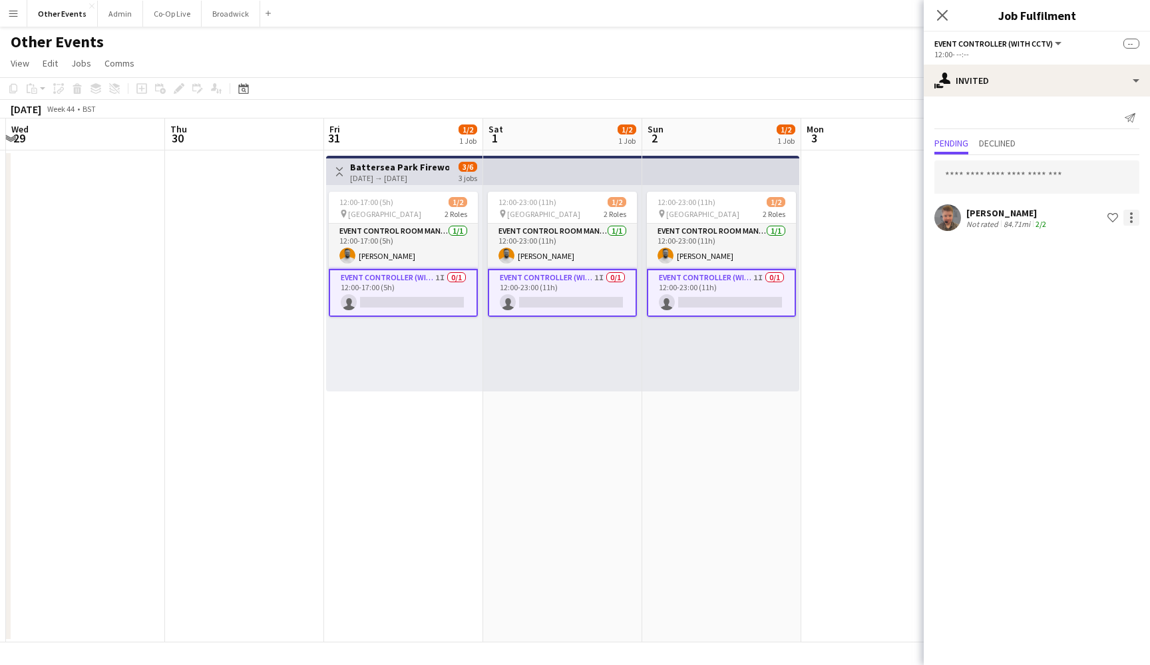
click at [1094, 218] on div at bounding box center [1132, 218] width 16 height 16
click at [1088, 343] on span "Cancel invitation" at bounding box center [1089, 337] width 78 height 11
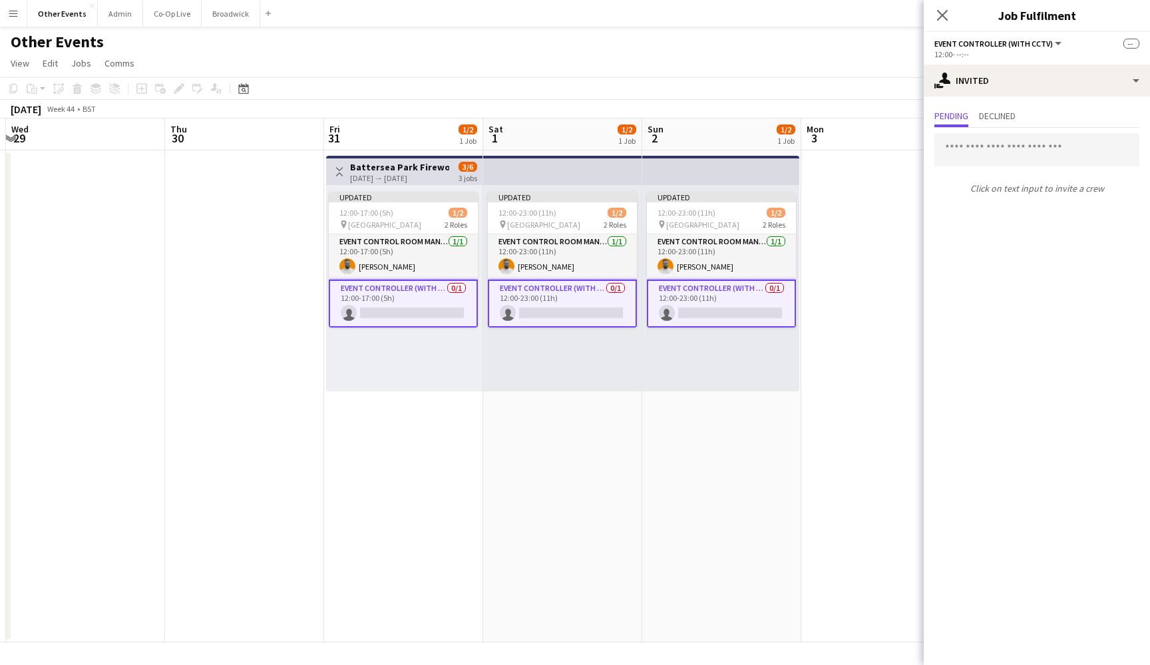
click at [831, 258] on app-date-cell at bounding box center [880, 396] width 159 height 492
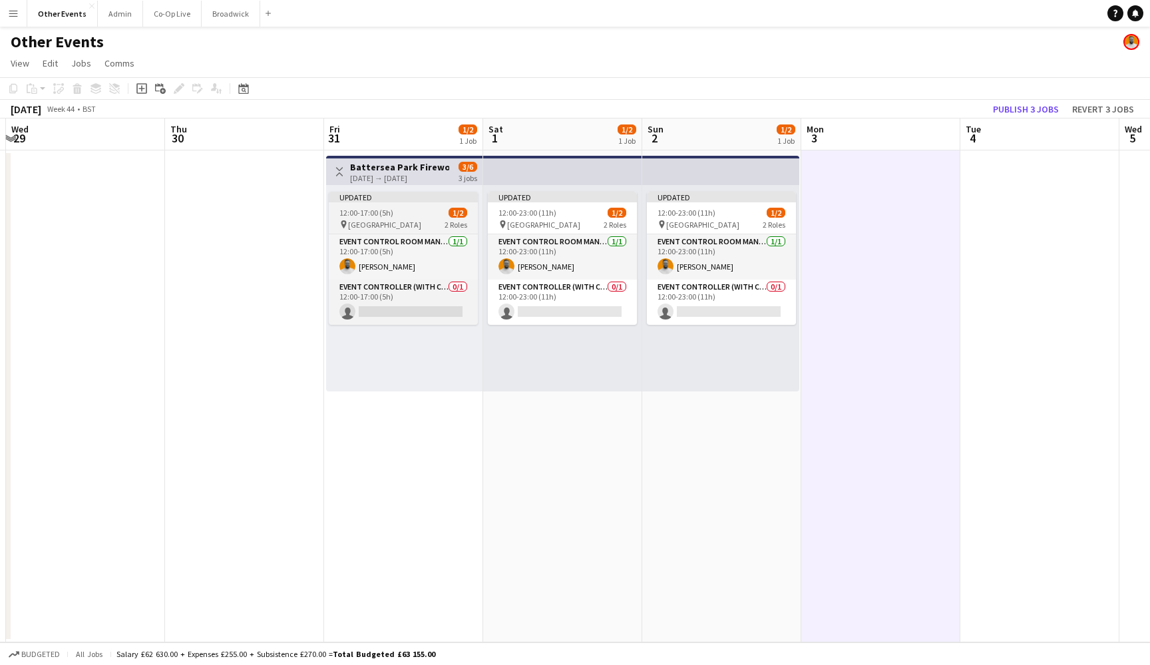
click at [435, 214] on div "12:00-17:00 (5h) 1/2" at bounding box center [403, 213] width 149 height 10
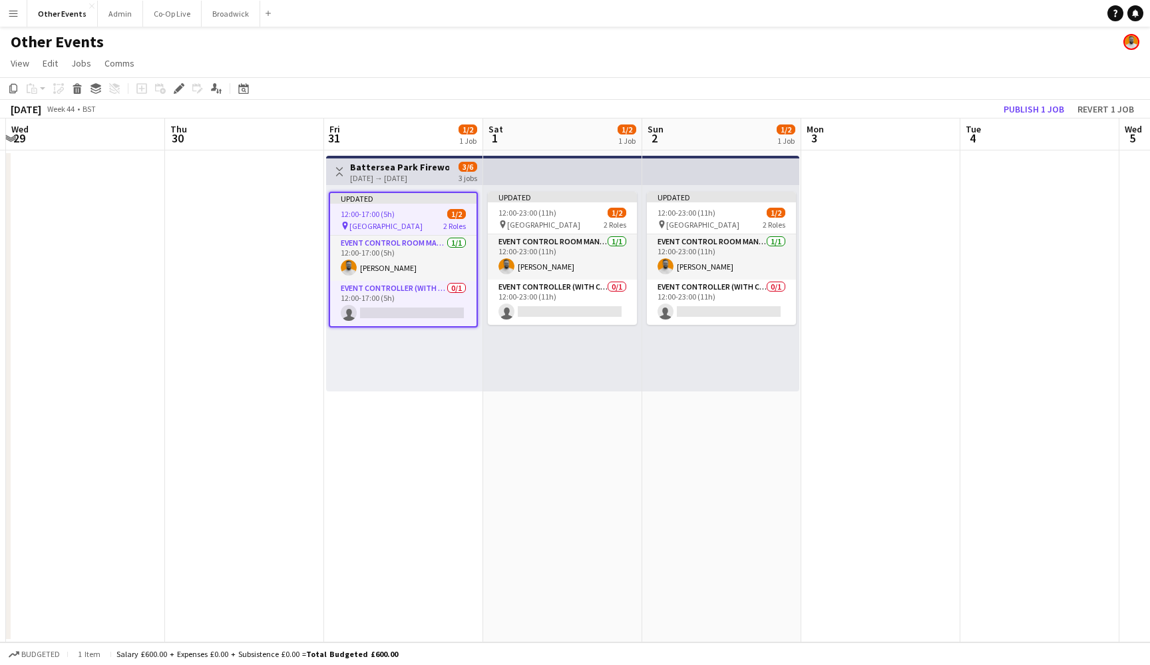
click at [433, 159] on app-top-bar "Toggle View [GEOGRAPHIC_DATA] Fireworks [DATE] → [DATE] 3/6 3 jobs" at bounding box center [404, 170] width 156 height 29
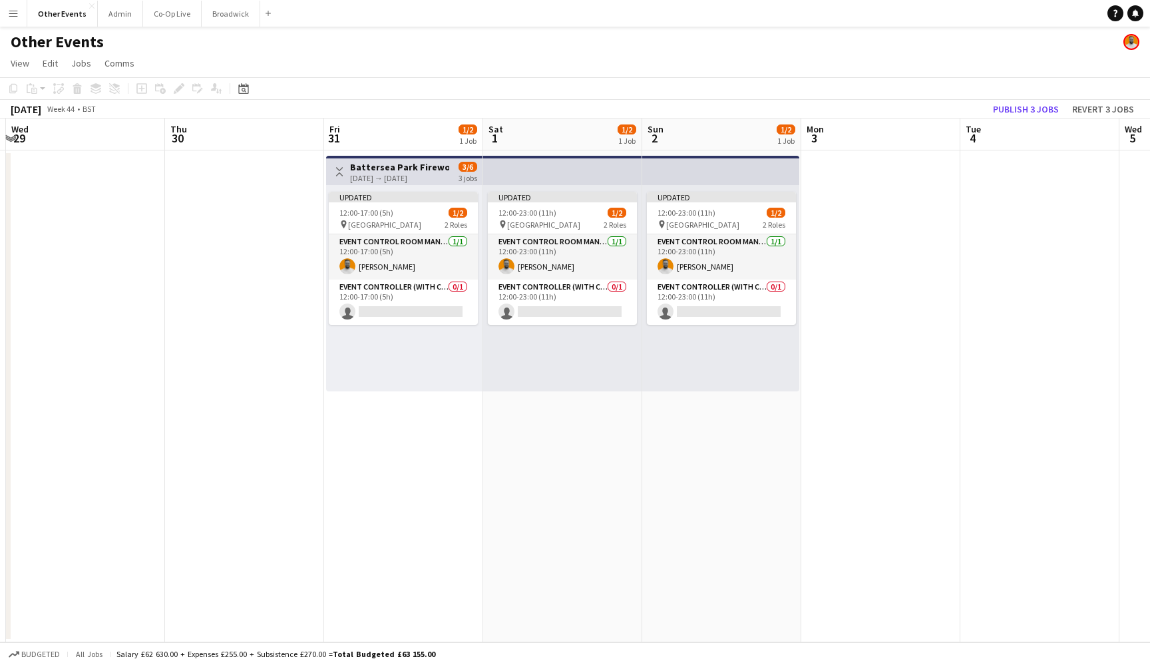
click at [430, 170] on h3 "Battersea Park Fireworks" at bounding box center [399, 167] width 99 height 12
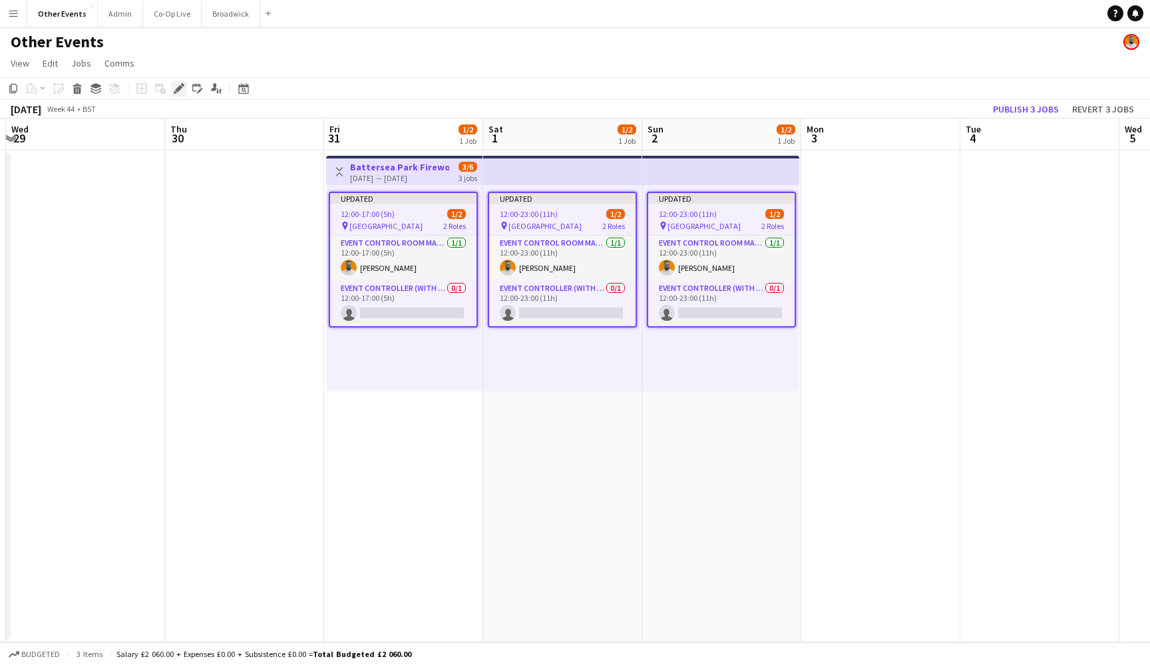
click at [179, 87] on icon at bounding box center [178, 88] width 7 height 7
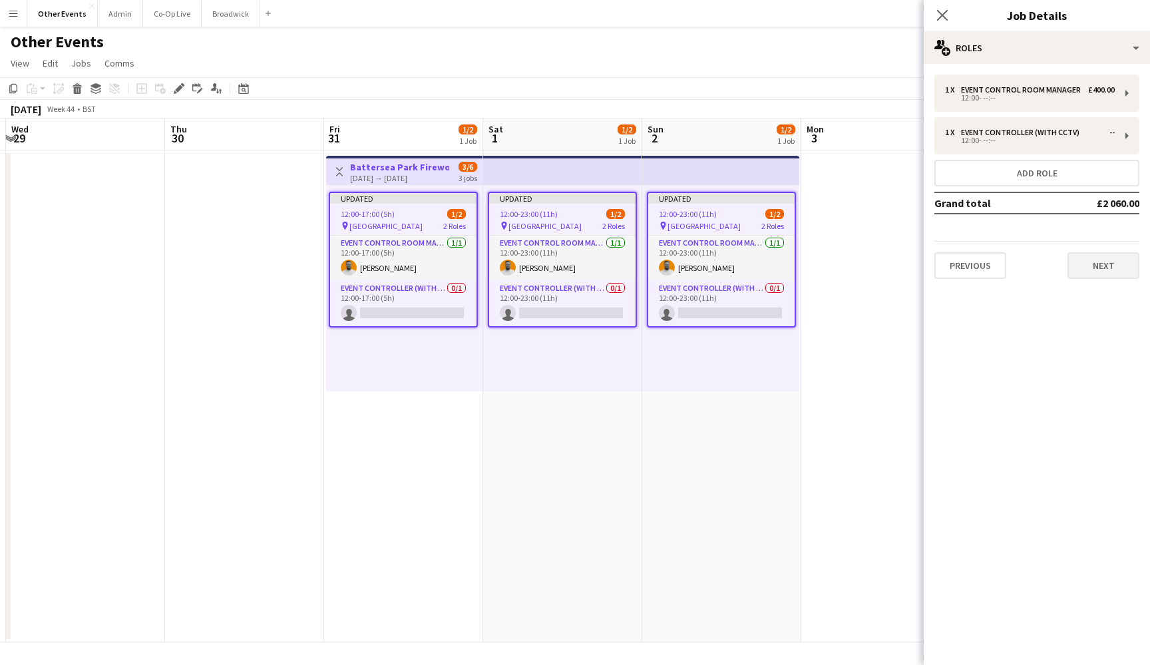
click at [1088, 262] on button "Next" at bounding box center [1104, 265] width 72 height 27
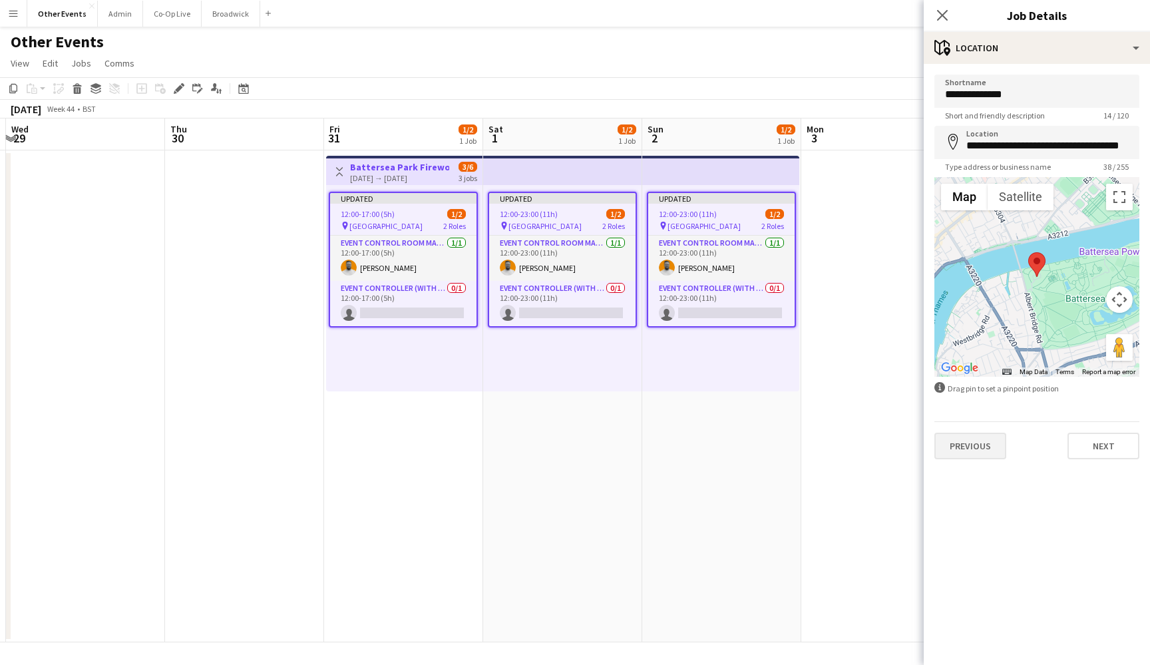
click at [963, 435] on button "Previous" at bounding box center [971, 446] width 72 height 27
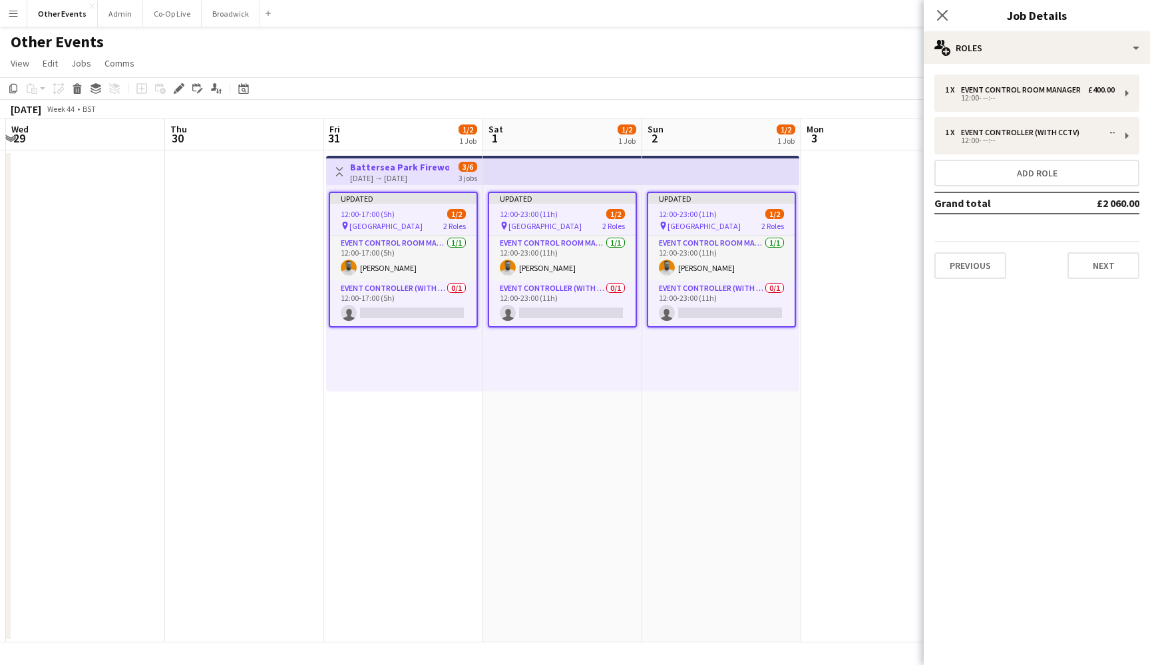
click at [972, 280] on div "1 x Event Control Room Manager £400.00 12:00- --:-- 1 x Event Controller (with …" at bounding box center [1037, 177] width 226 height 226
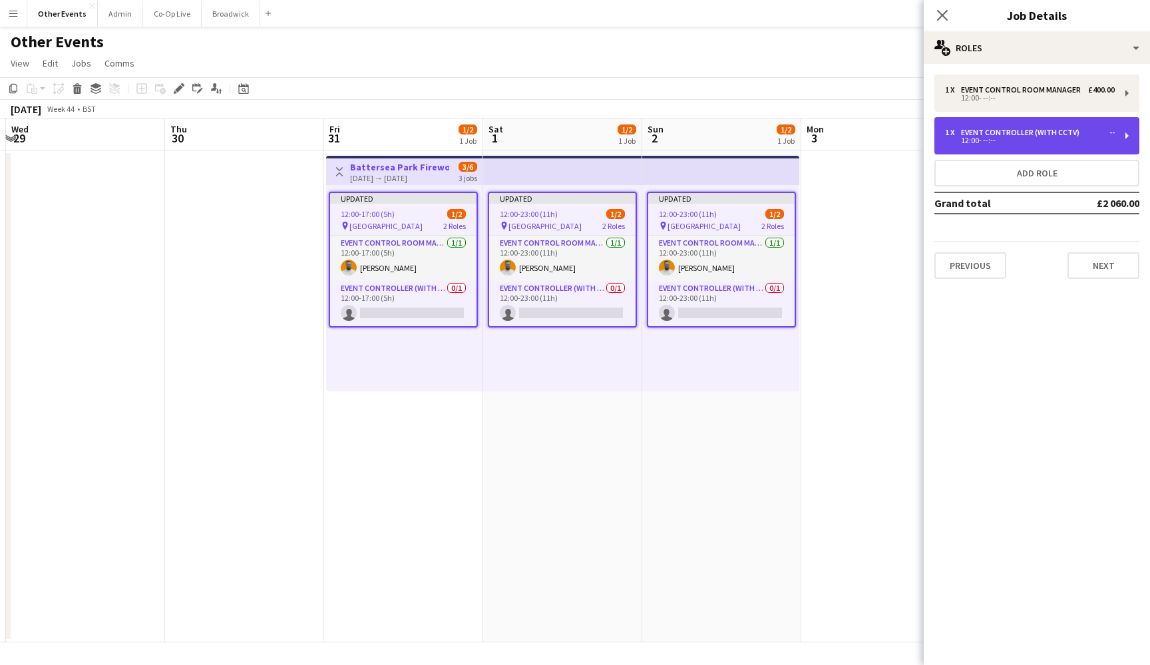
click at [1029, 128] on div "Event Controller (with CCTV)" at bounding box center [1023, 132] width 124 height 9
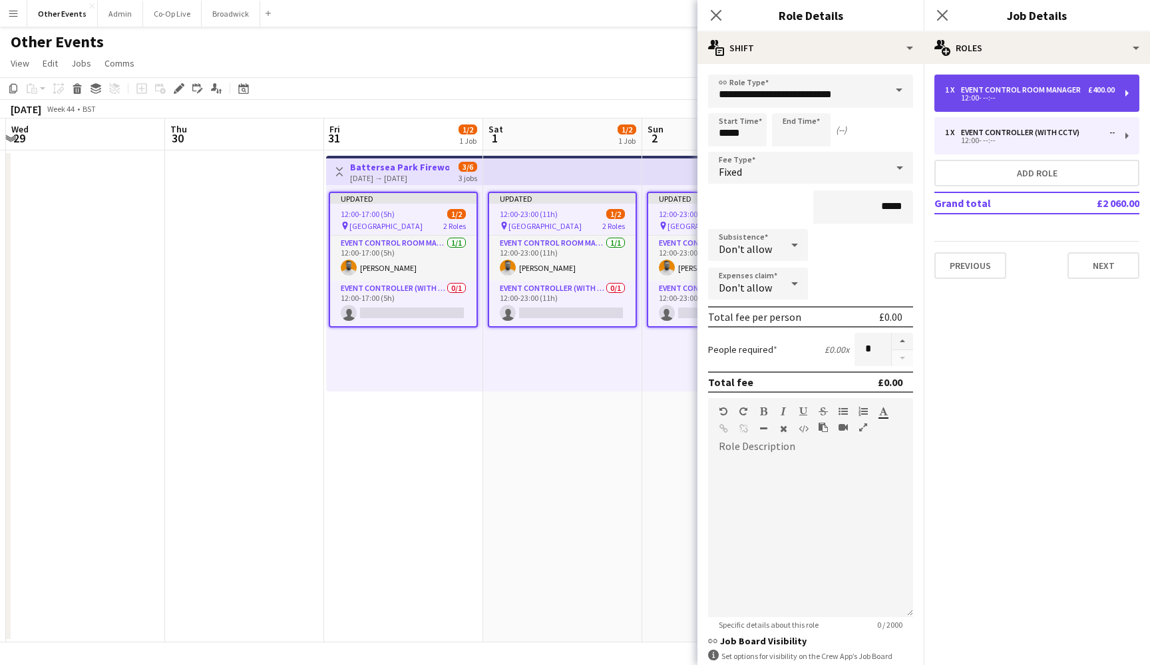
click at [1027, 91] on div "Event Control Room Manager" at bounding box center [1023, 89] width 125 height 9
type input "**********"
type input "*******"
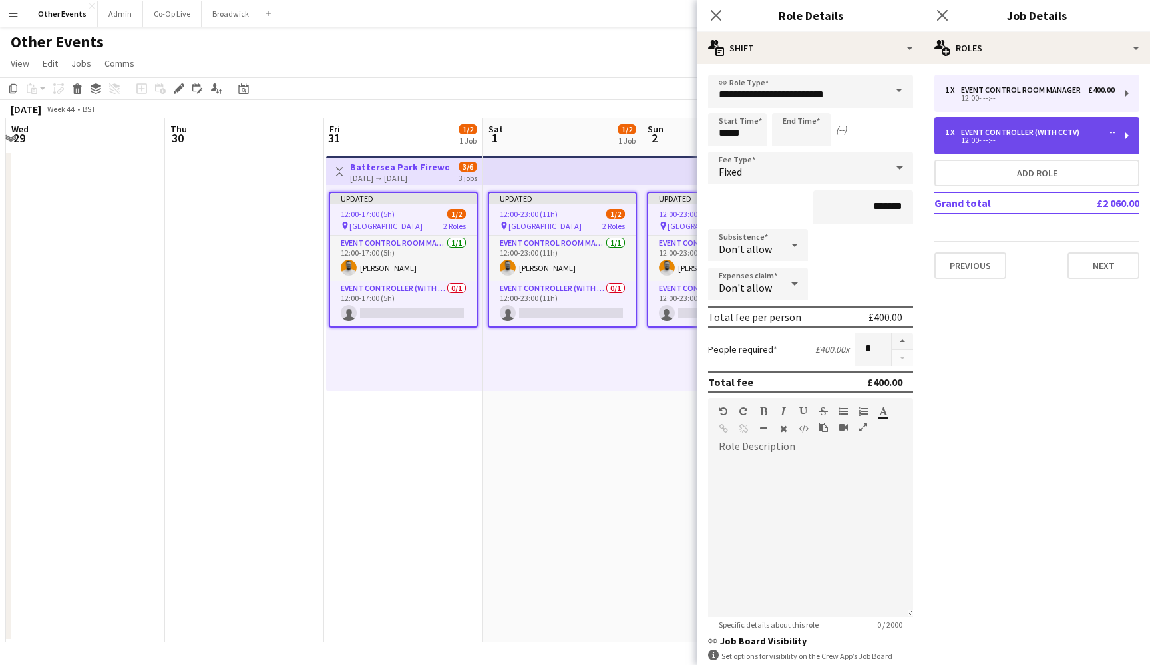
click at [1038, 148] on div "1 x Event Controller (with CCTV) -- 12:00- --:--" at bounding box center [1037, 135] width 205 height 37
type input "**********"
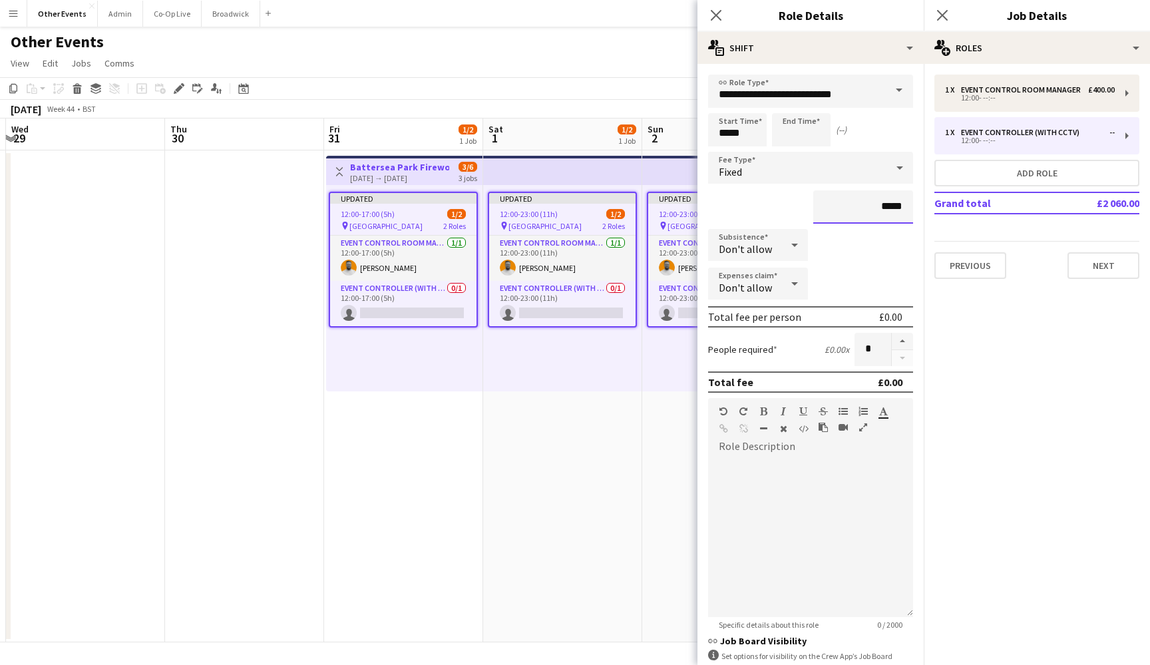
click at [886, 207] on input "*****" at bounding box center [863, 206] width 100 height 33
type input "**"
type input "****"
click at [768, 207] on div "****" at bounding box center [810, 206] width 205 height 33
click at [580, 429] on app-date-cell "Updated 12:00-23:00 (11h) 1/2 pin [GEOGRAPHIC_DATA] 2 Roles Event Control Room …" at bounding box center [562, 396] width 159 height 492
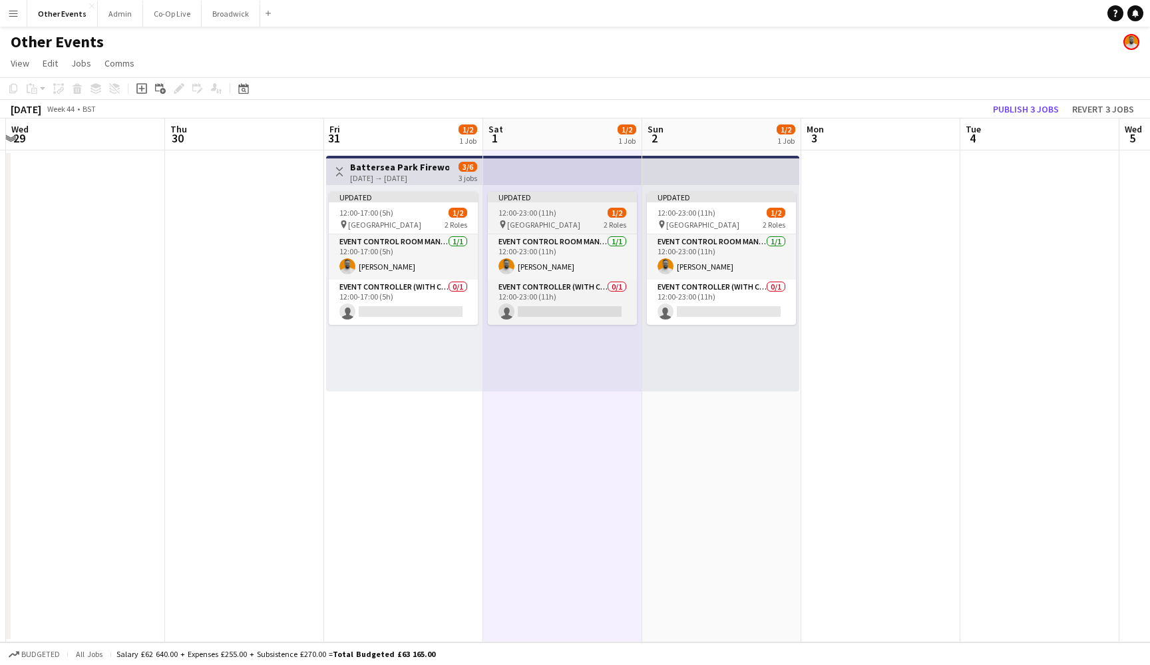
click at [581, 221] on div "pin [GEOGRAPHIC_DATA] 2 Roles" at bounding box center [562, 224] width 149 height 11
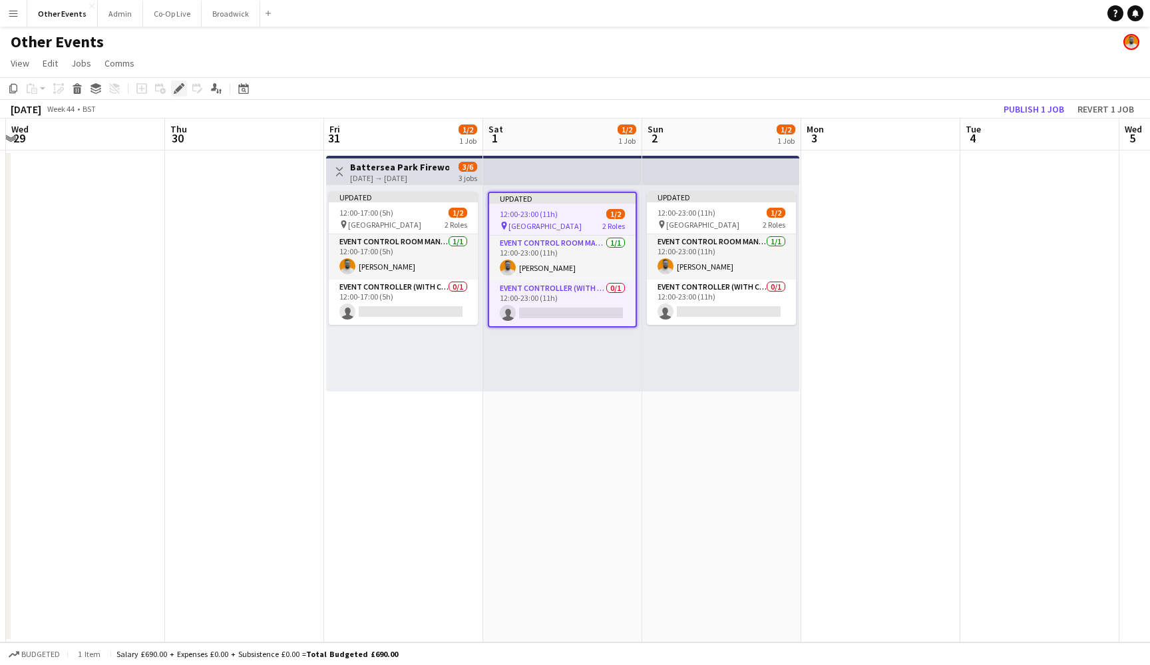
click at [184, 85] on icon at bounding box center [182, 84] width 3 height 3
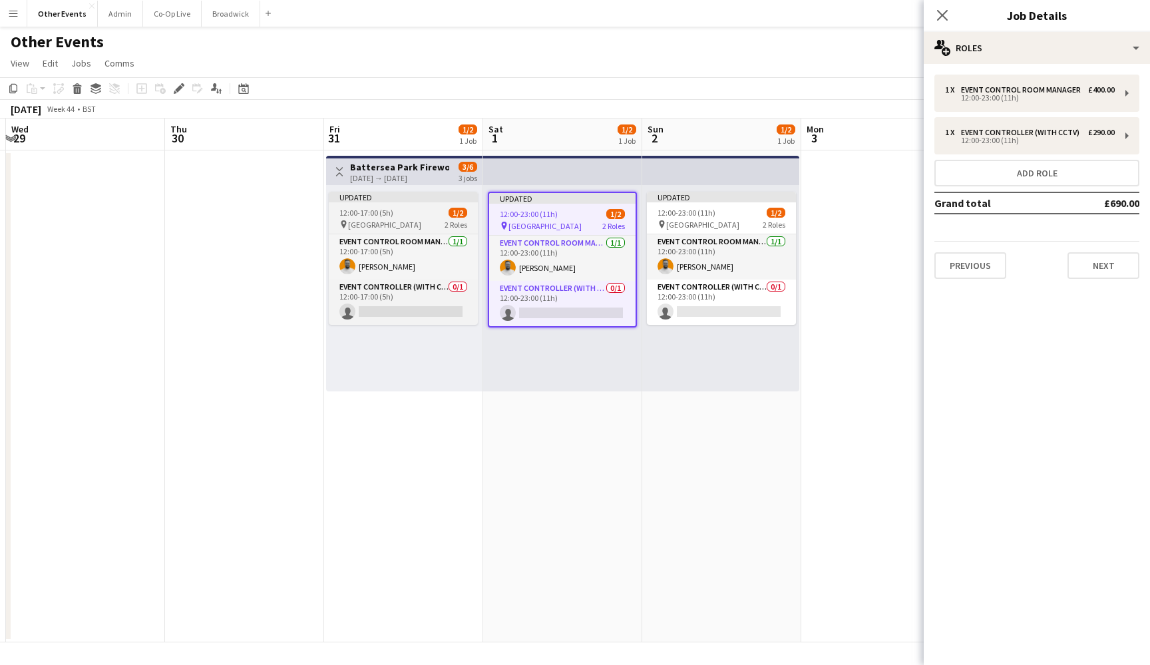
click at [409, 212] on div "12:00-17:00 (5h) 1/2" at bounding box center [403, 213] width 149 height 10
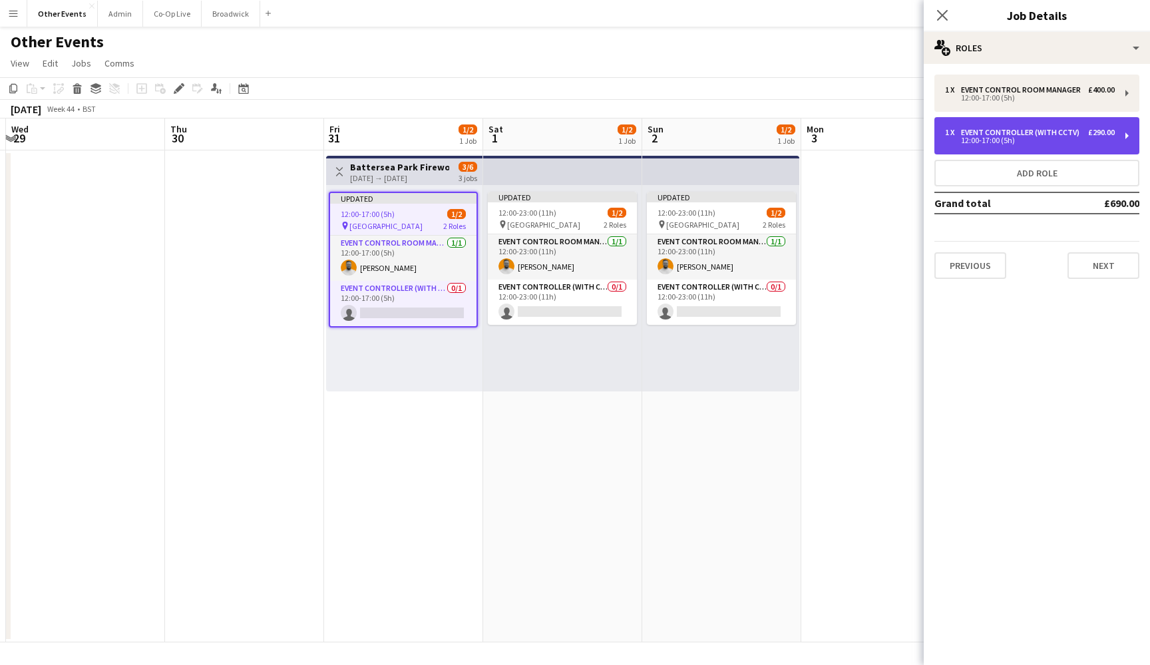
click at [1094, 137] on div "1 x Event Controller (with CCTV) £290.00 12:00-17:00 (5h)" at bounding box center [1037, 135] width 205 height 37
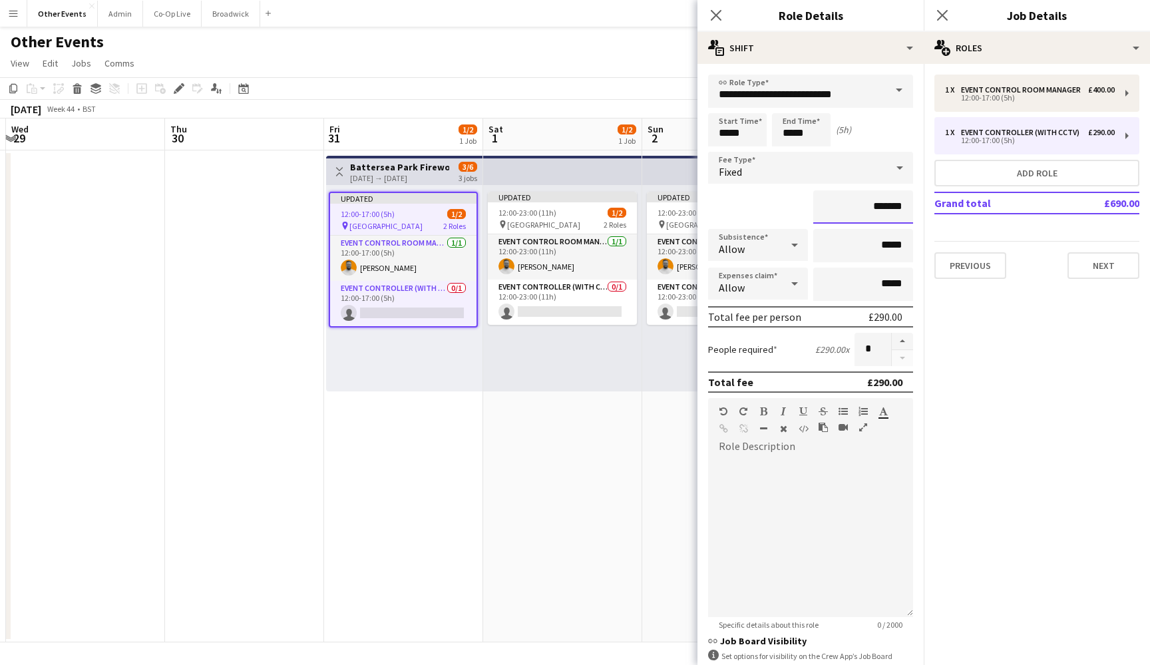
click at [884, 208] on input "*******" at bounding box center [863, 206] width 100 height 33
type input "*******"
click at [616, 436] on app-date-cell "Updated 12:00-23:00 (11h) 1/2 pin [GEOGRAPHIC_DATA] 2 Roles Event Control Room …" at bounding box center [562, 396] width 159 height 492
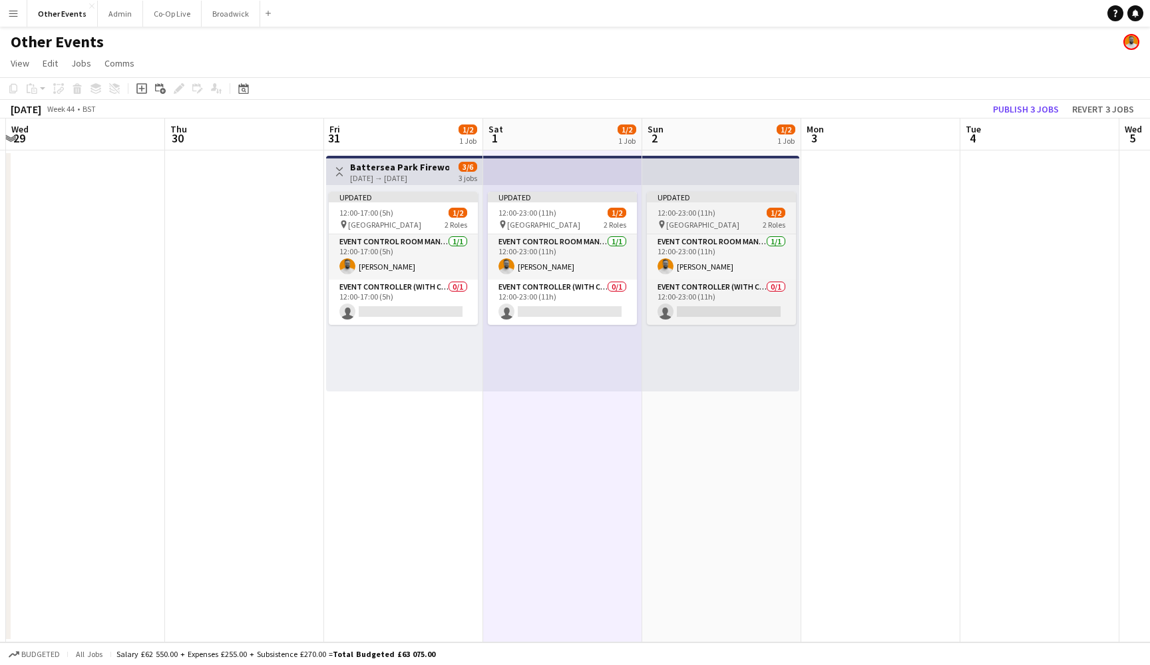
click at [724, 208] on div "12:00-23:00 (11h) 1/2" at bounding box center [721, 213] width 149 height 10
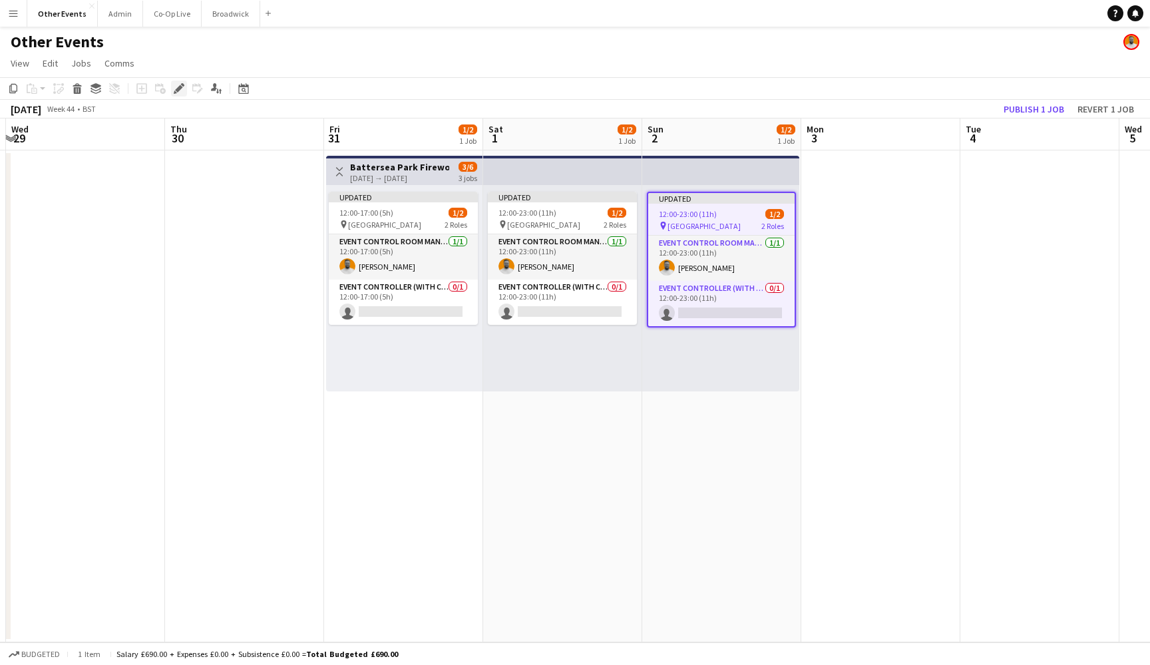
click at [185, 81] on div "Edit" at bounding box center [179, 89] width 16 height 16
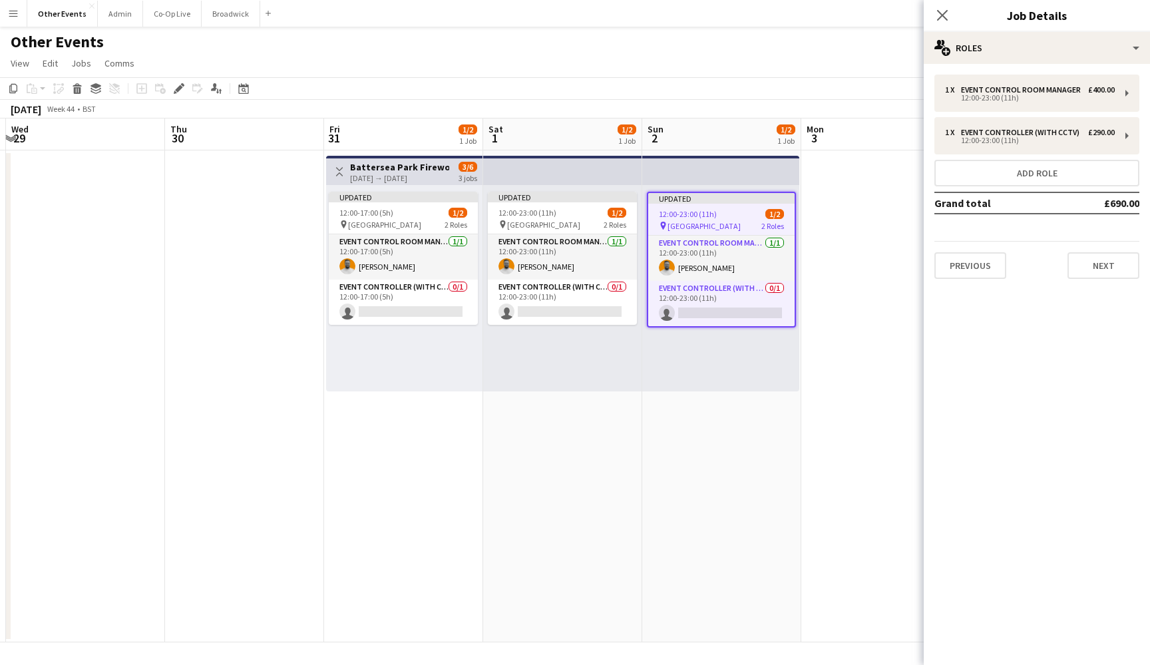
click at [833, 344] on app-date-cell at bounding box center [880, 396] width 159 height 492
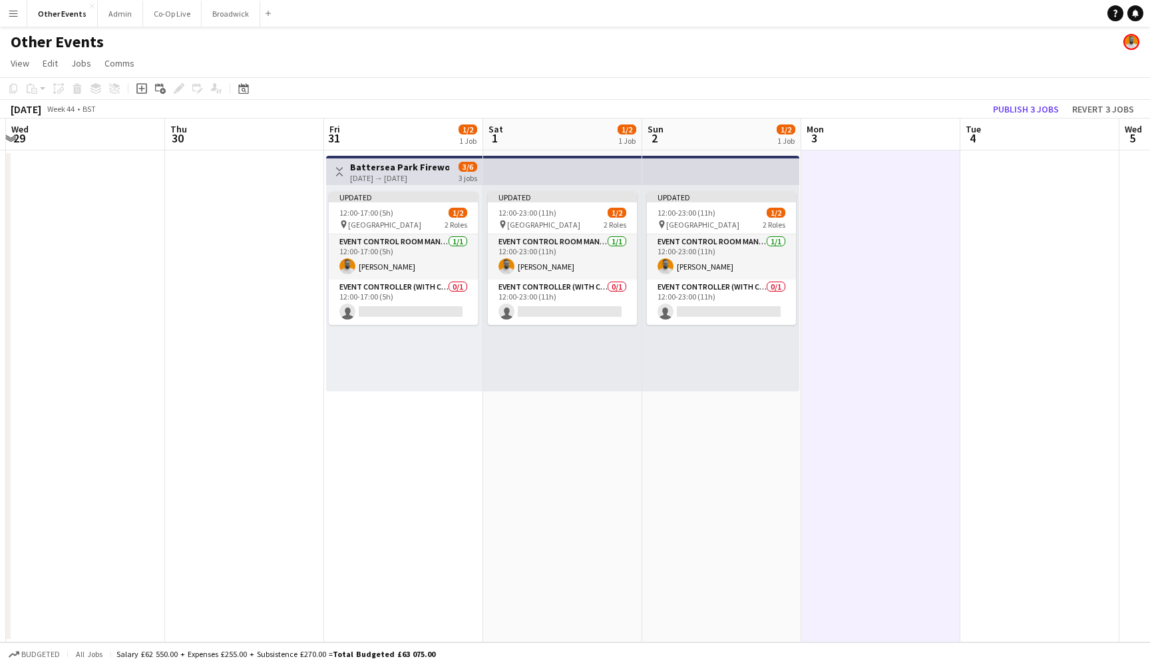
click at [442, 180] on div "[DATE] → [DATE]" at bounding box center [399, 178] width 99 height 10
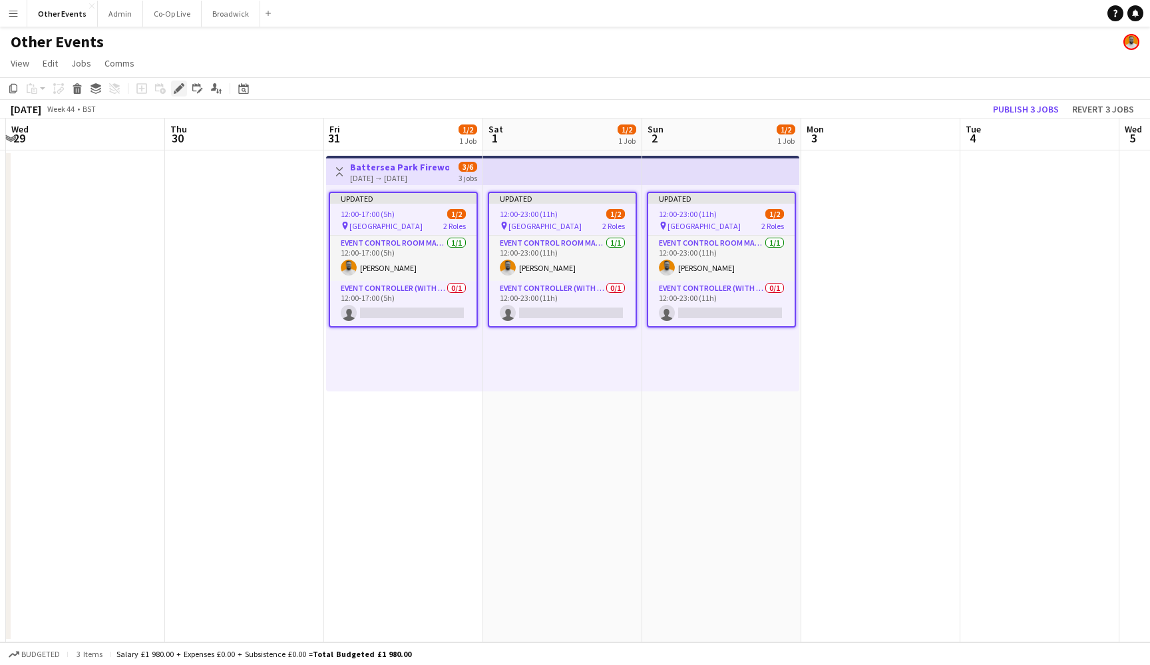
click at [178, 86] on icon "Edit" at bounding box center [179, 88] width 11 height 11
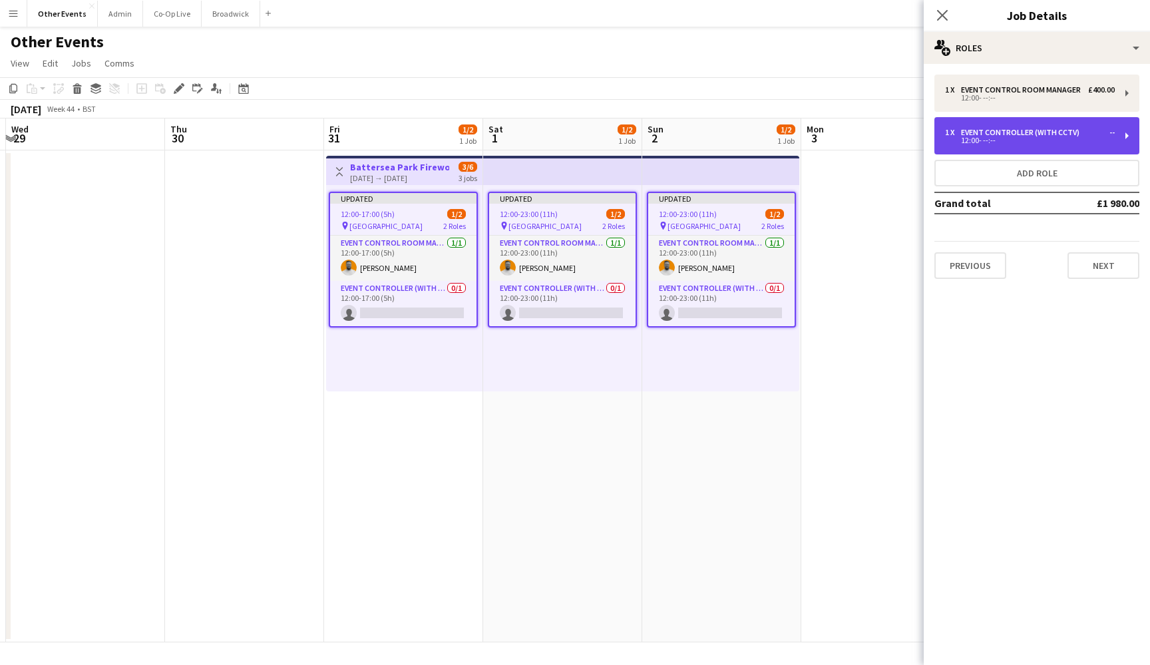
click at [1007, 142] on div "12:00- --:--" at bounding box center [1030, 140] width 170 height 7
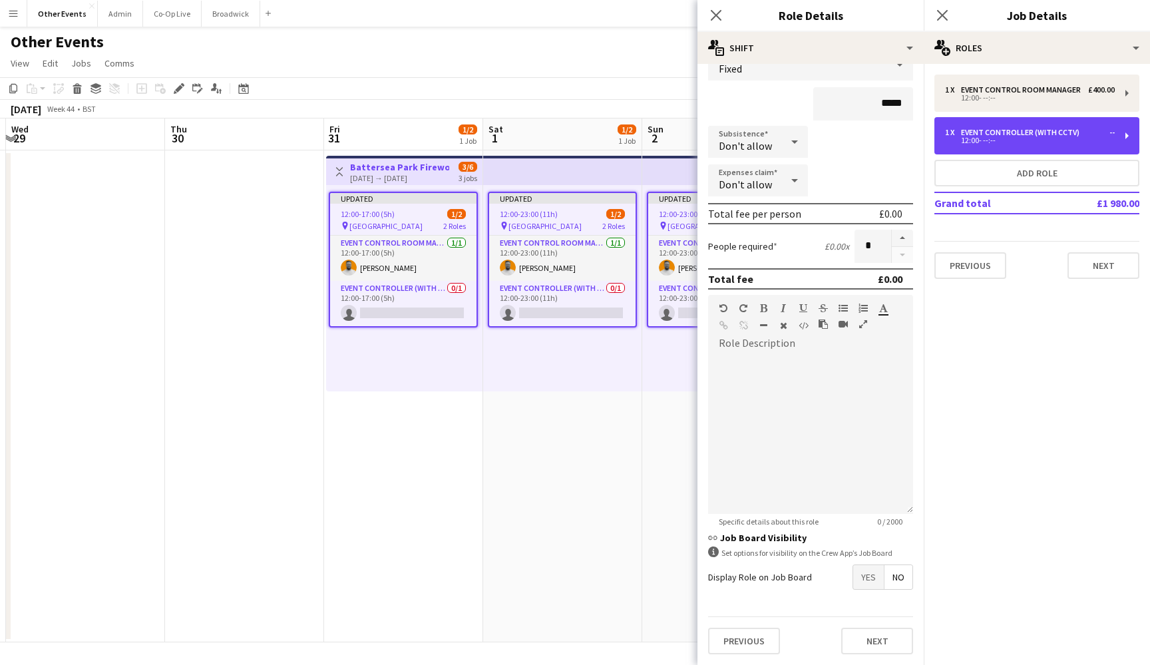
scroll to position [103, 0]
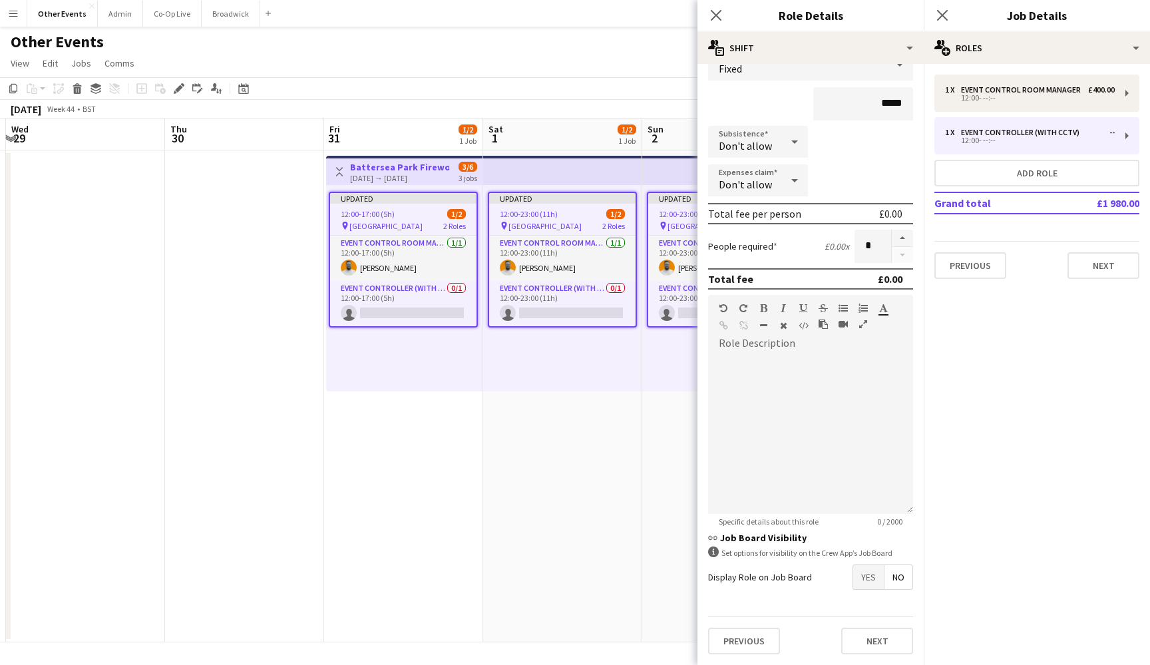
click at [856, 580] on span "Yes" at bounding box center [868, 577] width 31 height 24
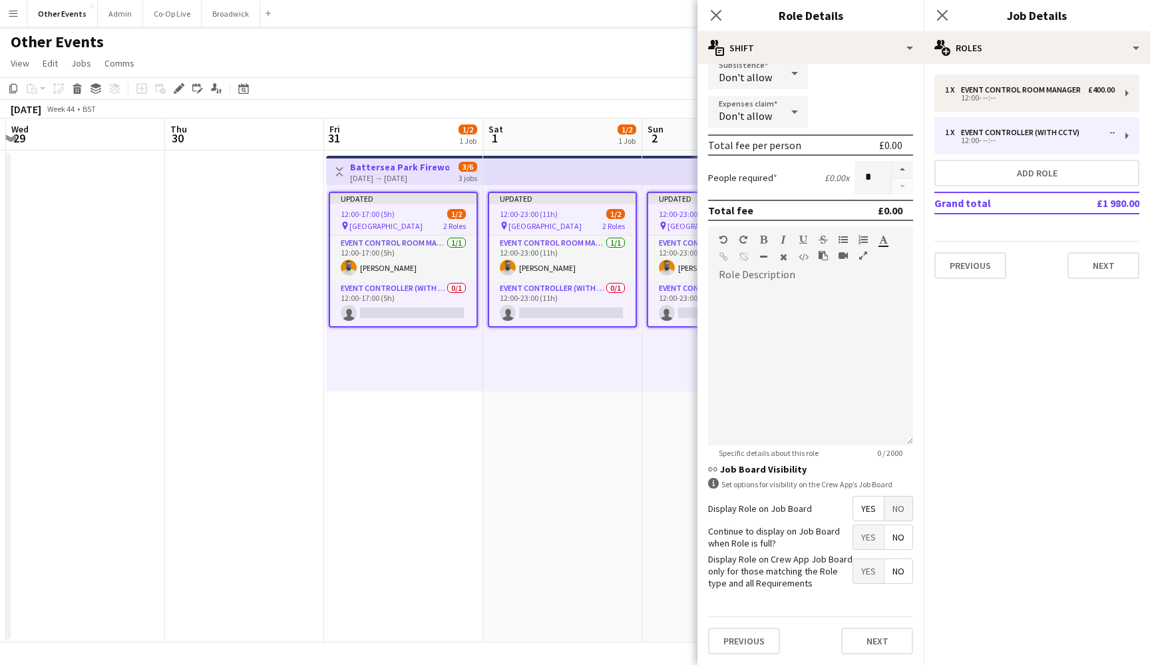
scroll to position [171, 0]
click at [871, 637] on button "Next" at bounding box center [877, 641] width 72 height 27
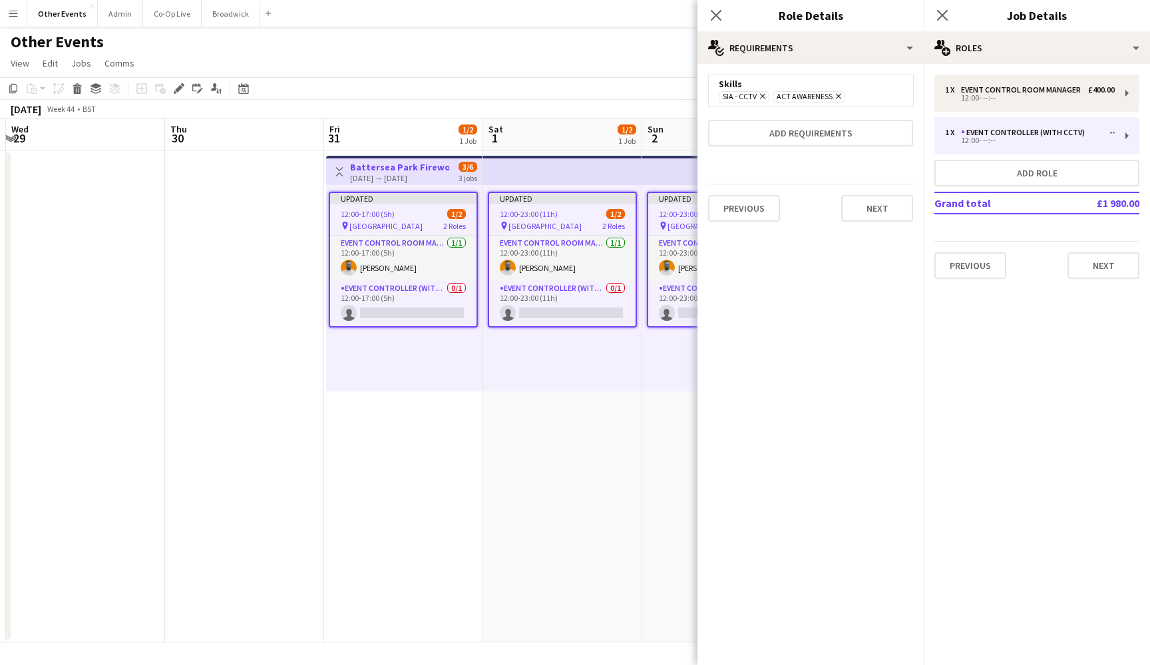
scroll to position [0, 0]
click at [718, 13] on icon "Close pop-in" at bounding box center [716, 15] width 13 height 13
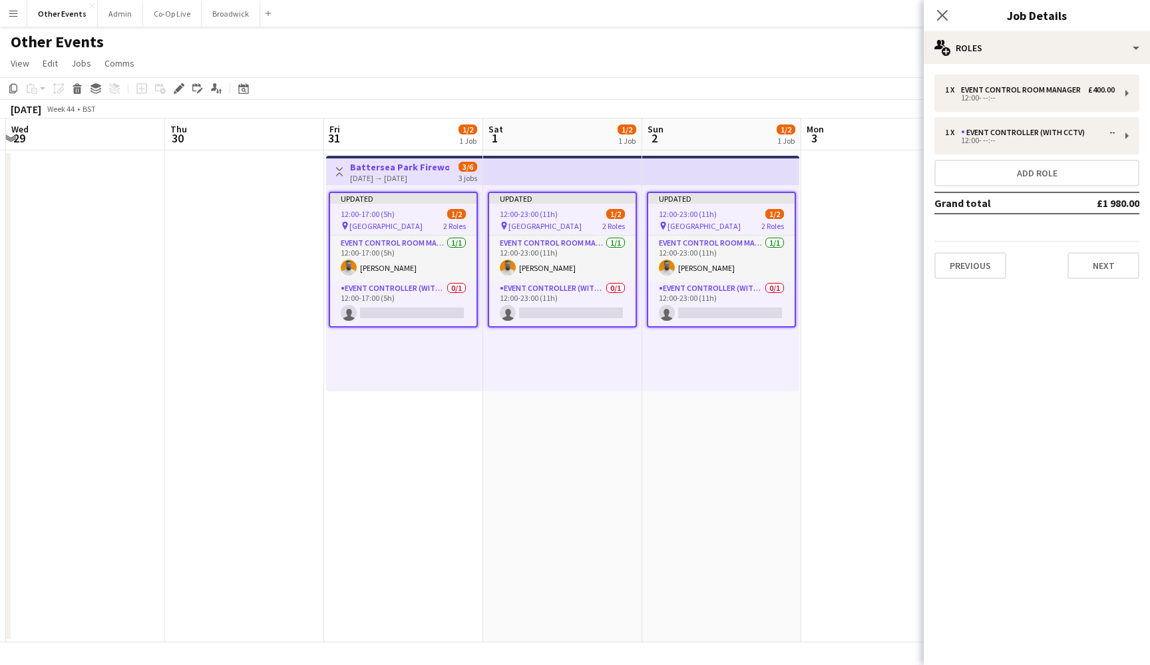
click at [860, 210] on app-date-cell at bounding box center [880, 396] width 159 height 492
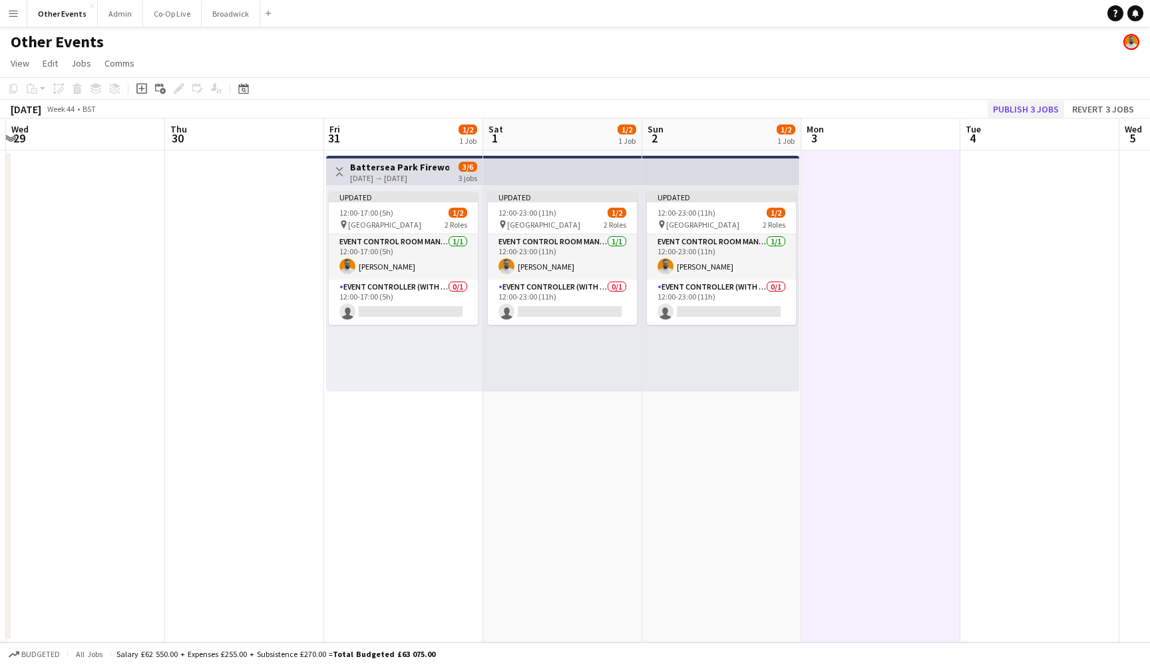
click at [1013, 108] on button "Publish 3 jobs" at bounding box center [1026, 109] width 77 height 17
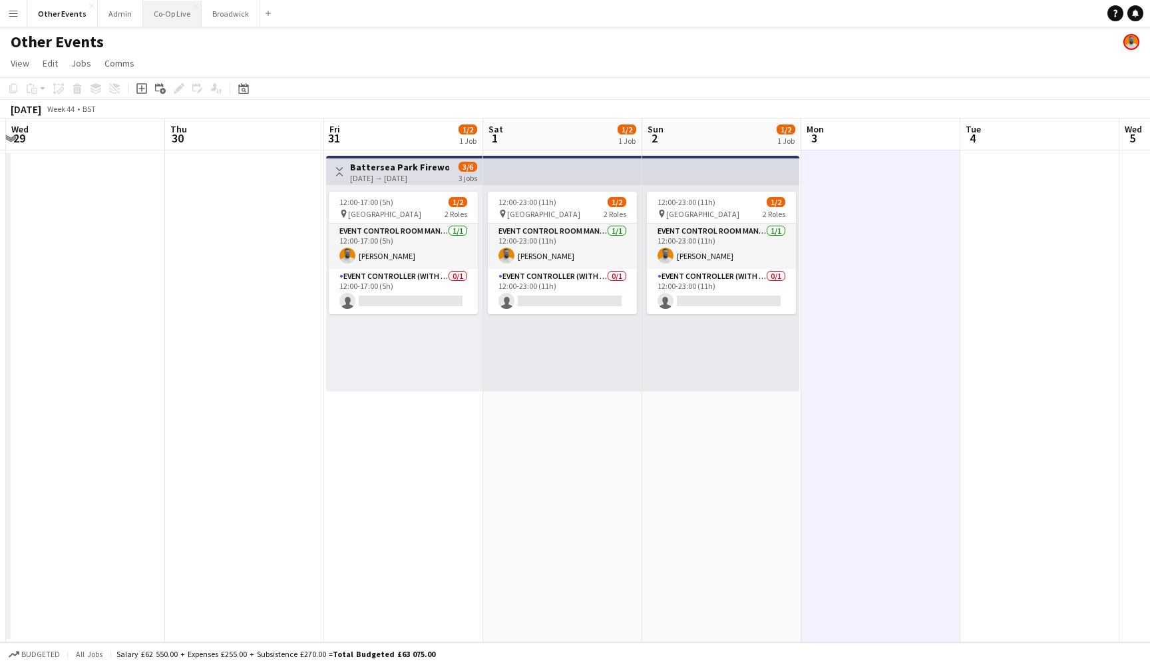
click at [158, 19] on button "Co-Op Live Close" at bounding box center [172, 14] width 59 height 26
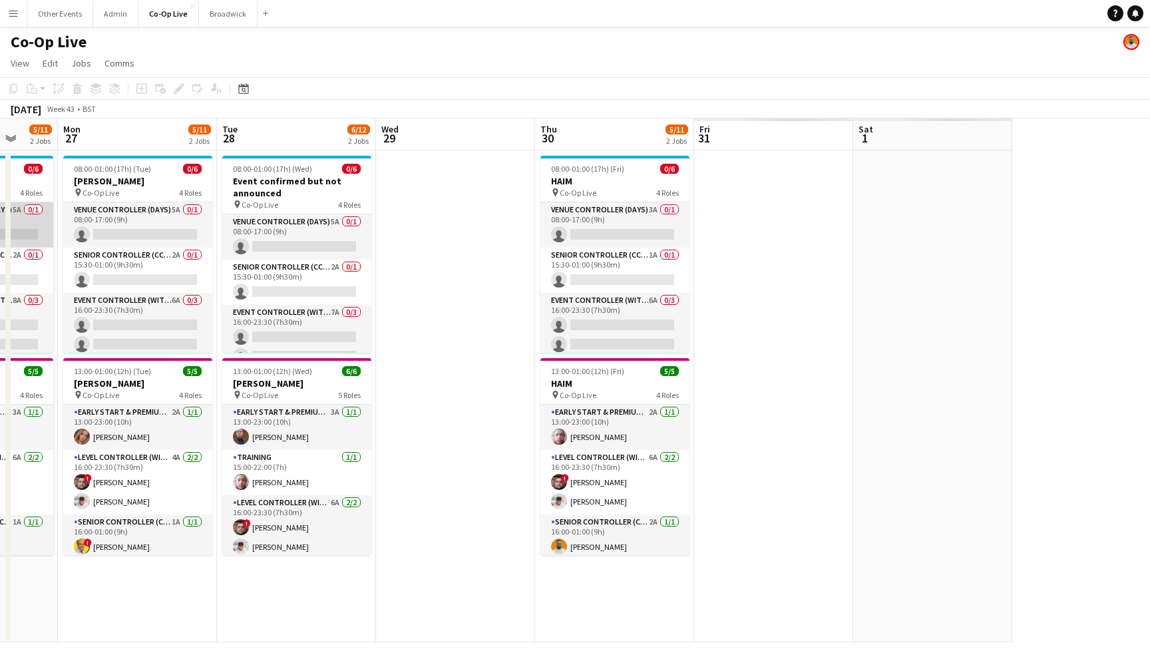
scroll to position [0, 373]
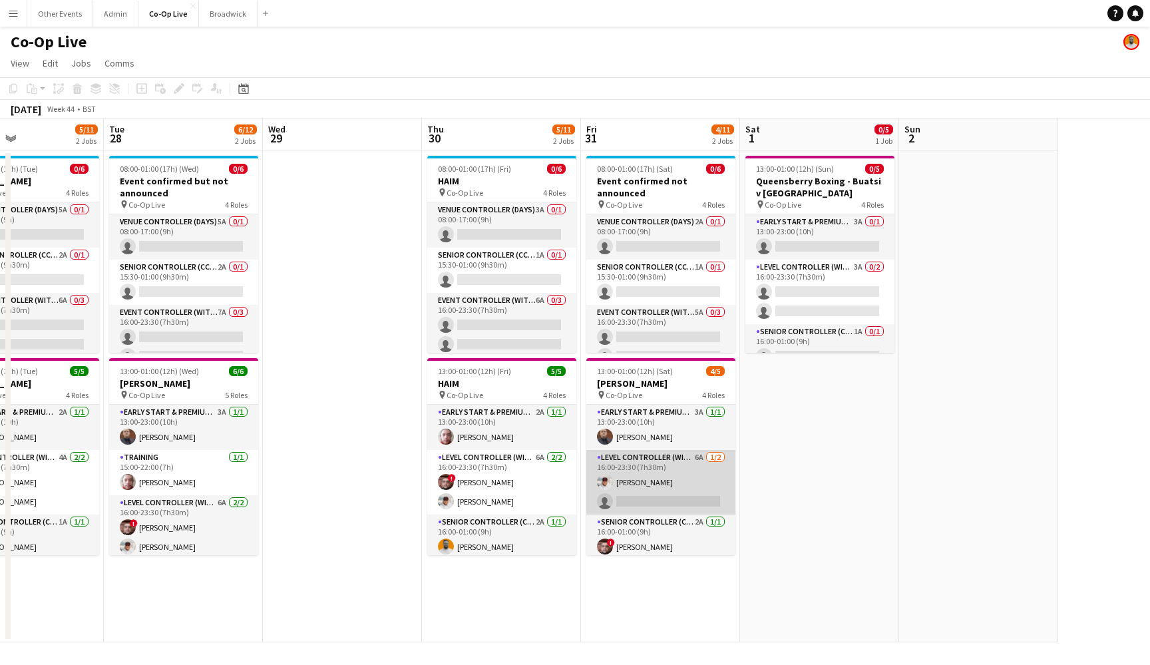
click at [673, 495] on app-card-role "Level Controller (with CCTV) 6A [DATE] 16:00-23:30 (7h30m) [PERSON_NAME] single…" at bounding box center [660, 482] width 149 height 65
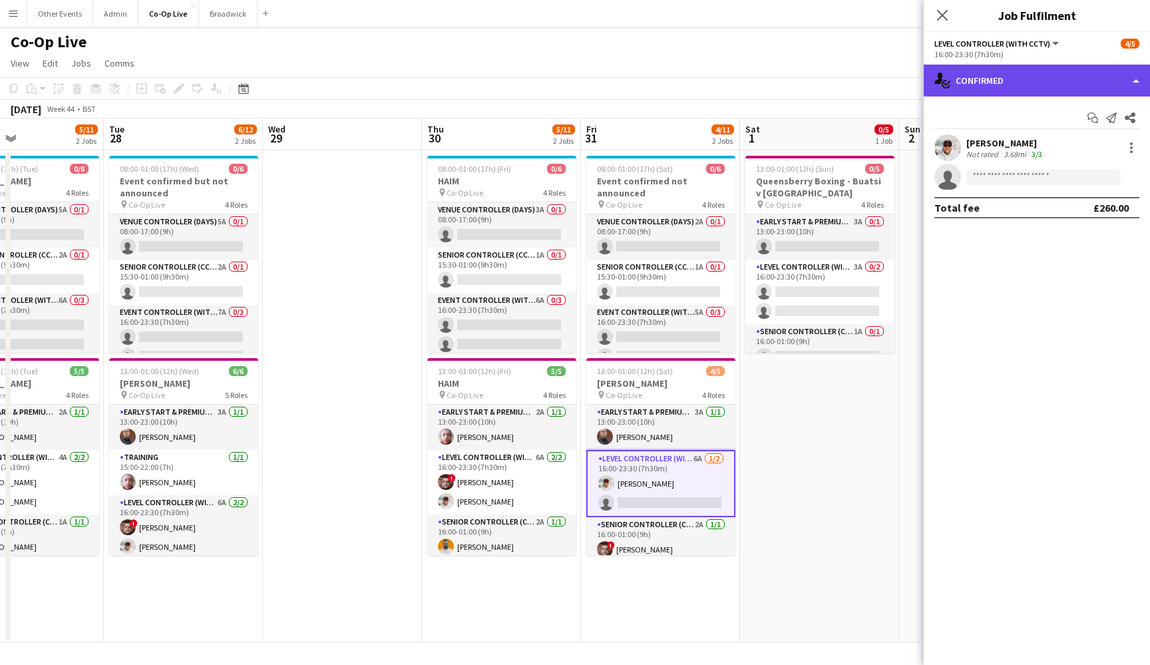
click at [1063, 89] on div "single-neutral-actions-check-2 Confirmed" at bounding box center [1037, 81] width 226 height 32
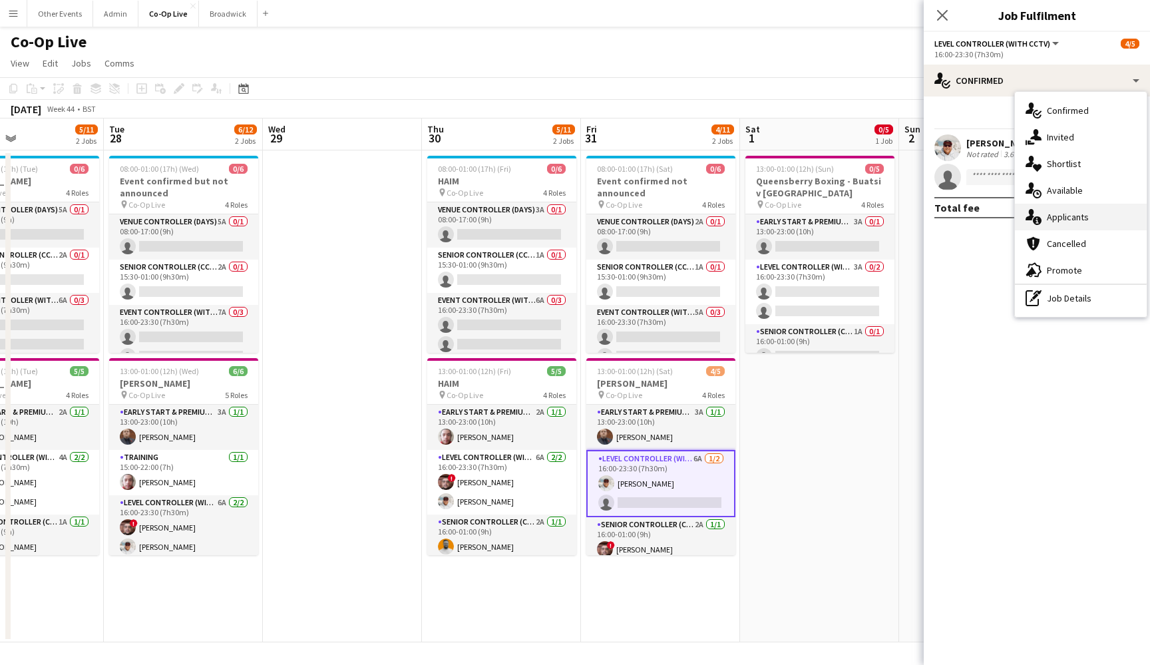
click at [1090, 207] on div "single-neutral-actions-information Applicants" at bounding box center [1081, 217] width 132 height 27
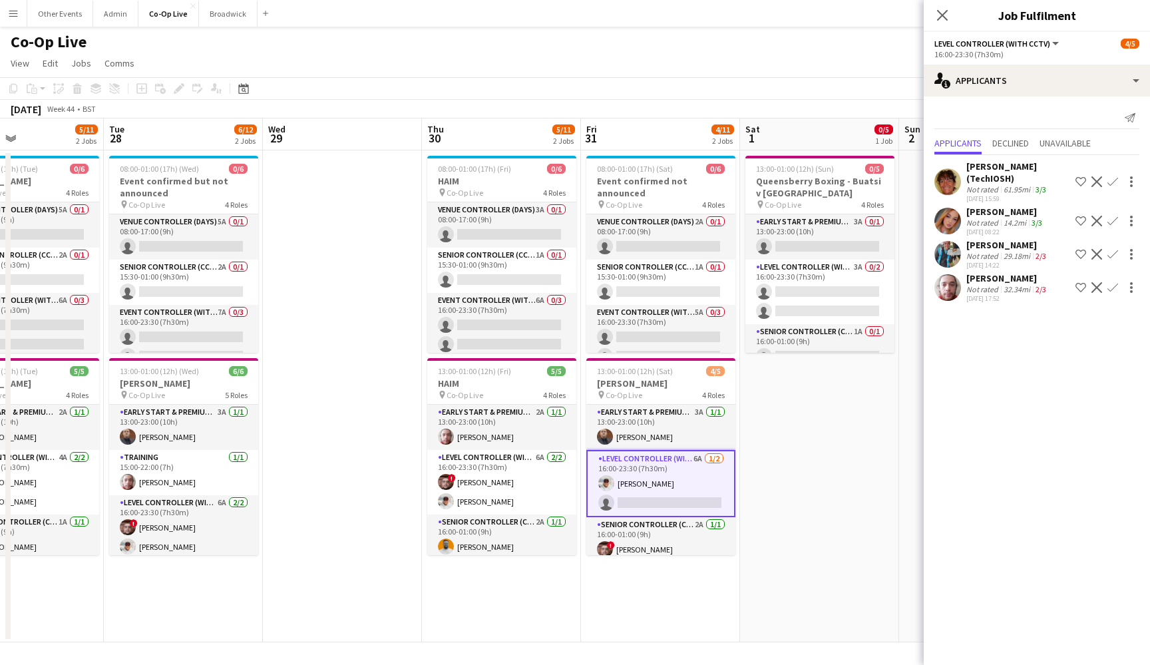
click at [1094, 220] on app-icon "Confirm" at bounding box center [1113, 221] width 11 height 11
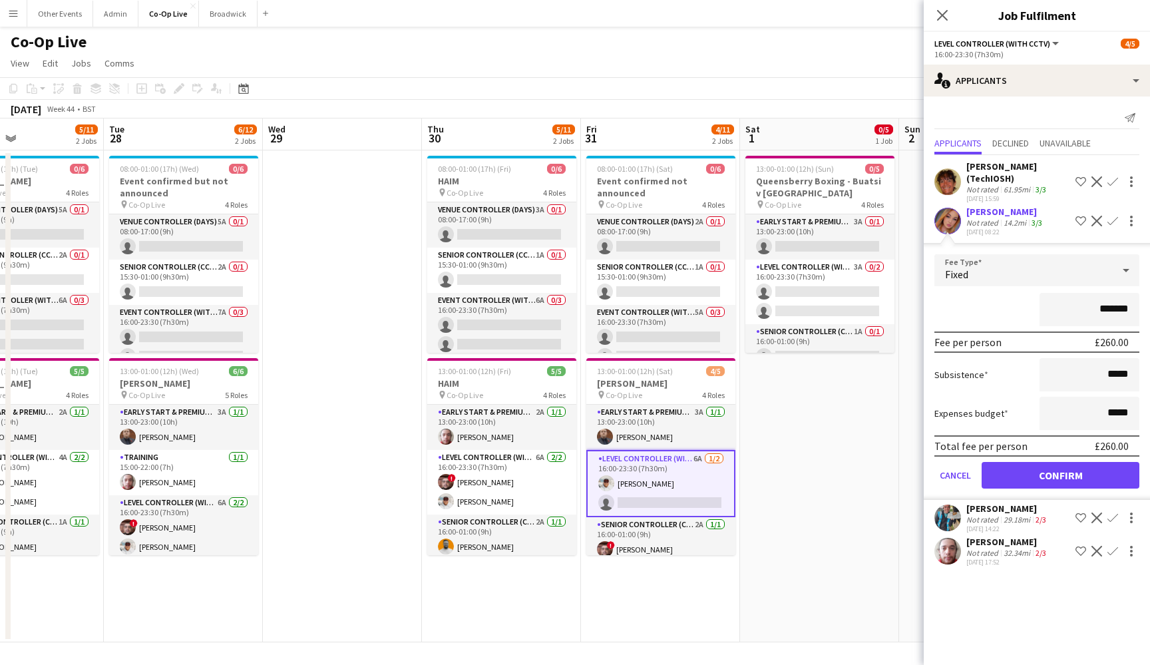
click at [1050, 473] on button "Confirm" at bounding box center [1061, 475] width 158 height 27
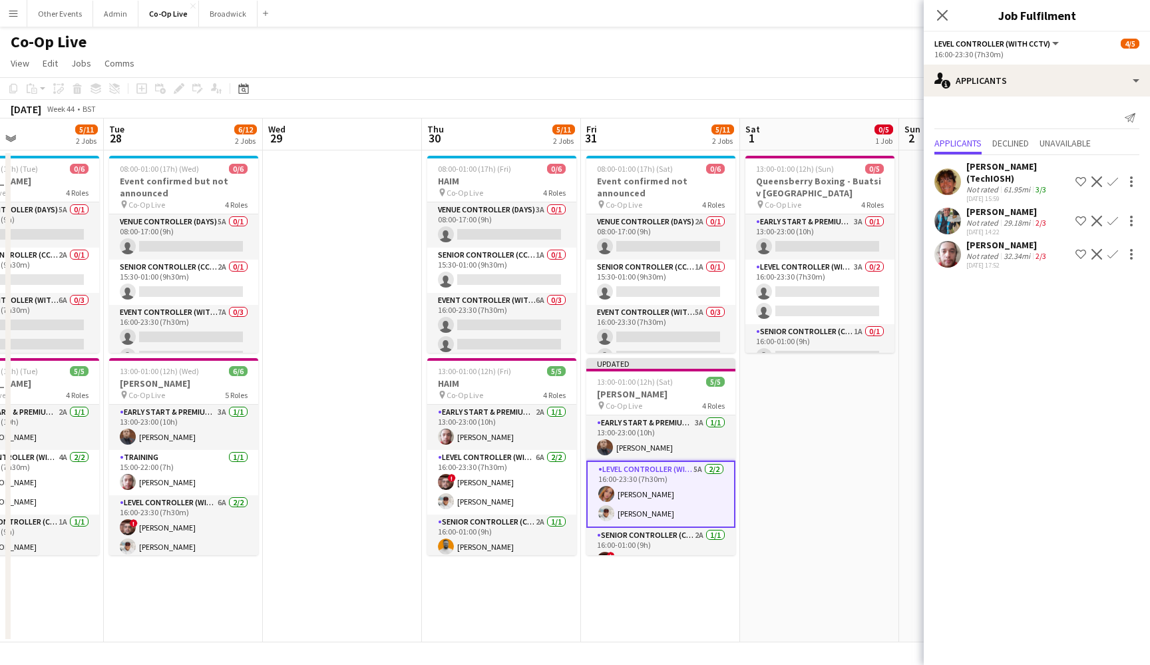
click at [863, 445] on app-date-cell "13:00-01:00 (12h) (Sun) 0/5 Queensberry Boxing - Buatsi v [PERSON_NAME] pin Co-…" at bounding box center [819, 396] width 159 height 492
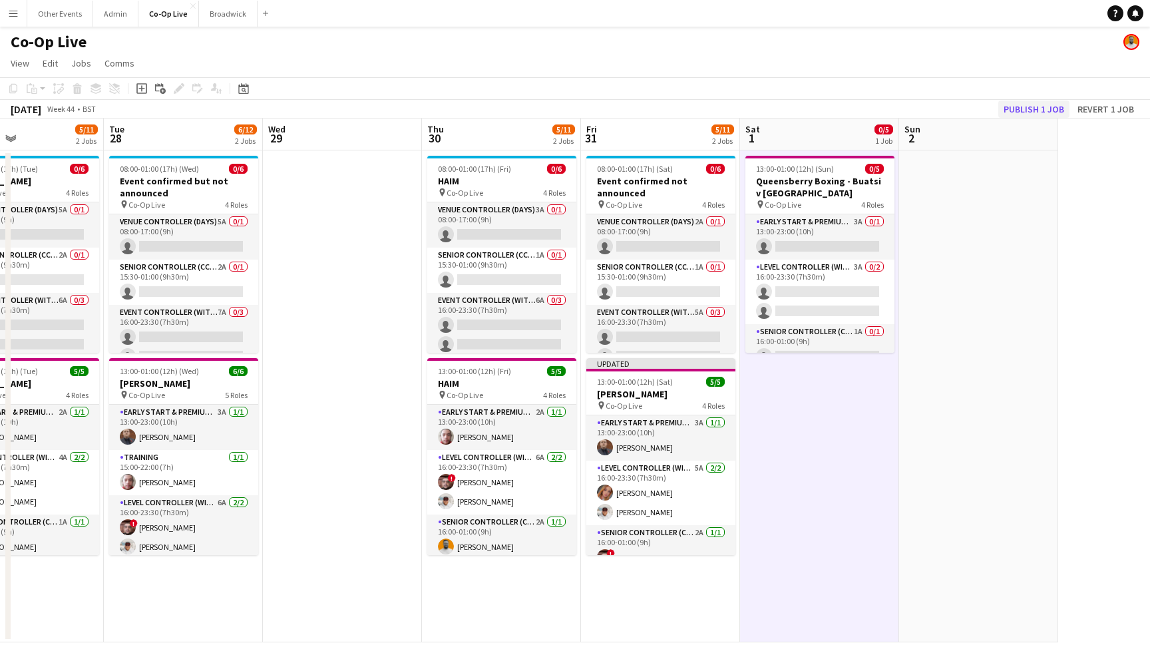
click at [1044, 105] on button "Publish 1 job" at bounding box center [1033, 109] width 71 height 17
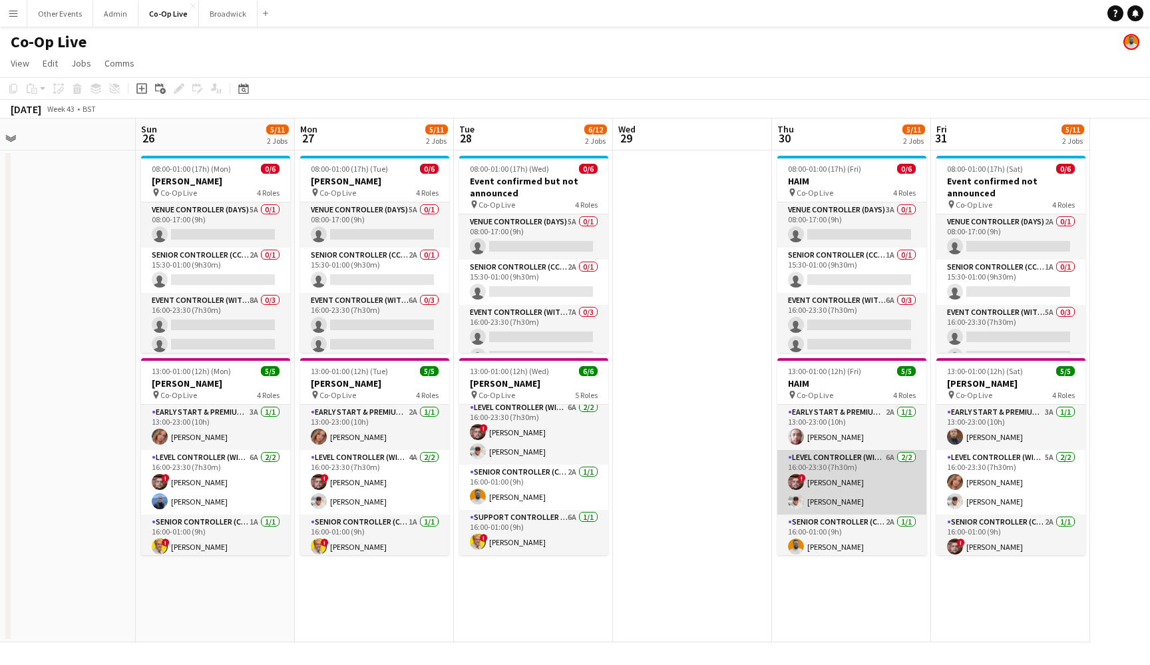
scroll to position [0, 0]
click at [14, 17] on app-icon "Menu" at bounding box center [13, 13] width 11 height 11
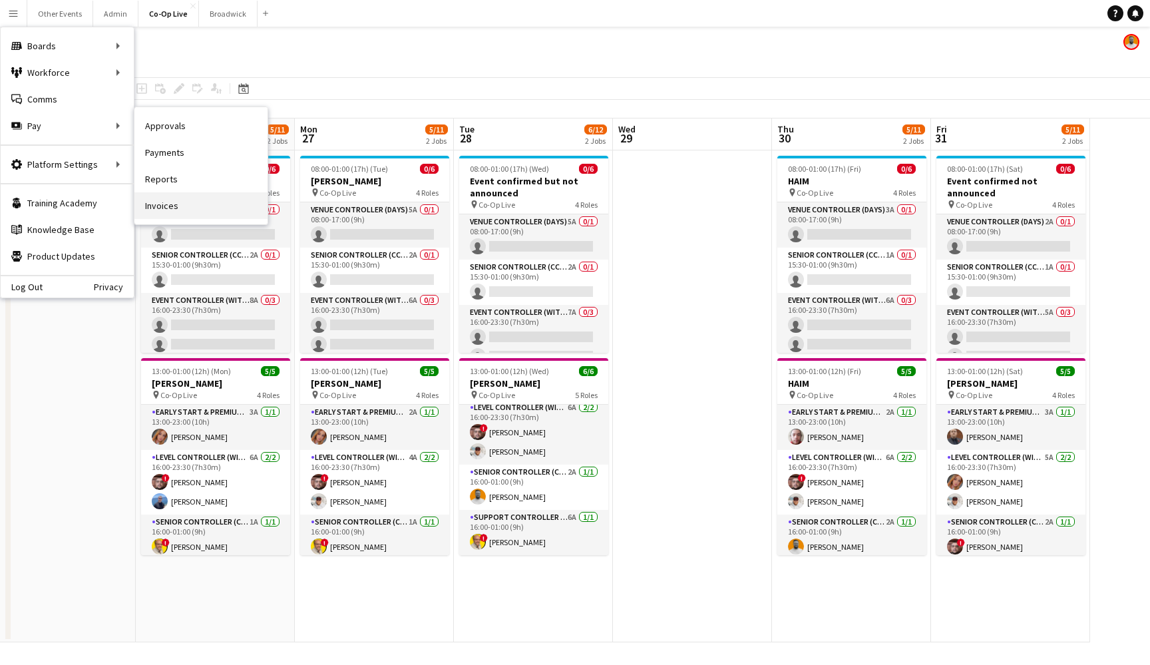
click at [216, 206] on link "Invoices" at bounding box center [200, 205] width 133 height 27
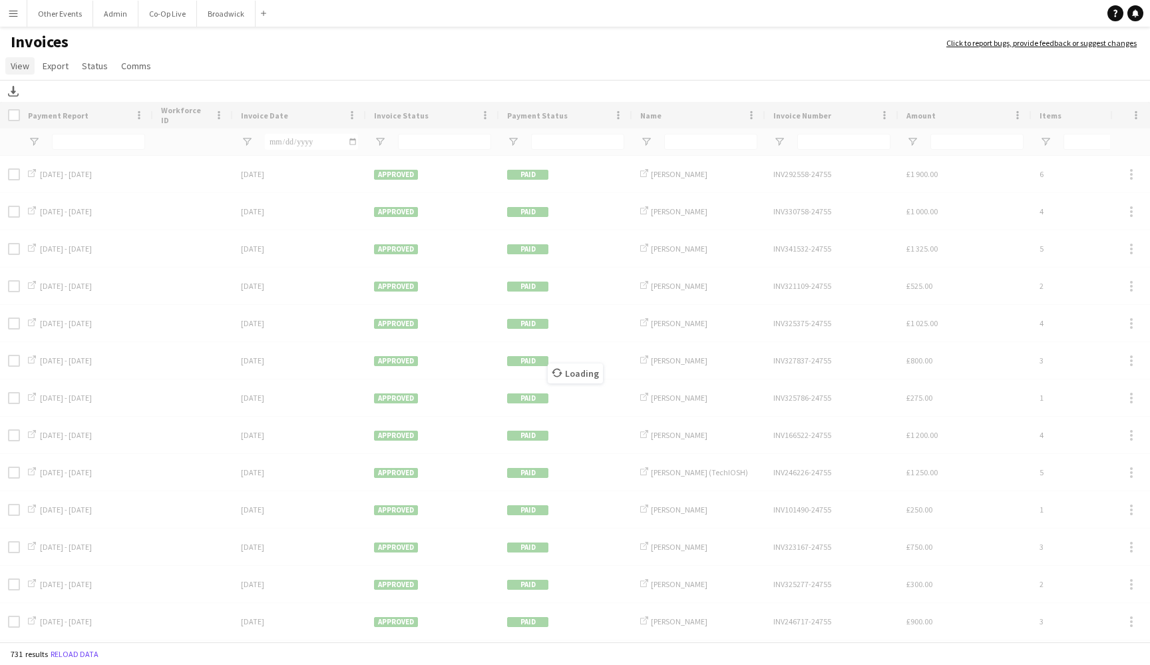
click at [24, 66] on span "View" at bounding box center [20, 66] width 19 height 12
click at [59, 117] on span "Customise filters" at bounding box center [51, 122] width 69 height 12
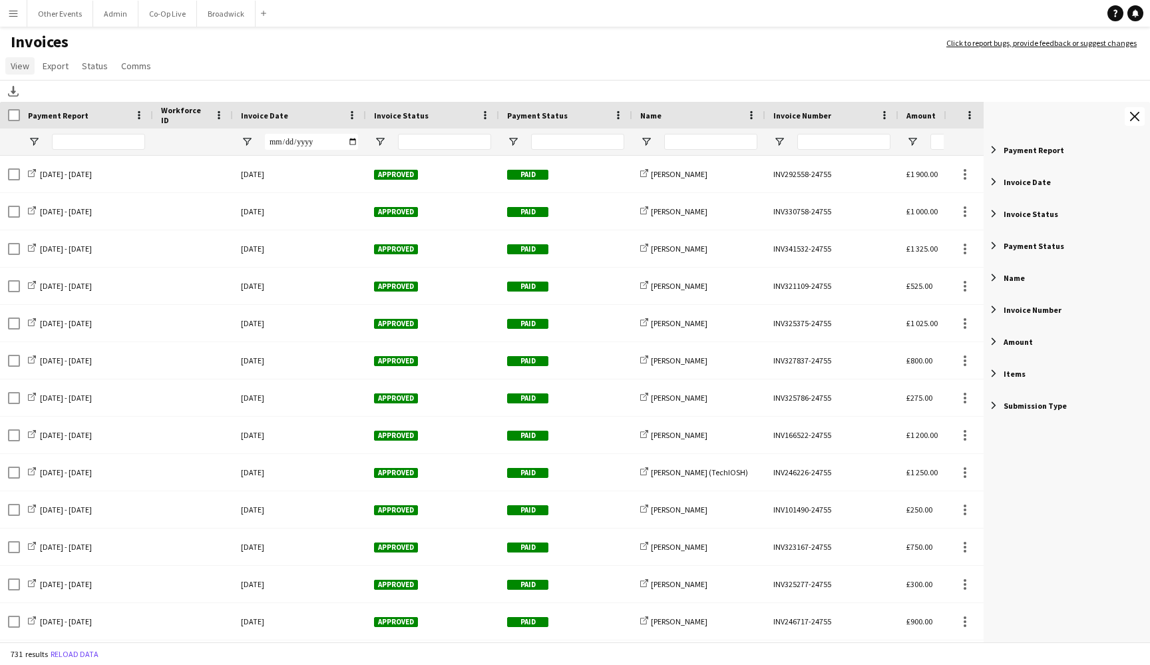
click at [23, 71] on span "View" at bounding box center [20, 66] width 19 height 12
click at [71, 126] on span "Customise filters" at bounding box center [51, 122] width 69 height 12
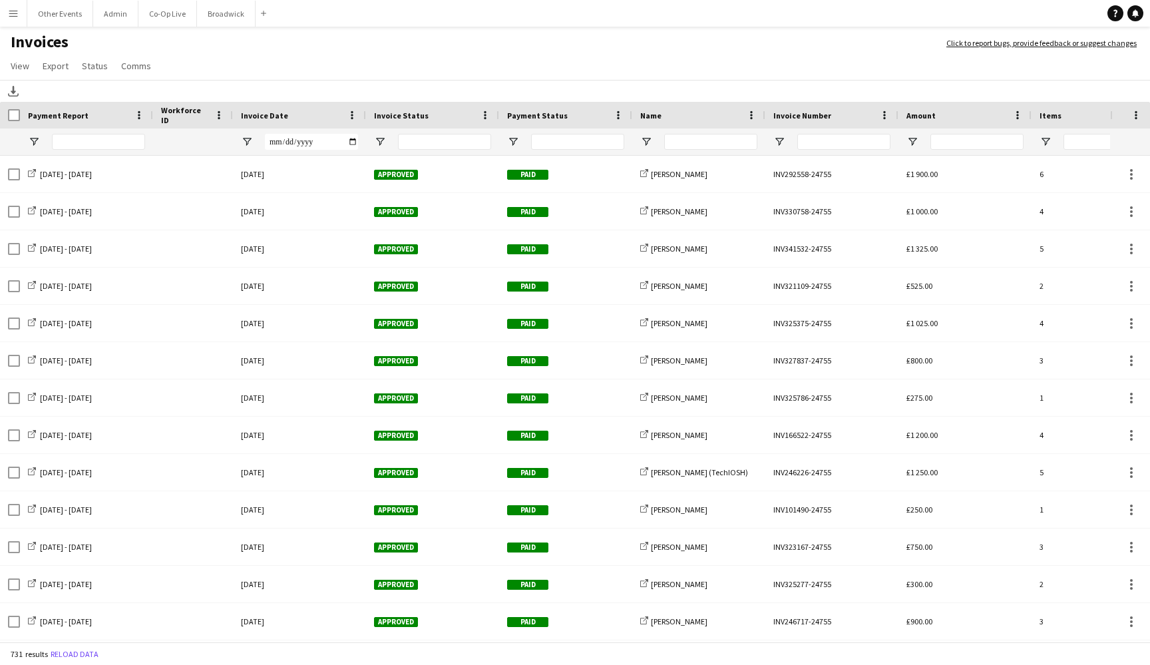
click at [71, 126] on div "Payment Report" at bounding box center [86, 115] width 117 height 27
click at [19, 59] on link "View" at bounding box center [19, 65] width 29 height 17
click at [39, 130] on link "Customise filters" at bounding box center [52, 123] width 93 height 28
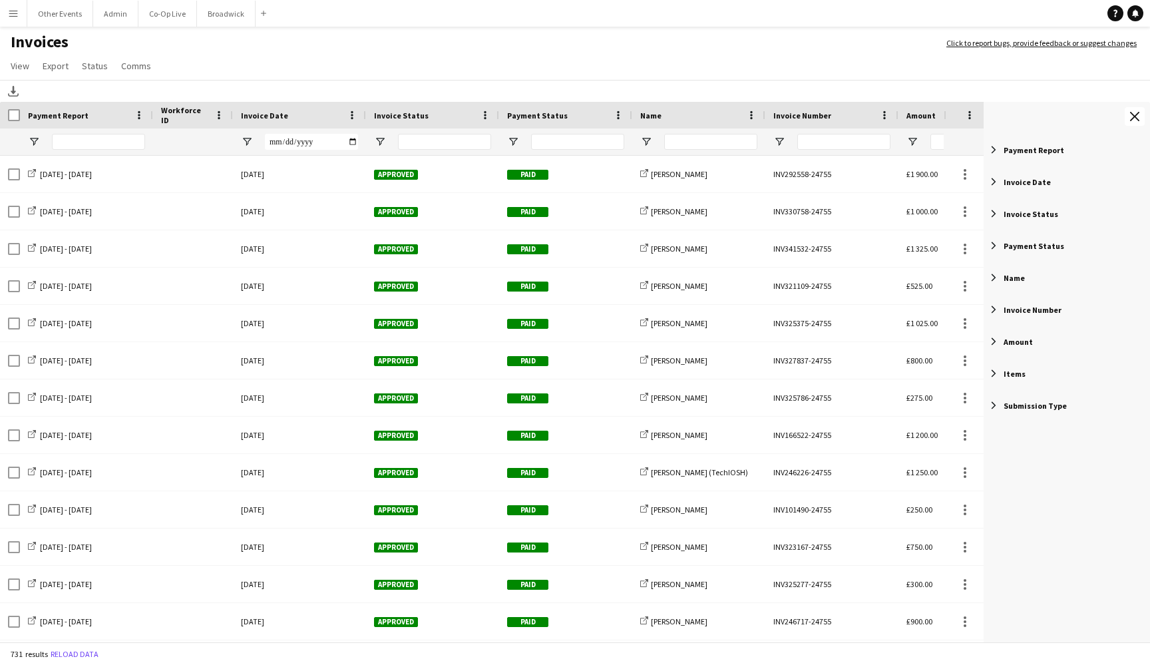
click at [1018, 250] on span "Payment Status" at bounding box center [1034, 246] width 61 height 10
type input "**********"
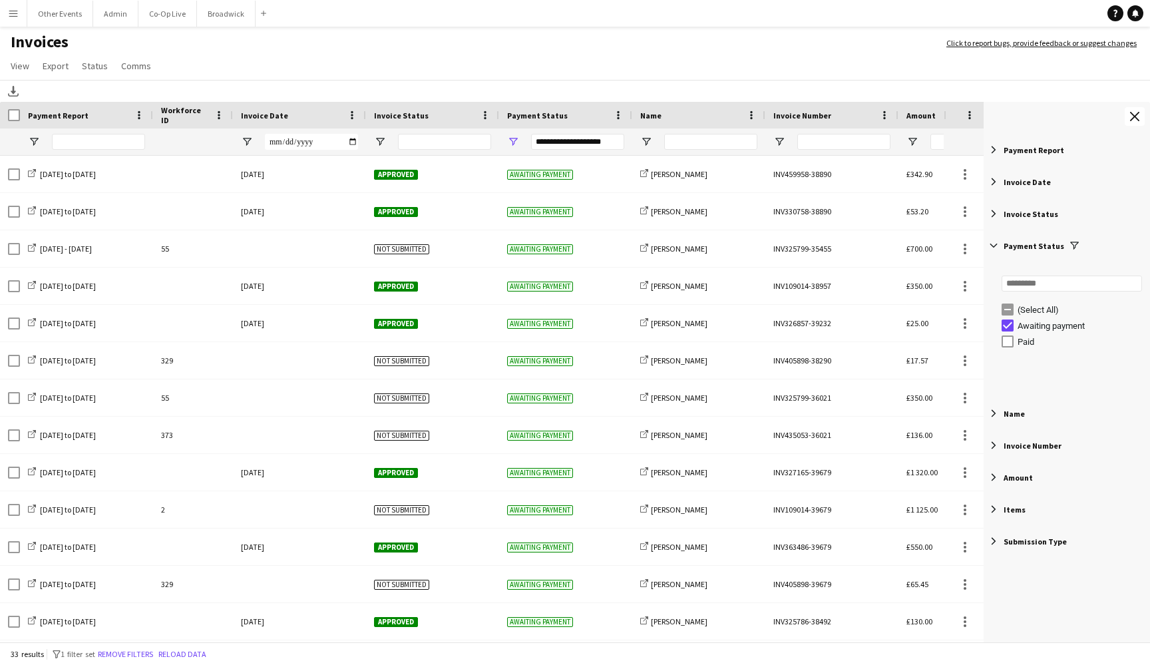
click at [1008, 247] on span "Payment Status" at bounding box center [1034, 246] width 61 height 10
click at [402, 116] on span "Invoice Status" at bounding box center [401, 115] width 55 height 10
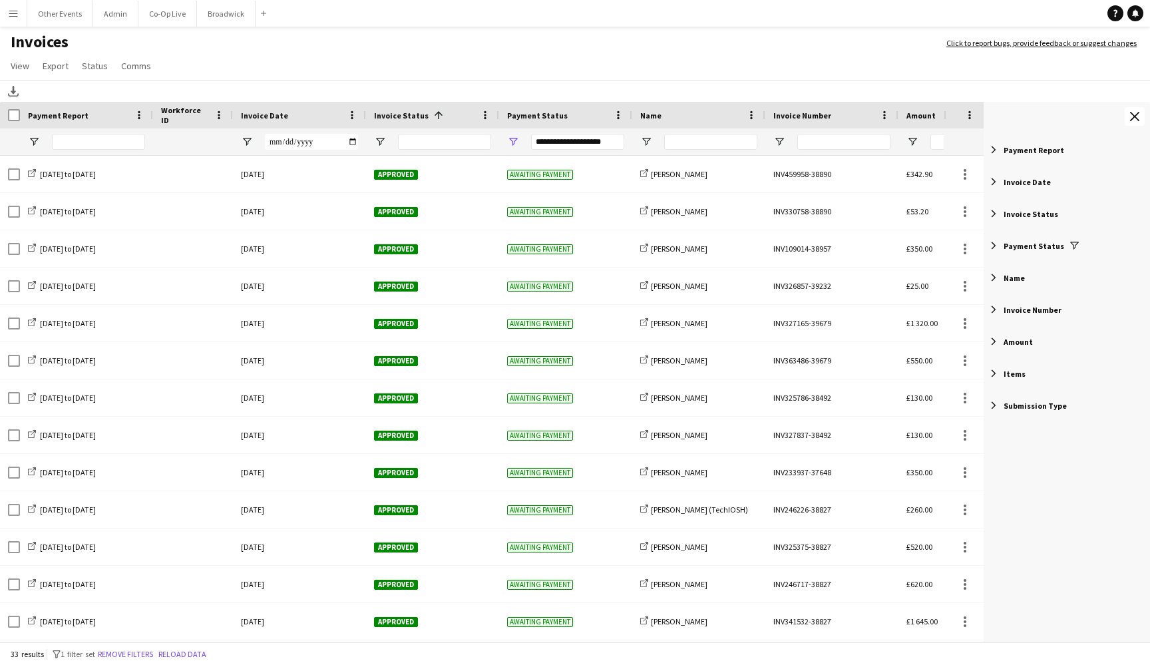
click at [310, 112] on div "Invoice Date" at bounding box center [291, 115] width 101 height 20
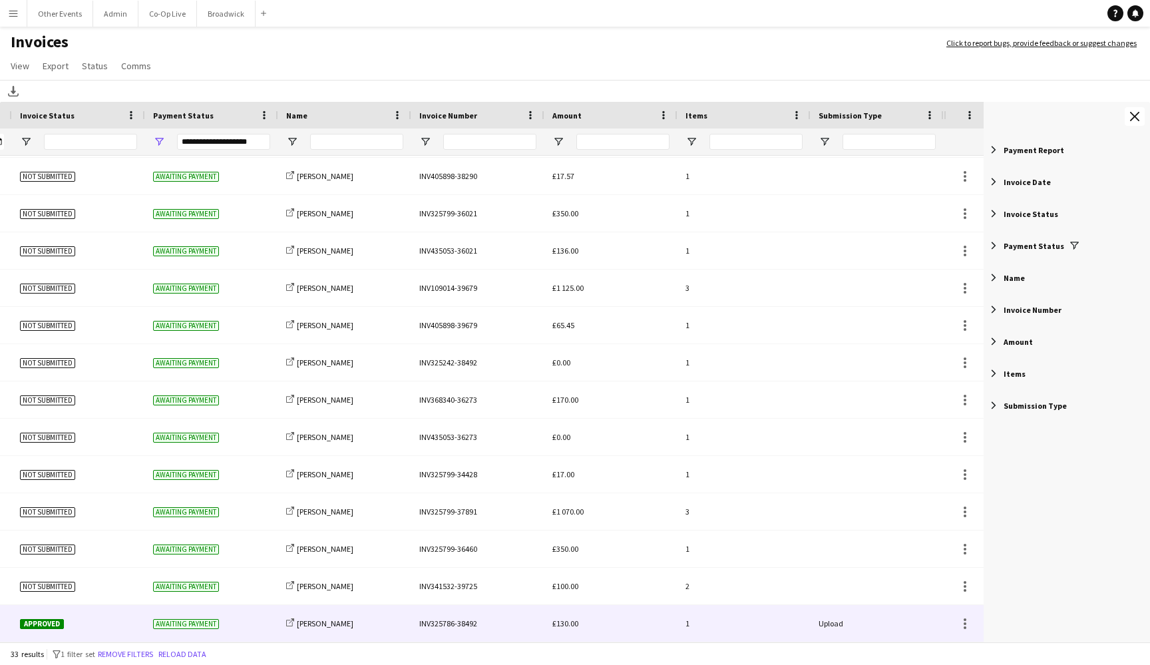
scroll to position [0, 314]
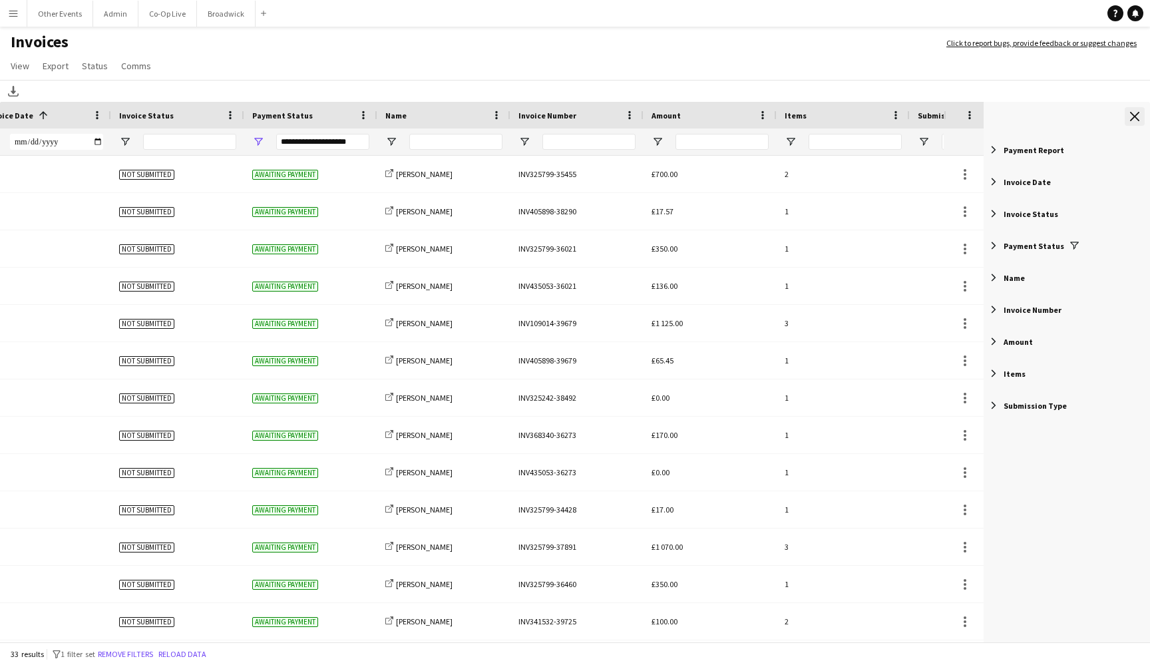
click at [1094, 117] on app-icon "Close tool panel" at bounding box center [1134, 116] width 9 height 9
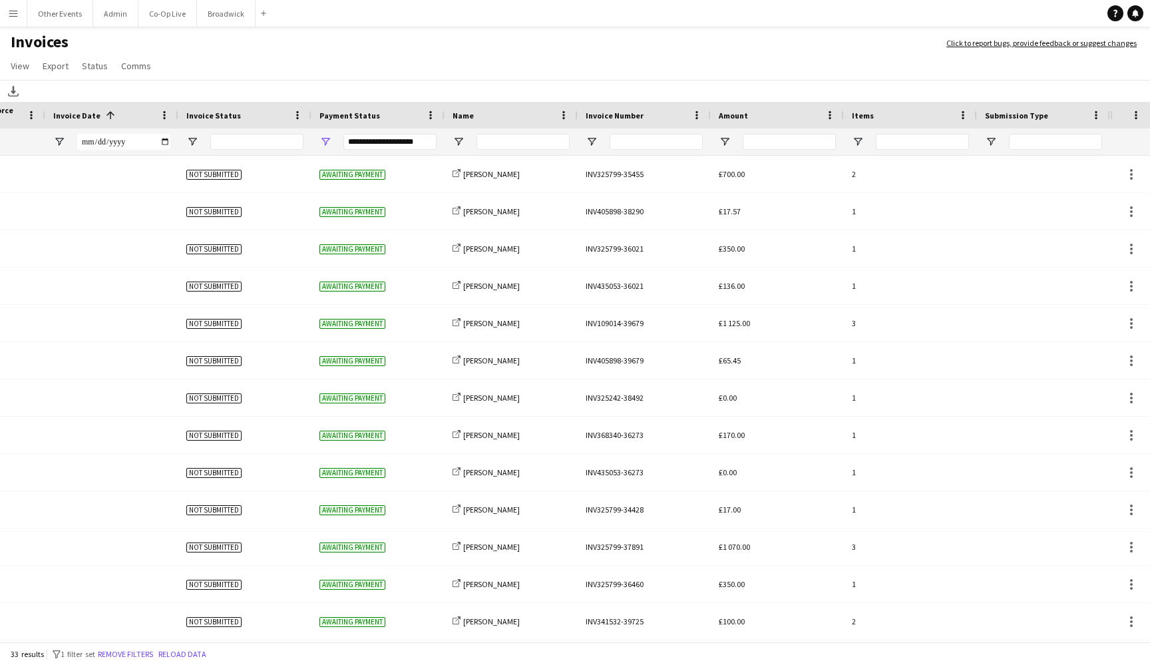
click at [1032, 65] on app-page-menu "View Customise view Customise filters Reset Filters Reset View Reset All Export…" at bounding box center [575, 67] width 1150 height 25
click at [1034, 78] on app-page-menu "View Customise view Customise filters Reset Filters Reset View Reset All Export…" at bounding box center [575, 67] width 1150 height 25
click at [1061, 73] on app-page-menu "View Customise view Customise filters Reset Filters Reset View Reset All Export…" at bounding box center [575, 67] width 1150 height 25
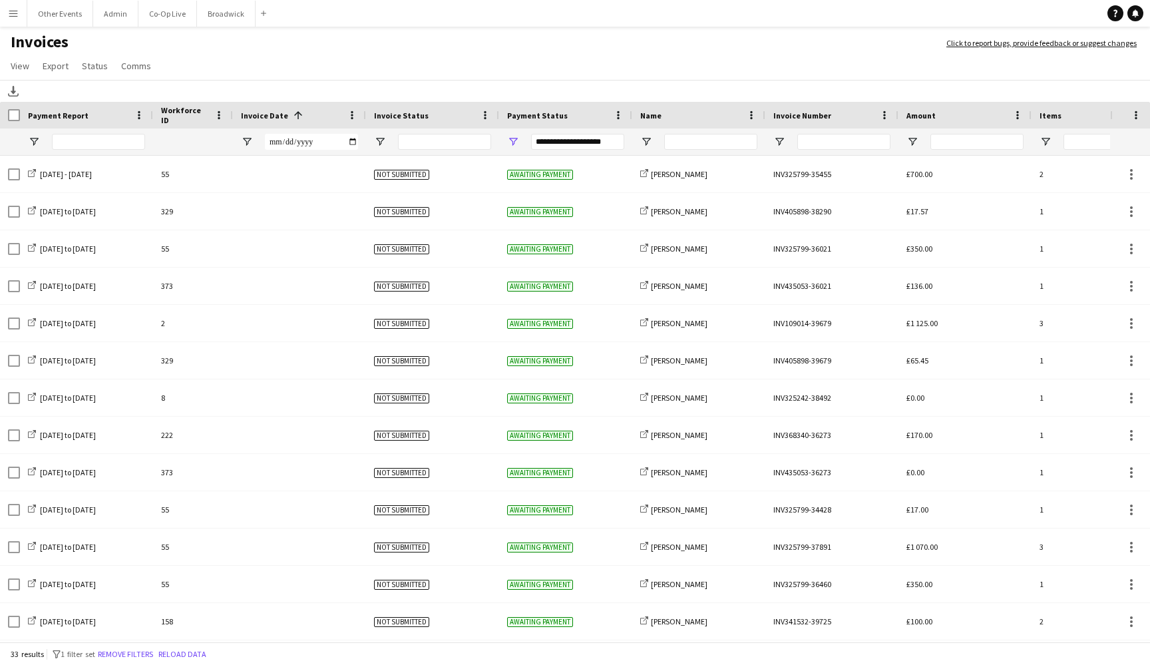
click at [19, 23] on button "Menu" at bounding box center [13, 13] width 27 height 27
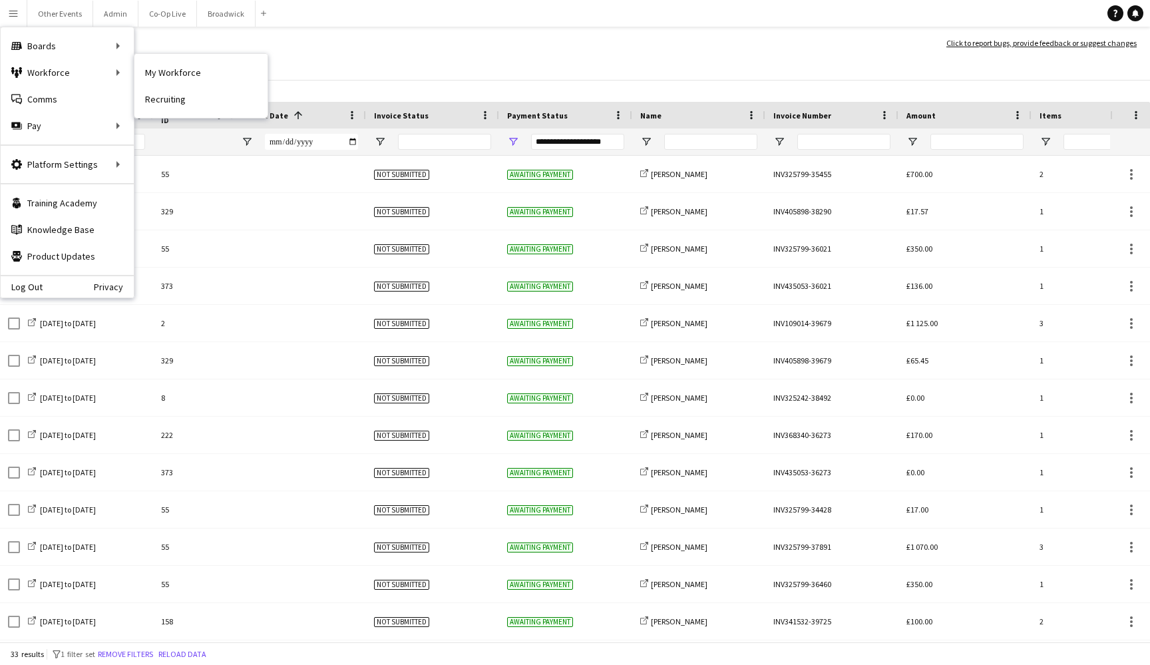
click at [186, 57] on nav "My Workforce Recruiting" at bounding box center [200, 86] width 133 height 64
click at [186, 69] on link "My Workforce" at bounding box center [200, 72] width 133 height 27
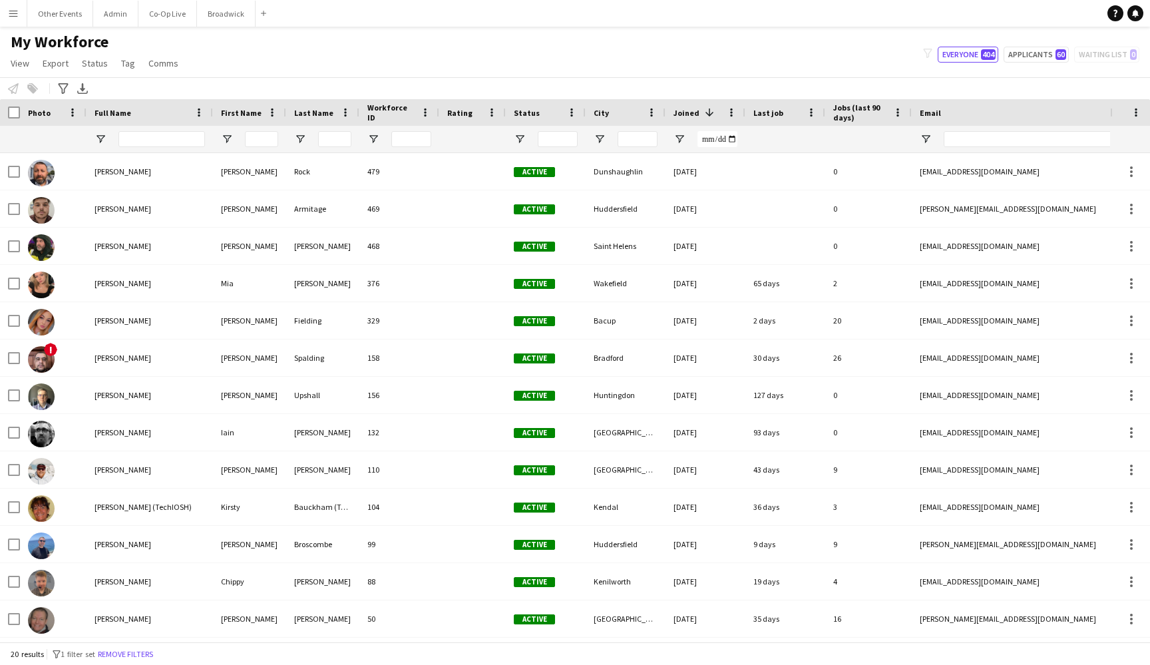
click at [8, 21] on button "Menu" at bounding box center [13, 13] width 27 height 27
